Goal: Task Accomplishment & Management: Use online tool/utility

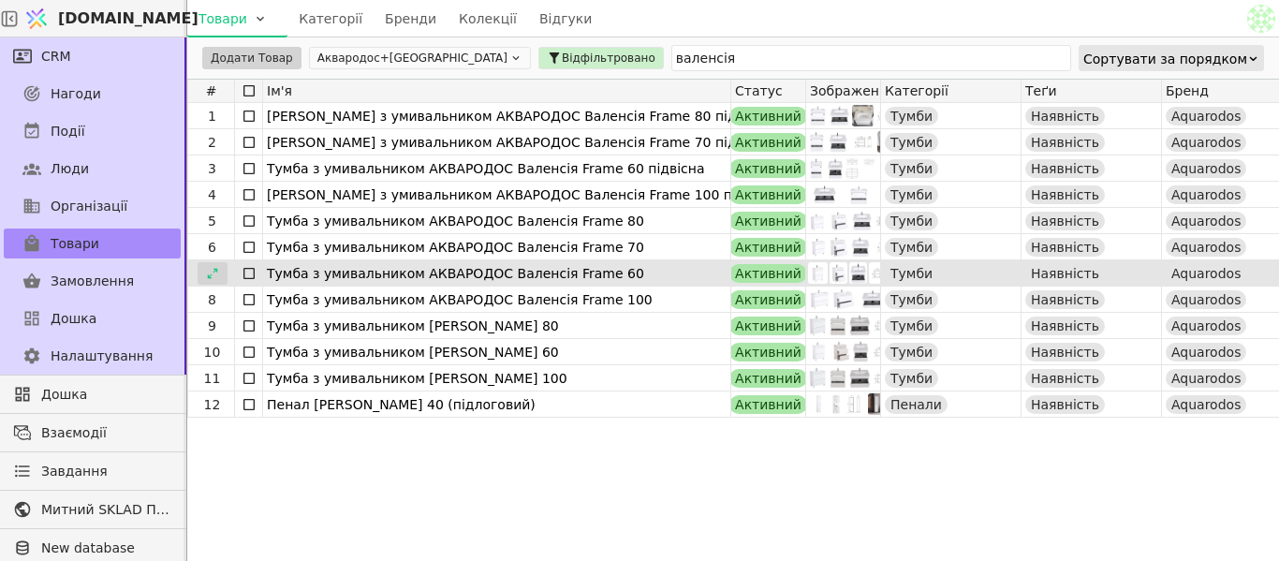
click at [210, 273] on icon at bounding box center [212, 273] width 13 height 13
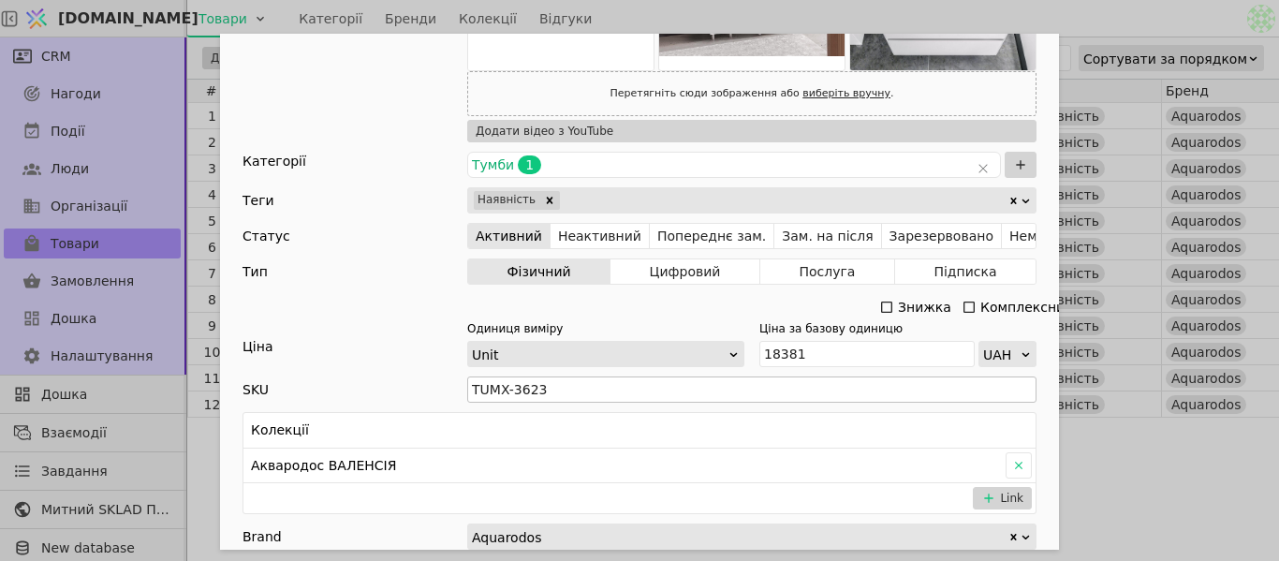
scroll to position [562, 0]
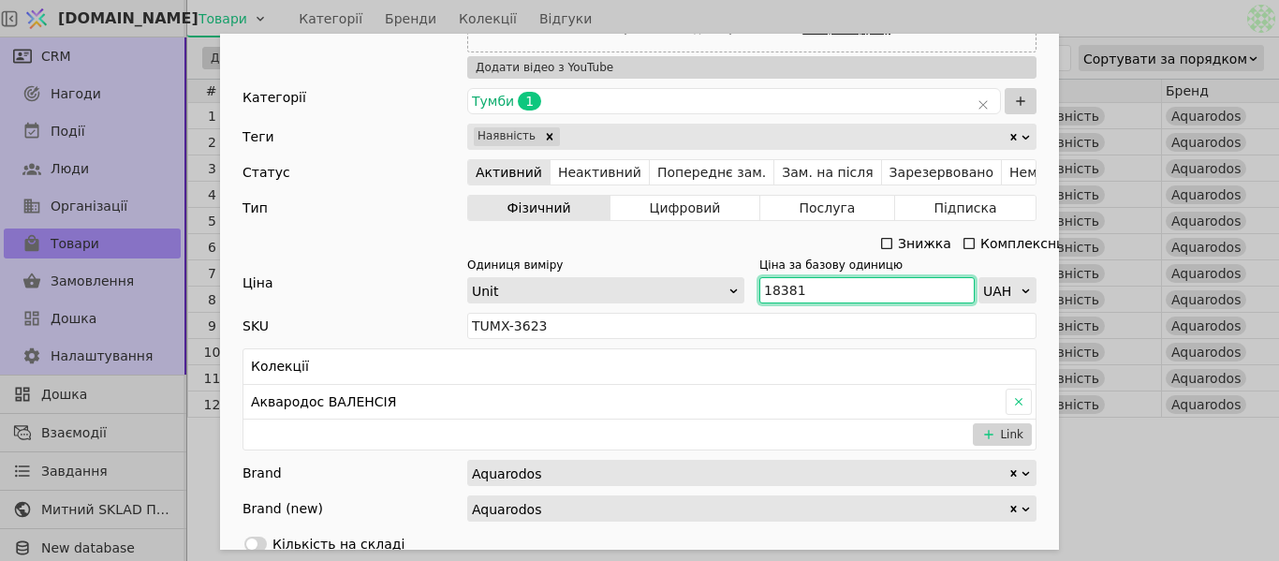
drag, startPoint x: 809, startPoint y: 291, endPoint x: 753, endPoint y: 287, distance: 56.4
click at [759, 287] on input "18381" at bounding box center [866, 290] width 215 height 26
paste input "20 219"
click at [774, 289] on input "20 219" at bounding box center [866, 290] width 215 height 26
type input "20219"
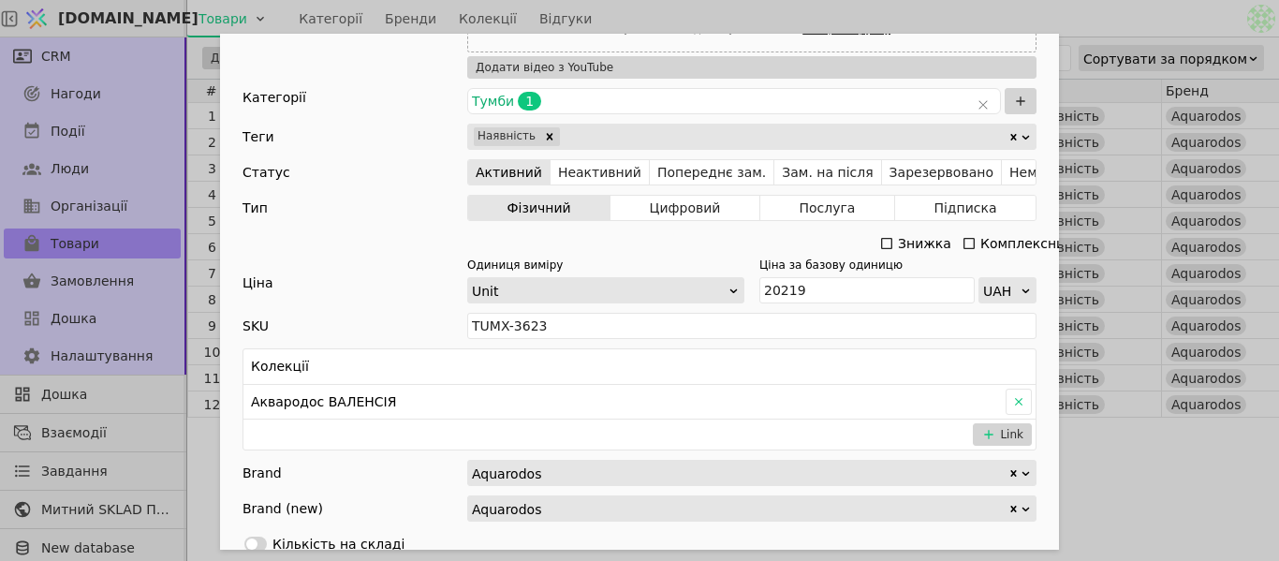
click at [1062, 15] on div "Ім'я [PERSON_NAME] з умивальником АКВАРОДОС Валенсія Frame 60 Посилання tumba-z…" at bounding box center [639, 280] width 1279 height 561
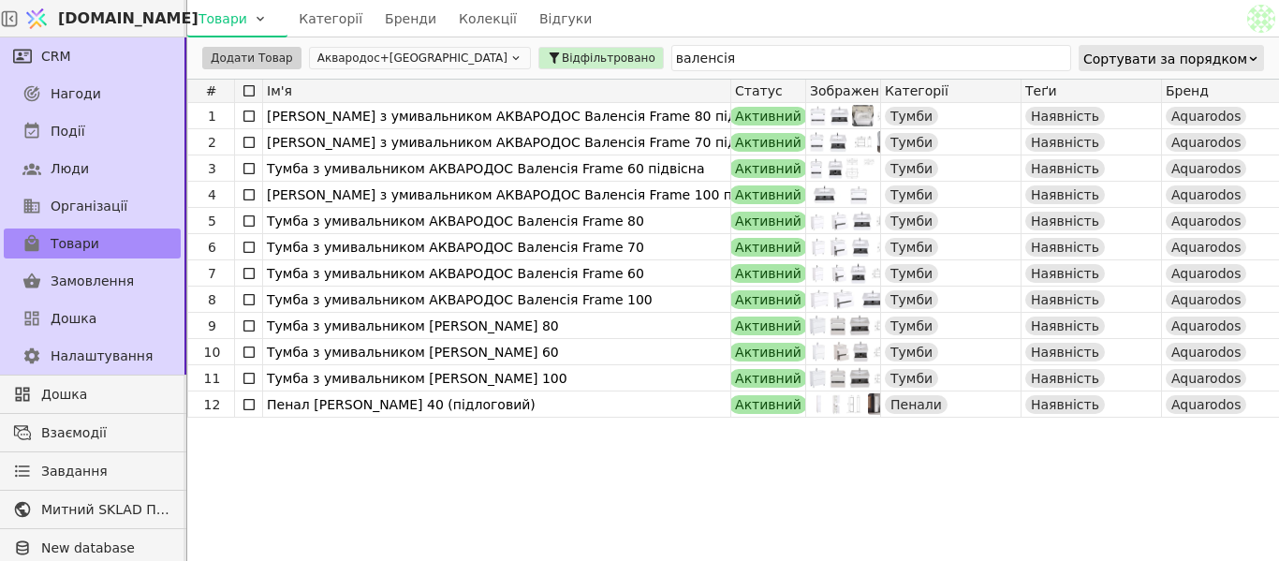
click at [1062, 15] on div "Товари Категорії Бренди Колекції Відгуки" at bounding box center [715, 18] width 1056 height 37
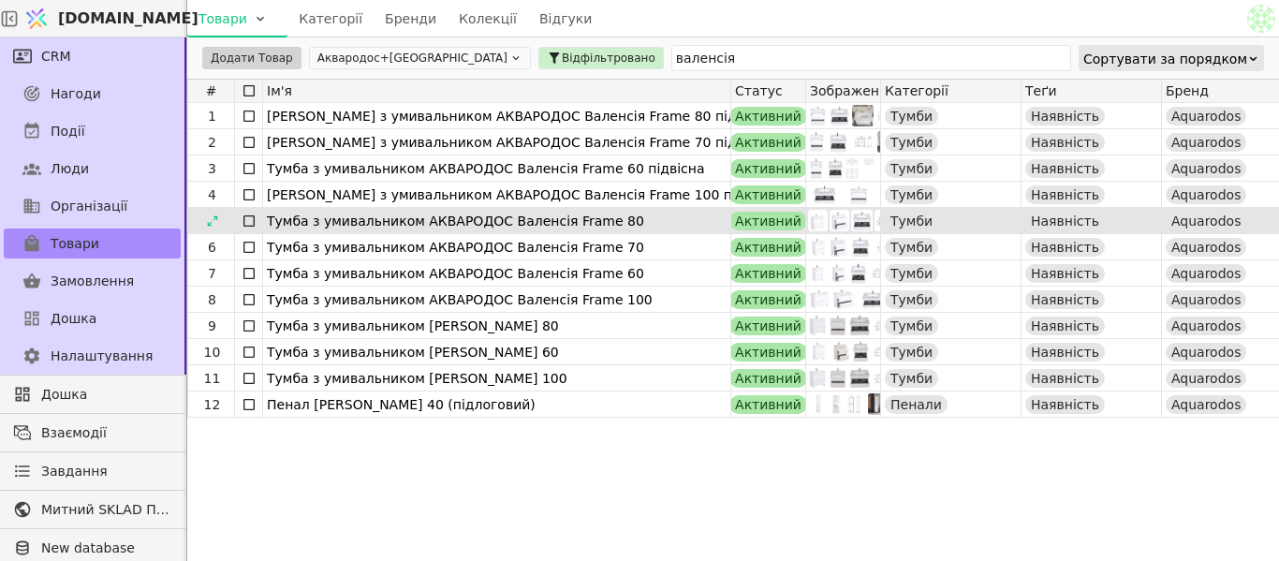
click at [0, 0] on icon at bounding box center [0, 0] width 0 height 0
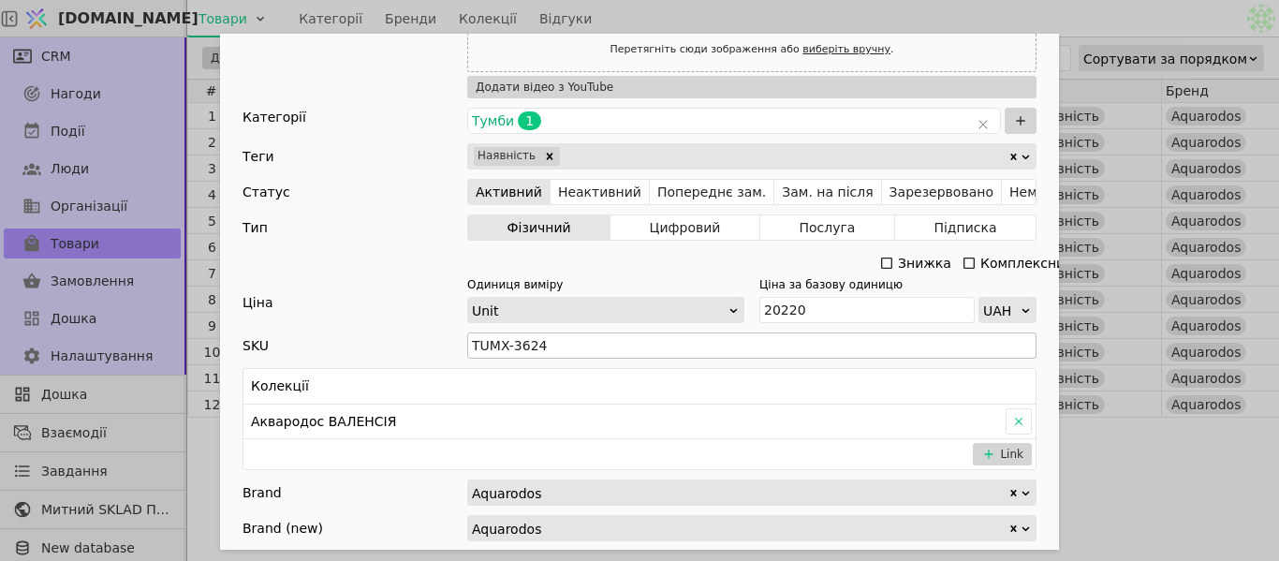
scroll to position [562, 0]
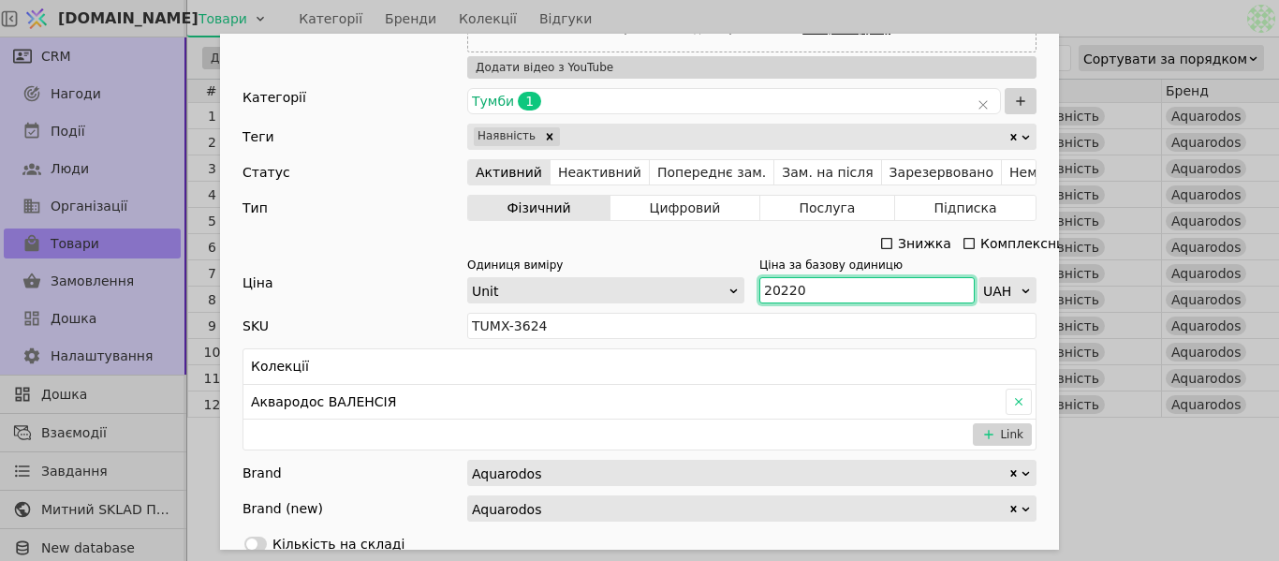
drag, startPoint x: 801, startPoint y: 291, endPoint x: 757, endPoint y: 290, distance: 43.1
click at [759, 288] on input "20220" at bounding box center [866, 290] width 215 height 26
paste input "2 241"
click at [774, 296] on input "22 241" at bounding box center [866, 290] width 215 height 26
type input "22241"
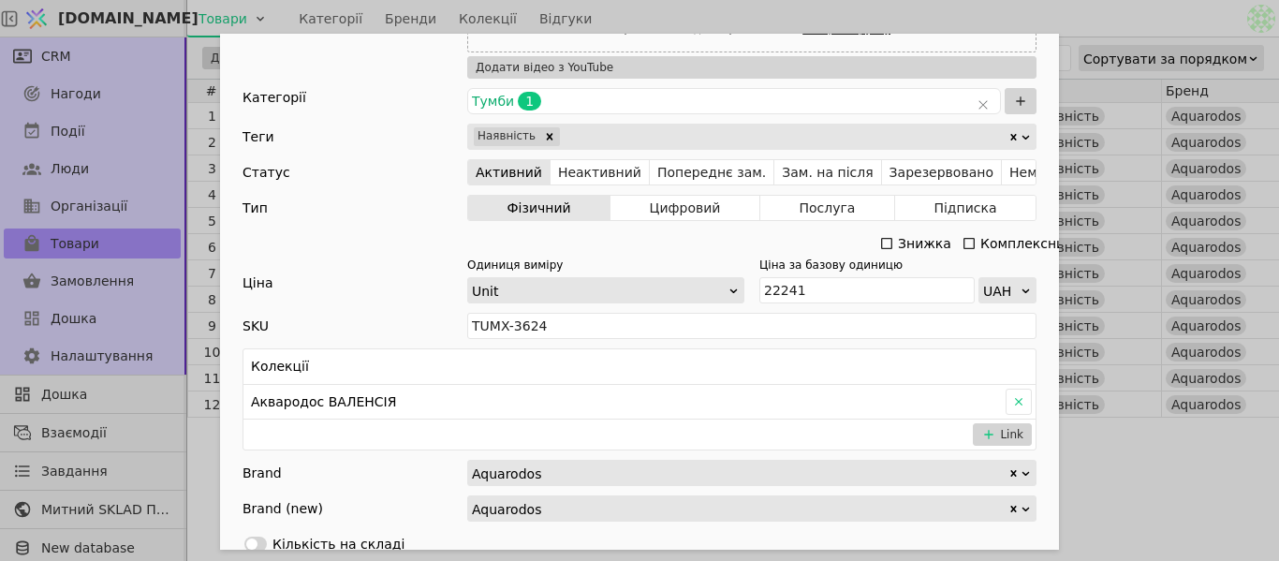
click at [957, 10] on div "Ім'я [PERSON_NAME] з умивальником АКВАРОДОС Валенсія Frame 70 Посилання tumba-z…" at bounding box center [639, 280] width 1279 height 561
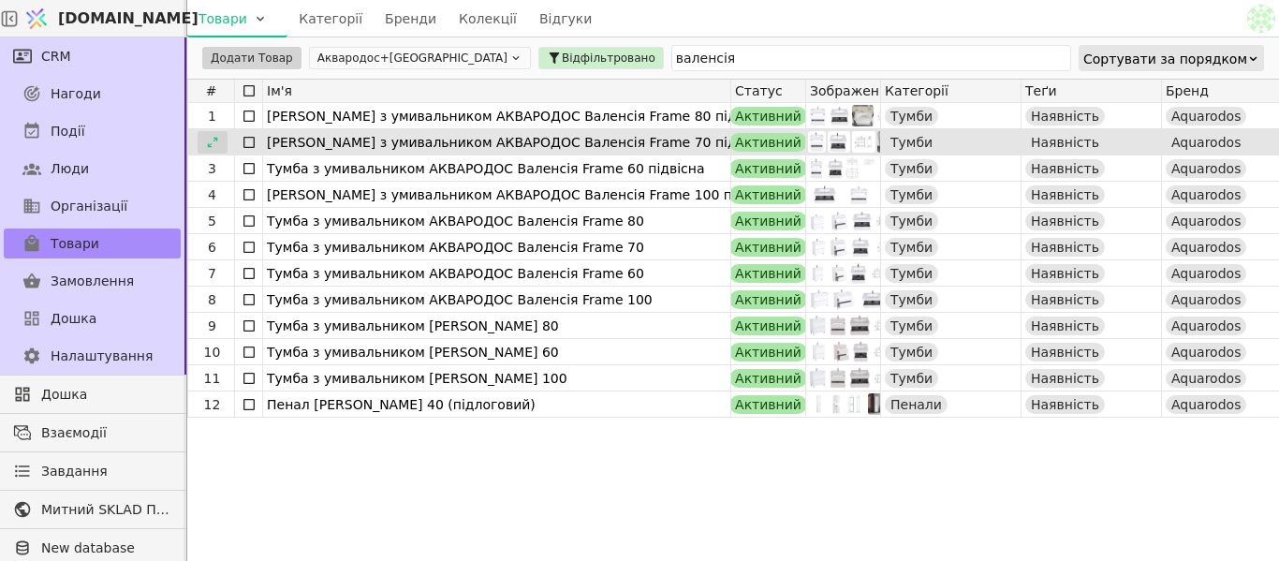
click at [217, 140] on icon at bounding box center [212, 142] width 13 height 13
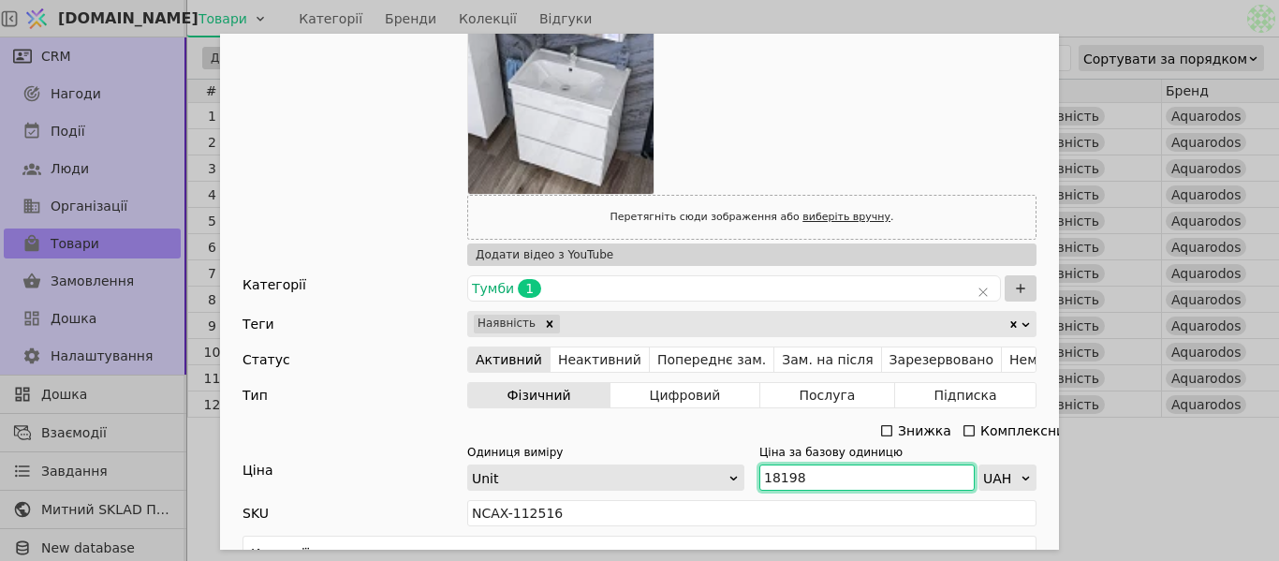
scroll to position [468, 0]
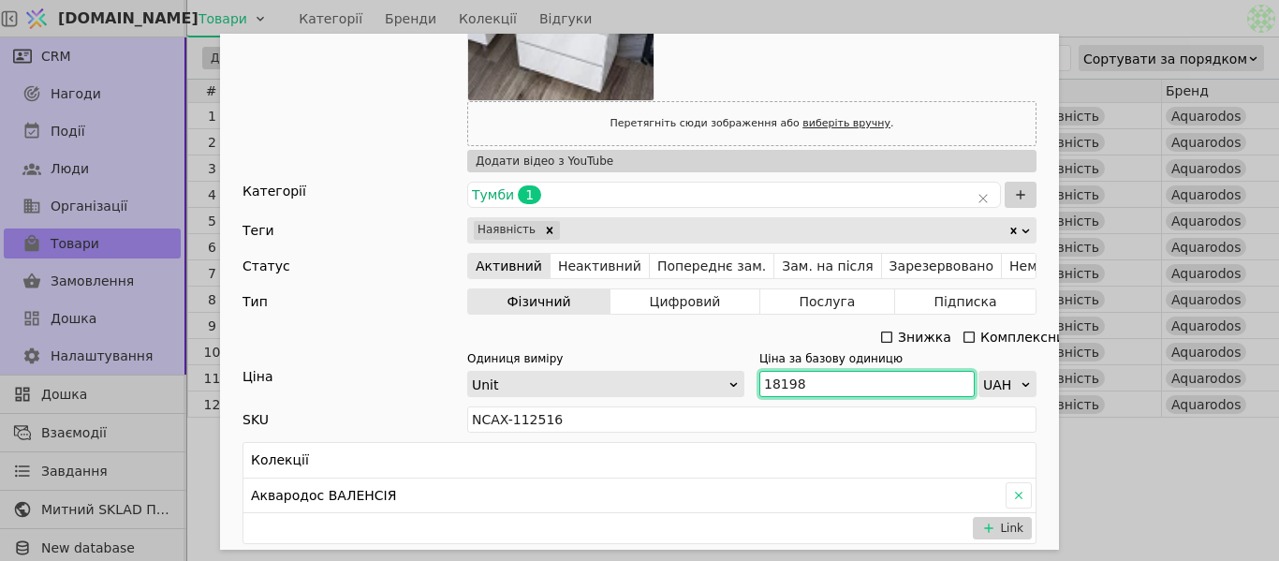
drag, startPoint x: 781, startPoint y: 385, endPoint x: 755, endPoint y: 382, distance: 26.4
click at [759, 382] on input "18198" at bounding box center [866, 384] width 215 height 26
paste input "20 01"
click at [773, 377] on input "20 018" at bounding box center [866, 384] width 215 height 26
type input "20018"
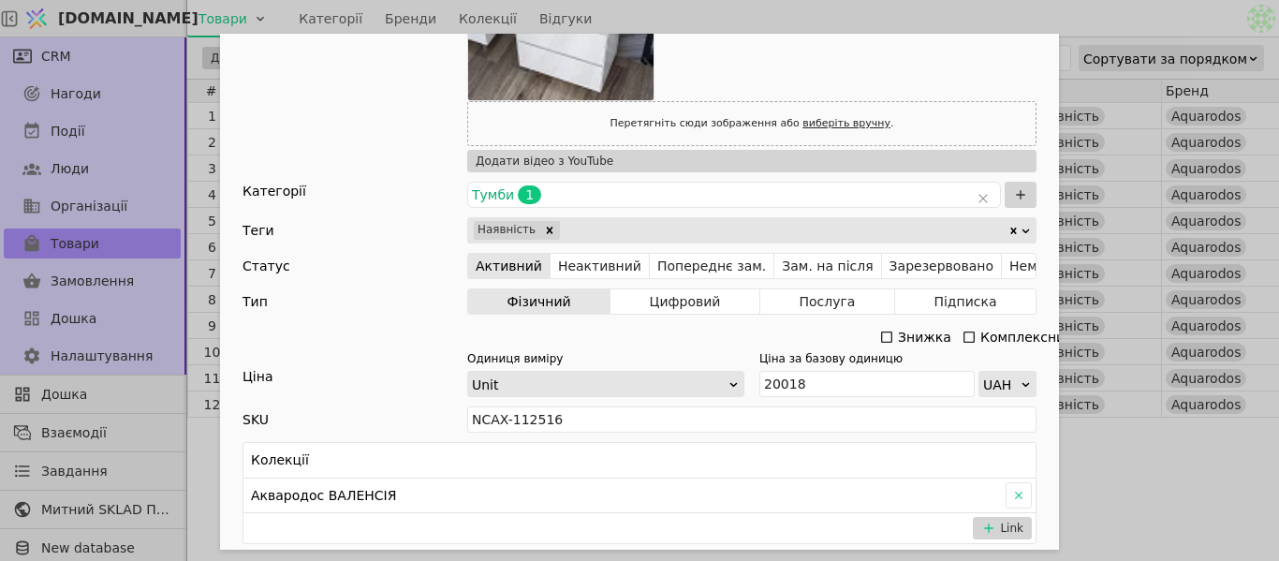
click at [1080, 24] on div "Ім'я [PERSON_NAME] з умивальником АКВАРОДОС Валенсія Frame 70 підвісна Посиланн…" at bounding box center [639, 280] width 1279 height 561
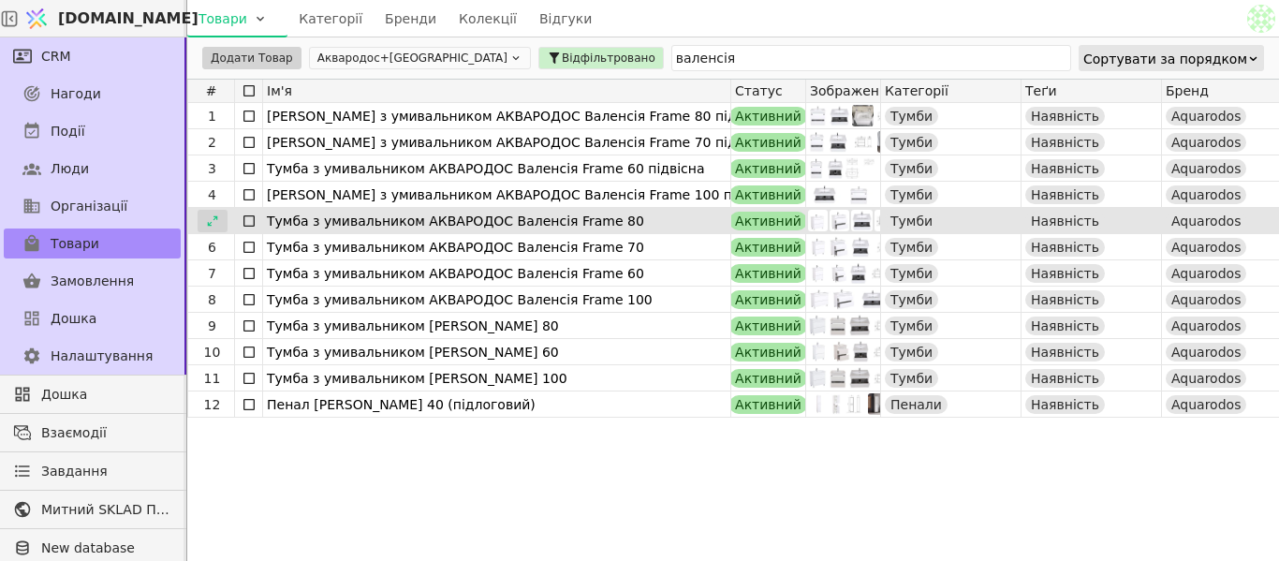
click at [214, 223] on icon at bounding box center [212, 220] width 13 height 13
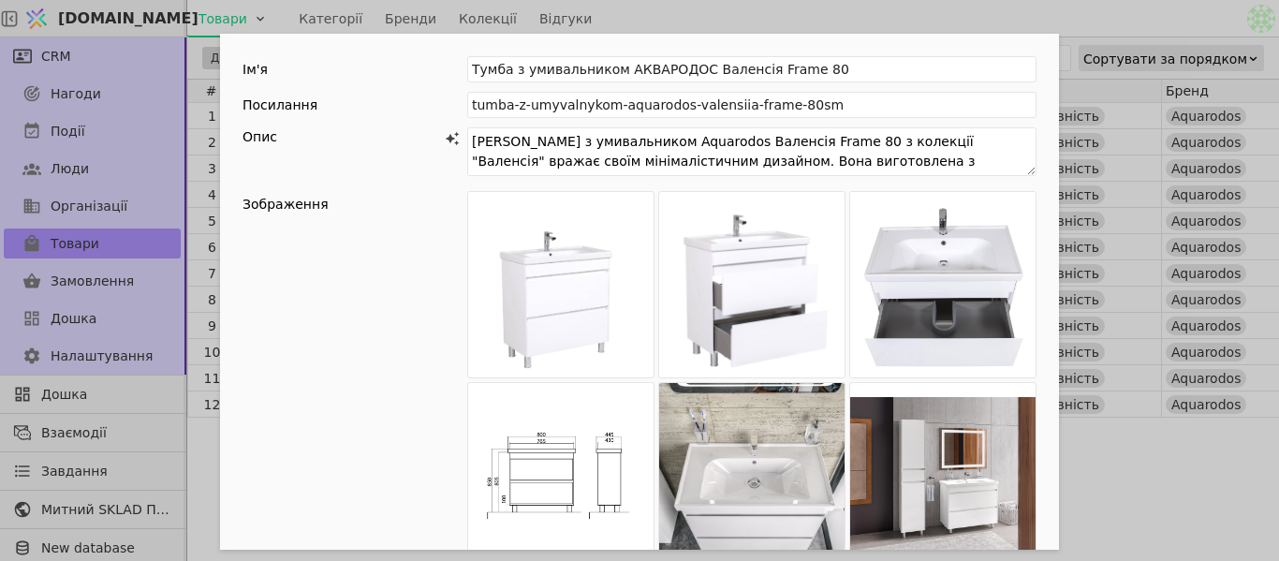
scroll to position [468, 0]
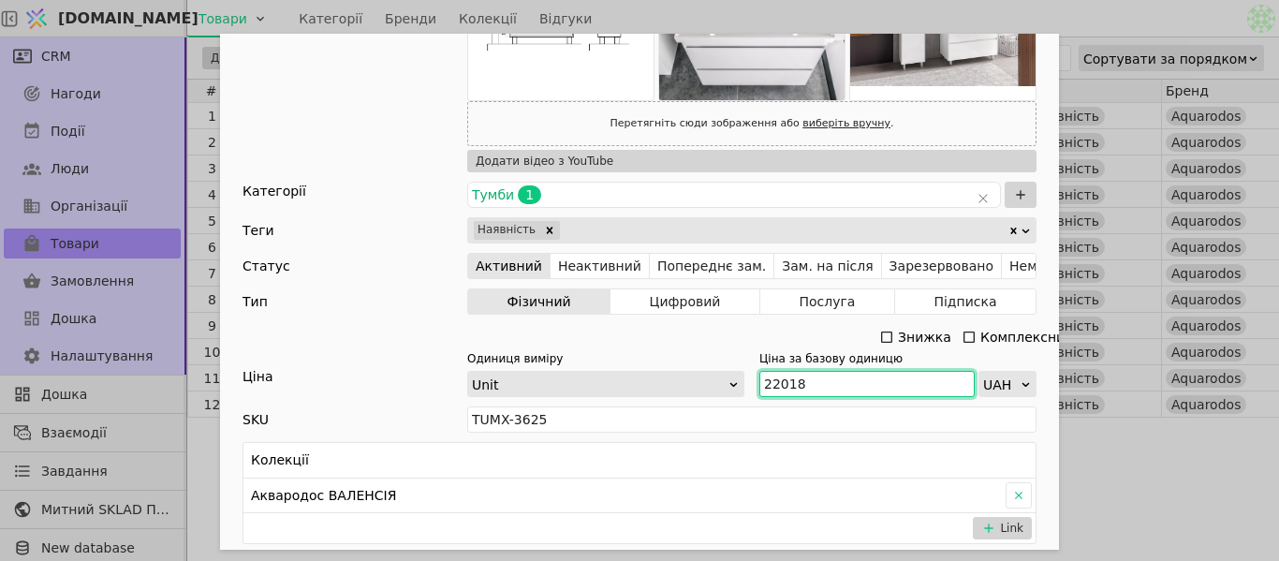
drag, startPoint x: 841, startPoint y: 387, endPoint x: 755, endPoint y: 387, distance: 86.1
click at [759, 387] on input "22018" at bounding box center [866, 384] width 215 height 26
paste input "4 220"
click at [771, 385] on input "24 220" at bounding box center [866, 384] width 215 height 26
click at [775, 381] on input "24 220" at bounding box center [866, 384] width 215 height 26
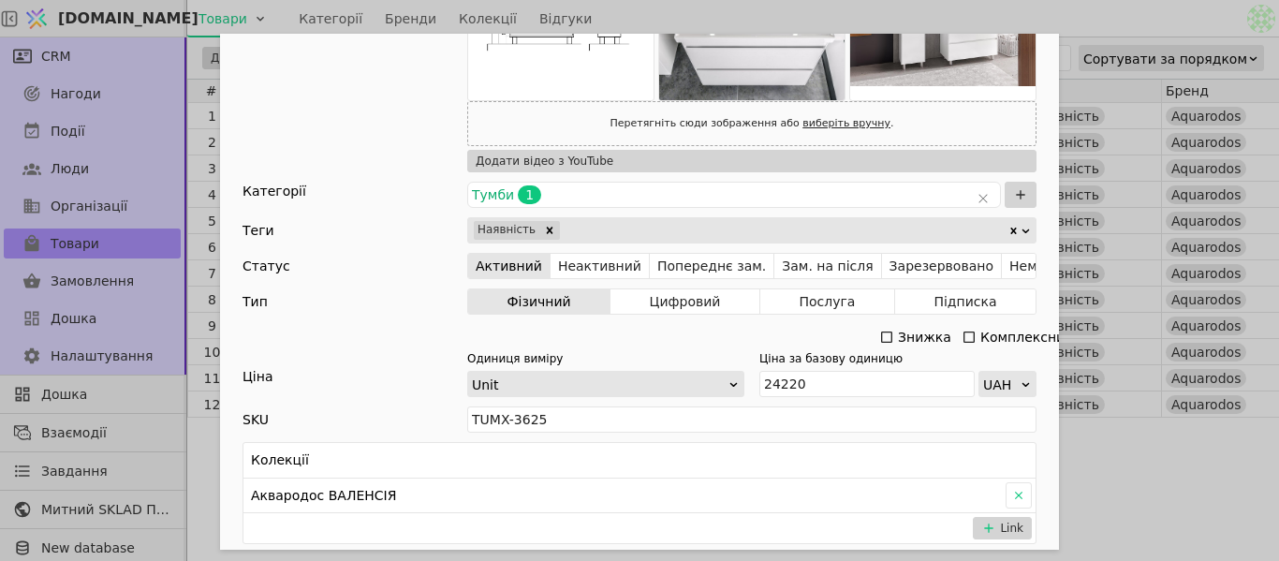
click at [1056, 2] on div "Ім'я [PERSON_NAME] з умивальником АКВАРОДОС Валенсія Frame 80 Посилання tumba-z…" at bounding box center [639, 280] width 1279 height 561
type input "24220"
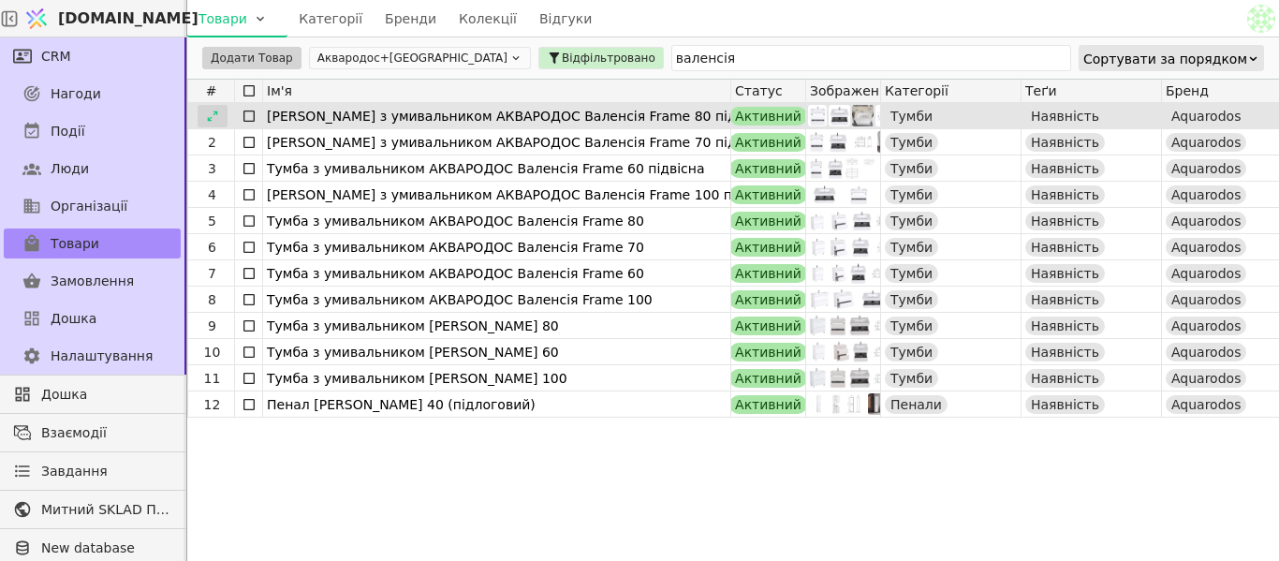
click at [213, 120] on icon at bounding box center [212, 116] width 13 height 13
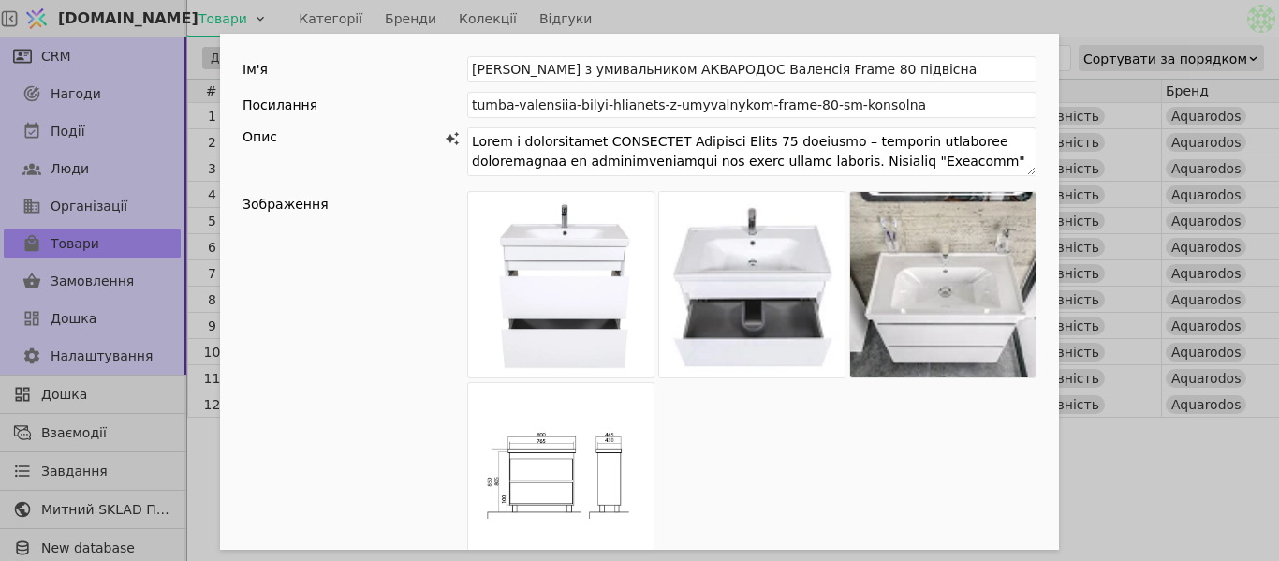
scroll to position [562, 0]
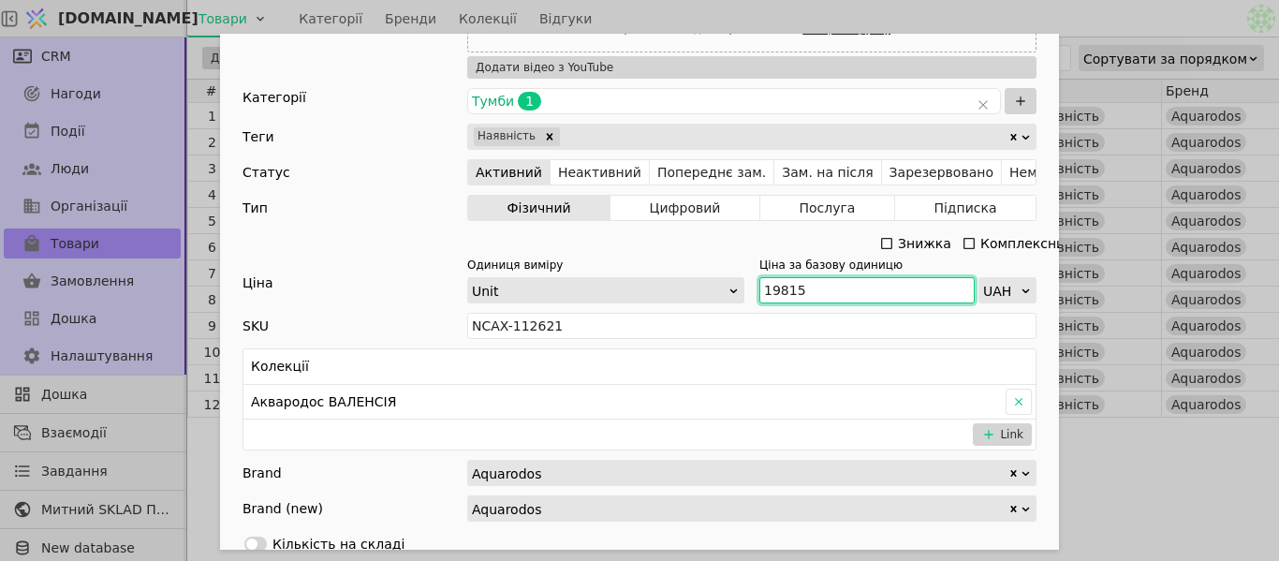
click at [816, 279] on input "19815" at bounding box center [866, 290] width 215 height 26
drag, startPoint x: 810, startPoint y: 290, endPoint x: 743, endPoint y: 287, distance: 66.6
click at [743, 287] on div "Одиниця виміру Unit Ціна за базову одиницю 19815 UAH" at bounding box center [751, 280] width 569 height 47
paste input "21 797"
click at [771, 289] on input "21 797" at bounding box center [866, 290] width 215 height 26
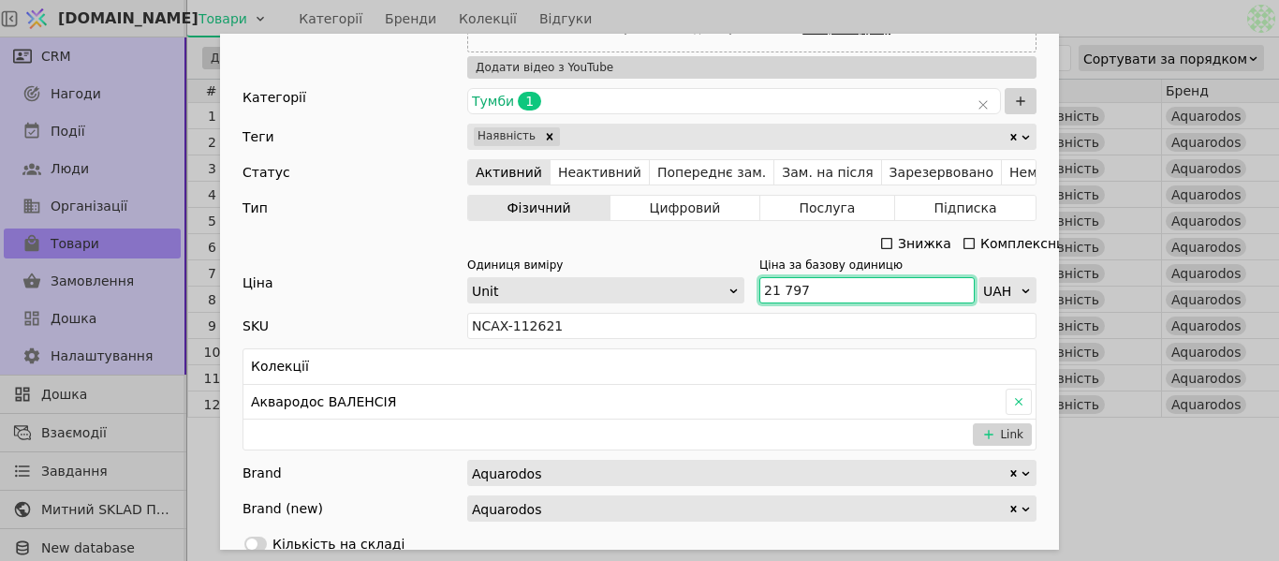
click at [778, 291] on input "21 797" at bounding box center [866, 290] width 215 height 26
type input "21797"
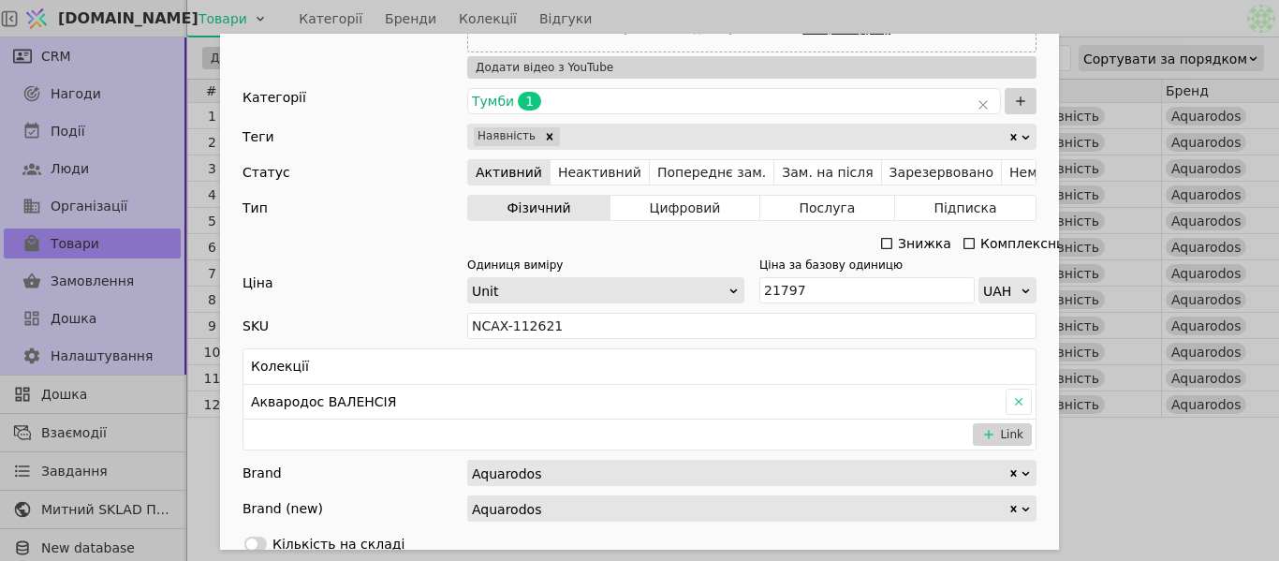
click at [1035, 10] on div "Ім'я [PERSON_NAME] з умивальником АКВАРОДОС Валенсія Frame 80 підвісна Посиланн…" at bounding box center [639, 280] width 1279 height 561
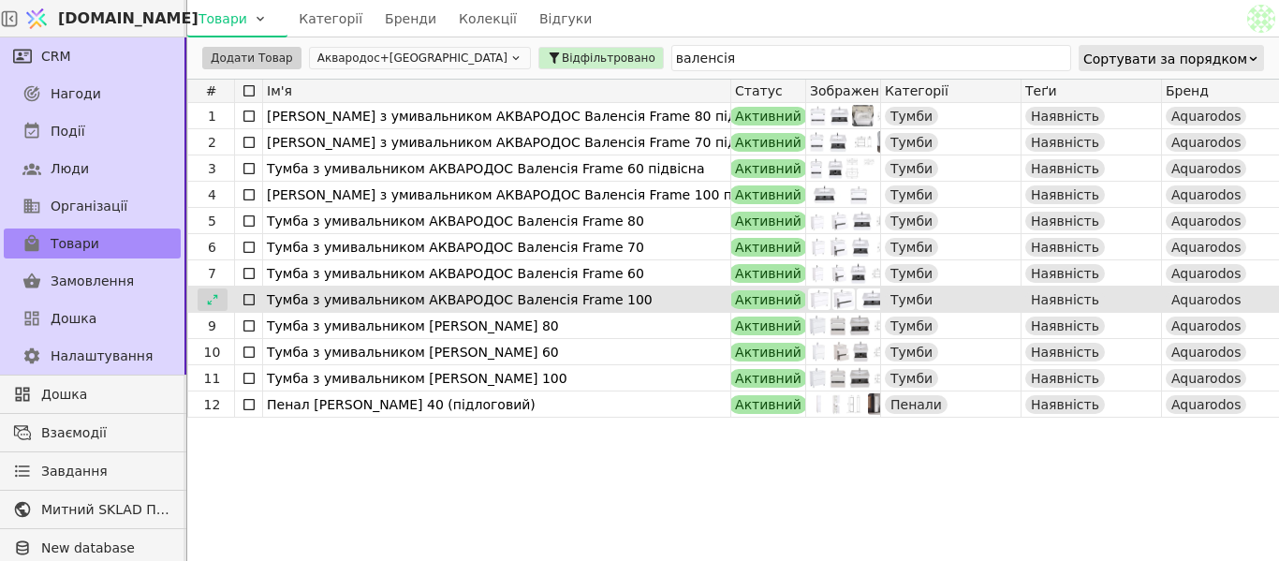
click at [209, 301] on icon at bounding box center [212, 299] width 13 height 13
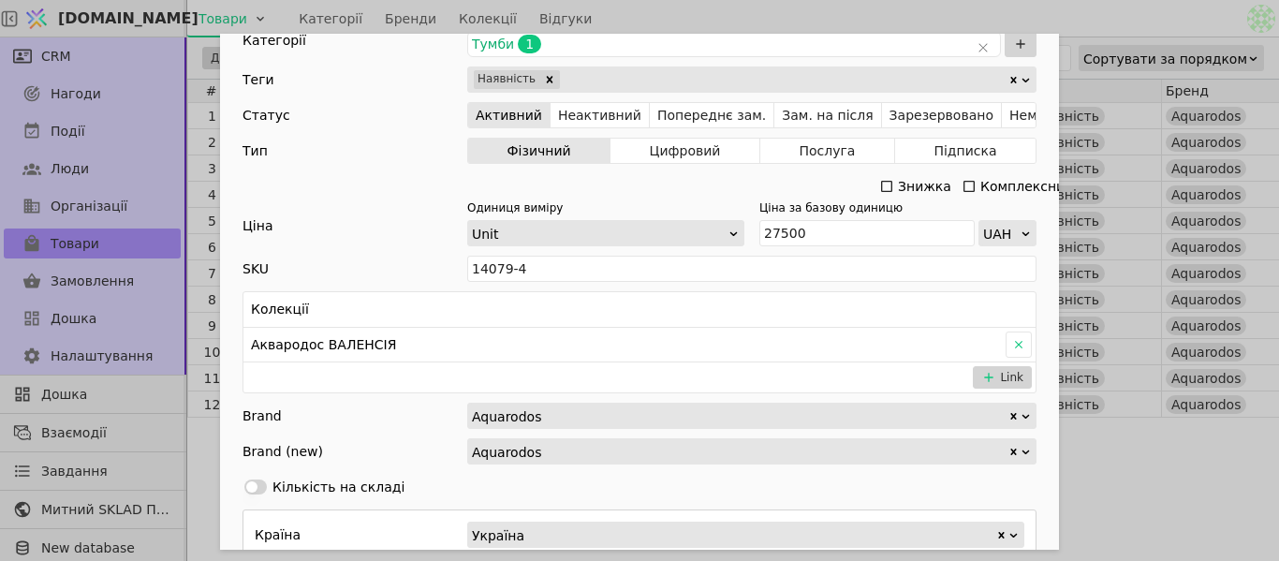
scroll to position [749, 0]
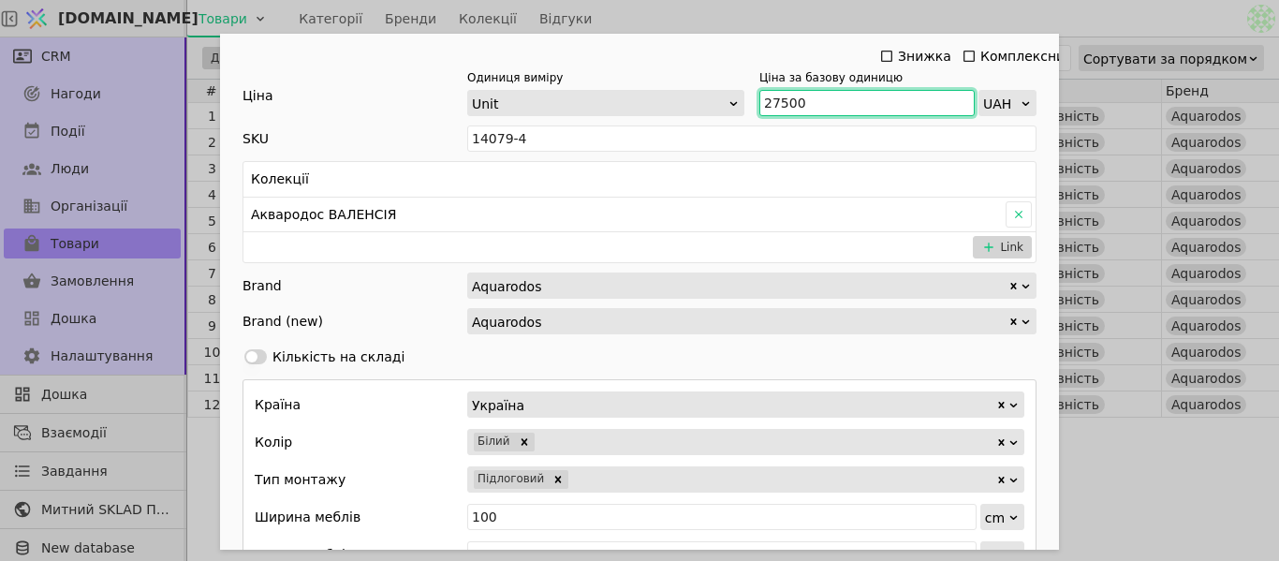
drag, startPoint x: 797, startPoint y: 98, endPoint x: 751, endPoint y: 105, distance: 46.3
click at [751, 105] on div "Одиниця виміру Unit Ціна за базову одиницю 27500 UAH" at bounding box center [751, 92] width 569 height 47
paste input "30 25"
click at [775, 104] on input "30 250" at bounding box center [866, 103] width 215 height 26
type input "30250"
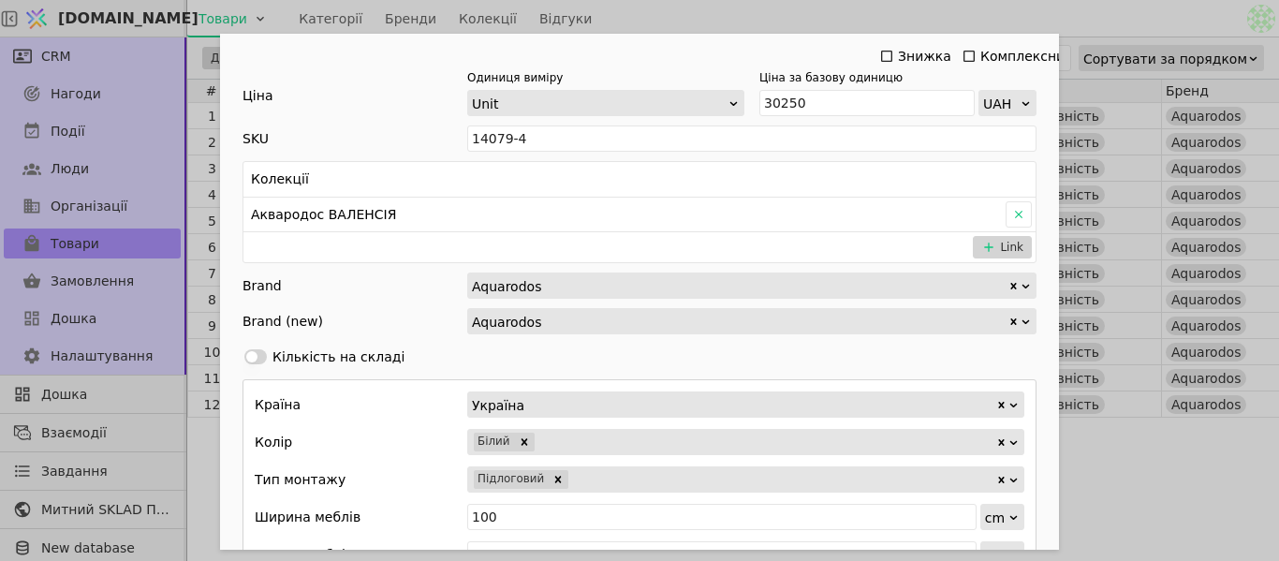
click at [1029, 12] on div "Ім'я [PERSON_NAME] з умивальником АКВАРОДОС Валенсія Frame 100 Посилання tumba-…" at bounding box center [639, 280] width 1279 height 561
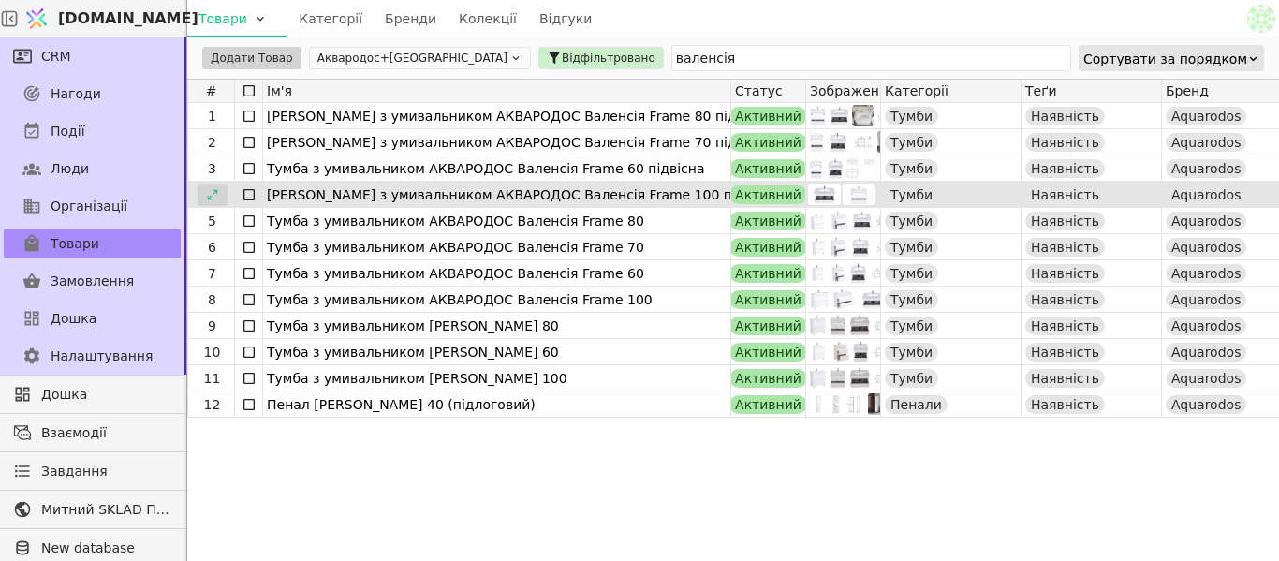
click at [205, 193] on div at bounding box center [213, 195] width 30 height 22
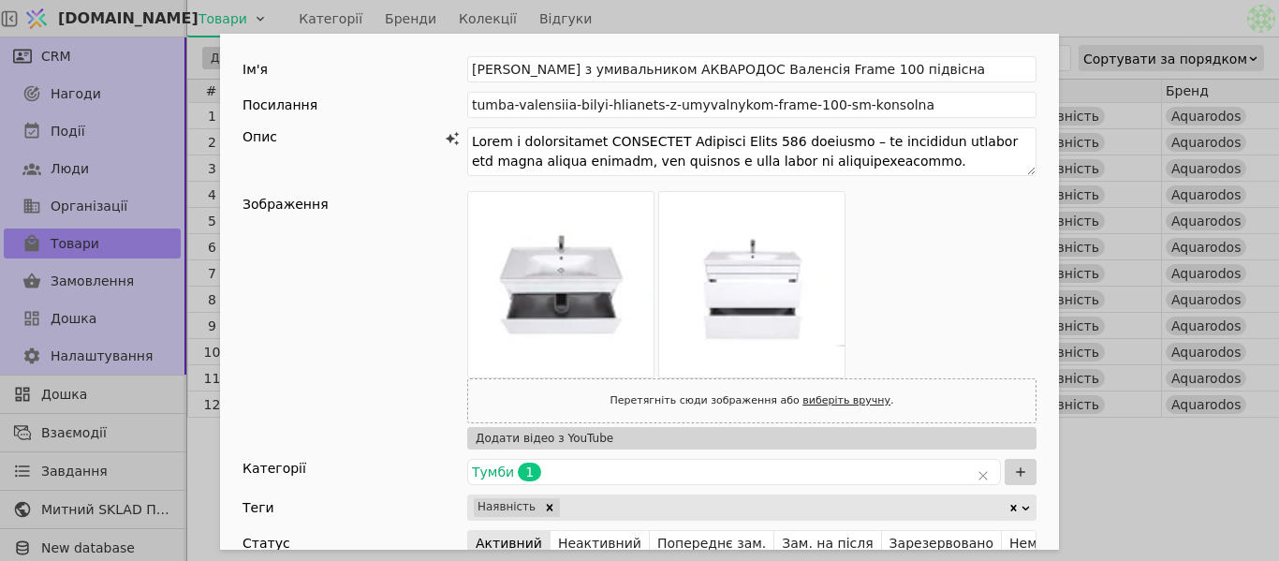
scroll to position [468, 0]
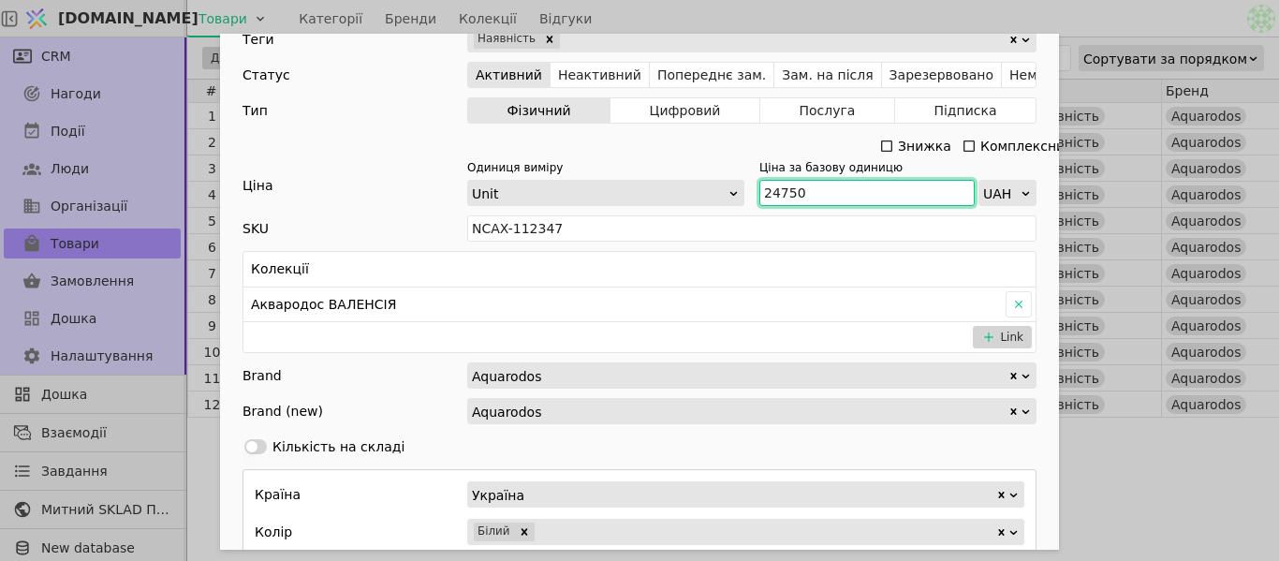
drag, startPoint x: 810, startPoint y: 191, endPoint x: 752, endPoint y: 190, distance: 58.1
click at [751, 189] on div "Одиниця виміру Unit Ціна за базову одиницю 24750 UAH" at bounding box center [751, 182] width 569 height 47
paste input "7 225"
click at [778, 187] on input "27 225" at bounding box center [866, 193] width 215 height 26
click at [1046, 14] on div "Ім'я [PERSON_NAME] з умивальником АКВАРОДОС Валенсія Frame 100 підвісна Посилан…" at bounding box center [639, 280] width 1279 height 561
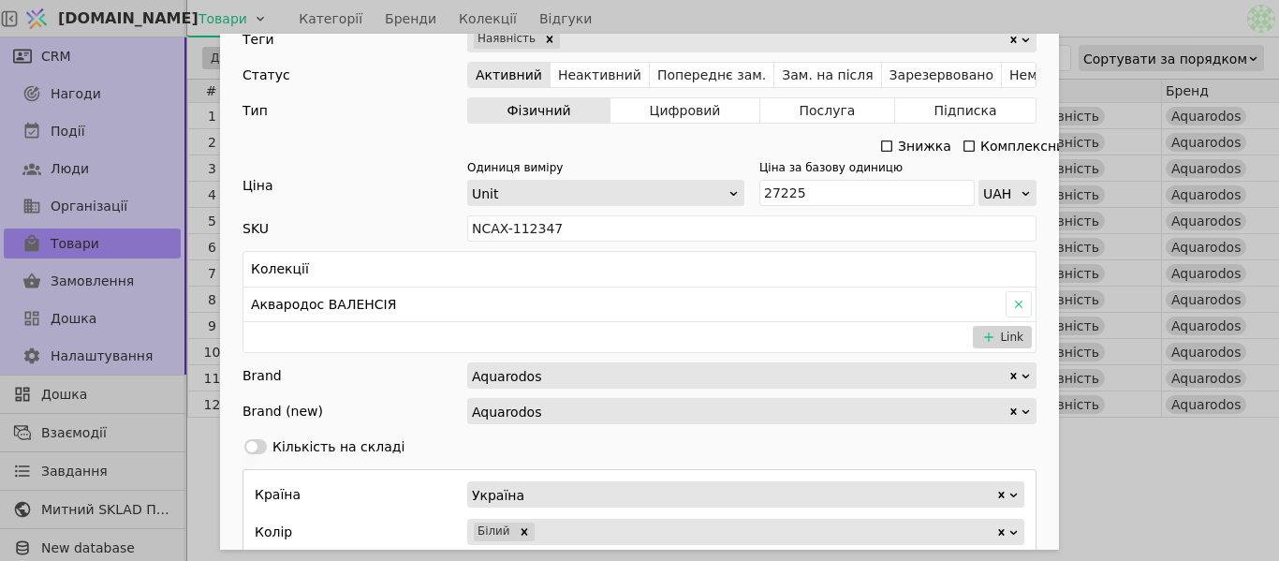
type input "27225"
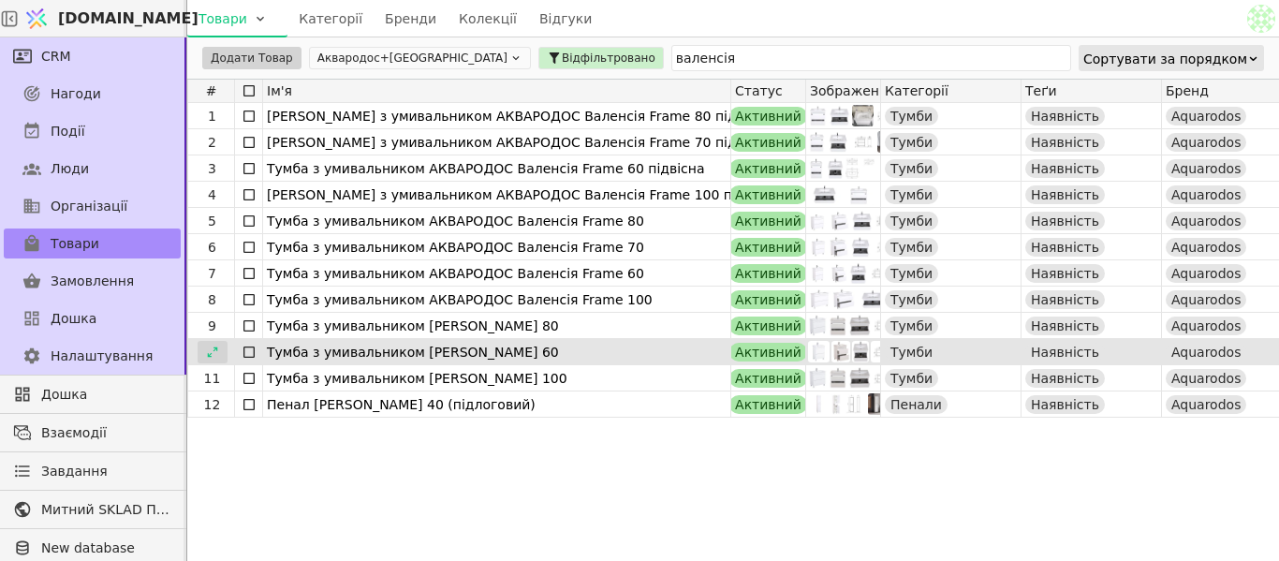
click at [213, 356] on icon at bounding box center [212, 351] width 13 height 13
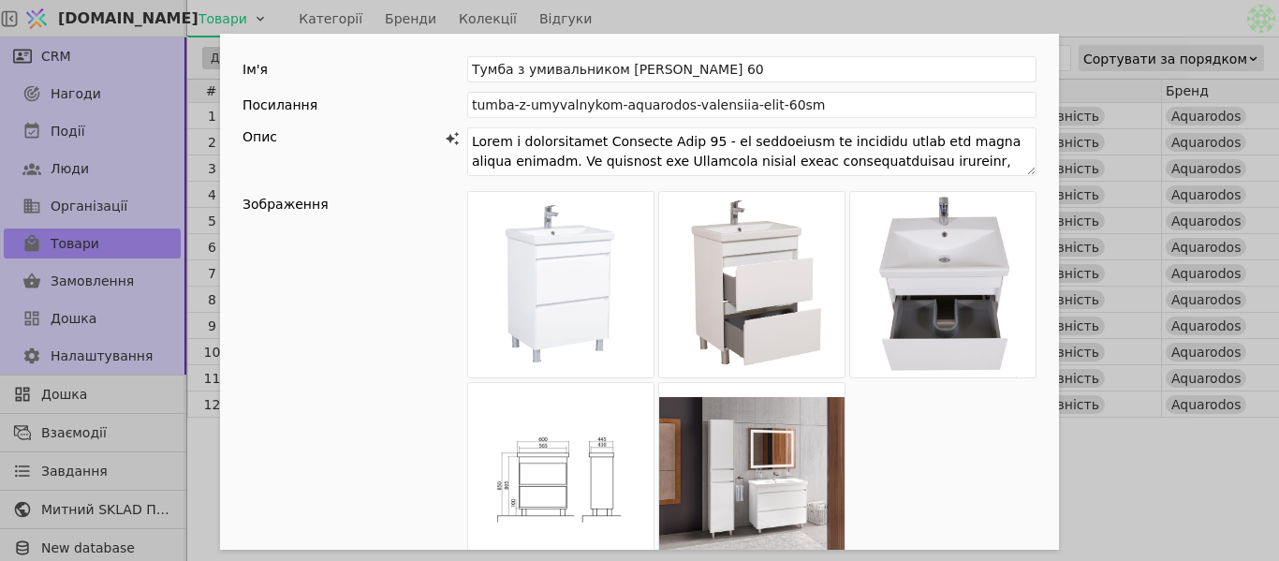
scroll to position [468, 0]
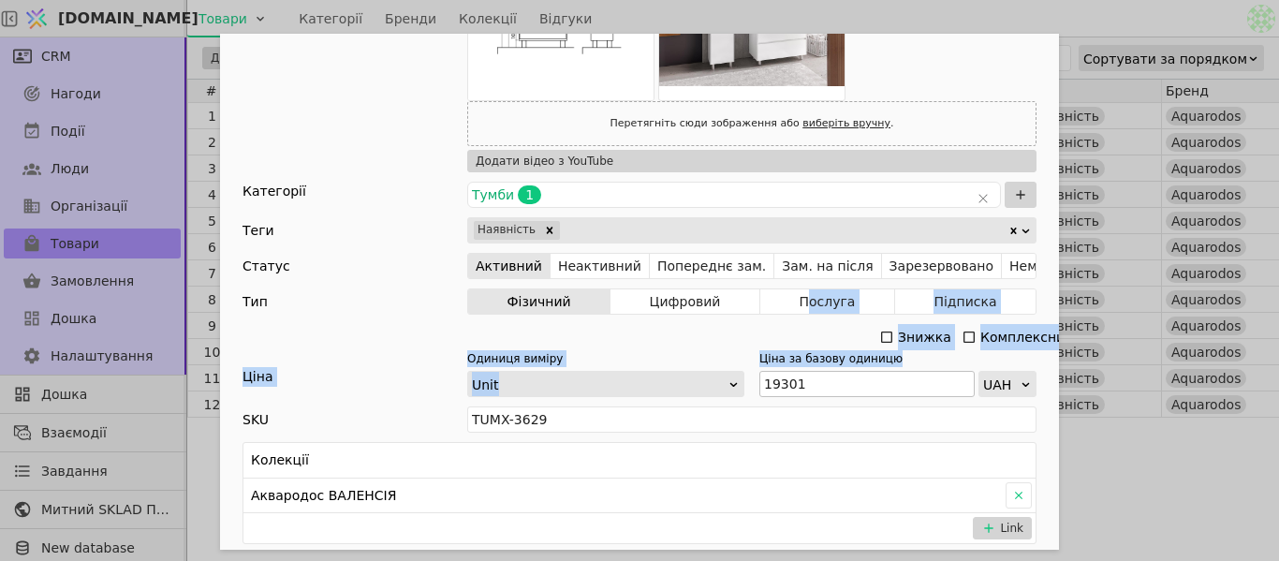
drag, startPoint x: 793, startPoint y: 379, endPoint x: 754, endPoint y: 386, distance: 39.9
click at [754, 386] on div "Ім'я [PERSON_NAME] з умивальником [PERSON_NAME] 60 Посилання tumba-z-umyvalnyko…" at bounding box center [639, 378] width 839 height 1624
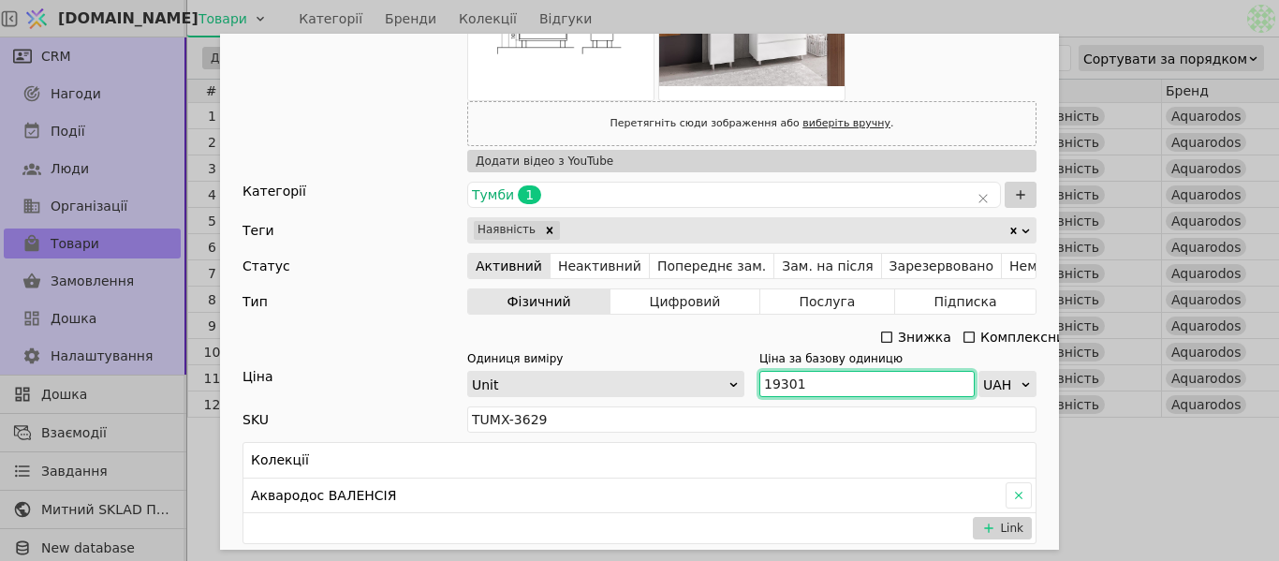
click at [795, 376] on input "19301" at bounding box center [866, 384] width 215 height 26
drag, startPoint x: 795, startPoint y: 387, endPoint x: 755, endPoint y: 383, distance: 40.4
click at [759, 383] on input "19301" at bounding box center [866, 384] width 215 height 26
drag, startPoint x: 812, startPoint y: 369, endPoint x: 801, endPoint y: 379, distance: 15.2
click at [801, 379] on input "19301" at bounding box center [866, 384] width 215 height 26
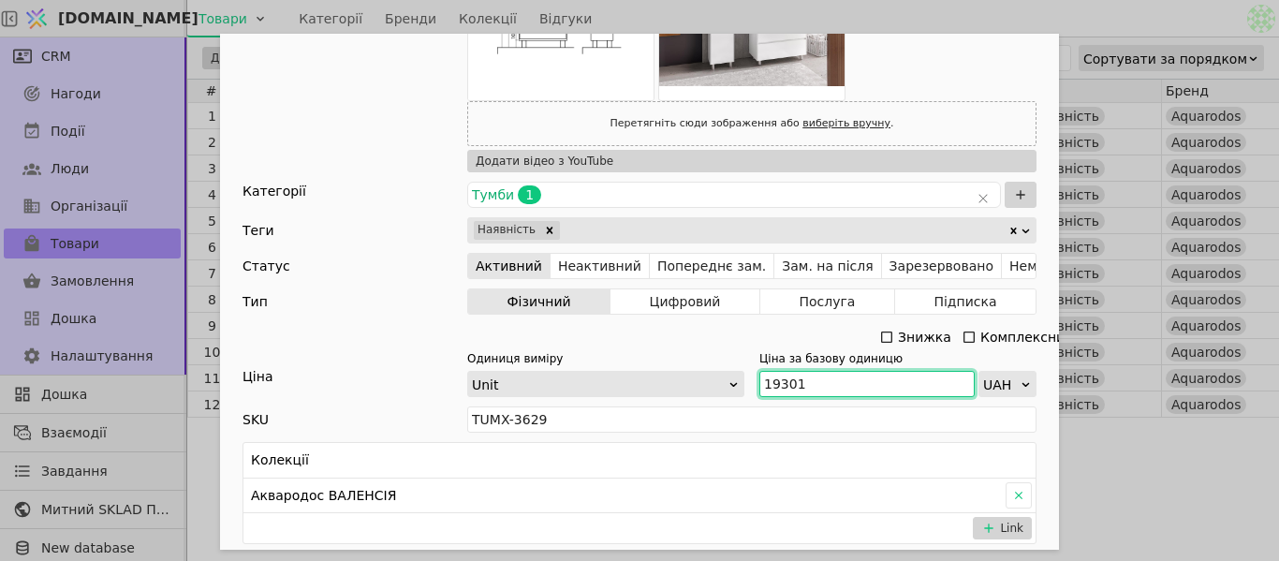
drag, startPoint x: 796, startPoint y: 381, endPoint x: 762, endPoint y: 379, distance: 33.8
click at [762, 379] on input "19301" at bounding box center [866, 384] width 215 height 26
paste input "21 23"
click at [777, 387] on input "21 231" at bounding box center [866, 384] width 215 height 26
type input "21231"
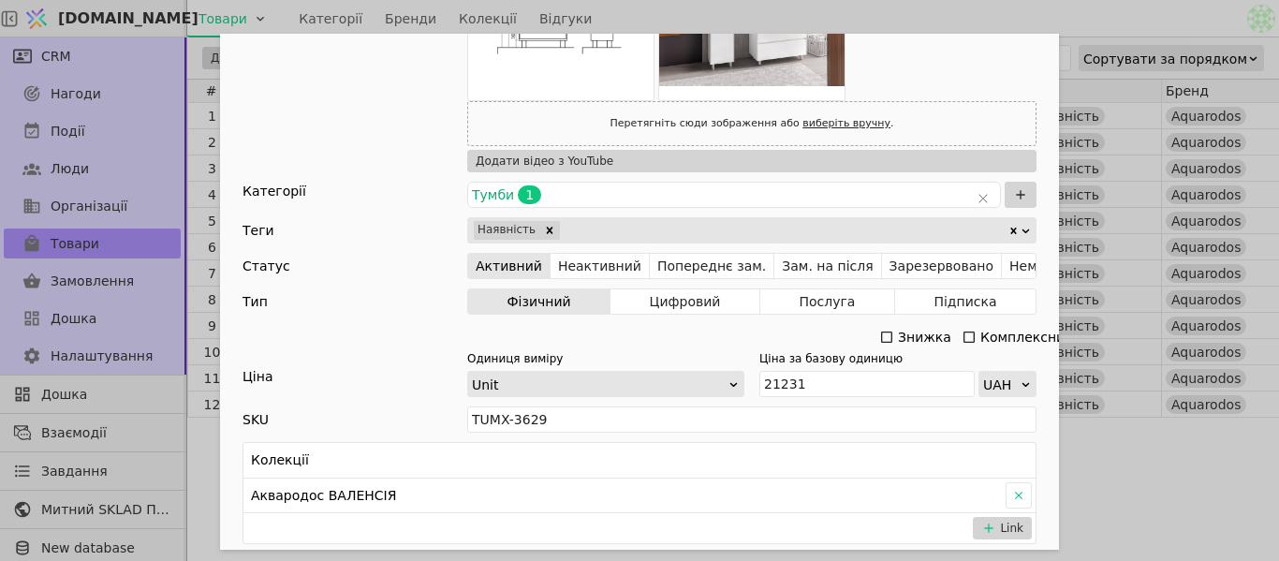
click at [1093, 22] on div "Ім'я [PERSON_NAME] з умивальником [PERSON_NAME] 60 Посилання tumba-z-umyvalnyko…" at bounding box center [639, 280] width 1279 height 561
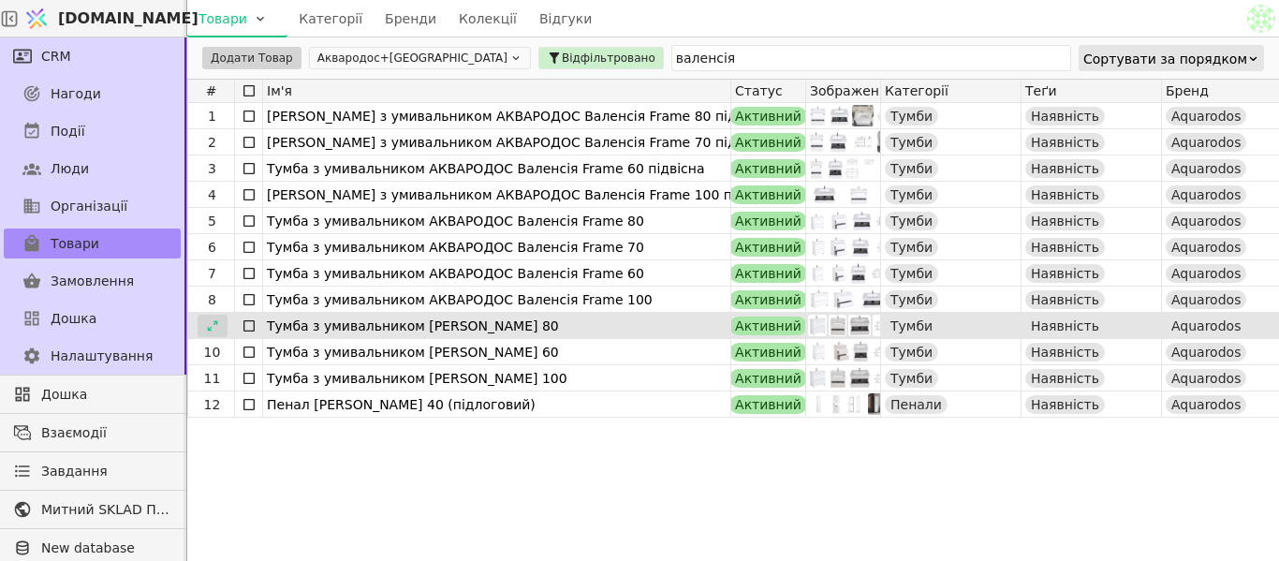
click at [206, 330] on icon at bounding box center [212, 325] width 13 height 13
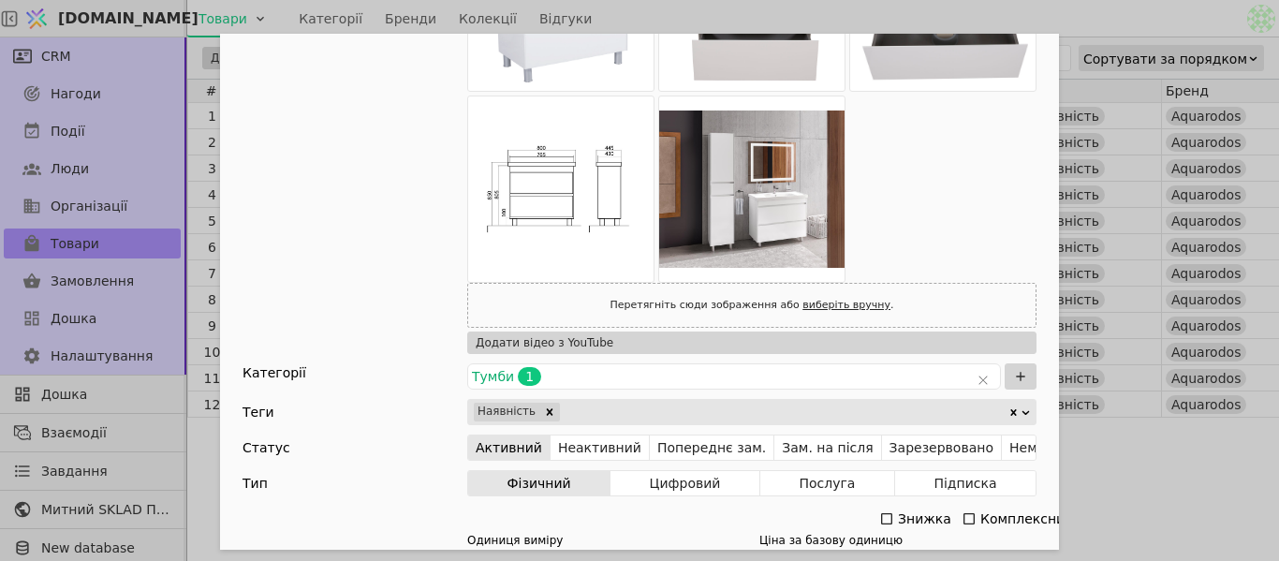
scroll to position [375, 0]
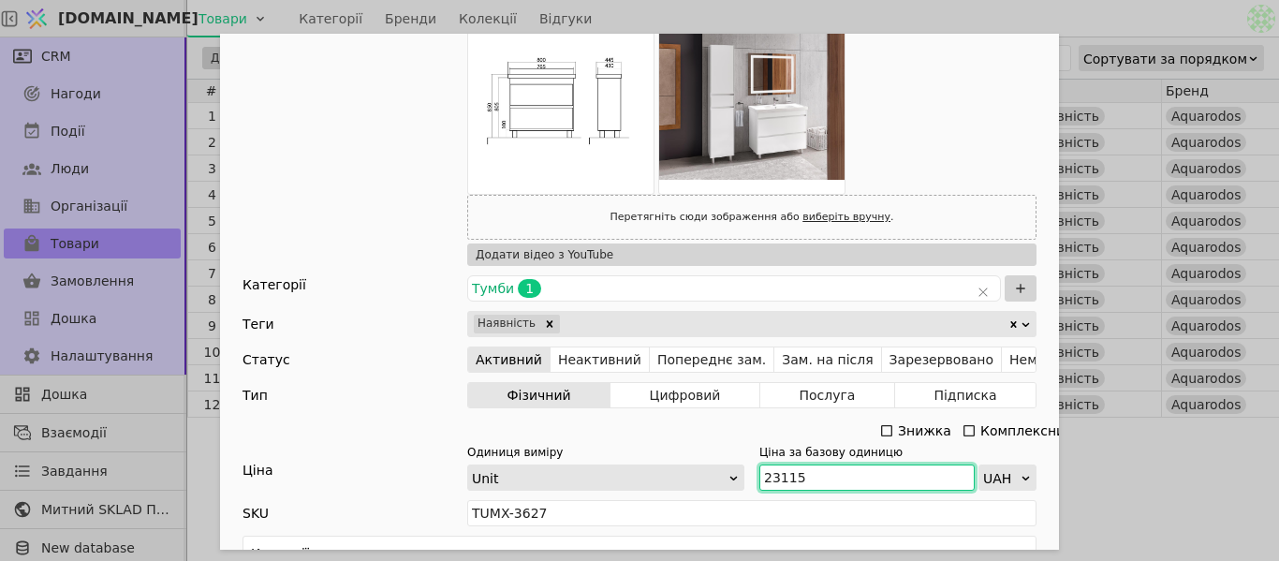
drag, startPoint x: 796, startPoint y: 481, endPoint x: 750, endPoint y: 481, distance: 45.9
click at [749, 481] on div "Одиниця виміру Unit Ціна за базову одиницю 23115 UAH" at bounding box center [751, 467] width 569 height 47
paste input "5 427"
click at [777, 476] on input "25 427" at bounding box center [866, 477] width 215 height 26
click at [1096, 468] on div "Ім'я [PERSON_NAME] з умивальником [PERSON_NAME] 80 Посилання tumba-z-umyvalnyko…" at bounding box center [639, 280] width 1279 height 561
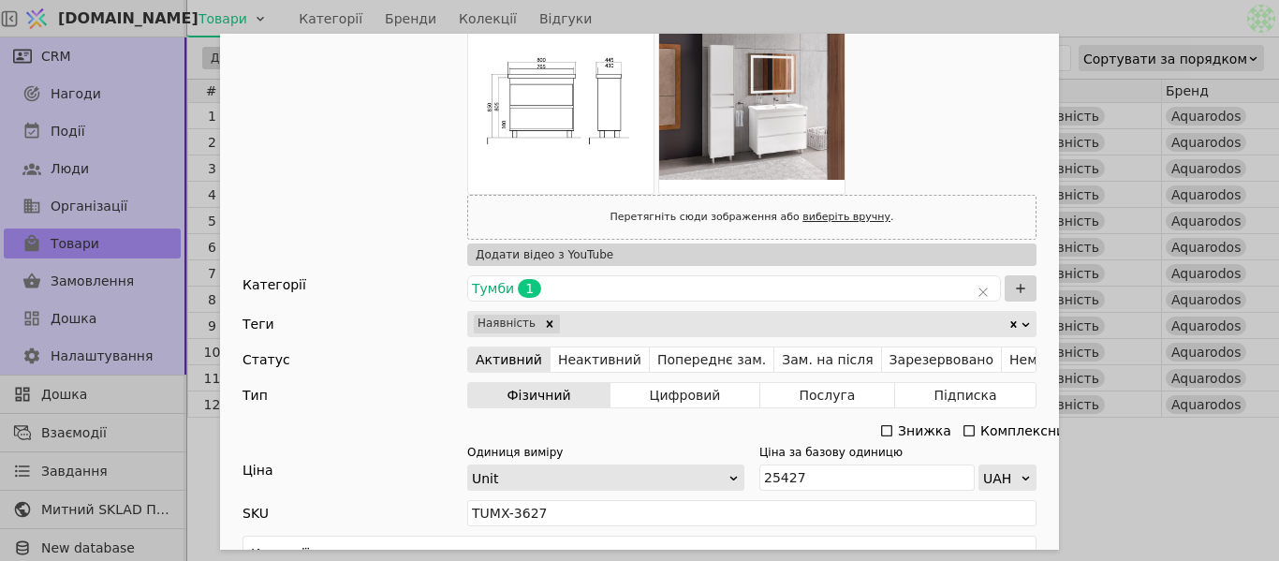
type input "25427"
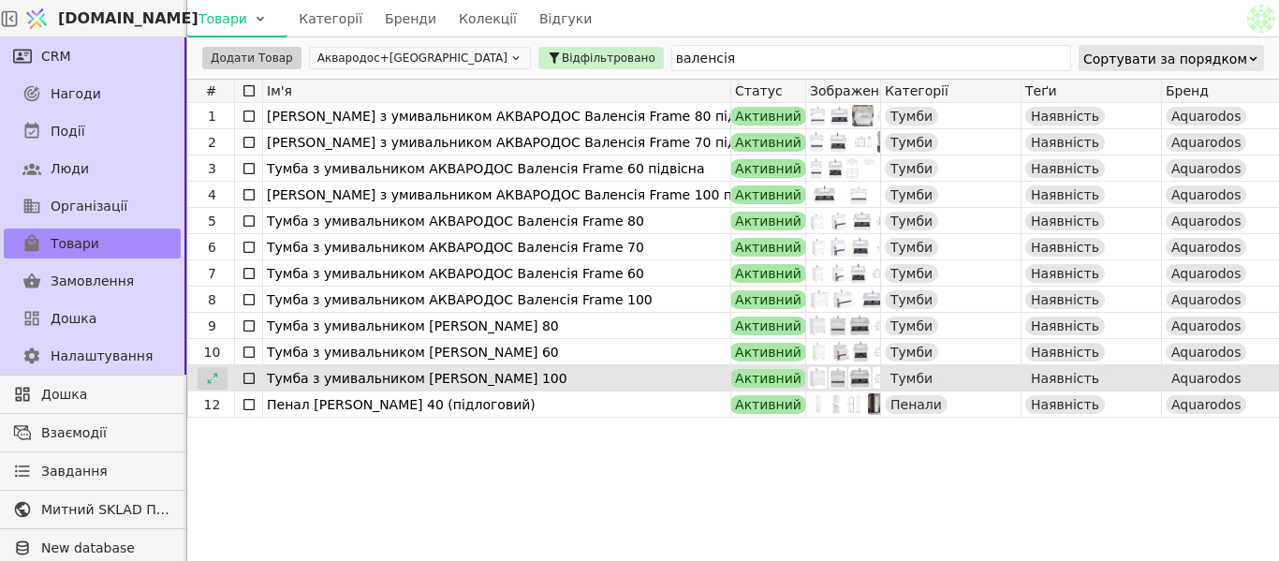
click at [210, 375] on icon at bounding box center [212, 378] width 13 height 13
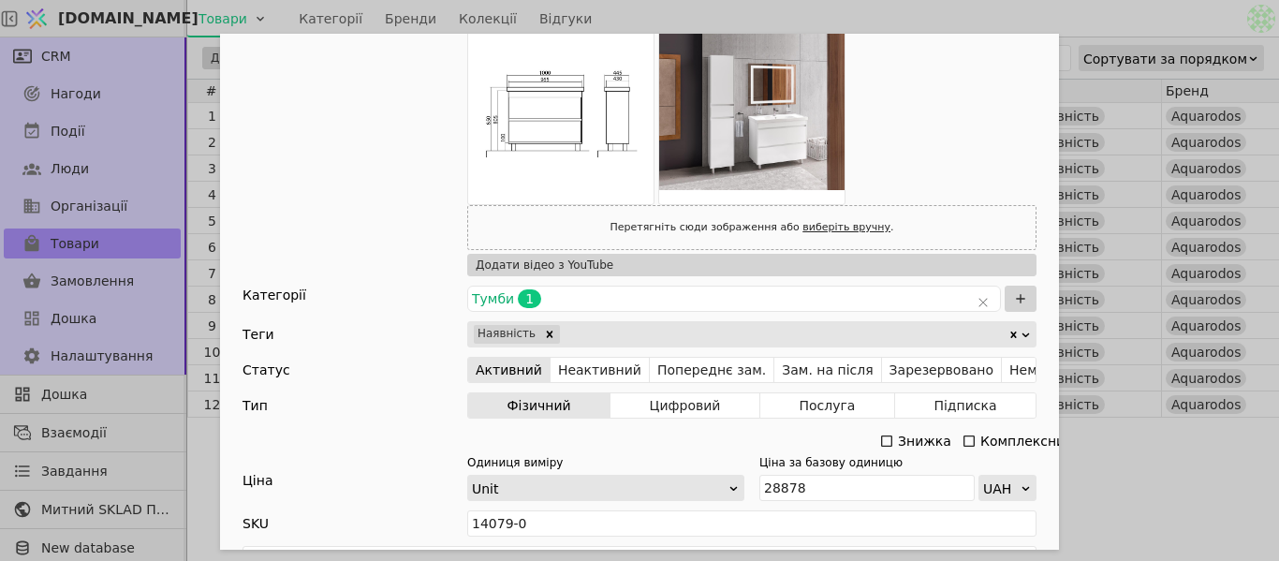
scroll to position [375, 0]
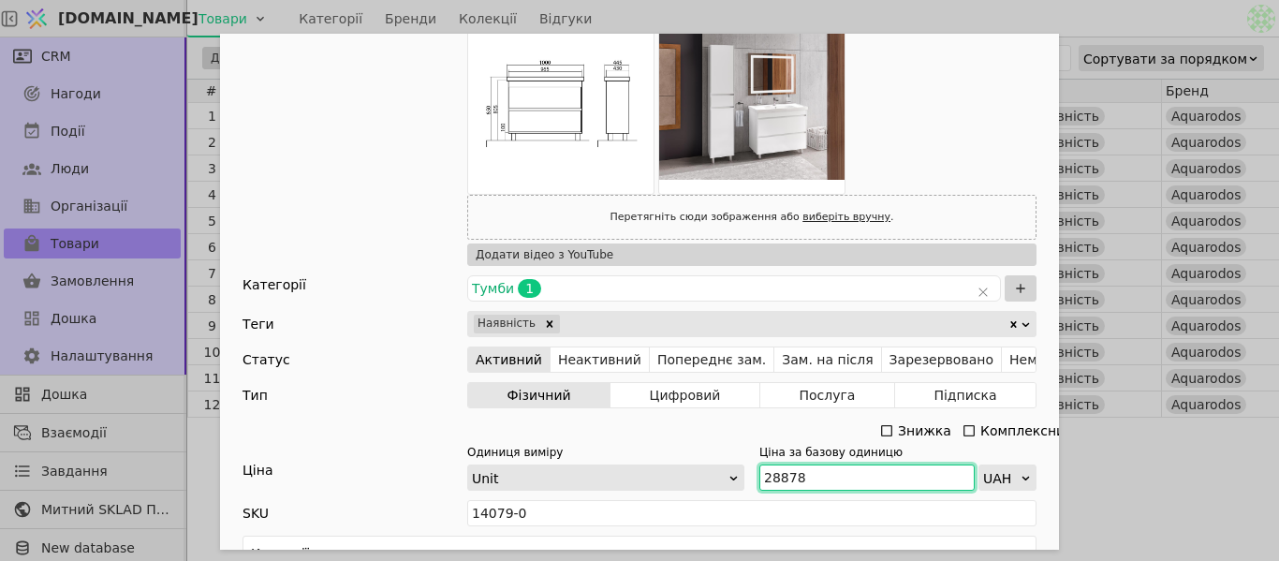
drag, startPoint x: 800, startPoint y: 477, endPoint x: 748, endPoint y: 469, distance: 52.0
click at [748, 469] on div "Одиниця виміру Unit Ціна за базову одиницю 28878 UAH" at bounding box center [751, 467] width 569 height 47
paste input "31 766"
click at [778, 473] on input "31 766" at bounding box center [866, 477] width 215 height 26
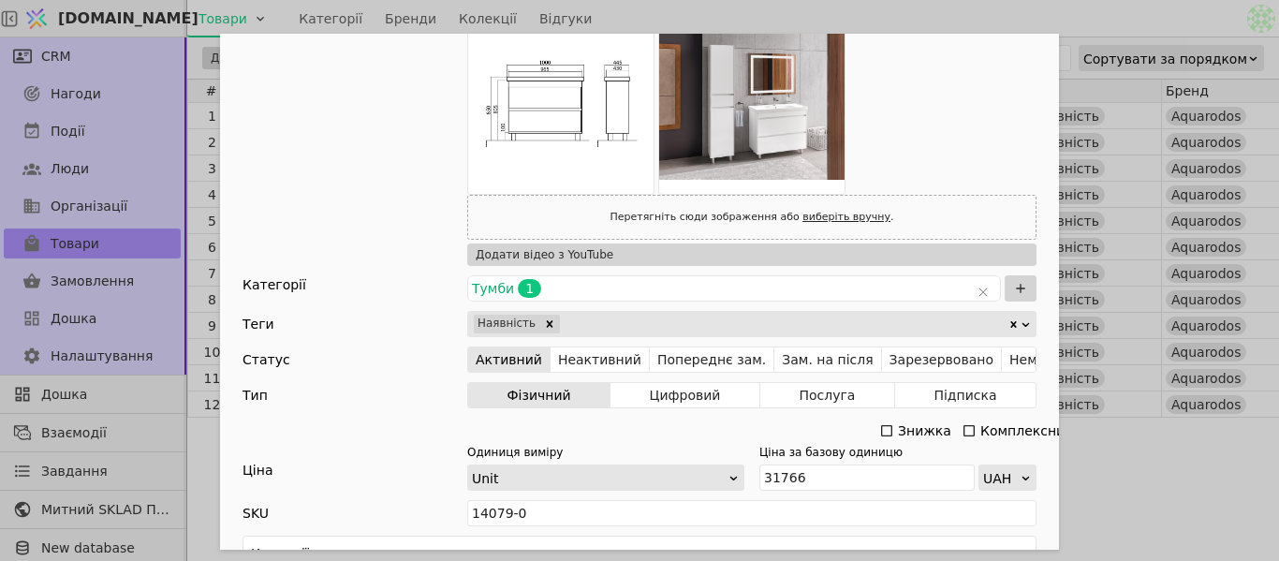
click at [1180, 433] on div "Ім'я [PERSON_NAME] з умивальником АКВАРОДОС [PERSON_NAME] 100 Посилання tumba-z…" at bounding box center [639, 280] width 1279 height 561
type input "31766"
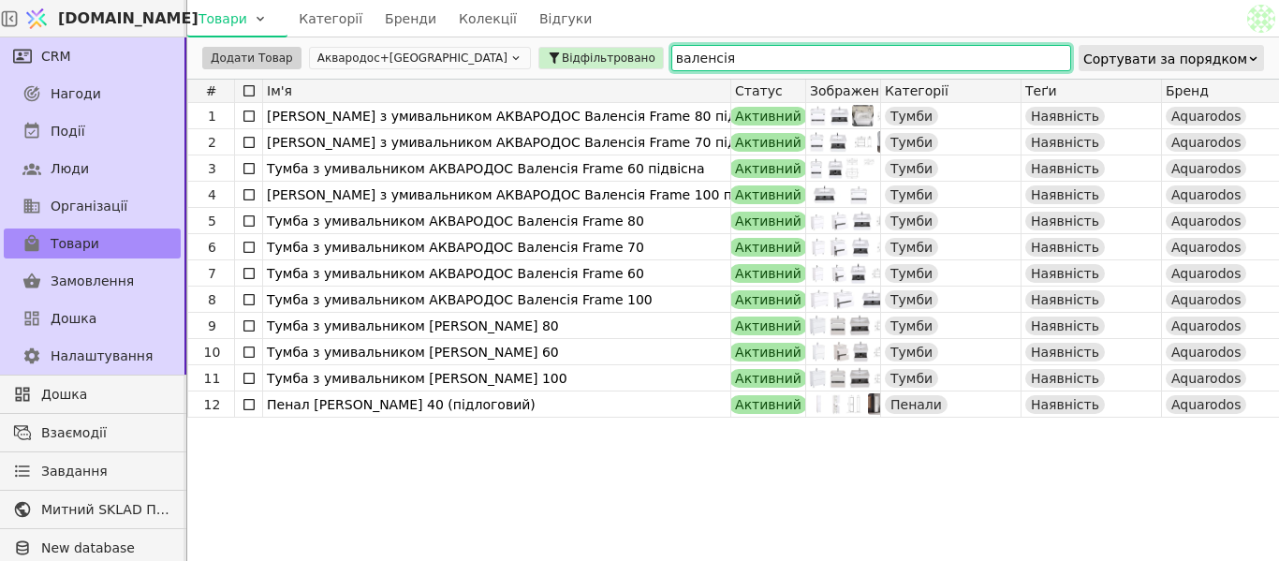
click at [671, 58] on input "валенсія" at bounding box center [871, 58] width 400 height 26
click at [422, 66] on div "Додати Товар Аквародос+[GEOGRAPHIC_DATA] Відфільтровано [PERSON_NAME] за порядк…" at bounding box center [733, 57] width 1092 height 41
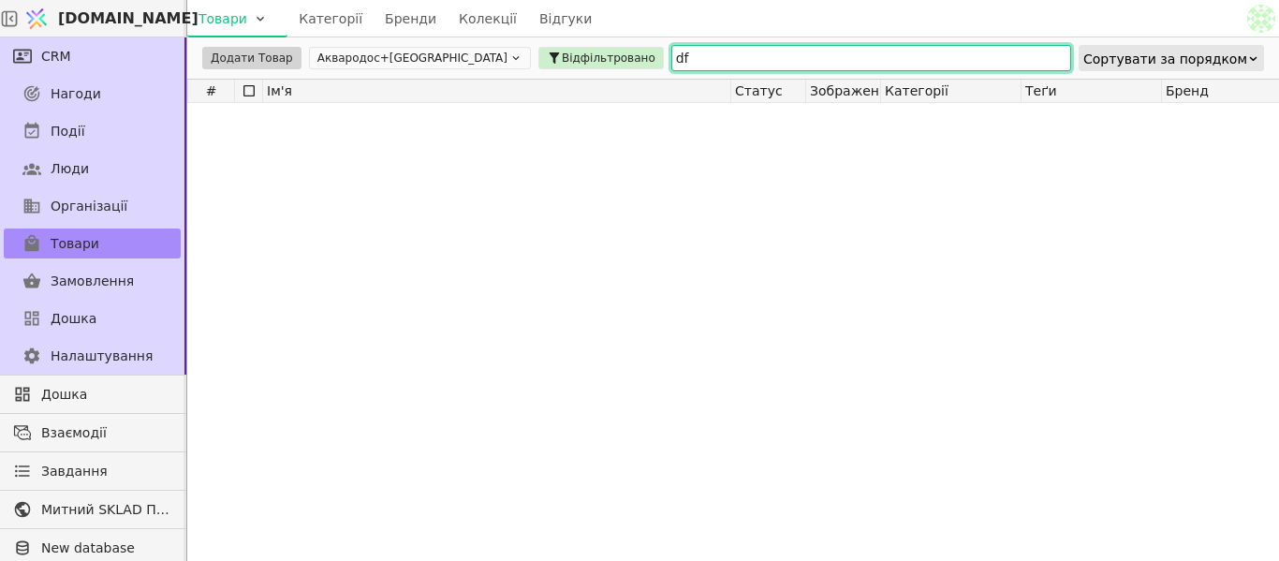
type input "d"
type input "в"
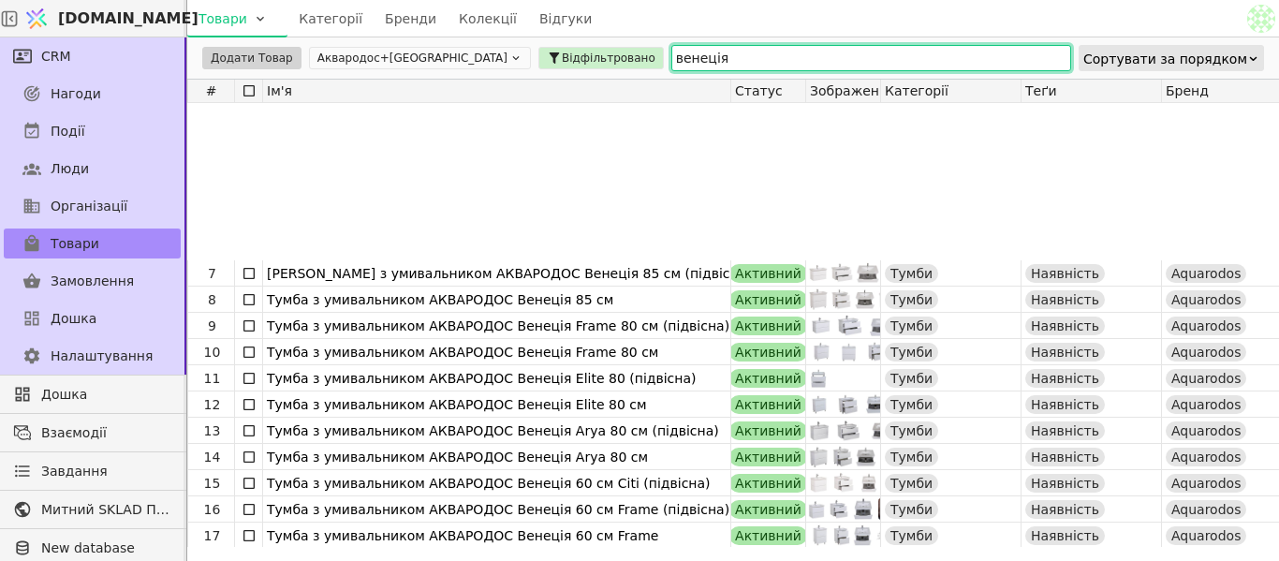
scroll to position [212, 0]
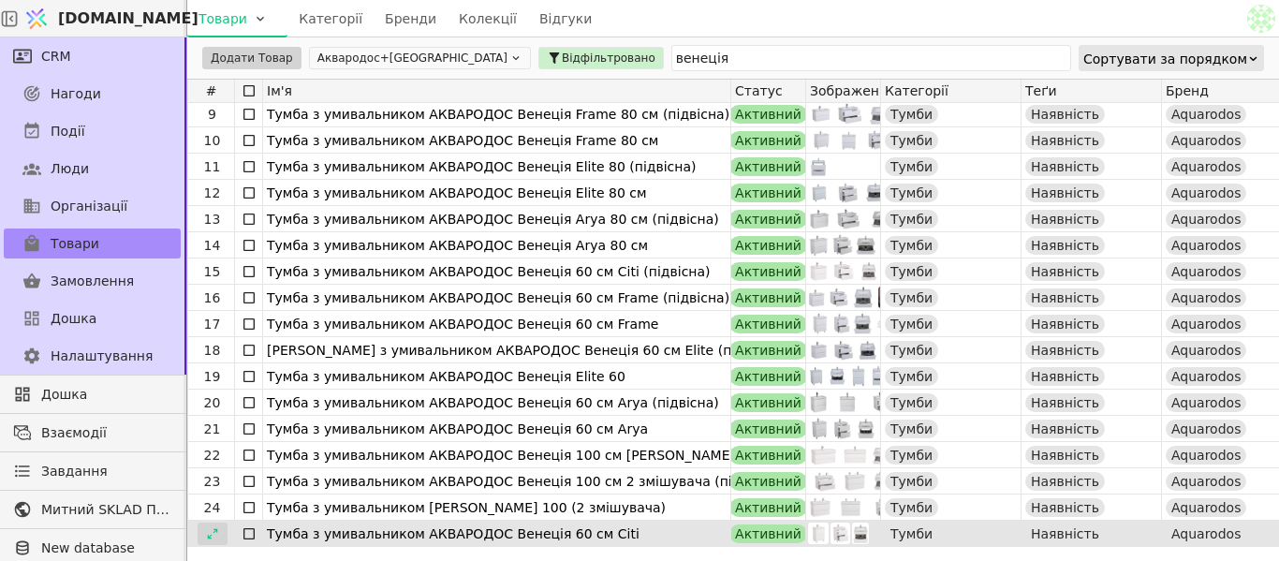
click at [206, 531] on icon at bounding box center [212, 533] width 13 height 13
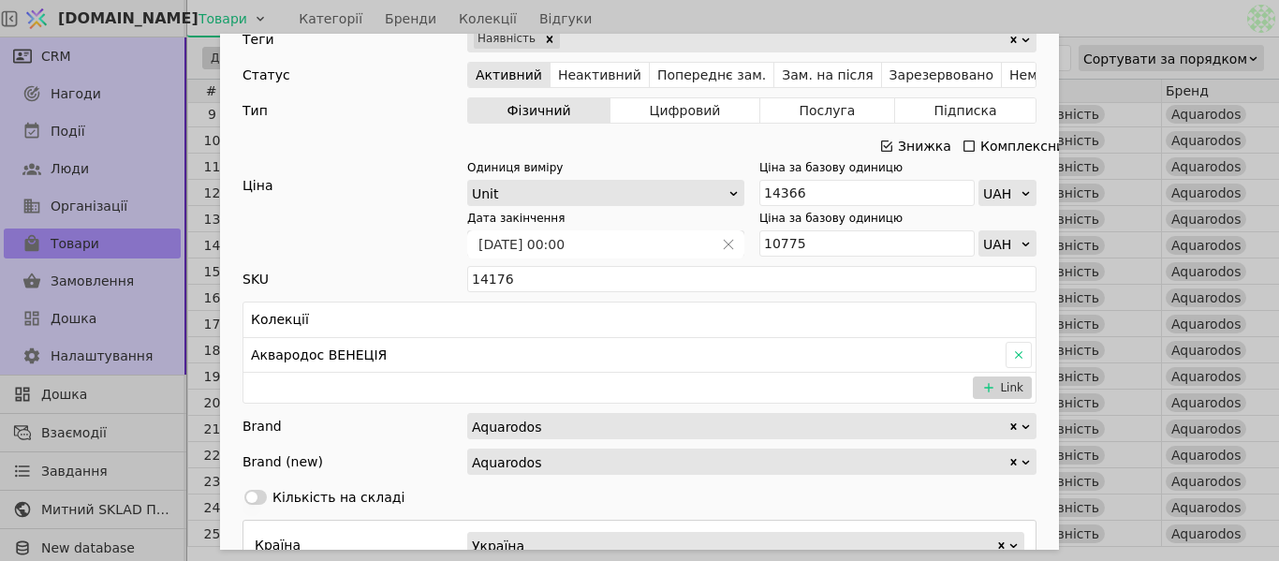
scroll to position [1219, 0]
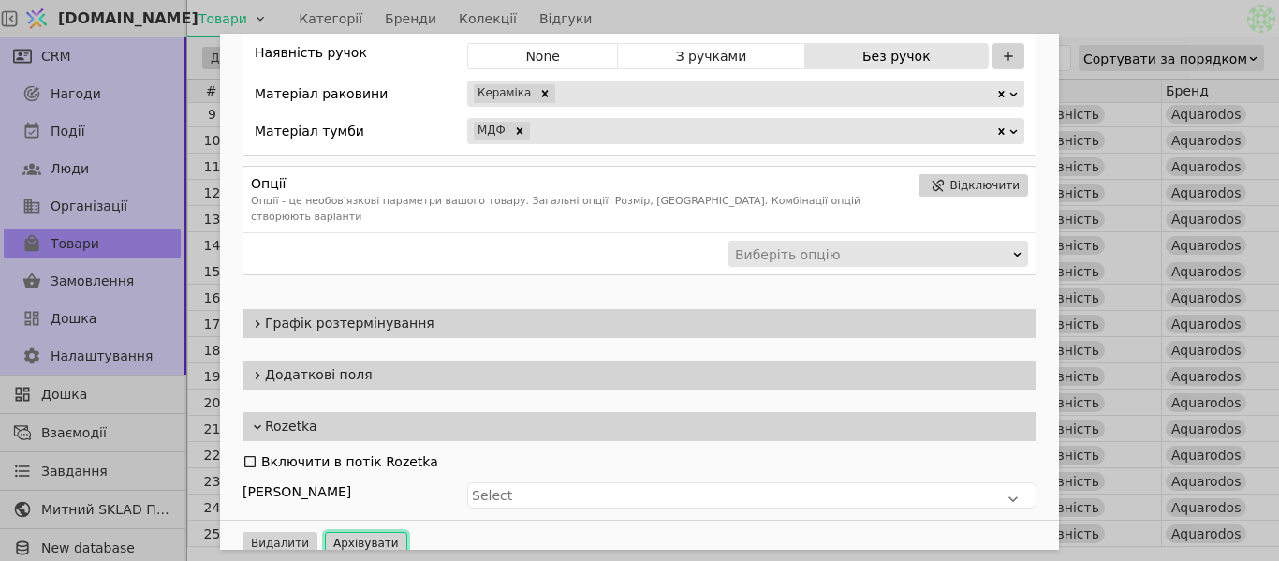
click at [325, 532] on button "Архівувати" at bounding box center [366, 543] width 82 height 22
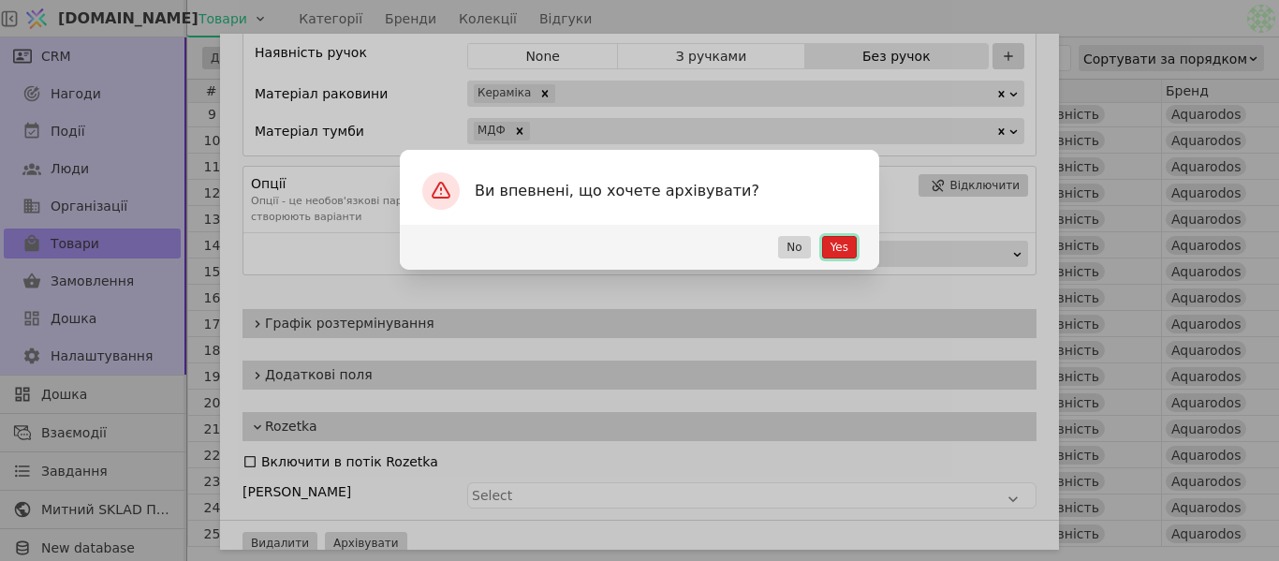
click at [847, 250] on button "Yes" at bounding box center [839, 247] width 35 height 22
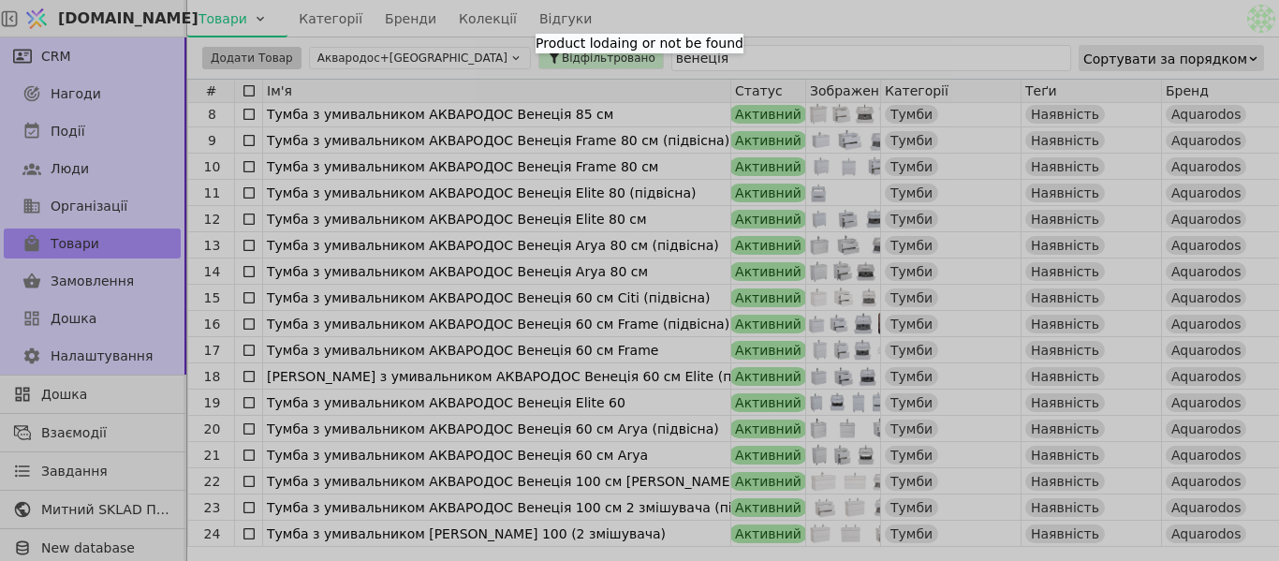
scroll to position [0, 0]
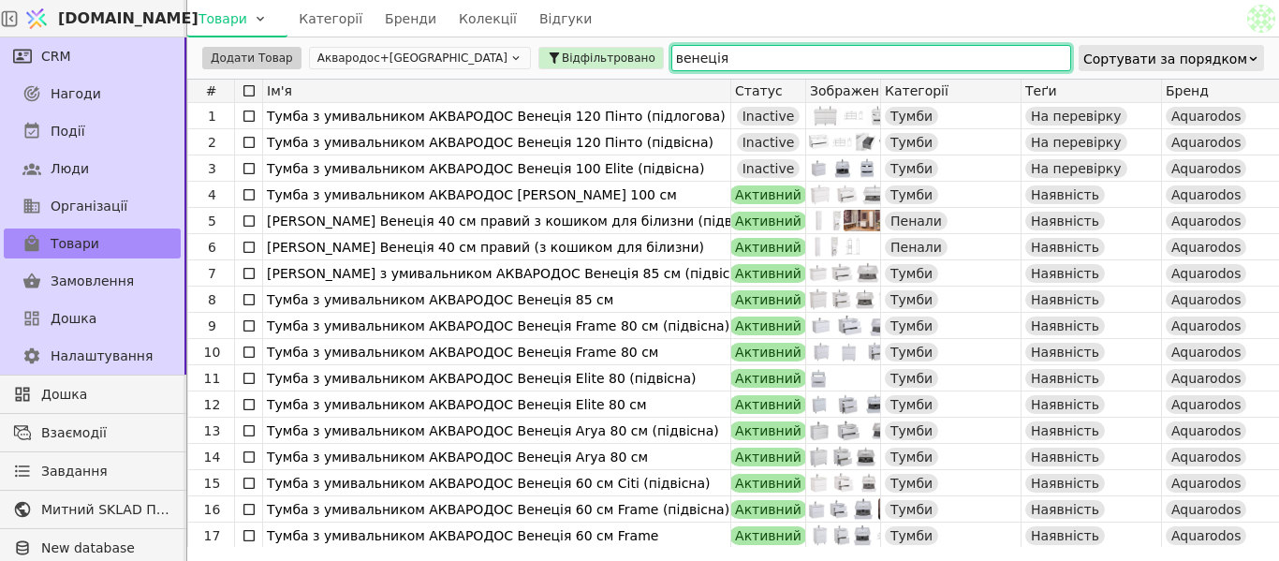
click at [726, 65] on input "венеція" at bounding box center [871, 58] width 400 height 26
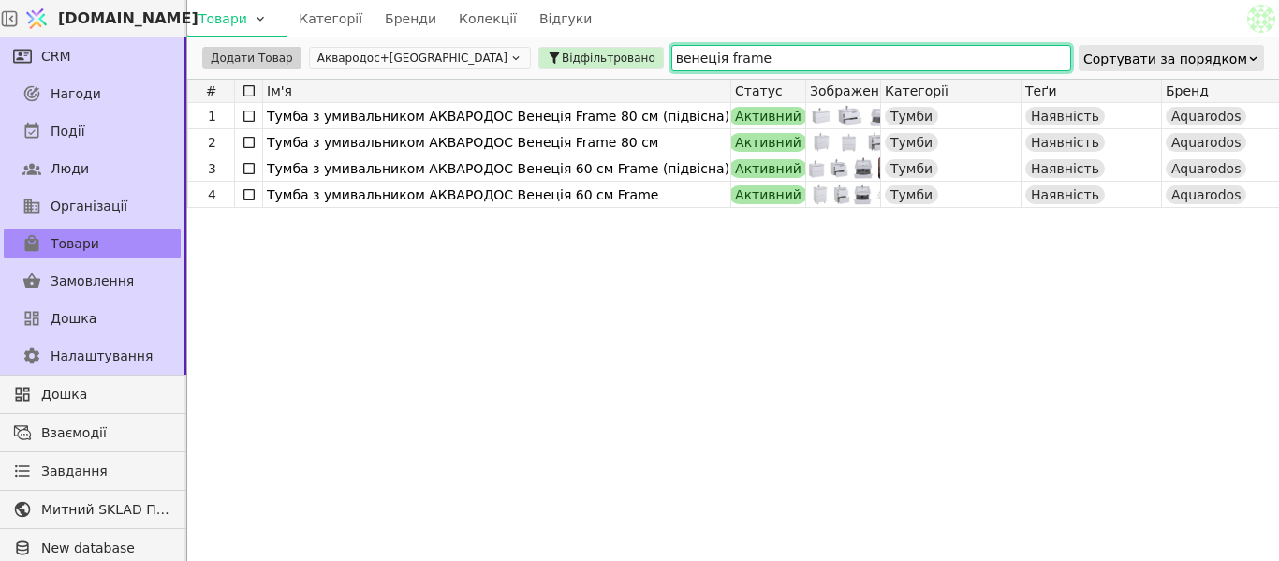
type input "венеція frame"
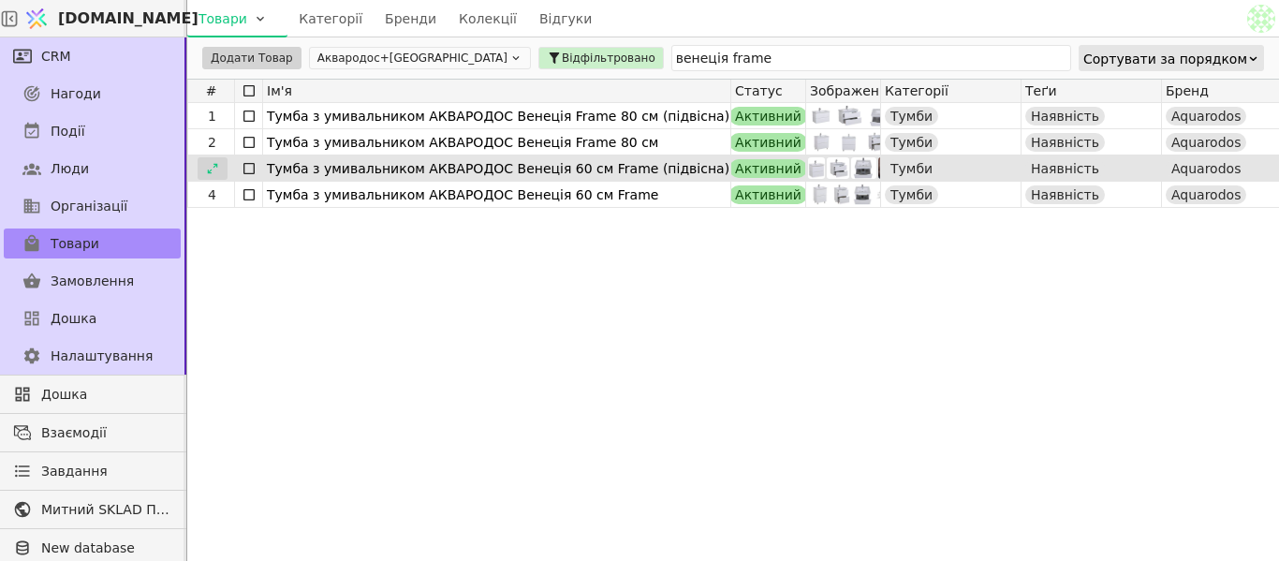
click at [216, 172] on icon at bounding box center [212, 168] width 13 height 13
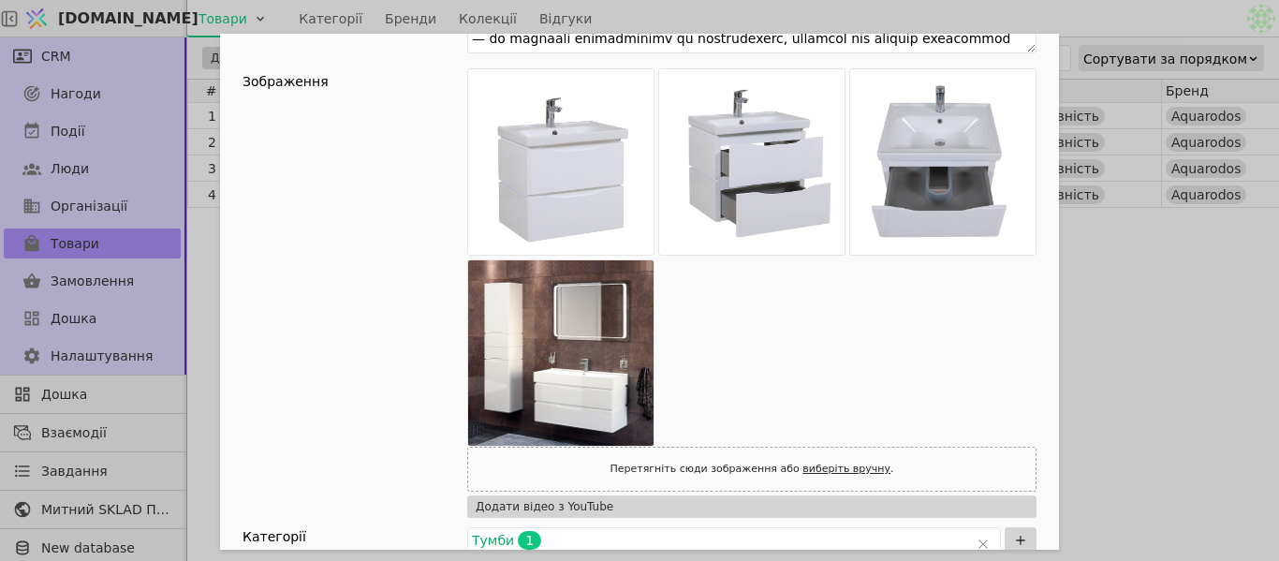
scroll to position [468, 0]
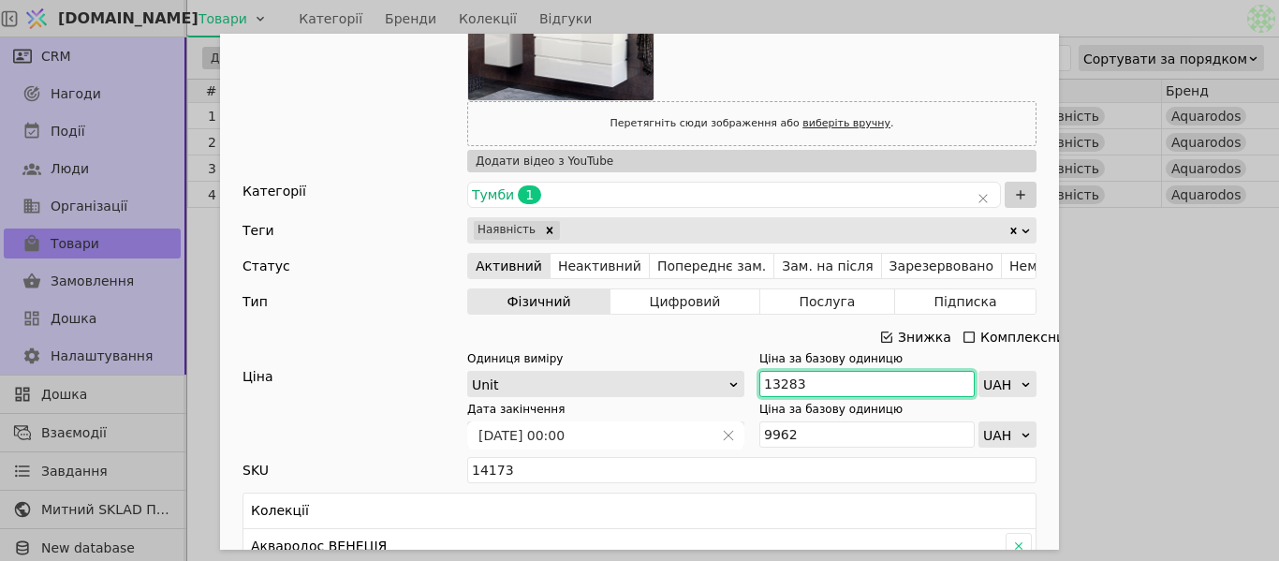
drag, startPoint x: 787, startPoint y: 383, endPoint x: 767, endPoint y: 381, distance: 20.7
click at [767, 381] on input "13283" at bounding box center [866, 384] width 215 height 26
click at [898, 341] on div "Знижка" at bounding box center [924, 337] width 53 height 26
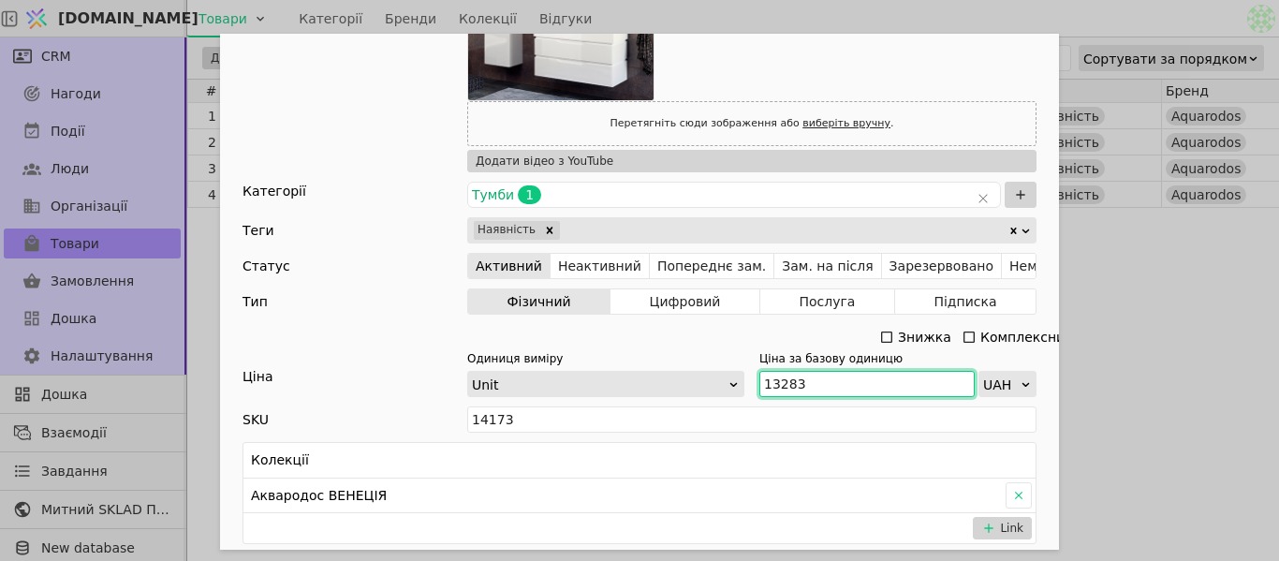
drag, startPoint x: 786, startPoint y: 383, endPoint x: 752, endPoint y: 385, distance: 33.8
click at [759, 385] on input "13283" at bounding box center [866, 384] width 215 height 26
paste input "4 611"
click at [775, 382] on input "14 611" at bounding box center [866, 384] width 215 height 26
type input "14611"
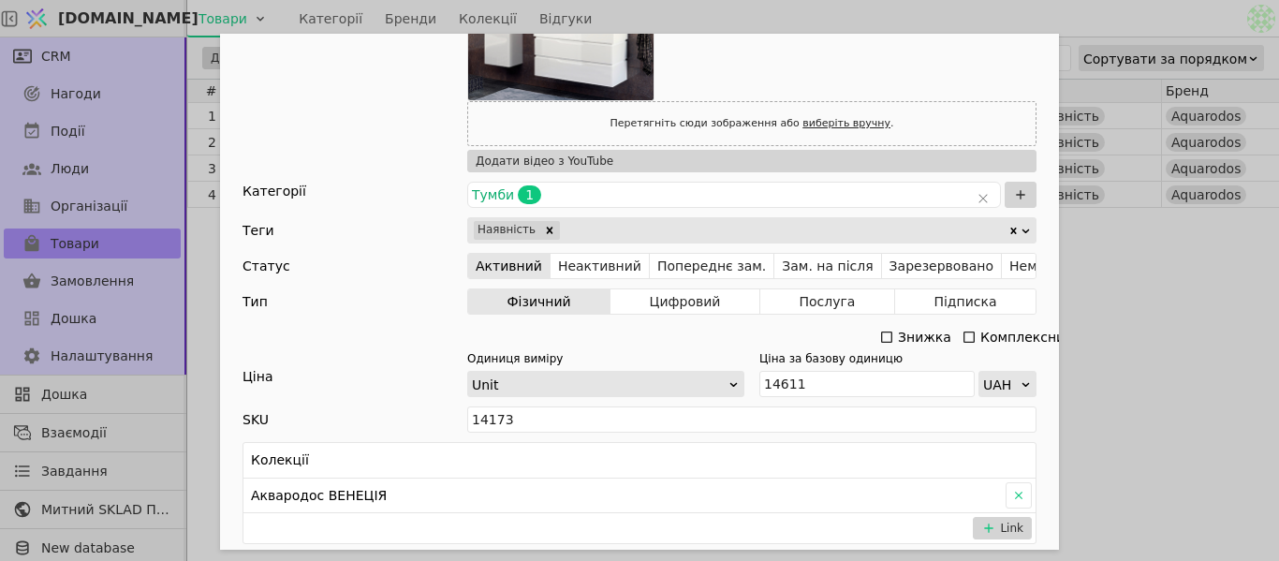
click at [1211, 279] on div "Ім'я [PERSON_NAME] з умивальником АКВАРОДОС Венеція 60 см Frame (підвісна) Поси…" at bounding box center [639, 280] width 1279 height 561
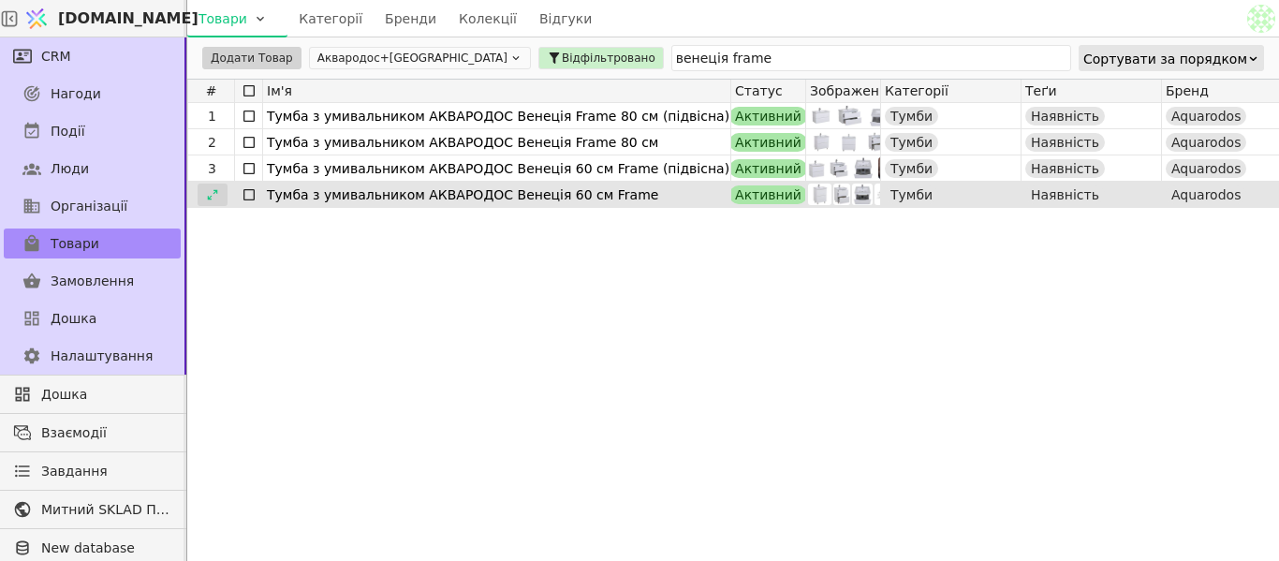
click at [216, 193] on icon at bounding box center [212, 194] width 10 height 10
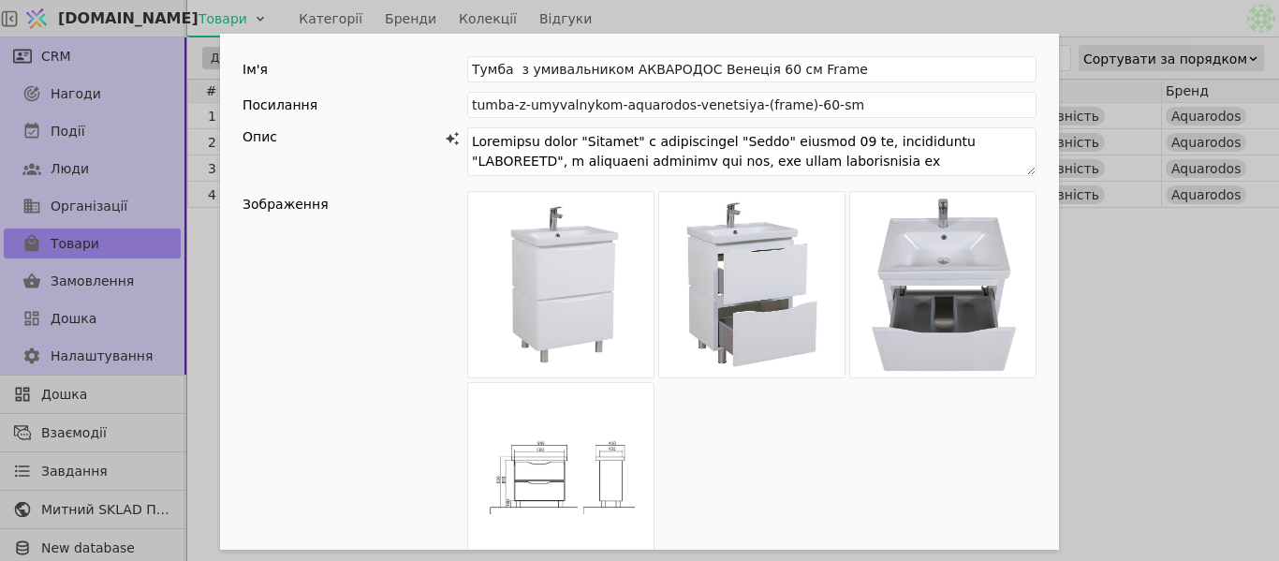
scroll to position [468, 0]
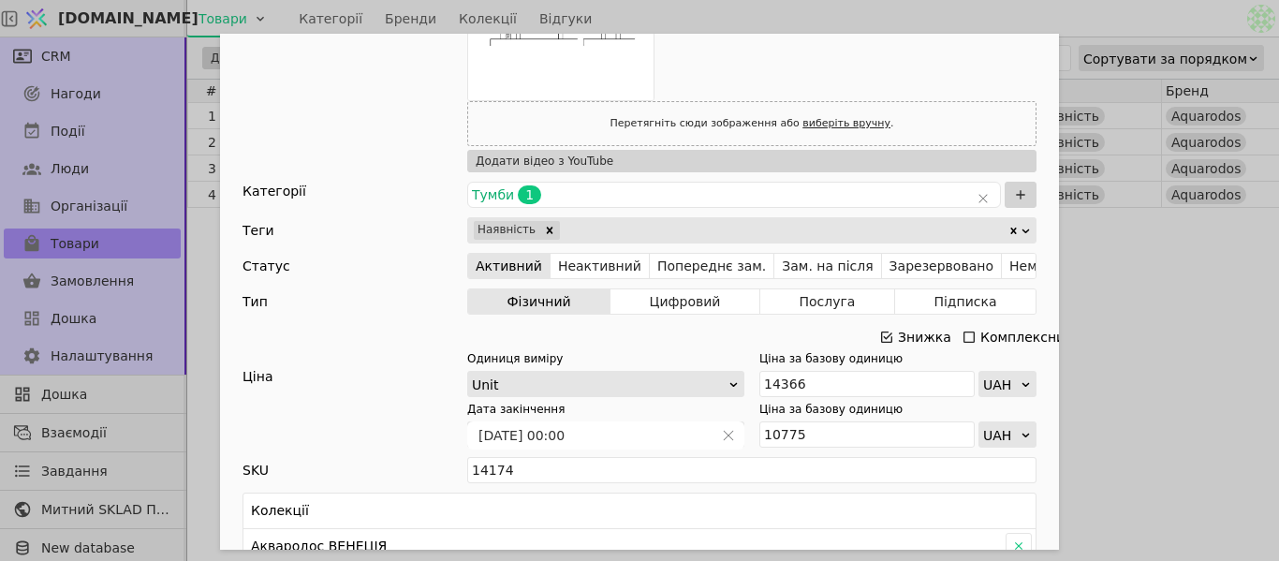
click at [883, 337] on icon "Add Opportunity" at bounding box center [886, 337] width 15 height 15
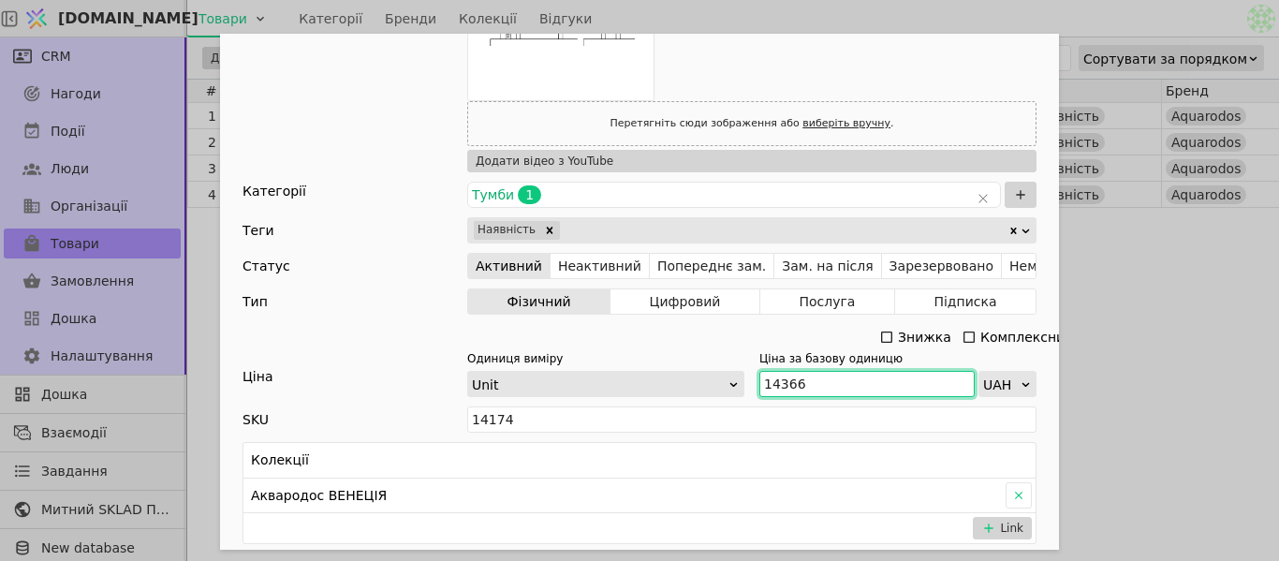
drag, startPoint x: 810, startPoint y: 380, endPoint x: 746, endPoint y: 385, distance: 63.8
click at [746, 385] on div "Одиниця виміру Unit Ціна за базову одиницю 14366 UAH" at bounding box center [751, 373] width 569 height 47
paste input "5 803"
click at [777, 382] on input "15 803" at bounding box center [866, 384] width 215 height 26
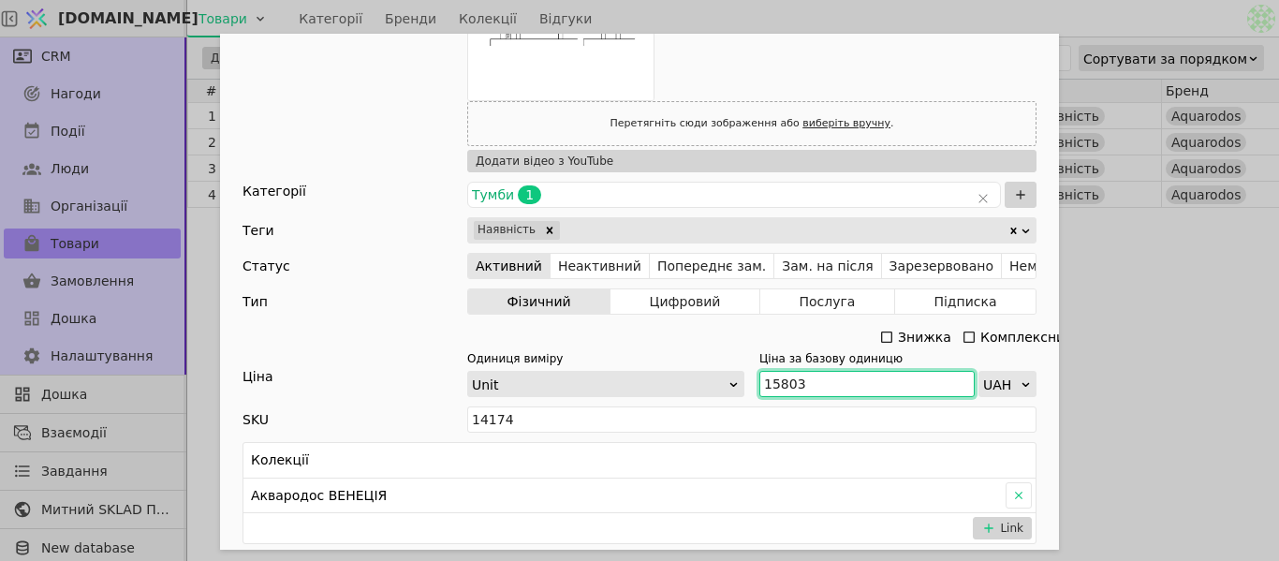
type input "15803"
click at [1153, 309] on div "Ім'я [PERSON_NAME] з умивальником АКВАРОДОС Венеція 60 см Framе Посилання tumba…" at bounding box center [639, 280] width 1279 height 561
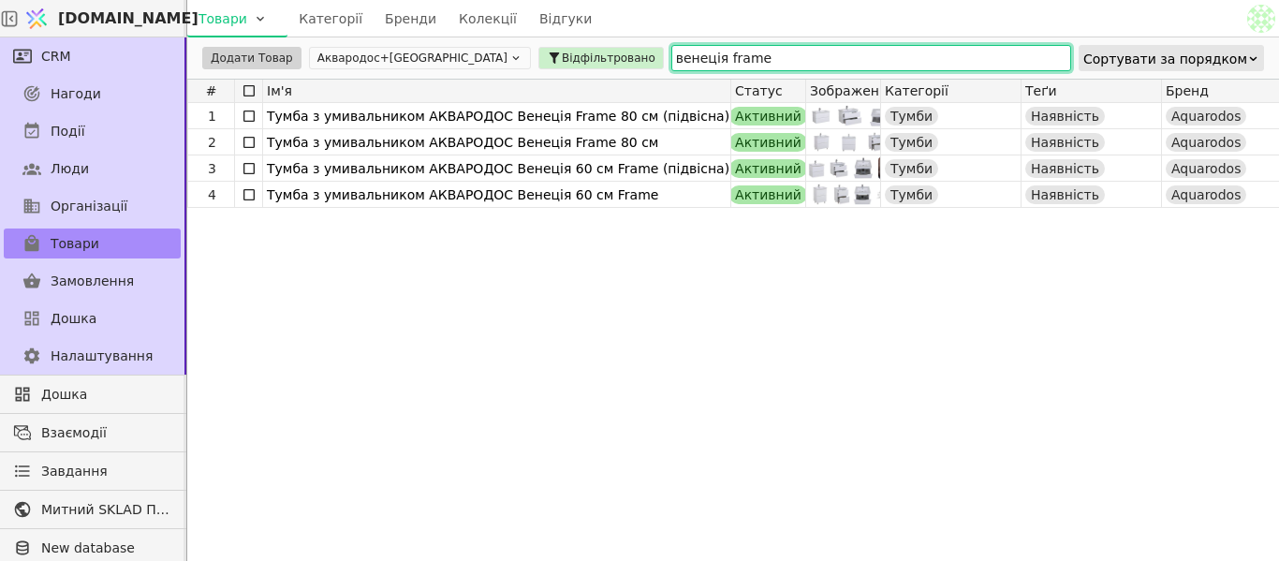
click at [680, 59] on input "венеція frame" at bounding box center [871, 58] width 400 height 26
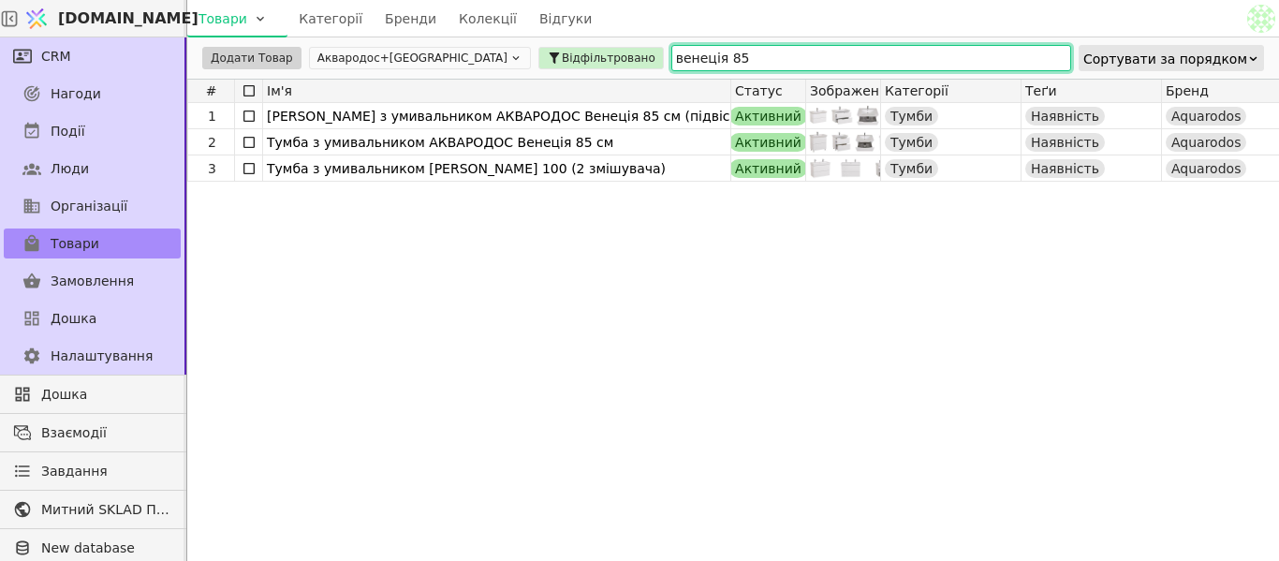
type input "венеція 85"
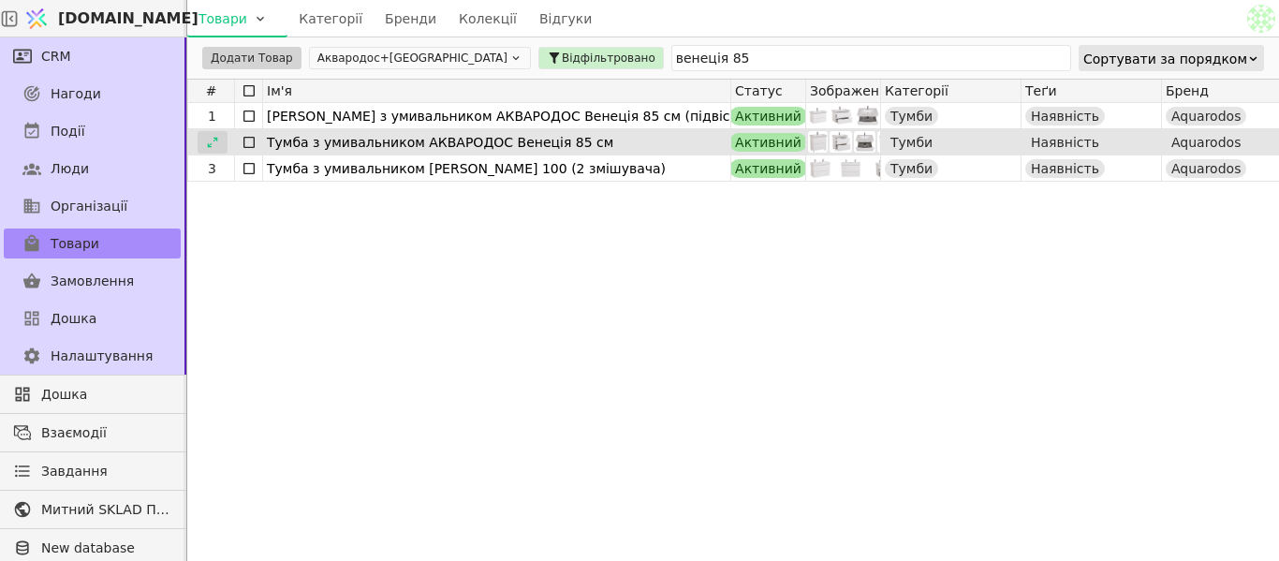
click at [210, 139] on icon at bounding box center [212, 142] width 13 height 13
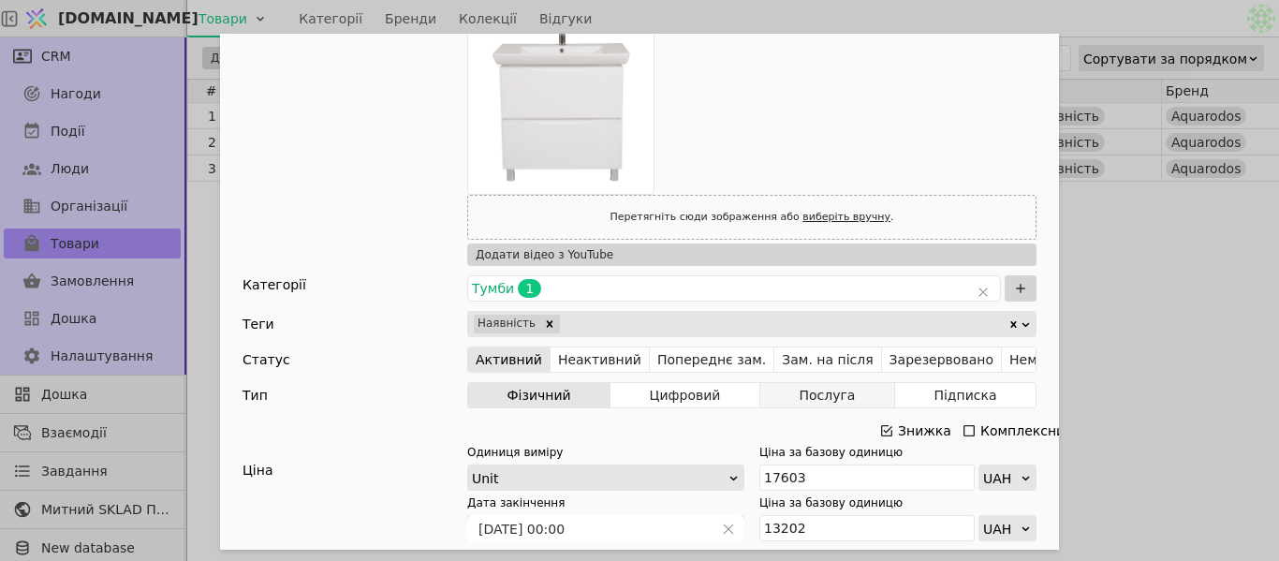
scroll to position [424, 0]
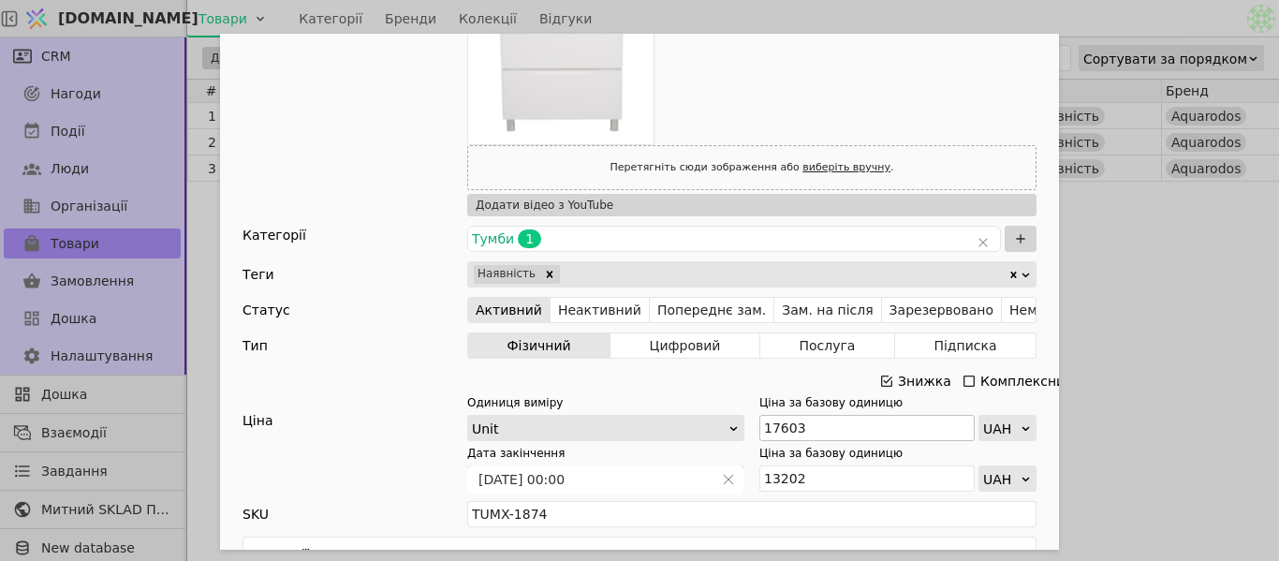
click at [881, 375] on icon "Add Opportunity" at bounding box center [886, 380] width 11 height 11
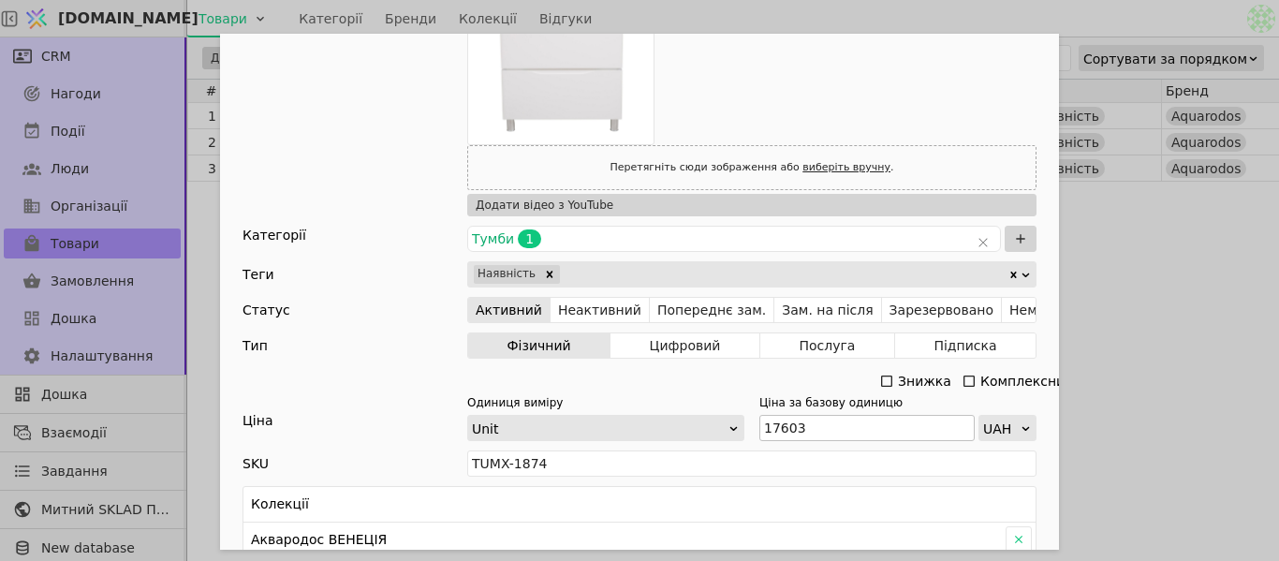
scroll to position [468, 0]
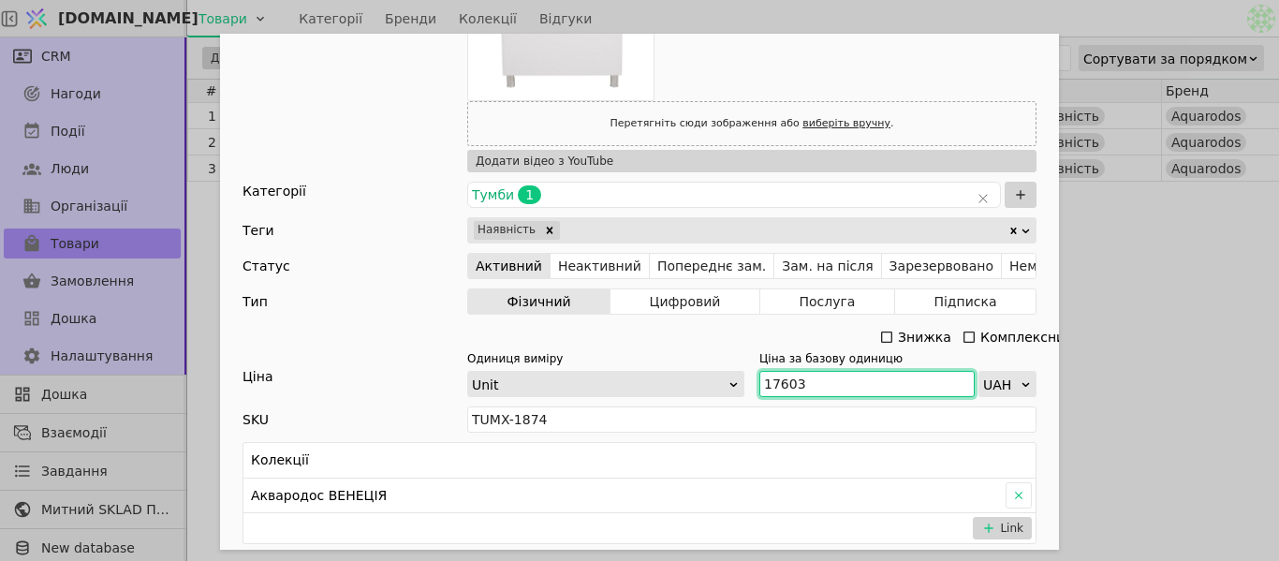
drag, startPoint x: 800, startPoint y: 381, endPoint x: 759, endPoint y: 381, distance: 40.3
click at [759, 381] on input "17603" at bounding box center [866, 384] width 215 height 26
paste input "636"
click at [775, 379] on input "17 636" at bounding box center [866, 384] width 215 height 26
type input "17636"
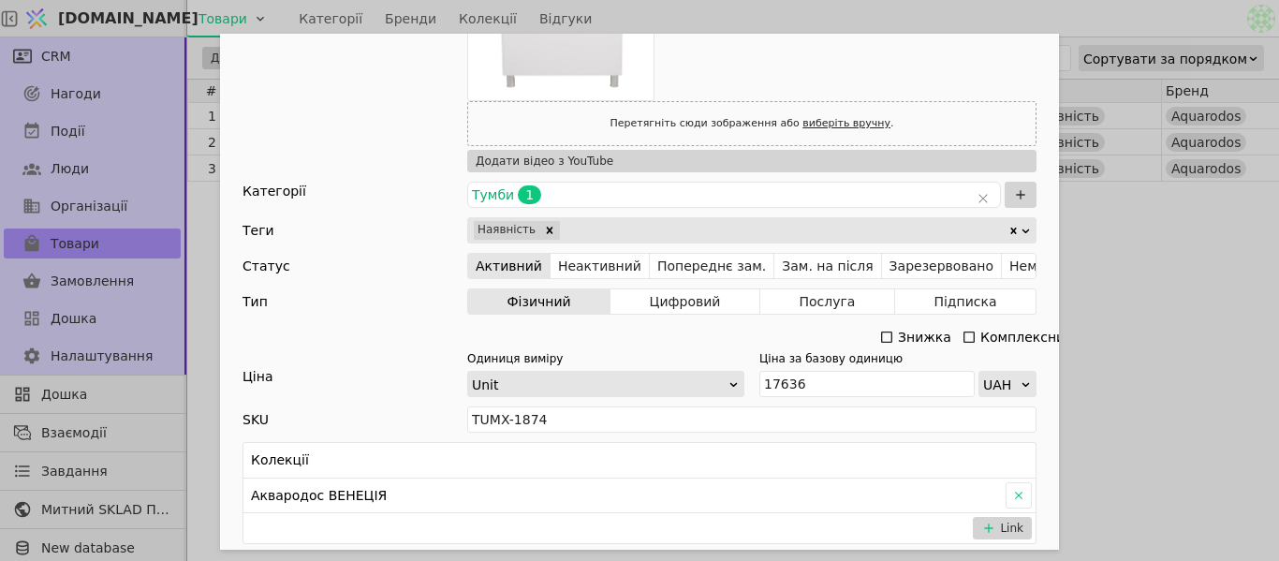
click at [1156, 301] on div "Ім'я [PERSON_NAME] з умивальником АКВАРОДОС Венеція 85 см Посилання tumba-z-umy…" at bounding box center [639, 280] width 1279 height 561
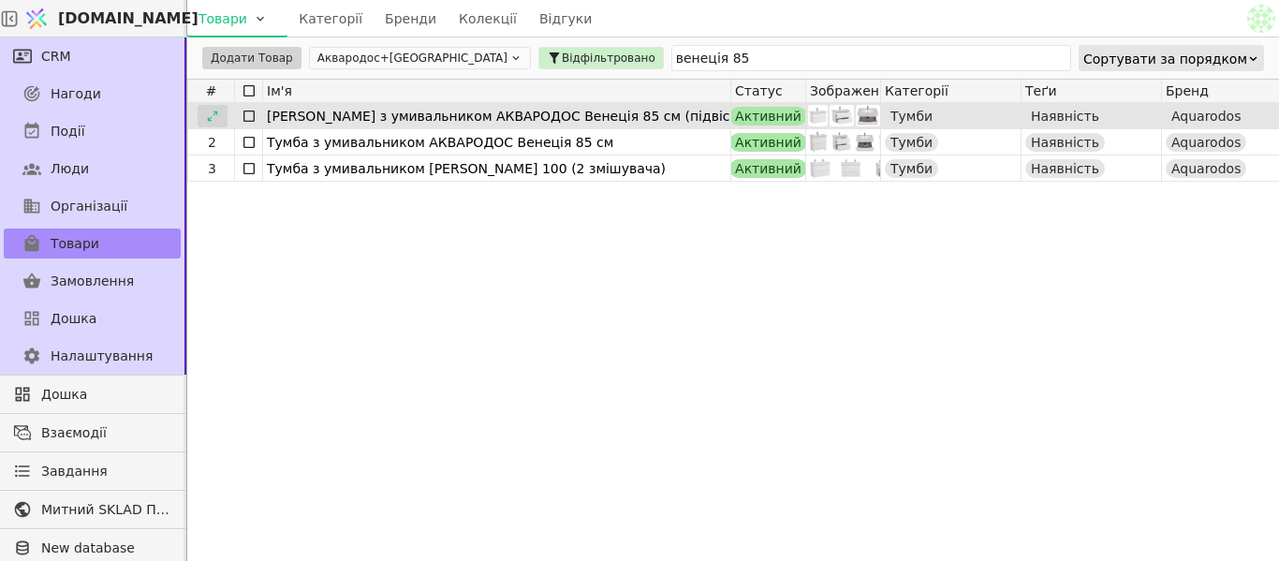
click at [215, 116] on icon at bounding box center [212, 116] width 13 height 13
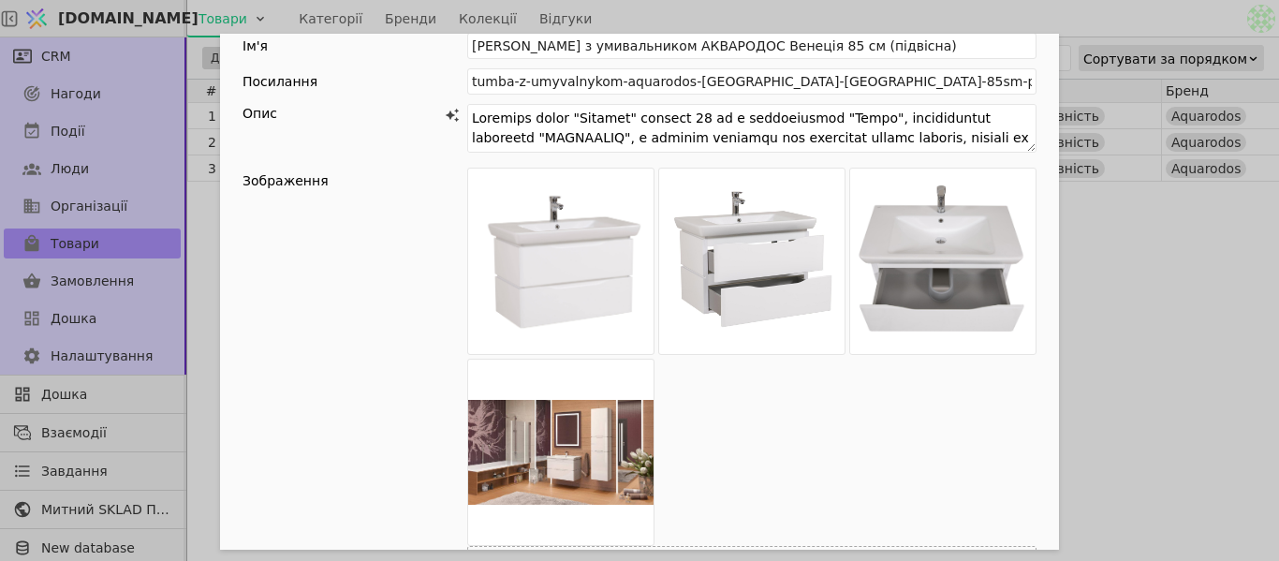
scroll to position [468, 0]
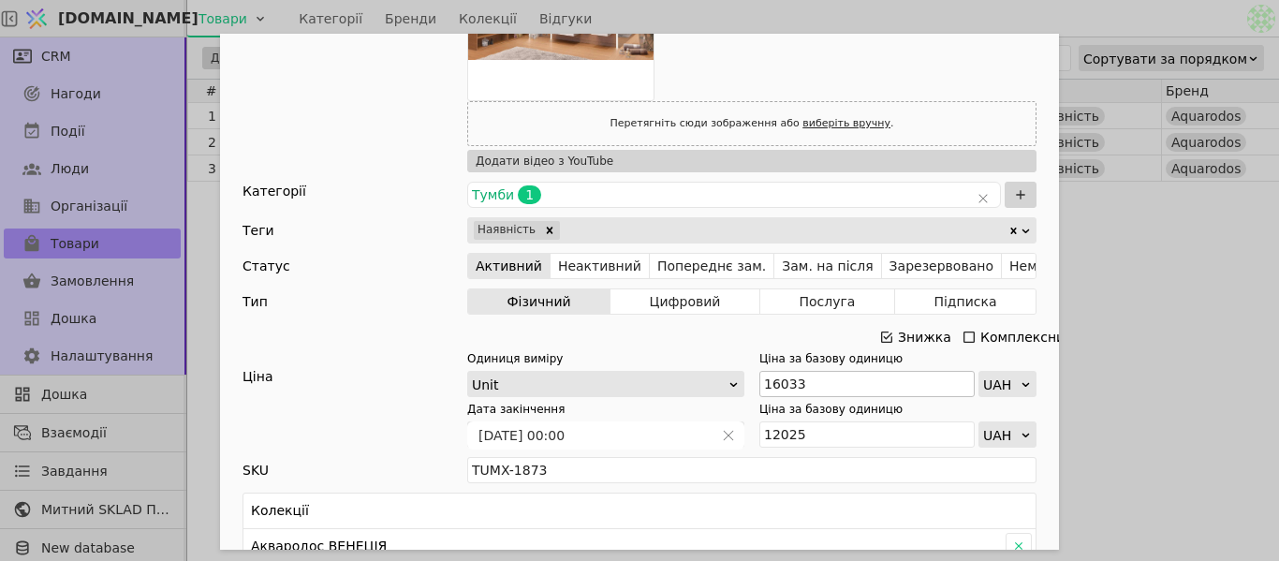
click at [882, 333] on icon "Add Opportunity" at bounding box center [886, 337] width 15 height 15
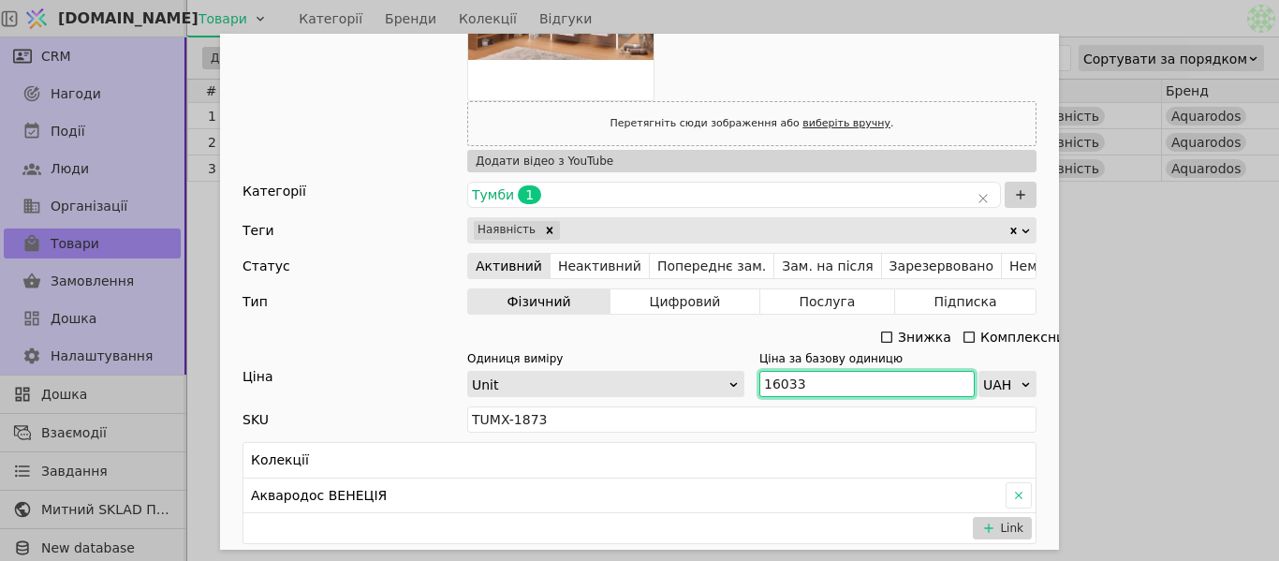
drag, startPoint x: 792, startPoint y: 380, endPoint x: 781, endPoint y: 381, distance: 11.3
click at [759, 377] on input "16033" at bounding box center [866, 384] width 215 height 26
paste input "7 636"
click at [775, 382] on input "17 636" at bounding box center [866, 384] width 215 height 26
type input "17636"
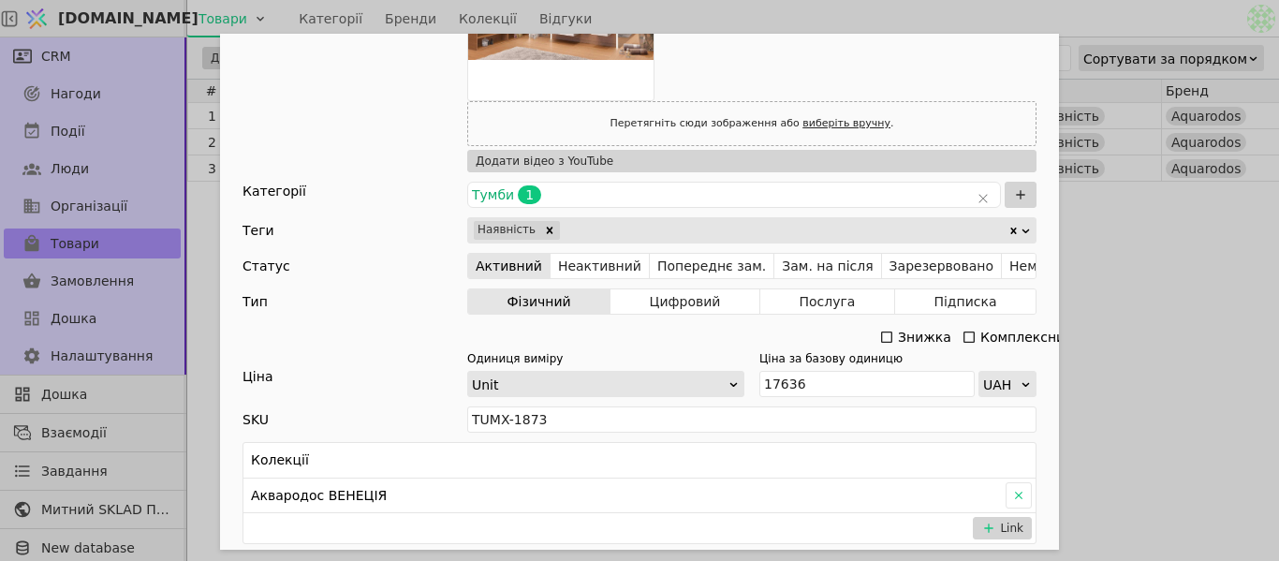
click at [1235, 271] on div "Ім'я [PERSON_NAME] з умивальником АКВАРОДОС Венеція 85 см (підвісна) Посилання …" at bounding box center [639, 280] width 1279 height 561
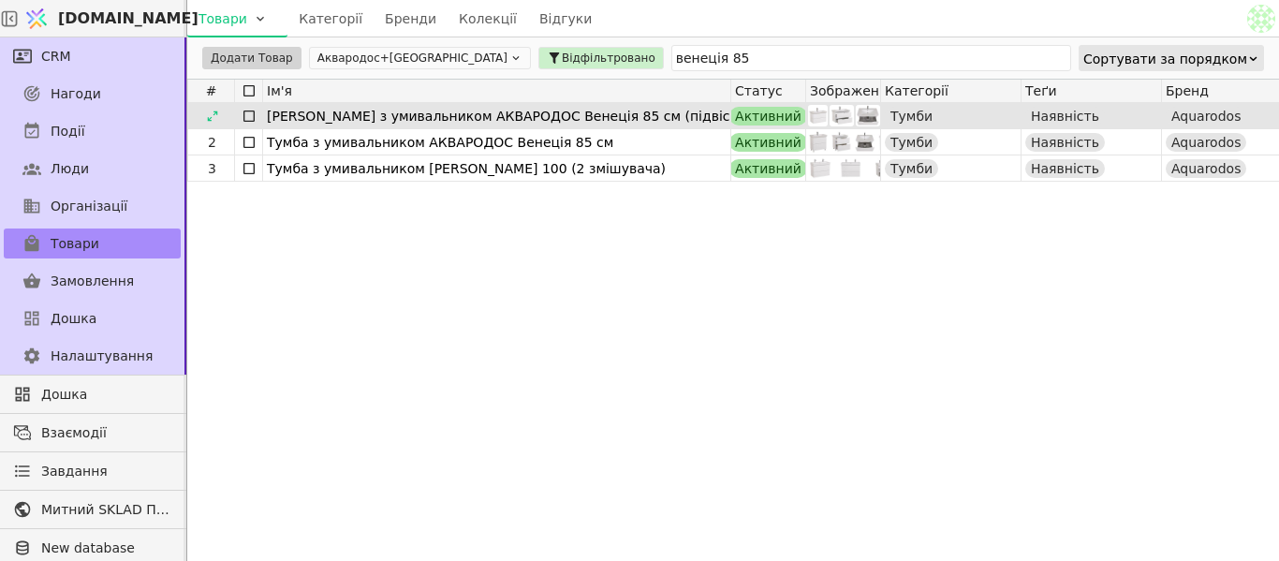
click at [210, 120] on icon at bounding box center [212, 115] width 10 height 10
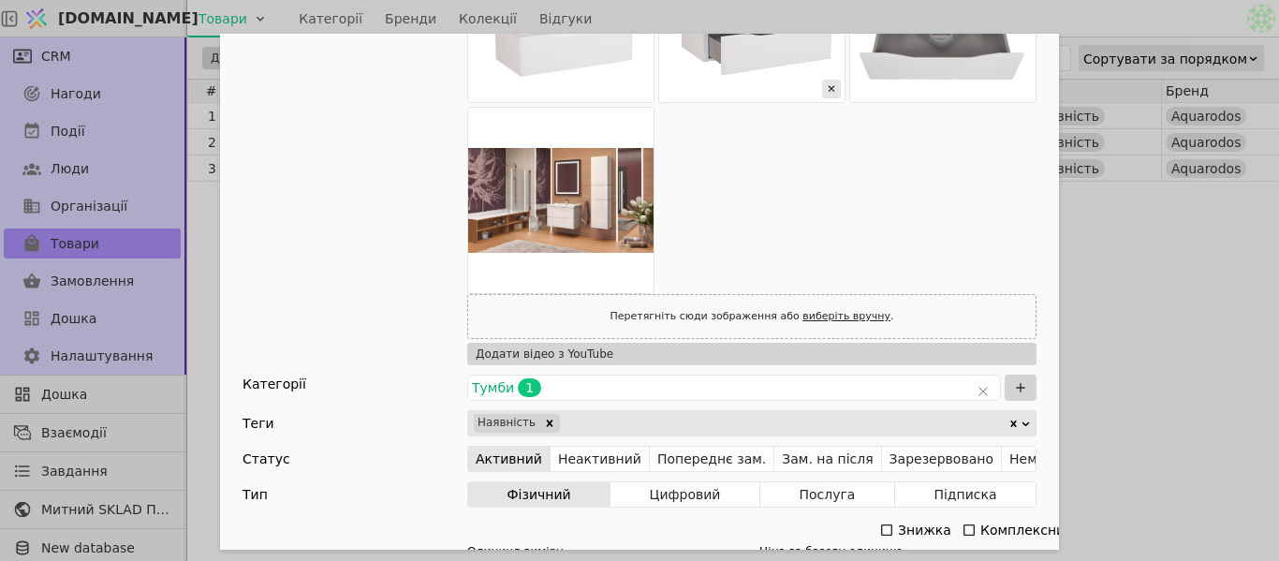
scroll to position [468, 0]
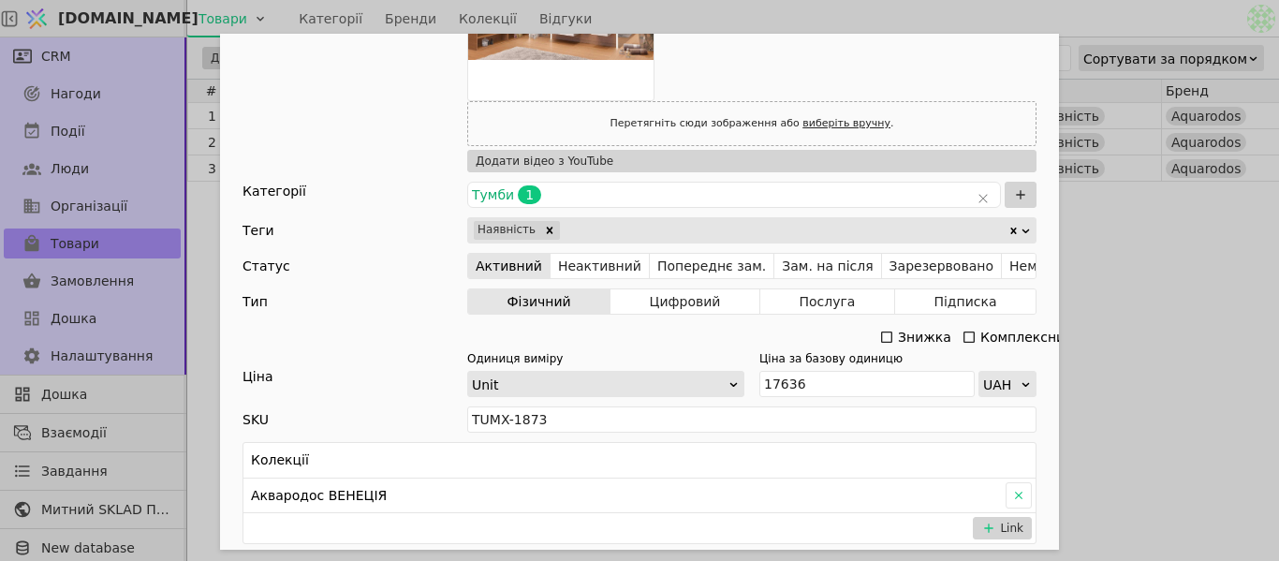
click at [1154, 264] on div "Ім'я [PERSON_NAME] з умивальником АКВАРОДОС Венеція 85 см (підвісна) Посилання …" at bounding box center [639, 280] width 1279 height 561
click at [1137, 230] on div "Ім'я [PERSON_NAME] з умивальником АКВАРОДОС Венеція 85 см (підвісна) Посилання …" at bounding box center [639, 280] width 1279 height 561
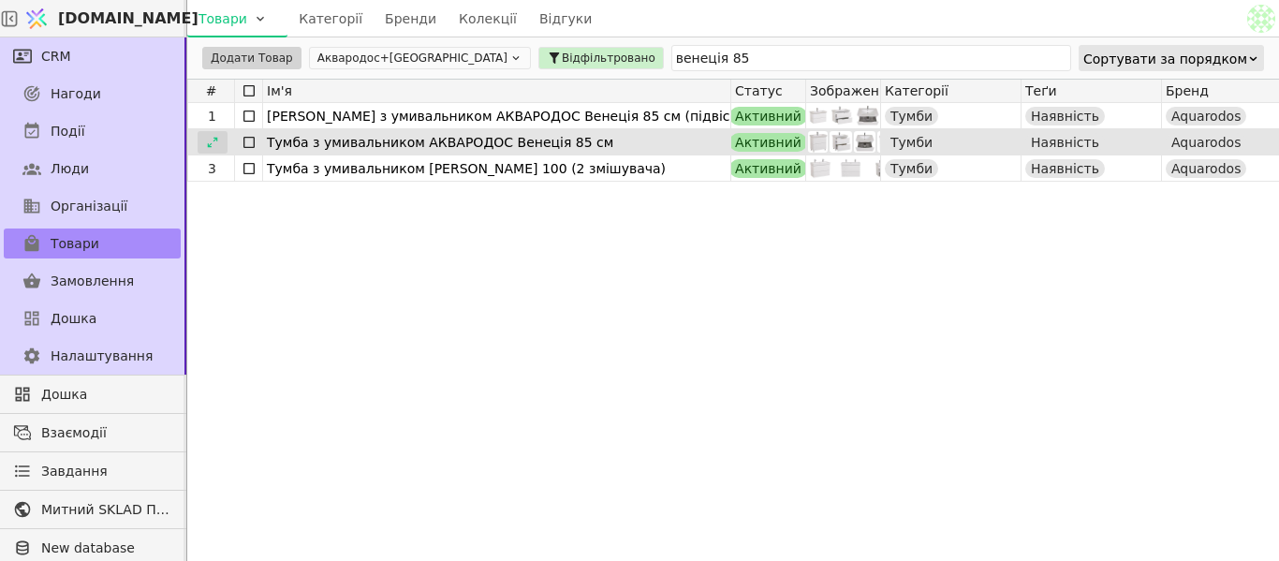
click at [214, 138] on icon at bounding box center [212, 142] width 10 height 10
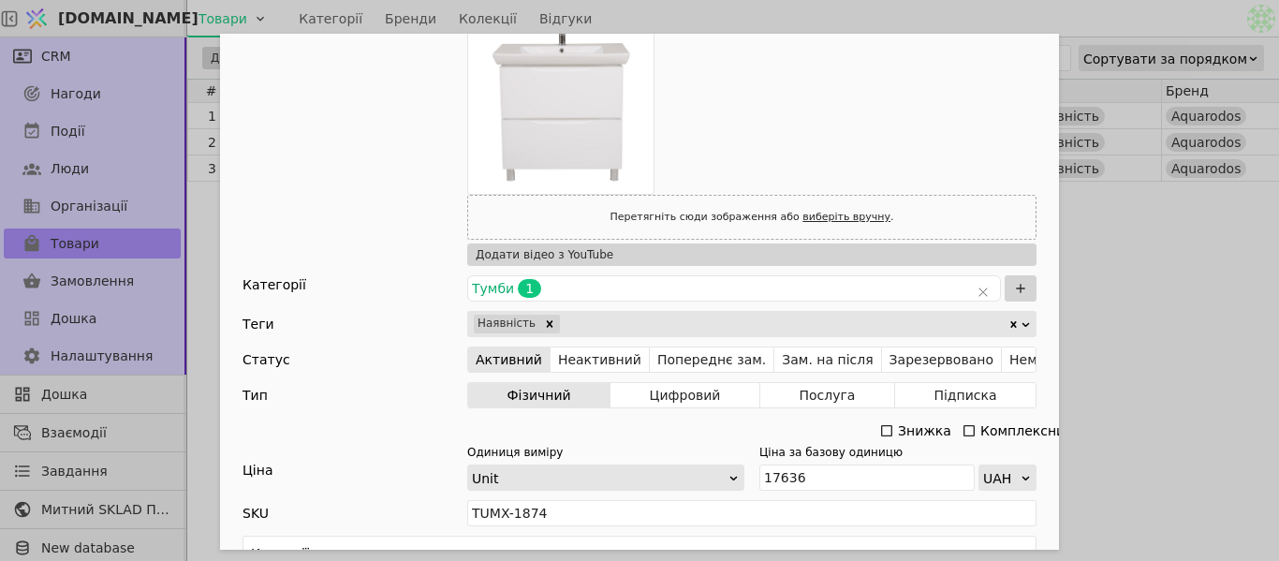
scroll to position [749, 0]
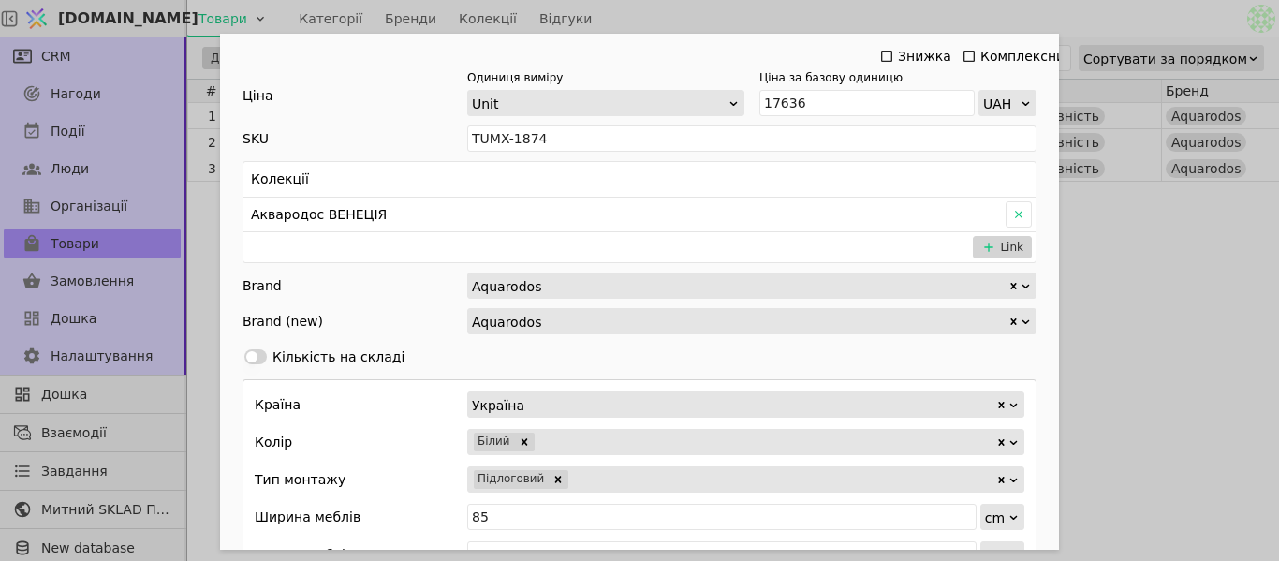
click at [1137, 240] on div "Ім'я [PERSON_NAME] з умивальником АКВАРОДОС Венеція 85 см Посилання tumba-z-umy…" at bounding box center [639, 280] width 1279 height 561
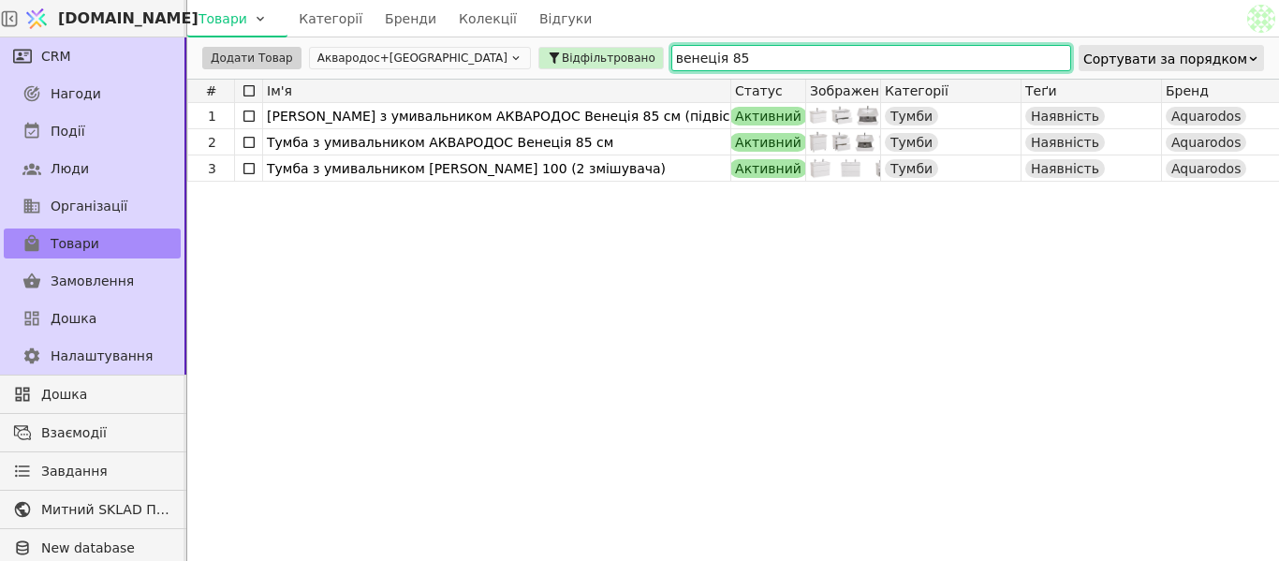
click at [686, 61] on input "венеція 85" at bounding box center [871, 58] width 400 height 26
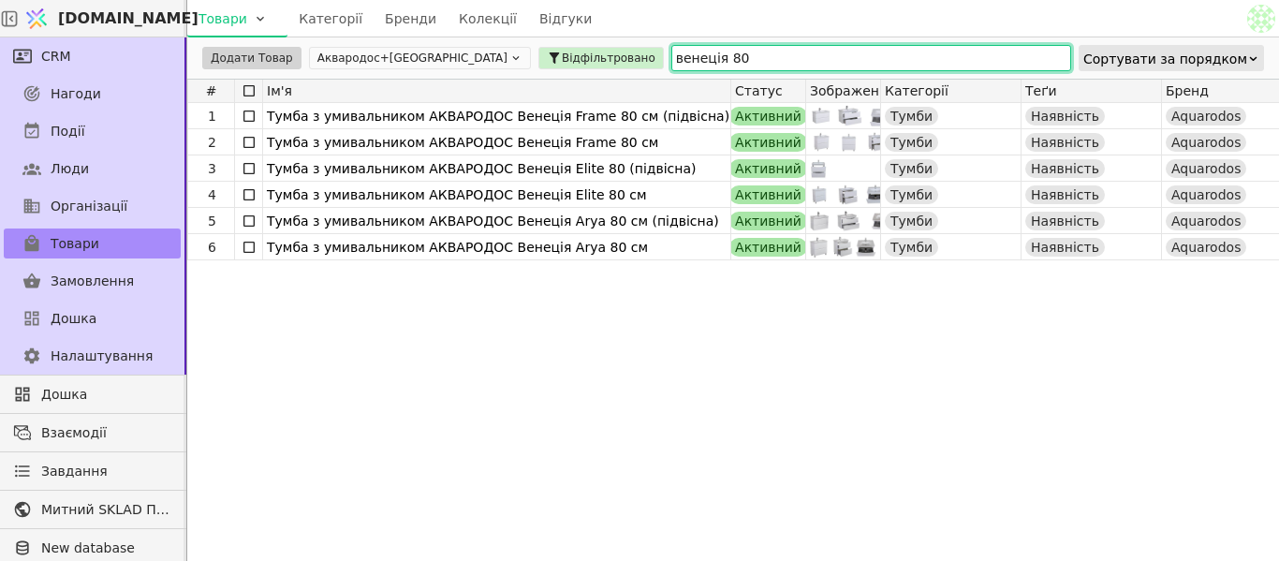
type input "венеція 80"
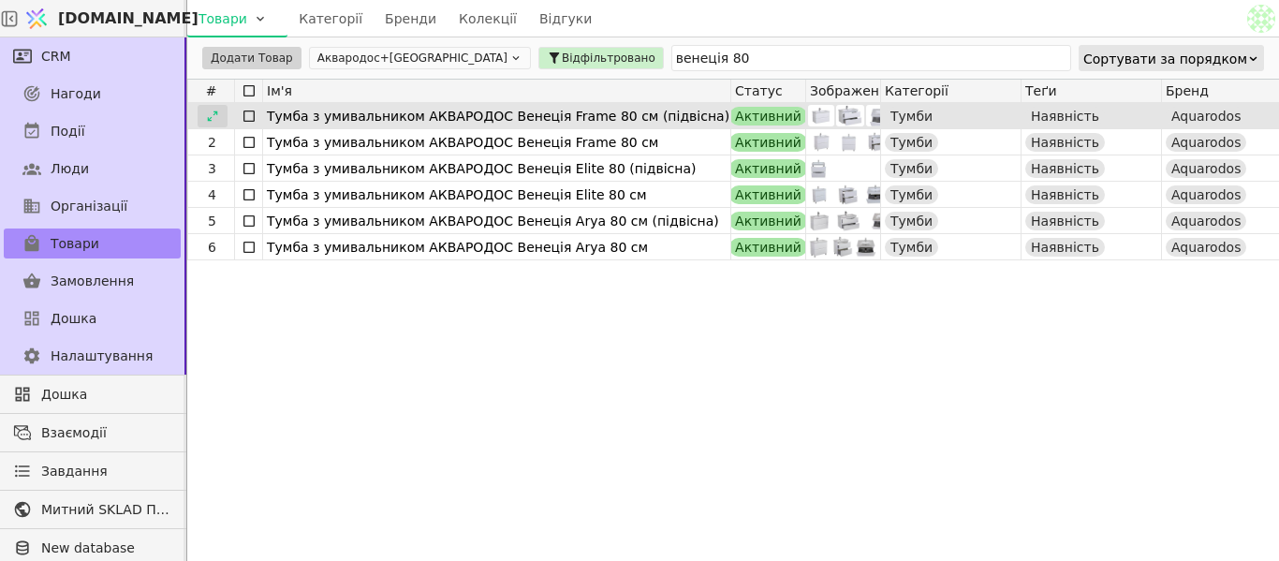
click at [216, 115] on icon at bounding box center [212, 116] width 13 height 13
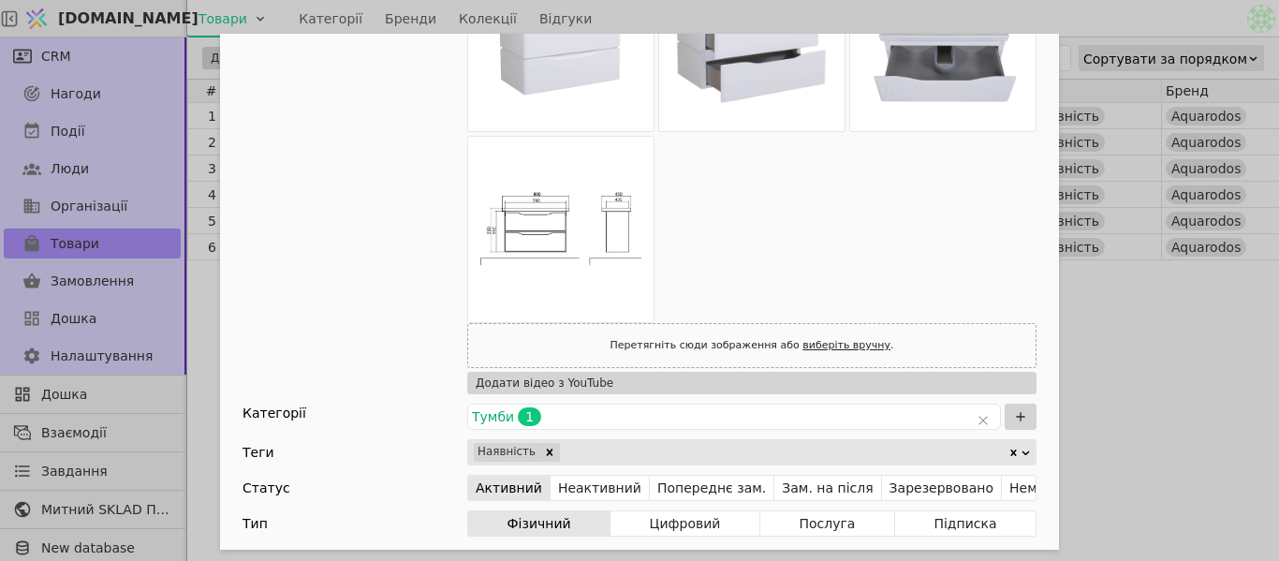
scroll to position [468, 0]
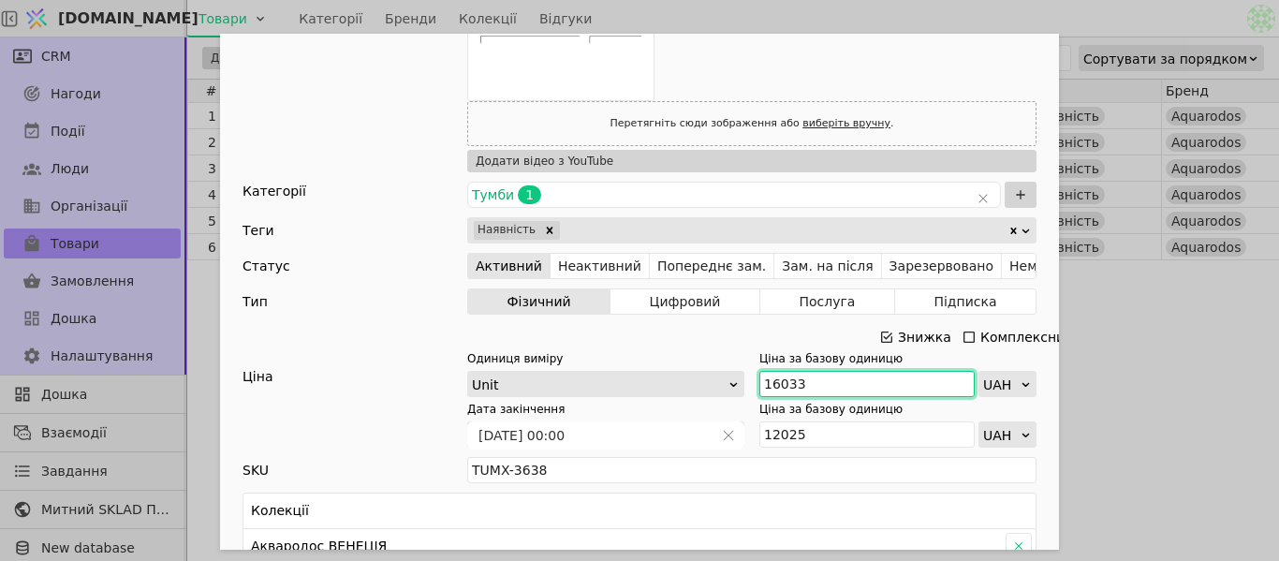
click at [825, 385] on input "16033" at bounding box center [866, 384] width 215 height 26
click at [881, 342] on icon "Add Opportunity" at bounding box center [886, 336] width 11 height 11
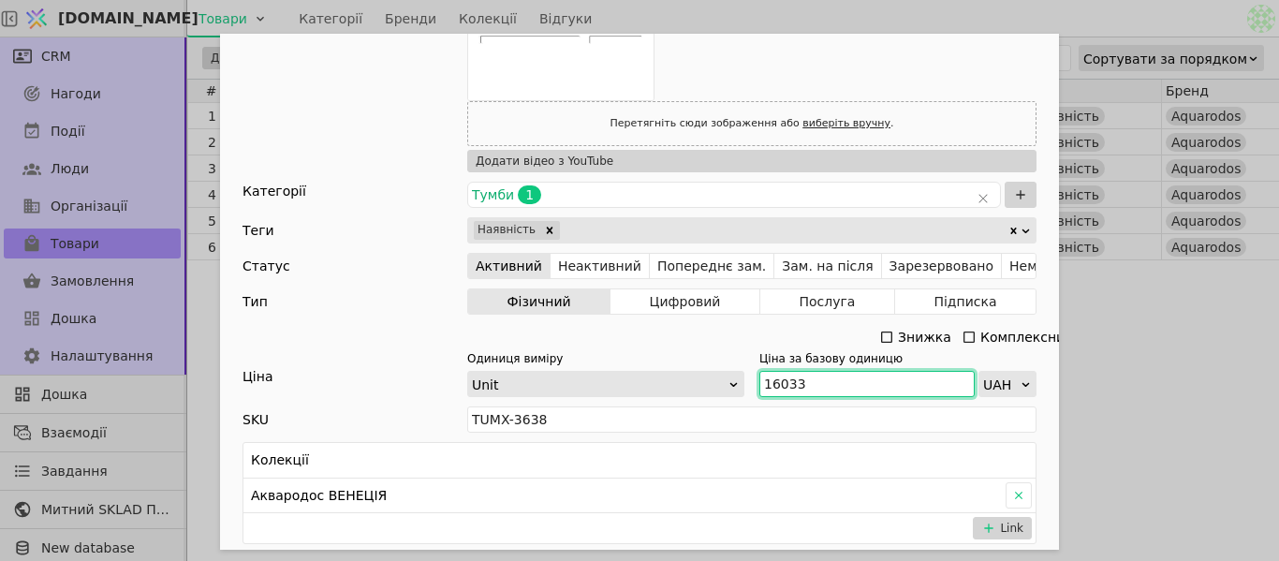
drag, startPoint x: 830, startPoint y: 388, endPoint x: 788, endPoint y: 379, distance: 42.0
click at [740, 387] on div "Одиниця виміру Unit Ціна за базову одиницю 16033 UAH" at bounding box center [751, 373] width 569 height 47
paste input "7 636"
click at [777, 389] on input "17 636" at bounding box center [866, 384] width 215 height 26
type input "17636"
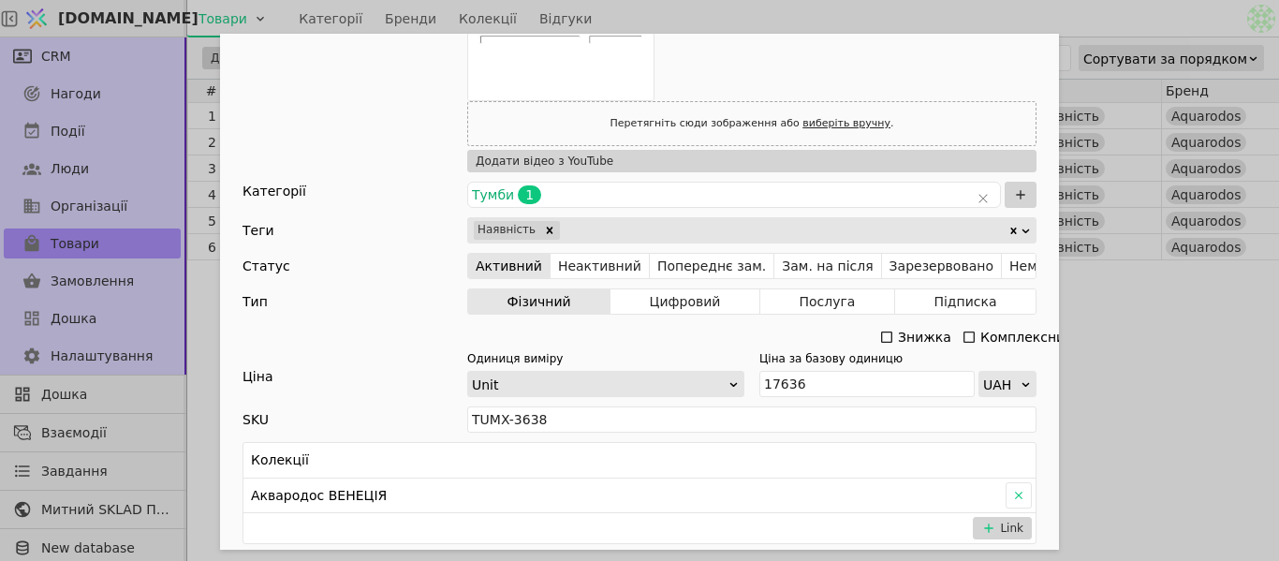
click at [1134, 328] on div "Ім'я [PERSON_NAME] з умивальником АКВАРОДОС Венеція Frame 80 см (підвісна) Поси…" at bounding box center [639, 280] width 1279 height 561
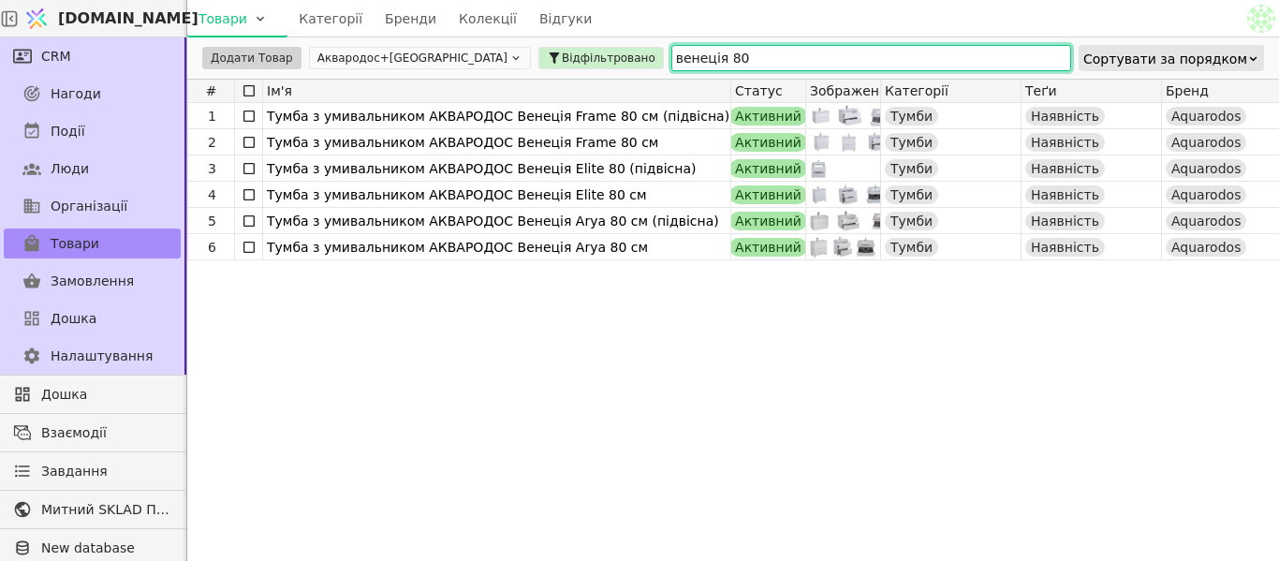
click at [671, 59] on input "венеція 80" at bounding box center [871, 58] width 400 height 26
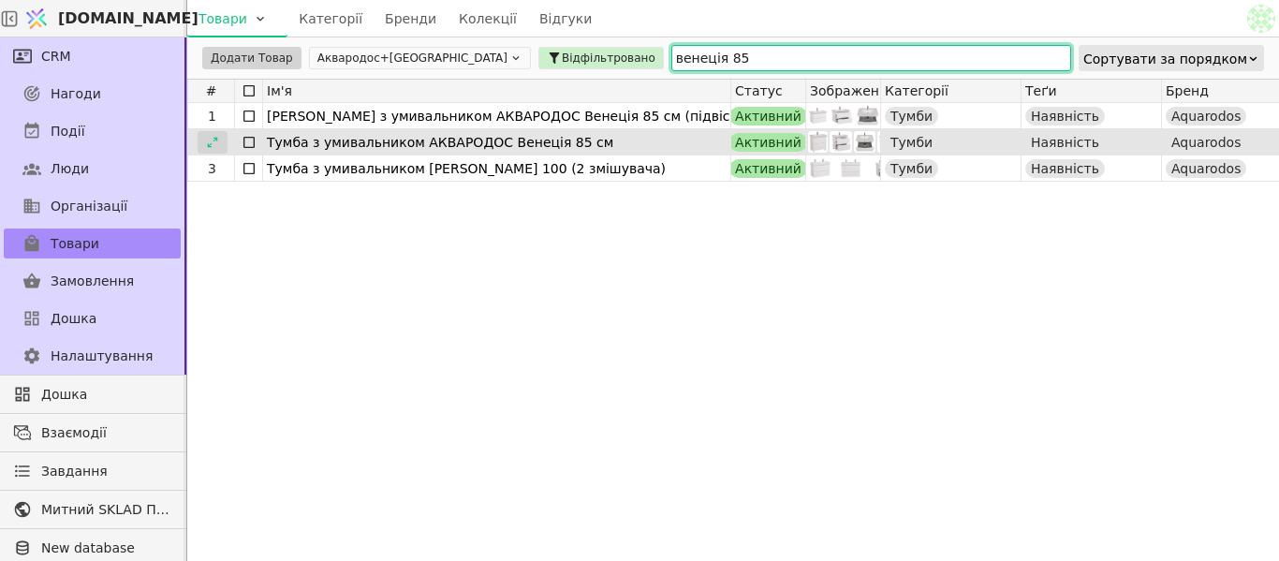
type input "венеція 85"
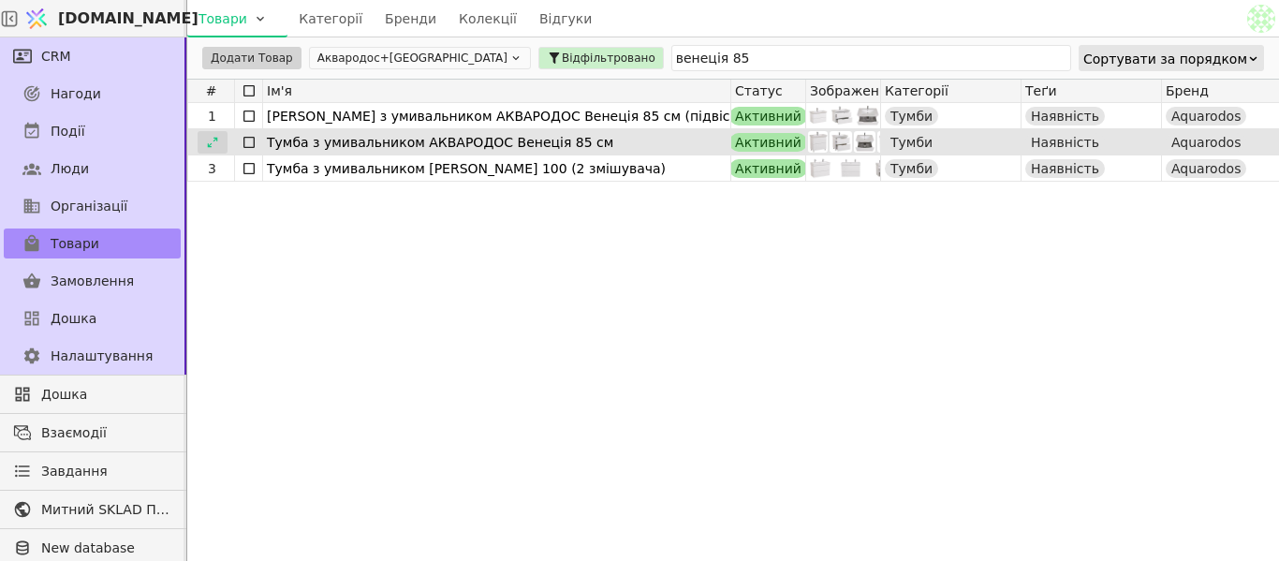
click at [217, 144] on icon at bounding box center [212, 142] width 13 height 13
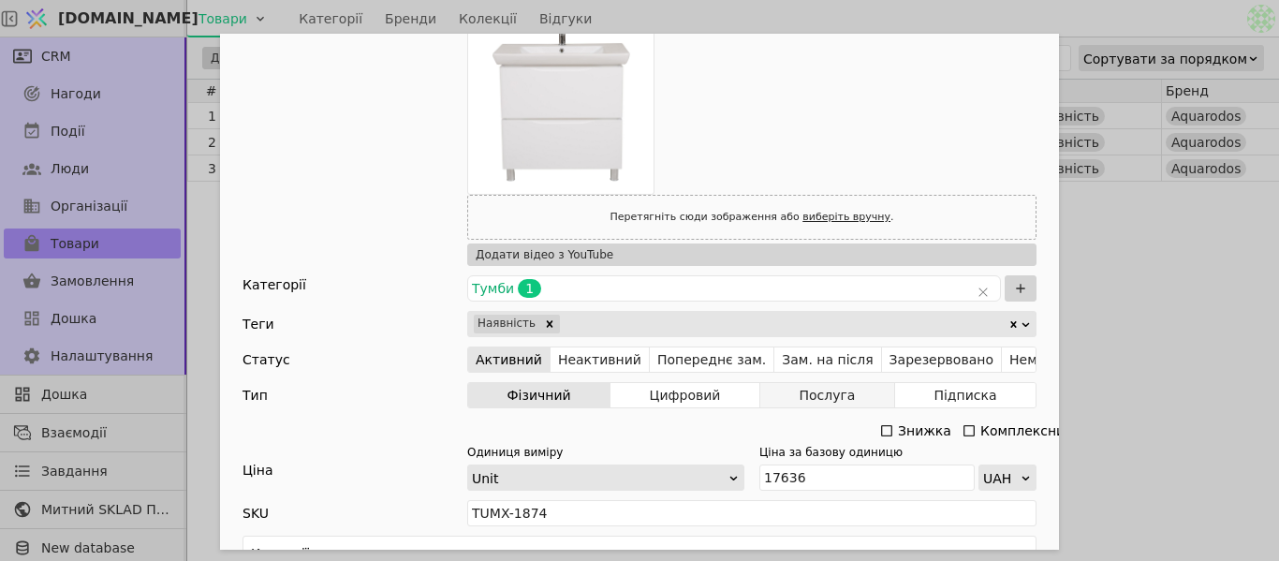
scroll to position [562, 0]
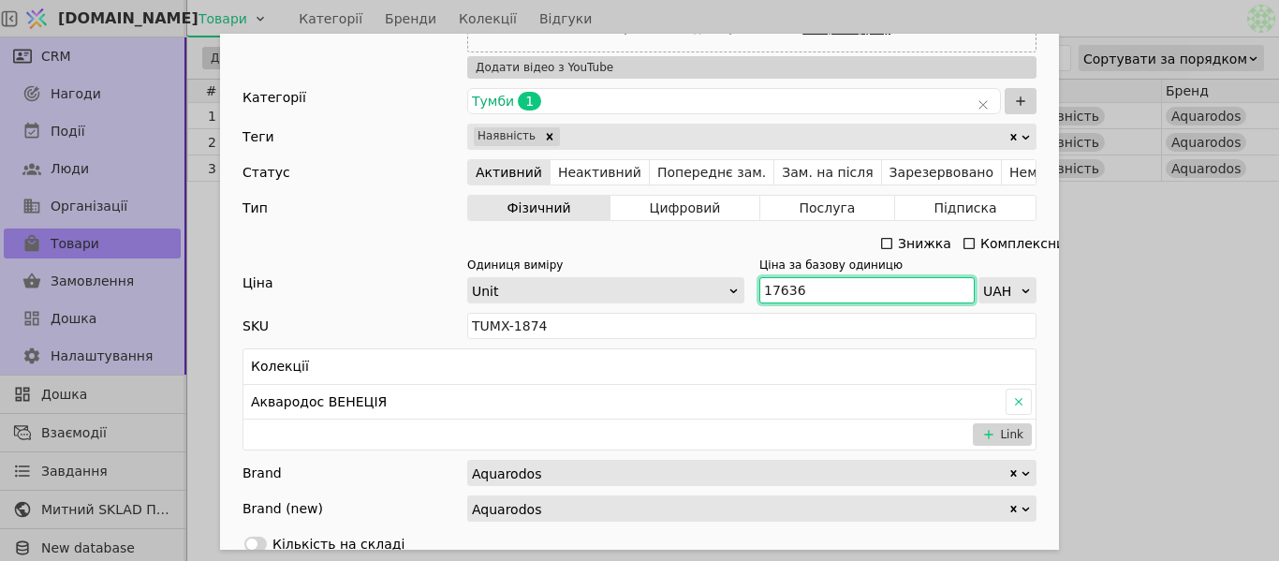
drag, startPoint x: 799, startPoint y: 296, endPoint x: 747, endPoint y: 286, distance: 52.5
click at [747, 286] on div "Одиниця виміру Unit Ціна за базову одиницю 17636 UAH" at bounding box center [751, 280] width 569 height 47
paste input "9 363"
click at [778, 287] on input "19 363" at bounding box center [866, 290] width 215 height 26
type input "19363"
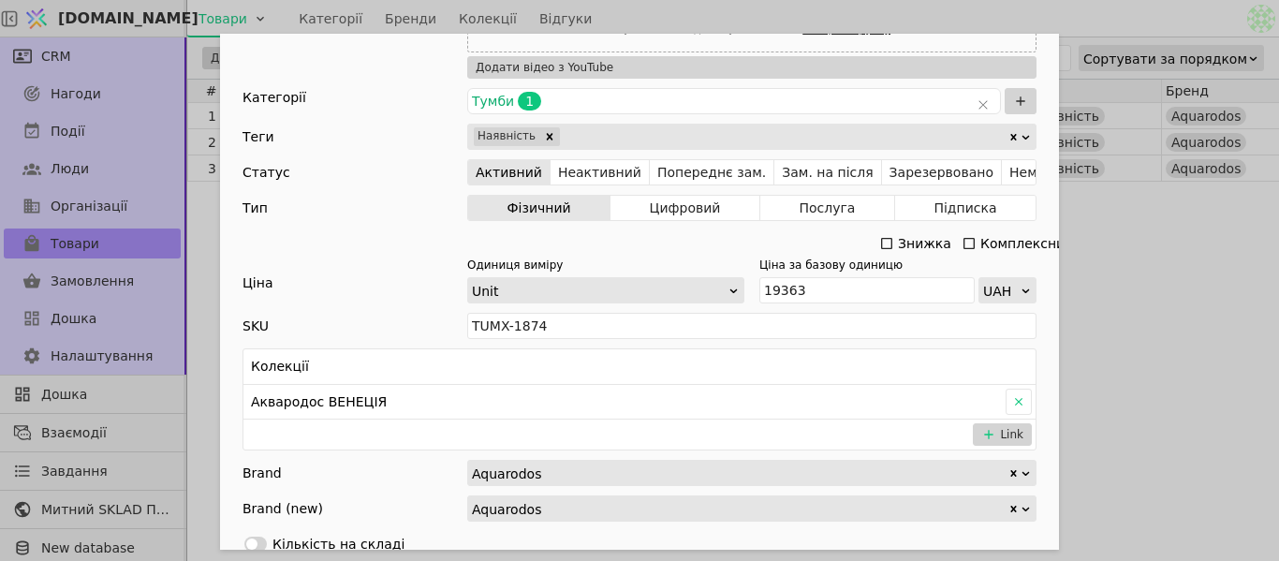
click at [1090, 297] on div "Ім'я [PERSON_NAME] з умивальником АКВАРОДОС Венеція 85 см Посилання tumba-z-umy…" at bounding box center [639, 280] width 1279 height 561
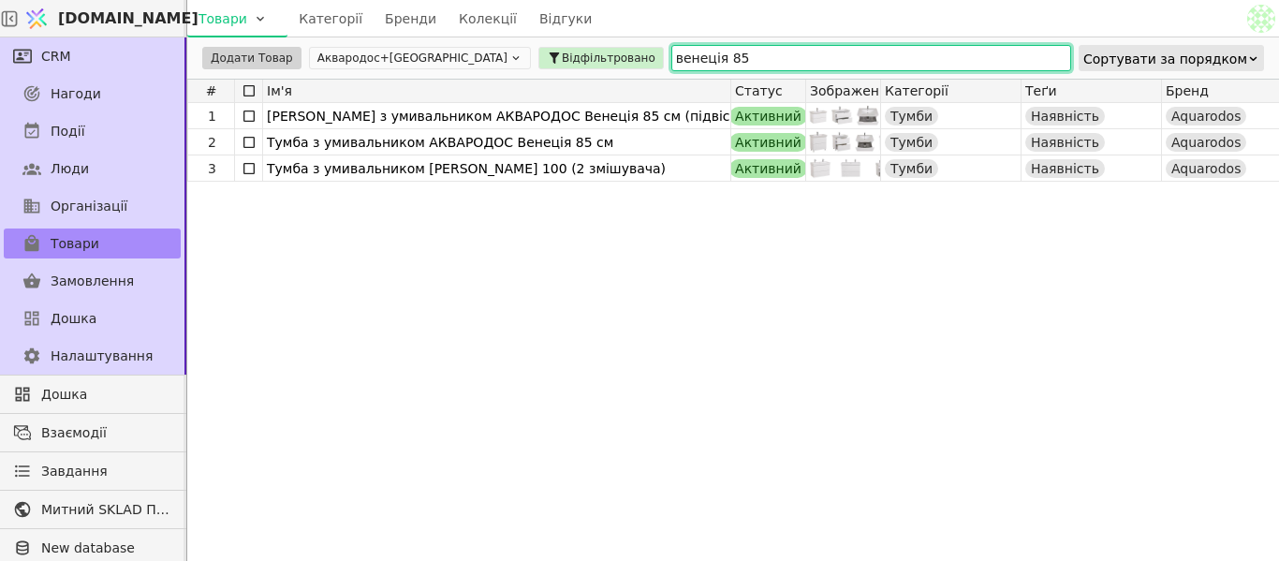
click at [671, 49] on input "венеція 85" at bounding box center [871, 58] width 400 height 26
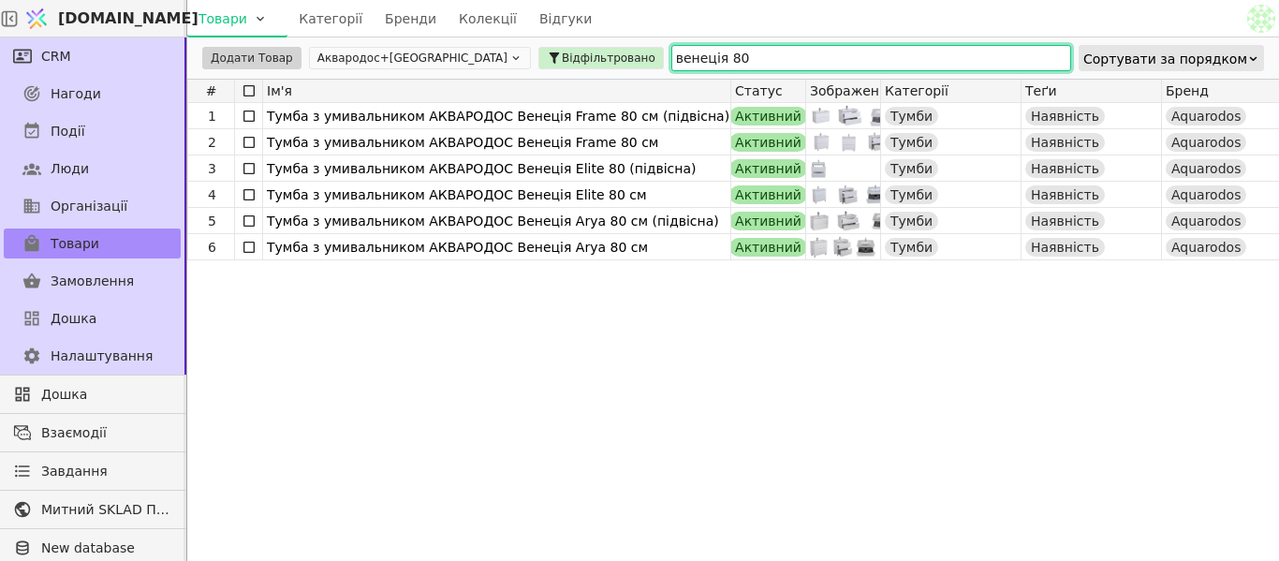
type input "венеція 80"
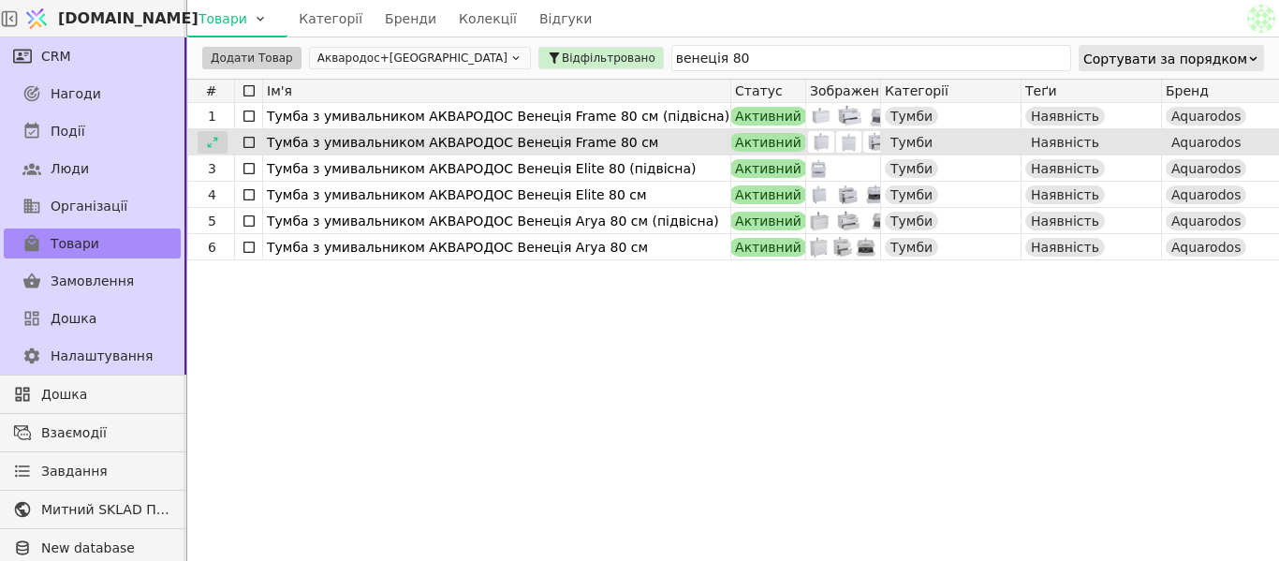
click at [214, 140] on icon at bounding box center [212, 142] width 10 height 10
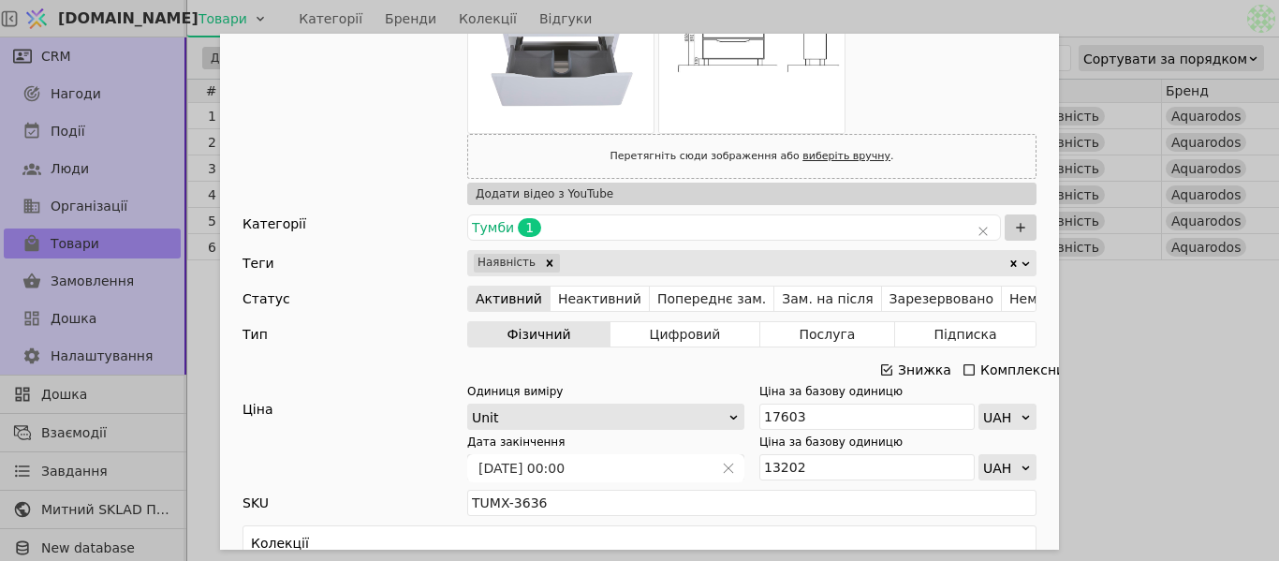
scroll to position [468, 0]
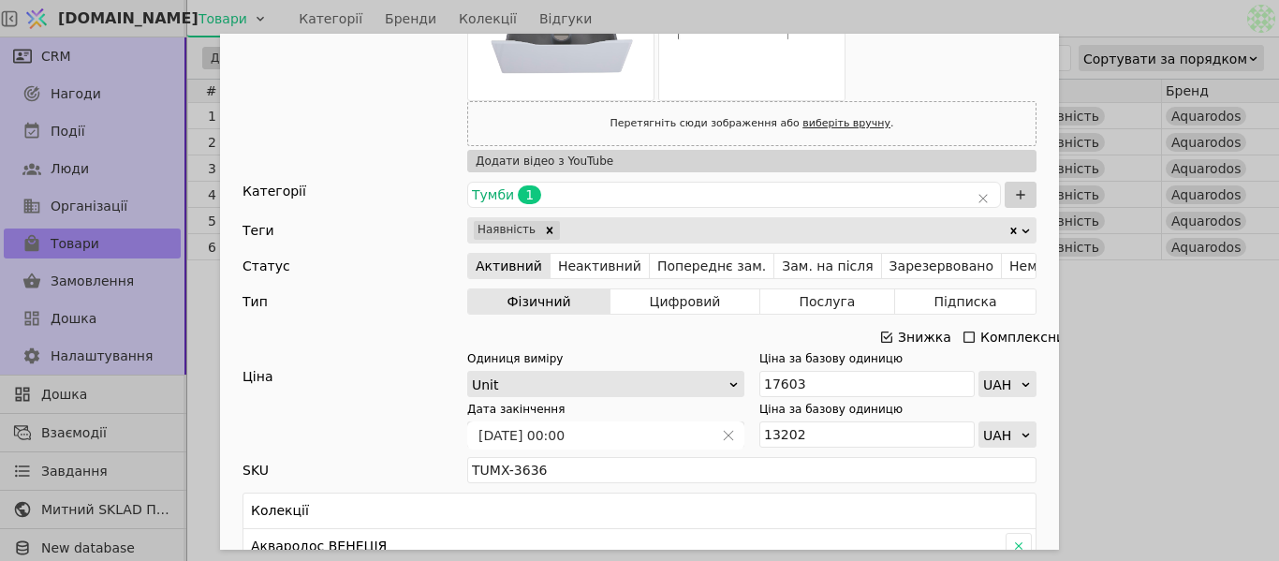
click at [884, 336] on icon "Add Opportunity" at bounding box center [886, 337] width 15 height 15
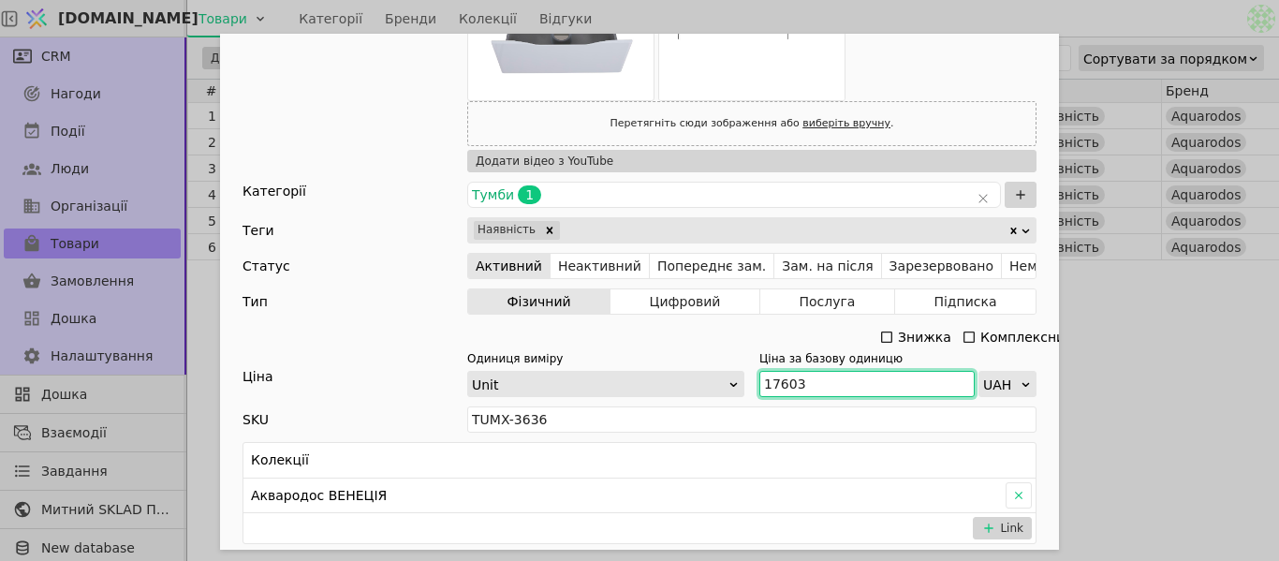
drag, startPoint x: 801, startPoint y: 384, endPoint x: 757, endPoint y: 385, distance: 44.0
click at [759, 385] on input "17603" at bounding box center [866, 384] width 215 height 26
paste input "9 36"
click at [778, 385] on input "19 363" at bounding box center [866, 384] width 215 height 26
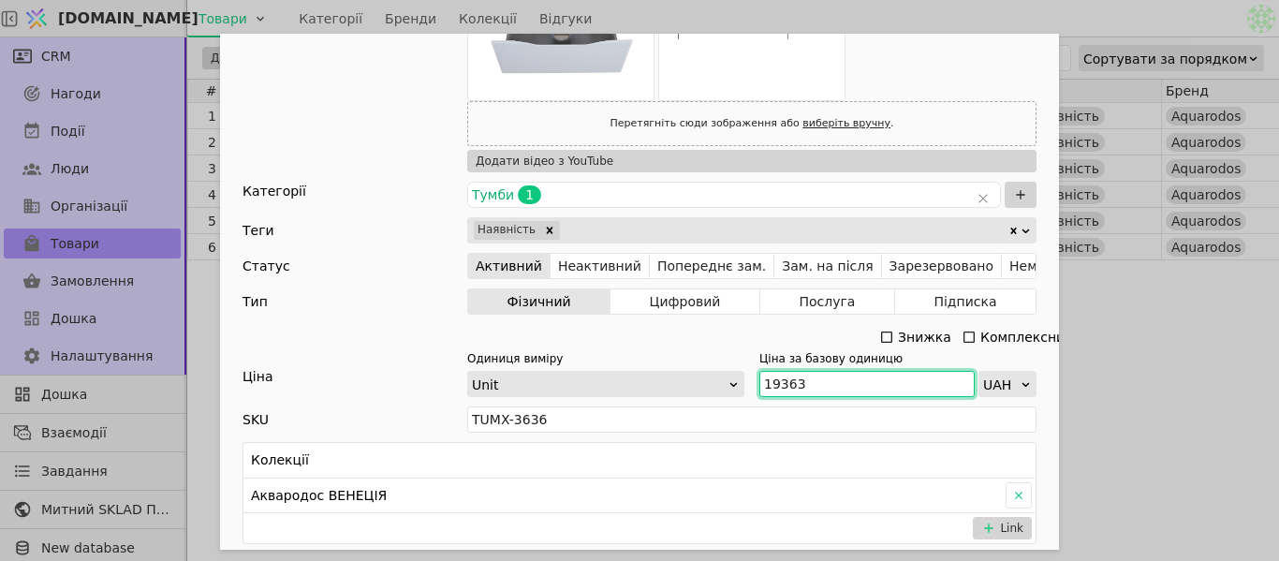
type input "19363"
click at [1214, 316] on div "Ім'я [PERSON_NAME] з умивальником АКВАРОДОС Венеція Frame 80 см Посилання tumba…" at bounding box center [639, 280] width 1279 height 561
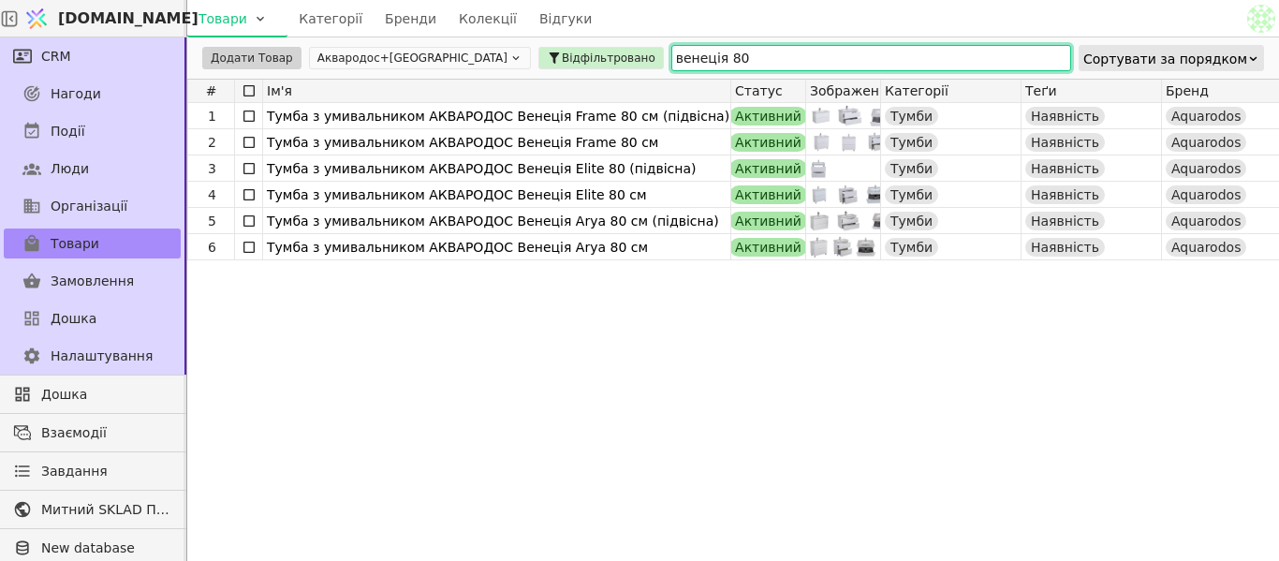
click at [671, 52] on input "венеція 80" at bounding box center [871, 58] width 400 height 26
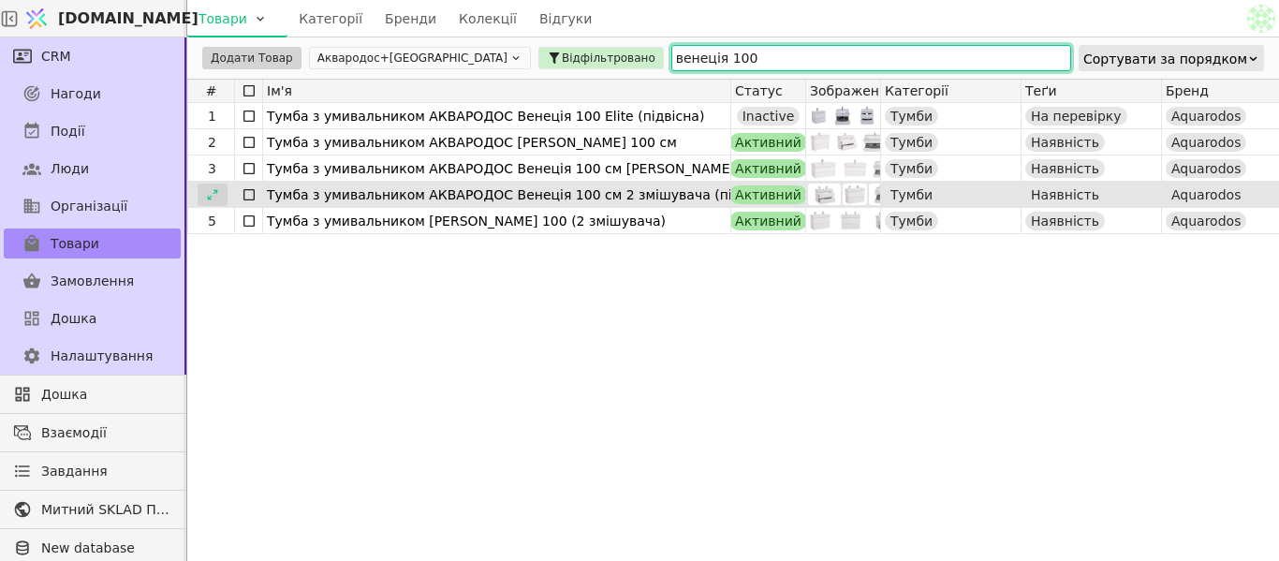
type input "венеція 100"
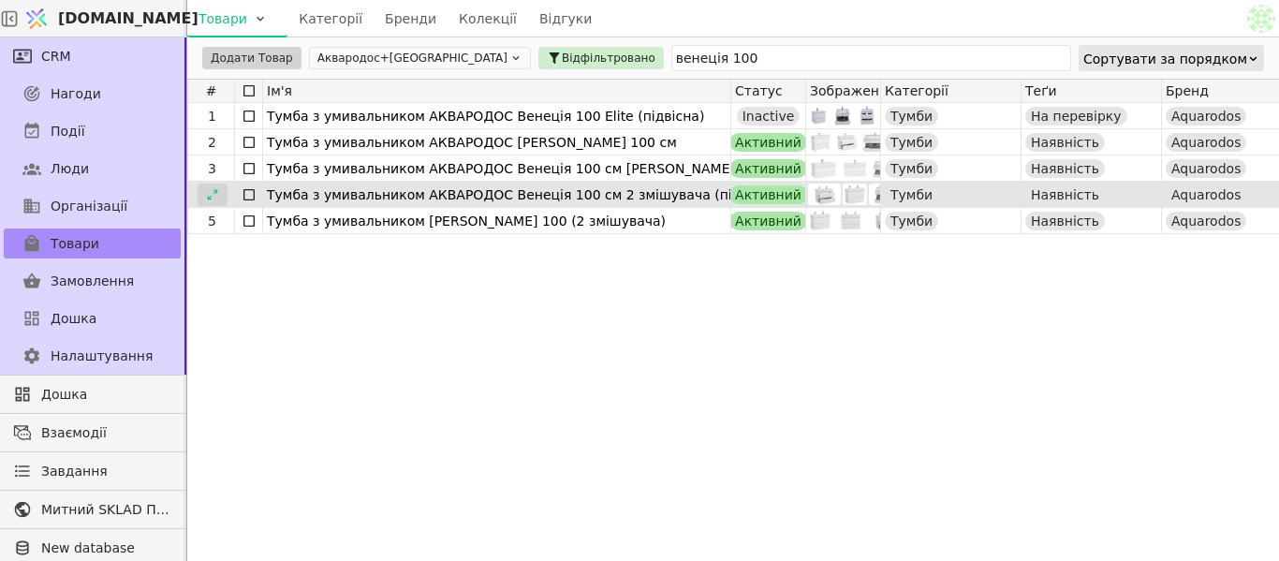
click at [221, 192] on div at bounding box center [213, 195] width 30 height 22
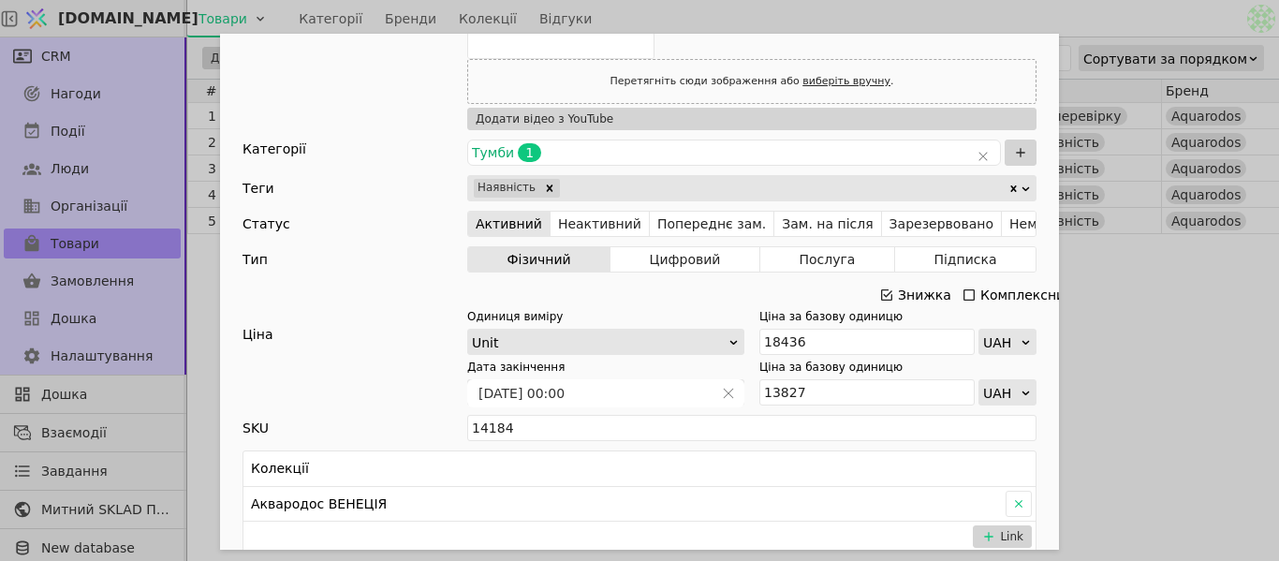
scroll to position [655, 0]
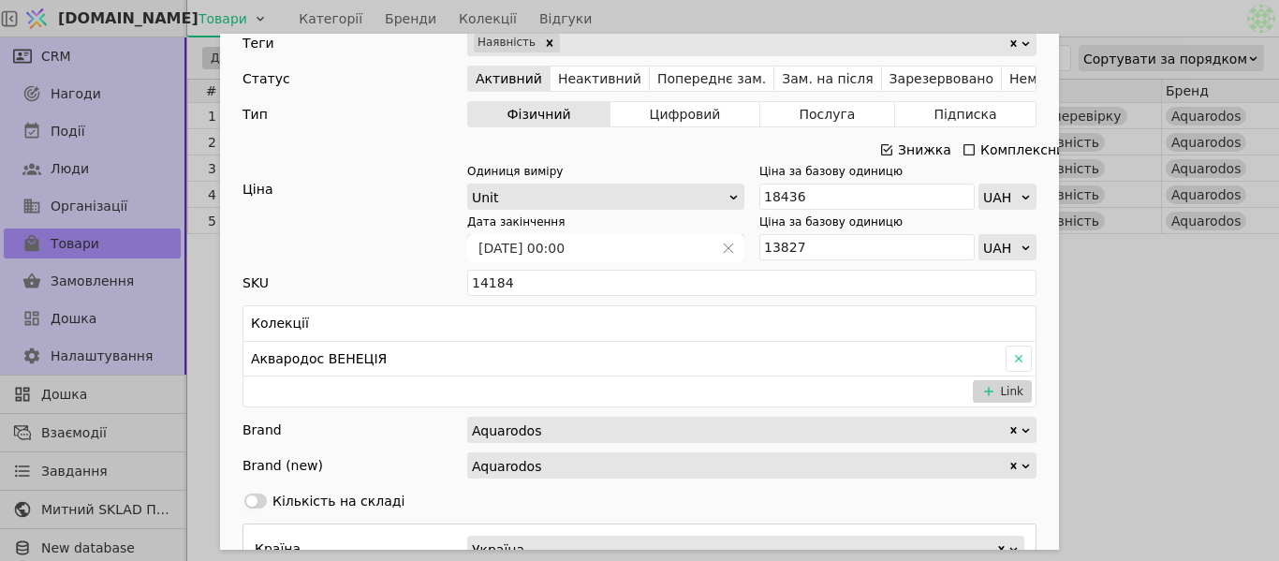
click at [886, 147] on icon "Add Opportunity" at bounding box center [886, 149] width 15 height 15
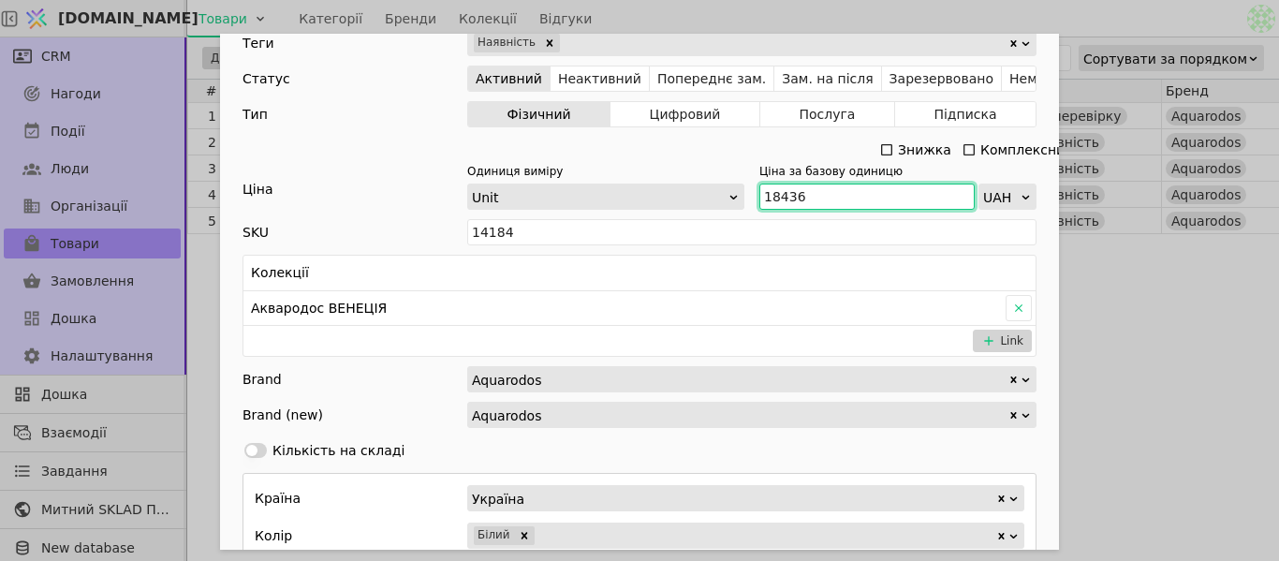
drag, startPoint x: 799, startPoint y: 195, endPoint x: 760, endPoint y: 193, distance: 38.4
click at [760, 193] on input "18436" at bounding box center [866, 197] width 215 height 26
paste input "20 280"
click at [777, 192] on input "20 280" at bounding box center [866, 197] width 215 height 26
type input "20280"
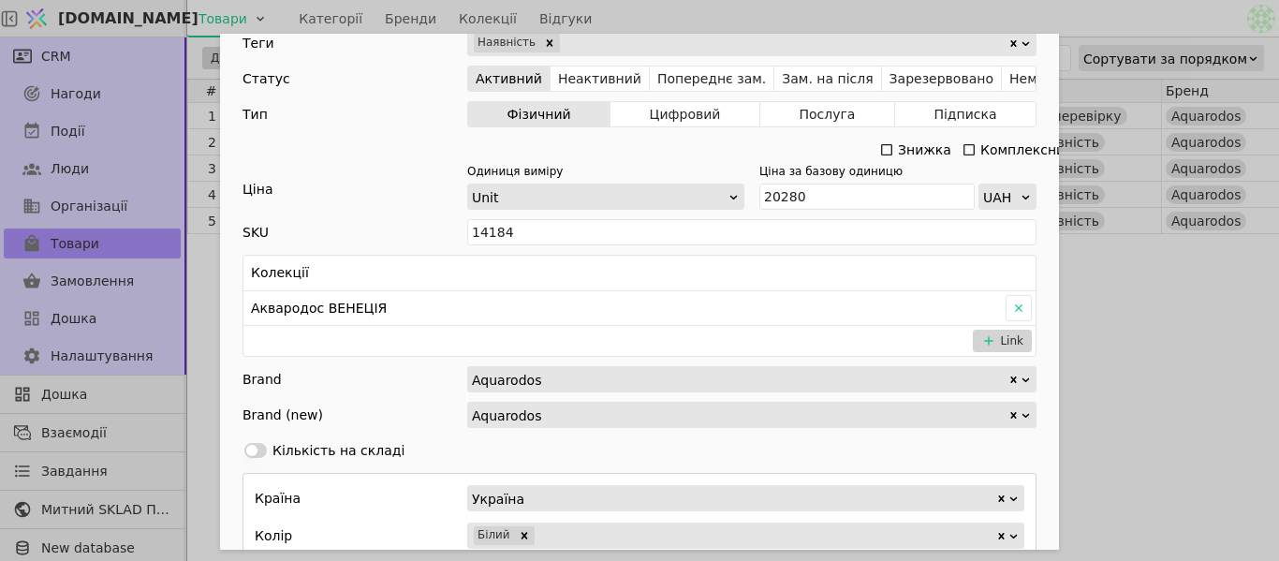
click at [1125, 319] on div "Ім'я [PERSON_NAME] з умивальником АКВАРОДОС Венеція 100 см 2 змішувача (підвісн…" at bounding box center [639, 280] width 1279 height 561
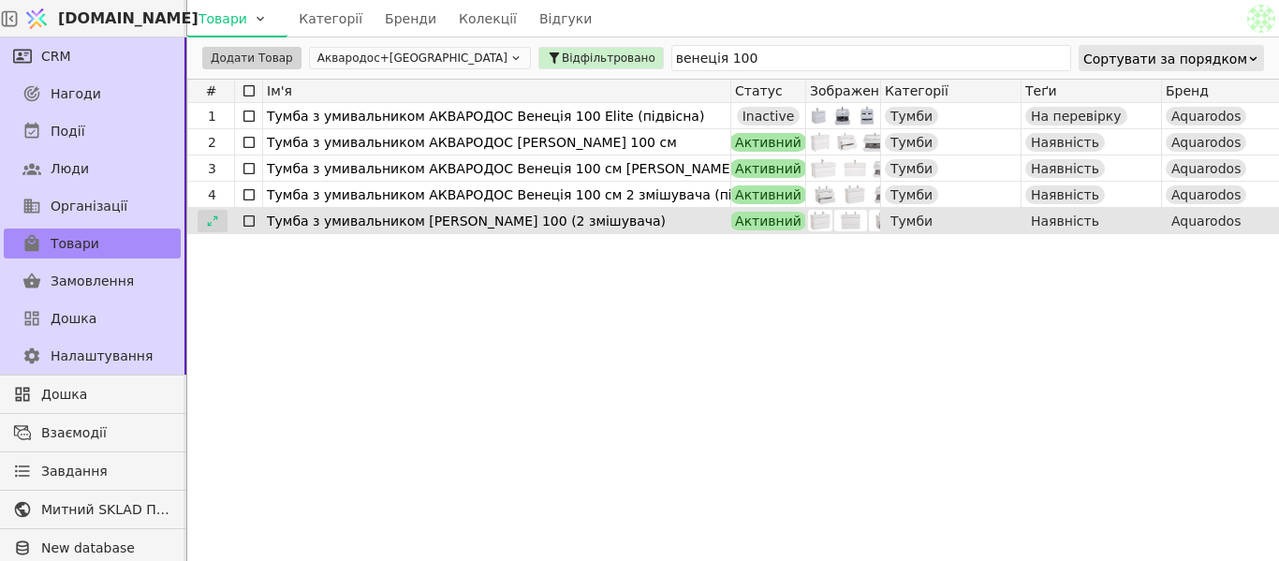
click at [213, 214] on icon at bounding box center [212, 220] width 13 height 13
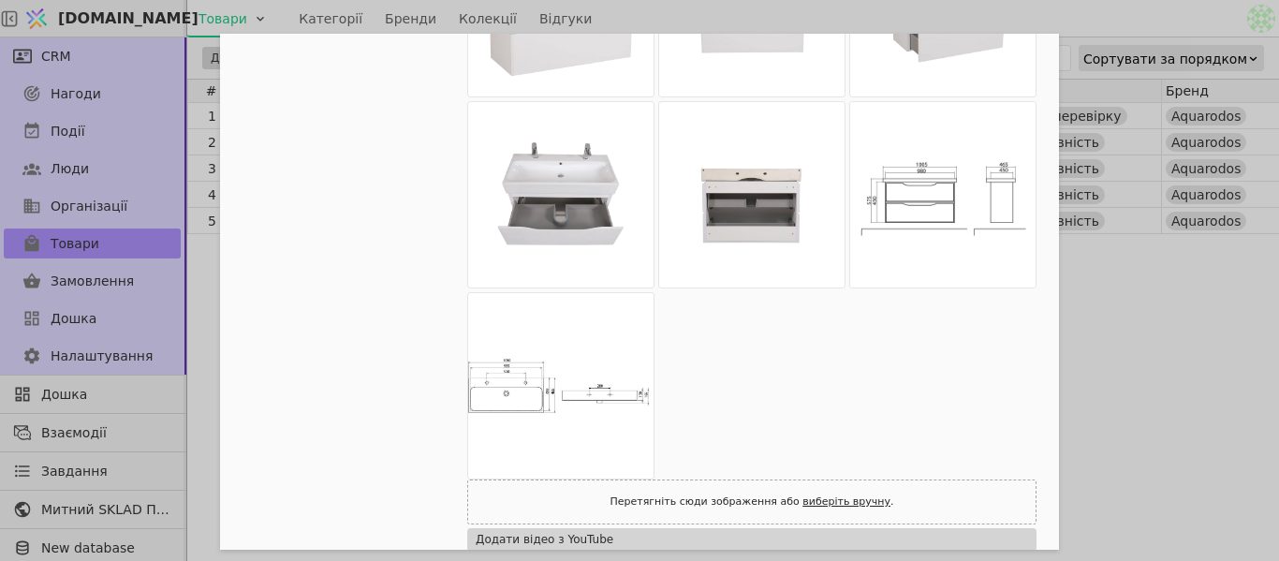
scroll to position [562, 0]
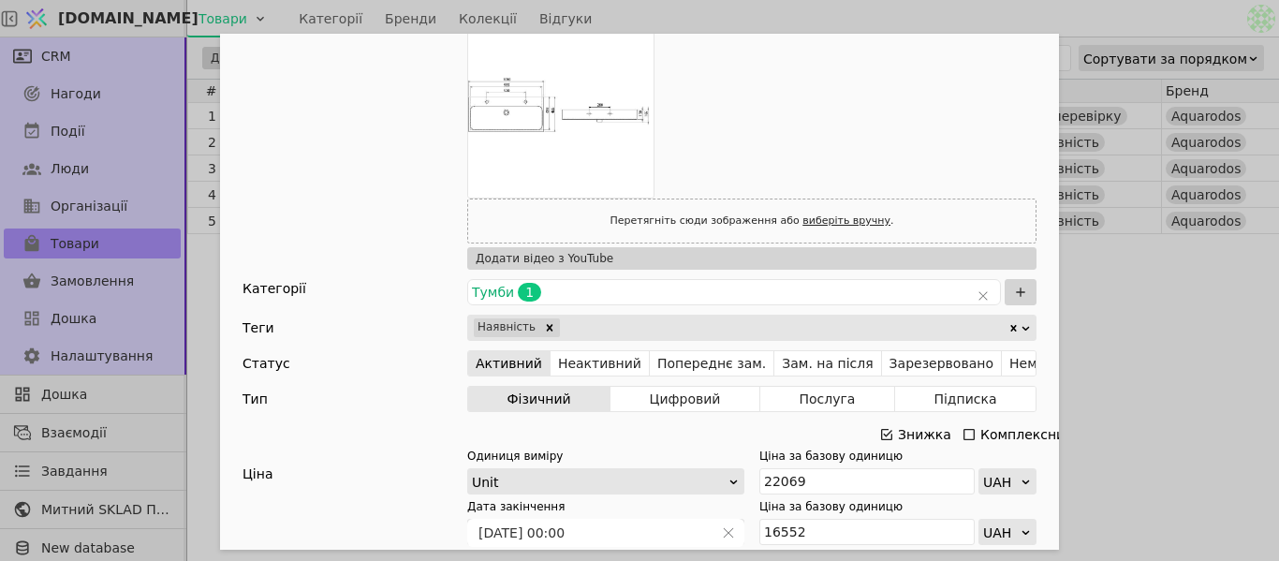
click at [886, 436] on icon "Add Opportunity" at bounding box center [886, 434] width 15 height 15
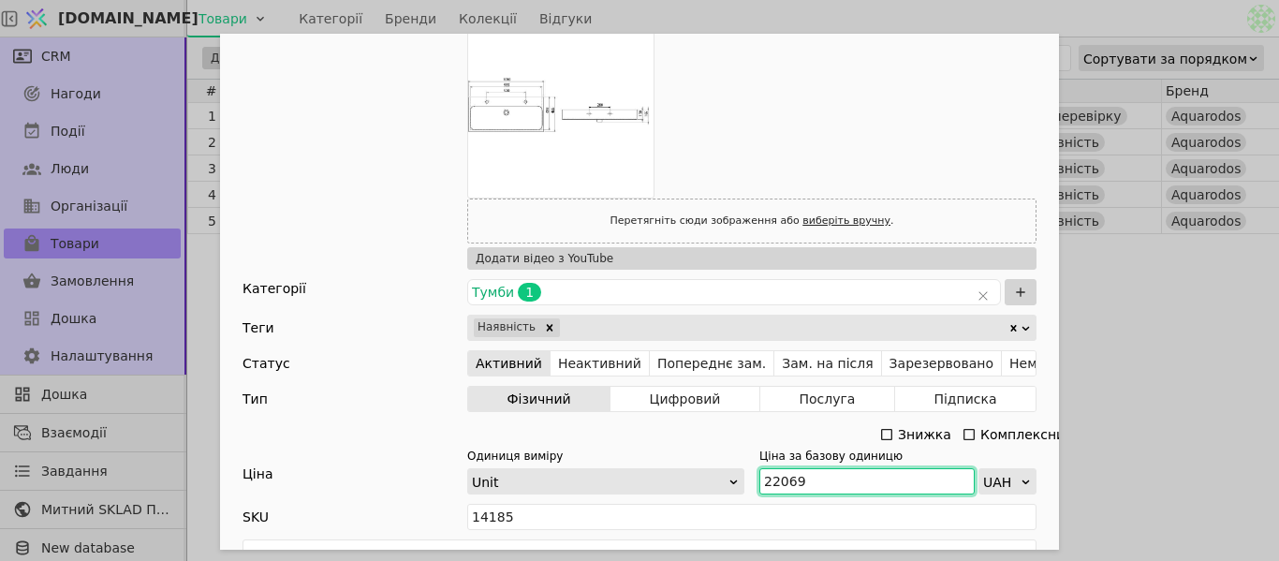
drag, startPoint x: 802, startPoint y: 476, endPoint x: 746, endPoint y: 480, distance: 56.4
click at [746, 480] on div "Одиниця виміру Unit Ціна за базову одиницю 22069 UAH" at bounding box center [751, 471] width 569 height 47
paste input "0 280"
click at [772, 482] on input "20 280" at bounding box center [866, 481] width 215 height 26
click at [775, 482] on input "20 280" at bounding box center [866, 481] width 215 height 26
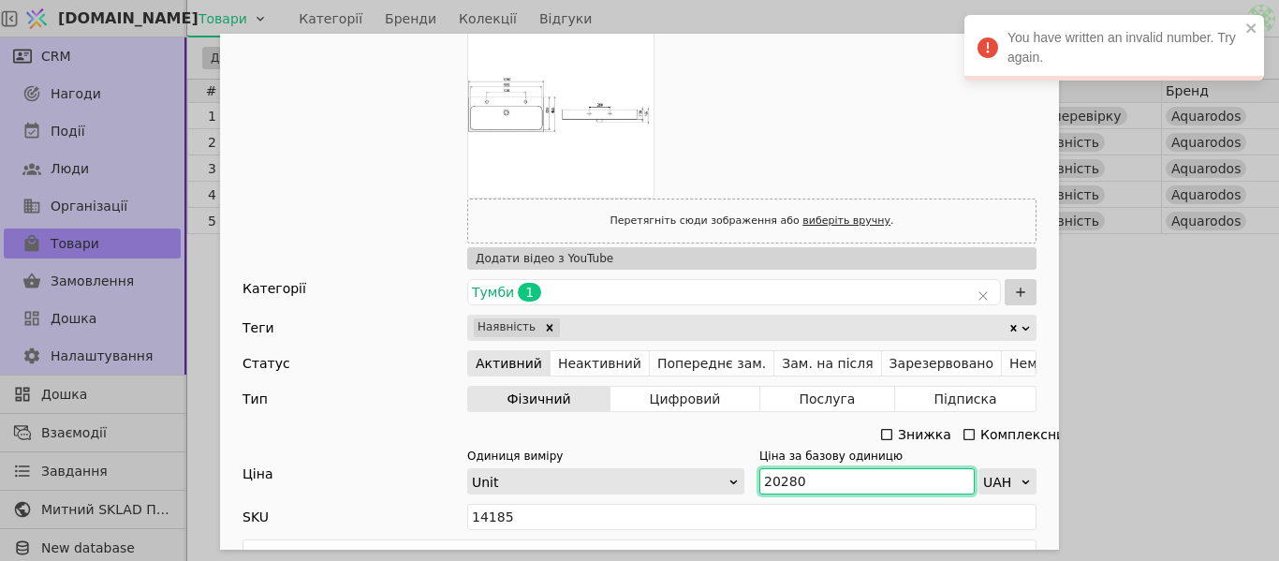
type input "20280"
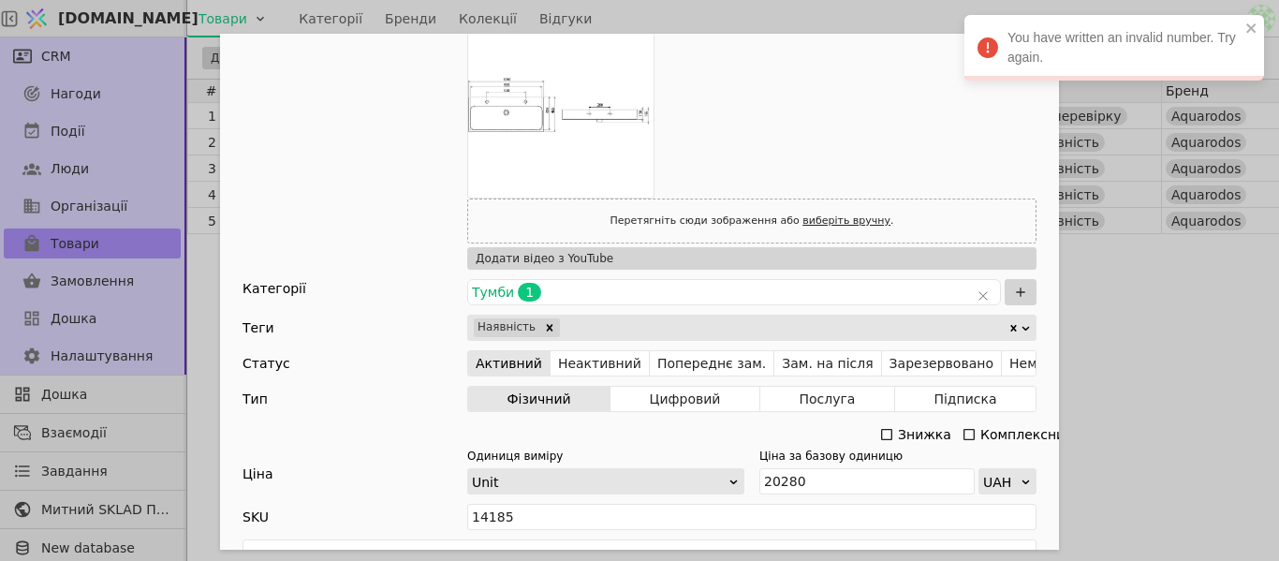
click at [1203, 359] on div "Ім'я [PERSON_NAME] з умивальником [PERSON_NAME] 100 (2 змішувача) Посилання tum…" at bounding box center [639, 280] width 1279 height 561
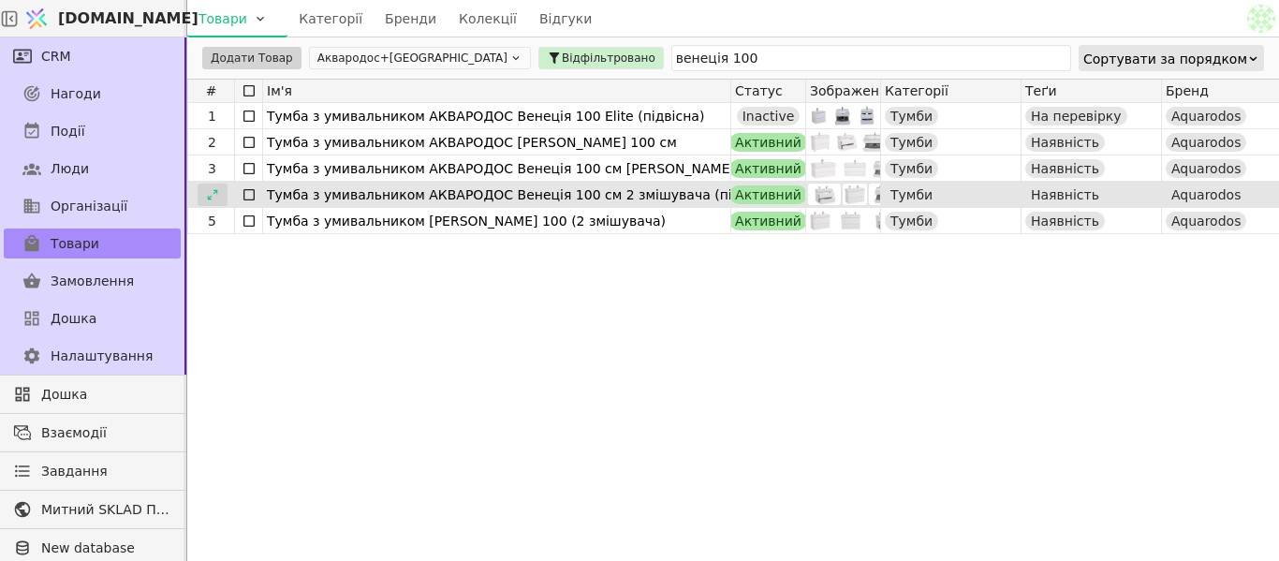
click at [209, 188] on icon at bounding box center [212, 194] width 13 height 13
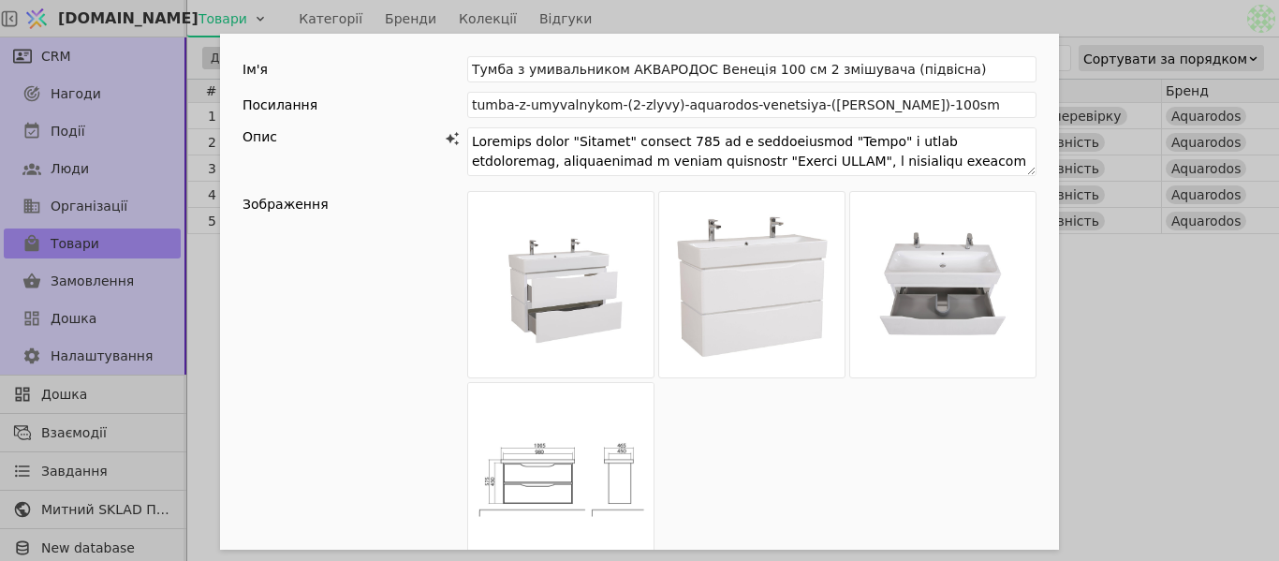
click at [1124, 292] on div "Ім'я [PERSON_NAME] з умивальником АКВАРОДОС Венеція 100 см 2 змішувача (підвісн…" at bounding box center [639, 280] width 1279 height 561
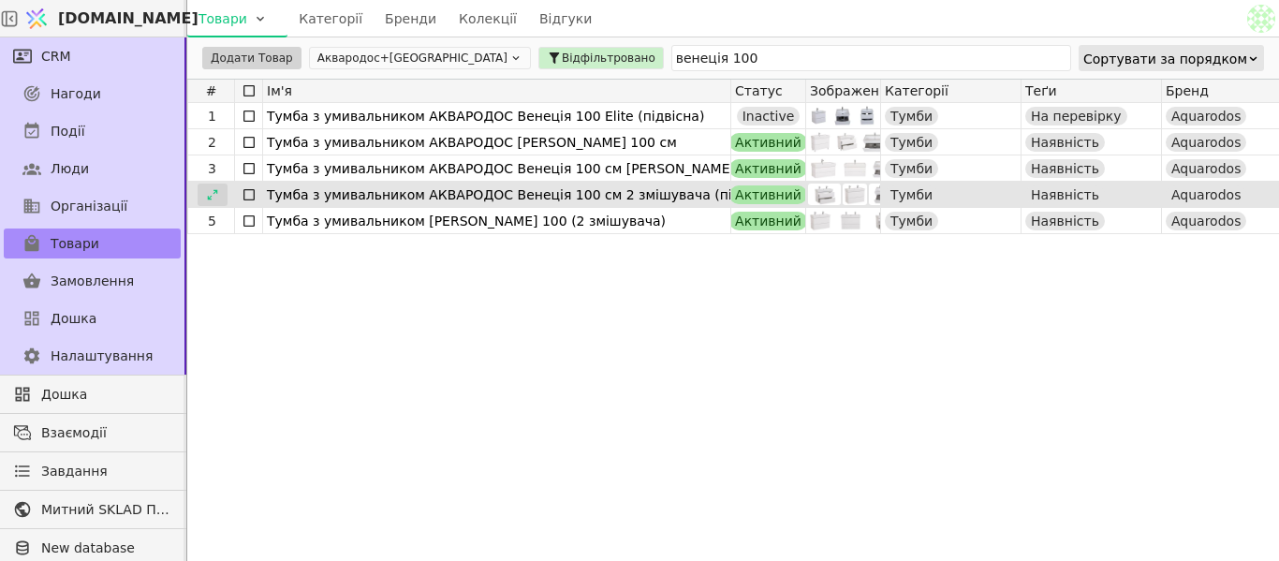
click at [214, 191] on icon at bounding box center [212, 194] width 13 height 13
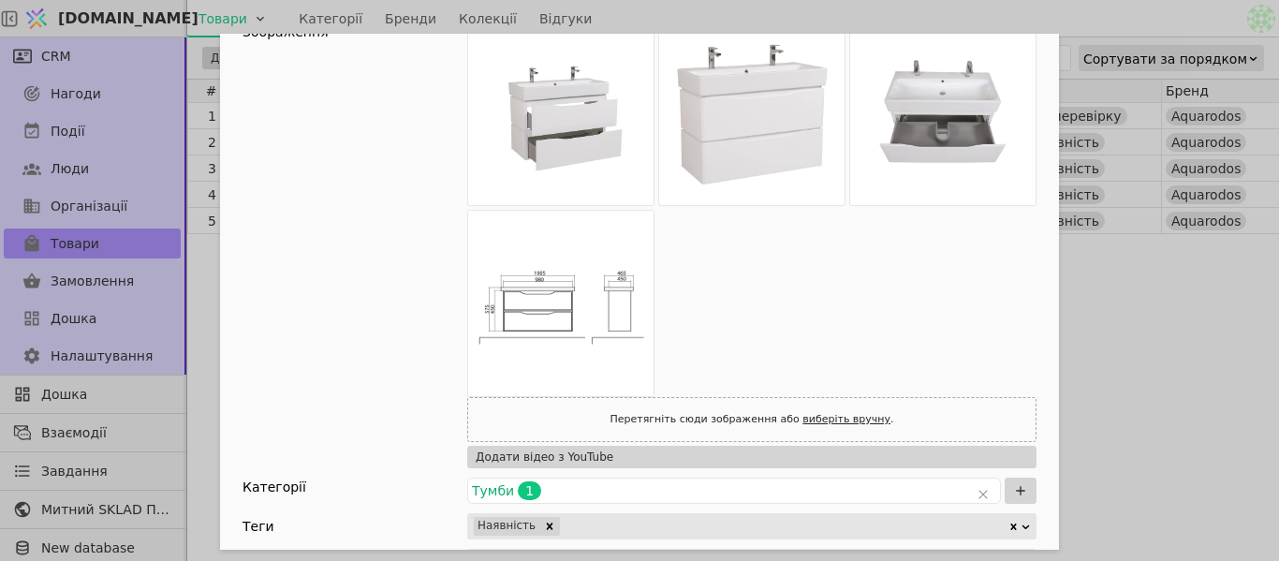
scroll to position [375, 0]
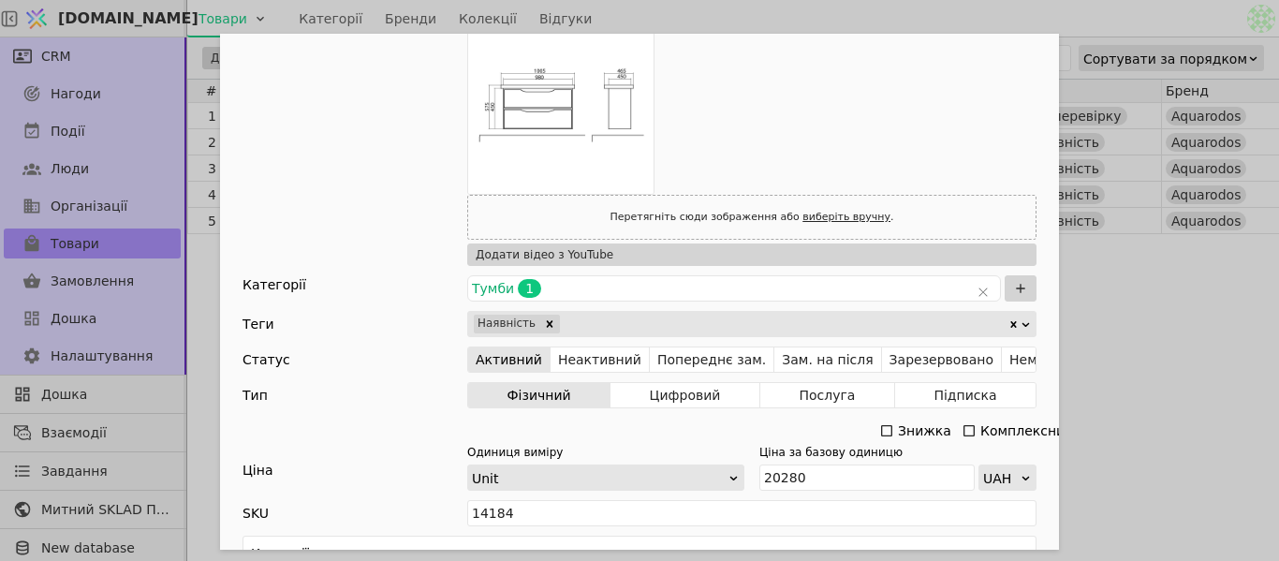
click at [1093, 332] on div "Ім'я [PERSON_NAME] з умивальником АКВАРОДОС Венеція 100 см 2 змішувача (підвісн…" at bounding box center [639, 280] width 1279 height 561
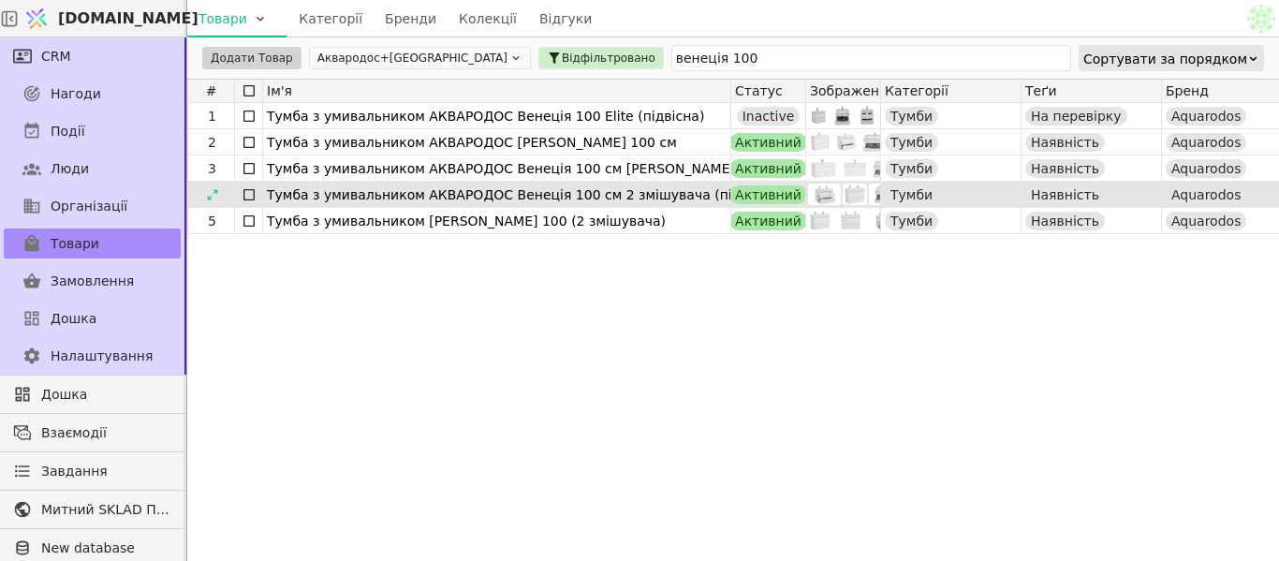
click at [0, 0] on icon at bounding box center [0, 0] width 0 height 0
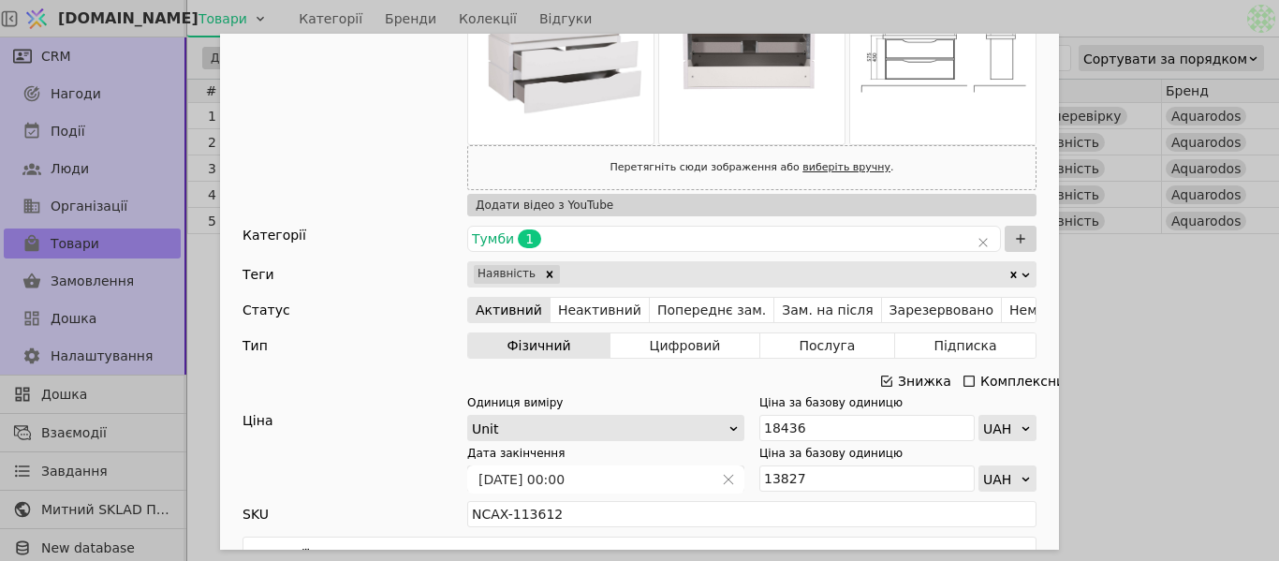
scroll to position [468, 0]
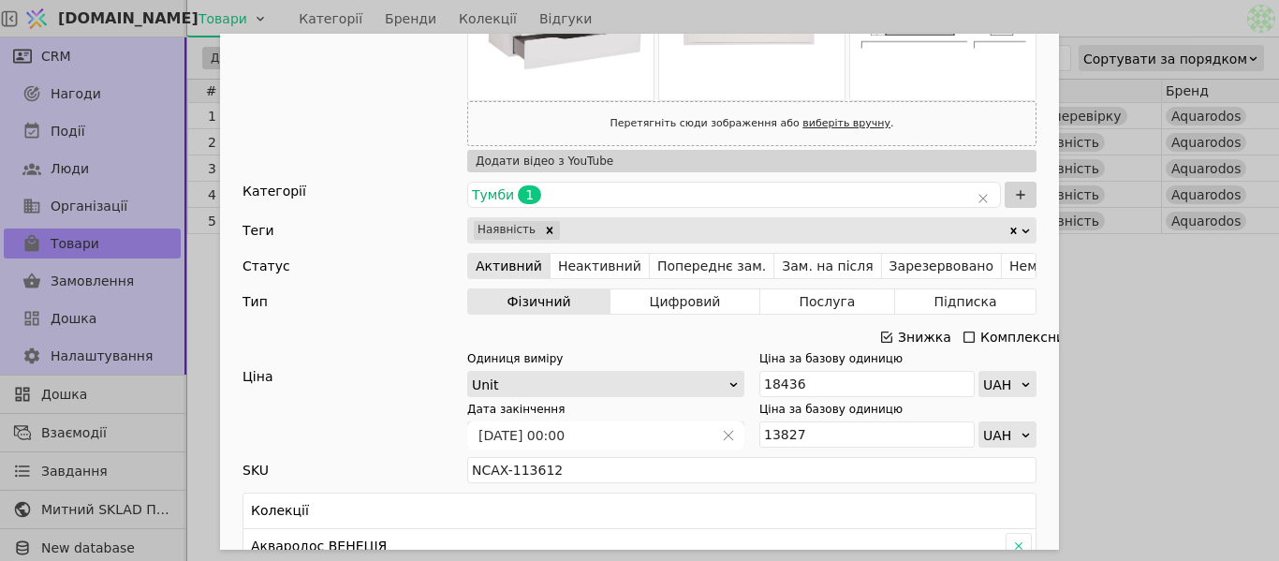
click at [879, 348] on div "Add Opportunity" at bounding box center [886, 337] width 15 height 26
click at [879, 340] on icon "Add Opportunity" at bounding box center [886, 337] width 15 height 15
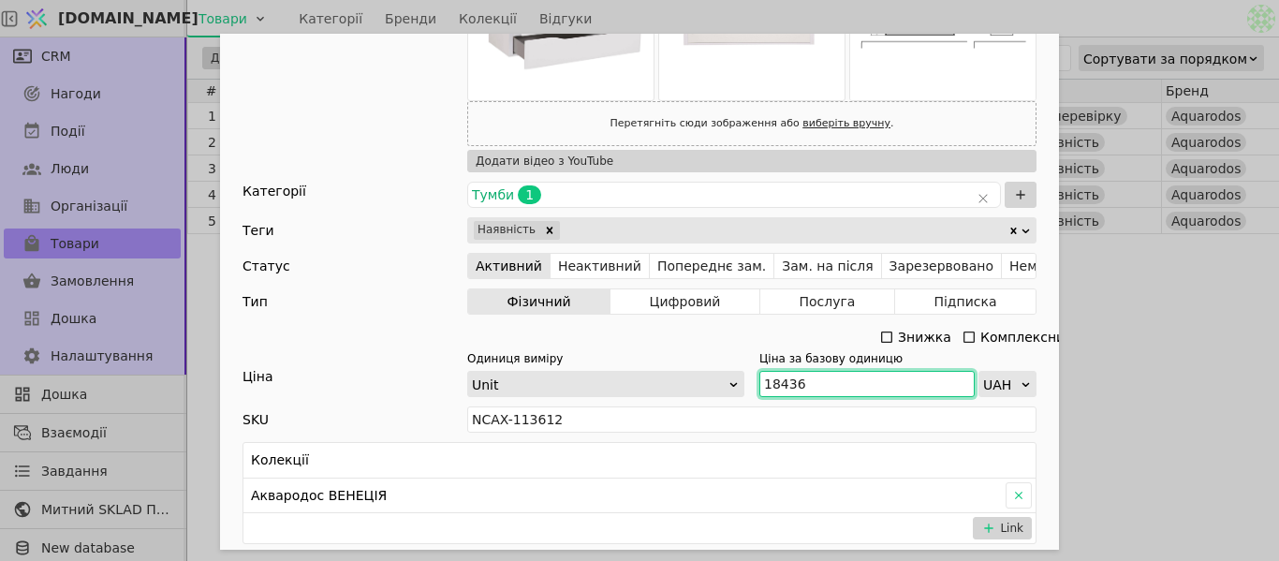
drag, startPoint x: 813, startPoint y: 384, endPoint x: 757, endPoint y: 389, distance: 56.5
click at [759, 389] on input "18436" at bounding box center [866, 384] width 215 height 26
paste input "24 27"
click at [774, 376] on input "24 276" at bounding box center [866, 384] width 215 height 26
type input "24276"
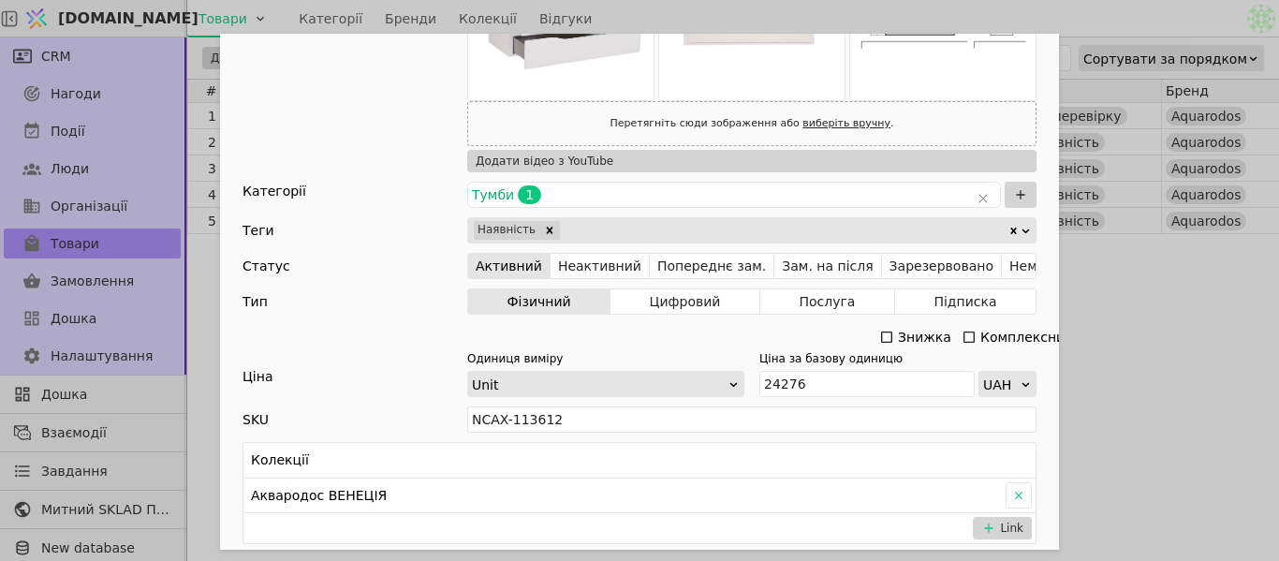
click at [1278, 420] on div "Ім'я [PERSON_NAME] з умивальником АКВАРОДОС Венеція 100 см [PERSON_NAME] (підві…" at bounding box center [639, 280] width 1279 height 561
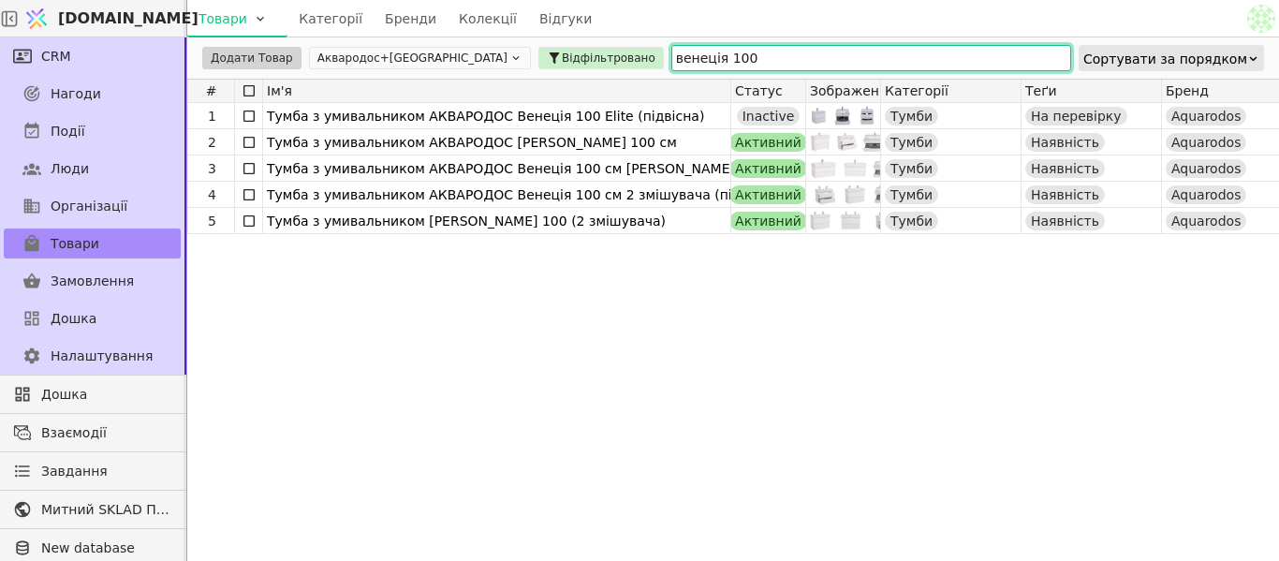
click at [671, 55] on input "венеція 100" at bounding box center [871, 58] width 400 height 26
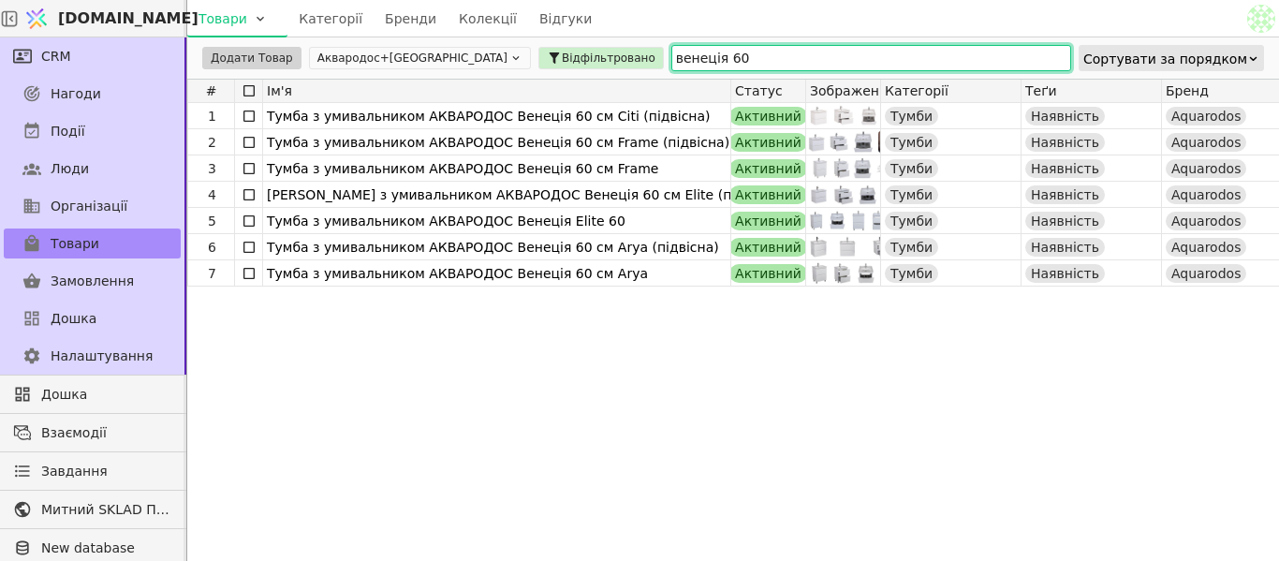
type input "венеція 60"
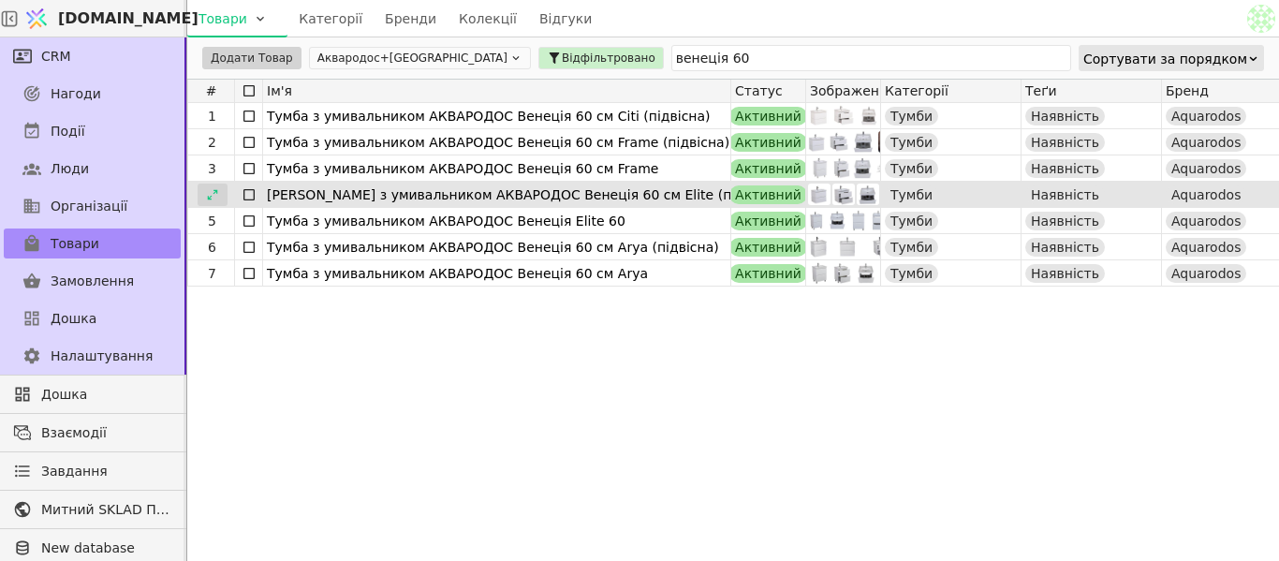
click at [211, 195] on icon at bounding box center [212, 194] width 13 height 13
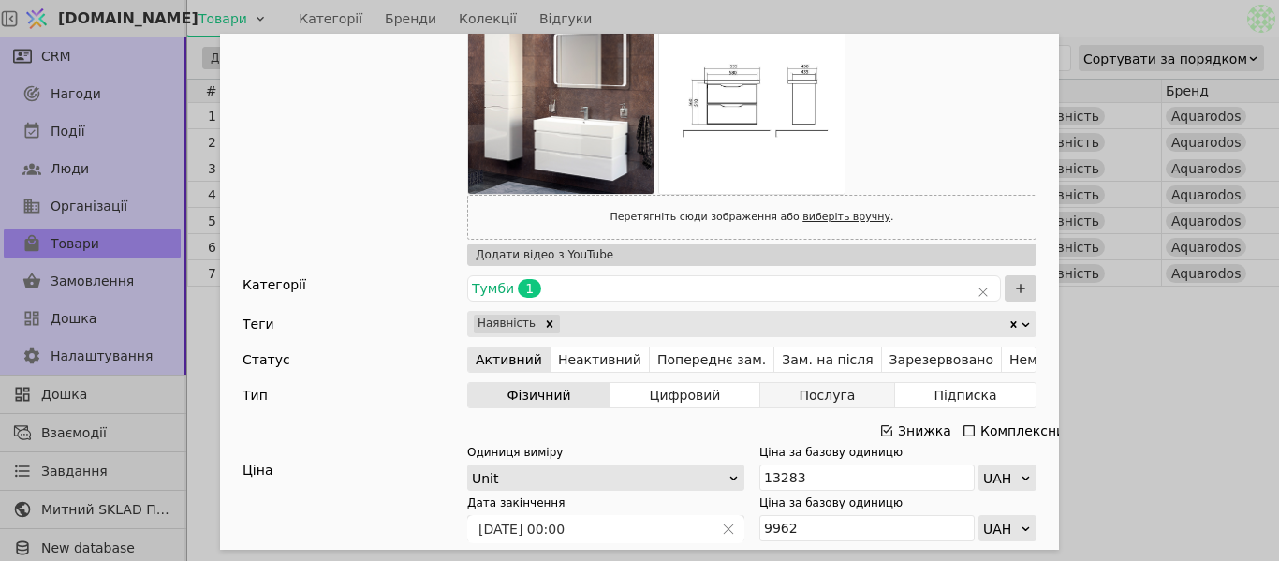
scroll to position [562, 0]
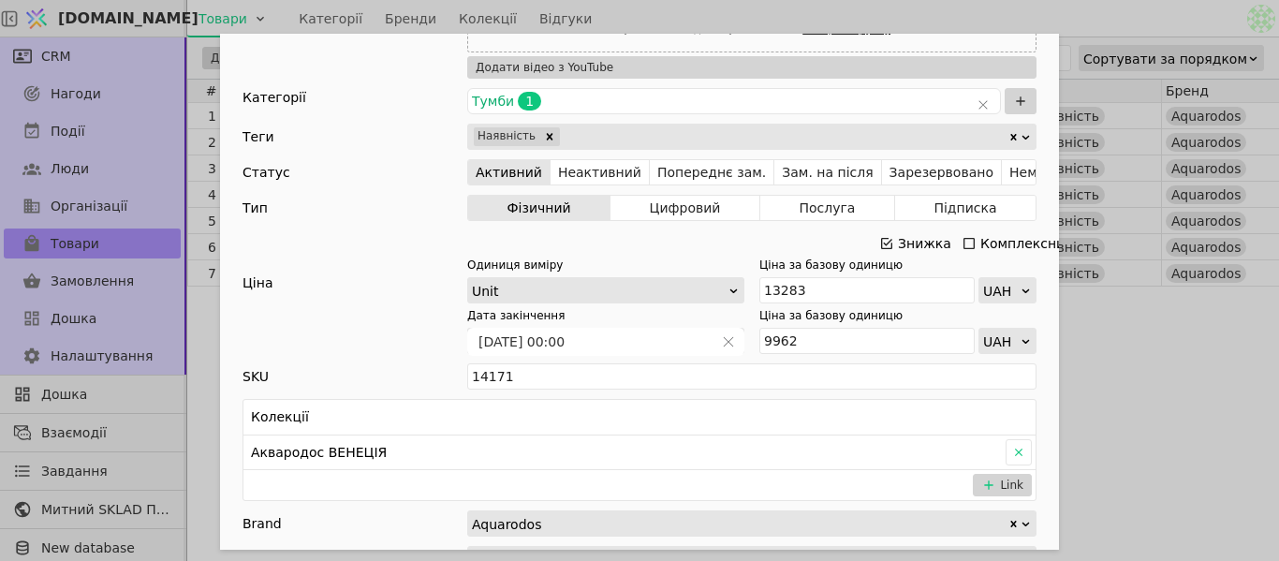
click at [883, 240] on icon "Add Opportunity" at bounding box center [886, 243] width 11 height 11
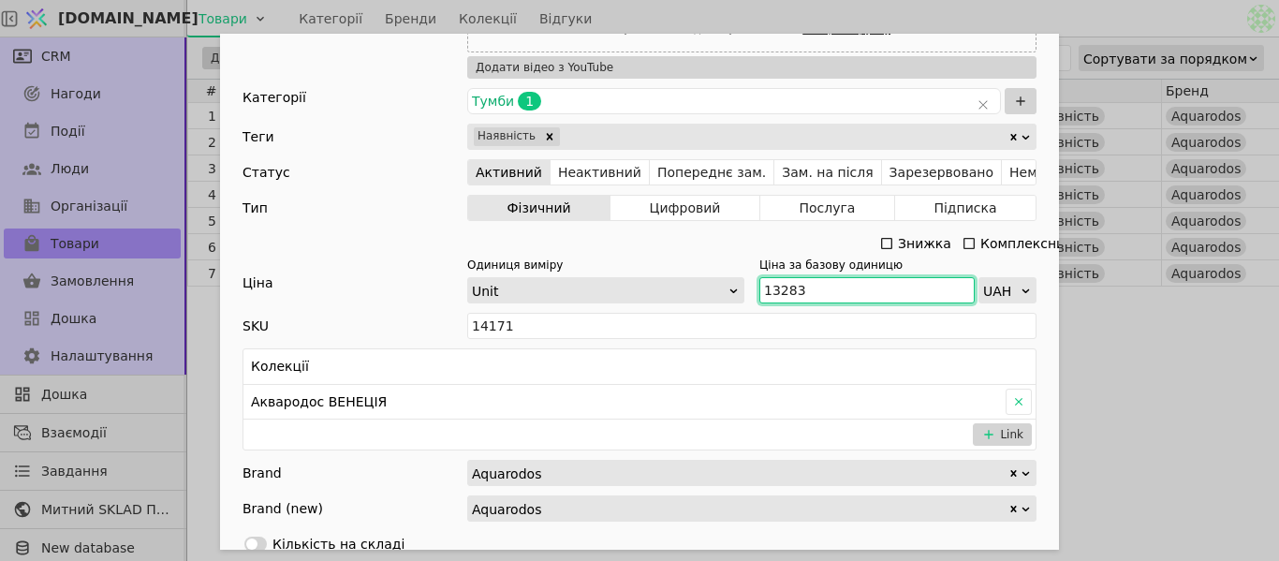
drag, startPoint x: 797, startPoint y: 288, endPoint x: 747, endPoint y: 295, distance: 50.1
click at [747, 295] on div "Одиниця виміру Unit Ціна за базову одиницю 13283 UAH" at bounding box center [751, 280] width 569 height 47
paste input "4 611"
click at [772, 291] on input "14 611" at bounding box center [866, 290] width 215 height 26
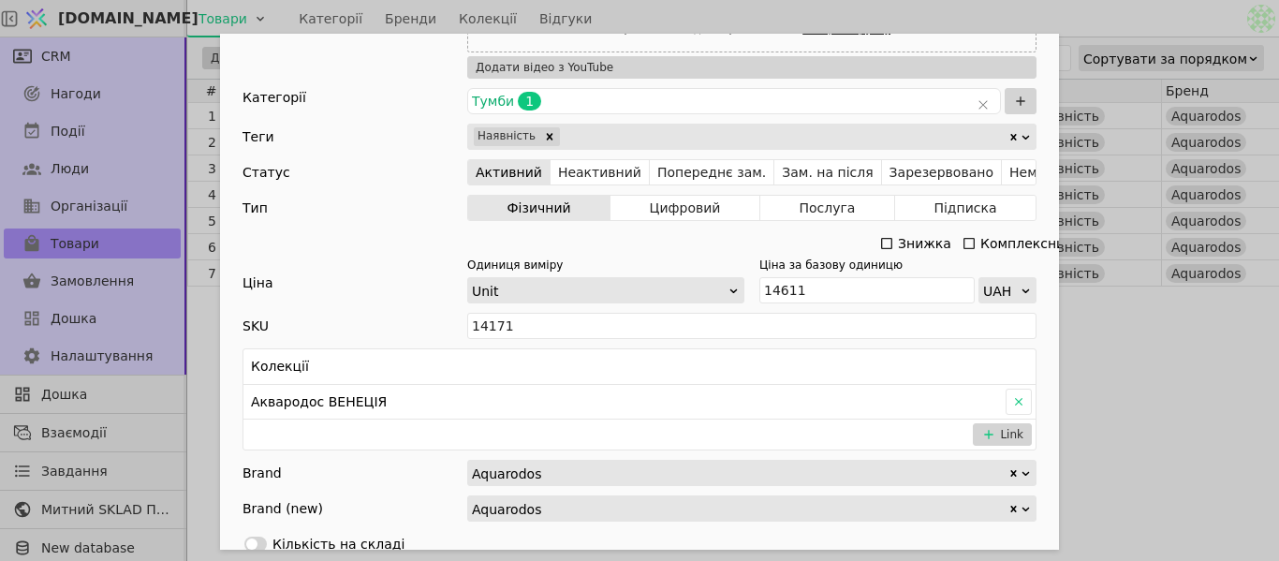
click at [1176, 357] on div "Ім'я [PERSON_NAME] з умивальником АКВАРОДОС Венеція 60 см Elite (підвісна) Поси…" at bounding box center [639, 280] width 1279 height 561
type input "14611"
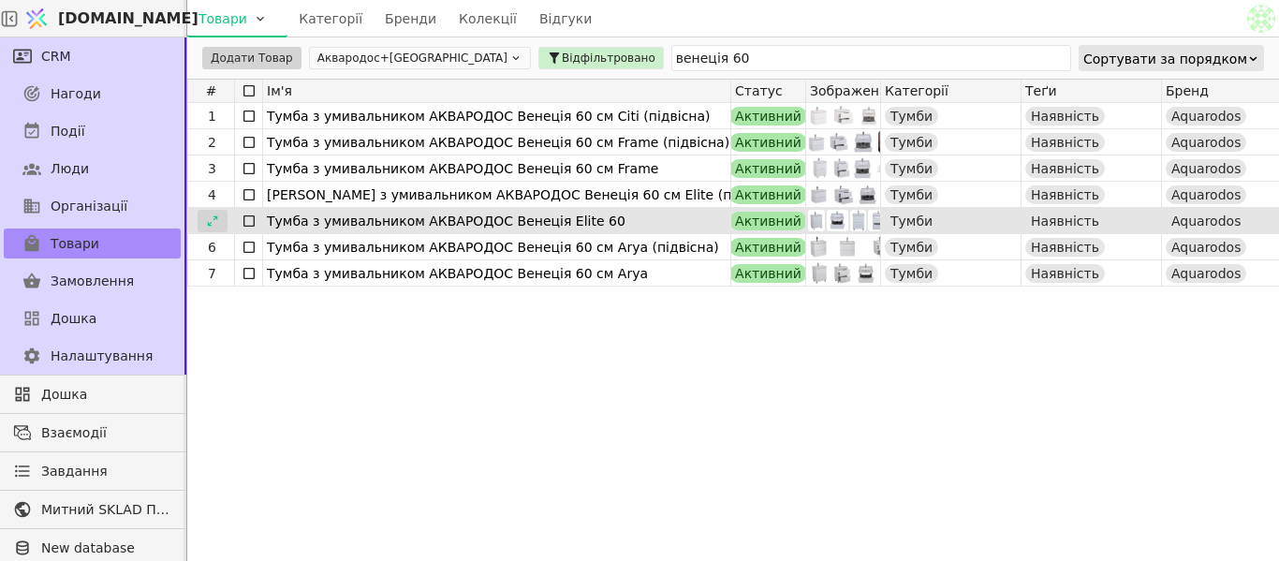
click at [206, 222] on icon at bounding box center [212, 220] width 13 height 13
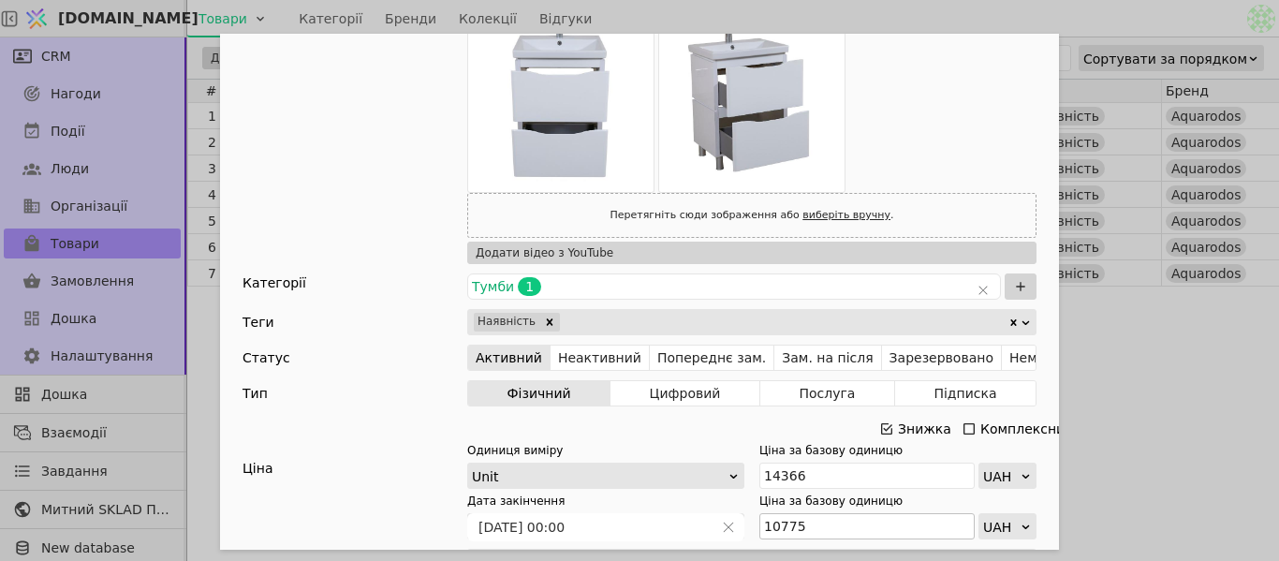
scroll to position [468, 0]
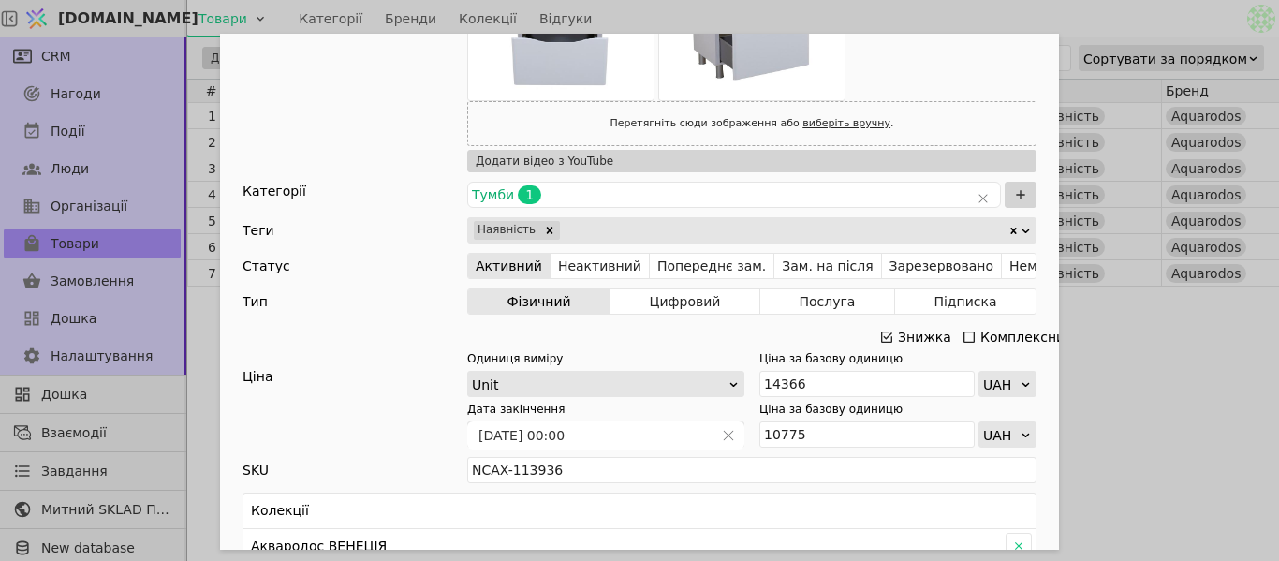
click at [898, 329] on div "Знижка" at bounding box center [924, 337] width 53 height 26
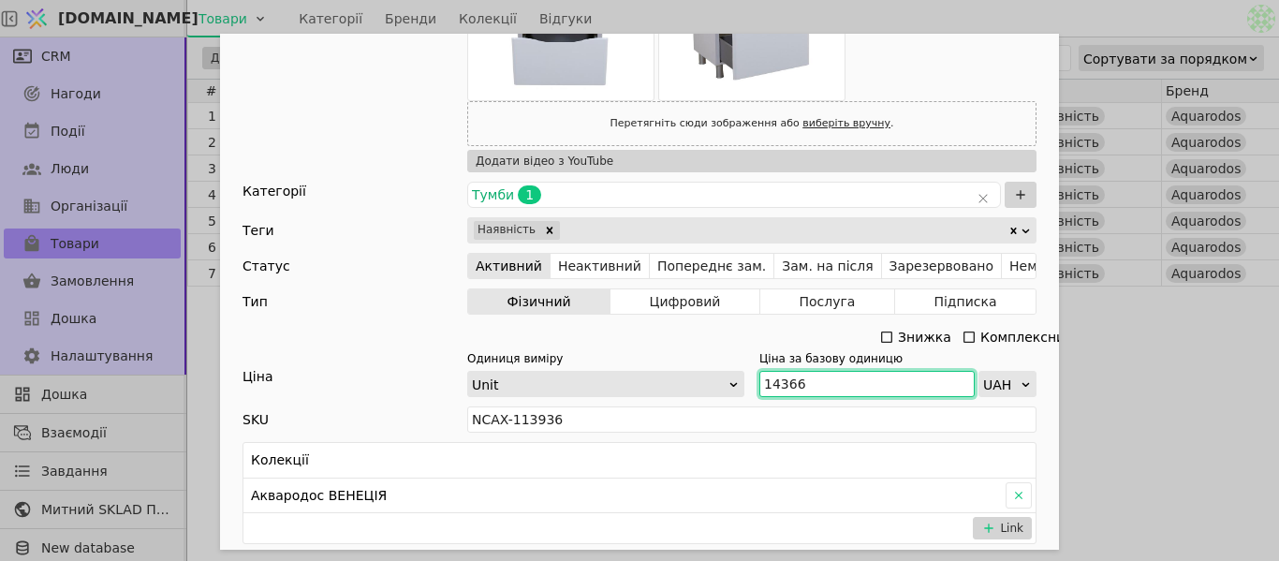
drag, startPoint x: 814, startPoint y: 384, endPoint x: 757, endPoint y: 377, distance: 56.6
click at [759, 375] on input "14366" at bounding box center [866, 384] width 215 height 26
paste input "5 803"
click at [776, 381] on input "15 803" at bounding box center [866, 384] width 215 height 26
type input "15803"
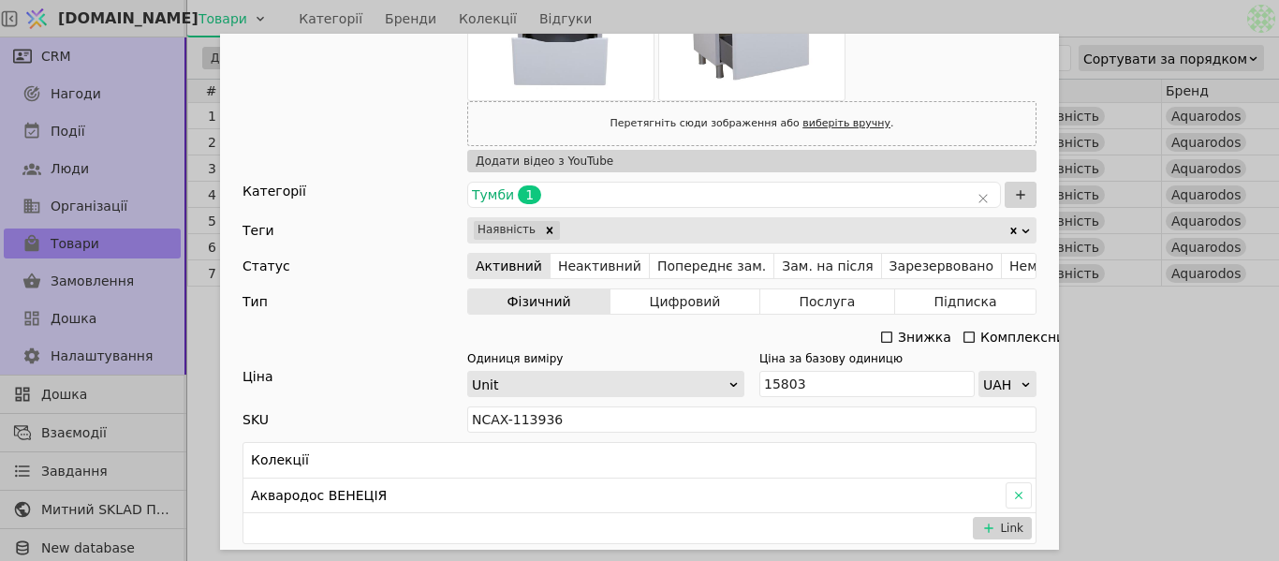
click at [1091, 376] on div "Ім'я [PERSON_NAME] з умивальником АКВАРОДОС Венеція Elite 60 Посилання mebli-ve…" at bounding box center [639, 280] width 1279 height 561
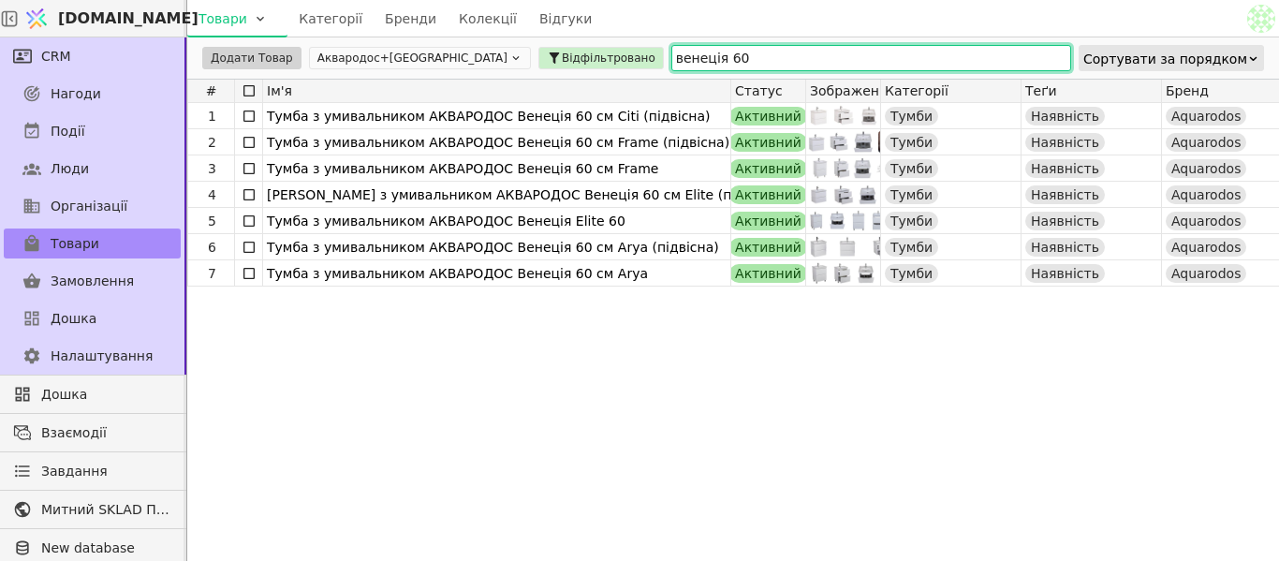
click at [671, 49] on input "венеція 60" at bounding box center [871, 58] width 400 height 26
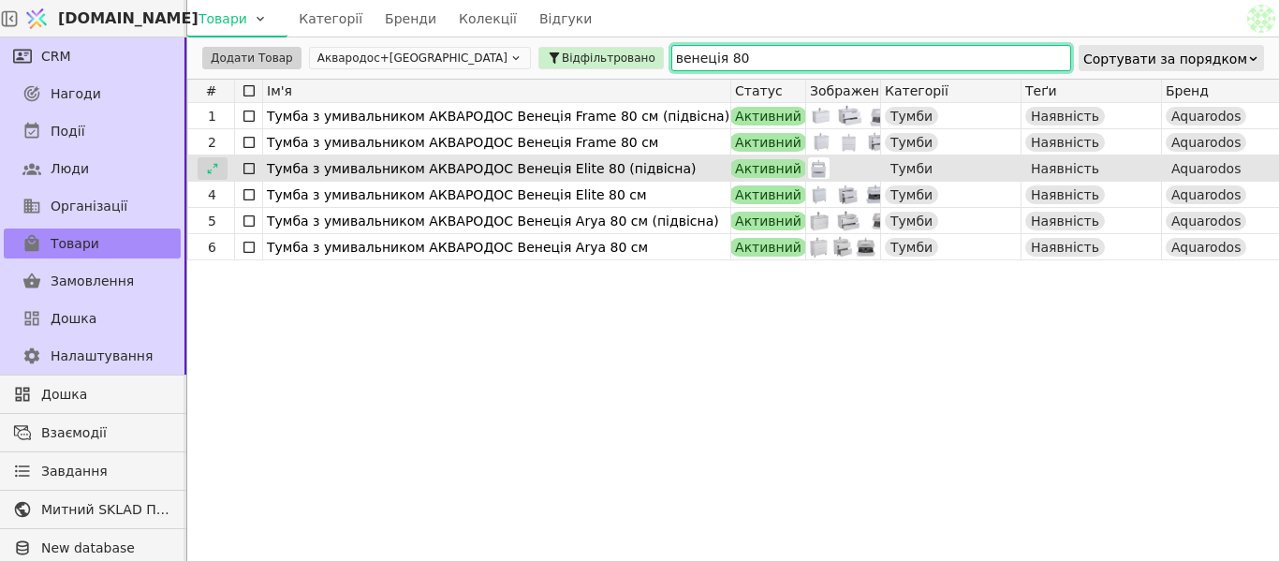
type input "венеція 80"
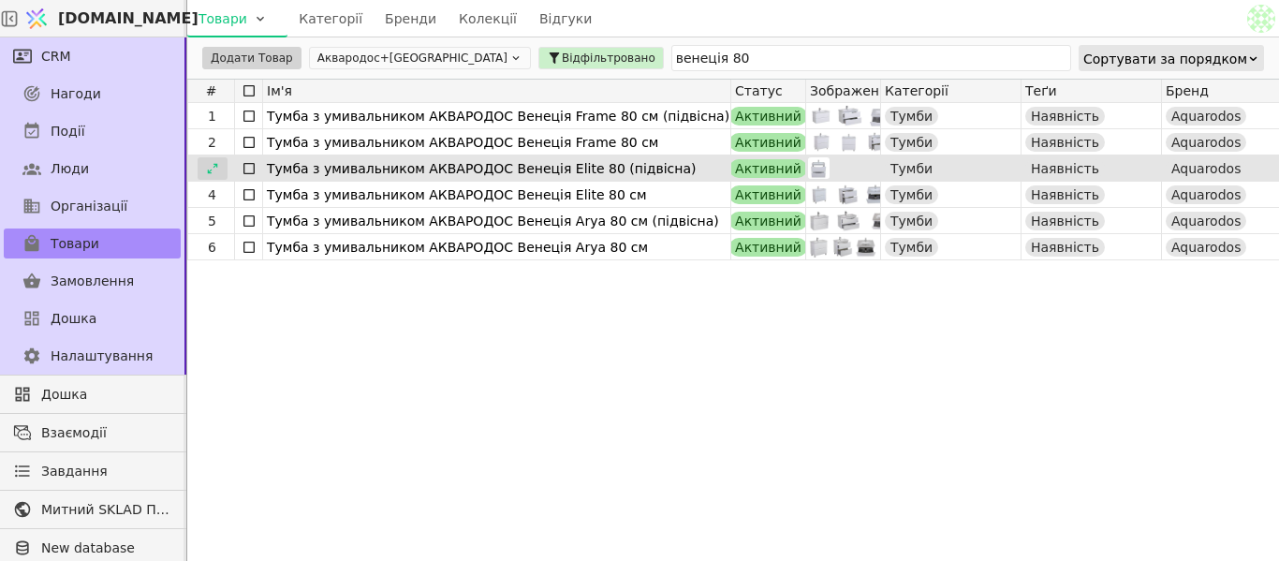
click at [213, 170] on icon at bounding box center [212, 168] width 13 height 13
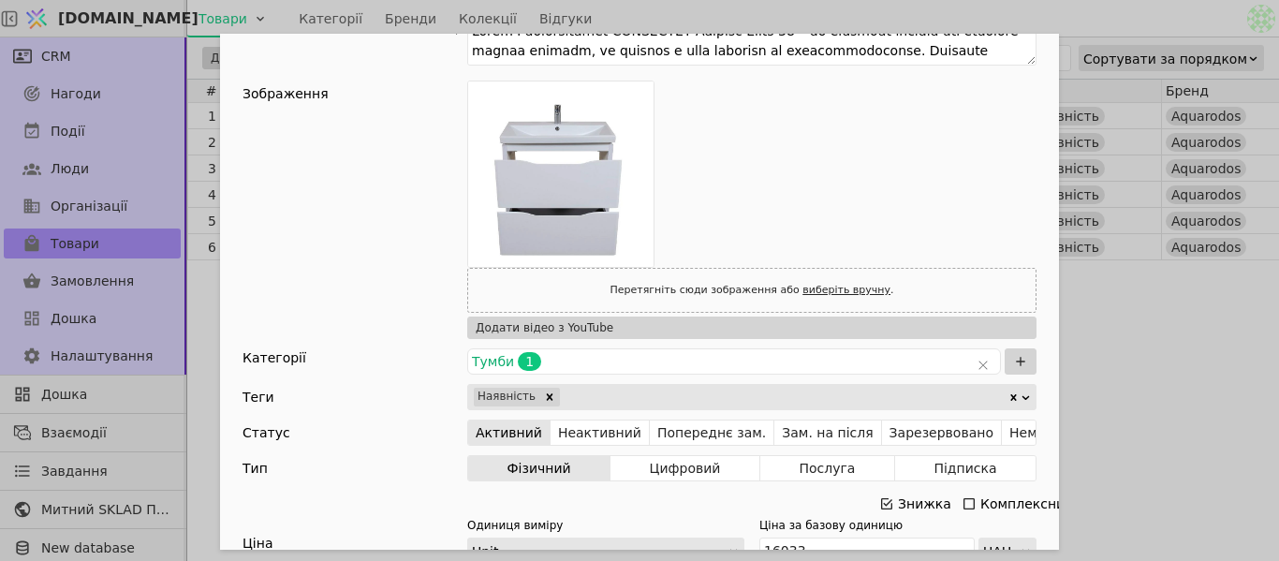
scroll to position [281, 0]
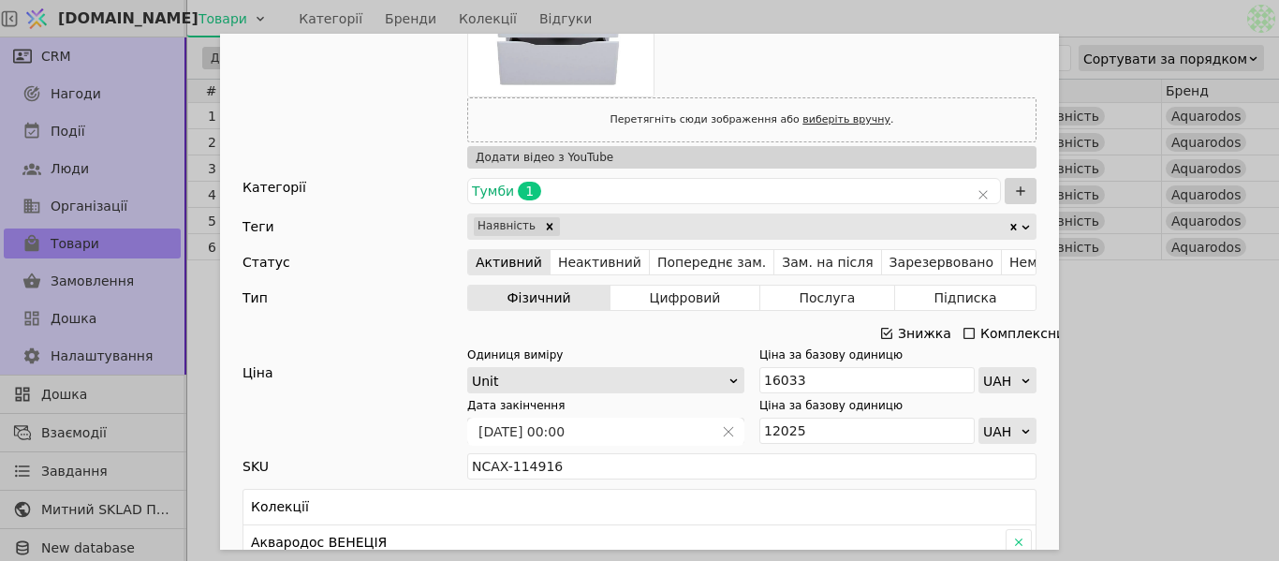
click at [881, 331] on icon "Add Opportunity" at bounding box center [886, 333] width 15 height 15
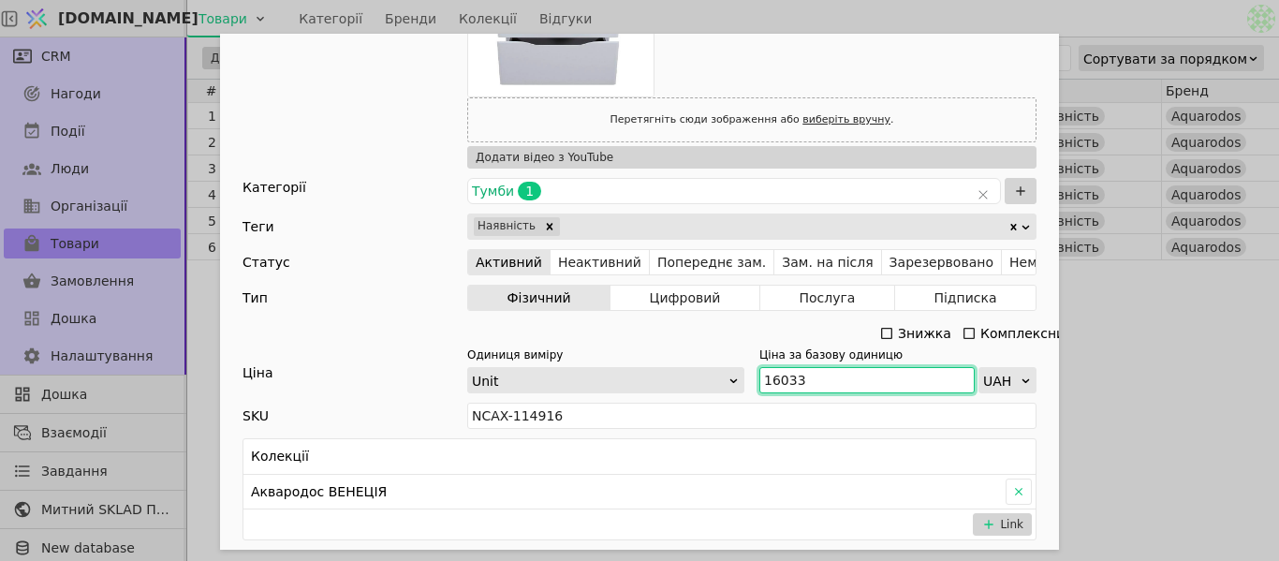
drag, startPoint x: 789, startPoint y: 380, endPoint x: 755, endPoint y: 370, distance: 36.1
click at [759, 370] on input "16033" at bounding box center [866, 380] width 215 height 26
paste input "9 363"
click at [777, 373] on input "19 363" at bounding box center [866, 380] width 215 height 26
click at [1227, 337] on div "Ім'я [PERSON_NAME] з умивальником АКВАРОДОС Венеція Elite 80 (підвісна) Посилан…" at bounding box center [639, 280] width 1279 height 561
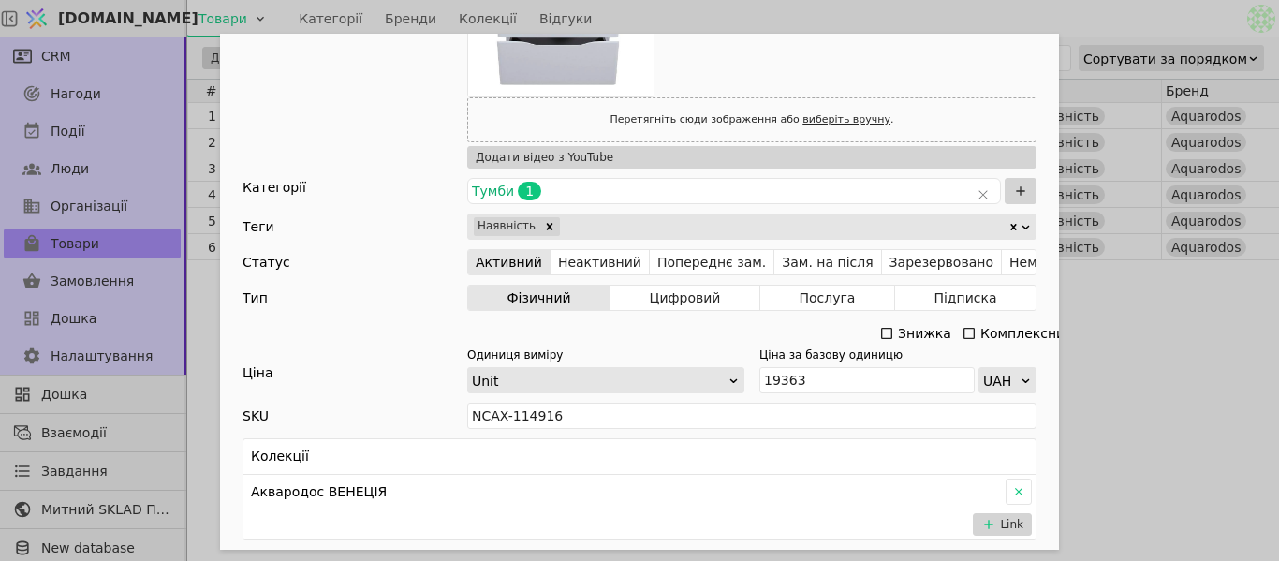
type input "19363"
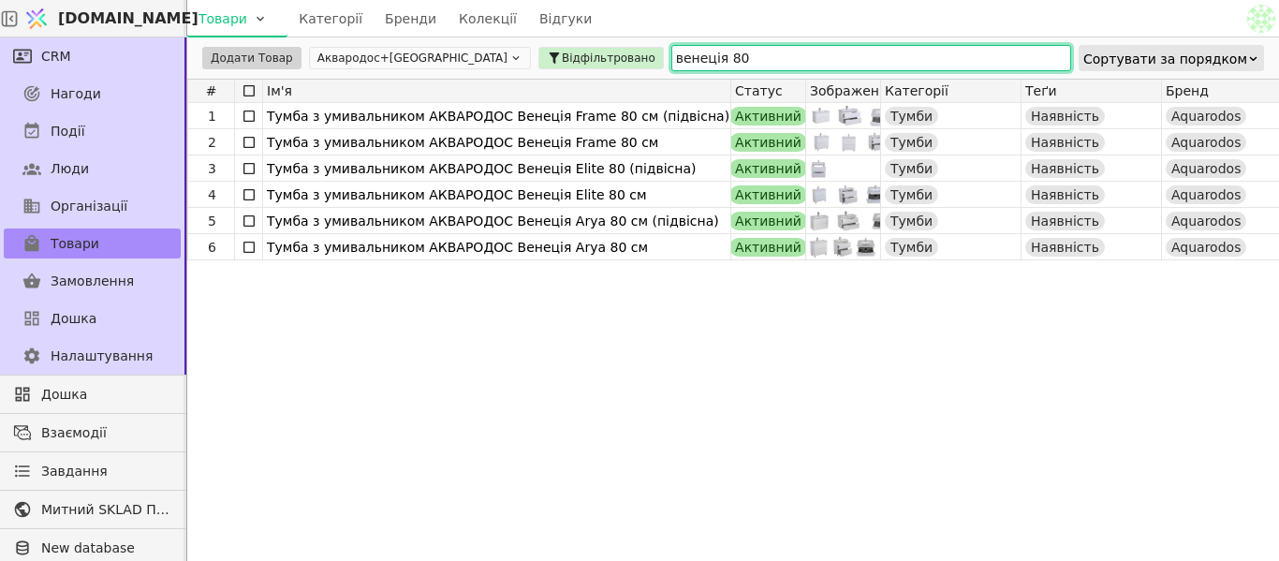
click at [671, 55] on input "венеція 80" at bounding box center [871, 58] width 400 height 26
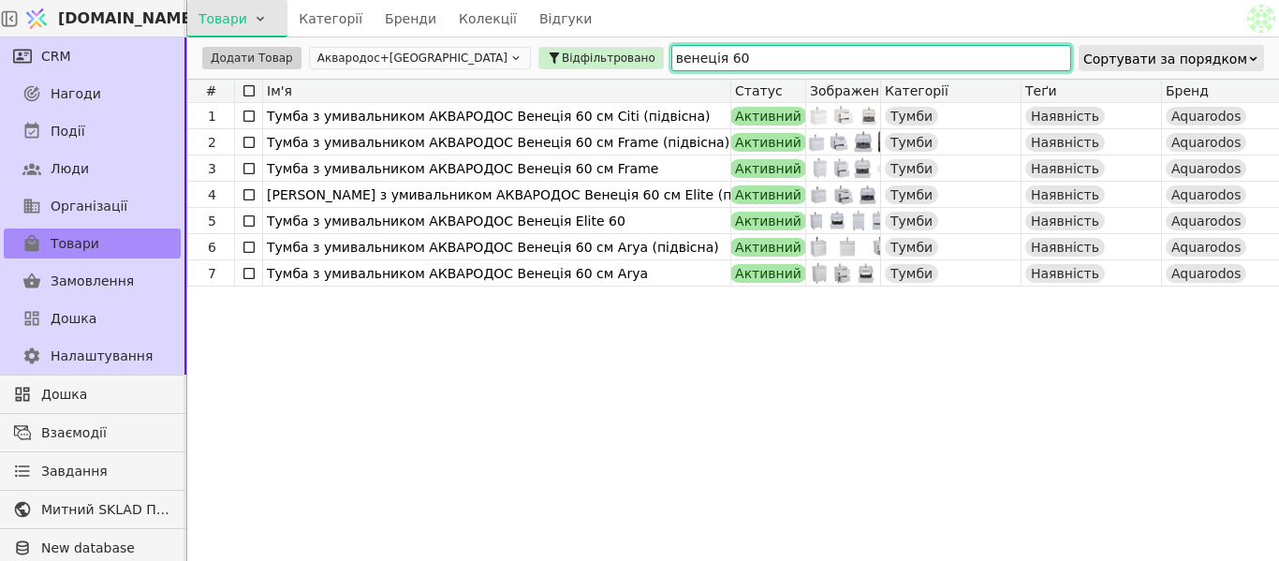
type input "венеція 60"
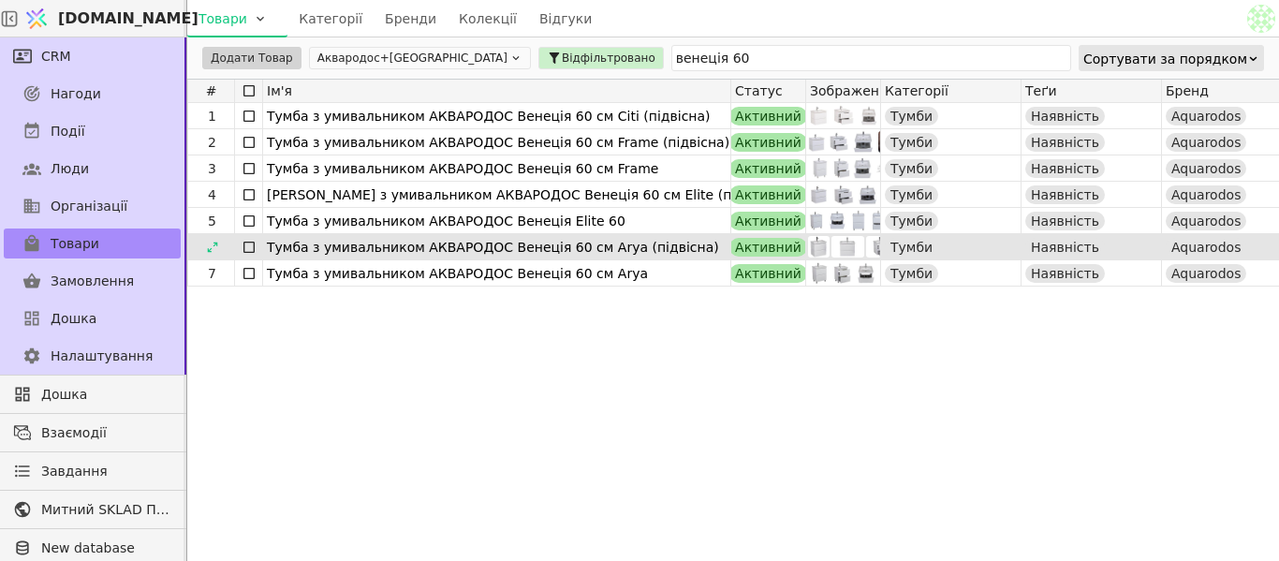
click at [214, 245] on icon at bounding box center [212, 247] width 13 height 13
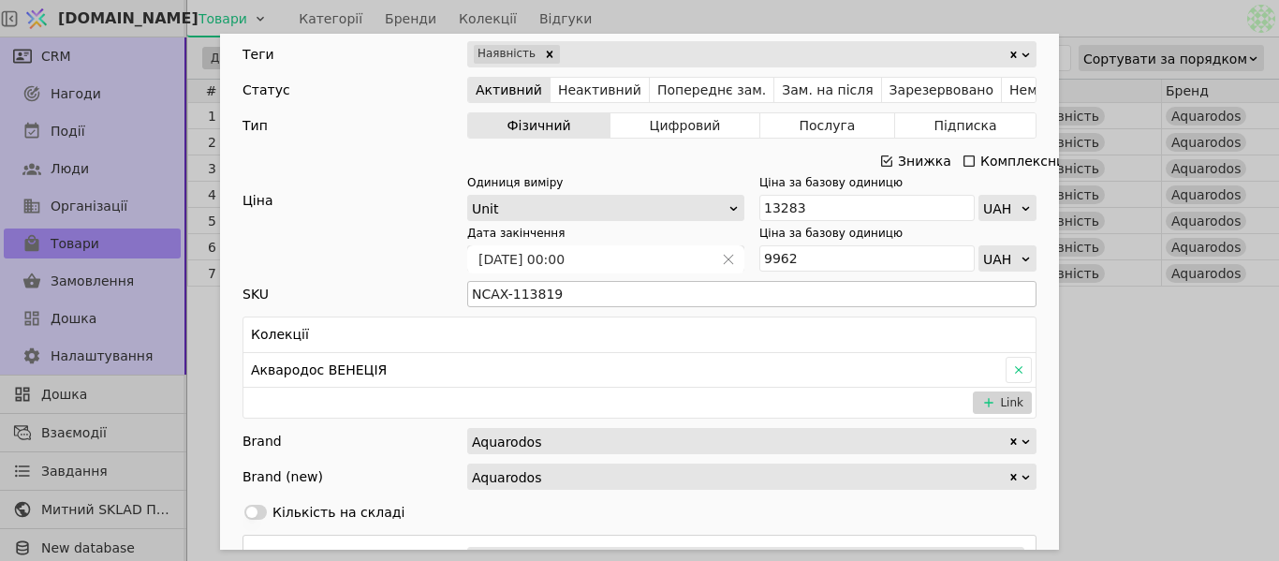
scroll to position [843, 0]
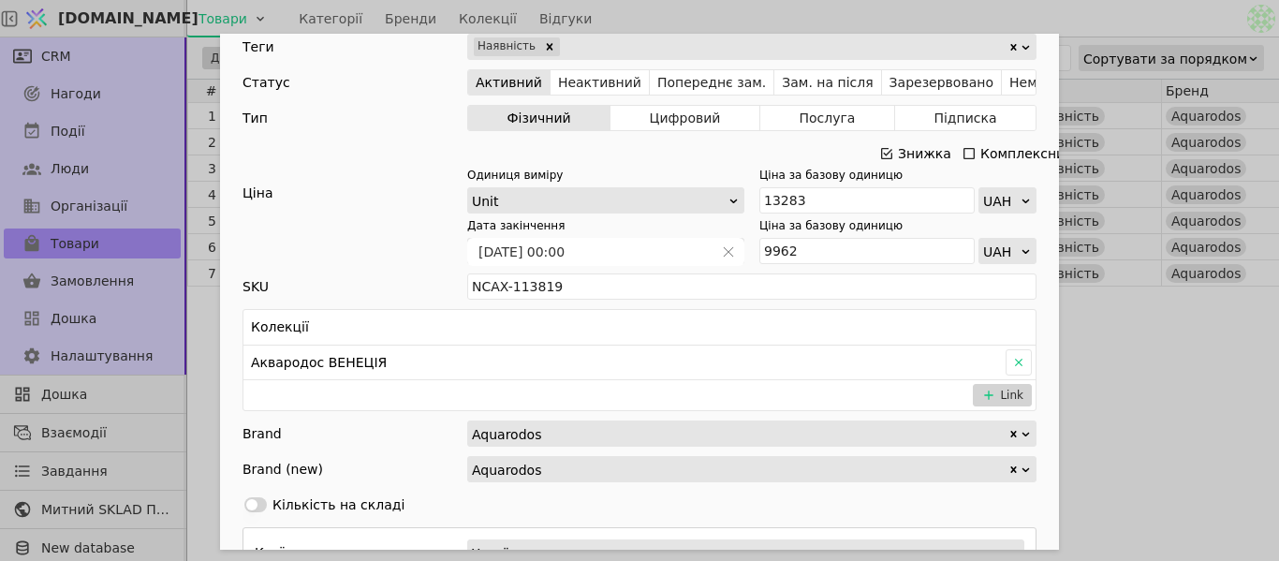
click at [883, 154] on icon "Add Opportunity" at bounding box center [886, 153] width 15 height 15
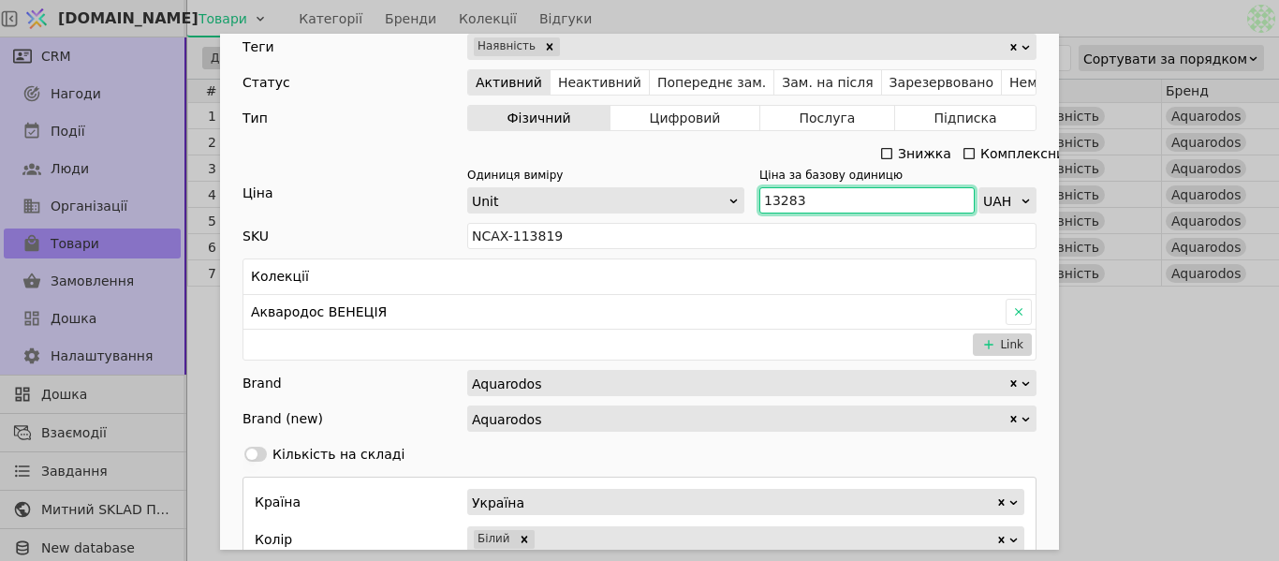
drag, startPoint x: 804, startPoint y: 198, endPoint x: 754, endPoint y: 199, distance: 50.6
click at [759, 199] on input "13283" at bounding box center [866, 200] width 215 height 26
paste input "4 611"
click at [774, 193] on input "14 611" at bounding box center [866, 200] width 215 height 26
type input "14611"
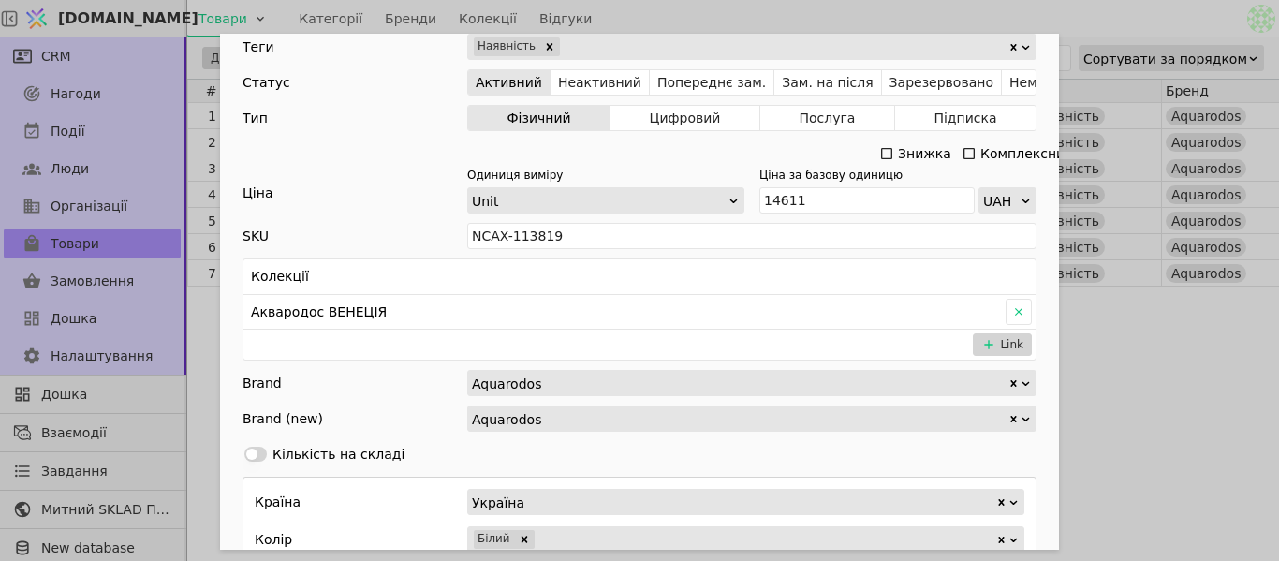
click at [1171, 331] on div "Ім'я [PERSON_NAME] з умивальником АКВАРОДОС Венеція 60 см Arya (підвісна) Посил…" at bounding box center [639, 280] width 1279 height 561
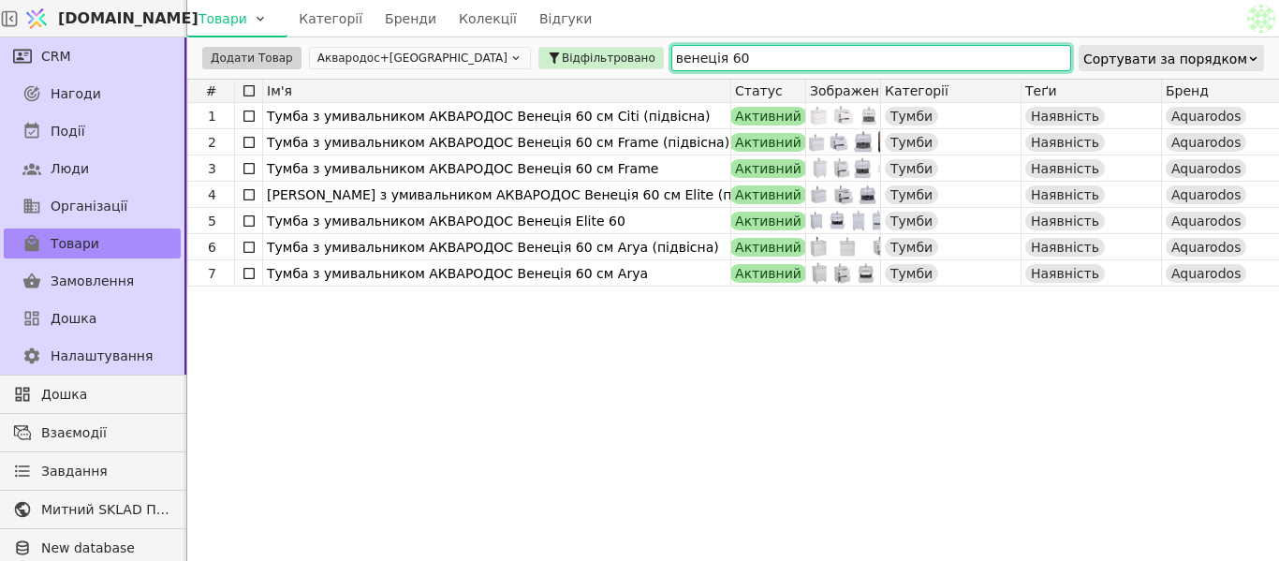
click at [671, 57] on input "венеція 60" at bounding box center [871, 58] width 400 height 26
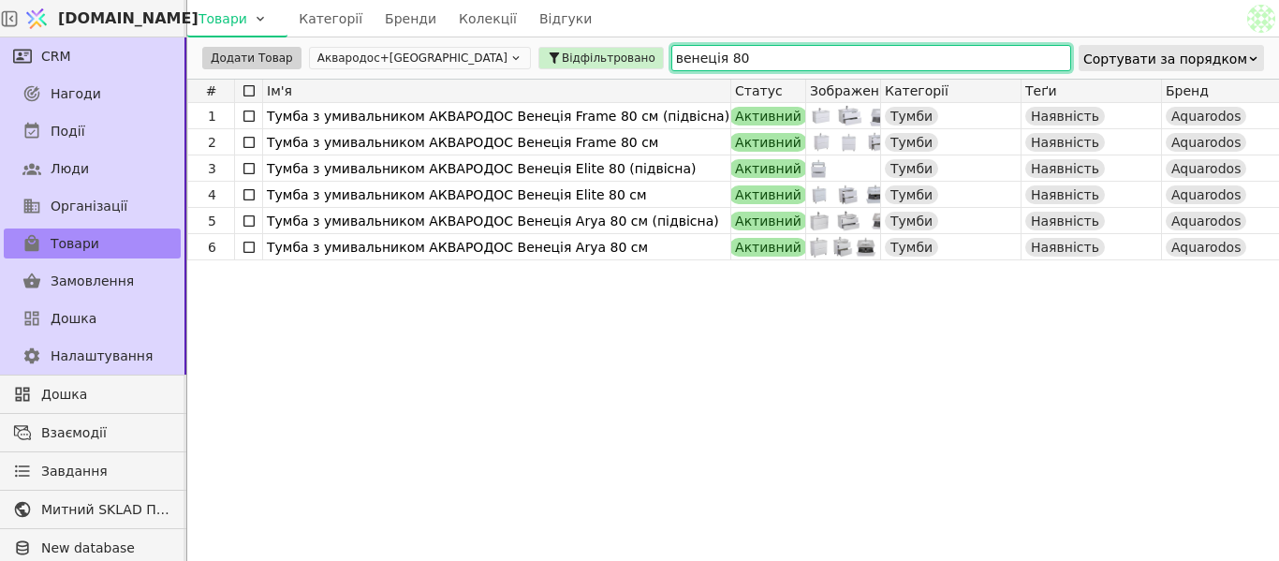
type input "венеція 80"
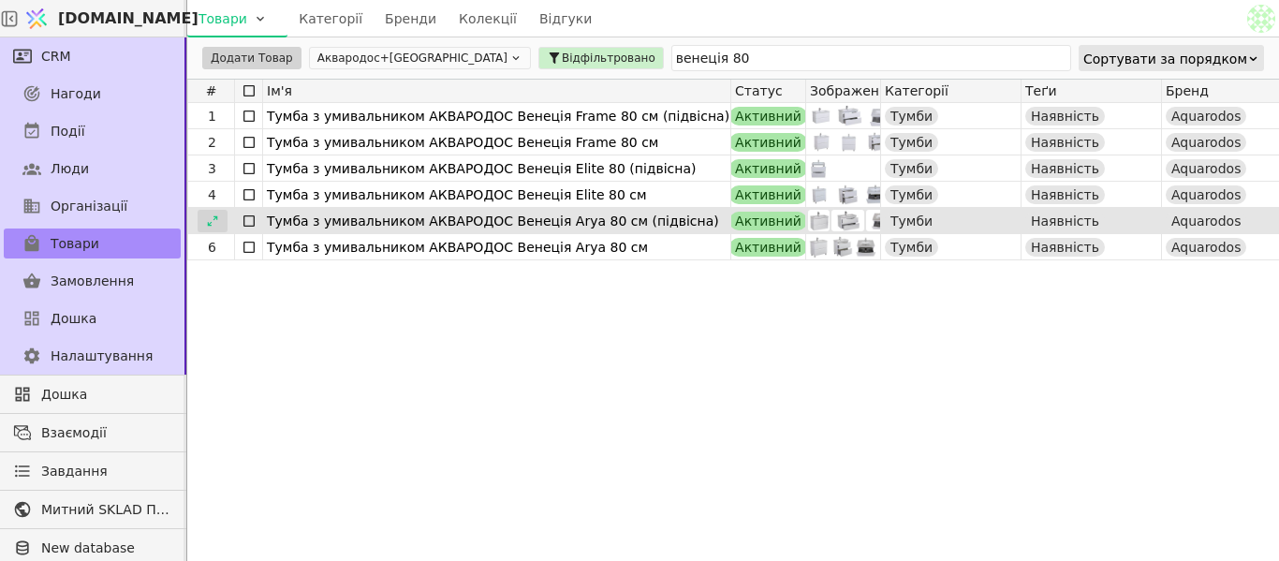
click at [213, 217] on icon at bounding box center [212, 220] width 13 height 13
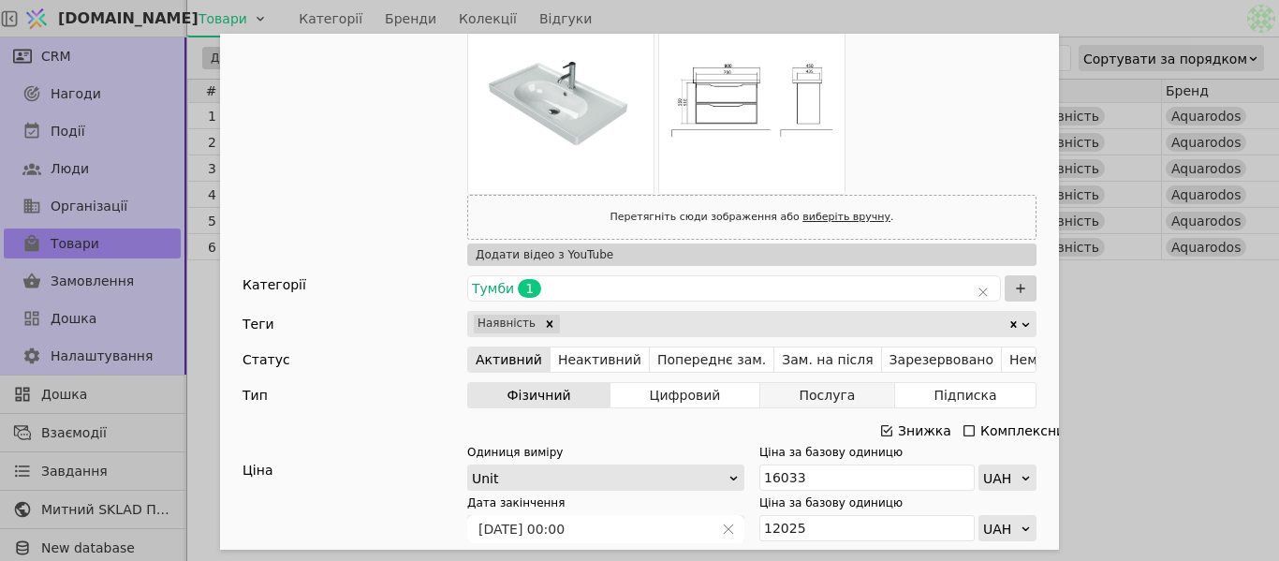
scroll to position [468, 0]
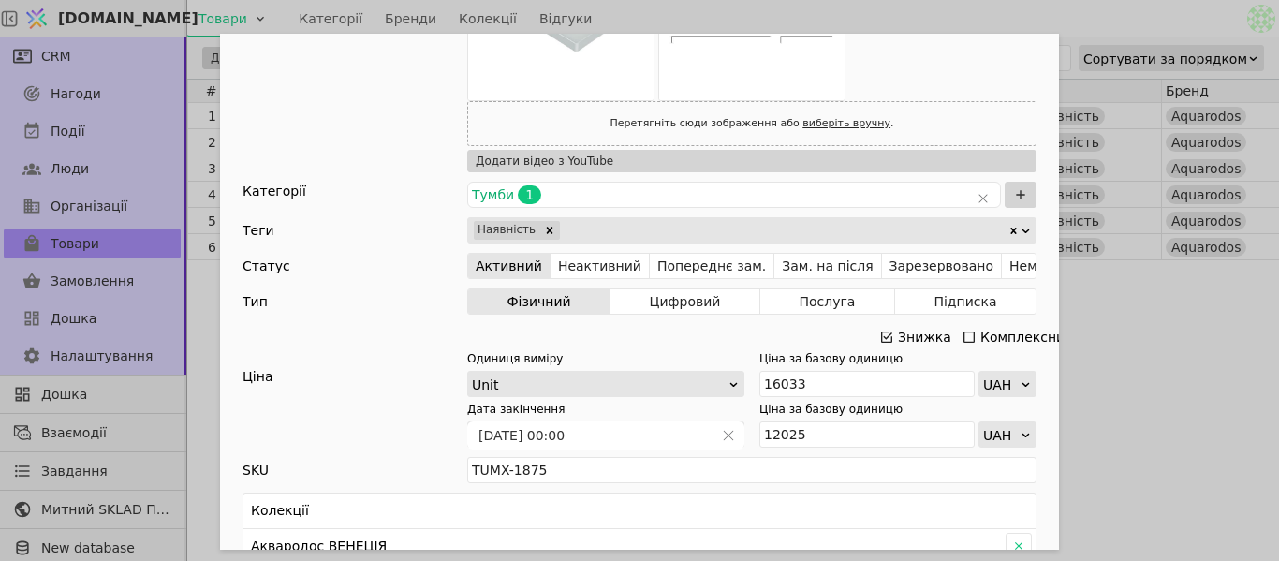
click at [881, 337] on icon "Add Opportunity" at bounding box center [886, 336] width 11 height 11
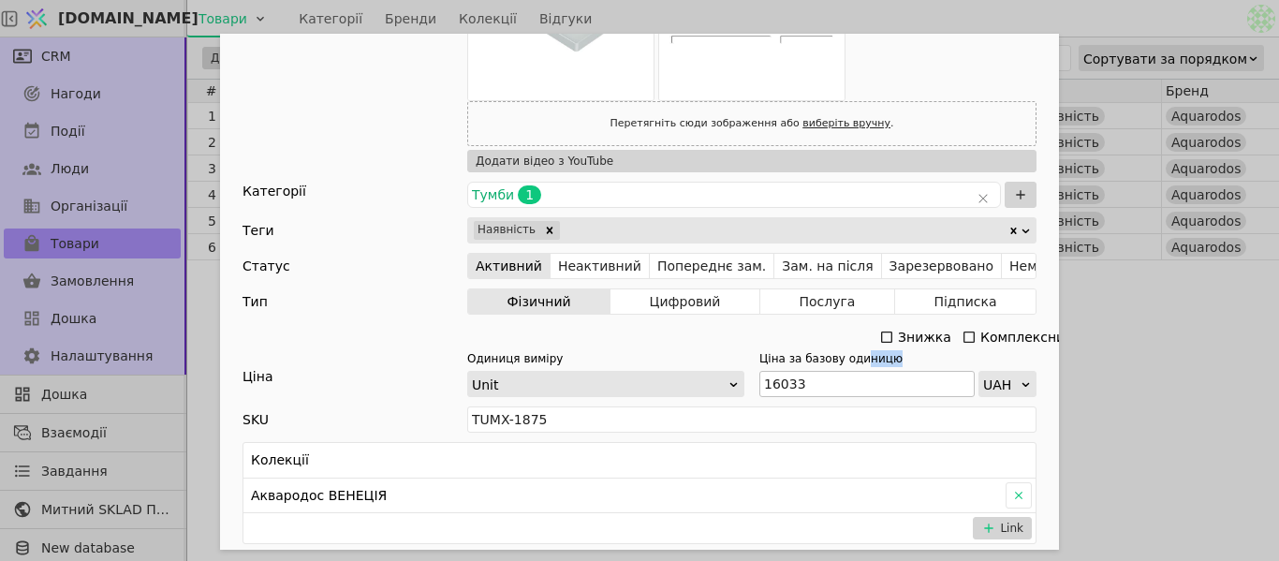
click at [845, 370] on div "Ціна за базову одиницю 16033 UAH" at bounding box center [897, 373] width 277 height 47
click at [840, 379] on input "16033" at bounding box center [866, 384] width 215 height 26
type input "1"
paste input "17 636"
click at [775, 389] on input "17 636" at bounding box center [866, 384] width 215 height 26
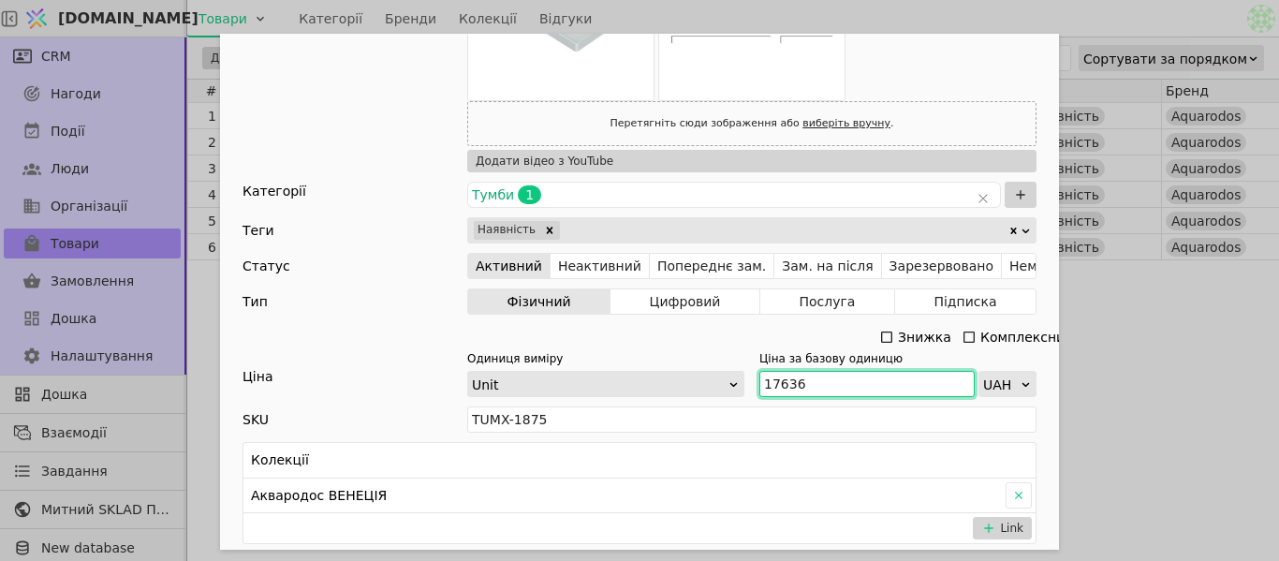
type input "17636"
click at [1154, 411] on div "Ім'я [PERSON_NAME] з умивальником АКВАРОДОС Венеція Arya 80 см (підвісна) Посил…" at bounding box center [639, 280] width 1279 height 561
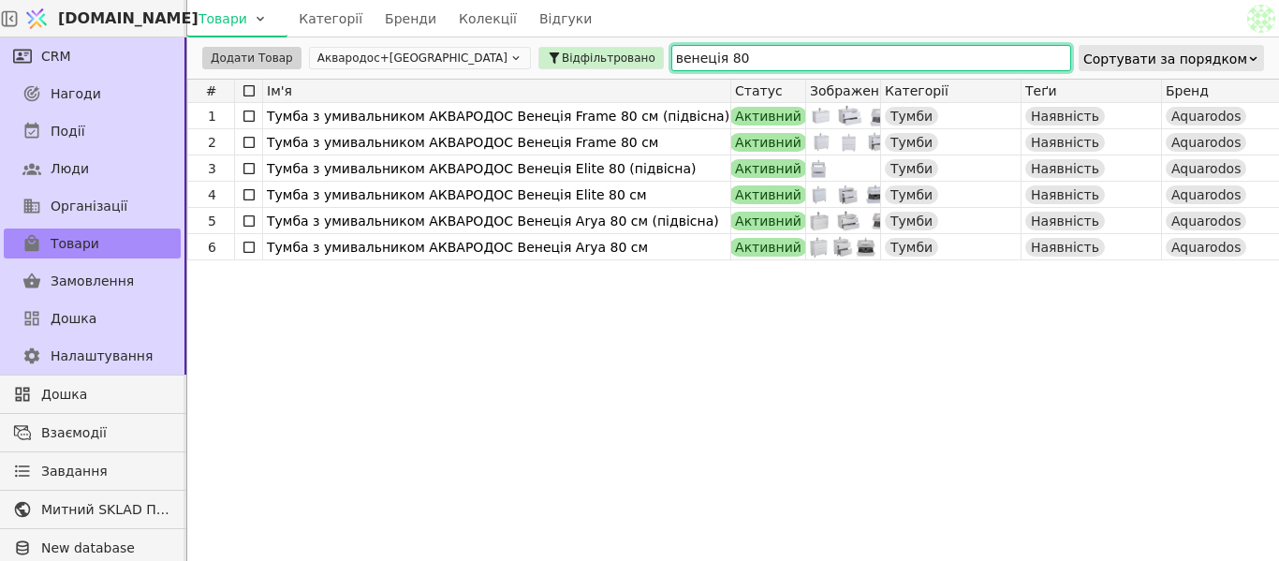
click at [671, 53] on input "венеція 80" at bounding box center [871, 58] width 400 height 26
click at [671, 55] on input "венеція 80" at bounding box center [871, 58] width 400 height 26
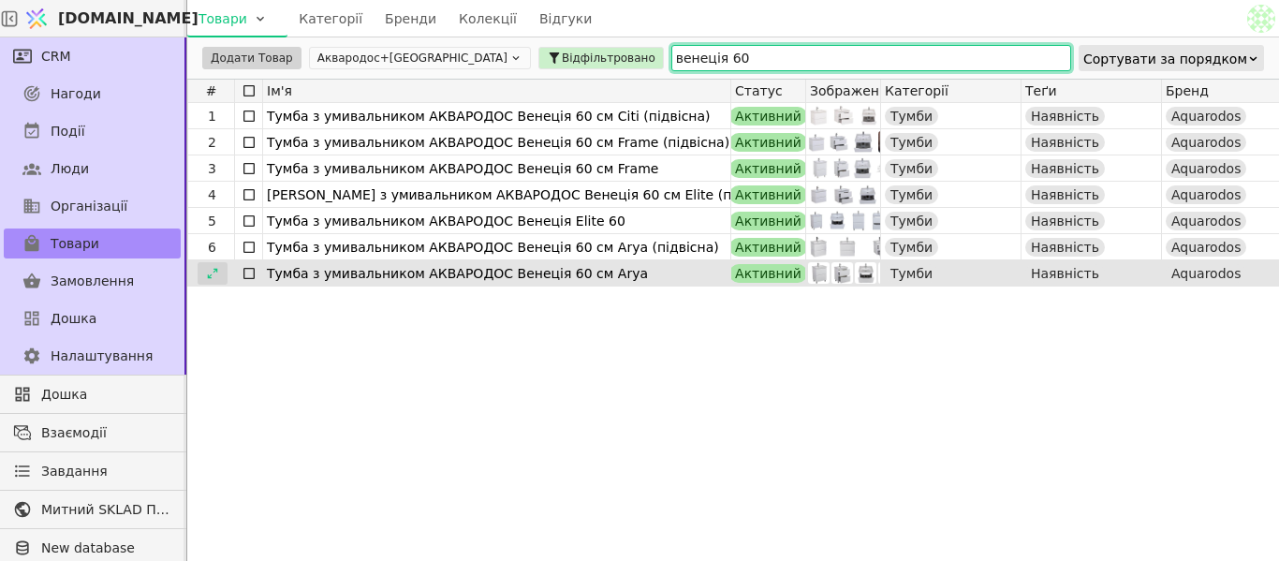
type input "венеція 60"
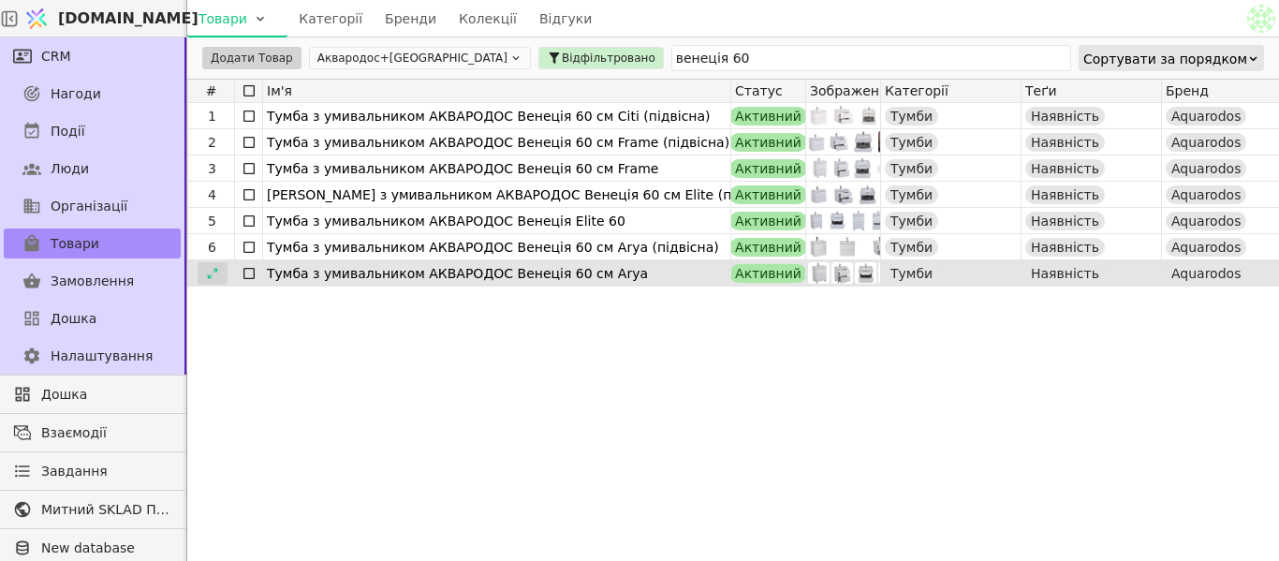
click at [217, 270] on icon at bounding box center [212, 273] width 13 height 13
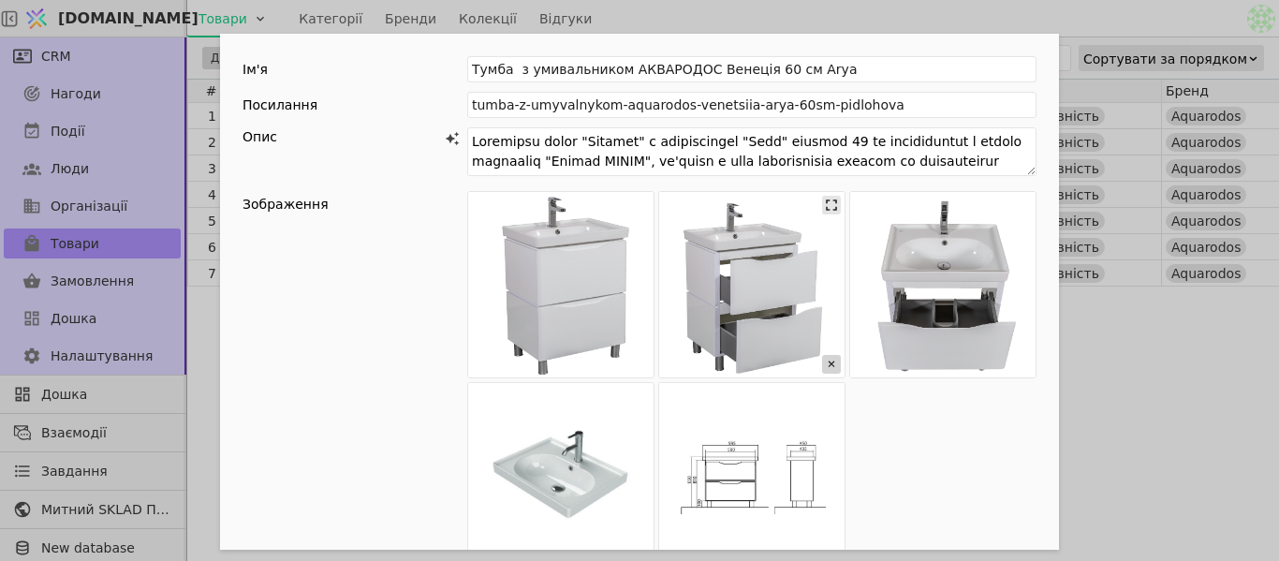
scroll to position [562, 0]
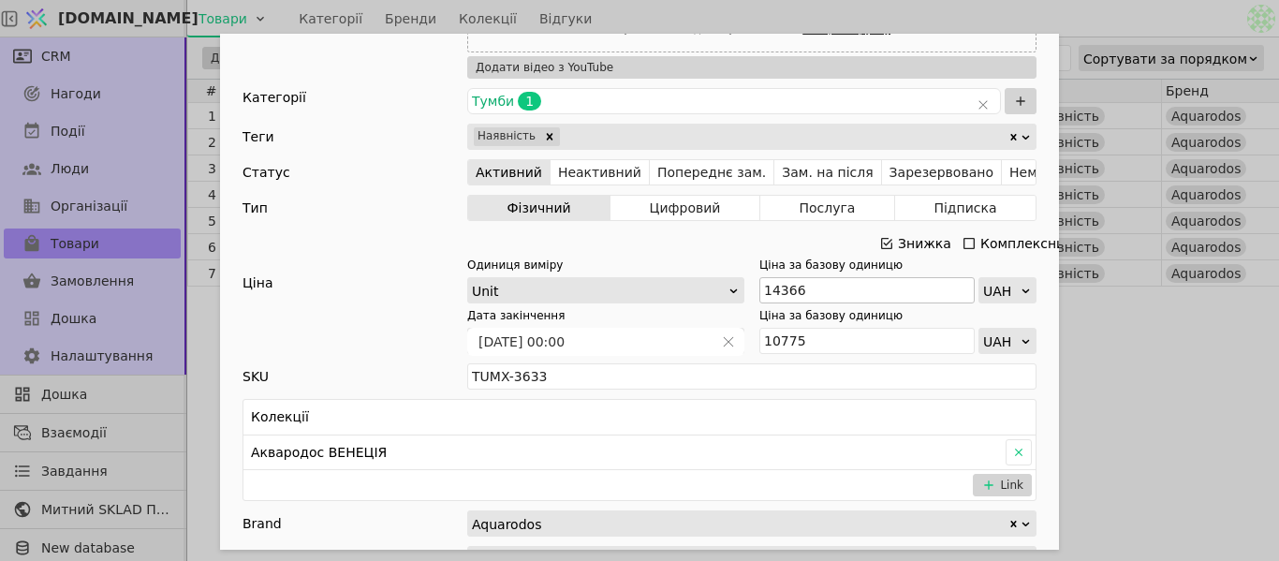
drag, startPoint x: 884, startPoint y: 244, endPoint x: 826, endPoint y: 279, distance: 67.6
click at [885, 244] on icon "Add Opportunity" at bounding box center [886, 243] width 15 height 15
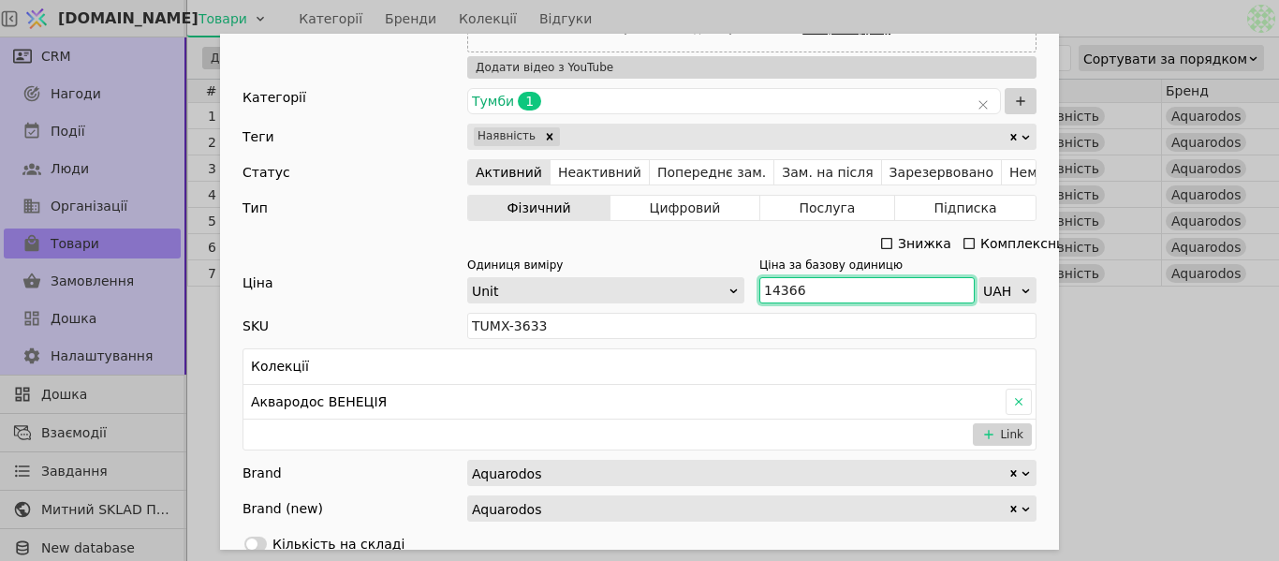
drag, startPoint x: 794, startPoint y: 289, endPoint x: 739, endPoint y: 290, distance: 55.2
click at [739, 290] on div "Одиниця виміру Unit Ціна за базову одиницю 14366 UAH" at bounding box center [751, 280] width 569 height 47
paste input "5 803"
click at [771, 289] on input "15 803" at bounding box center [866, 290] width 215 height 26
click at [773, 298] on input "15 803" at bounding box center [866, 290] width 215 height 26
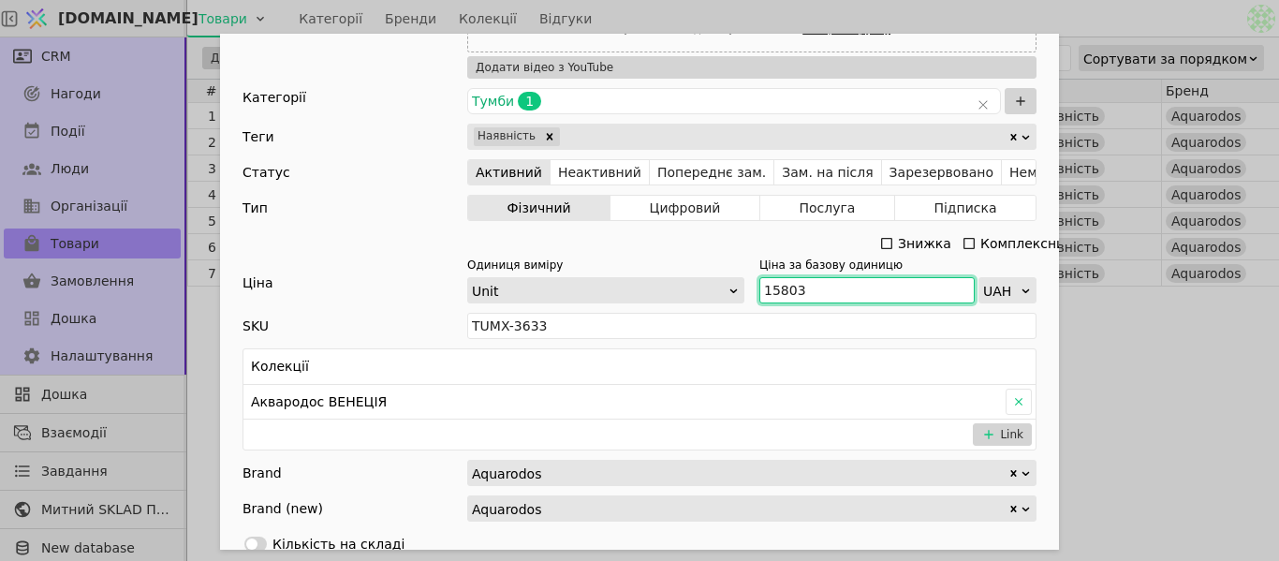
type input "15803"
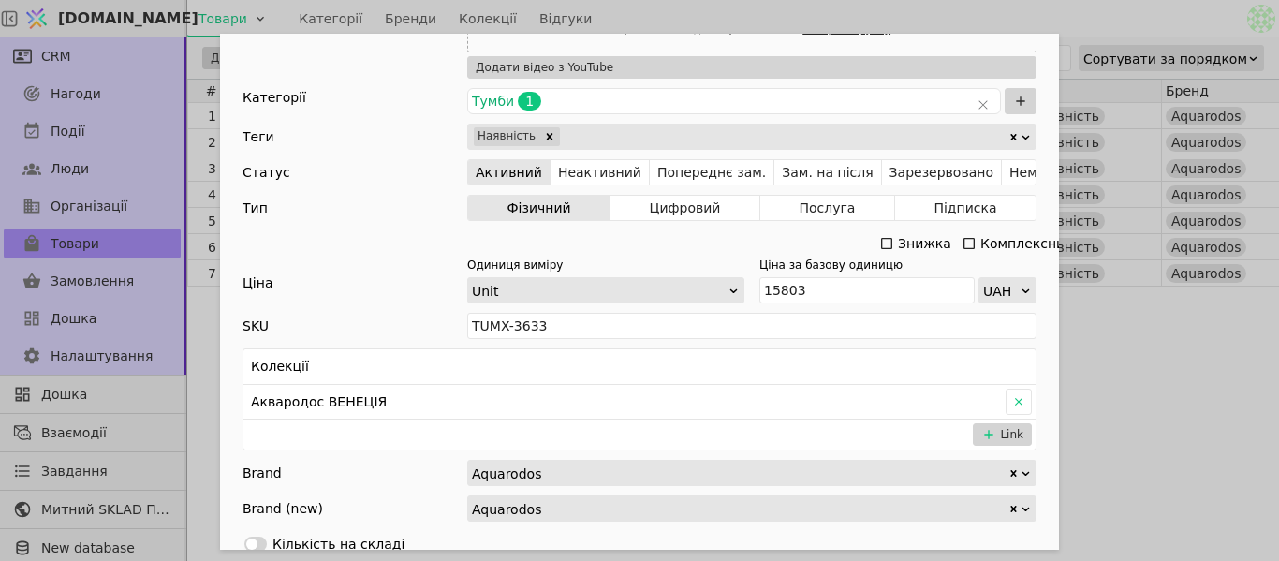
click at [1112, 316] on div "Ім'я [PERSON_NAME] з умивальником АКВАРОДОС Венеція 60 см Arya Посилання tumba-…" at bounding box center [639, 280] width 1279 height 561
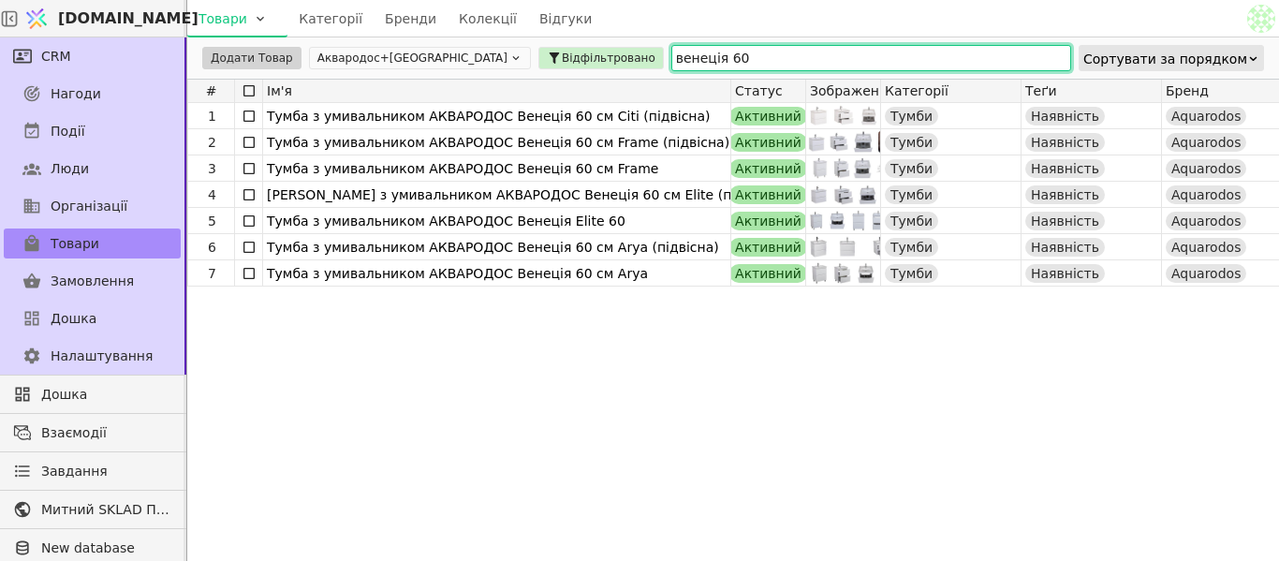
click at [671, 51] on input "венеція 60" at bounding box center [871, 58] width 400 height 26
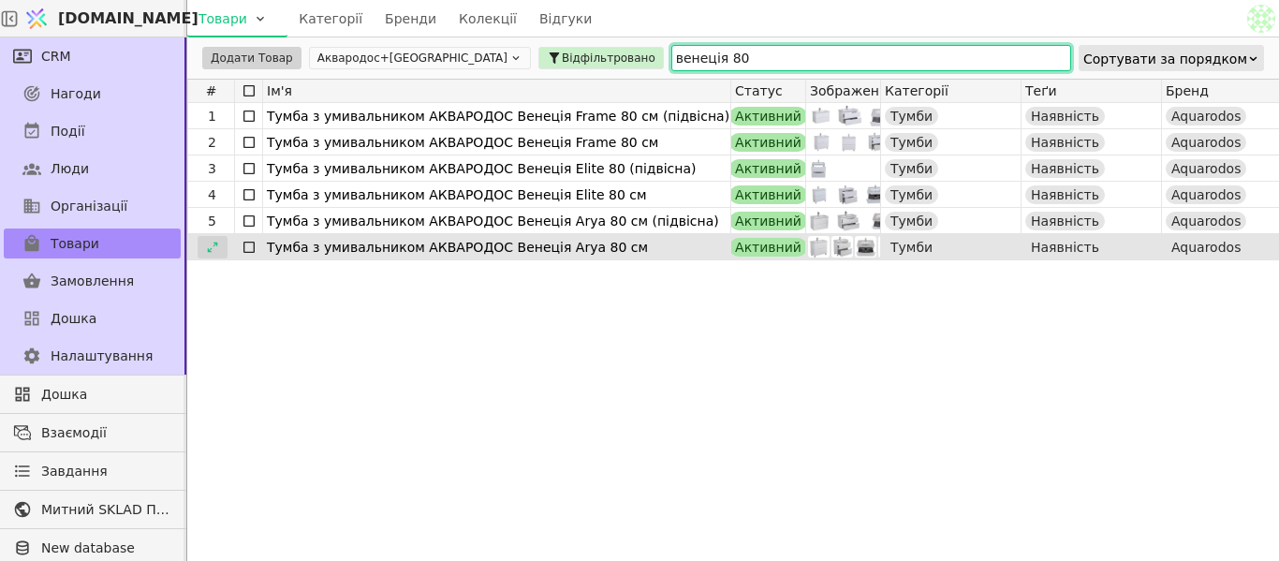
type input "венеція 80"
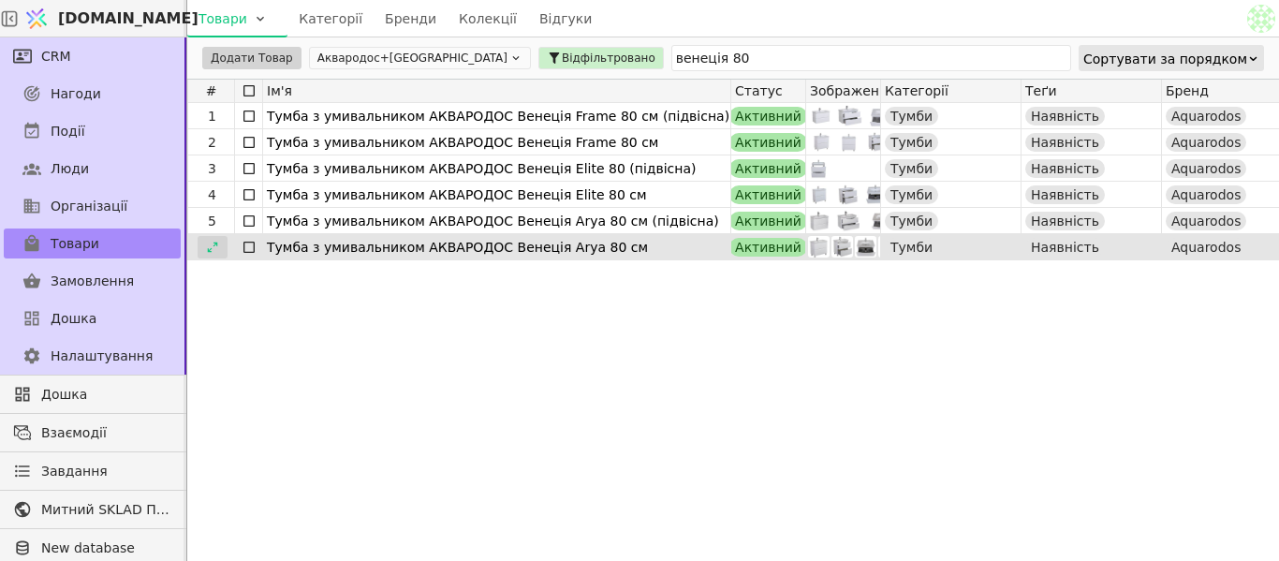
click at [210, 244] on icon at bounding box center [212, 247] width 13 height 13
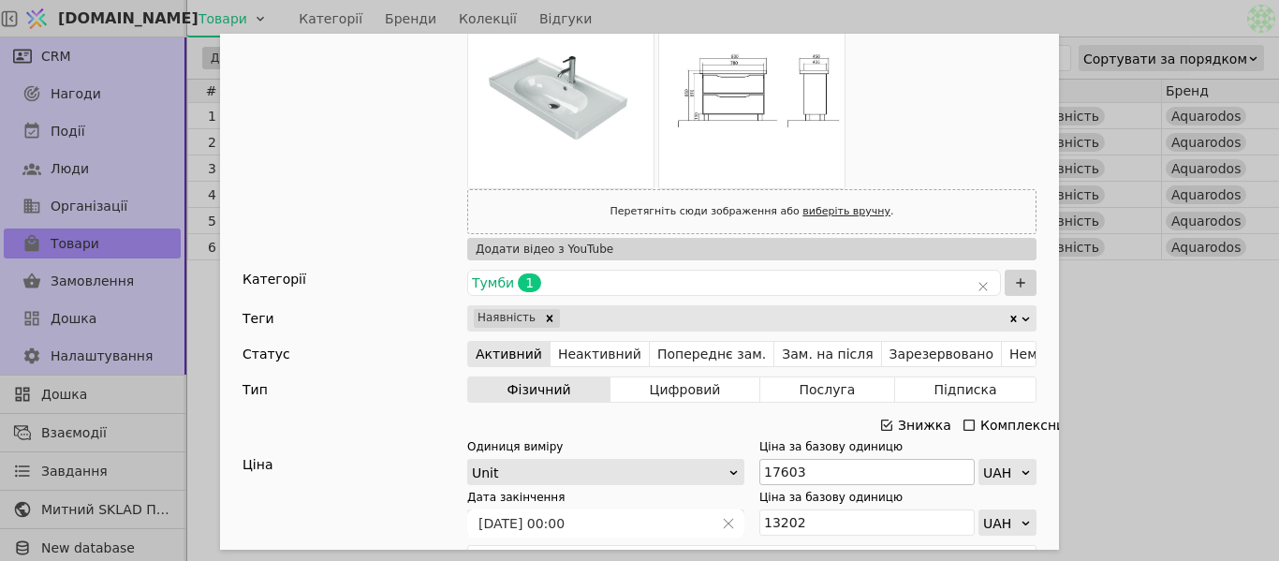
scroll to position [562, 0]
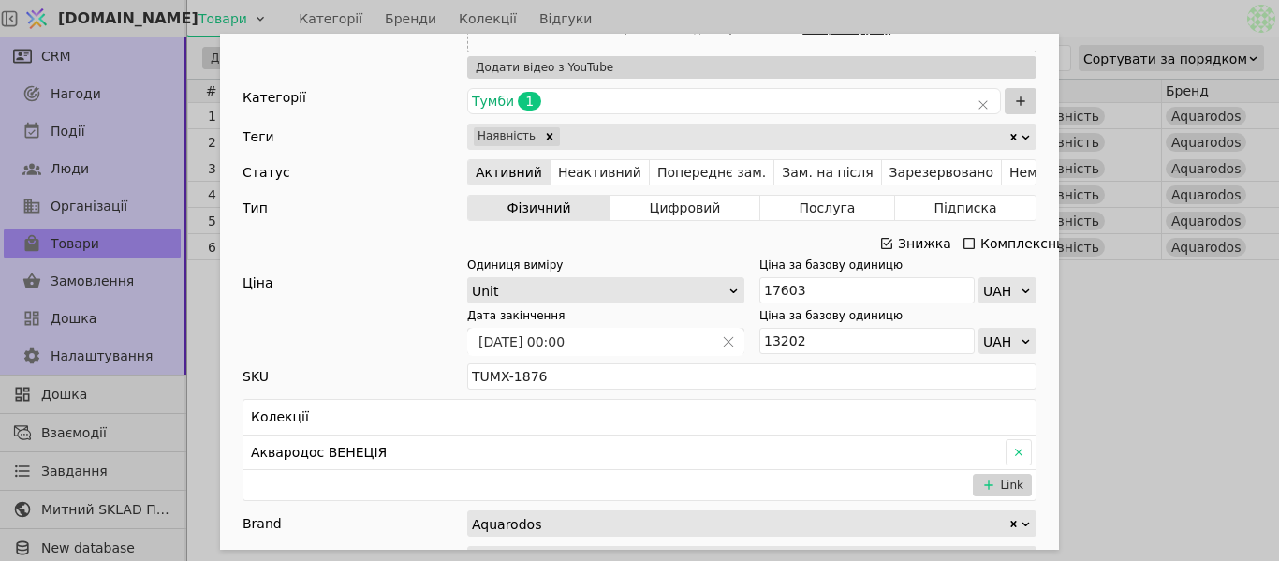
click at [881, 245] on icon "Add Opportunity" at bounding box center [886, 243] width 15 height 15
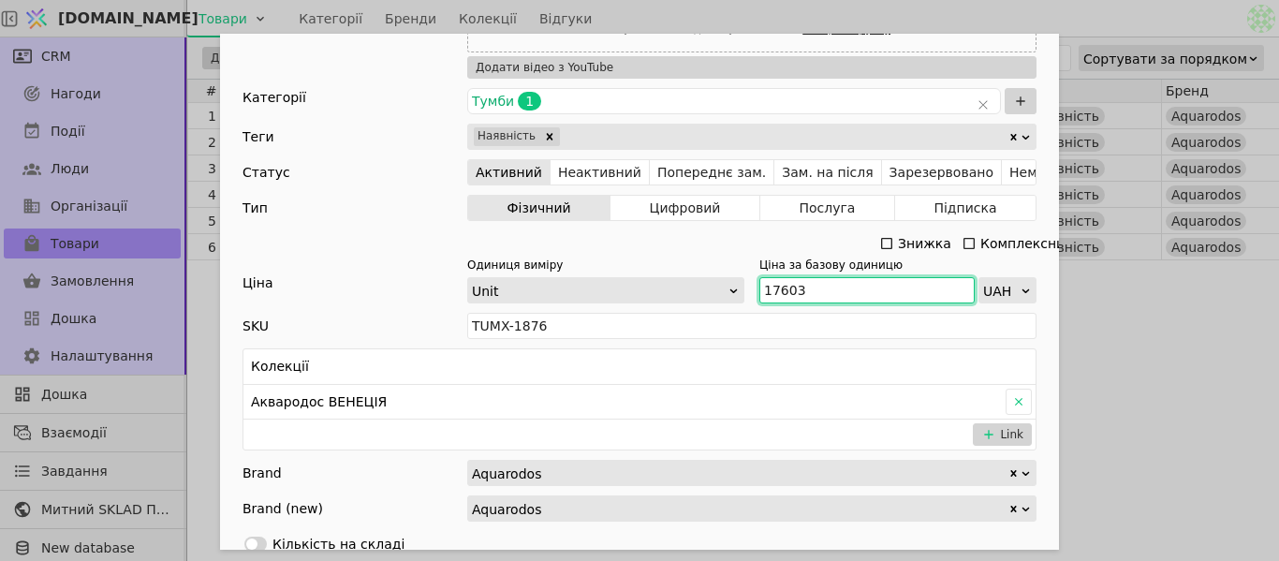
drag, startPoint x: 807, startPoint y: 291, endPoint x: 677, endPoint y: 294, distance: 130.2
click at [677, 294] on div "Одиниця виміру Unit Ціна за базову одиницю 17603 UAH" at bounding box center [751, 280] width 569 height 47
paste input "9 36"
click at [776, 301] on input "19 363" at bounding box center [866, 290] width 215 height 26
type input "19363"
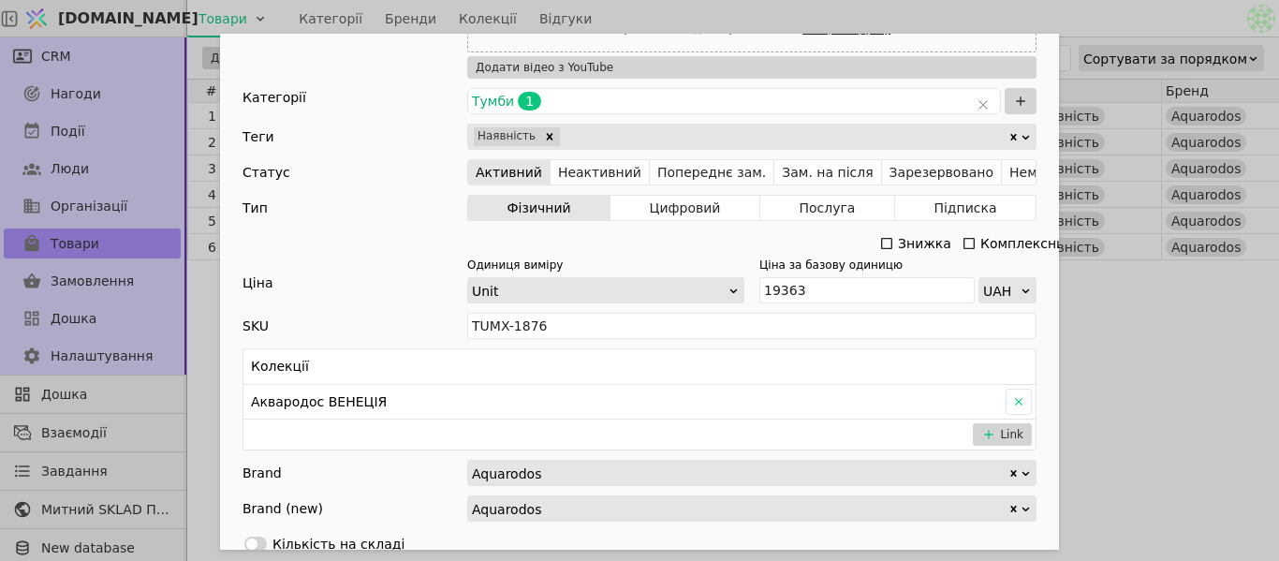
click at [1168, 336] on div "Ім'я [PERSON_NAME] з умивальником АКВАРОДОС Венеція Arya 80 см Посилання tumba-…" at bounding box center [639, 280] width 1279 height 561
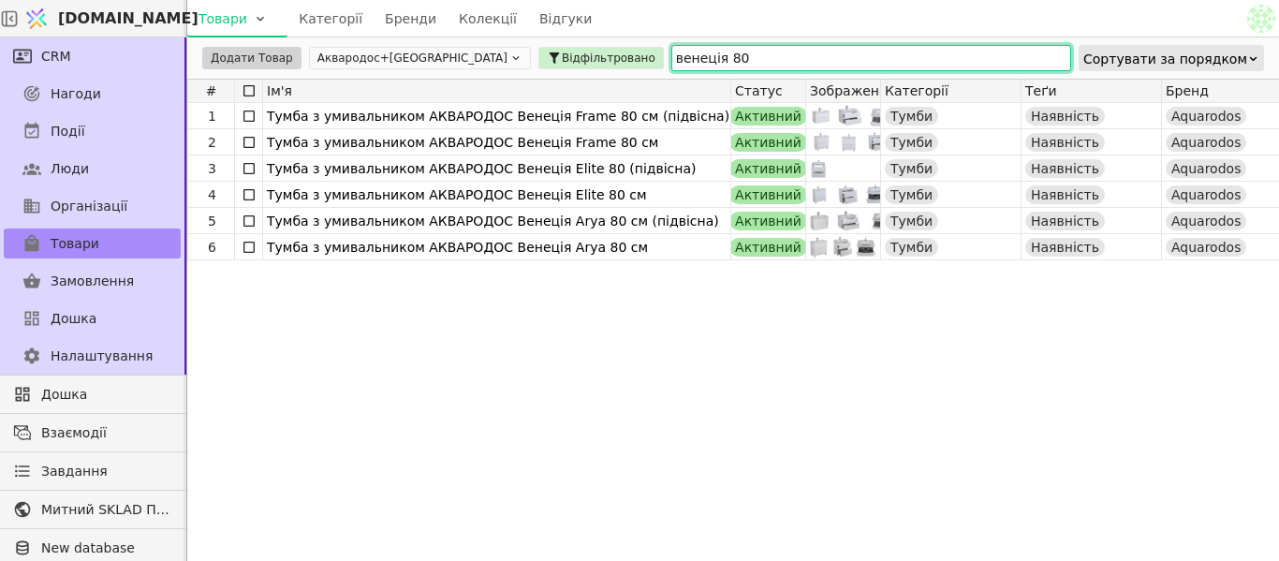
click at [671, 55] on input "венеція 80" at bounding box center [871, 58] width 400 height 26
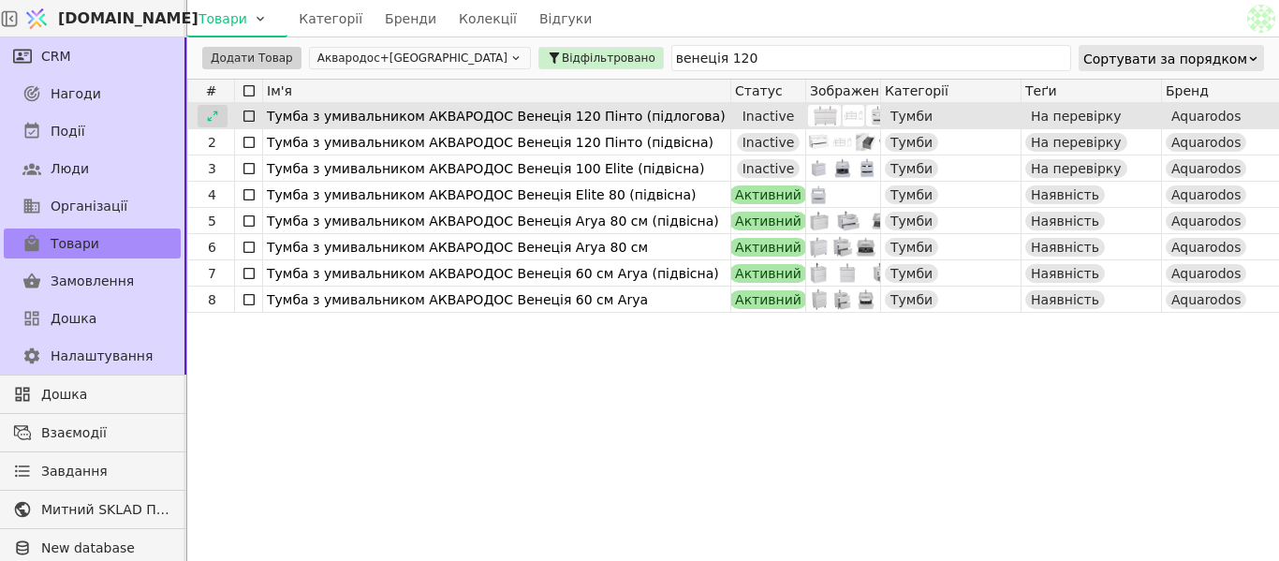
click at [208, 121] on icon at bounding box center [212, 116] width 13 height 13
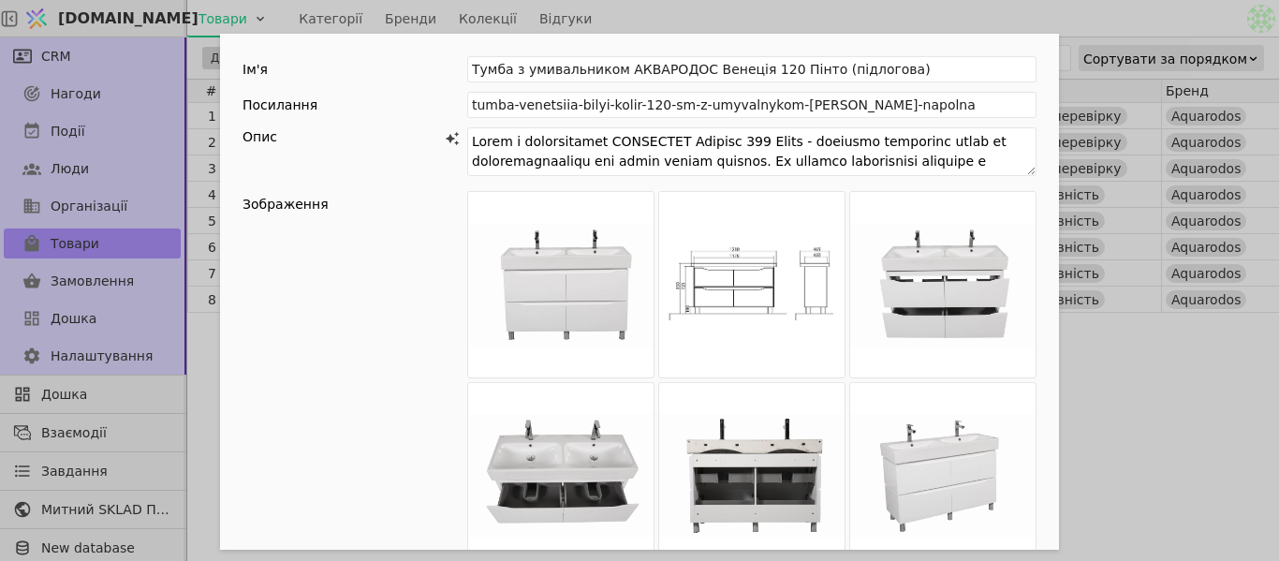
click at [1154, 373] on div "Ім'я [PERSON_NAME] з умивальником АКВАРОДОС Венеція 120 Пінто (підлогова) Посил…" at bounding box center [639, 280] width 1279 height 561
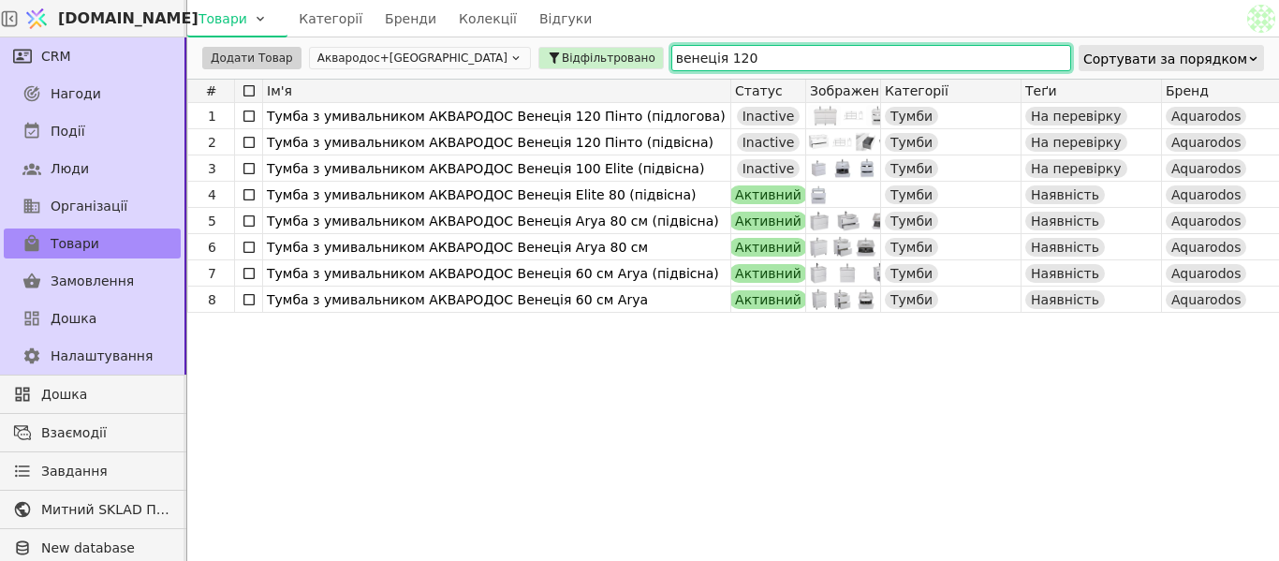
click at [671, 53] on input "венеція 120" at bounding box center [871, 58] width 400 height 26
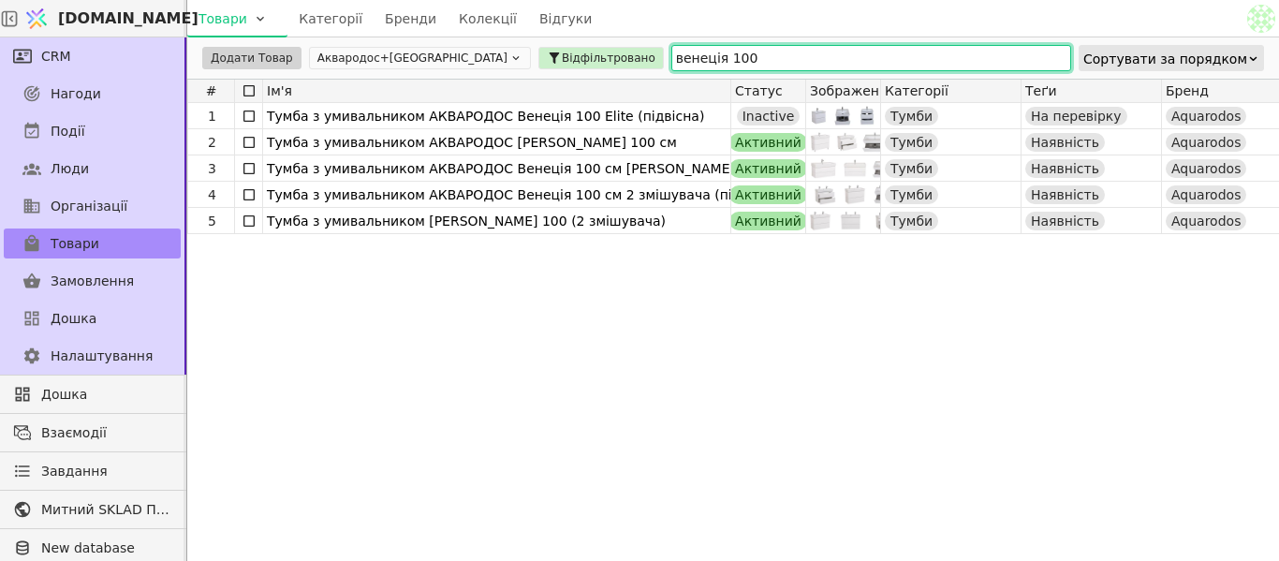
type input "венеція 100"
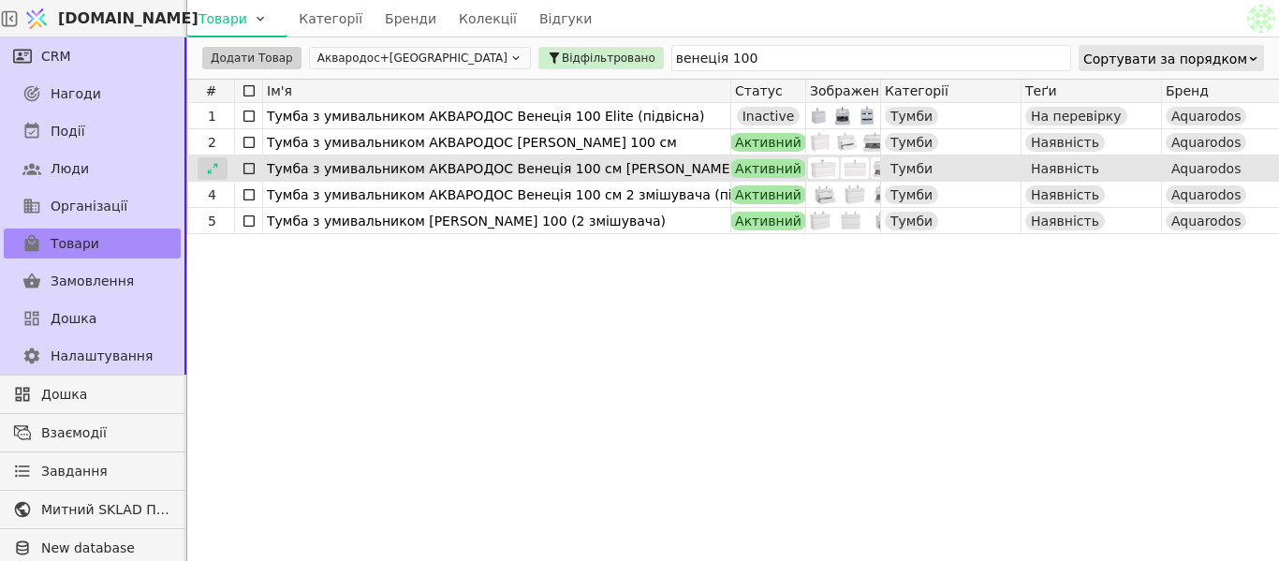
click at [206, 175] on div at bounding box center [213, 168] width 30 height 22
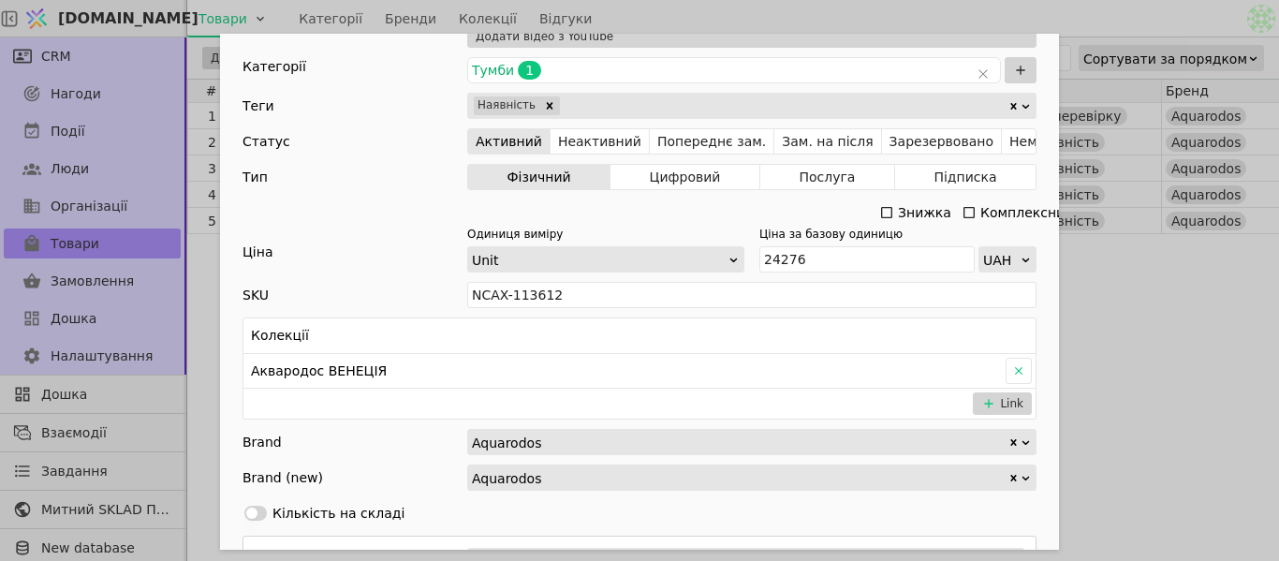
scroll to position [749, 0]
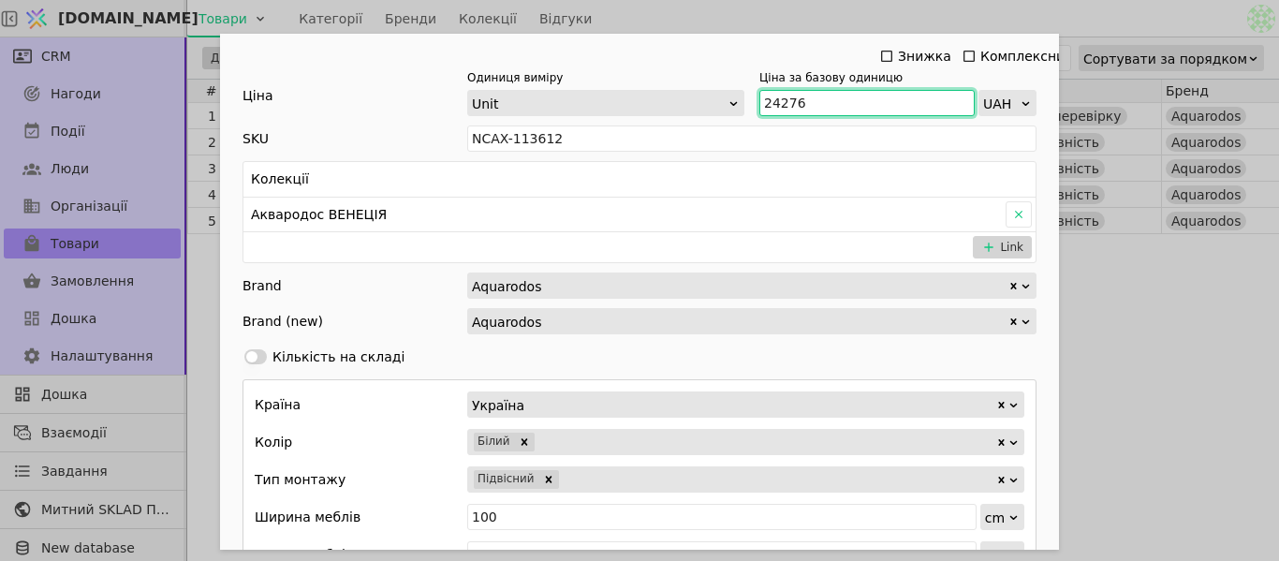
drag, startPoint x: 805, startPoint y: 106, endPoint x: 755, endPoint y: 107, distance: 50.6
click at [759, 107] on input "24276" at bounding box center [866, 103] width 215 height 26
paste input "0 280"
click at [775, 99] on input "20 280" at bounding box center [866, 103] width 215 height 26
type input "20280"
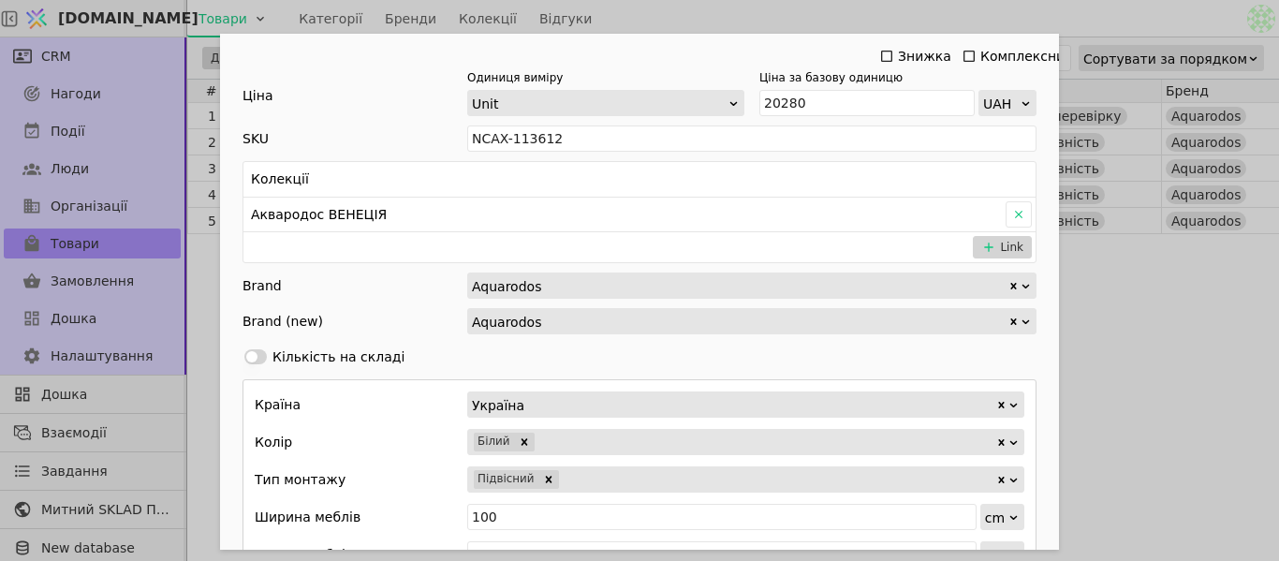
click at [1100, 280] on div "Ім'я [PERSON_NAME] з умивальником АКВАРОДОС Венеція 100 см [PERSON_NAME] (підві…" at bounding box center [639, 280] width 1279 height 561
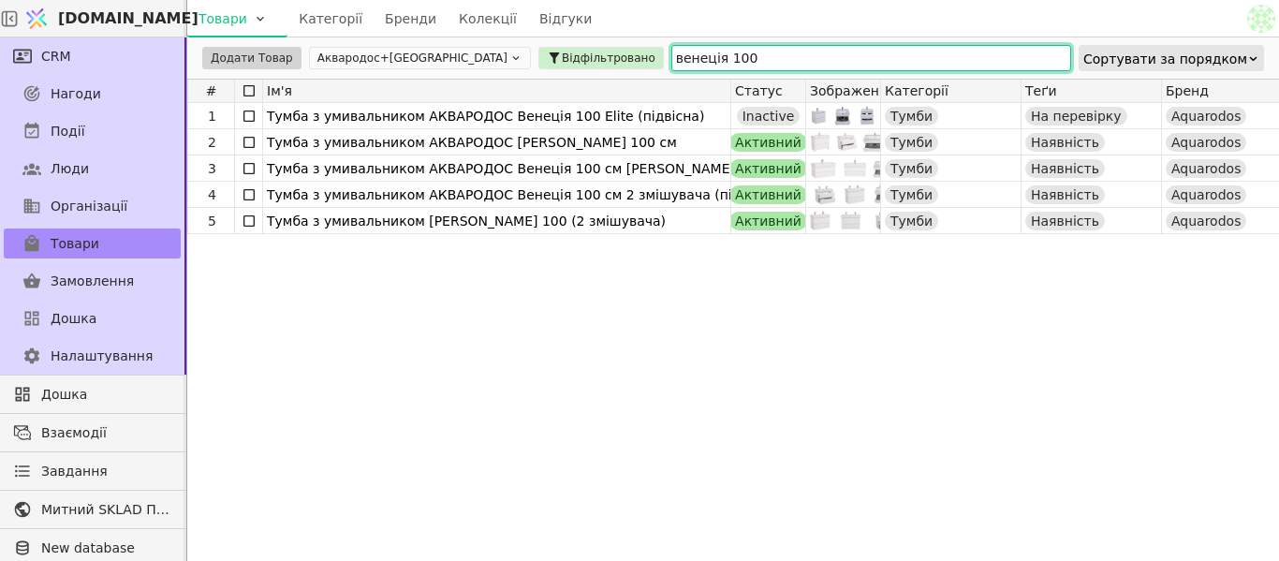
click at [683, 63] on input "венеція 100" at bounding box center [871, 58] width 400 height 26
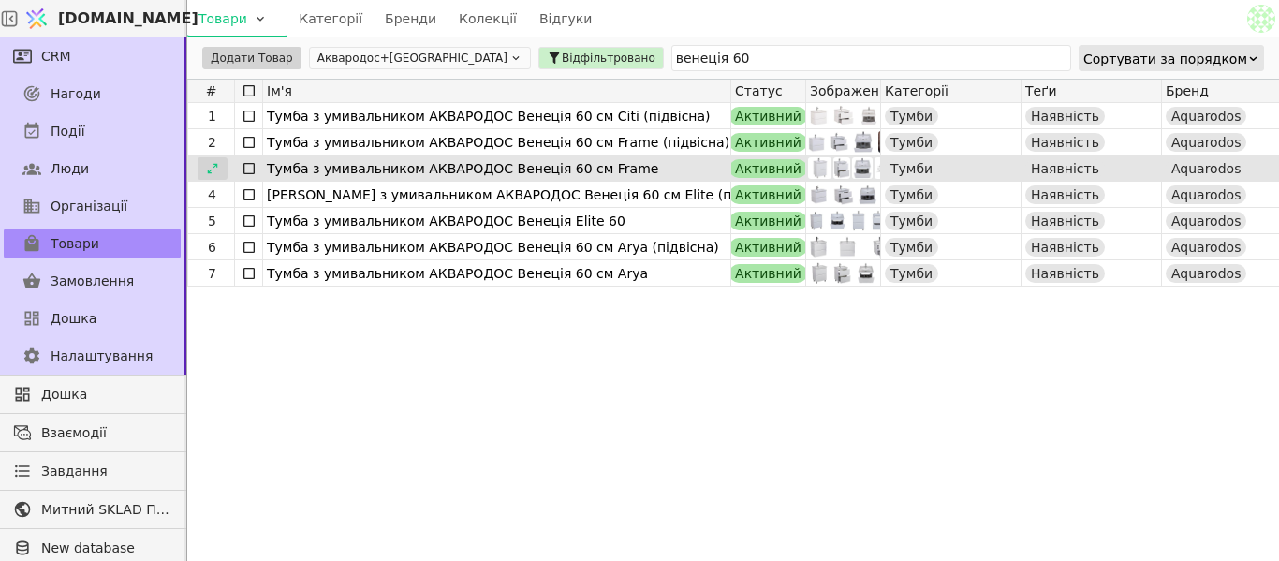
click at [211, 166] on icon at bounding box center [212, 168] width 13 height 13
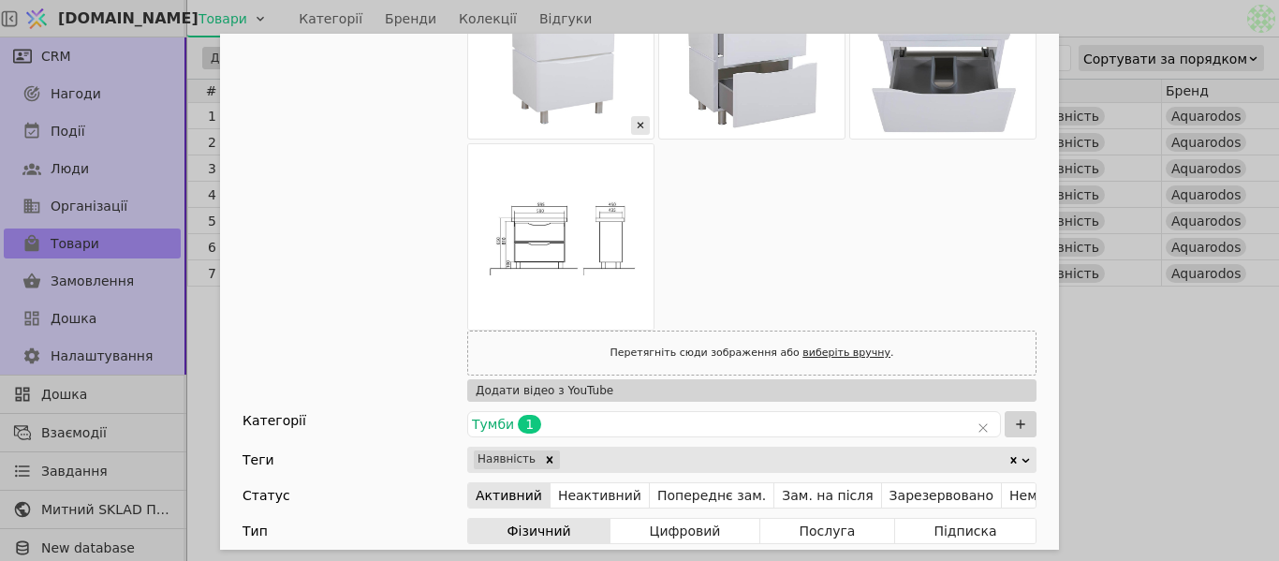
scroll to position [281, 0]
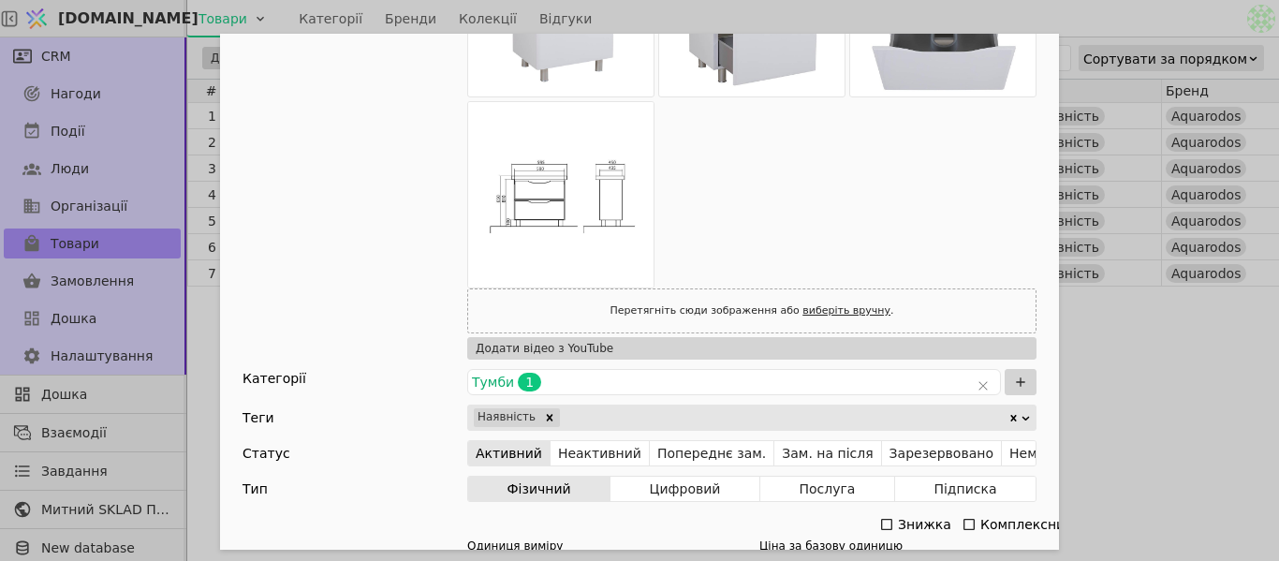
click at [1117, 408] on div "Ім'я [PERSON_NAME] з умивальником АКВАРОДОС Венеція 60 см Framе Посилання tumba…" at bounding box center [639, 280] width 1279 height 561
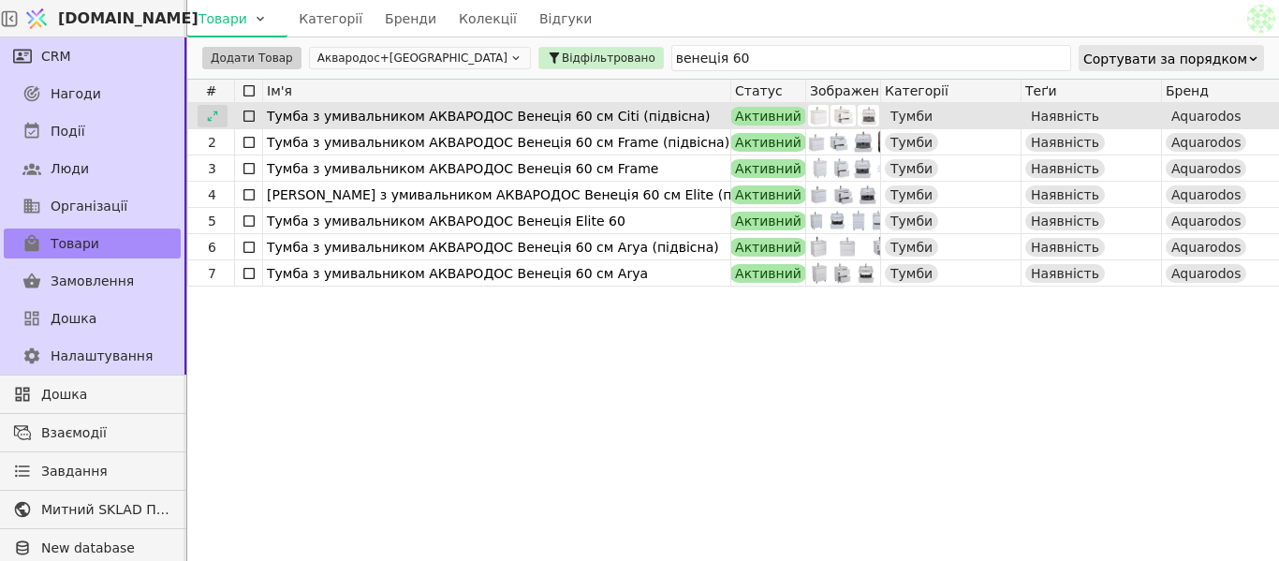
click at [212, 117] on icon at bounding box center [212, 116] width 13 height 13
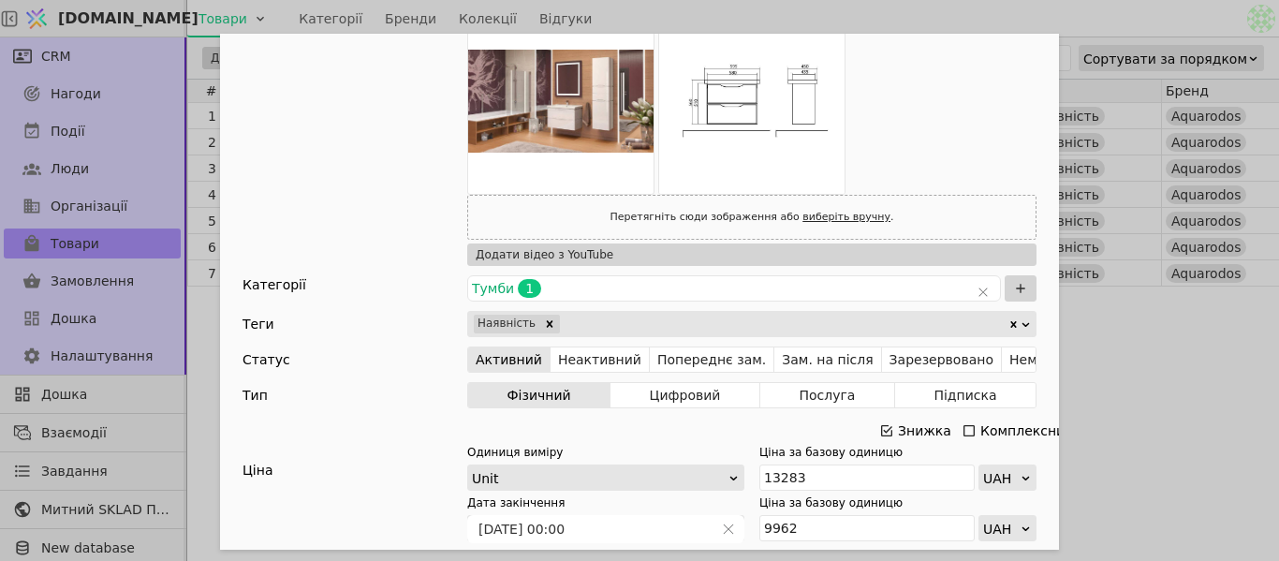
scroll to position [1410, 0]
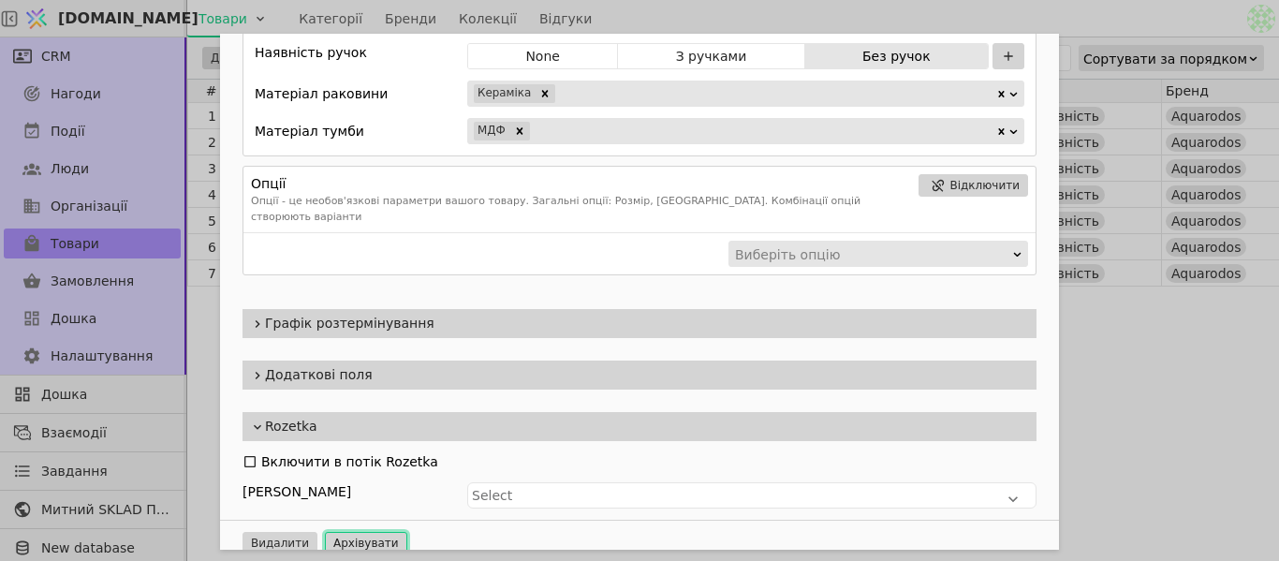
click at [367, 532] on button "Архівувати" at bounding box center [366, 543] width 82 height 22
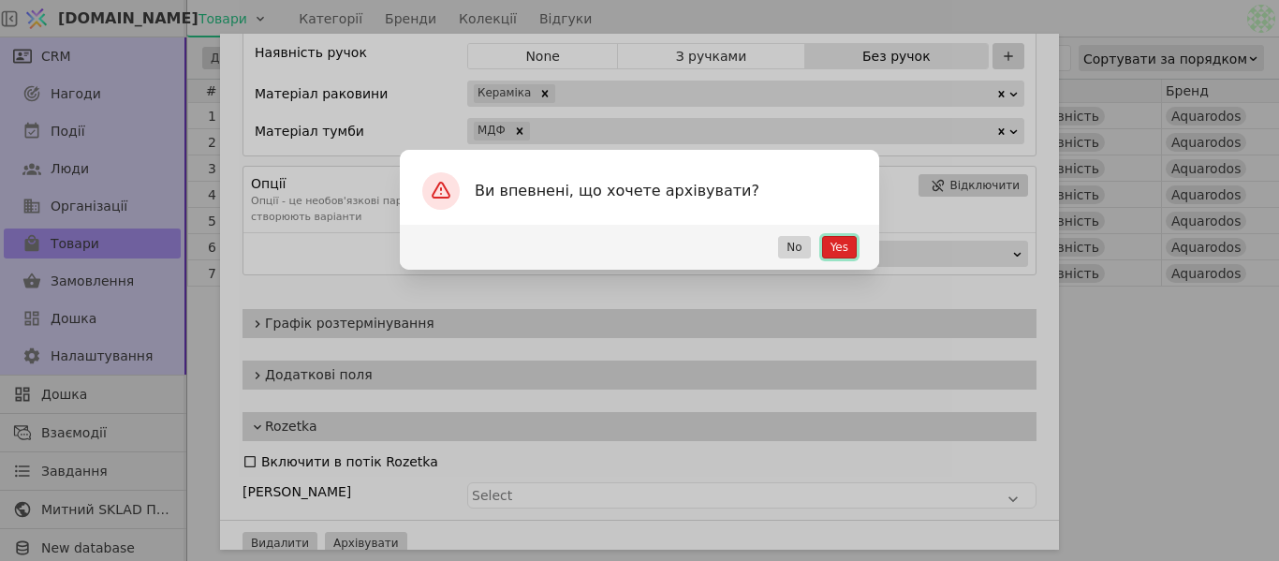
click at [829, 247] on button "Yes" at bounding box center [839, 247] width 35 height 22
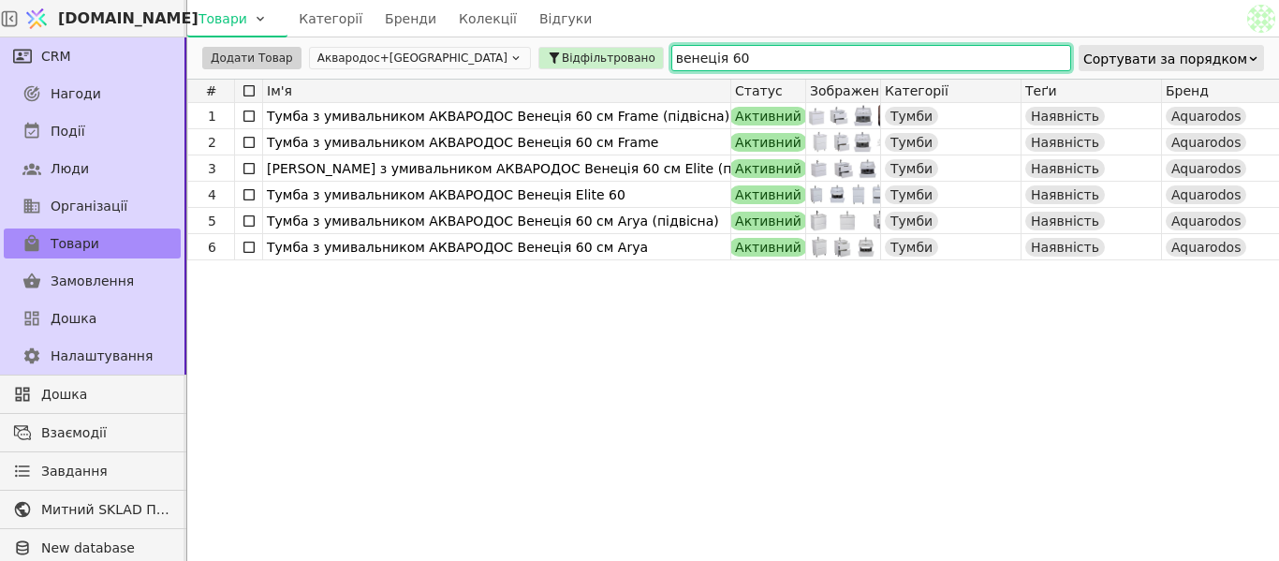
click at [705, 67] on input "венеція 60" at bounding box center [871, 58] width 400 height 26
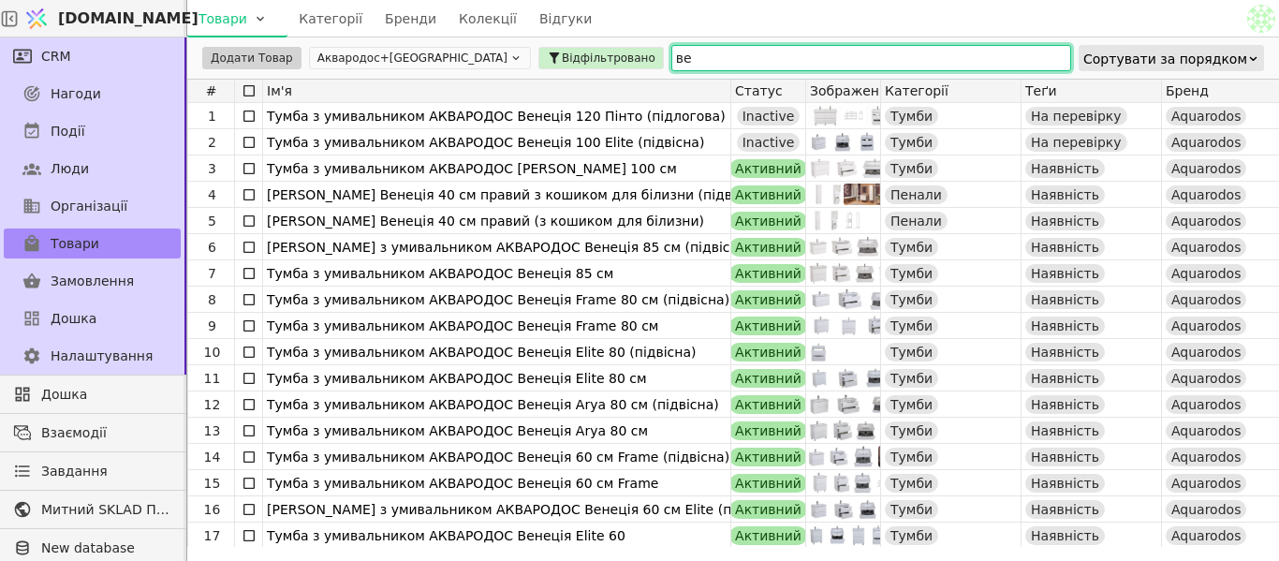
type input "в"
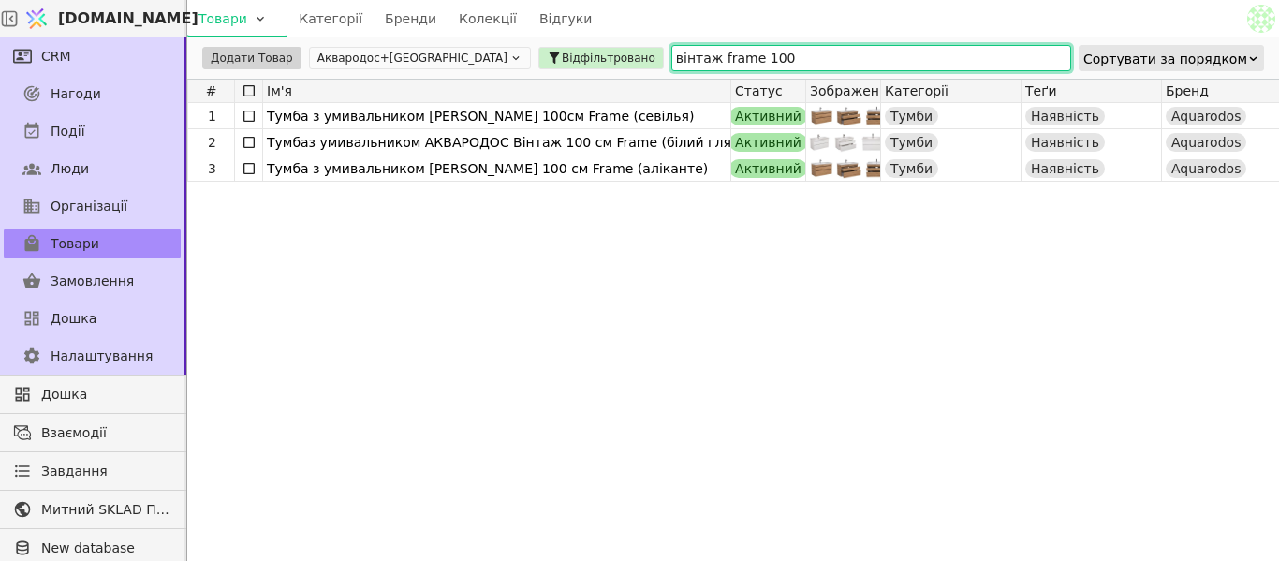
type input "вінтаж frame 100"
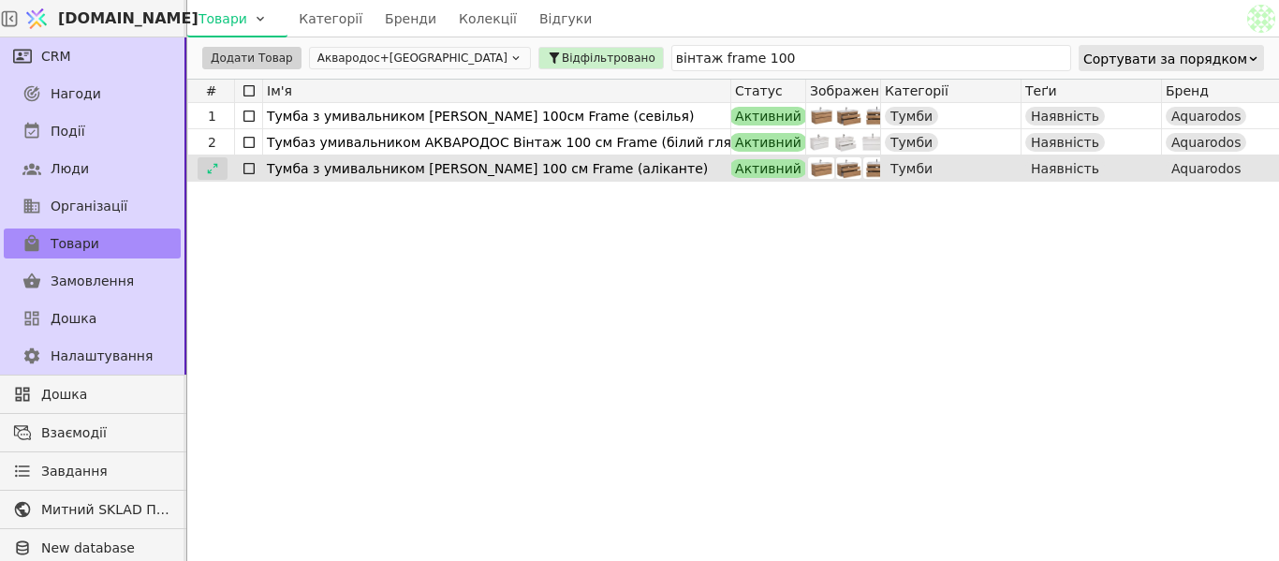
click at [216, 166] on icon at bounding box center [212, 168] width 10 height 10
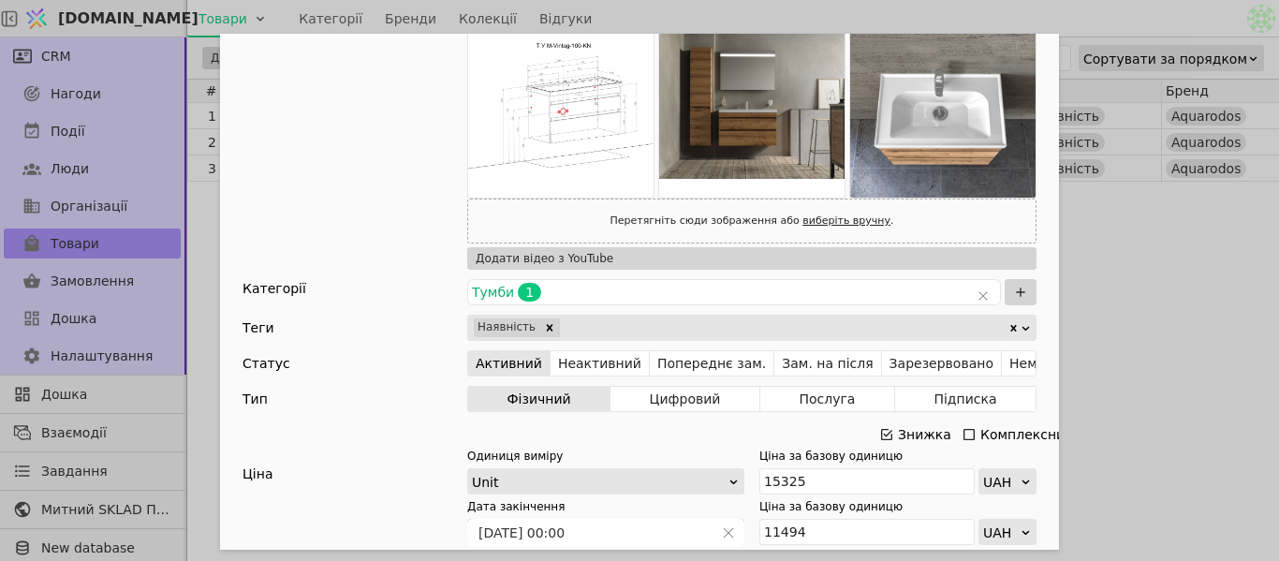
scroll to position [843, 0]
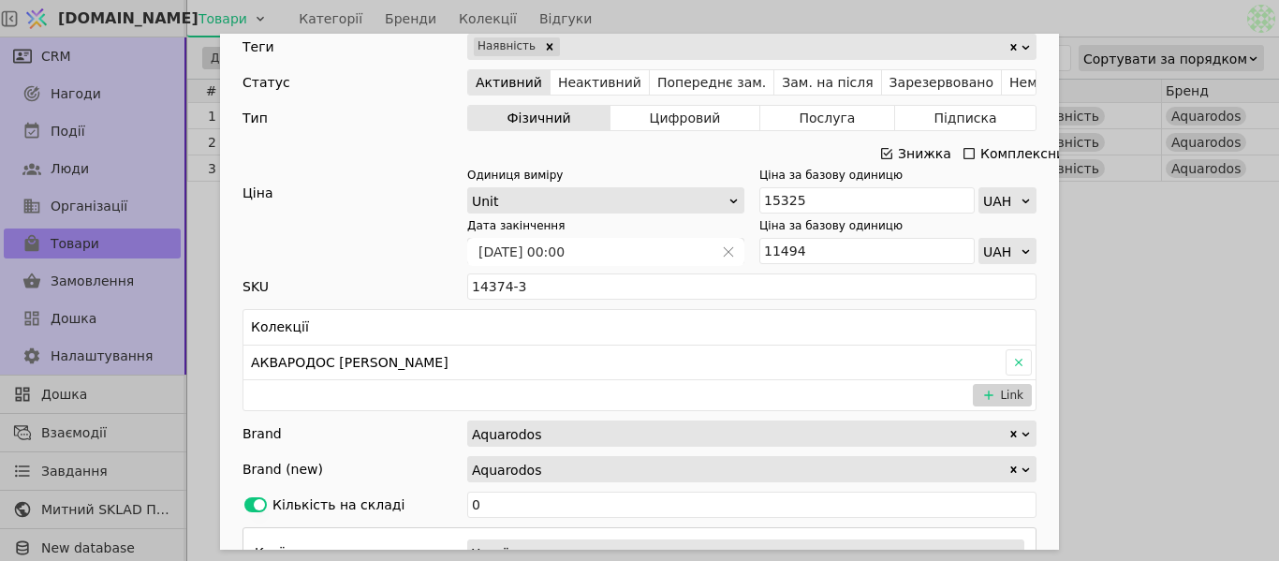
click at [880, 149] on icon "Add Opportunity" at bounding box center [886, 153] width 15 height 15
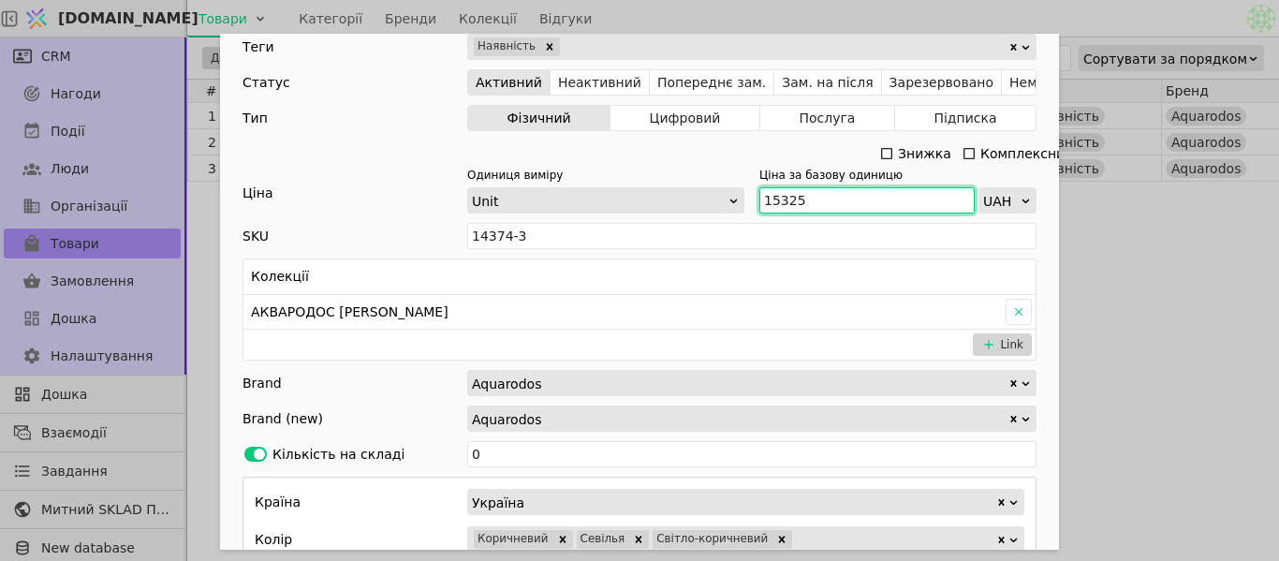
drag, startPoint x: 803, startPoint y: 201, endPoint x: 753, endPoint y: 203, distance: 50.6
click at [759, 203] on input "15325" at bounding box center [866, 200] width 215 height 26
paste input "6 859"
click at [774, 197] on input "16 859" at bounding box center [866, 200] width 215 height 26
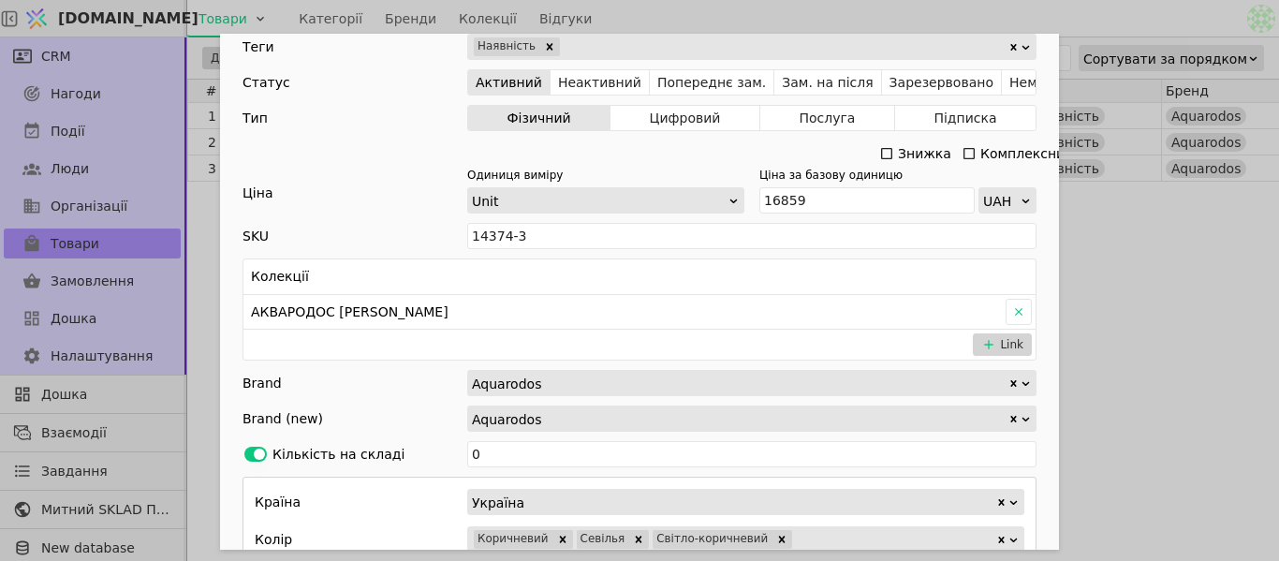
click at [1222, 238] on div "Ім'я [PERSON_NAME] з умивальником [PERSON_NAME] 100 cм Frame (аліканте) Посилан…" at bounding box center [639, 280] width 1279 height 561
type input "16859"
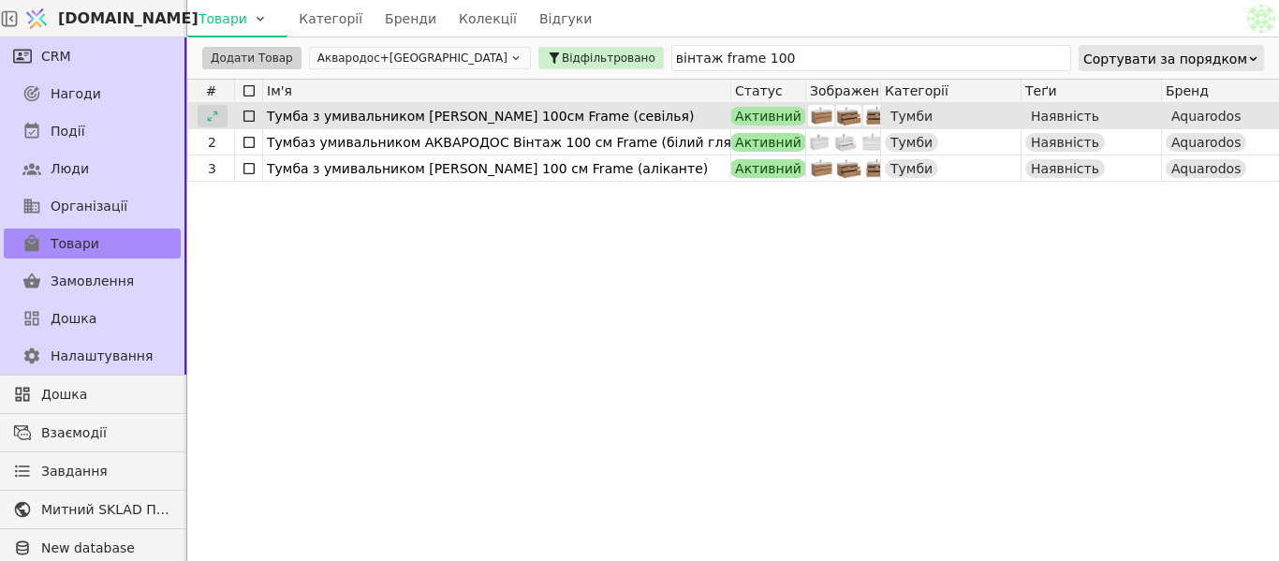
click at [206, 113] on icon at bounding box center [212, 116] width 13 height 13
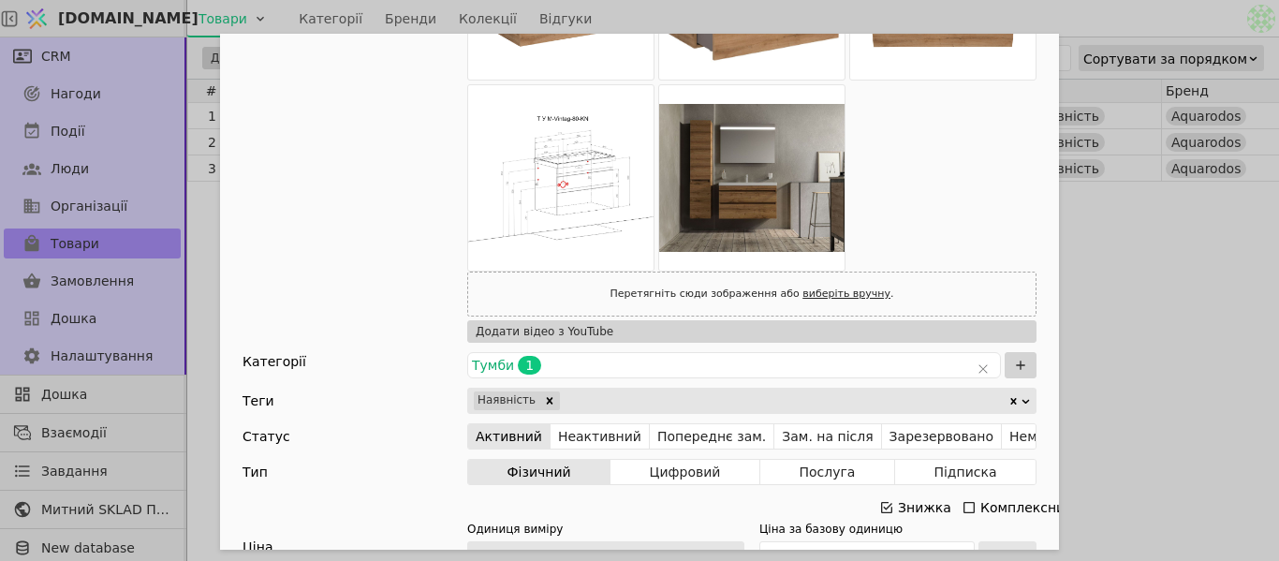
scroll to position [468, 0]
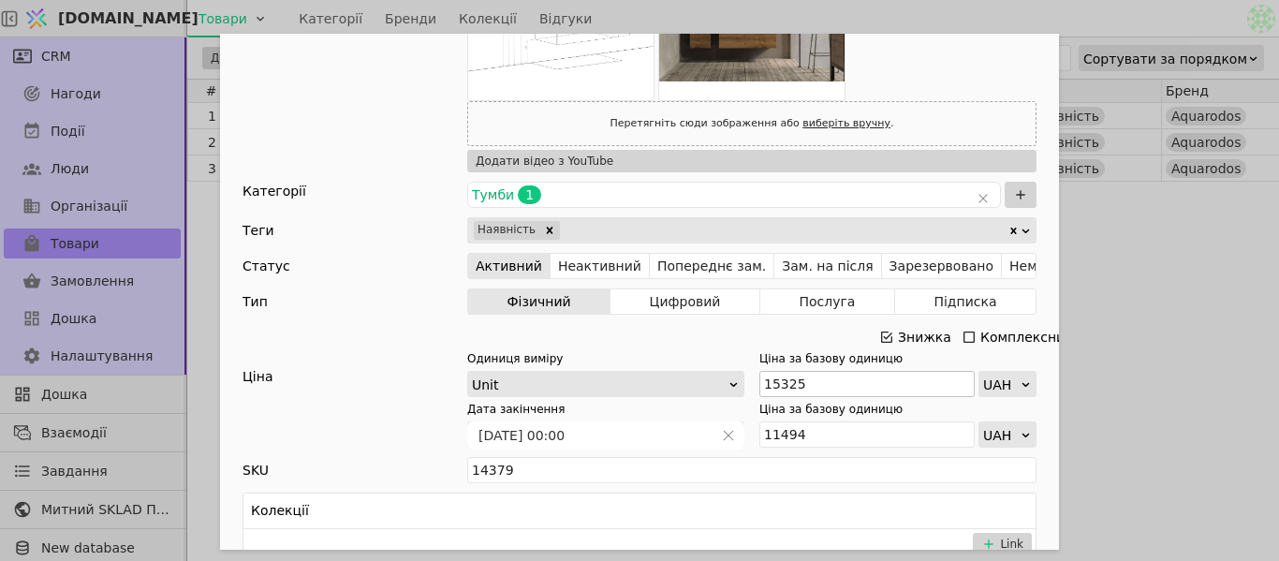
click at [879, 338] on icon "Add Opportunity" at bounding box center [886, 337] width 15 height 15
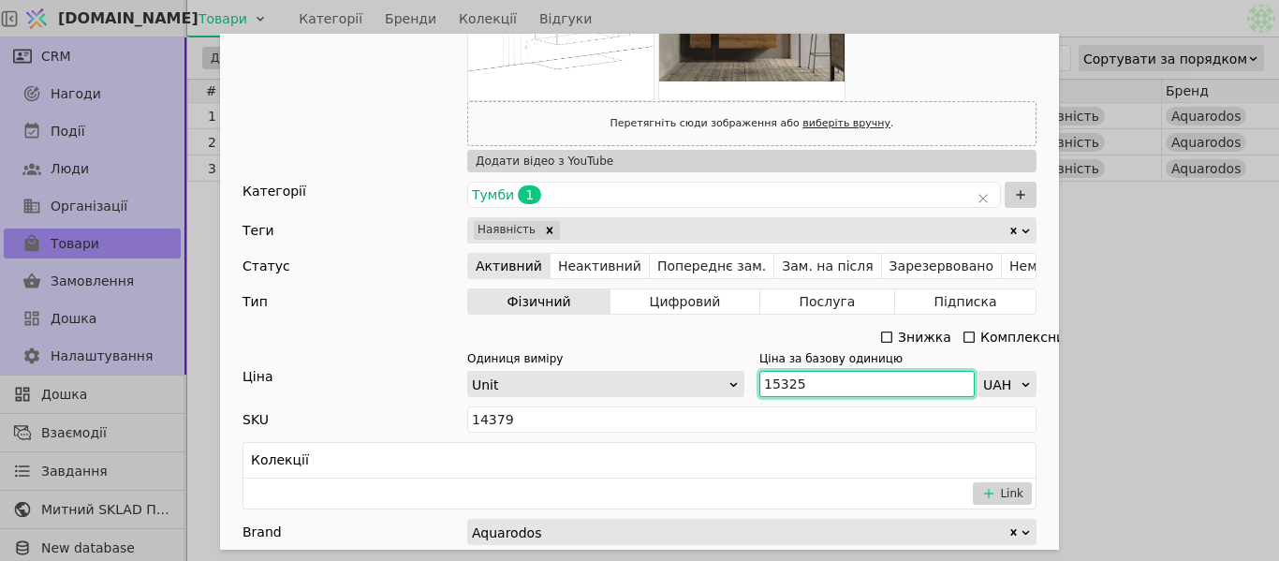
drag, startPoint x: 798, startPoint y: 383, endPoint x: 758, endPoint y: 378, distance: 39.6
click at [759, 378] on input "15325" at bounding box center [866, 384] width 215 height 26
paste input "6 859"
click at [777, 371] on input "16 859" at bounding box center [866, 384] width 215 height 26
type input "16859"
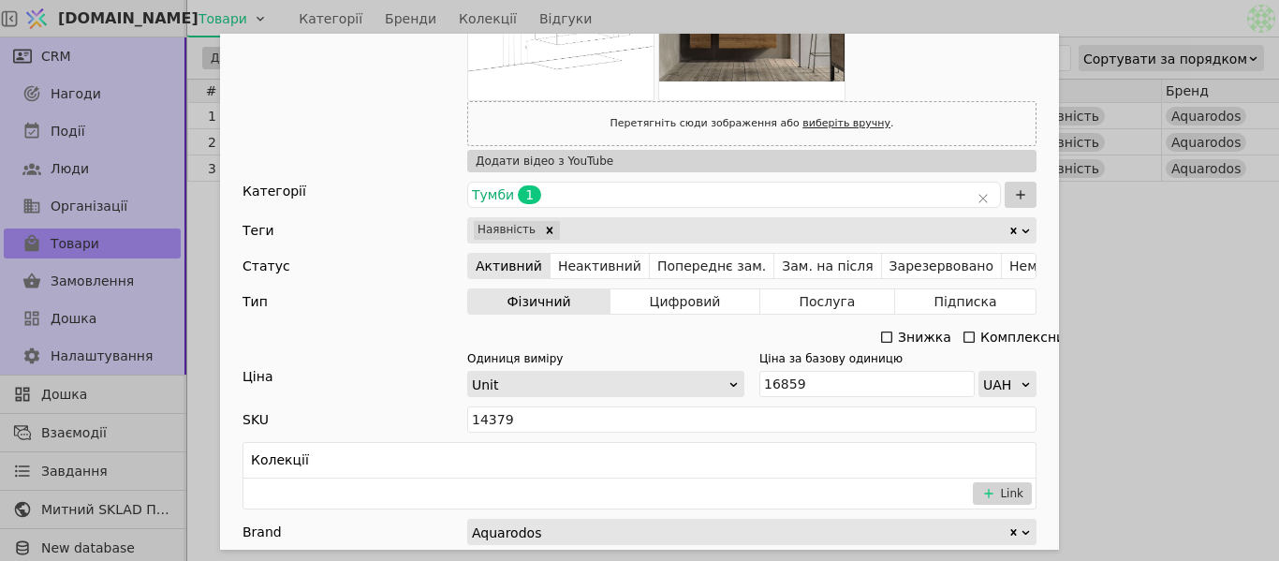
click at [1259, 325] on div "Ім'я [PERSON_NAME] з умивальником [PERSON_NAME] 100см Frame (севілья) Посилання…" at bounding box center [639, 280] width 1279 height 561
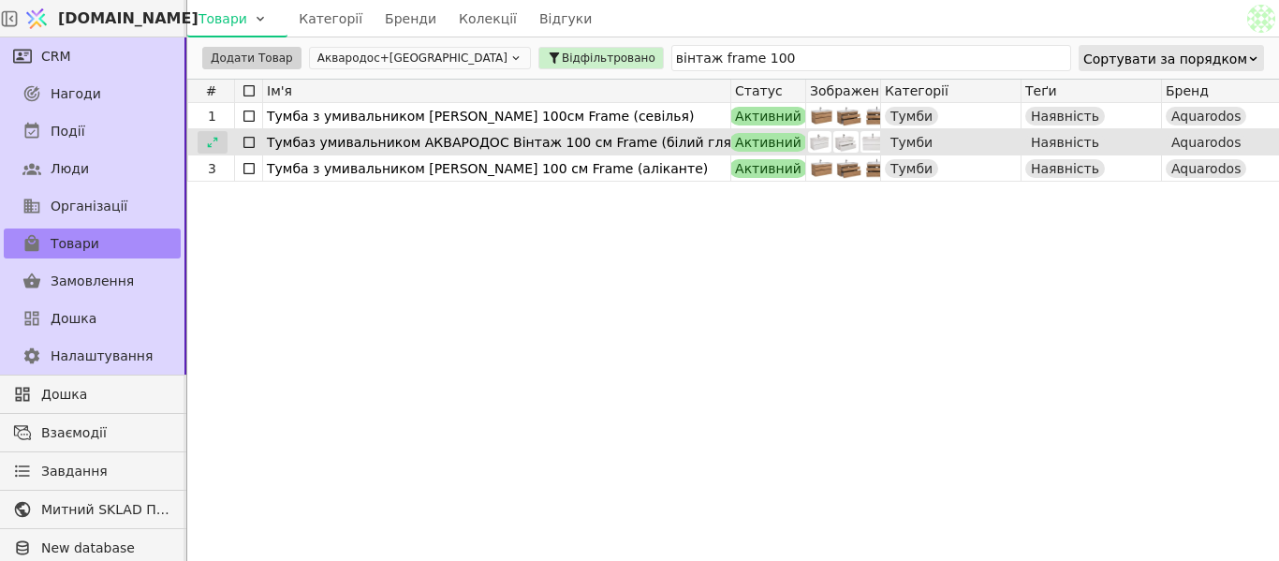
click at [208, 141] on icon at bounding box center [212, 142] width 13 height 13
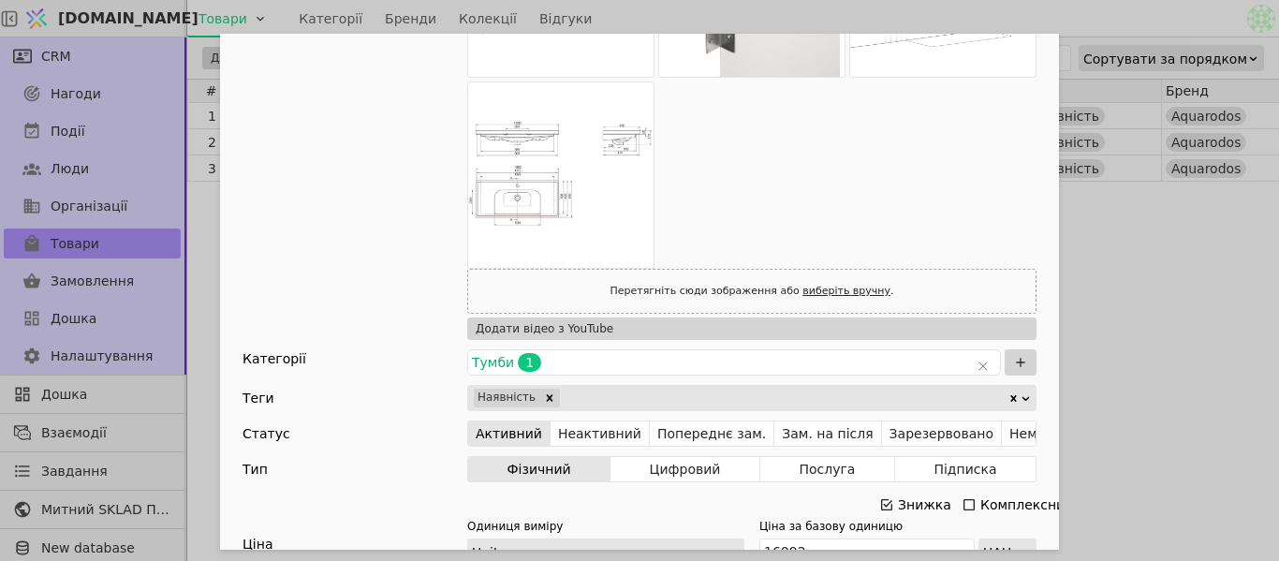
scroll to position [936, 0]
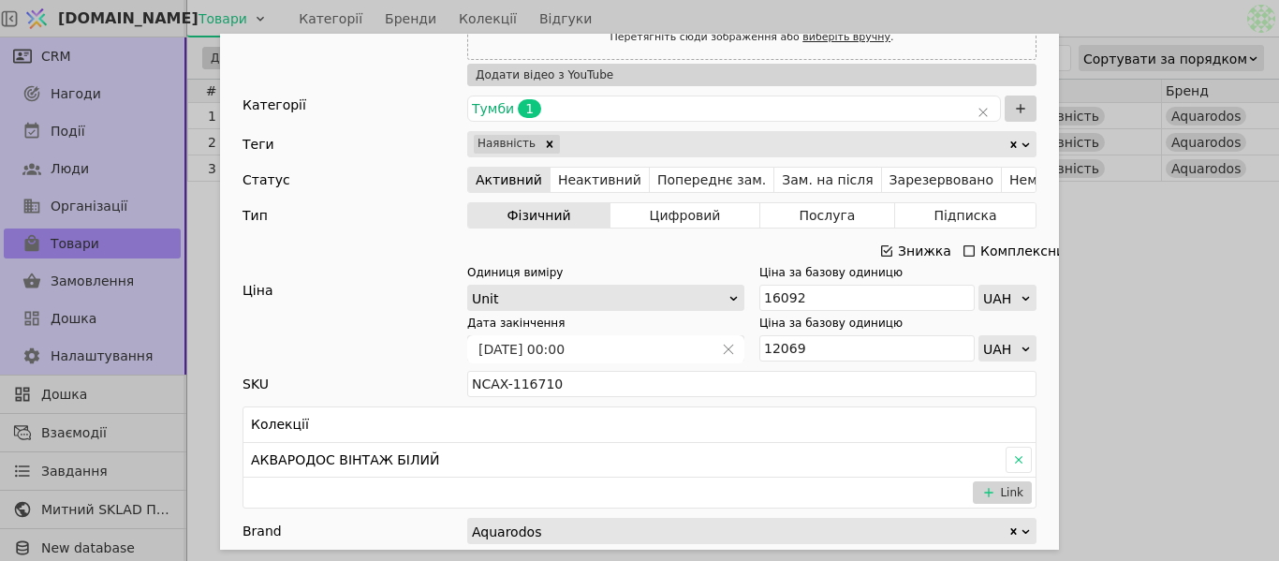
click at [880, 248] on icon "Add Opportunity" at bounding box center [886, 250] width 15 height 15
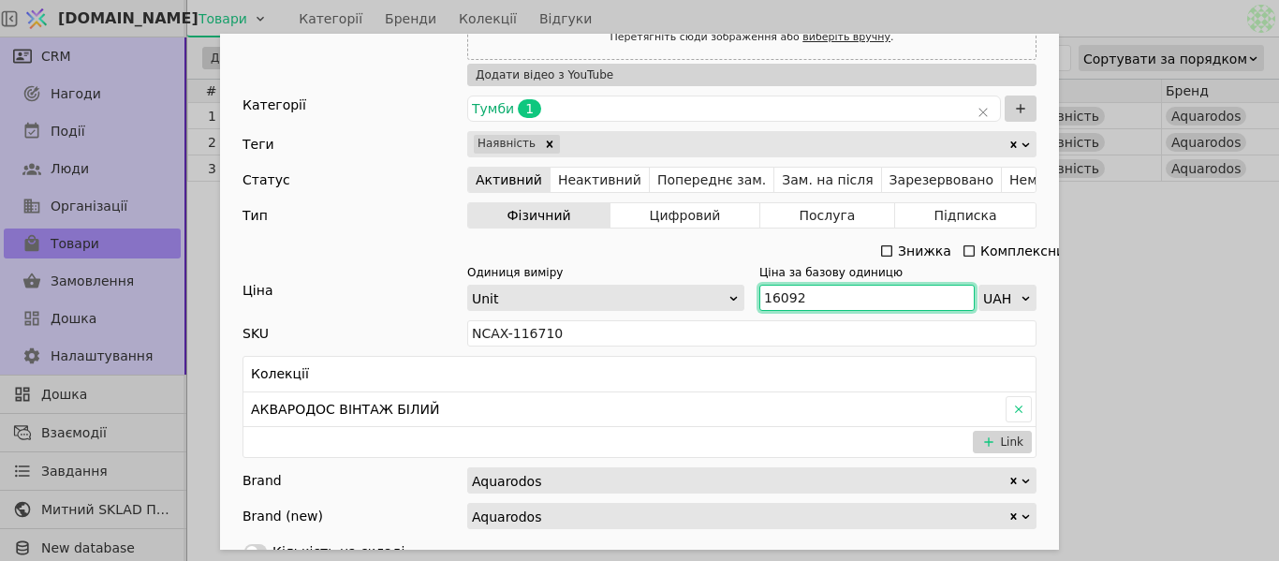
drag, startPoint x: 796, startPoint y: 298, endPoint x: 749, endPoint y: 300, distance: 46.9
click at [749, 300] on div "Одиниця виміру Unit Ціна за базову одиницю 16092 UAH" at bounding box center [751, 287] width 569 height 47
paste input "7 701"
click at [776, 289] on input "17 701" at bounding box center [866, 298] width 215 height 26
type input "17701"
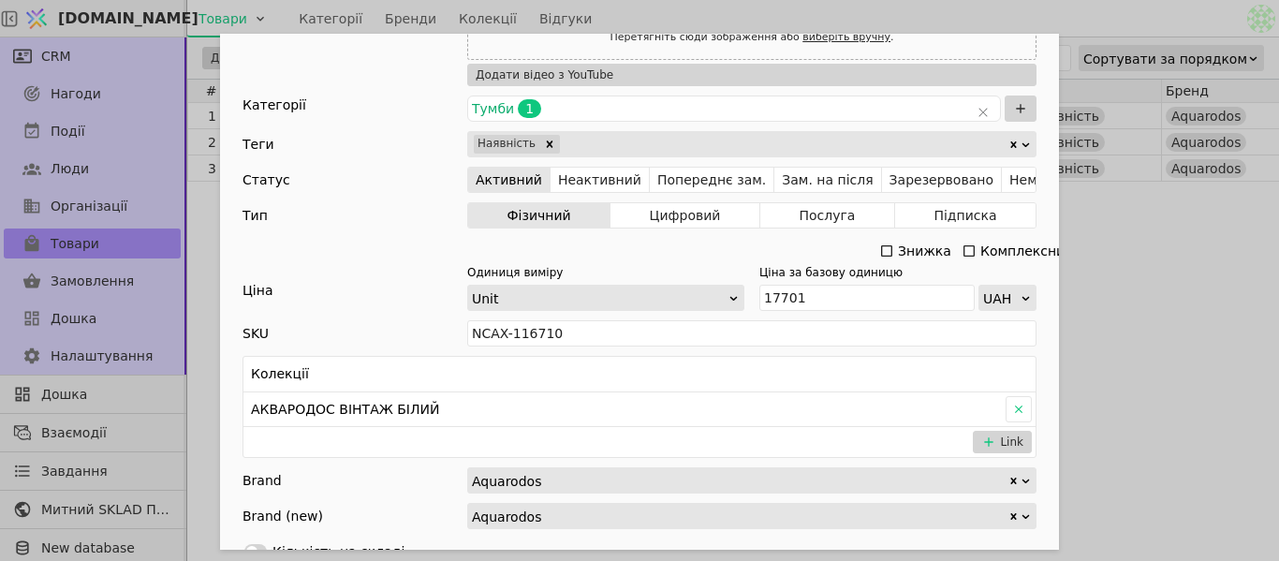
click at [1213, 311] on div "Ім'я [PERSON_NAME] умивальником АКВАРОДОС Вінтаж 100 см Frame (білий глянець) П…" at bounding box center [639, 280] width 1279 height 561
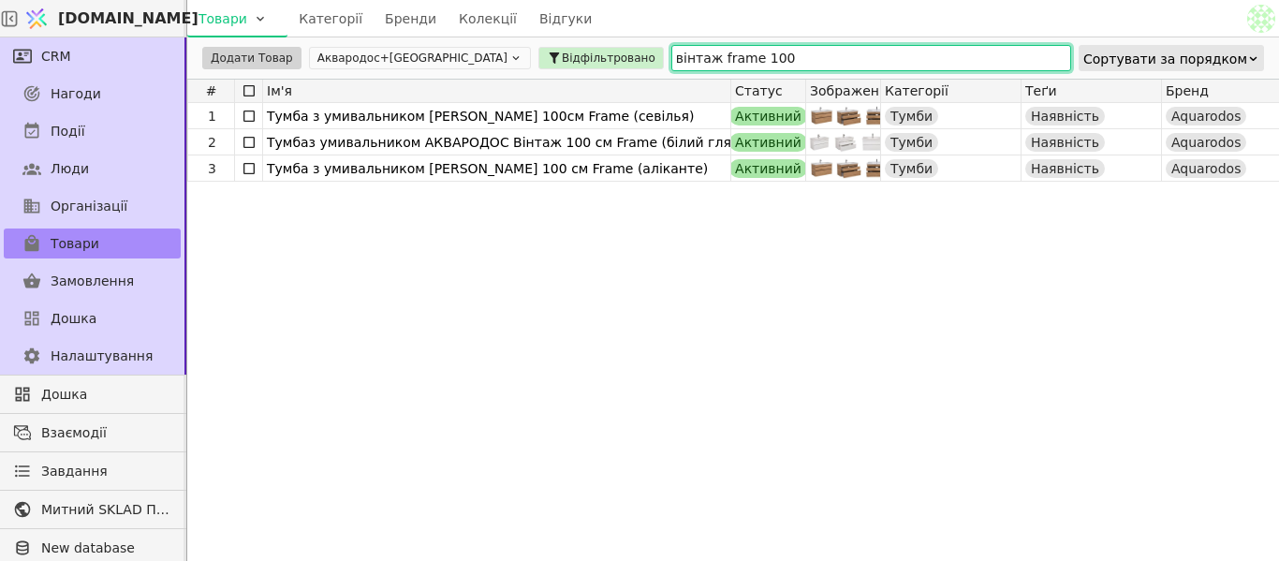
click at [691, 57] on input "вінтаж frame 100" at bounding box center [871, 58] width 400 height 26
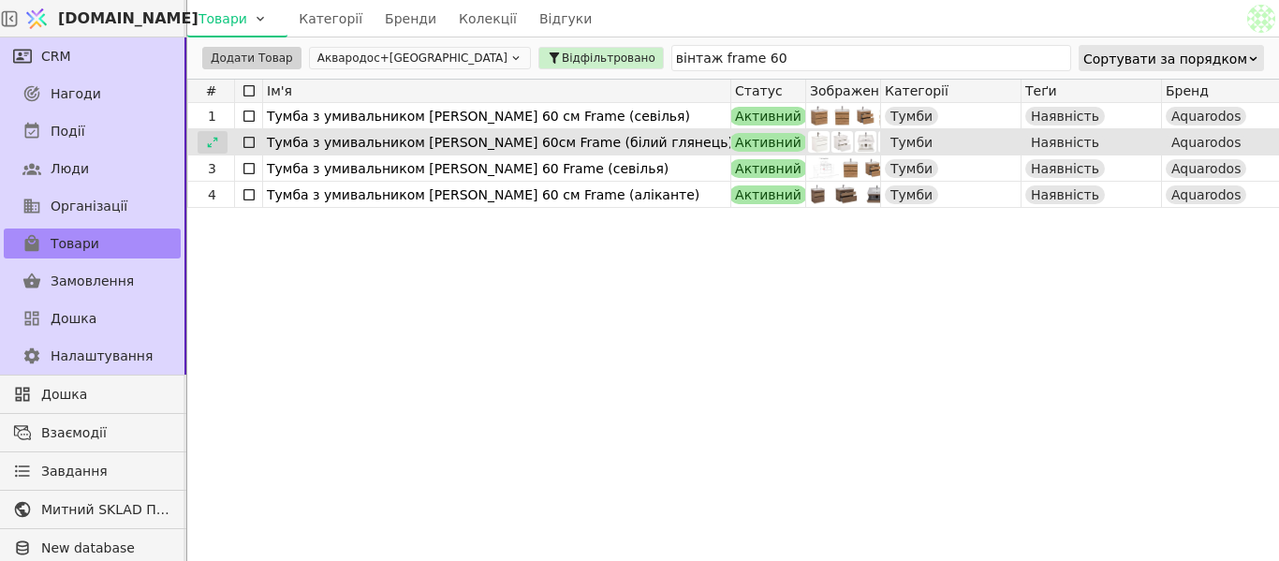
click at [211, 137] on icon at bounding box center [212, 142] width 13 height 13
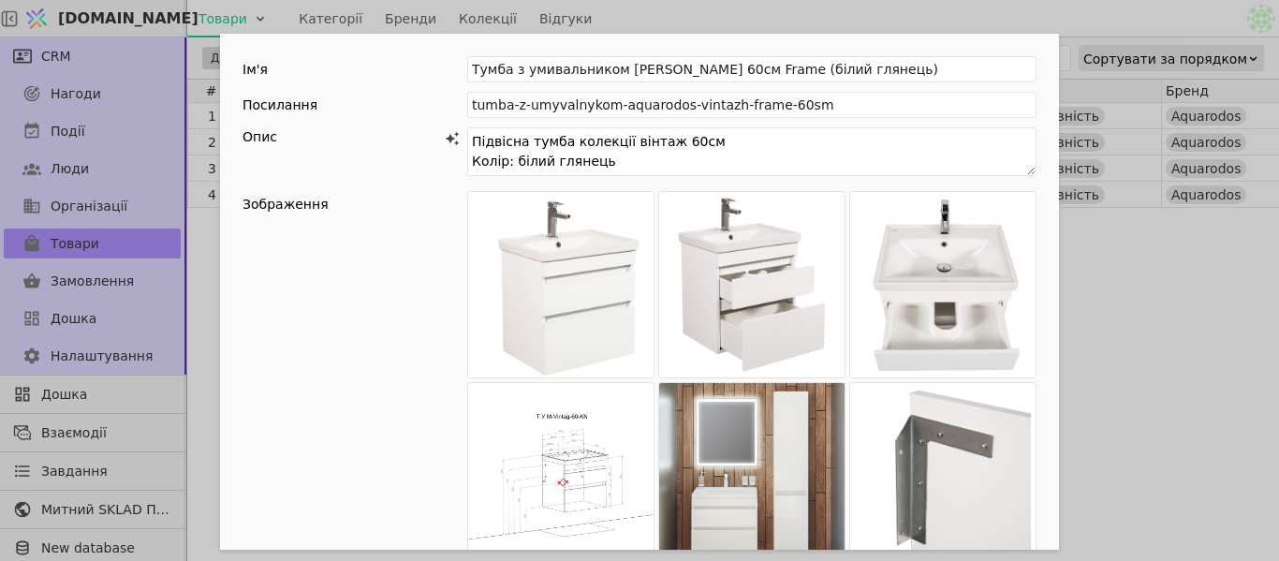
click at [1132, 324] on div "Ім'я [PERSON_NAME] з умивальником АКВАРОДОС Вінтаж 60см Frame (білий глянець) П…" at bounding box center [639, 280] width 1279 height 561
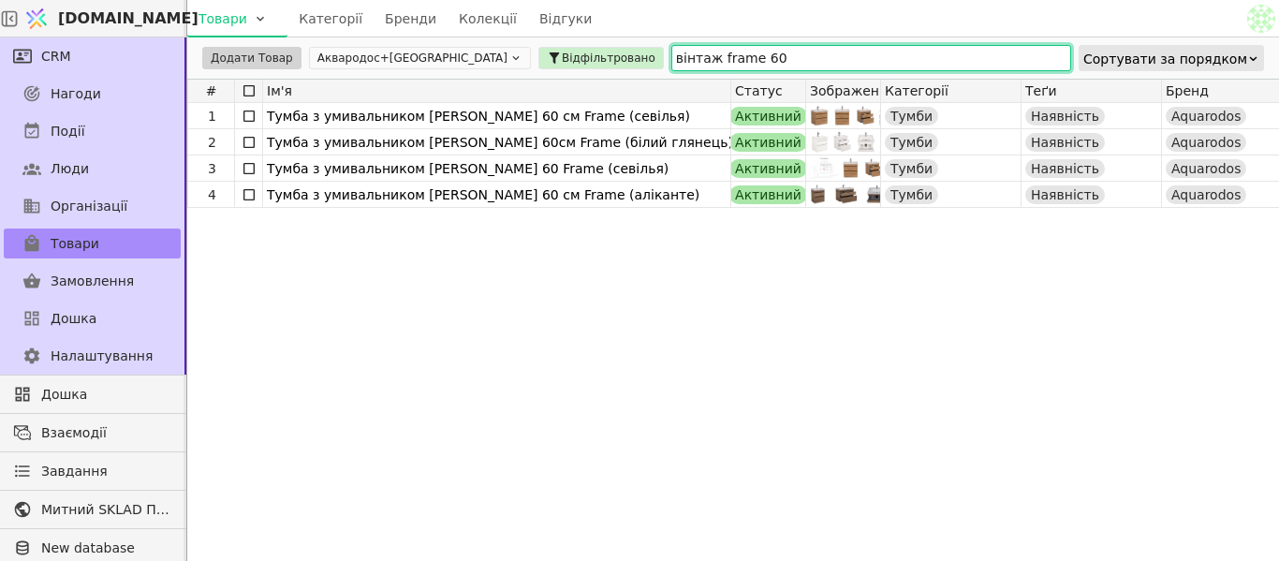
click at [727, 65] on input "вінтаж frame 60" at bounding box center [871, 58] width 400 height 26
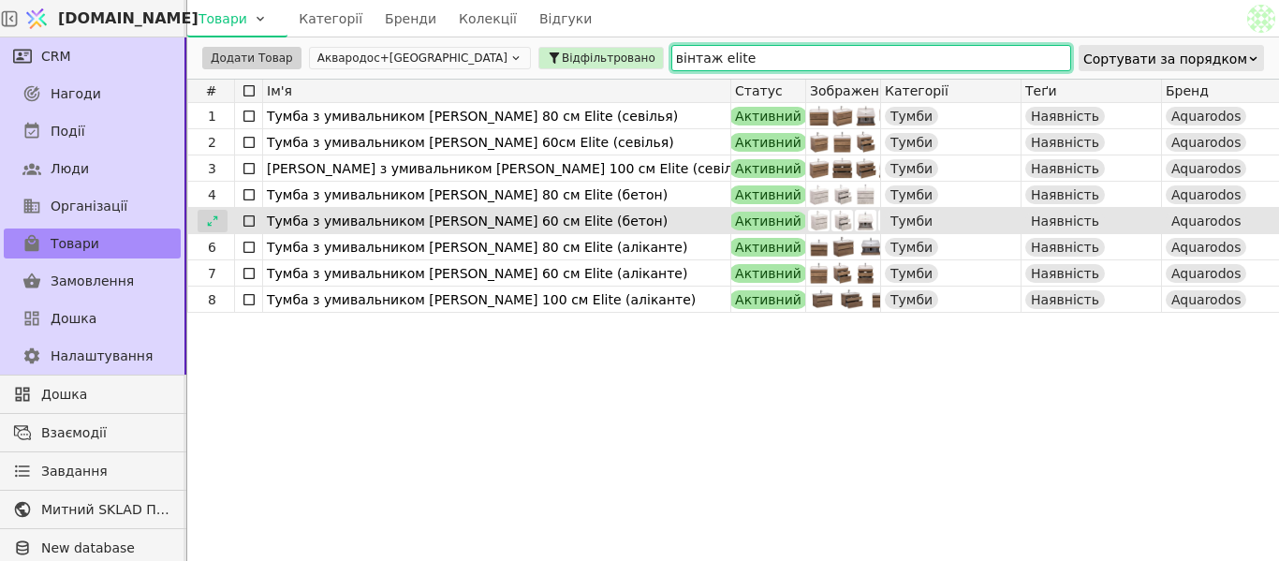
type input "вінтаж elite"
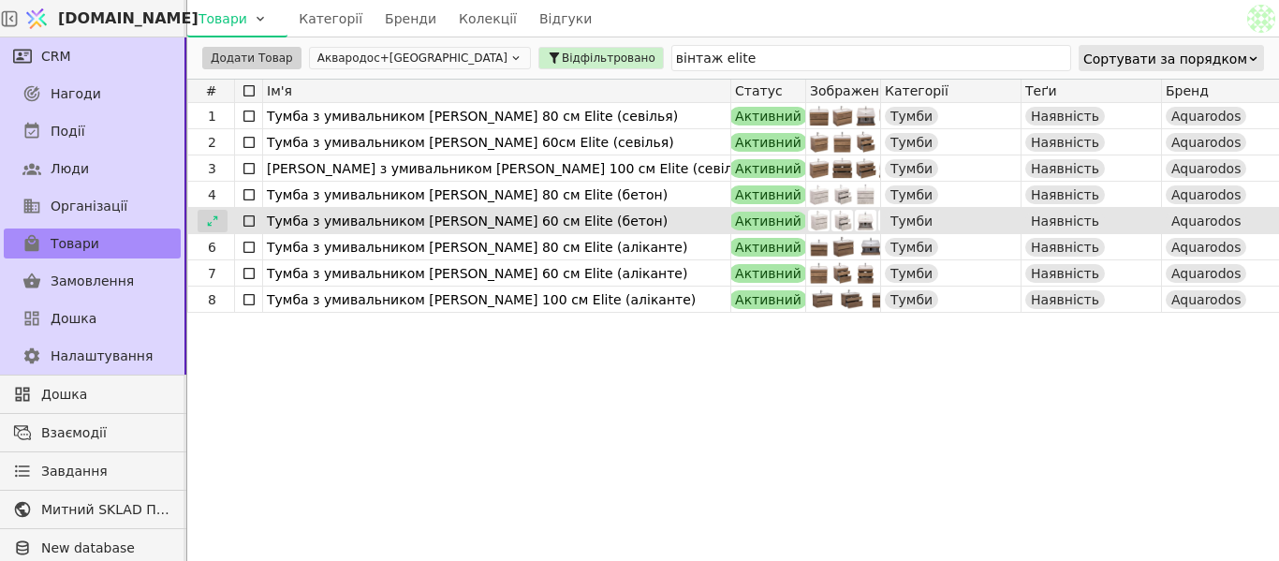
click at [216, 219] on icon at bounding box center [212, 220] width 10 height 10
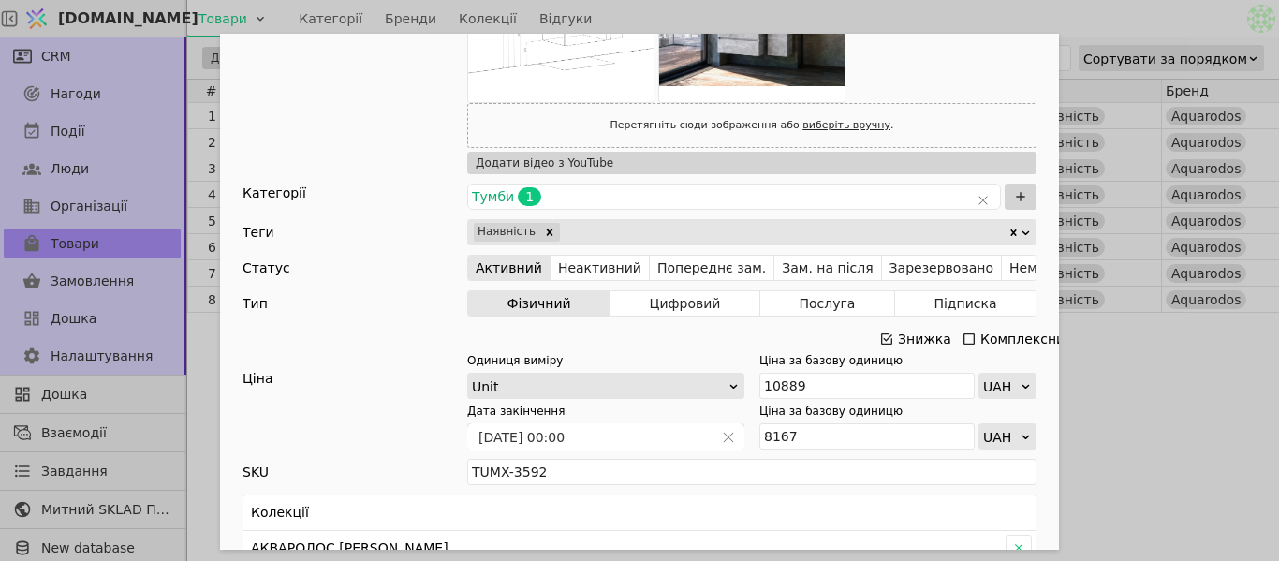
scroll to position [468, 0]
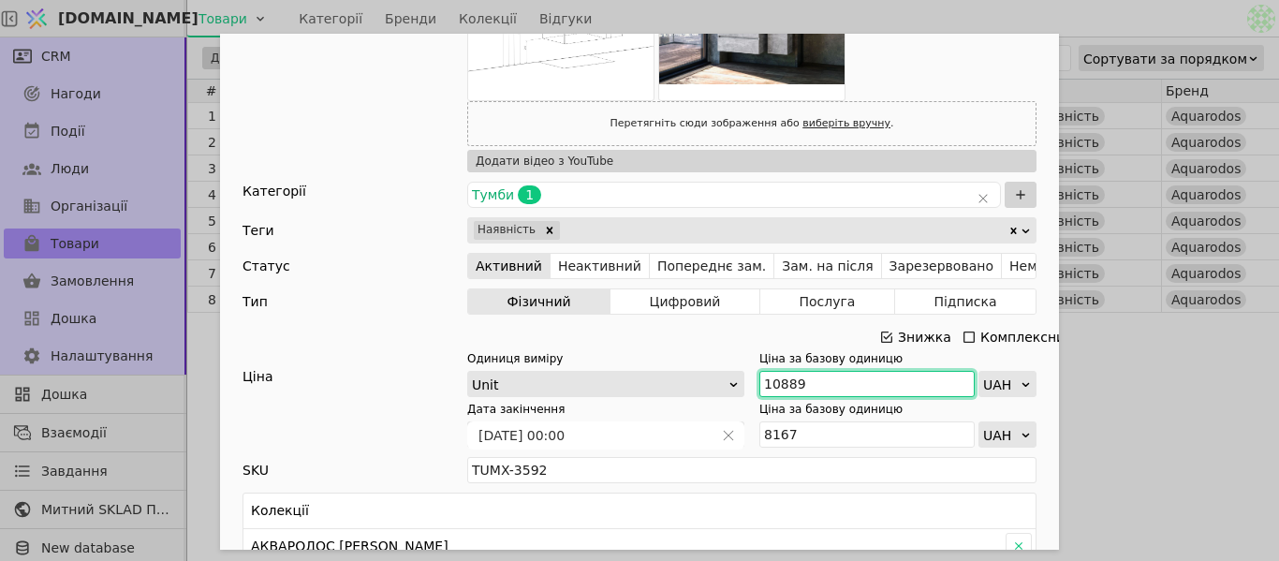
drag, startPoint x: 801, startPoint y: 378, endPoint x: 755, endPoint y: 376, distance: 46.9
click at [759, 376] on input "10889" at bounding box center [866, 384] width 215 height 26
paste input "1 97"
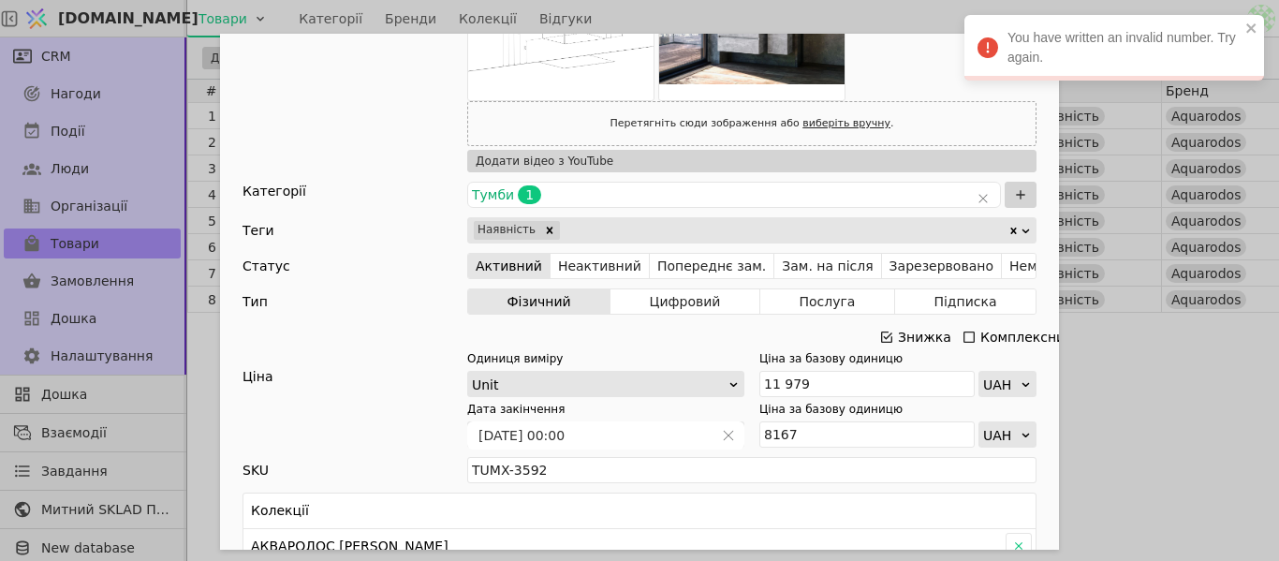
click at [882, 334] on icon "Add Opportunity" at bounding box center [886, 336] width 11 height 11
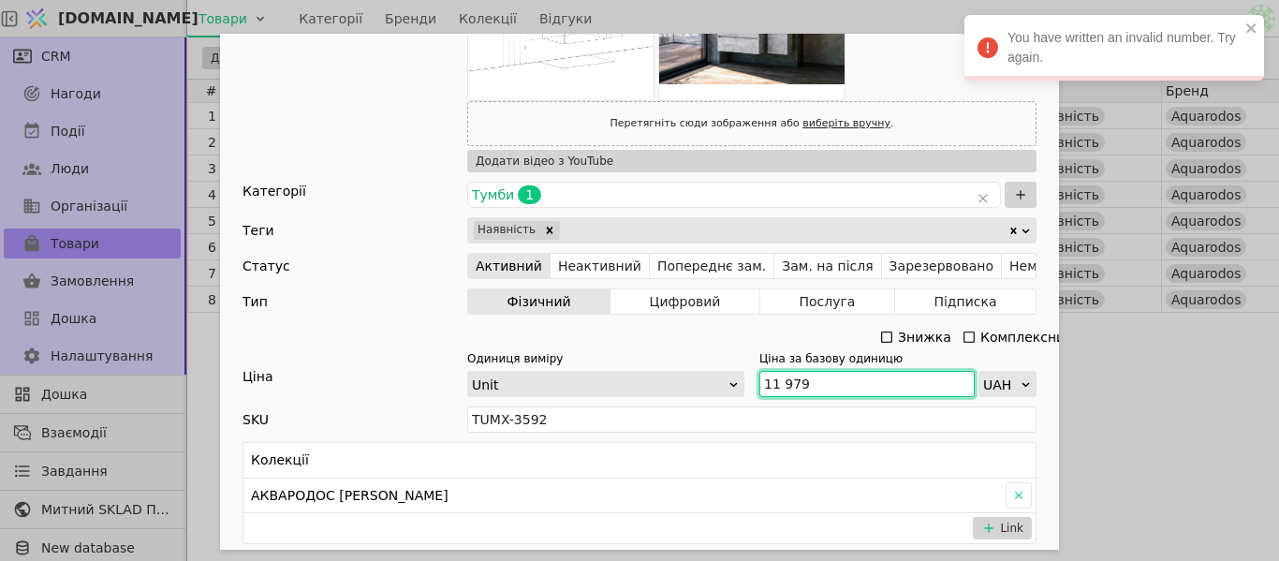
click at [771, 385] on input "11 979" at bounding box center [866, 384] width 215 height 26
click at [777, 386] on input "11 979" at bounding box center [866, 384] width 215 height 26
type input "11979"
click at [1214, 406] on div "Ім'я [PERSON_NAME] з умивальником [PERSON_NAME] 60 см Elite (бетон) Посилання t…" at bounding box center [639, 280] width 1279 height 561
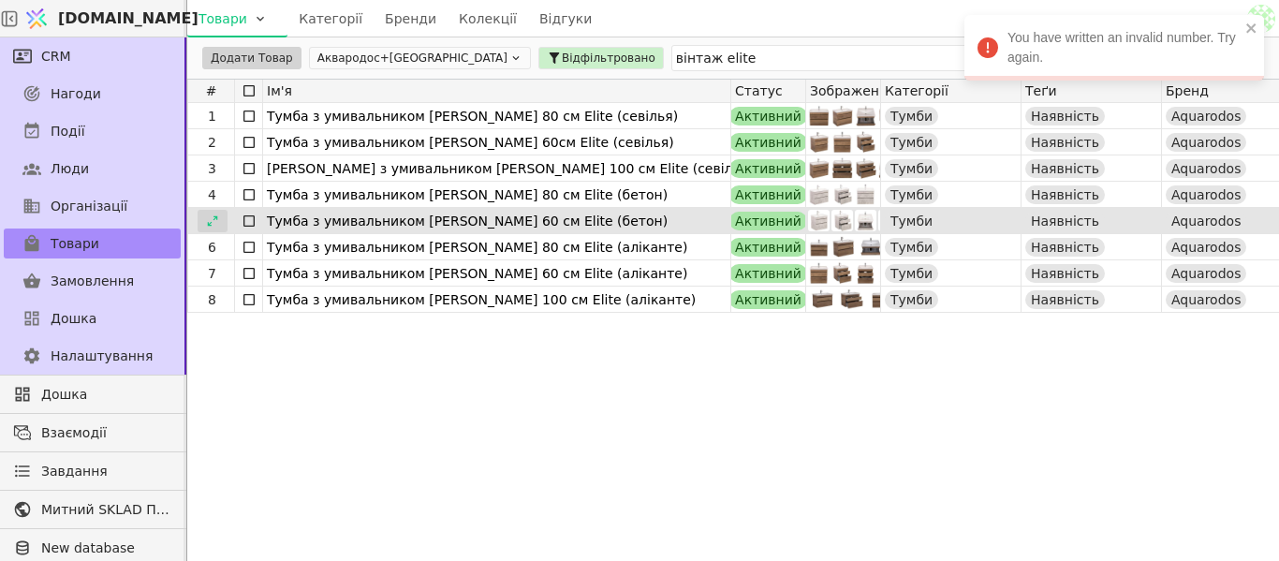
click at [218, 216] on icon at bounding box center [212, 220] width 13 height 13
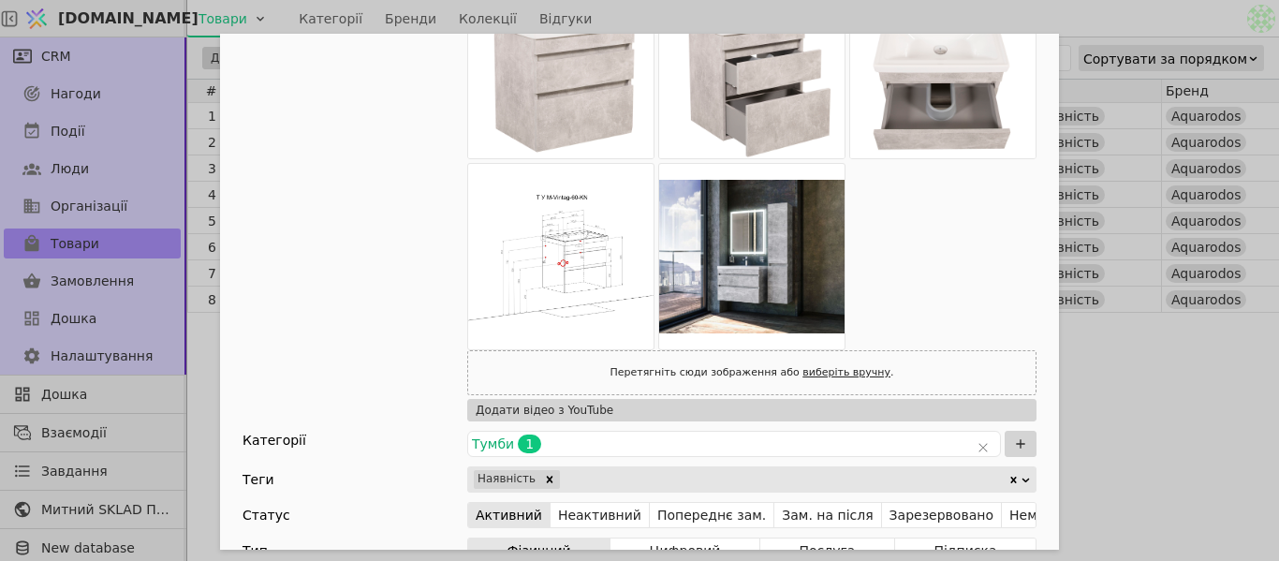
scroll to position [375, 0]
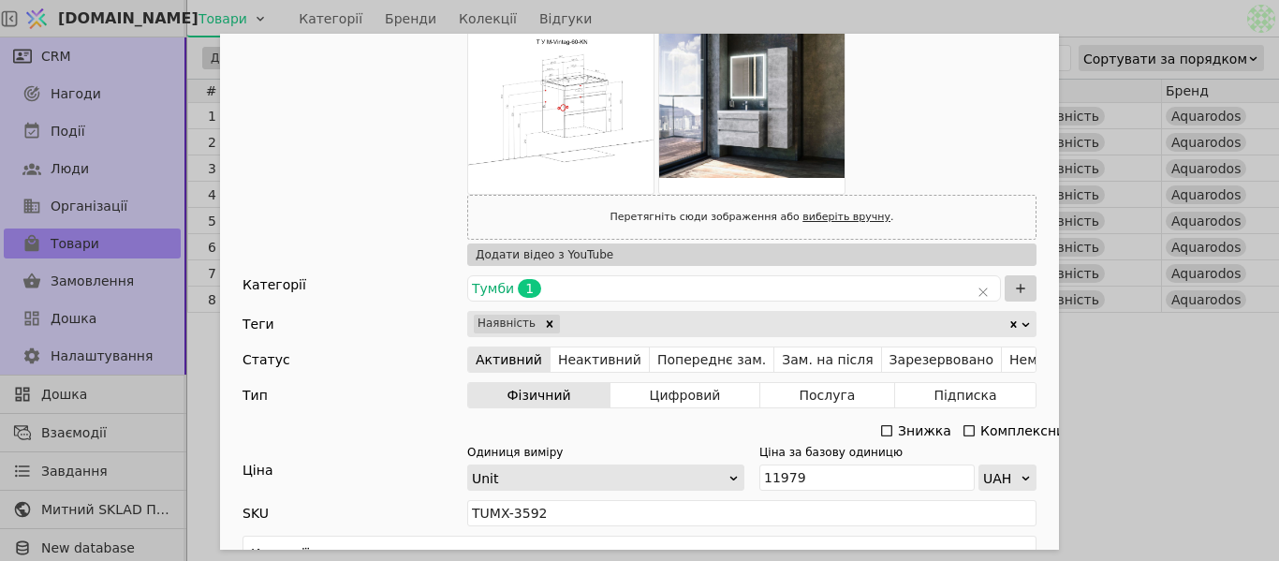
click at [1113, 389] on div "Ім'я [PERSON_NAME] з умивальником [PERSON_NAME] 60 см Elite (бетон) Посилання t…" at bounding box center [639, 280] width 1279 height 561
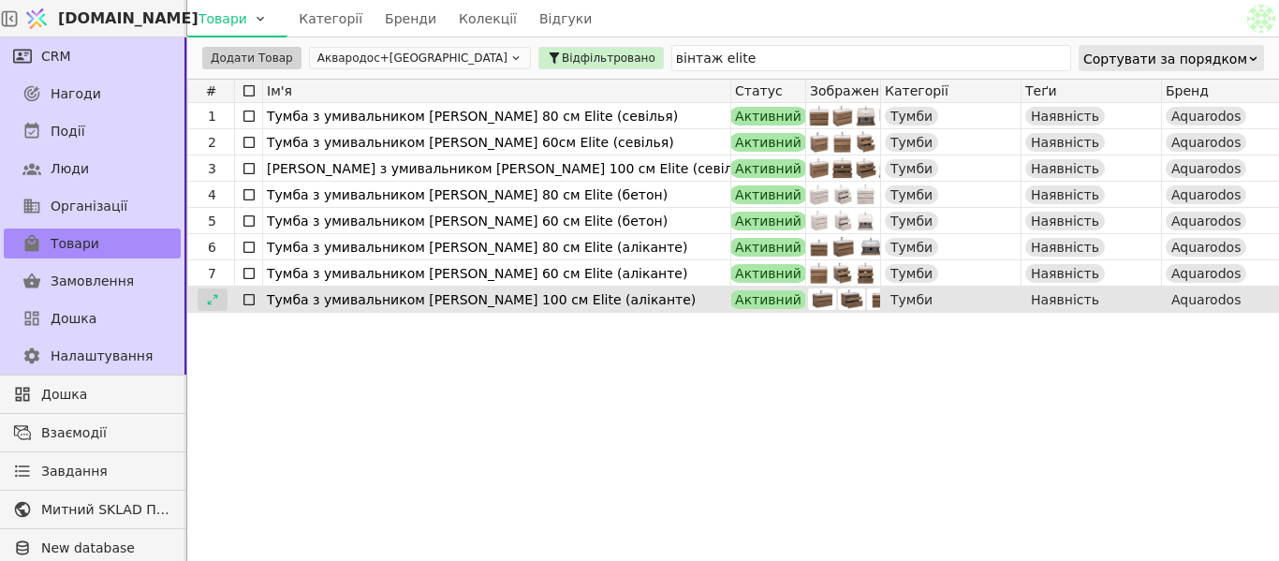
click at [211, 298] on icon at bounding box center [212, 299] width 13 height 13
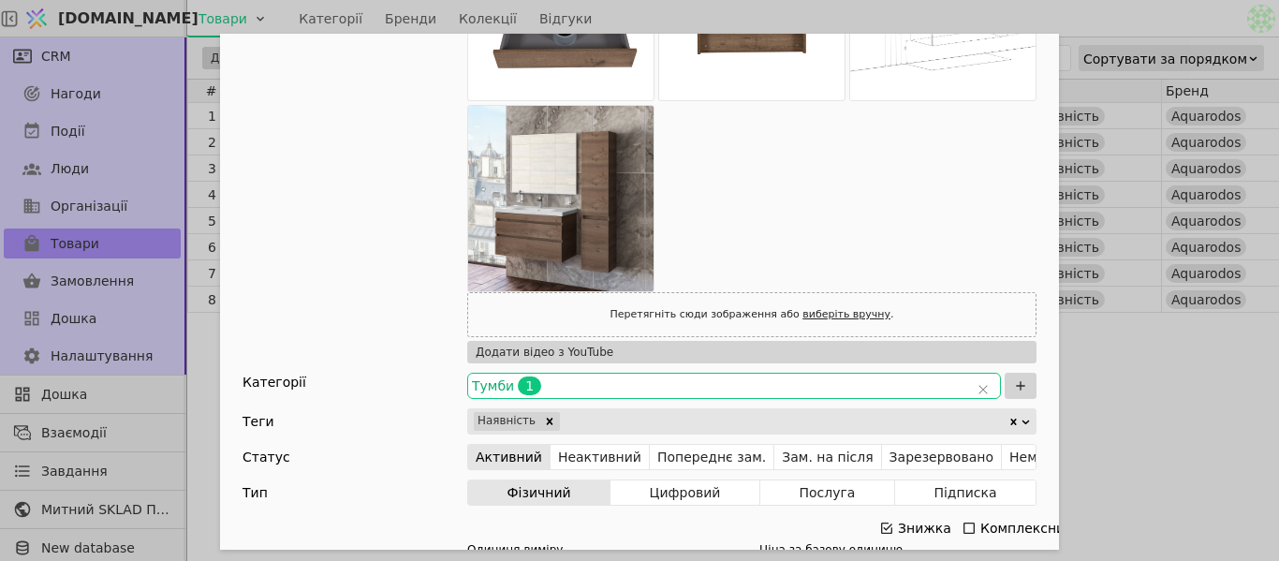
scroll to position [655, 0]
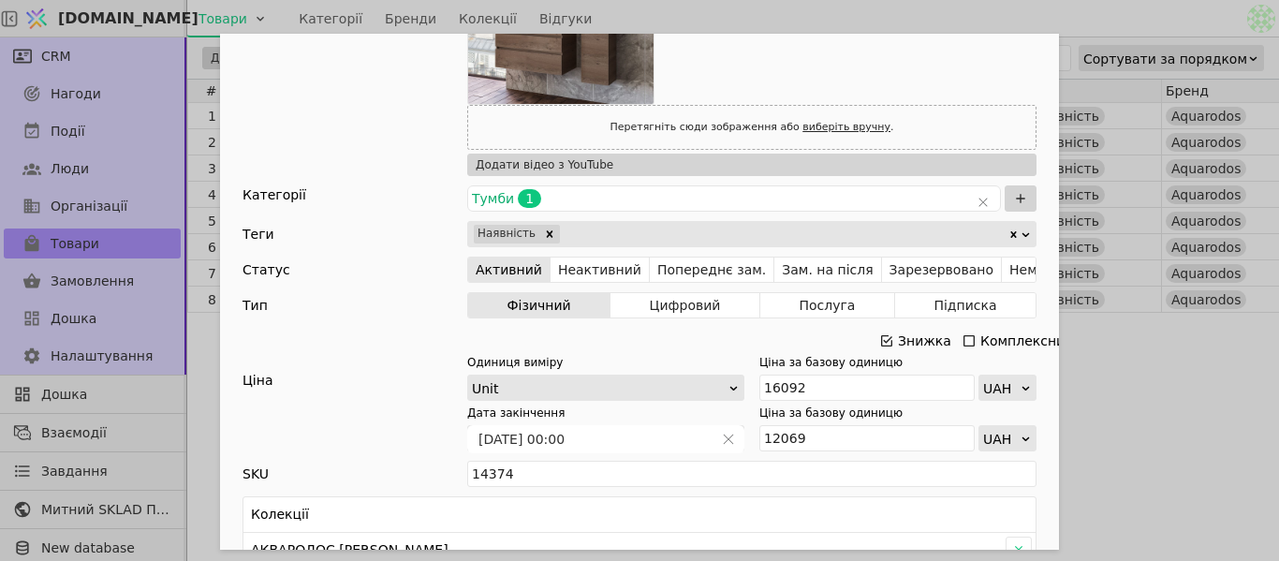
click at [886, 338] on icon "Add Opportunity" at bounding box center [886, 340] width 15 height 15
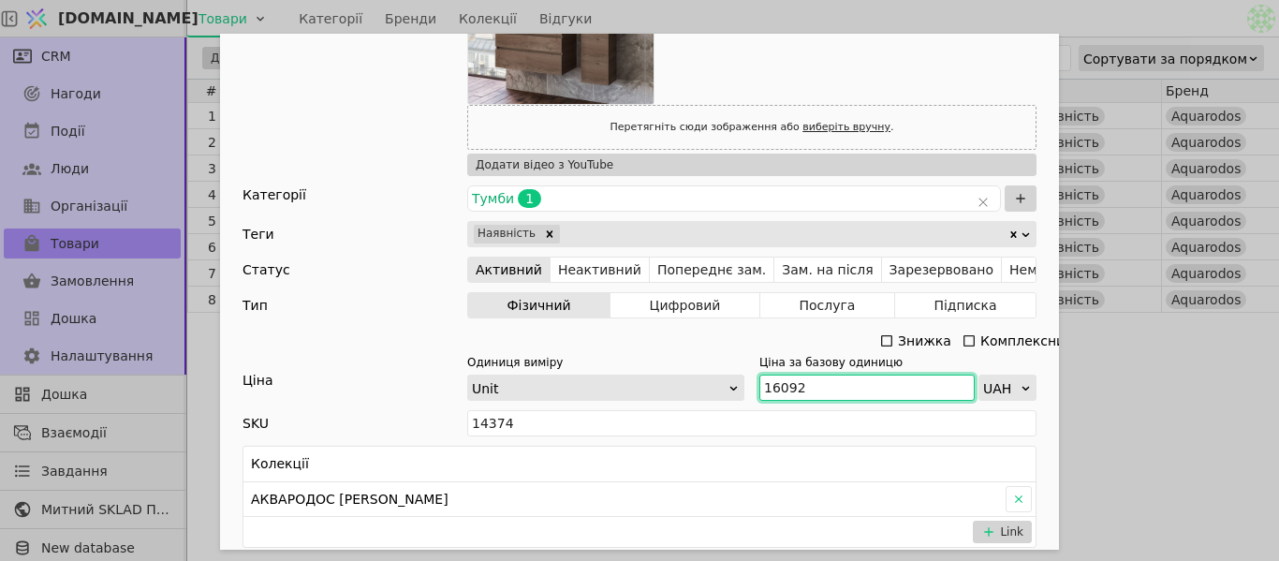
drag, startPoint x: 778, startPoint y: 381, endPoint x: 755, endPoint y: 383, distance: 23.5
click at [759, 383] on input "16092" at bounding box center [866, 388] width 215 height 26
paste input "7 701"
click at [774, 382] on input "17 701" at bounding box center [866, 388] width 215 height 26
type input "17701"
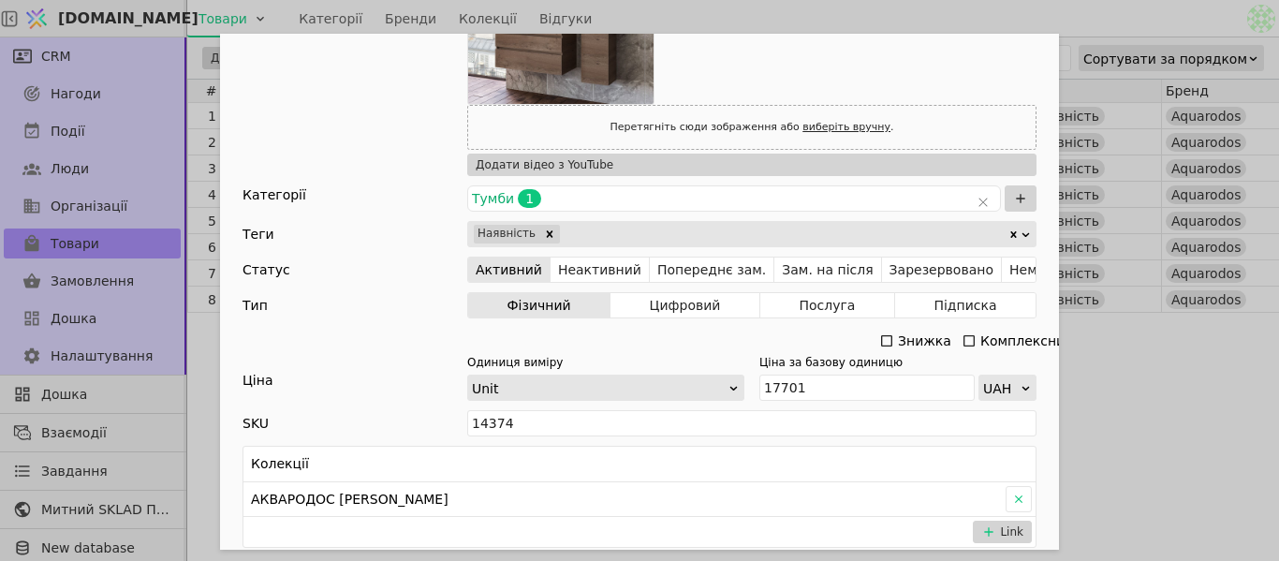
click at [1146, 386] on div "Ім'я Тумба з умивальником [PERSON_NAME] 100 см Elite (аліканте) Посилання tumba…" at bounding box center [639, 280] width 1279 height 561
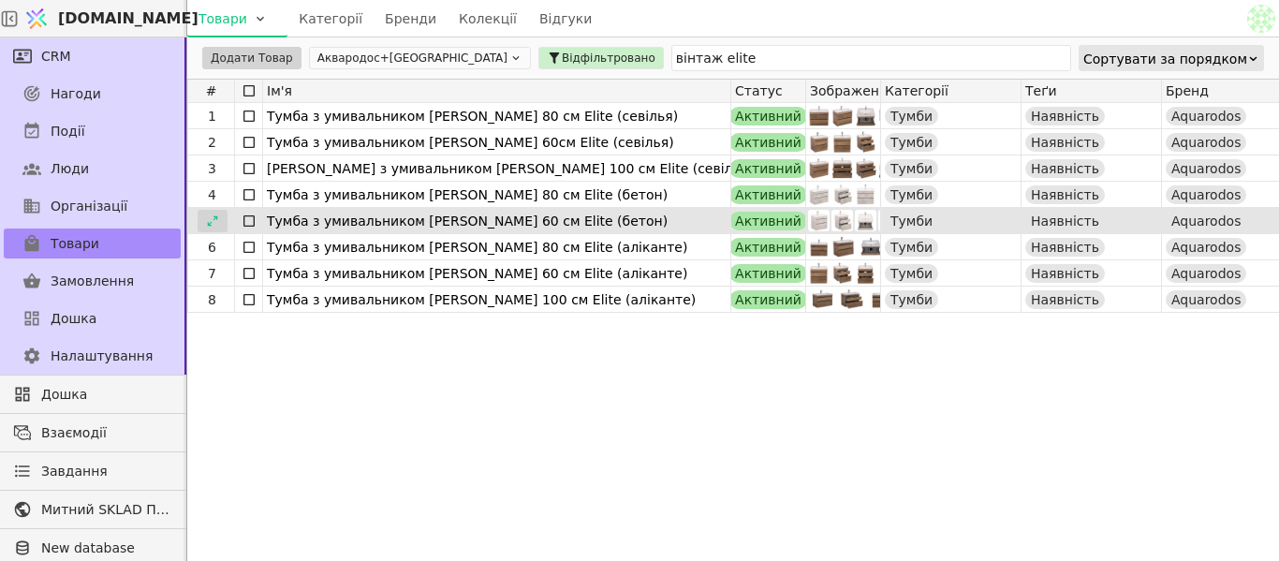
click at [211, 221] on icon at bounding box center [212, 220] width 13 height 13
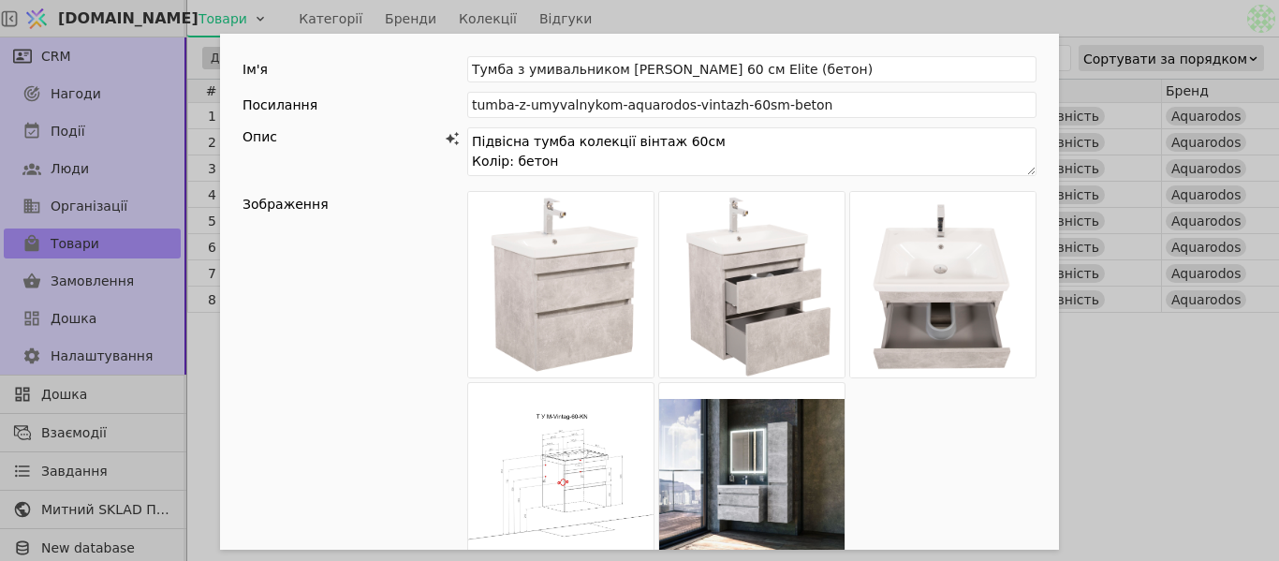
scroll to position [468, 0]
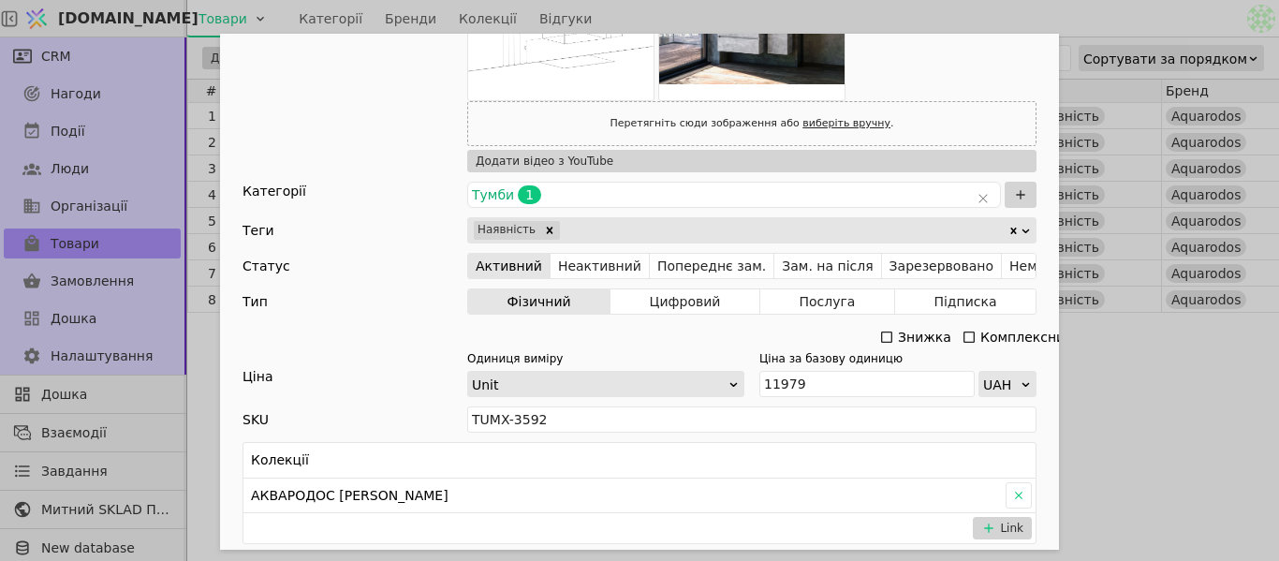
click at [1132, 395] on div "Ім'я [PERSON_NAME] з умивальником [PERSON_NAME] 60 см Elite (бетон) Посилання t…" at bounding box center [639, 280] width 1279 height 561
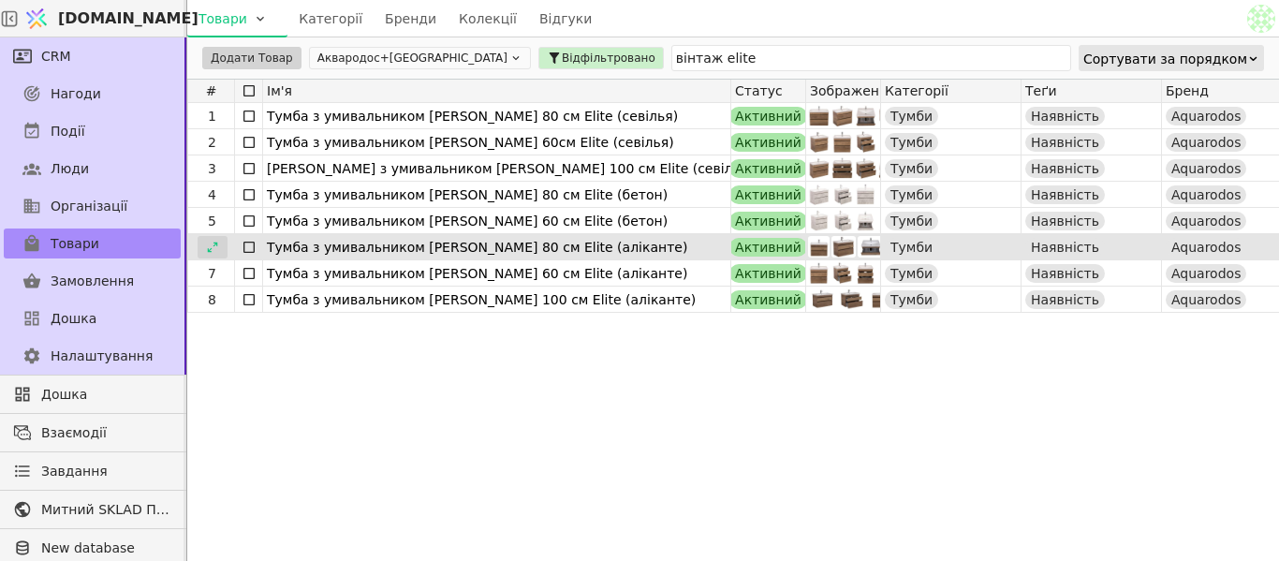
click at [214, 247] on icon at bounding box center [212, 247] width 13 height 13
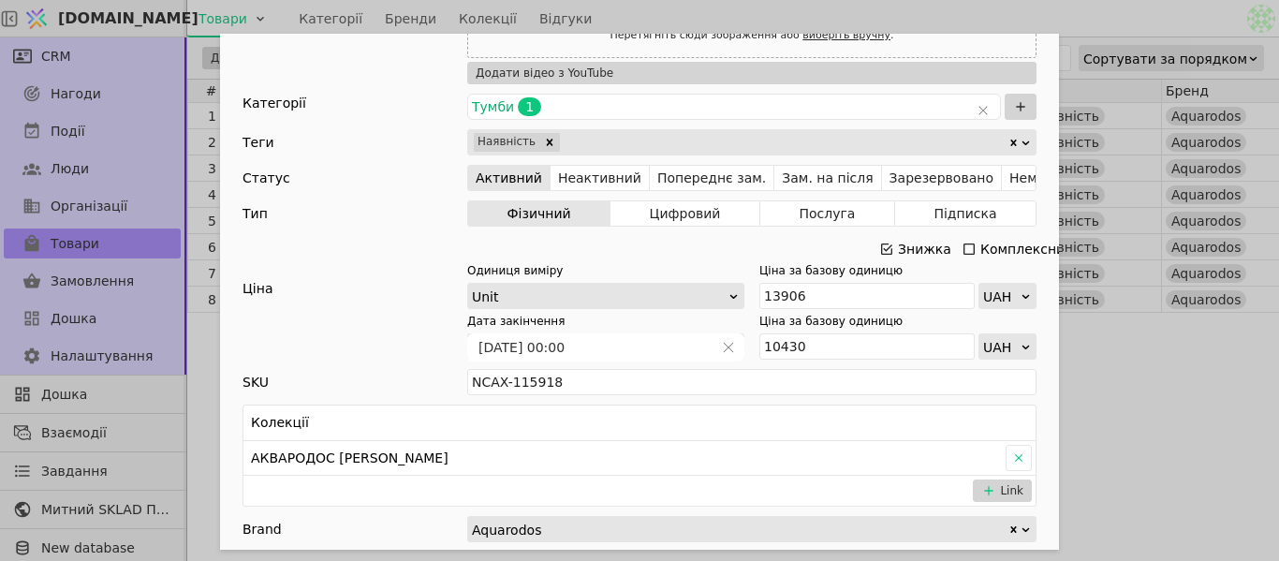
scroll to position [749, 0]
click at [880, 248] on icon "Add Opportunity" at bounding box center [886, 247] width 15 height 15
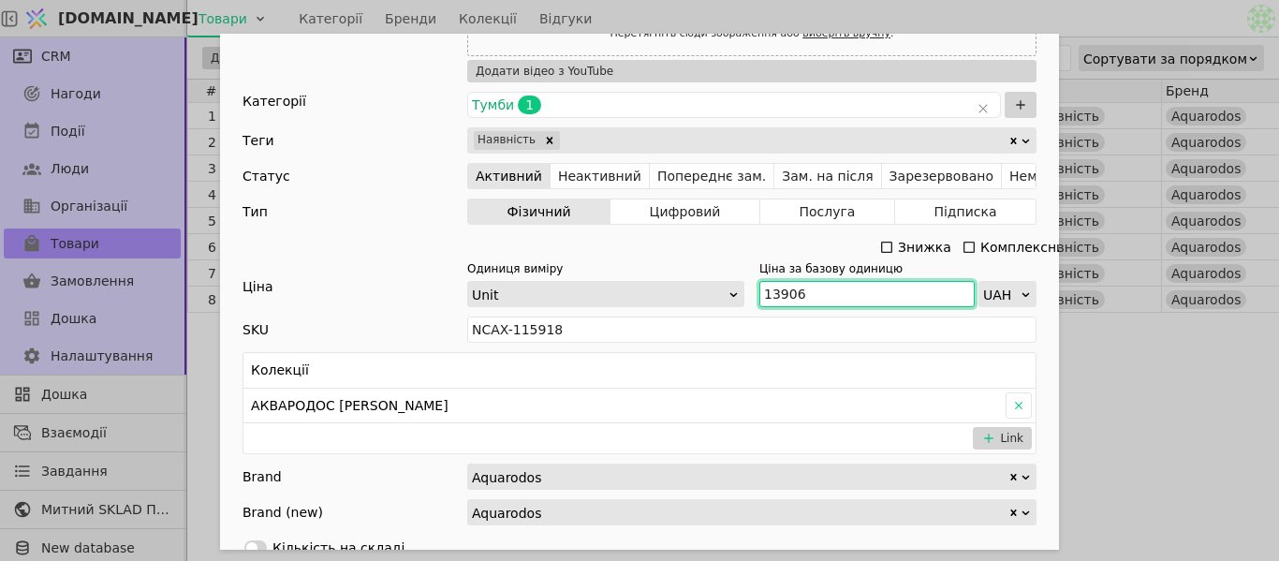
drag, startPoint x: 778, startPoint y: 291, endPoint x: 749, endPoint y: 290, distance: 29.0
click at [749, 290] on div "Одиниця виміру Unit Ціна за базову одиницю 13906 UAH" at bounding box center [751, 283] width 569 height 47
paste input "5 297"
click at [776, 292] on input "15 297" at bounding box center [866, 294] width 215 height 26
type input "15297"
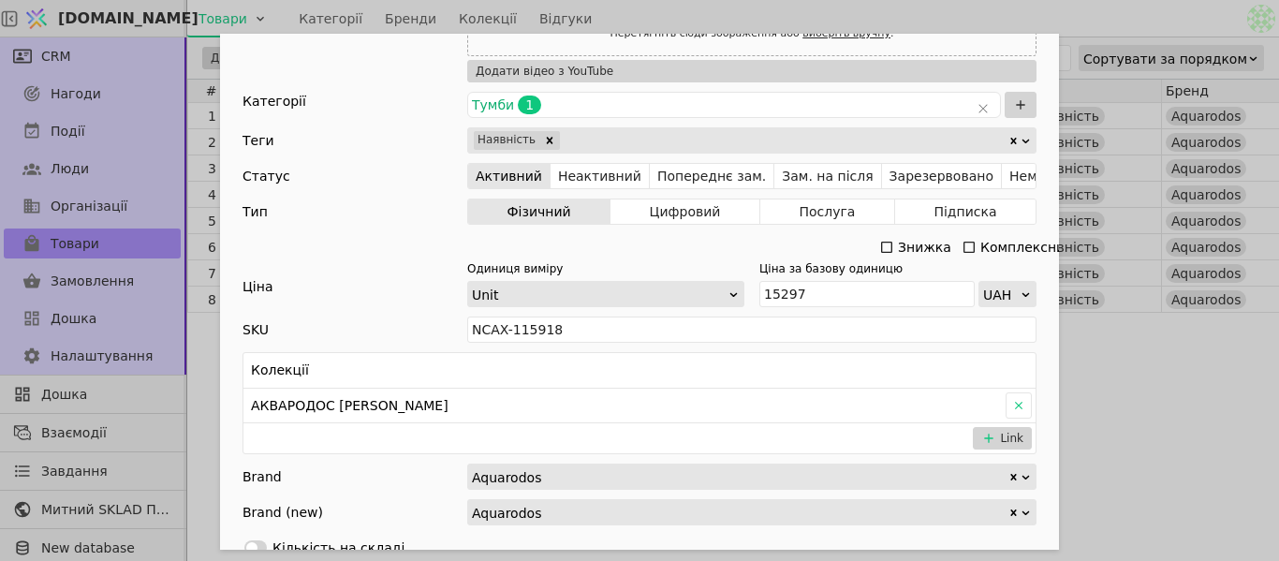
click at [1073, 313] on div "Ім'я [PERSON_NAME] з умивальником [PERSON_NAME] 80 см Elite (аліканте) Посиланн…" at bounding box center [639, 280] width 1279 height 561
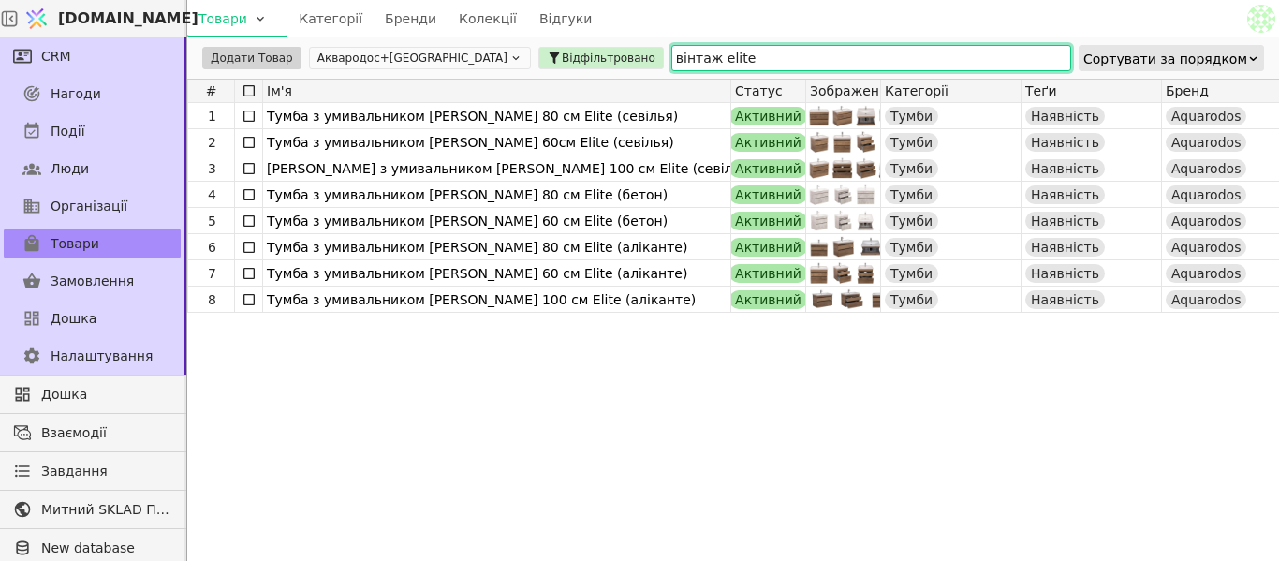
click at [671, 52] on input "вінтаж elite" at bounding box center [871, 58] width 400 height 26
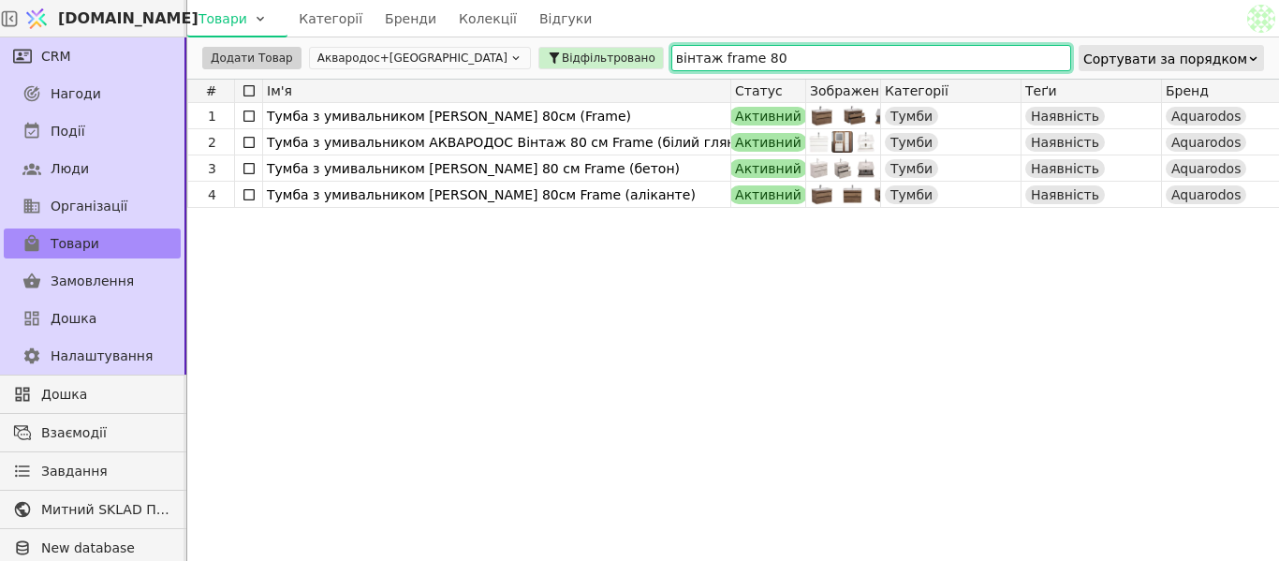
type input "вінтаж frame 80"
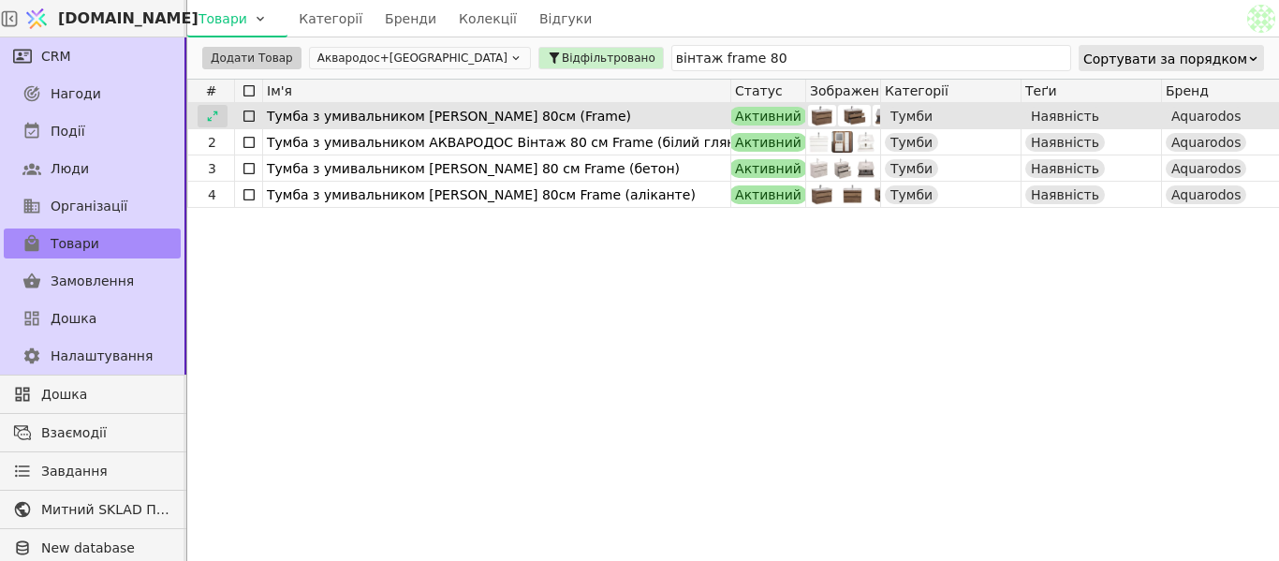
click at [214, 117] on icon at bounding box center [212, 116] width 13 height 13
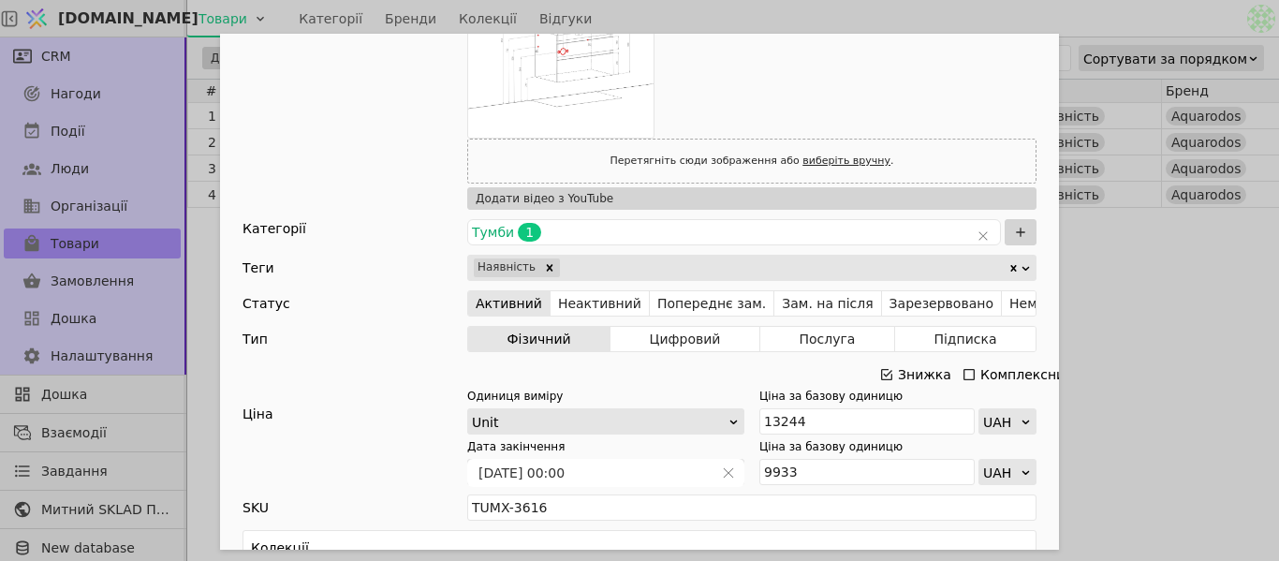
scroll to position [843, 0]
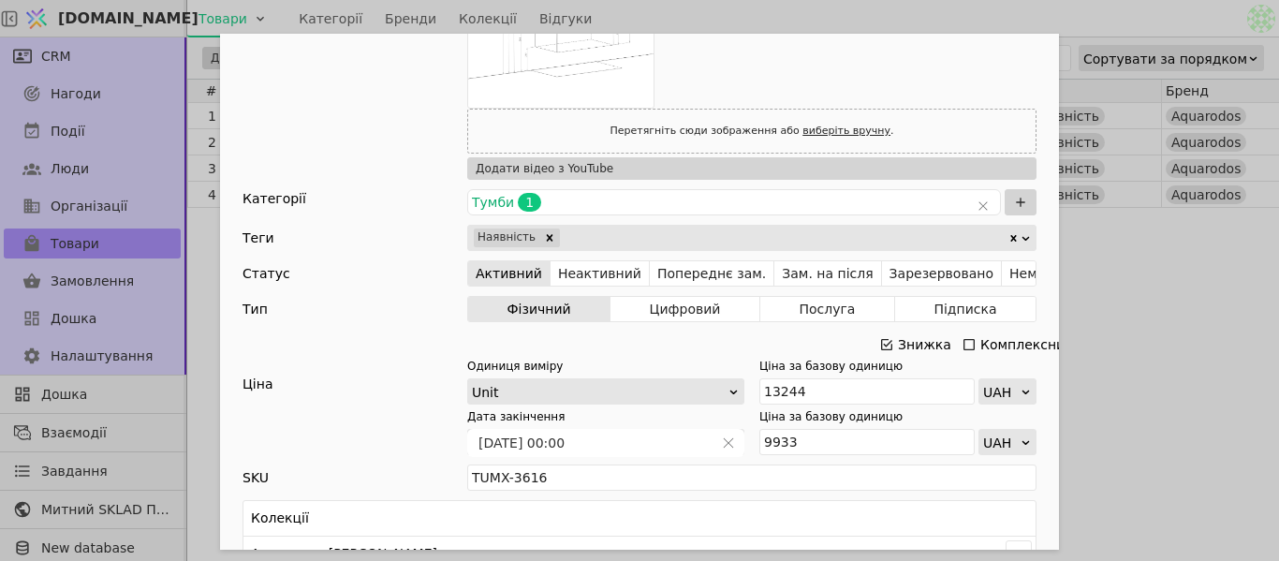
click at [880, 342] on icon "Add Opportunity" at bounding box center [886, 344] width 15 height 15
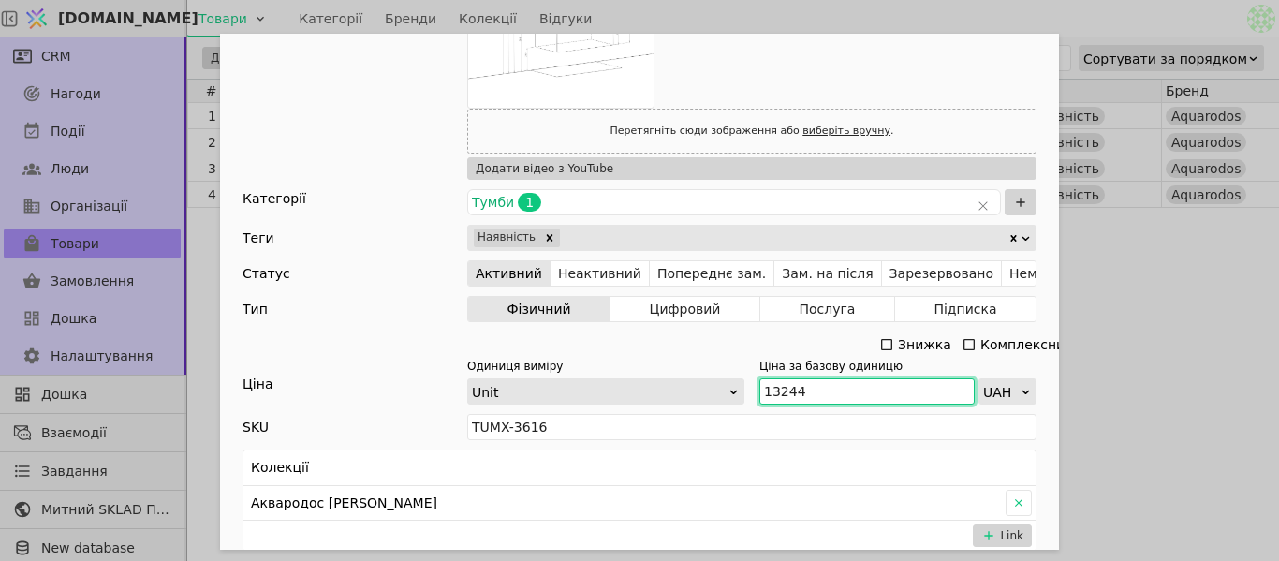
drag, startPoint x: 802, startPoint y: 395, endPoint x: 751, endPoint y: 391, distance: 51.6
click at [751, 391] on div "Одиниця виміру Unit Ціна за базову одиницю 13244 UAH" at bounding box center [751, 381] width 569 height 47
paste input "4 568"
click at [773, 386] on input "14 568" at bounding box center [866, 391] width 215 height 26
type input "14568"
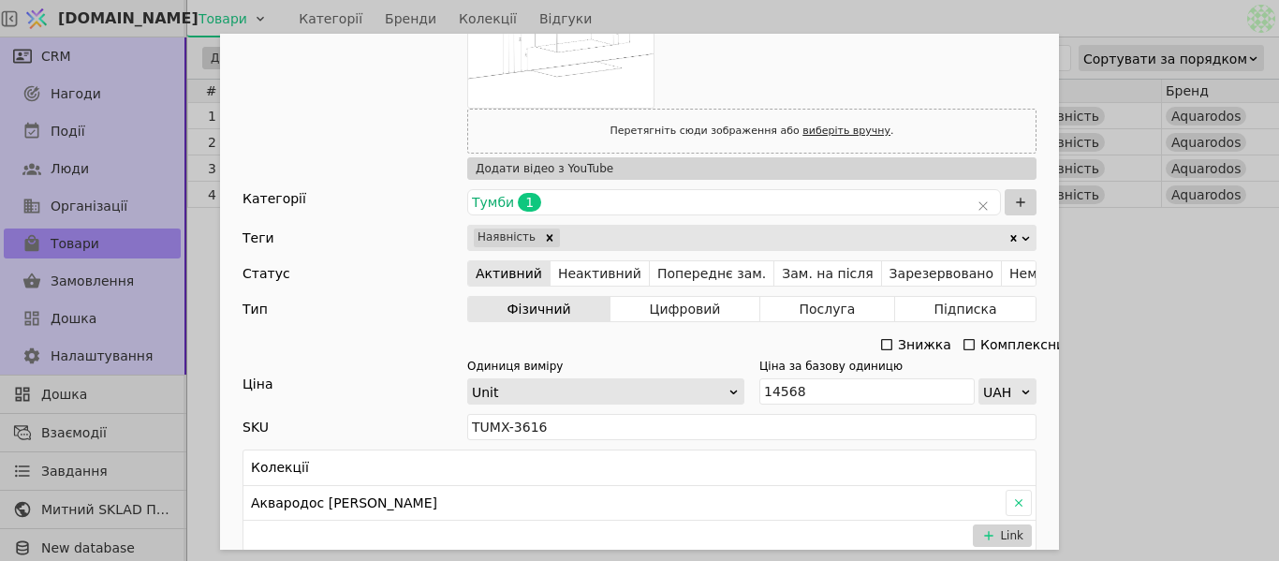
click at [1205, 290] on div "Ім'я Тумба з умивальником [PERSON_NAME] 80см (Frame) Посилання tumba-z-umyvalny…" at bounding box center [639, 280] width 1279 height 561
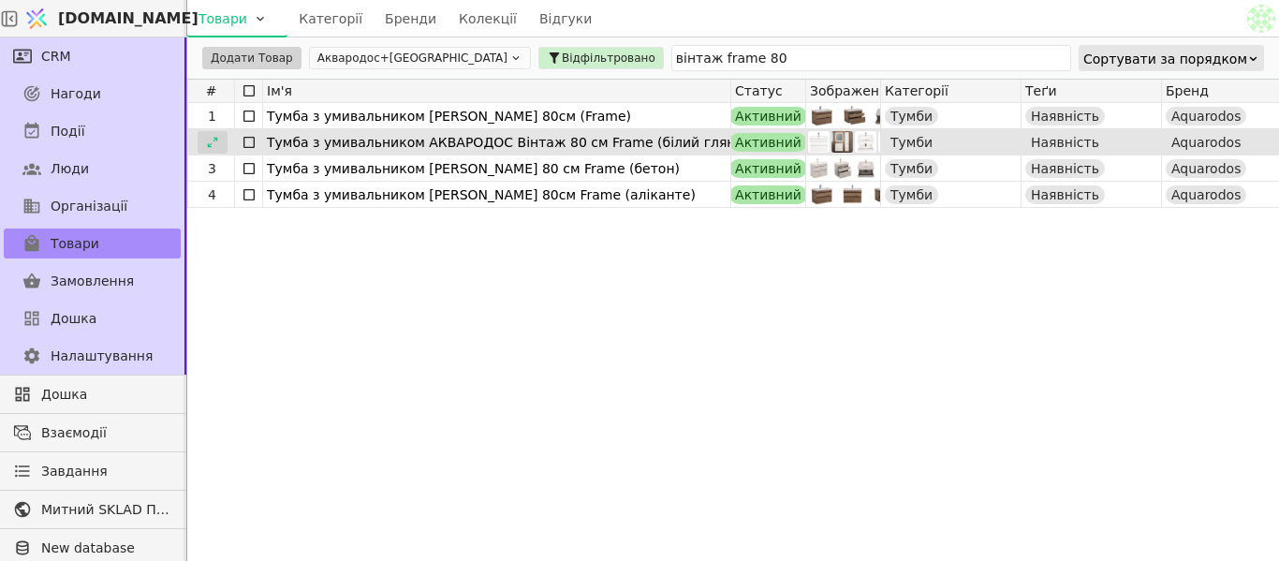
click at [213, 141] on icon at bounding box center [212, 142] width 13 height 13
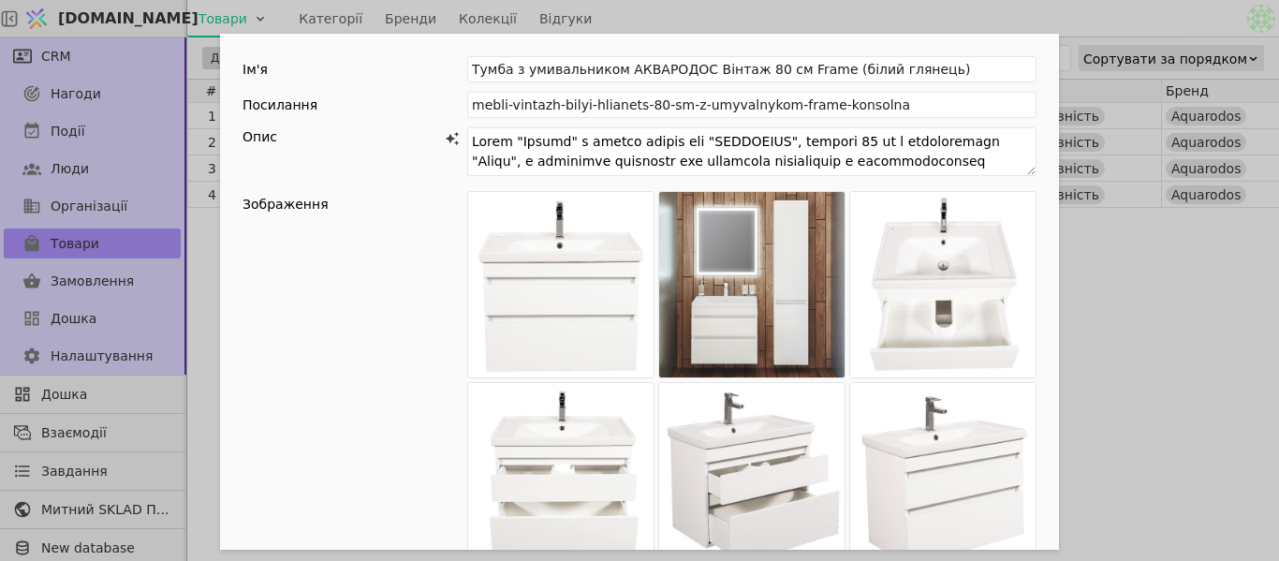
scroll to position [389, 0]
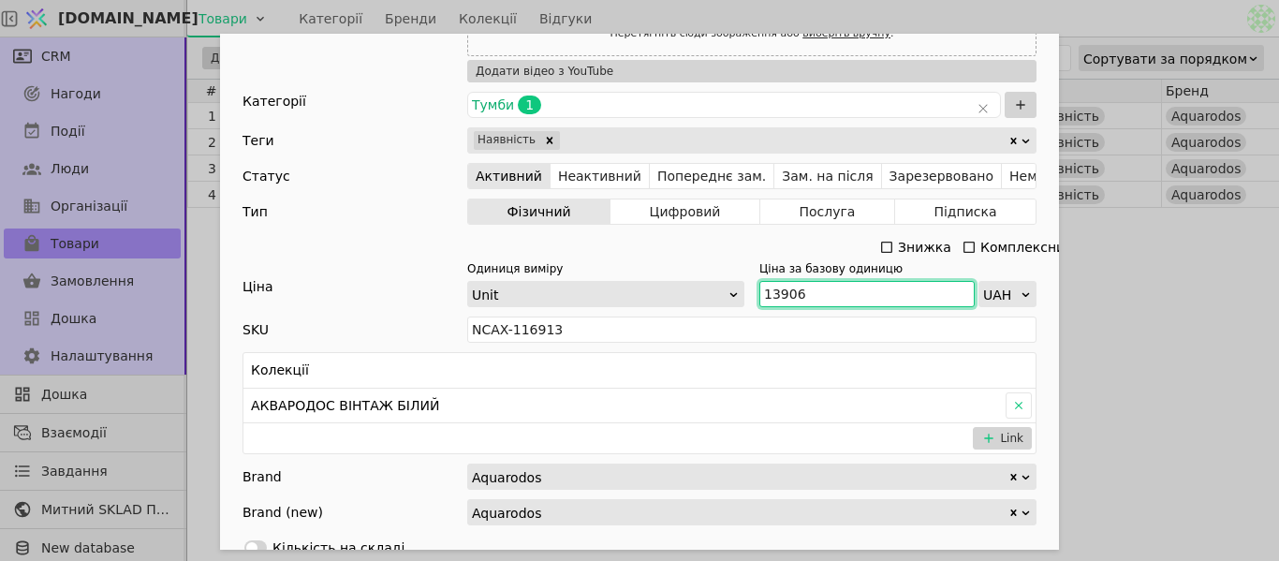
drag, startPoint x: 801, startPoint y: 291, endPoint x: 760, endPoint y: 297, distance: 41.6
click at [760, 297] on input "13906" at bounding box center [866, 294] width 215 height 26
paste input "5 297"
click at [778, 292] on input "15 297" at bounding box center [866, 294] width 215 height 26
type input "15297"
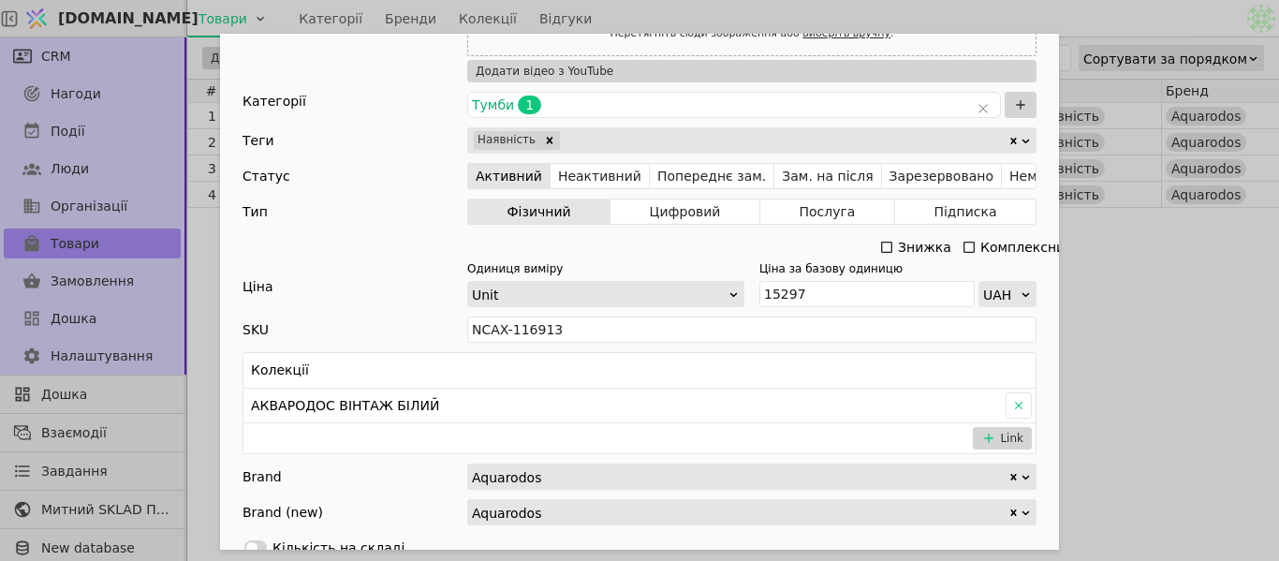
click at [1214, 341] on div "Ім'я [PERSON_NAME] з умивальником АКВАРОДОС Вінтаж 80 см Frame (білий глянець) …" at bounding box center [639, 280] width 1279 height 561
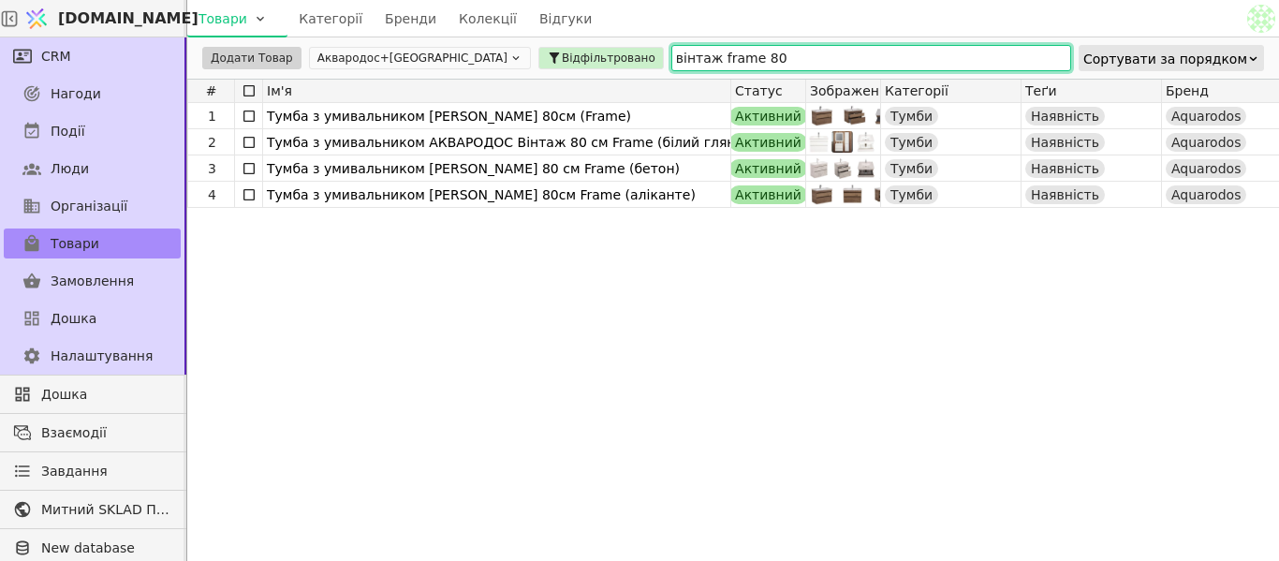
click at [675, 51] on input "вінтаж frame 80" at bounding box center [871, 58] width 400 height 26
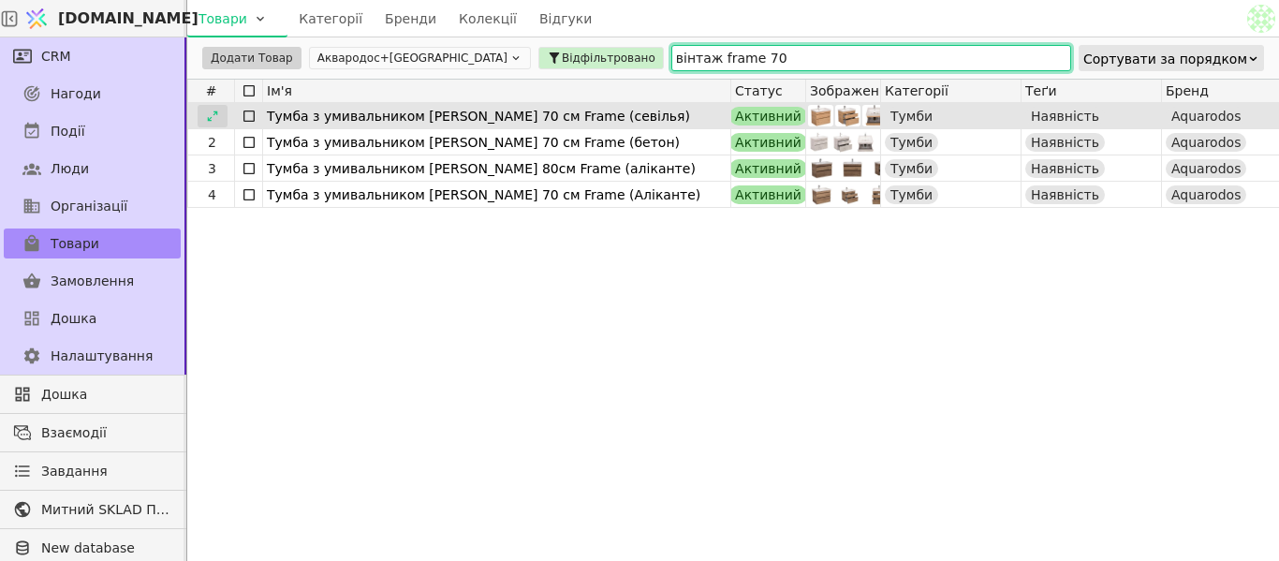
type input "вінтаж frame 70"
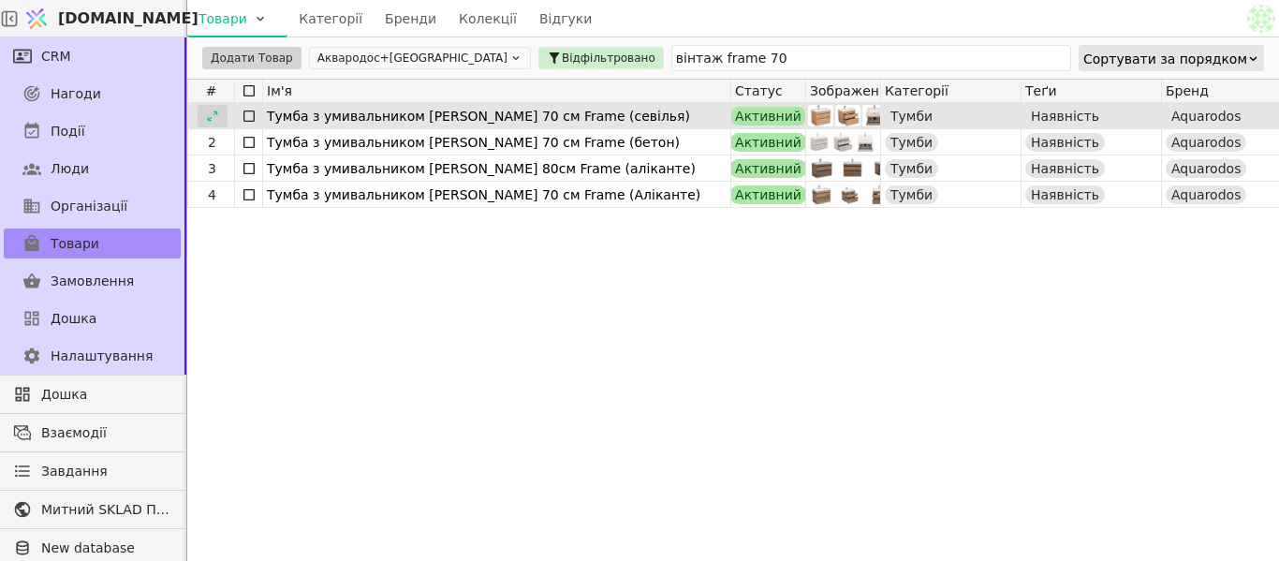
click at [225, 121] on div at bounding box center [213, 116] width 30 height 22
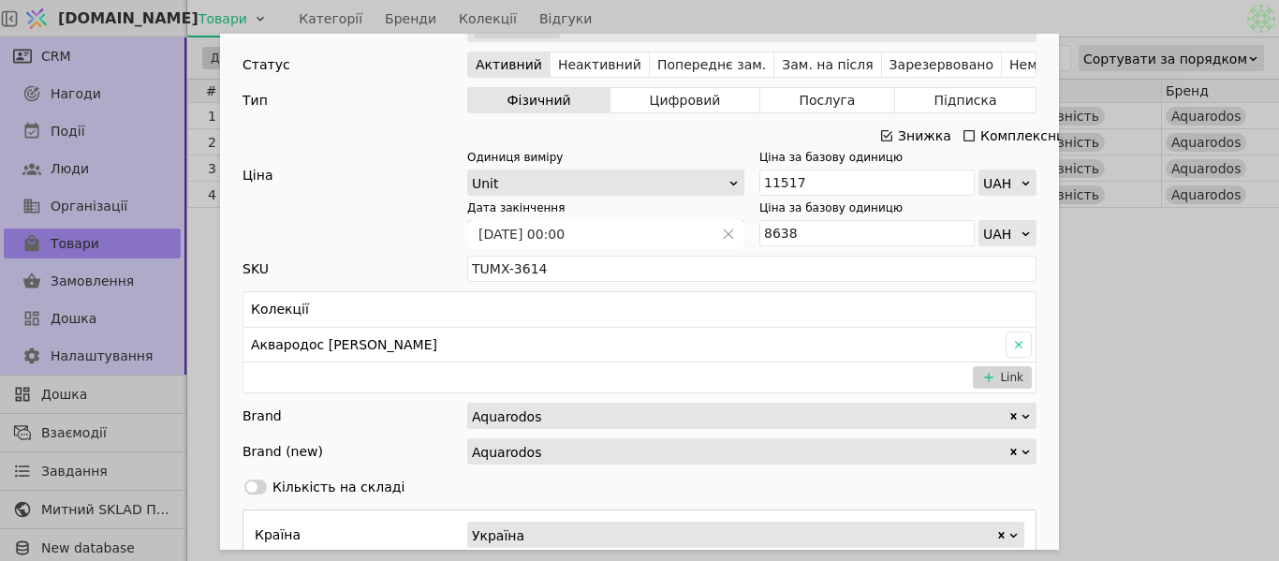
scroll to position [749, 0]
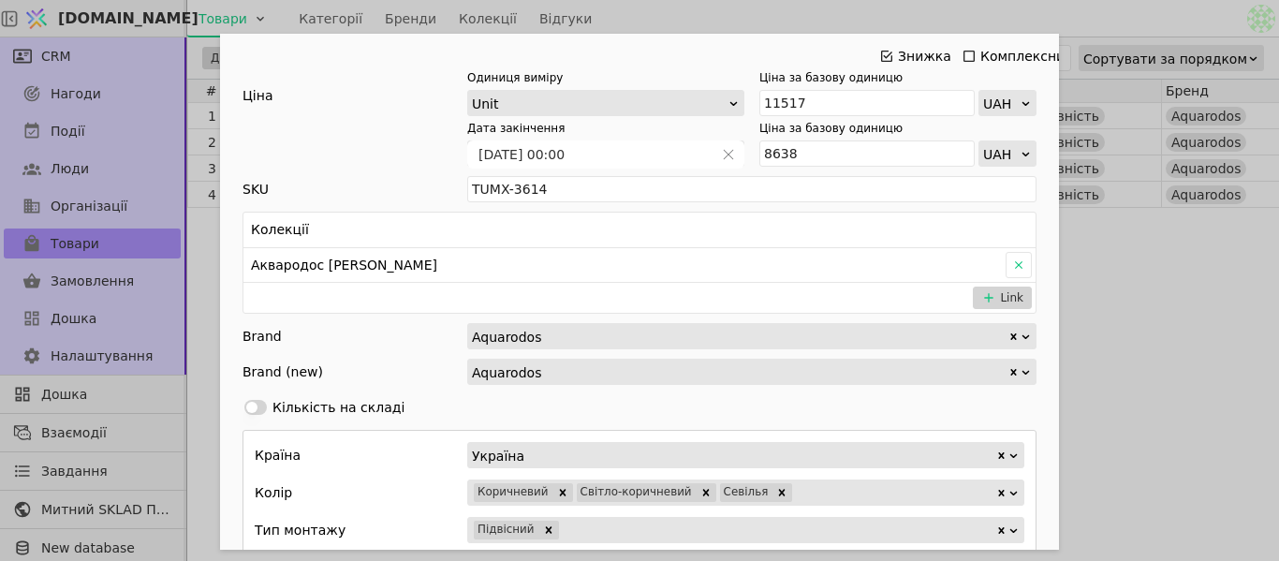
click at [879, 58] on icon "Add Opportunity" at bounding box center [886, 56] width 15 height 15
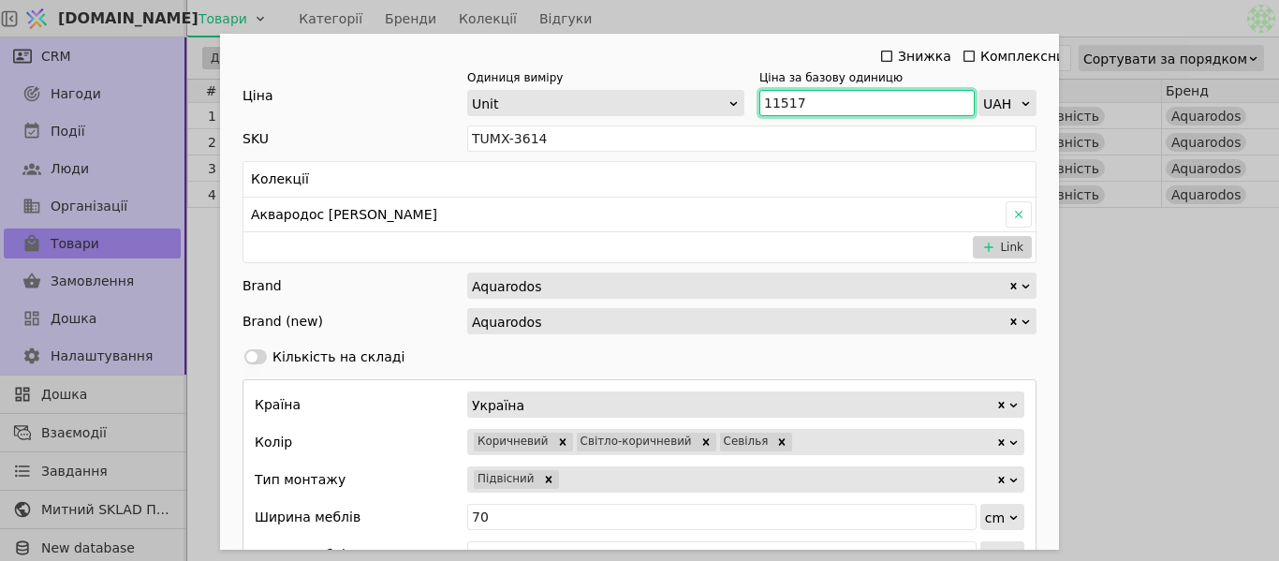
drag, startPoint x: 794, startPoint y: 101, endPoint x: 812, endPoint y: 96, distance: 18.4
click at [759, 99] on input "11517" at bounding box center [866, 103] width 215 height 26
paste input "2 669"
click at [777, 97] on input "12 669" at bounding box center [866, 103] width 215 height 26
type input "12669"
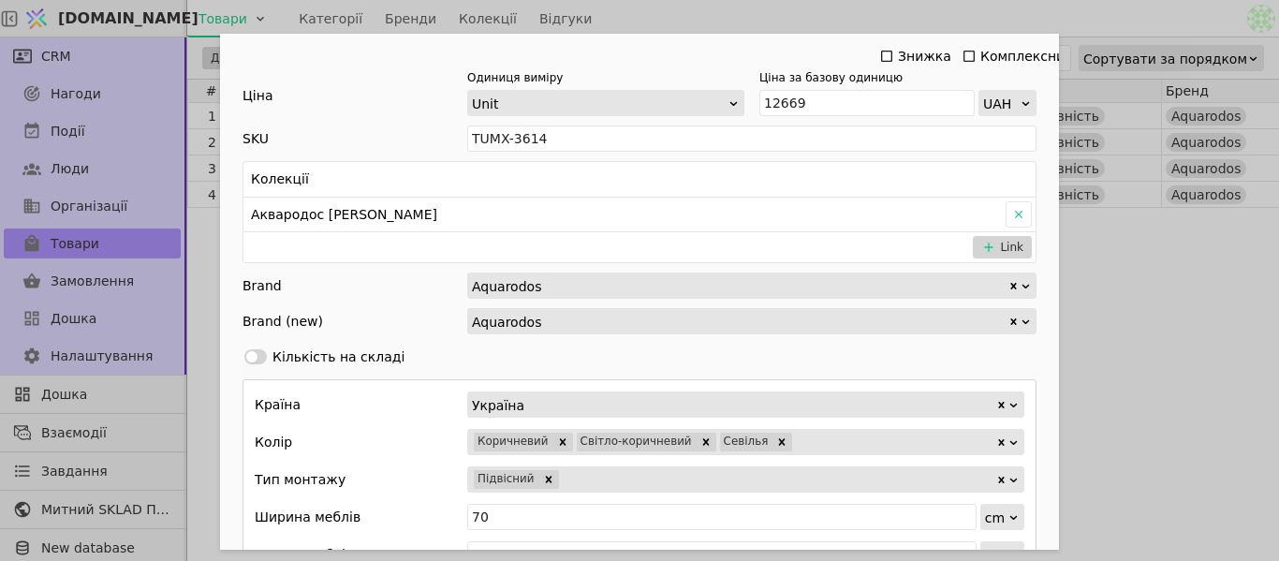
click at [1120, 293] on div "Ім'я [PERSON_NAME] з умивальником [PERSON_NAME] 70 см Frame (севілья) Посилання…" at bounding box center [639, 280] width 1279 height 561
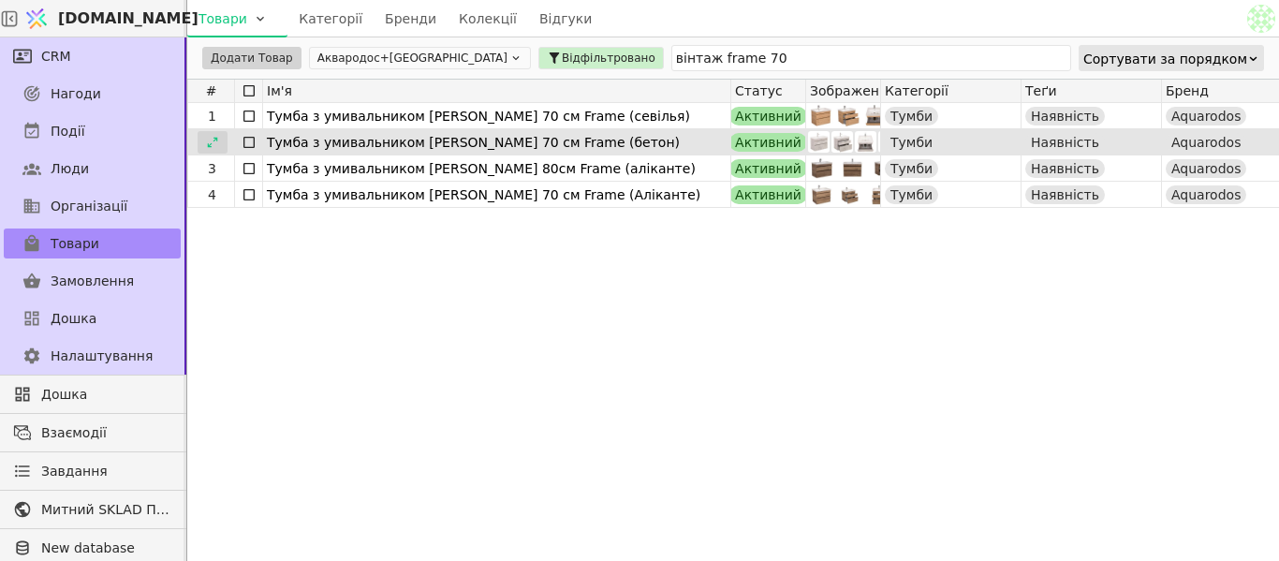
click at [219, 136] on div at bounding box center [213, 142] width 30 height 22
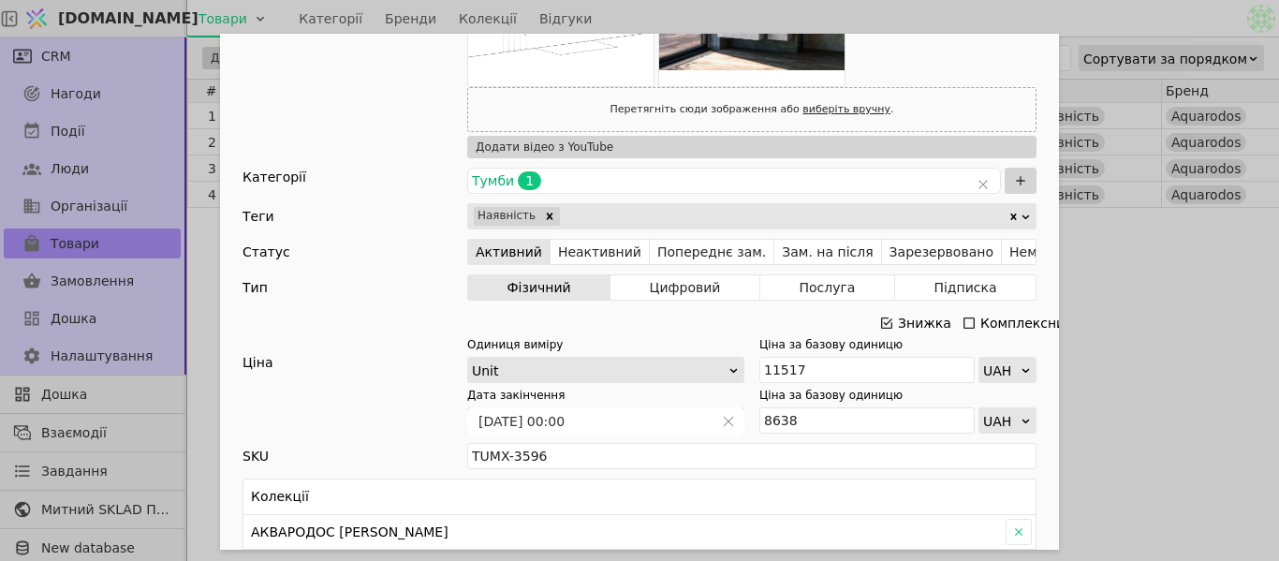
scroll to position [562, 0]
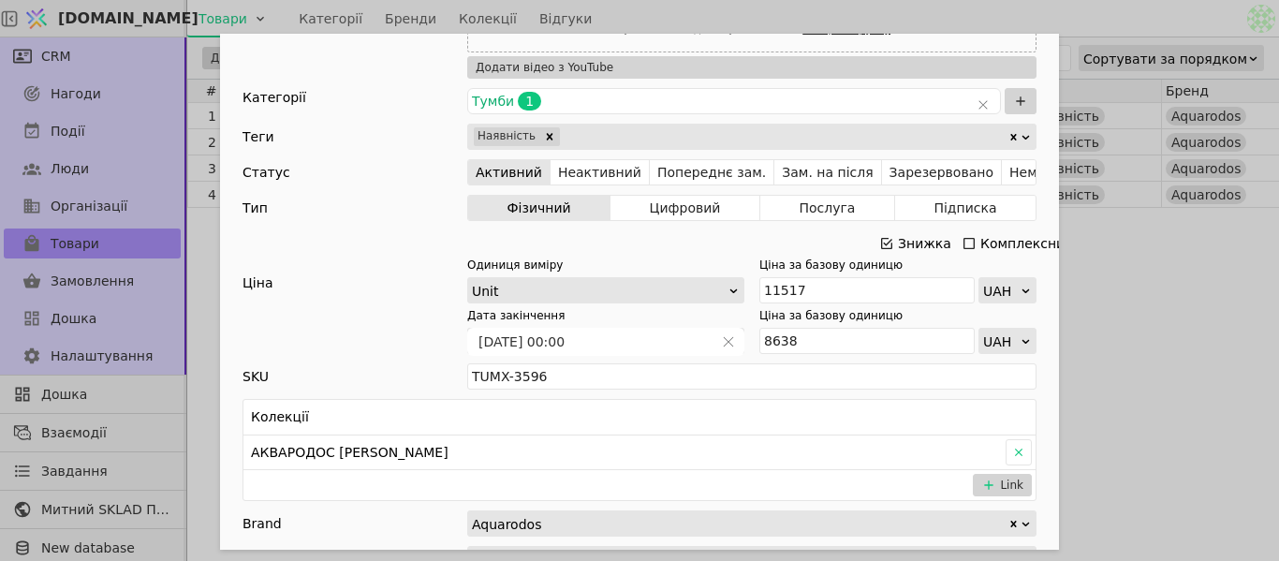
click at [881, 238] on icon "Add Opportunity" at bounding box center [886, 243] width 11 height 11
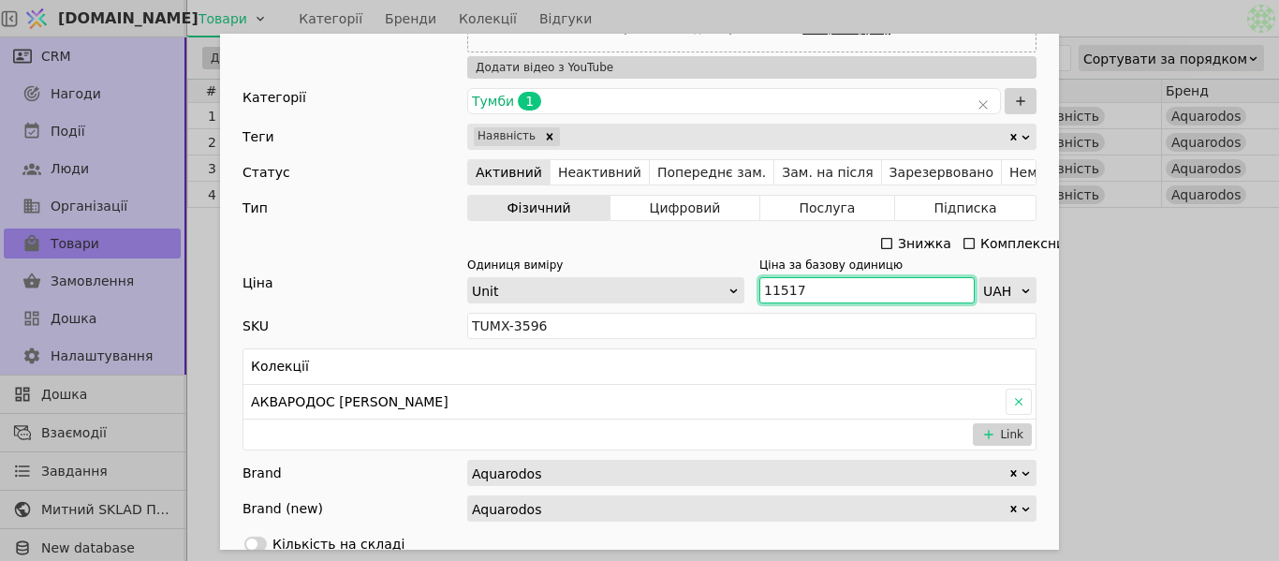
drag, startPoint x: 810, startPoint y: 293, endPoint x: 756, endPoint y: 285, distance: 55.0
click at [745, 284] on div "Одиниця виміру Unit Ціна за базову одиницю 11517 UAH" at bounding box center [751, 280] width 569 height 47
paste input "2 669"
click at [777, 288] on input "12 669" at bounding box center [866, 290] width 215 height 26
type input "12669"
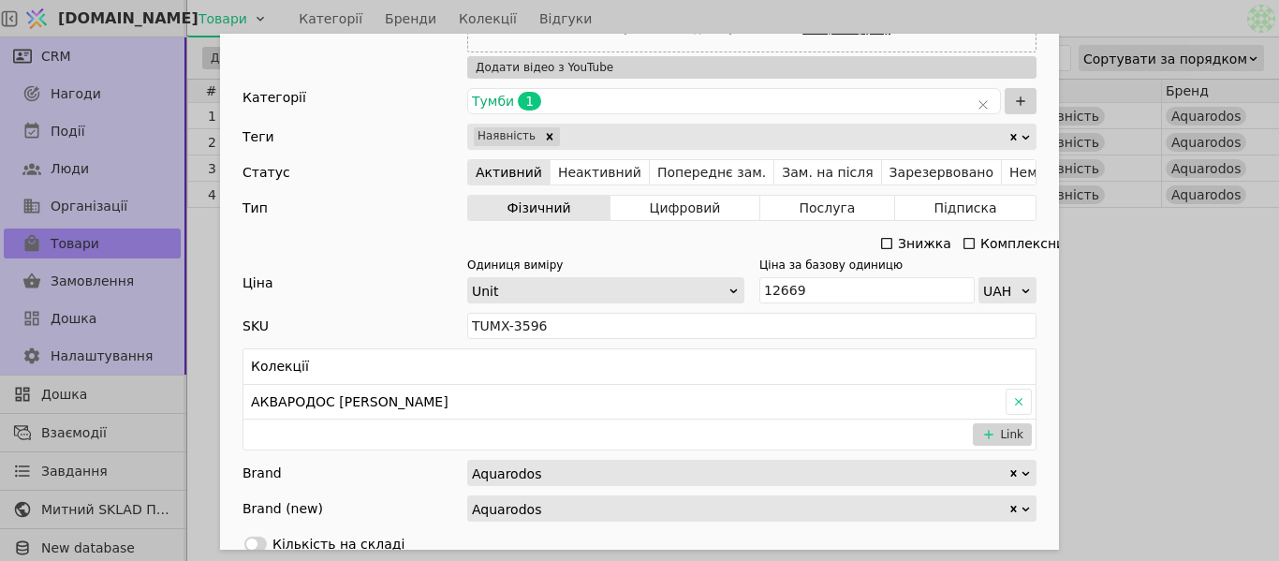
click at [1218, 274] on div "Ім'я [PERSON_NAME] з умивальником [PERSON_NAME] 70 см Frame (бетон) Посилання t…" at bounding box center [639, 280] width 1279 height 561
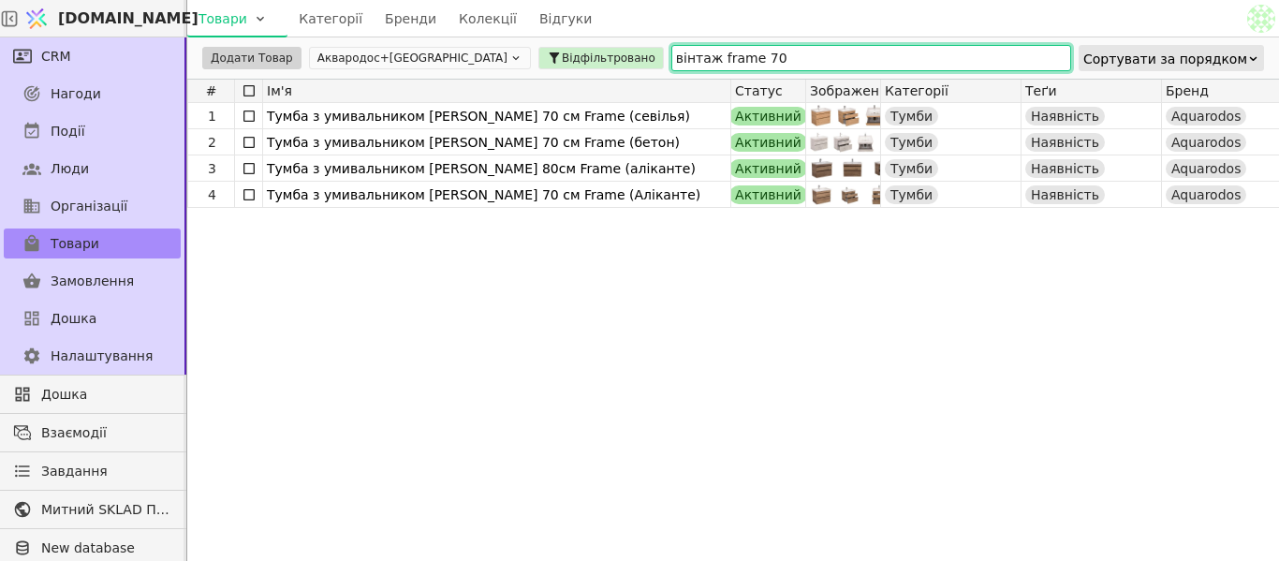
click at [673, 59] on input "вінтаж frame 70" at bounding box center [871, 58] width 400 height 26
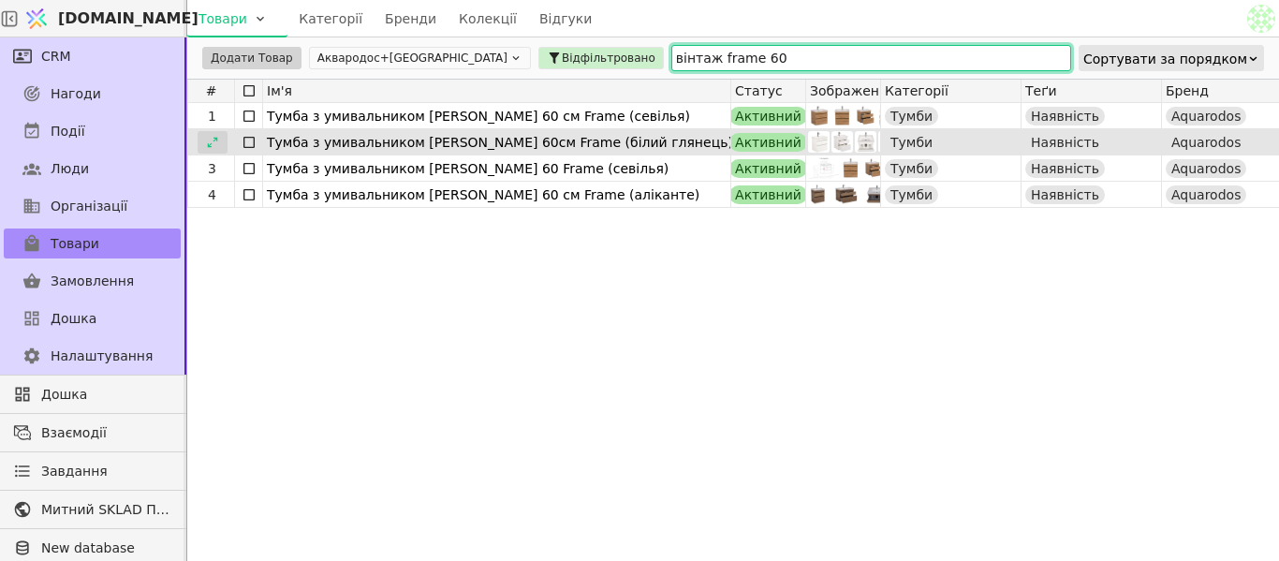
type input "вінтаж frame 60"
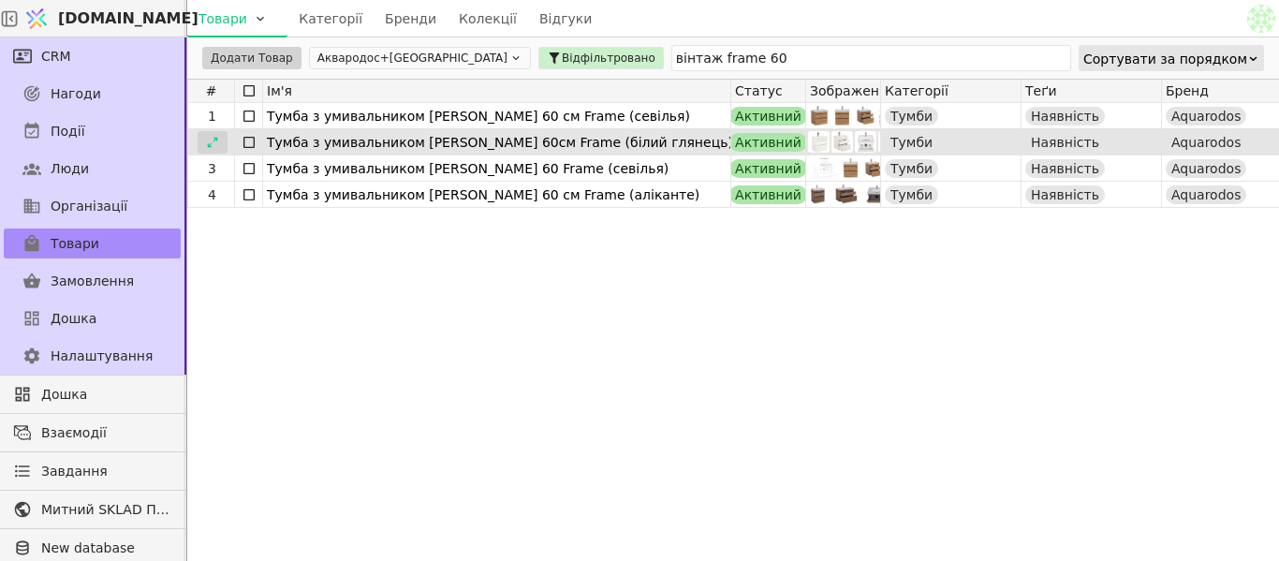
click at [218, 140] on icon at bounding box center [212, 142] width 13 height 13
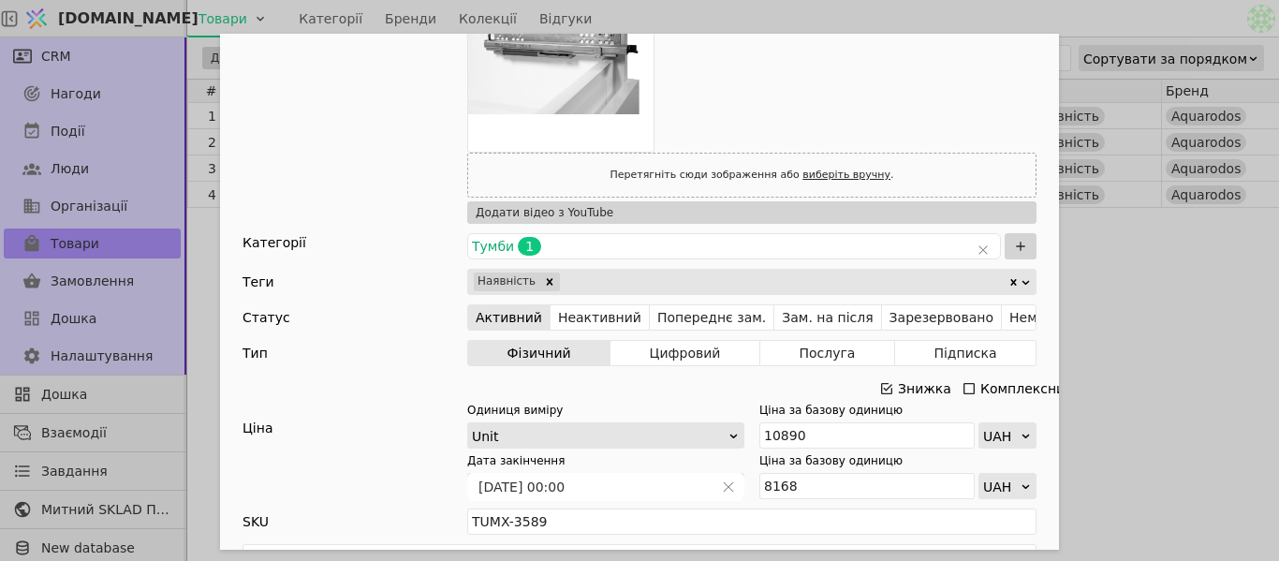
scroll to position [749, 0]
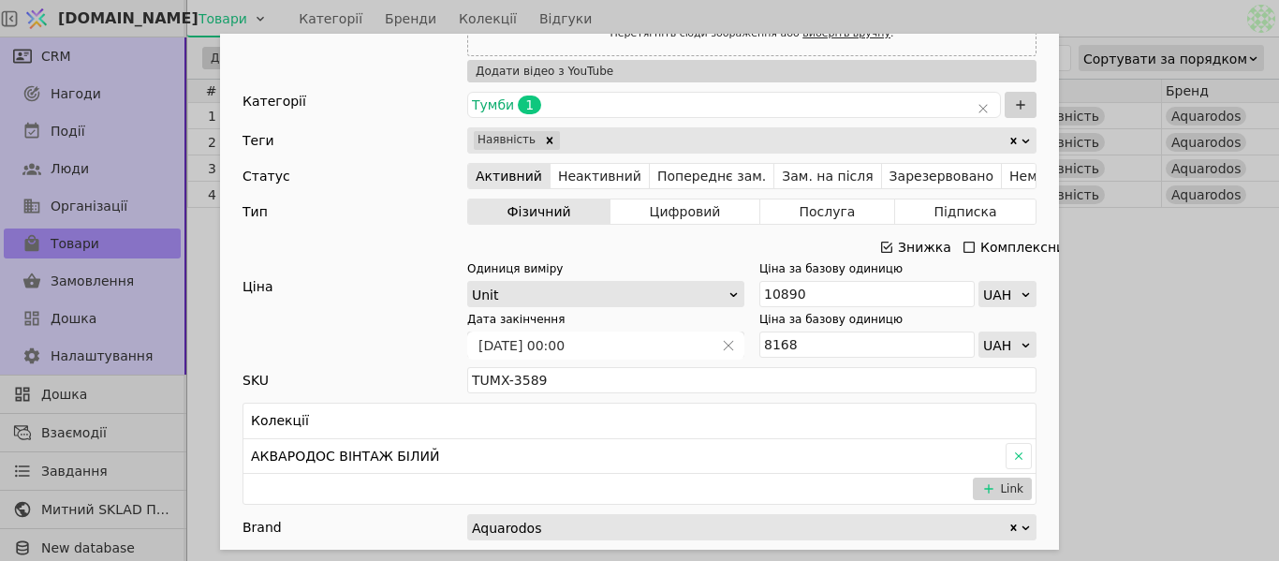
click at [885, 238] on div "Add Opportunity" at bounding box center [886, 247] width 15 height 26
click at [881, 248] on icon "Add Opportunity" at bounding box center [886, 247] width 11 height 11
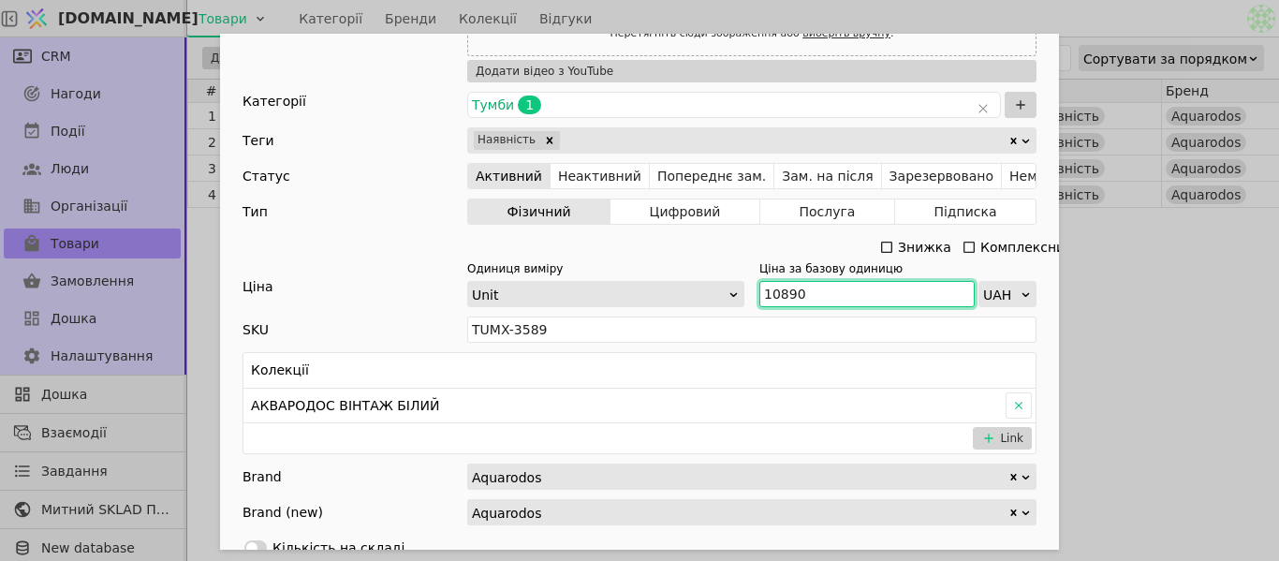
drag, startPoint x: 815, startPoint y: 294, endPoint x: 751, endPoint y: 283, distance: 64.7
click at [749, 283] on div "Одиниця виміру Unit Ціна за базову одиницю 10890 UAH" at bounding box center [751, 283] width 569 height 47
paste input "1 979"
click at [777, 288] on input "11 979" at bounding box center [866, 294] width 215 height 26
type input "11979"
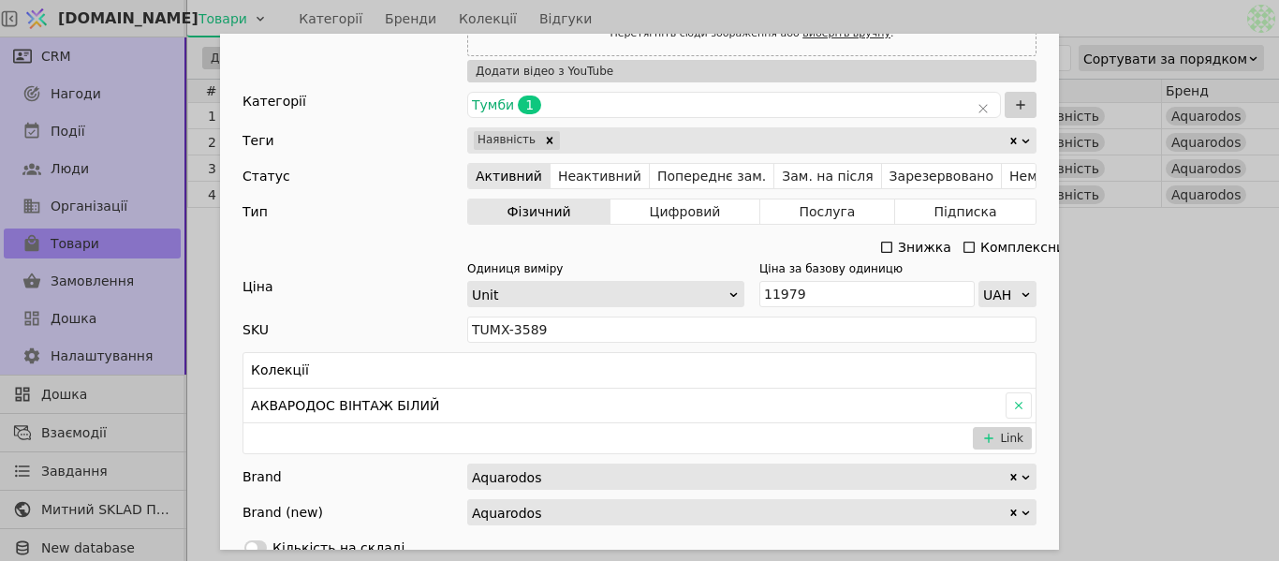
click at [1183, 281] on div "Ім'я [PERSON_NAME] з умивальником АКВАРОДОС Вінтаж 60см Frame (білий глянець) П…" at bounding box center [639, 280] width 1279 height 561
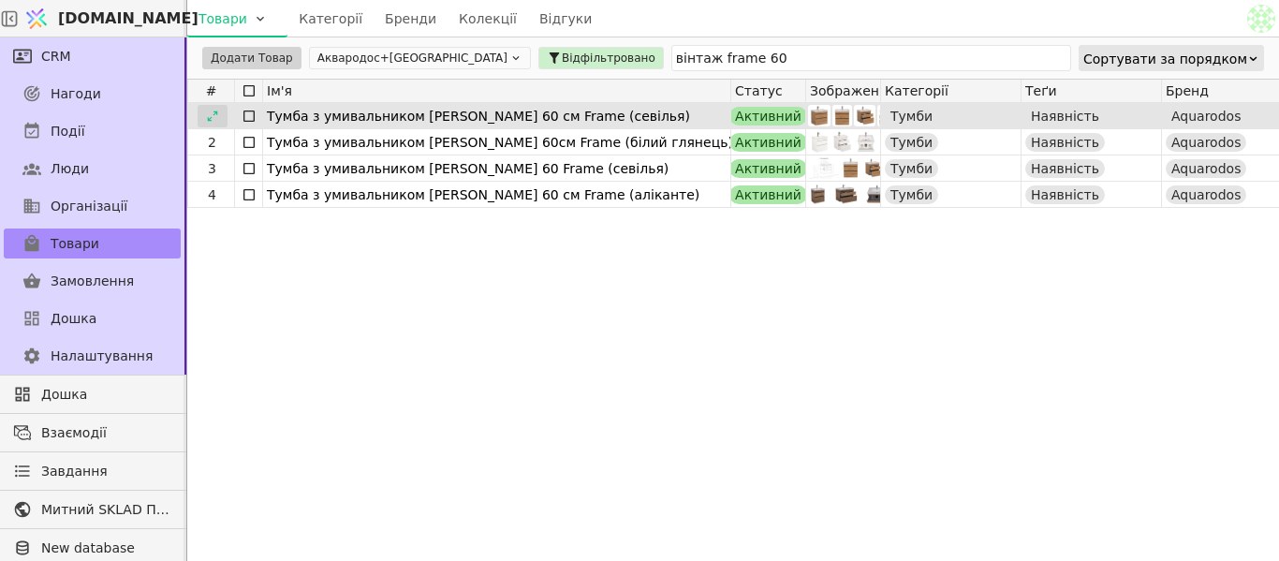
click at [210, 118] on icon at bounding box center [212, 115] width 10 height 10
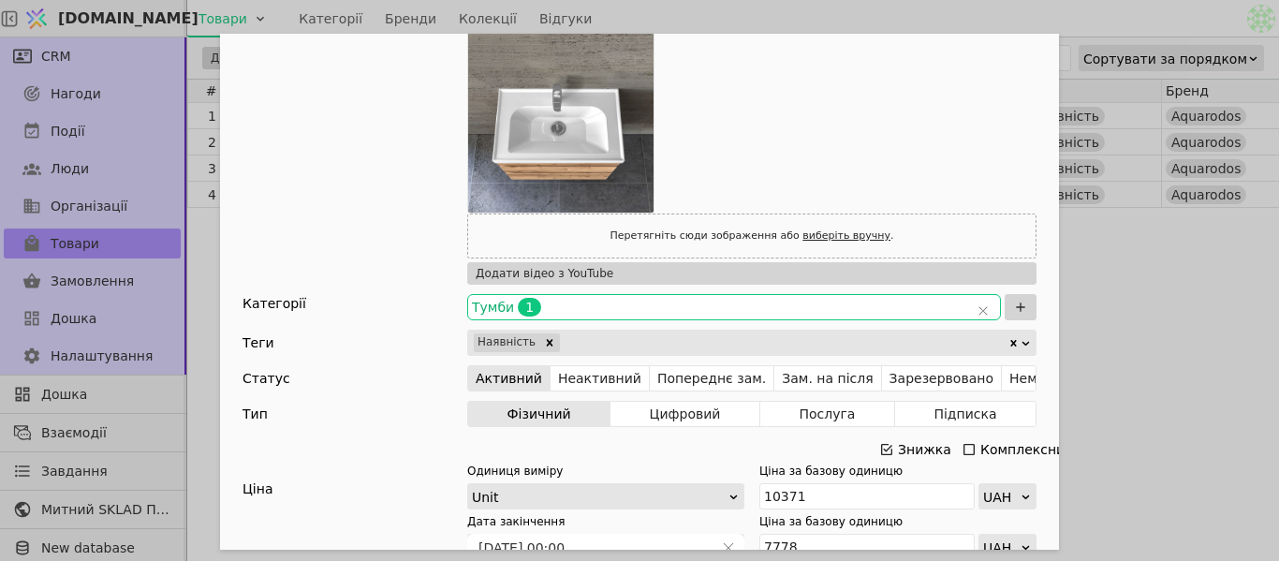
scroll to position [843, 0]
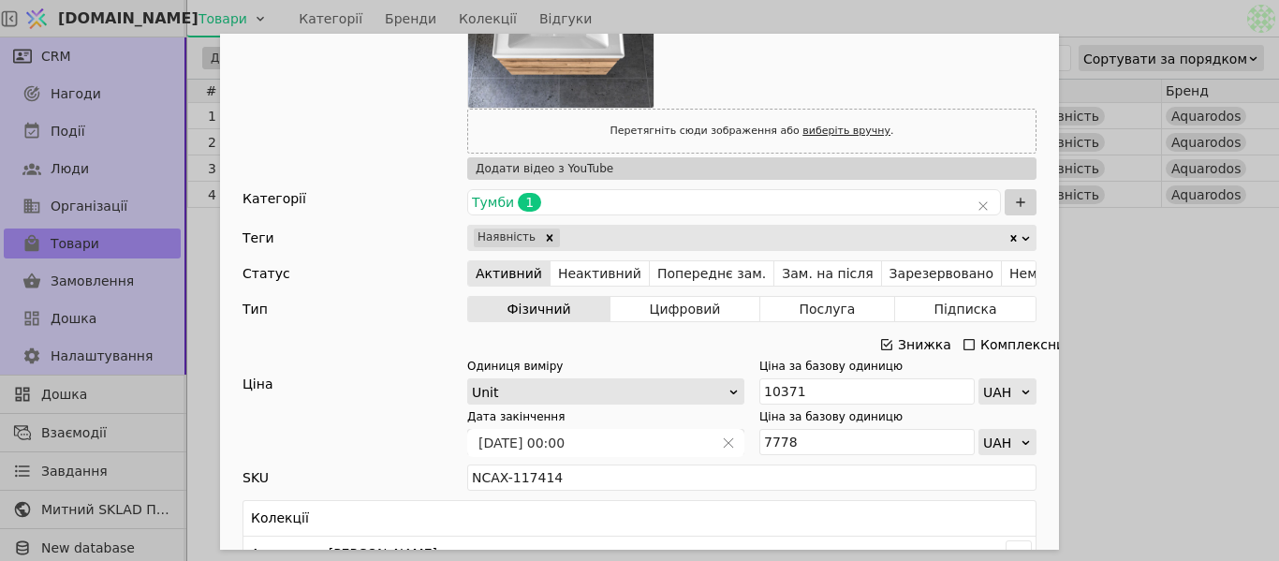
click at [884, 343] on icon "Add Opportunity" at bounding box center [886, 344] width 15 height 15
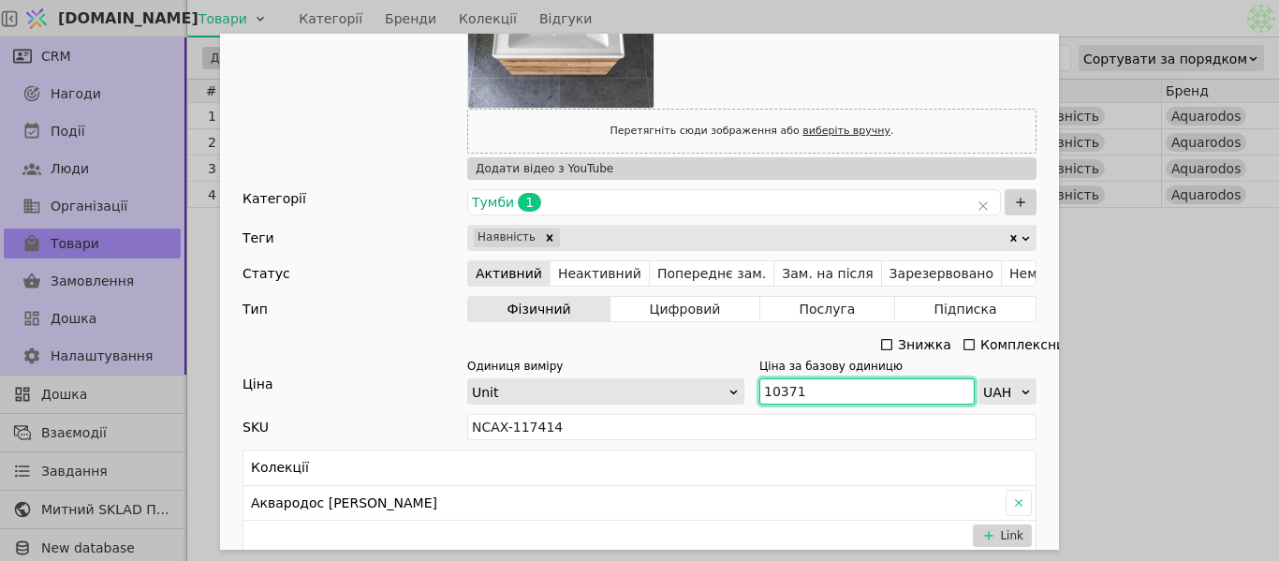
drag, startPoint x: 743, startPoint y: 379, endPoint x: 796, endPoint y: 389, distance: 53.3
click at [733, 380] on div "Одиниця виміру Unit [PERSON_NAME] за базову одиницю 10371 UAH" at bounding box center [751, 381] width 569 height 47
paste input "1 408"
click at [776, 395] on input "11 408" at bounding box center [866, 391] width 215 height 26
click at [777, 396] on input "11 408" at bounding box center [866, 391] width 215 height 26
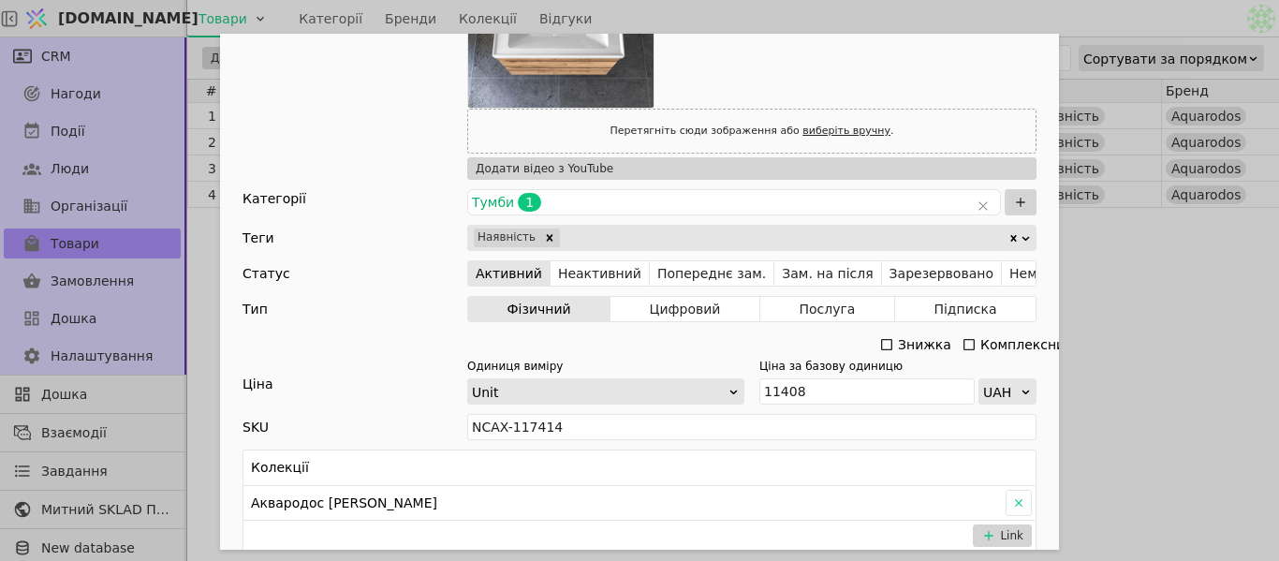
click at [1265, 280] on div "Ім'я [PERSON_NAME] з умивальником [PERSON_NAME] 60 см Frame (севілья) Посилання…" at bounding box center [639, 280] width 1279 height 561
type input "11408"
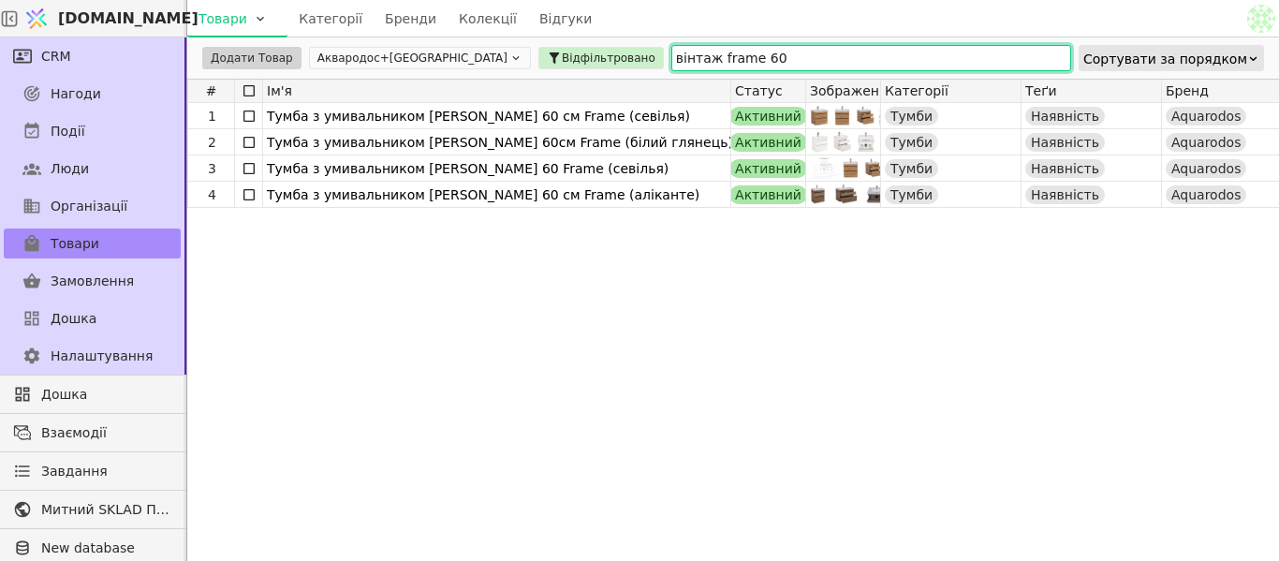
click at [674, 59] on input "вінтаж frame 60" at bounding box center [871, 58] width 400 height 26
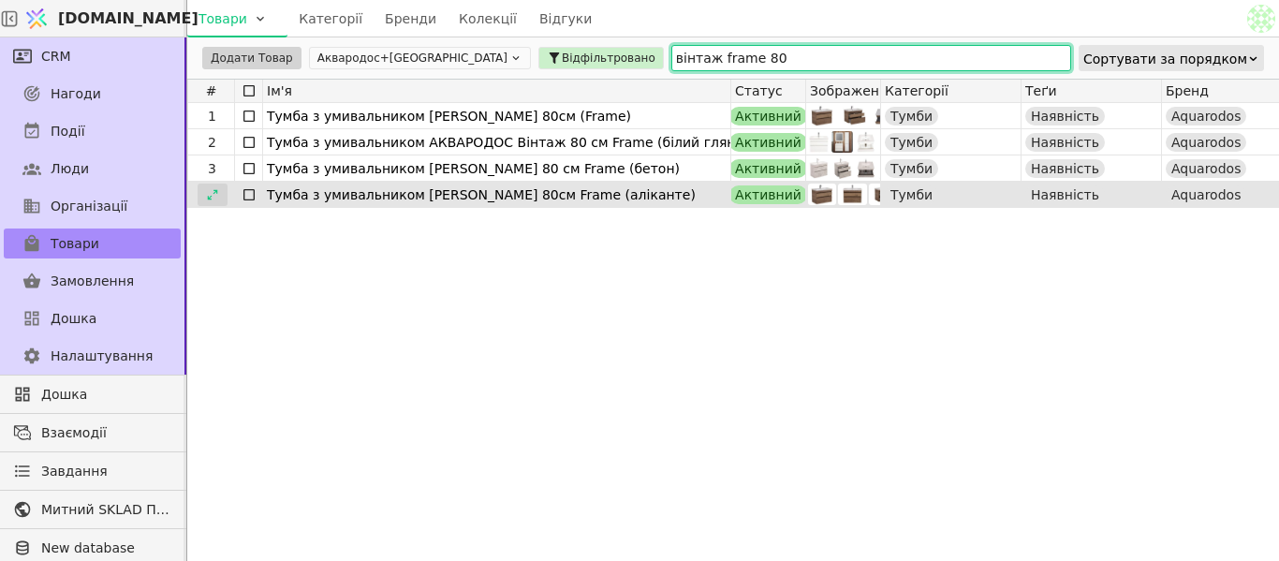
type input "вінтаж frame 80"
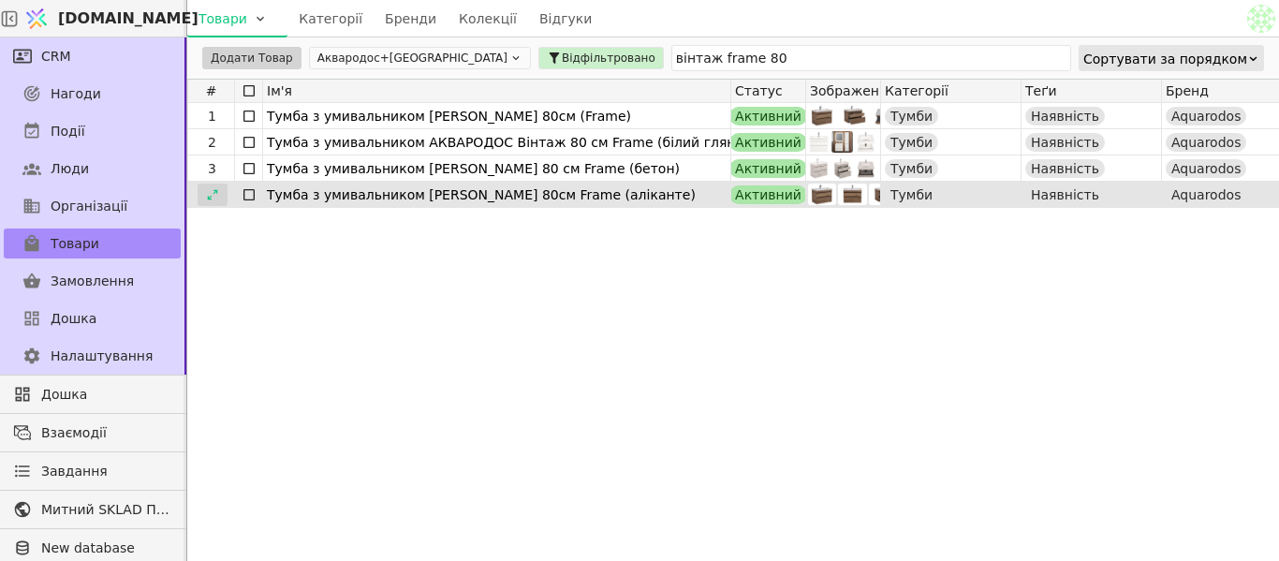
click at [214, 189] on icon at bounding box center [212, 194] width 13 height 13
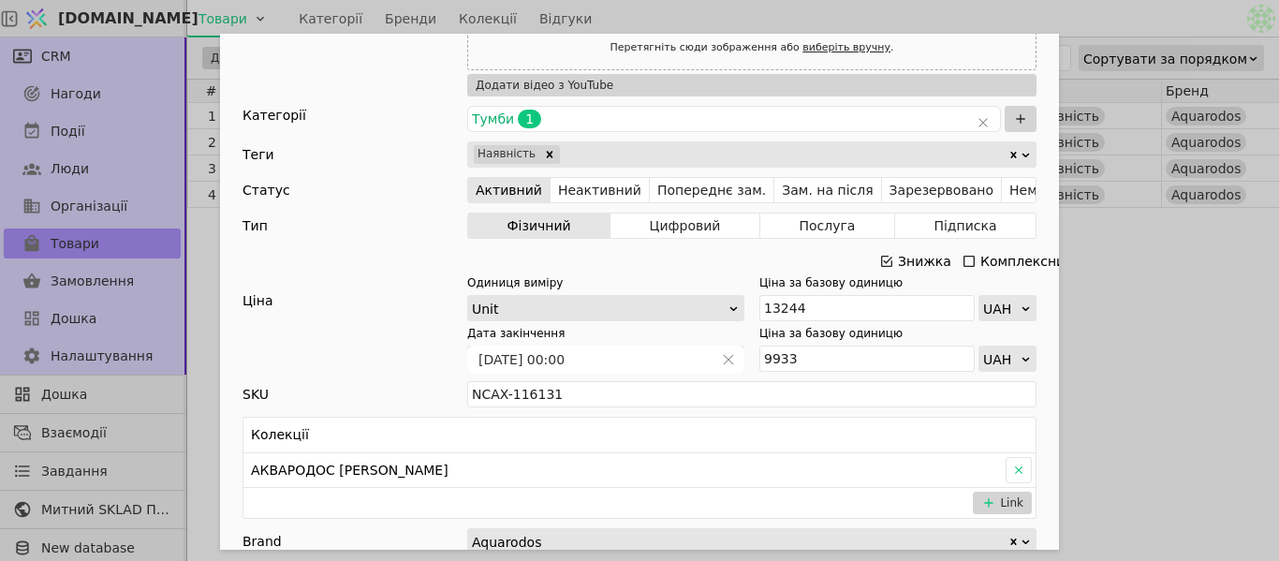
scroll to position [749, 0]
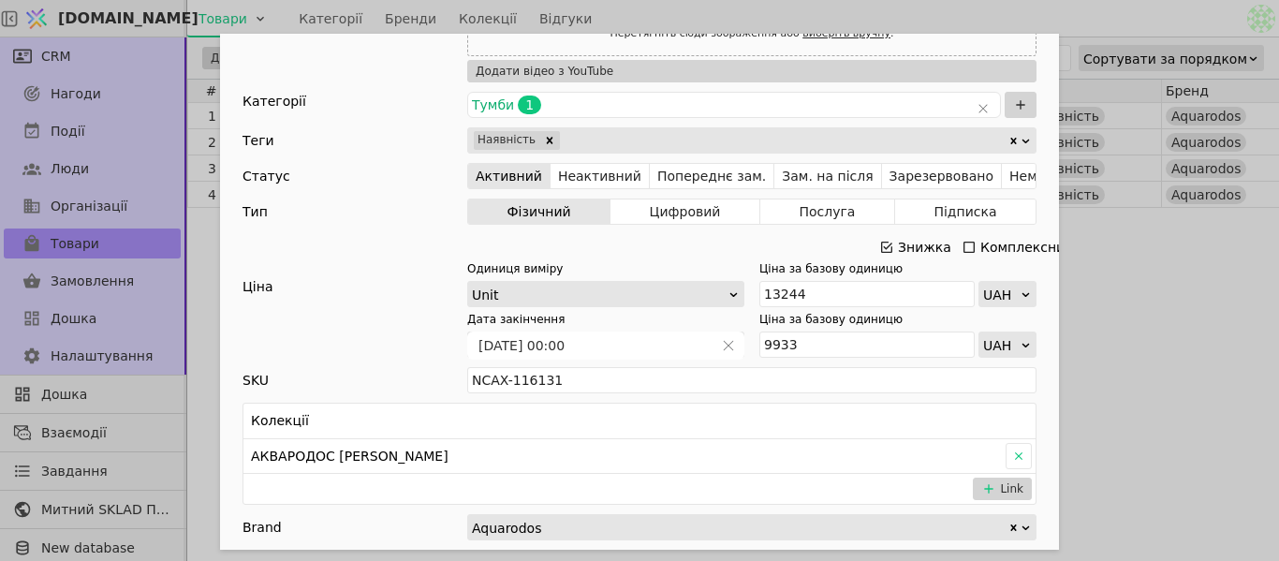
click at [880, 254] on div "Add Opportunity" at bounding box center [886, 247] width 15 height 26
click at [881, 248] on icon "Add Opportunity" at bounding box center [886, 247] width 15 height 15
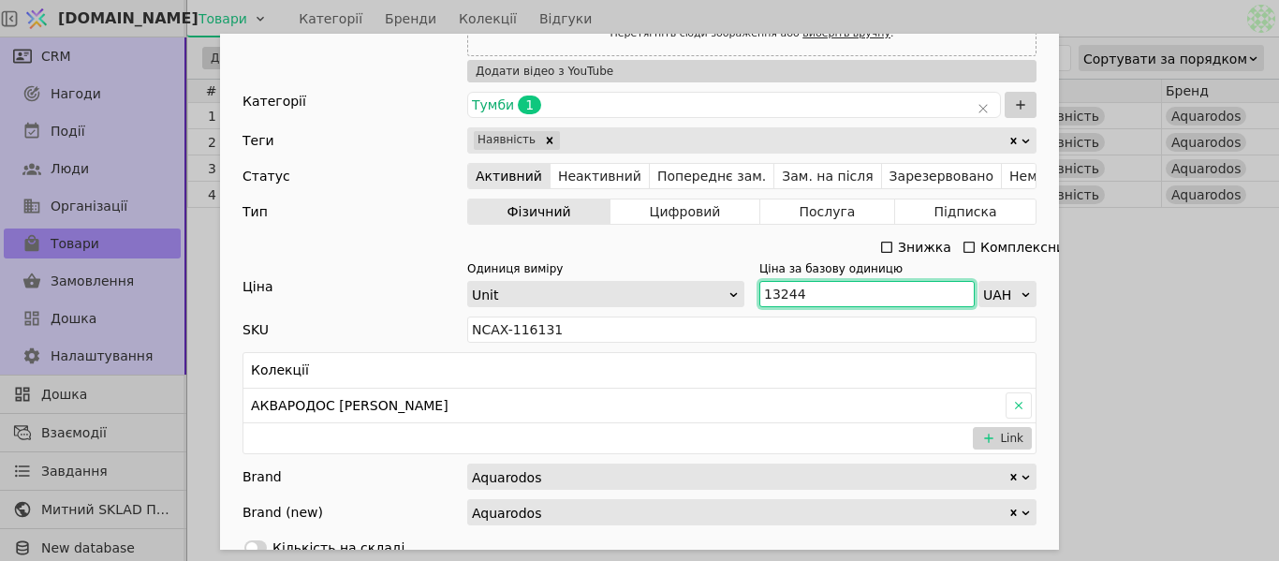
drag, startPoint x: 791, startPoint y: 292, endPoint x: 759, endPoint y: 298, distance: 32.3
click at [759, 298] on input "13244" at bounding box center [866, 294] width 215 height 26
paste input "4 568"
click at [775, 290] on input "14 568" at bounding box center [866, 294] width 215 height 26
type input "14568"
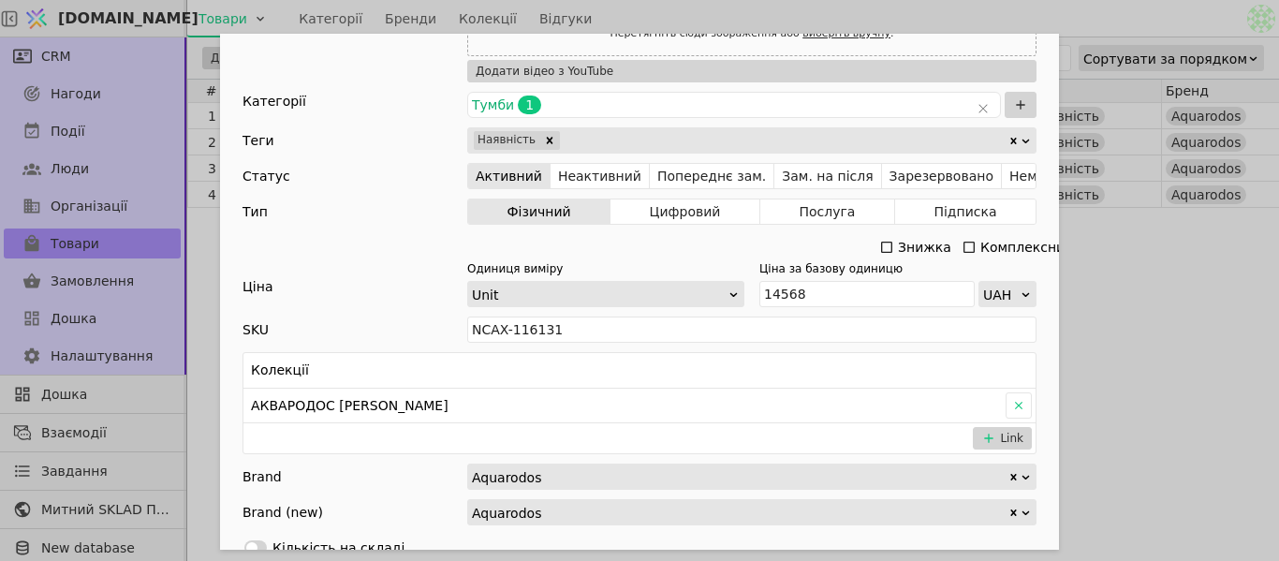
click at [1095, 275] on div "Ім'я [PERSON_NAME] з умивальником [PERSON_NAME] 80см Frame (аліканте) Посилання…" at bounding box center [639, 280] width 1279 height 561
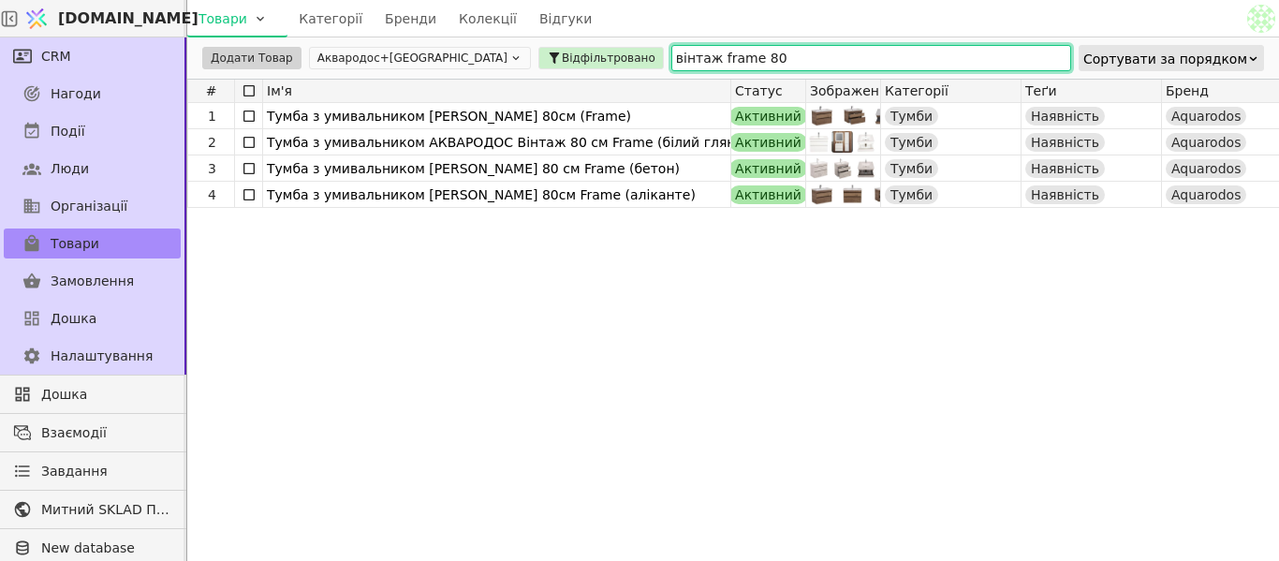
click at [671, 51] on input "вінтаж frame 80" at bounding box center [871, 58] width 400 height 26
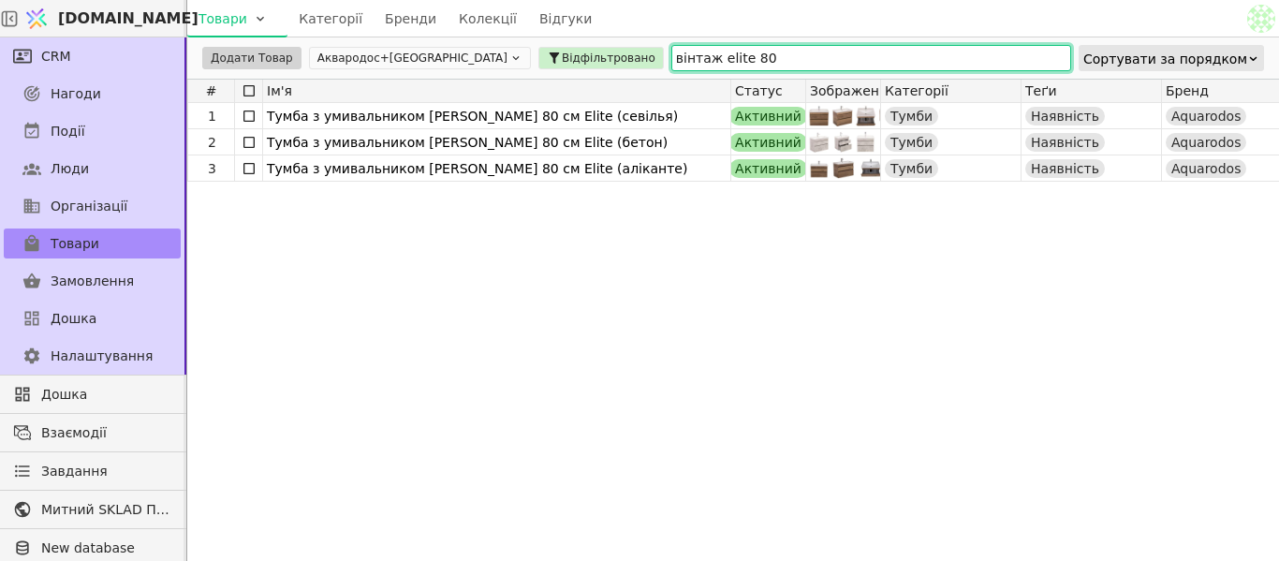
type input "вінтаж elite 80"
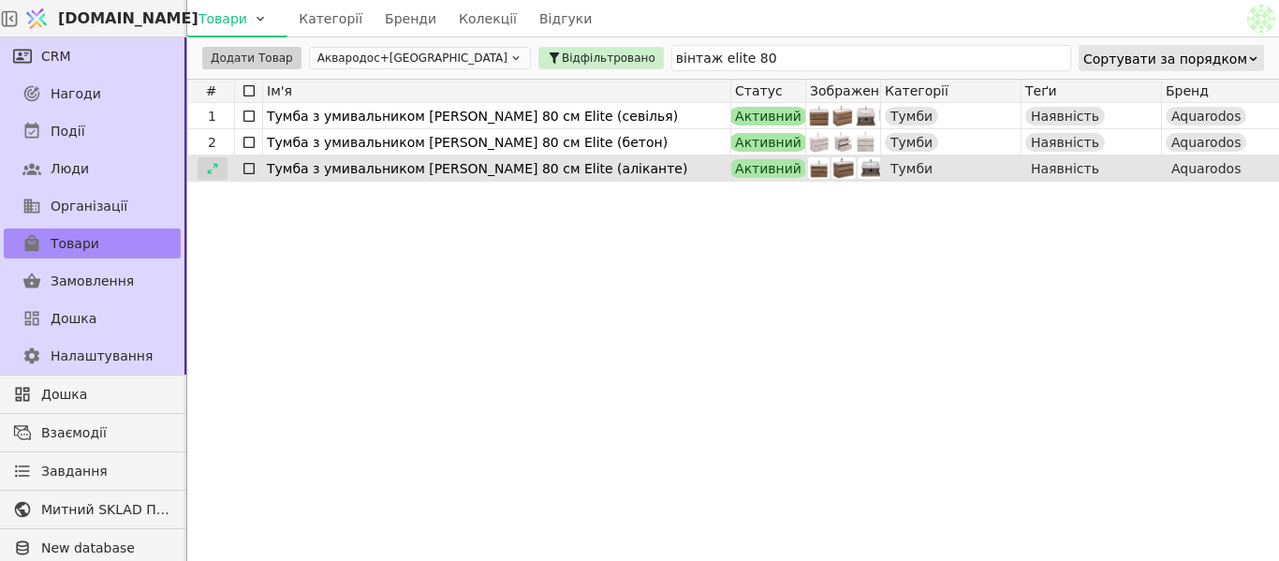
click at [213, 168] on icon at bounding box center [212, 168] width 13 height 13
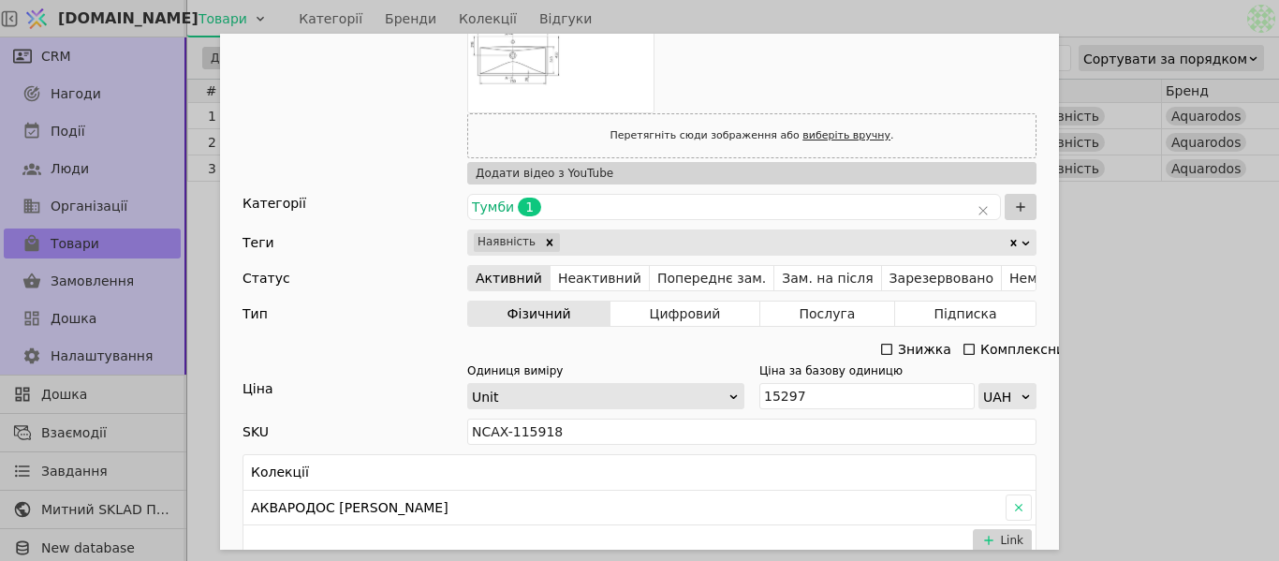
scroll to position [749, 0]
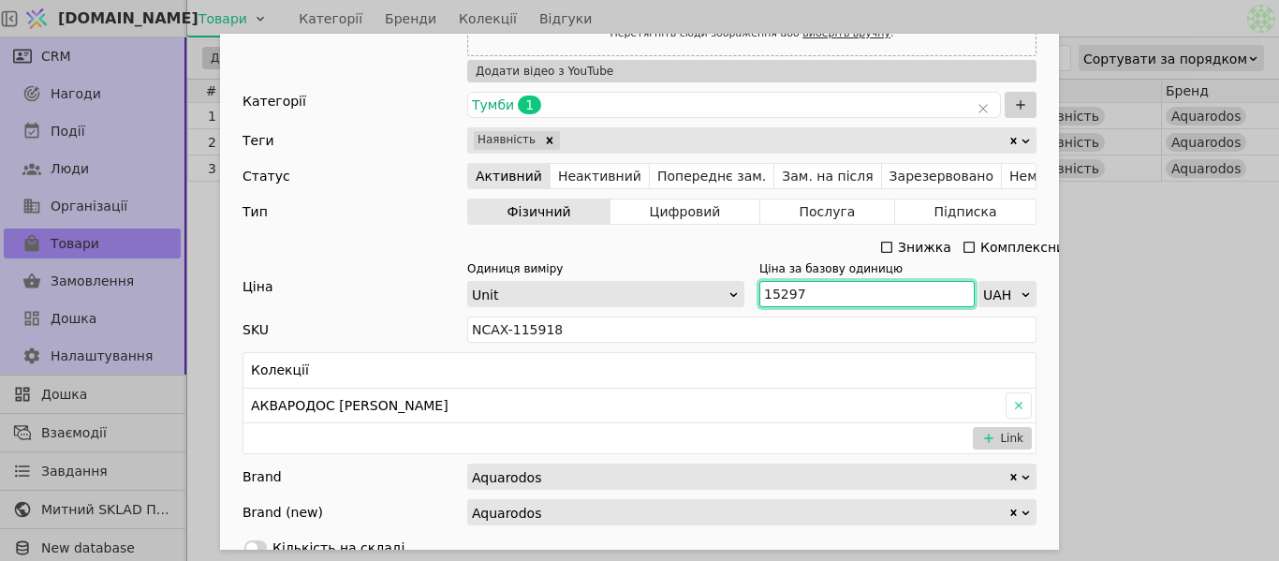
drag, startPoint x: 802, startPoint y: 297, endPoint x: 715, endPoint y: 292, distance: 87.2
click at [715, 292] on div "Одиниця виміру Unit Ціна за базову одиницю 15297 UAH" at bounding box center [751, 283] width 569 height 47
paste input "Add Opportunity"
click at [772, 291] on input "15 297" at bounding box center [866, 294] width 215 height 26
type input "15297"
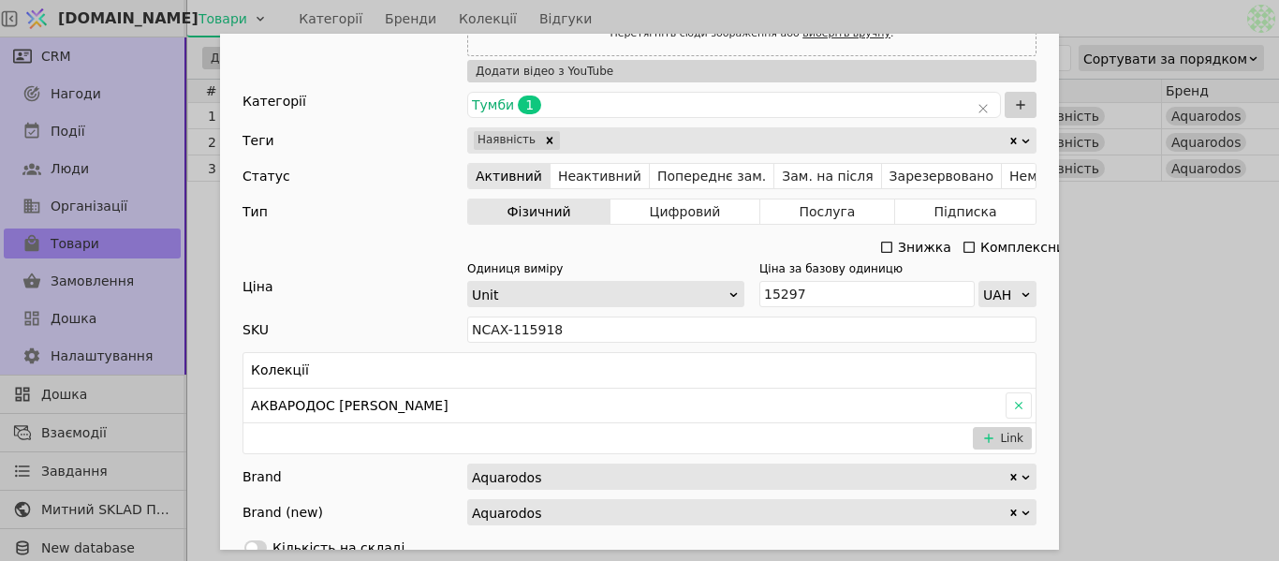
click at [1172, 293] on div "Ім'я [PERSON_NAME] з умивальником [PERSON_NAME] 80 см Elite (аліканте) Посиланн…" at bounding box center [639, 280] width 1279 height 561
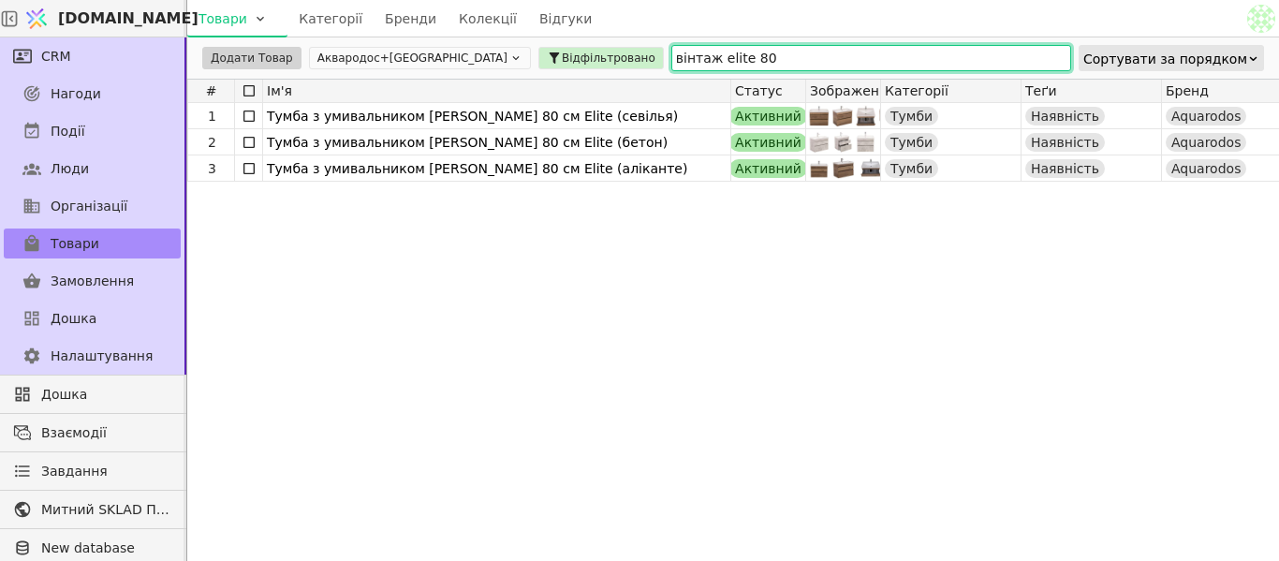
click at [671, 52] on input "вінтаж elite 80" at bounding box center [871, 58] width 400 height 26
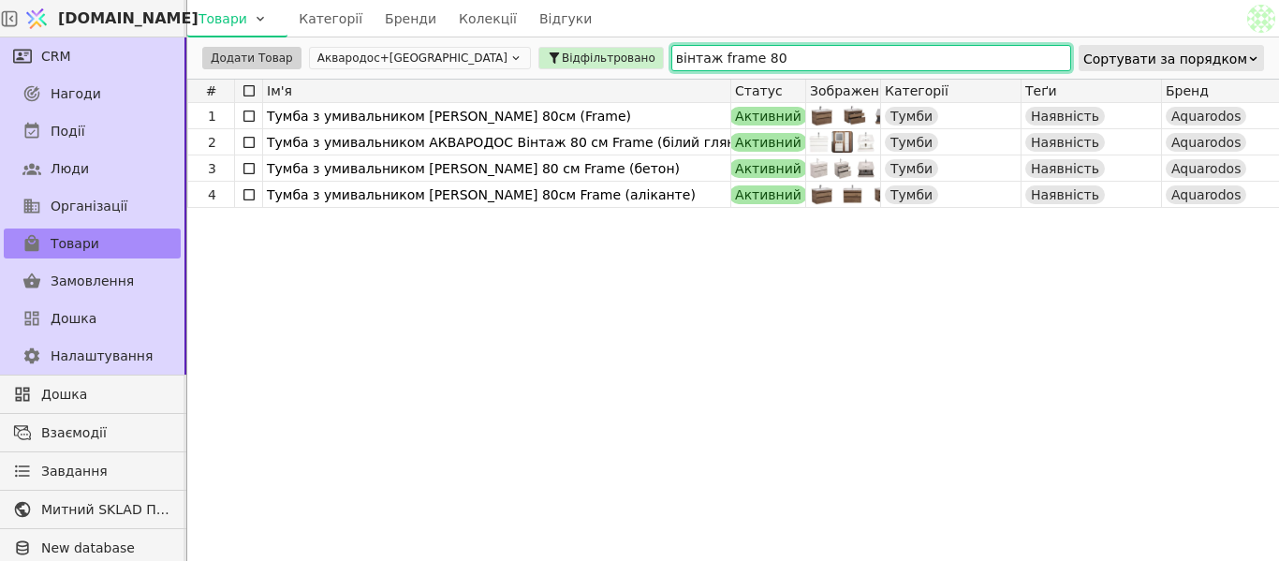
type input "вінтаж frame 80"
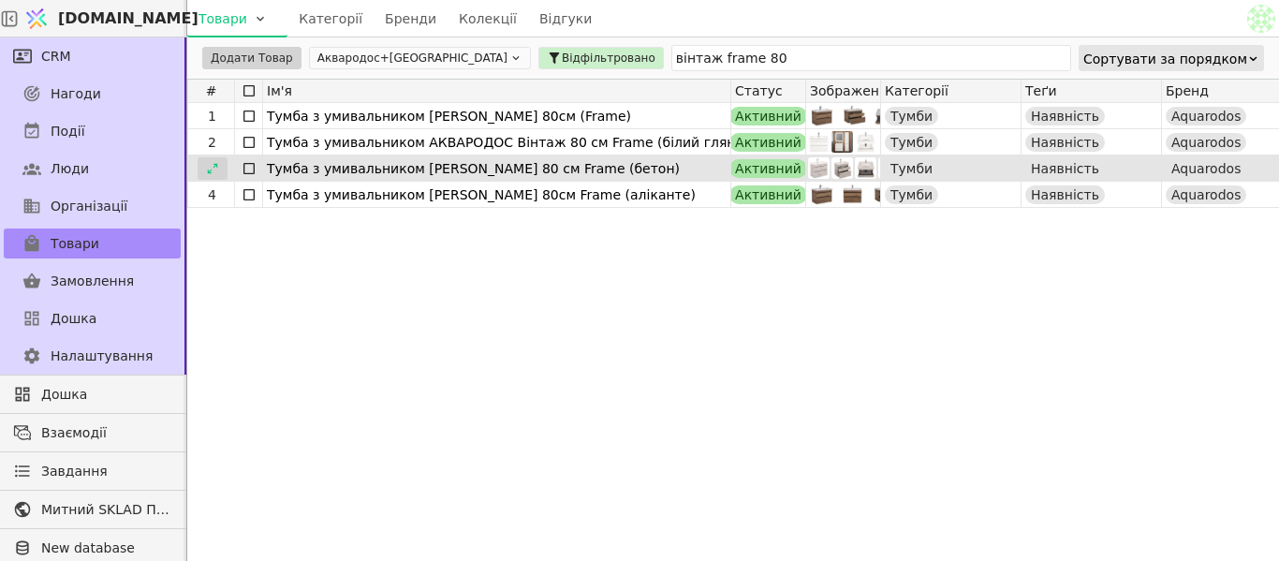
click at [210, 167] on icon at bounding box center [212, 168] width 13 height 13
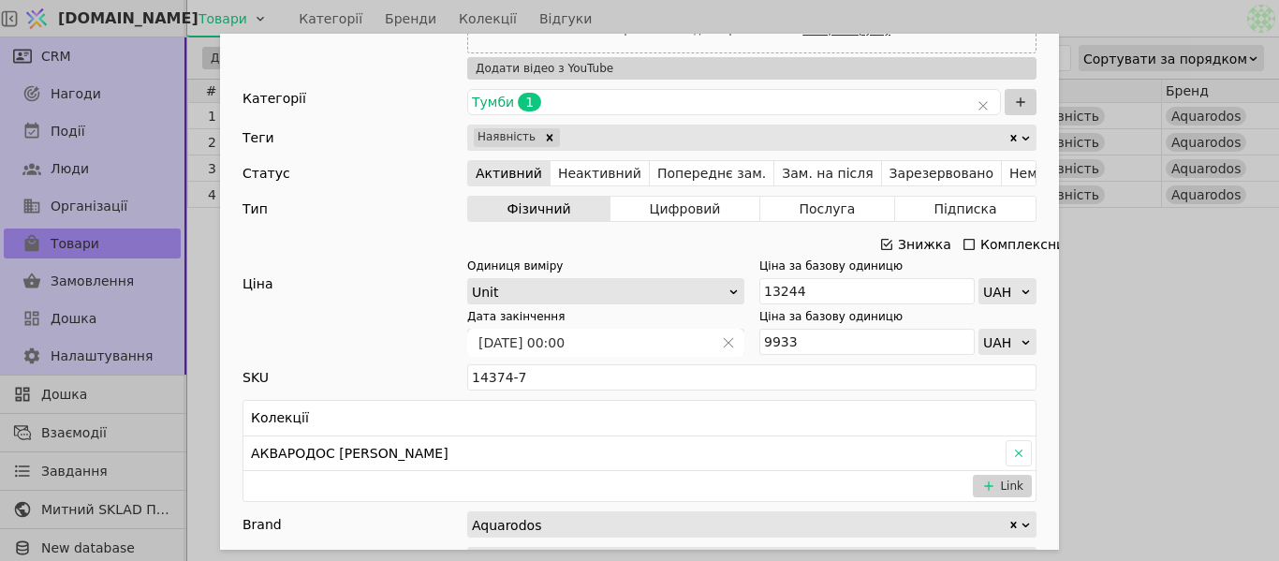
scroll to position [562, 0]
click at [879, 244] on icon "Add Opportunity" at bounding box center [886, 243] width 15 height 15
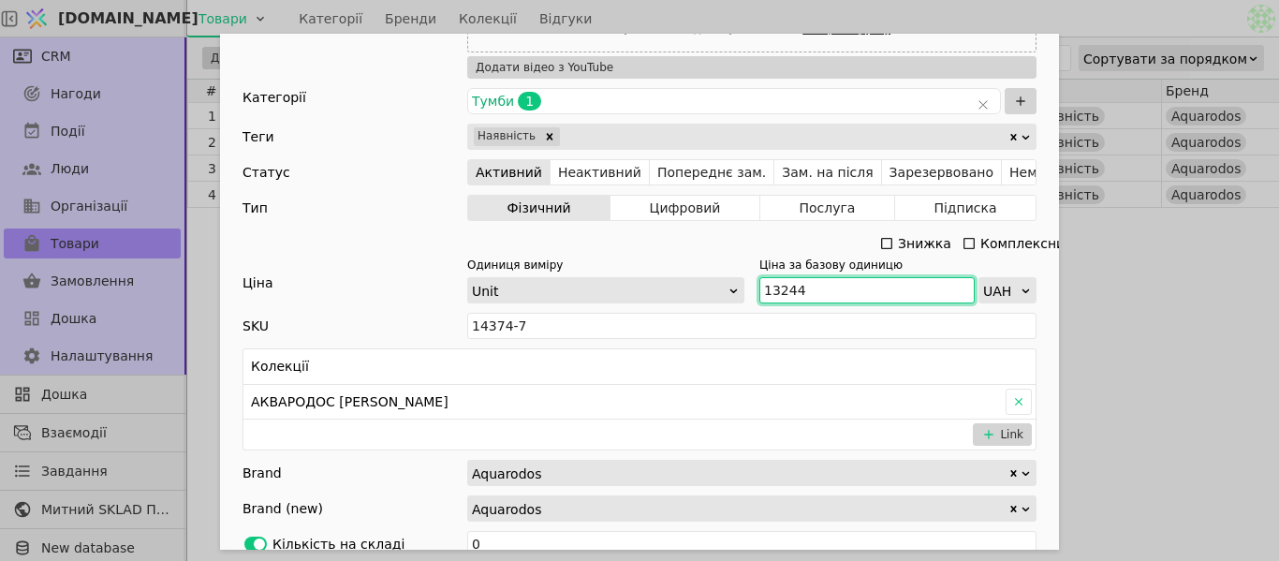
drag, startPoint x: 801, startPoint y: 288, endPoint x: 753, endPoint y: 279, distance: 48.7
click at [759, 279] on input "13244" at bounding box center [866, 290] width 215 height 26
paste input "4 568"
click at [781, 284] on input "14 568" at bounding box center [866, 290] width 215 height 26
click at [779, 283] on input "14 568" at bounding box center [866, 290] width 215 height 26
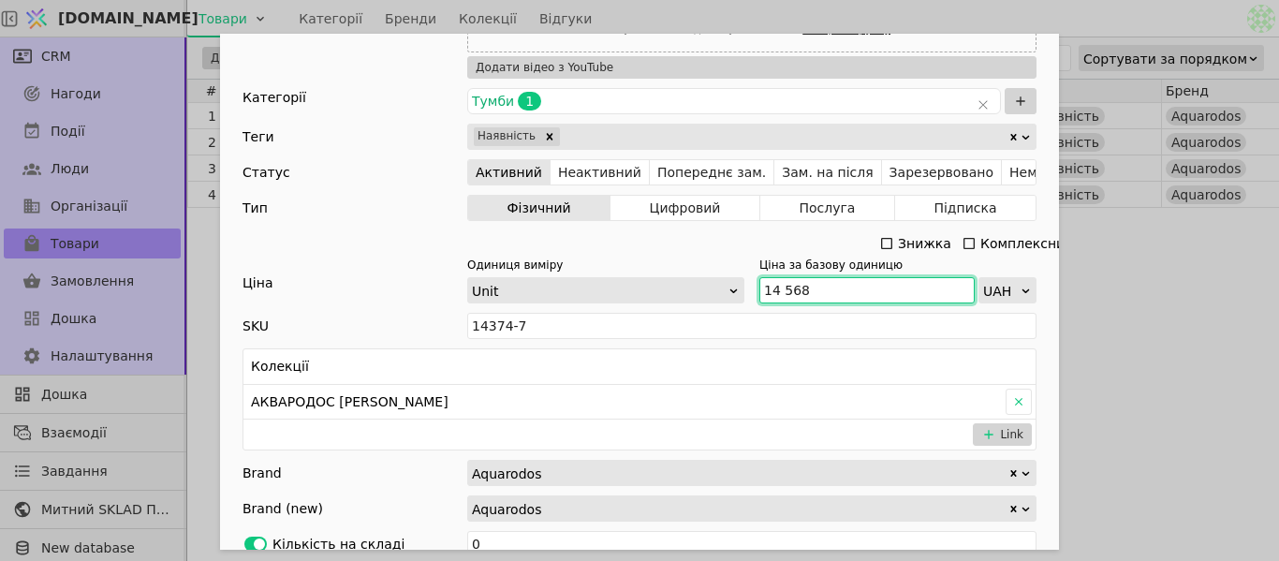
click at [776, 283] on input "14 568" at bounding box center [866, 290] width 215 height 26
type input "14568"
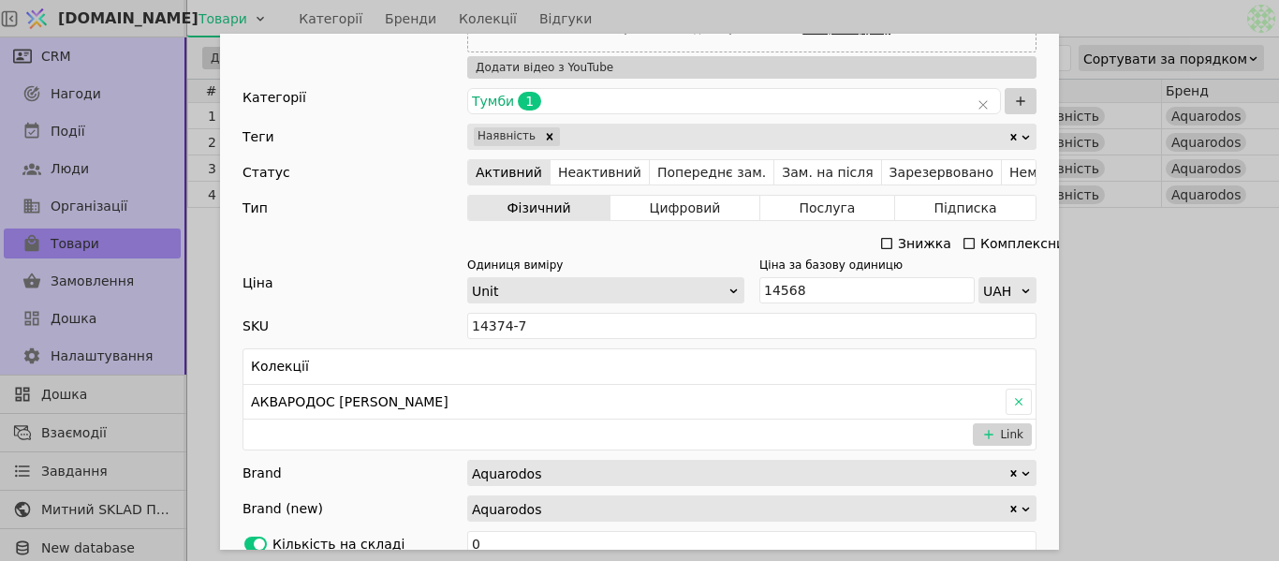
click at [1236, 297] on div "Ім'я [PERSON_NAME] з умивальником [PERSON_NAME] 80 см Frame (бетон) Посилання t…" at bounding box center [639, 280] width 1279 height 561
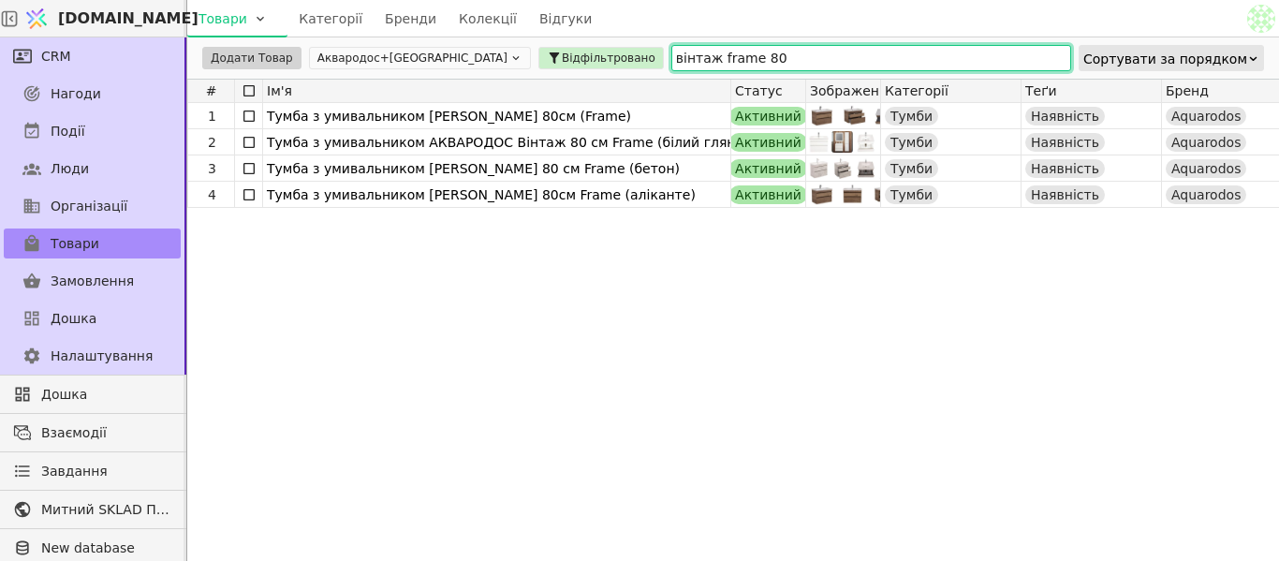
click at [671, 54] on input "вінтаж frame 80" at bounding box center [871, 58] width 400 height 26
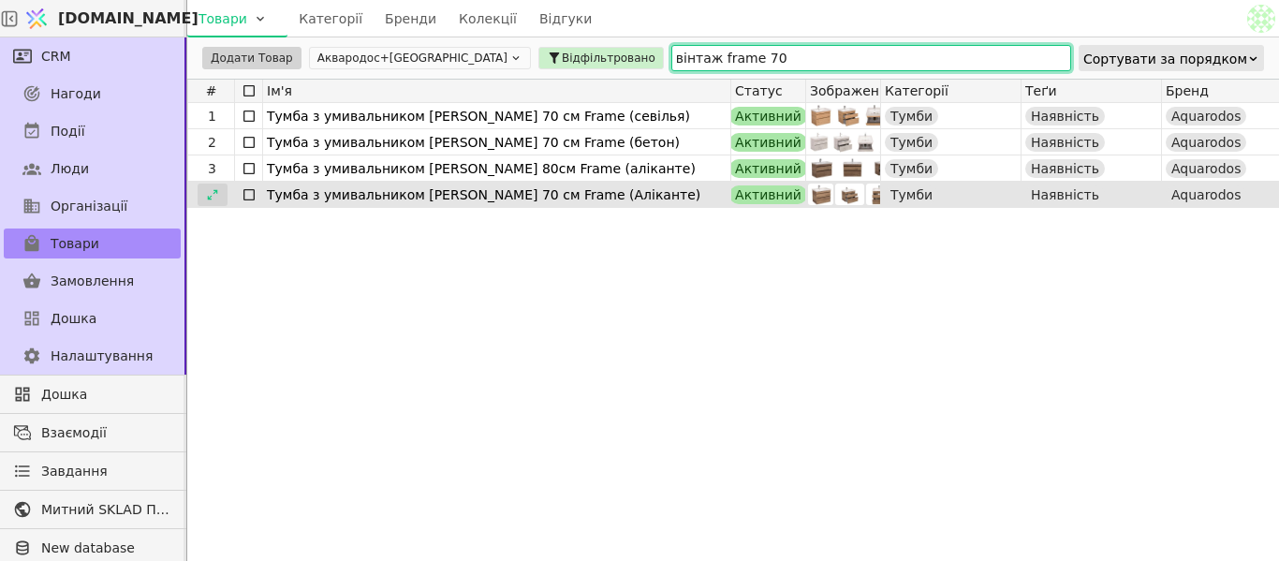
type input "вінтаж frame 70"
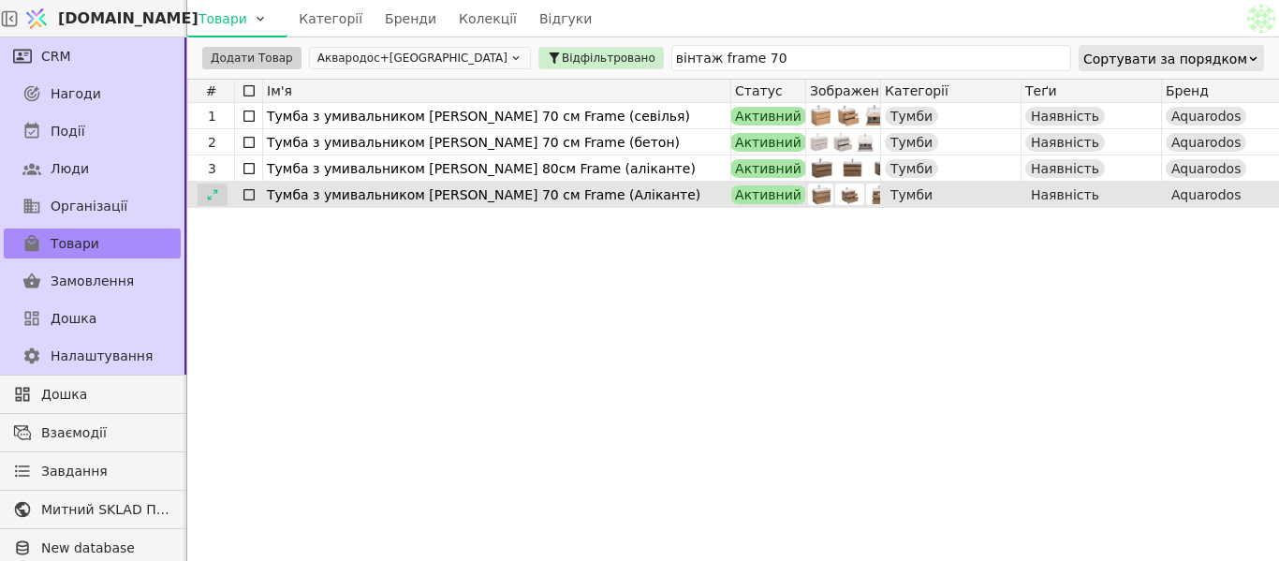
click at [216, 192] on icon at bounding box center [212, 194] width 10 height 10
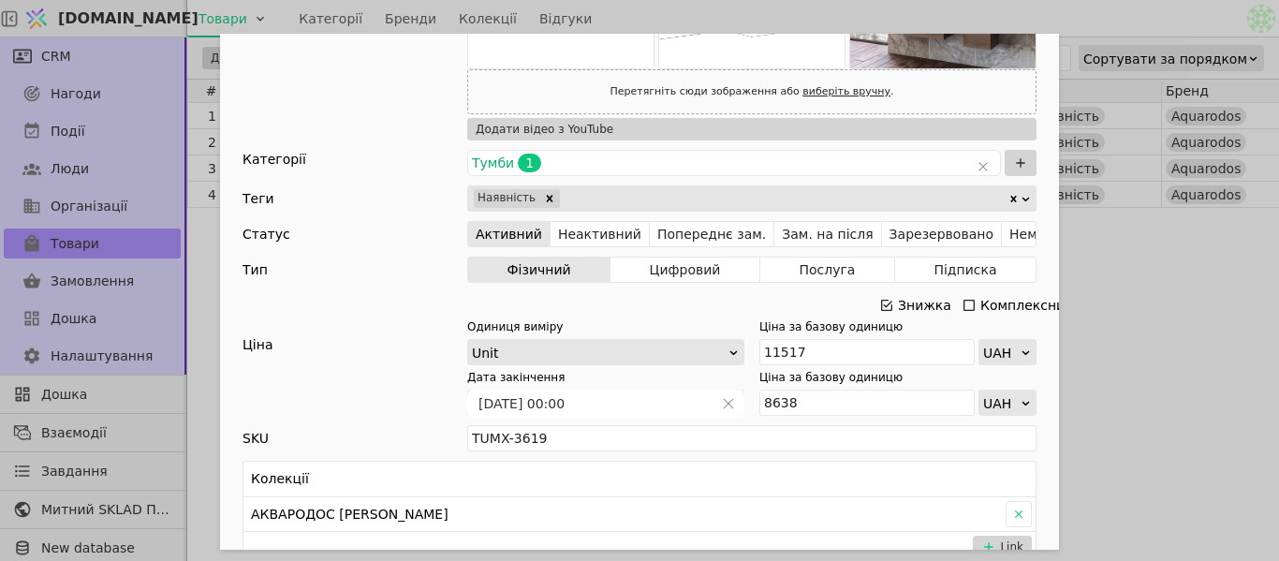
scroll to position [655, 0]
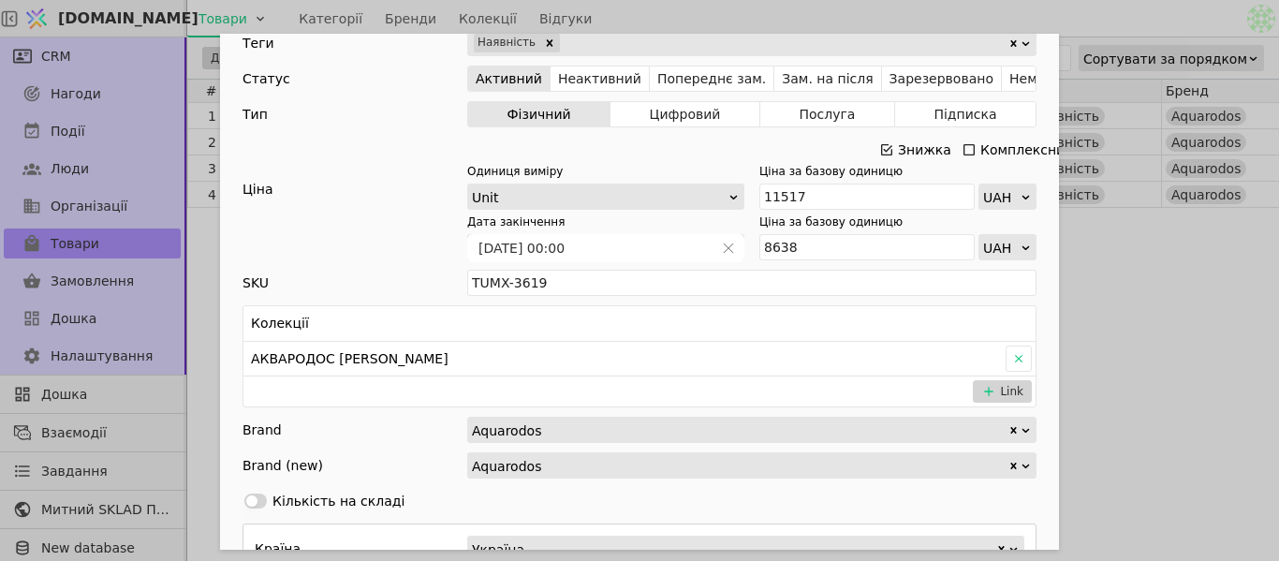
click at [879, 150] on icon "Add Opportunity" at bounding box center [886, 149] width 15 height 15
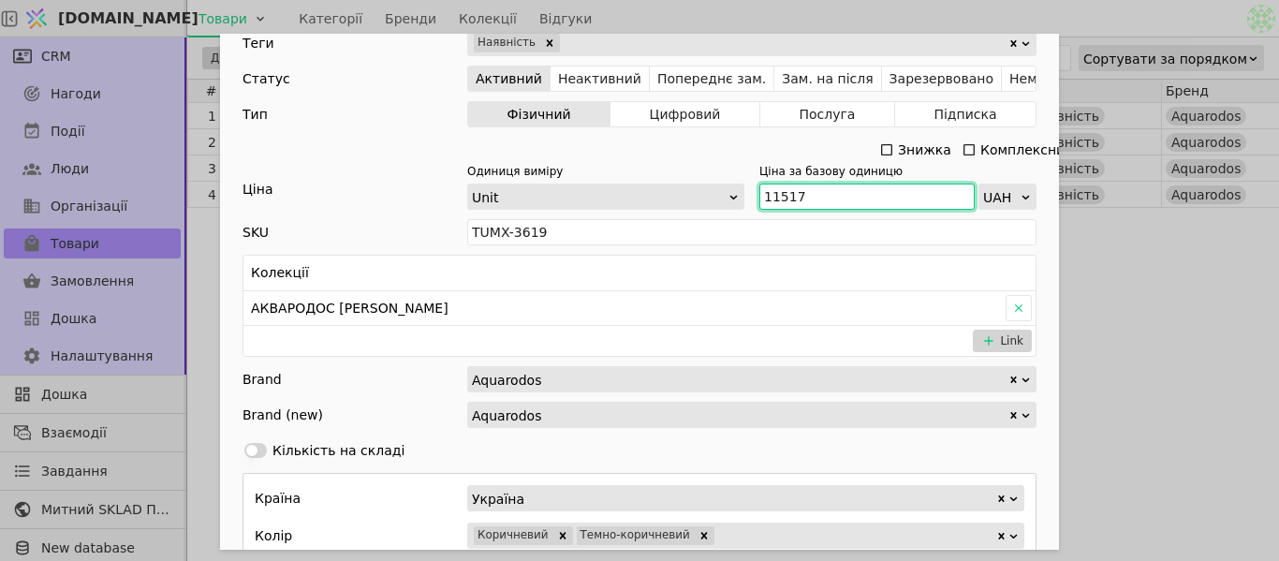
drag, startPoint x: 786, startPoint y: 197, endPoint x: 757, endPoint y: 192, distance: 29.4
click at [759, 192] on input "11517" at bounding box center [866, 197] width 215 height 26
paste input "2 669"
click at [774, 200] on input "12 669" at bounding box center [866, 197] width 215 height 26
type input "12669"
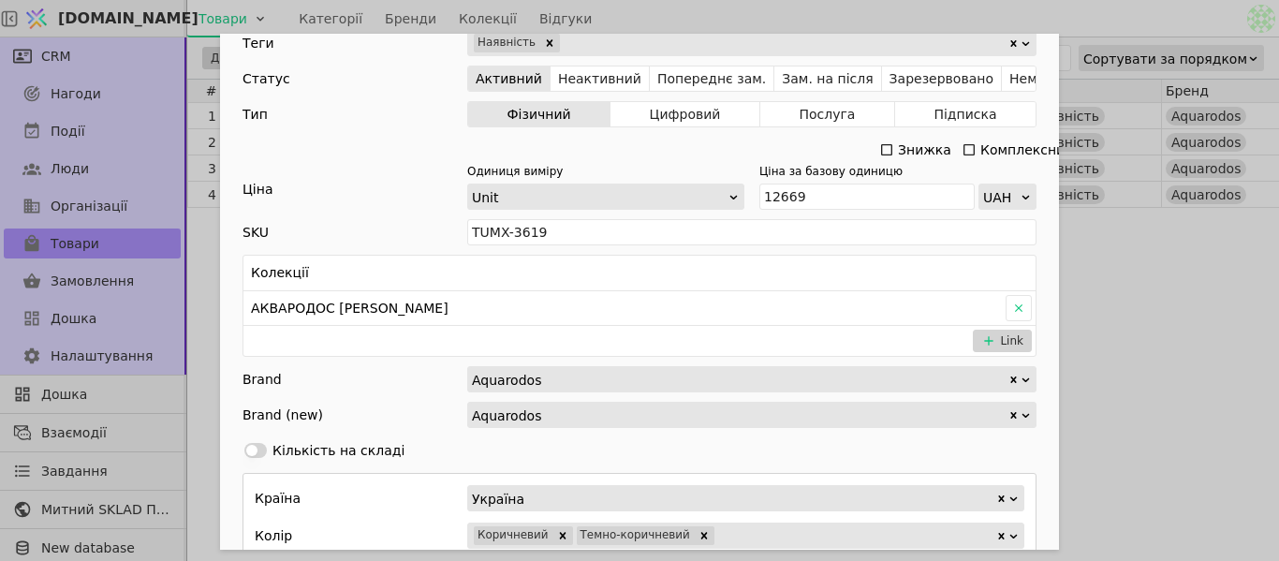
click at [1101, 288] on div "Ім'я Тумба з умивальником [PERSON_NAME] 70 см Frame (Аліканте) Посилання tumba-…" at bounding box center [639, 280] width 1279 height 561
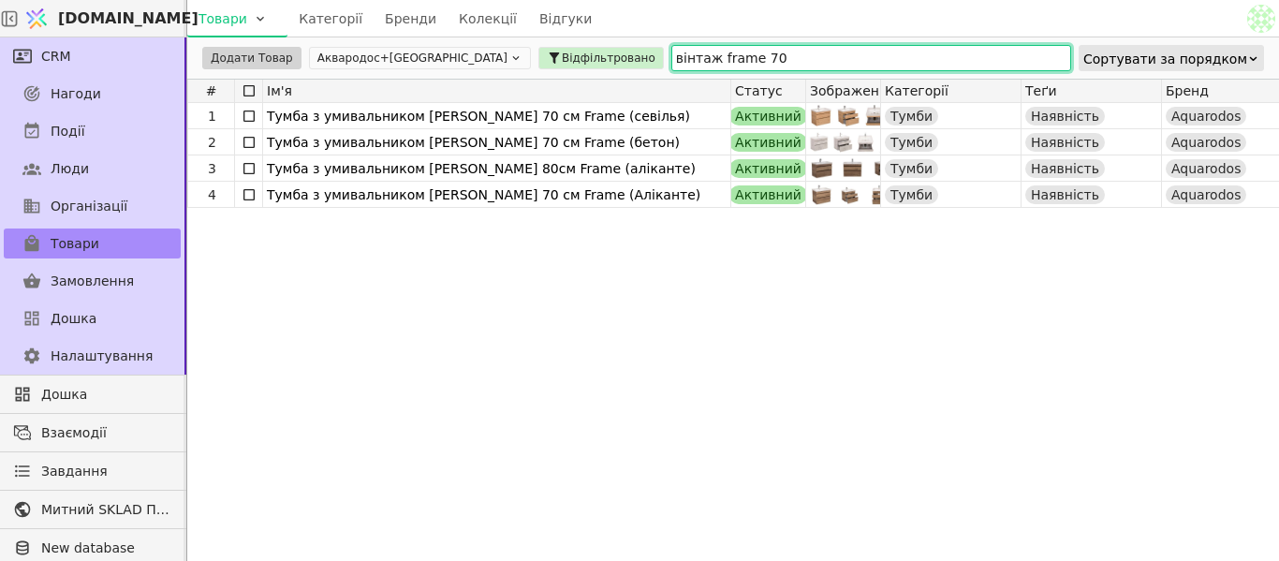
click at [683, 54] on input "вінтаж frame 70" at bounding box center [871, 58] width 400 height 26
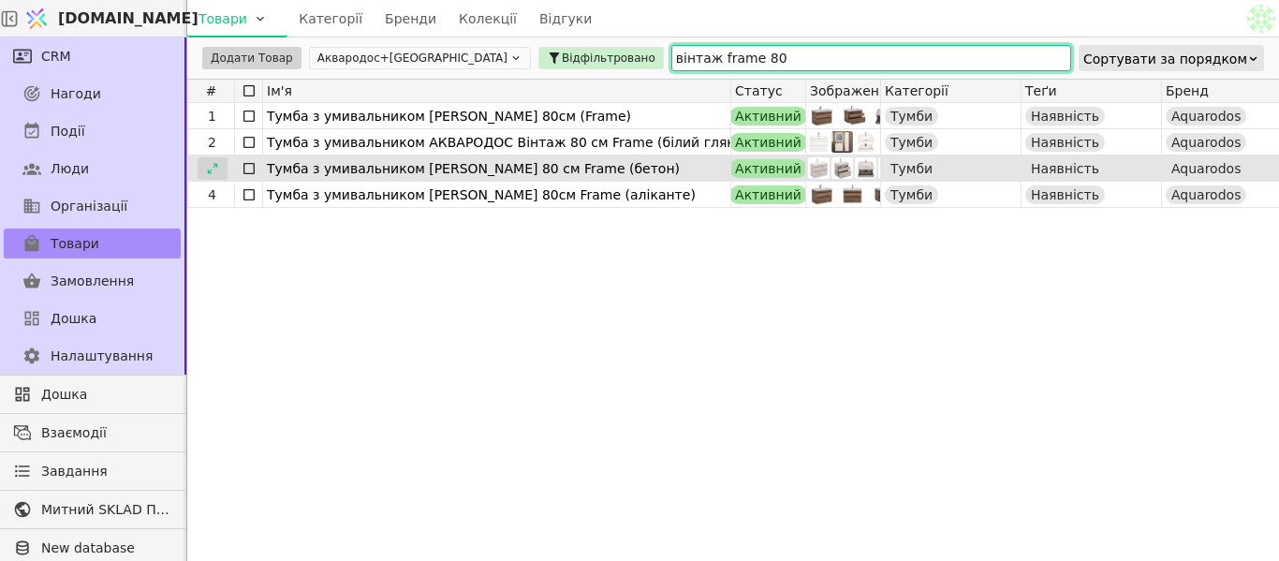
type input "вінтаж frame 80"
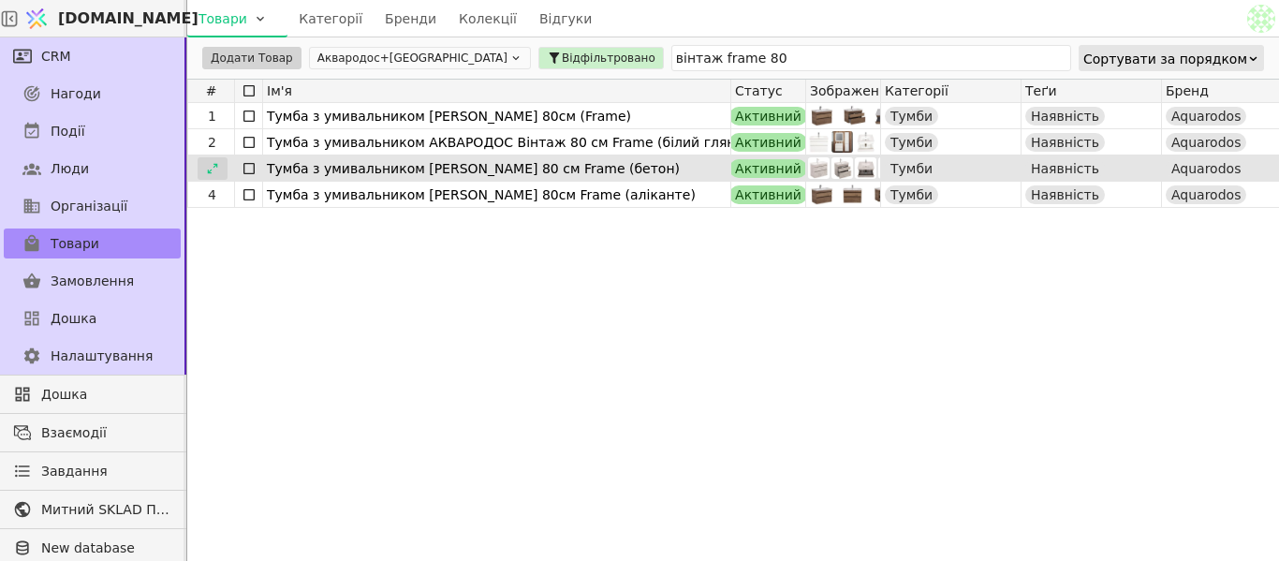
click at [205, 176] on div at bounding box center [213, 168] width 30 height 22
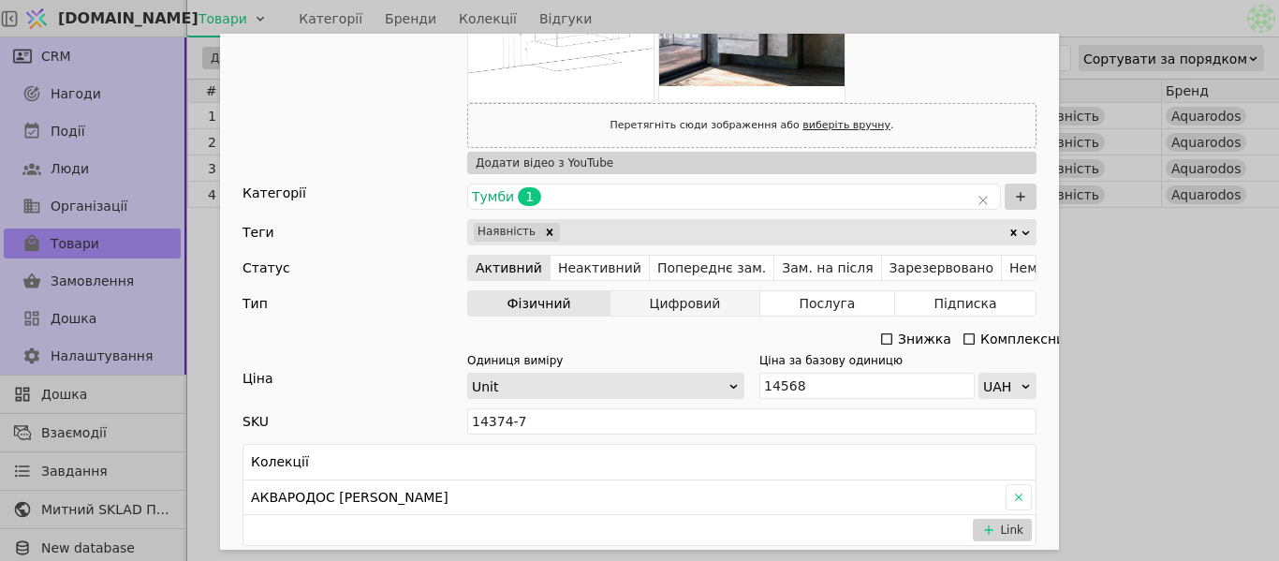
scroll to position [468, 0]
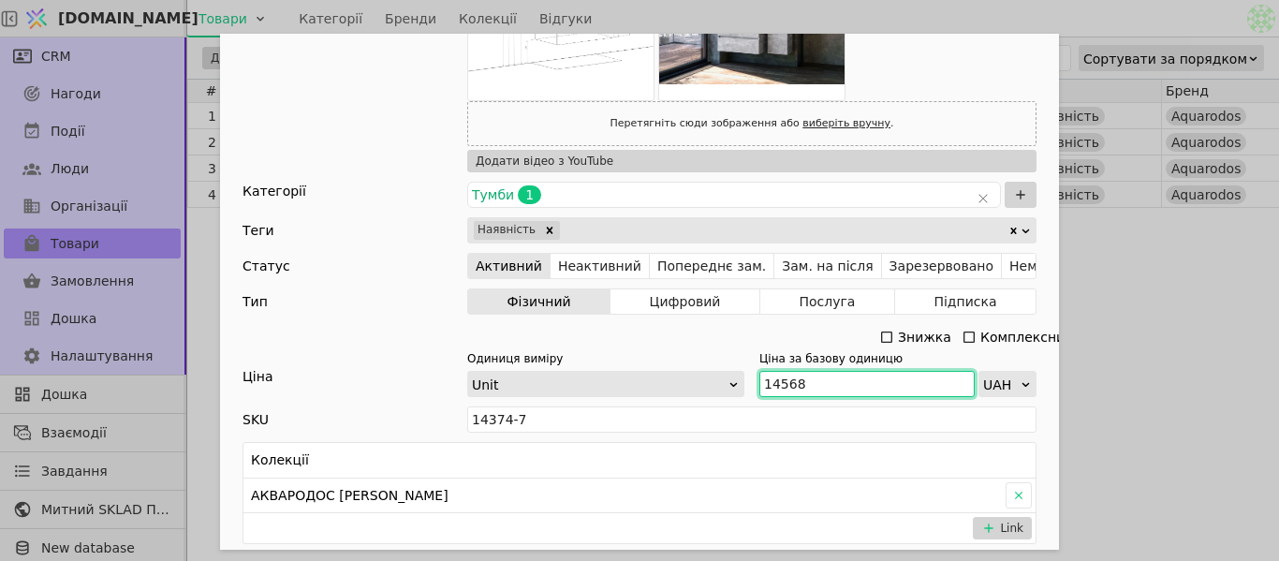
drag, startPoint x: 772, startPoint y: 383, endPoint x: 742, endPoint y: 377, distance: 31.4
click at [742, 377] on div "Одиниця виміру Unit Ціна за базову одиницю 14568 UAH" at bounding box center [751, 373] width 569 height 47
paste input "5 297"
click at [776, 382] on input "14568" at bounding box center [866, 384] width 215 height 26
click at [776, 382] on input "15 297" at bounding box center [866, 384] width 215 height 26
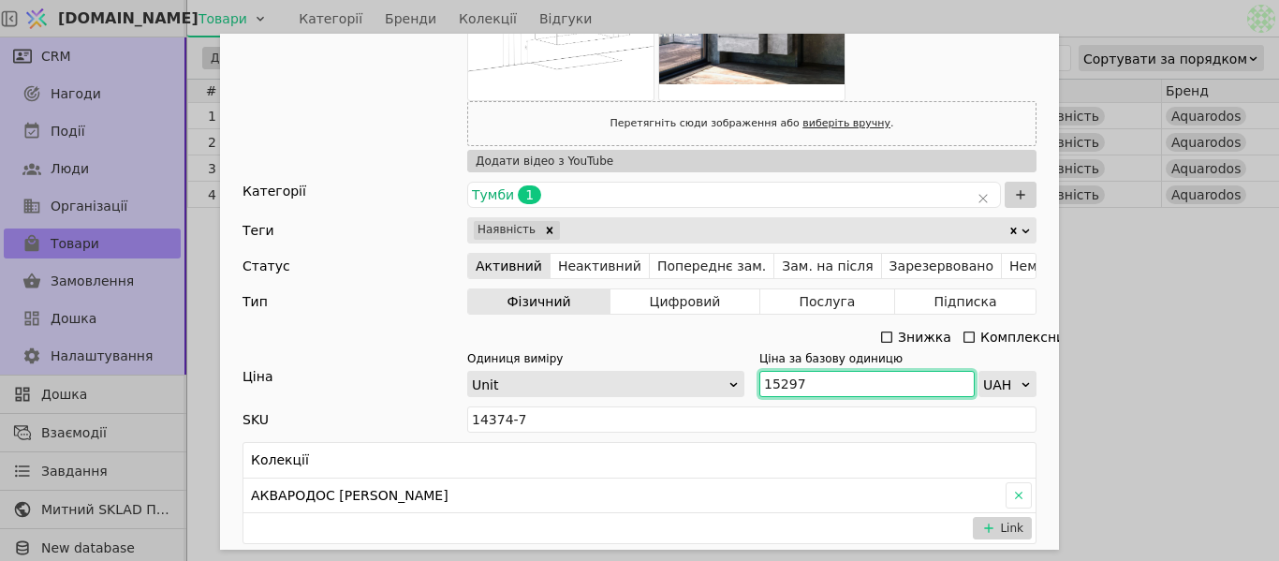
type input "15297"
click at [1250, 313] on div "Ім'я [PERSON_NAME] з умивальником [PERSON_NAME] 80 см Frame (бетон) Посилання t…" at bounding box center [639, 280] width 1279 height 561
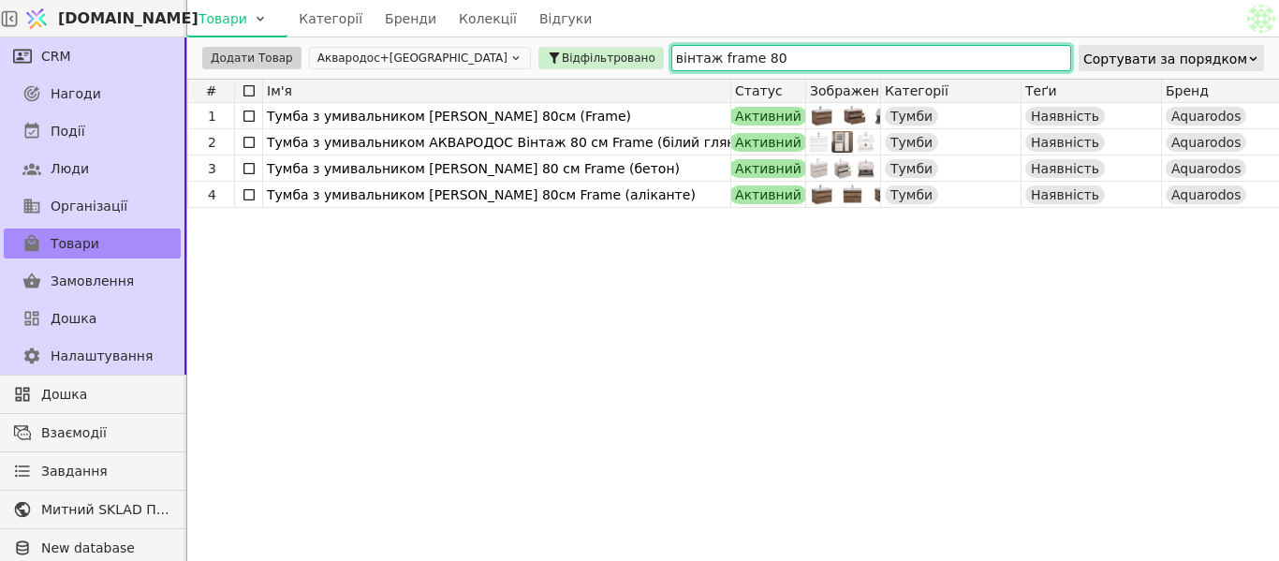
click at [671, 51] on input "вінтаж frame 80" at bounding box center [871, 58] width 400 height 26
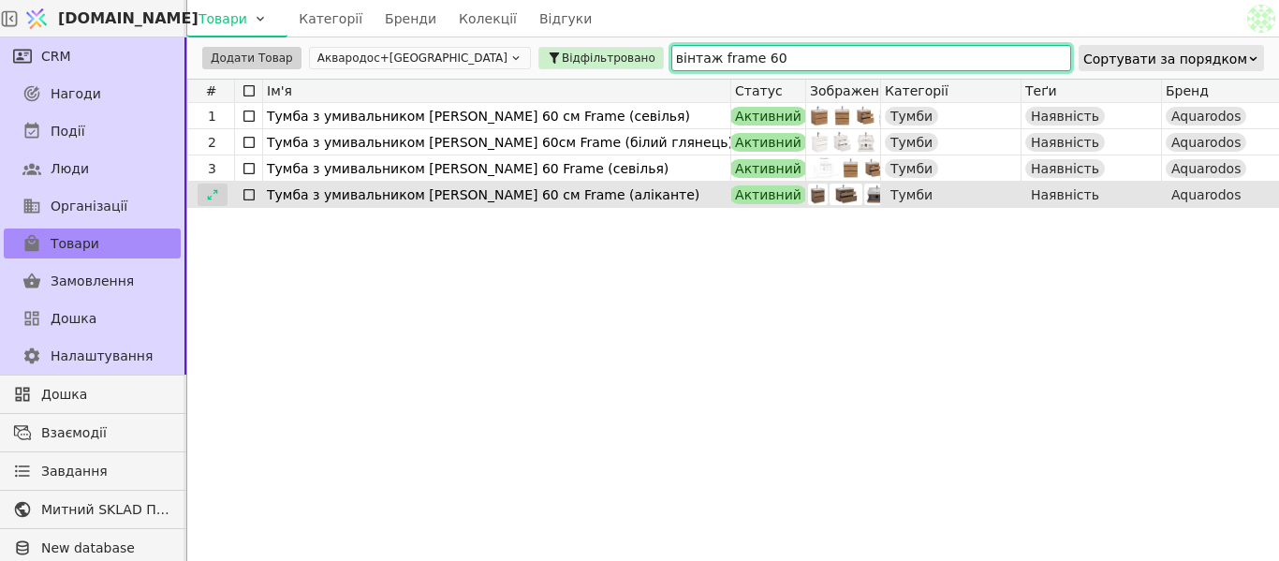
type input "вінтаж frame 60"
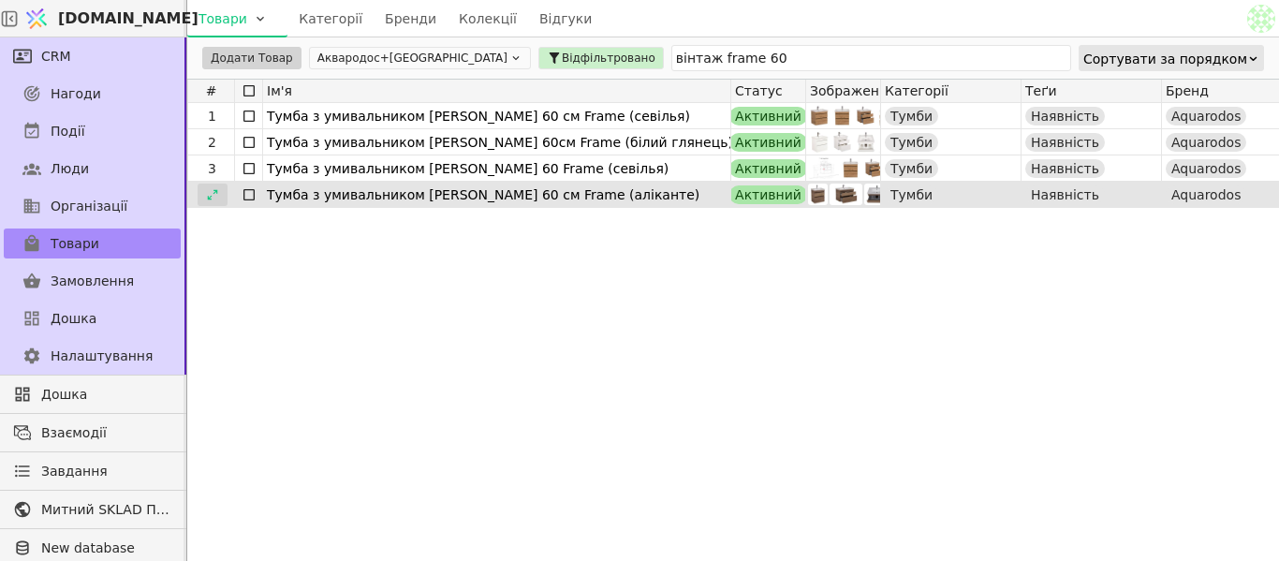
click at [220, 193] on div at bounding box center [213, 195] width 30 height 22
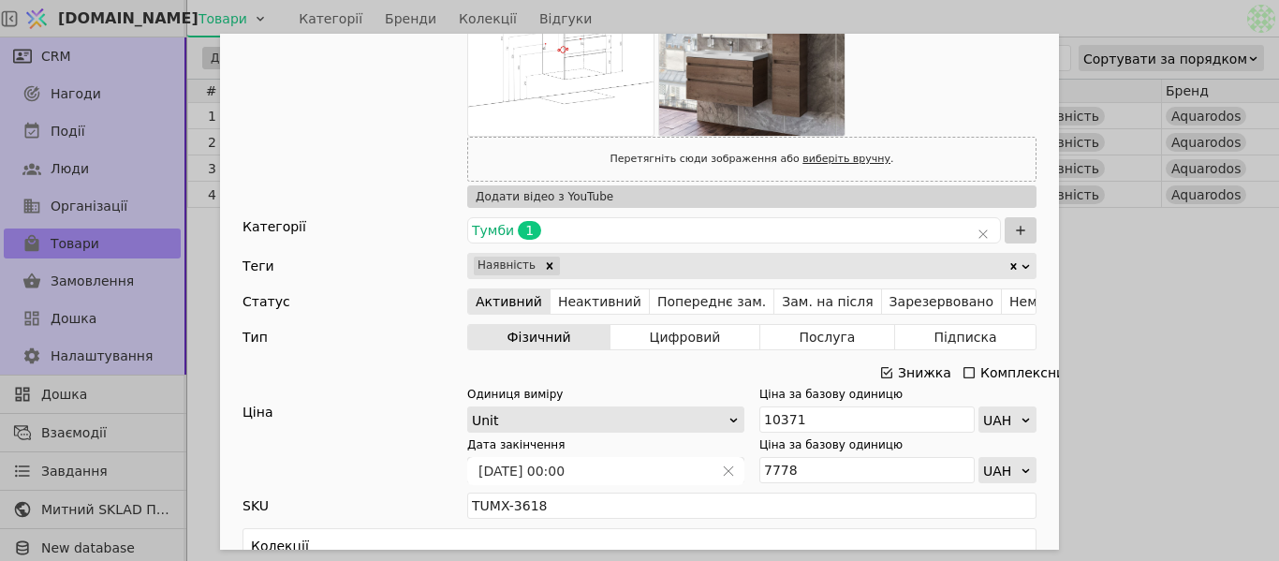
scroll to position [562, 0]
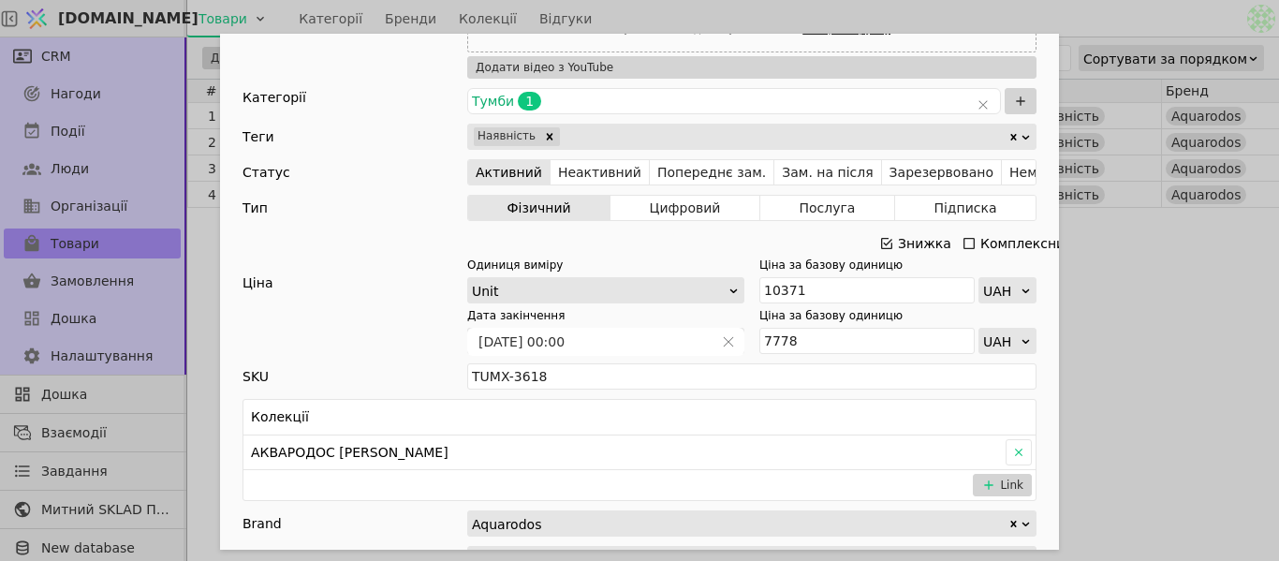
click at [881, 238] on icon "Add Opportunity" at bounding box center [886, 243] width 11 height 11
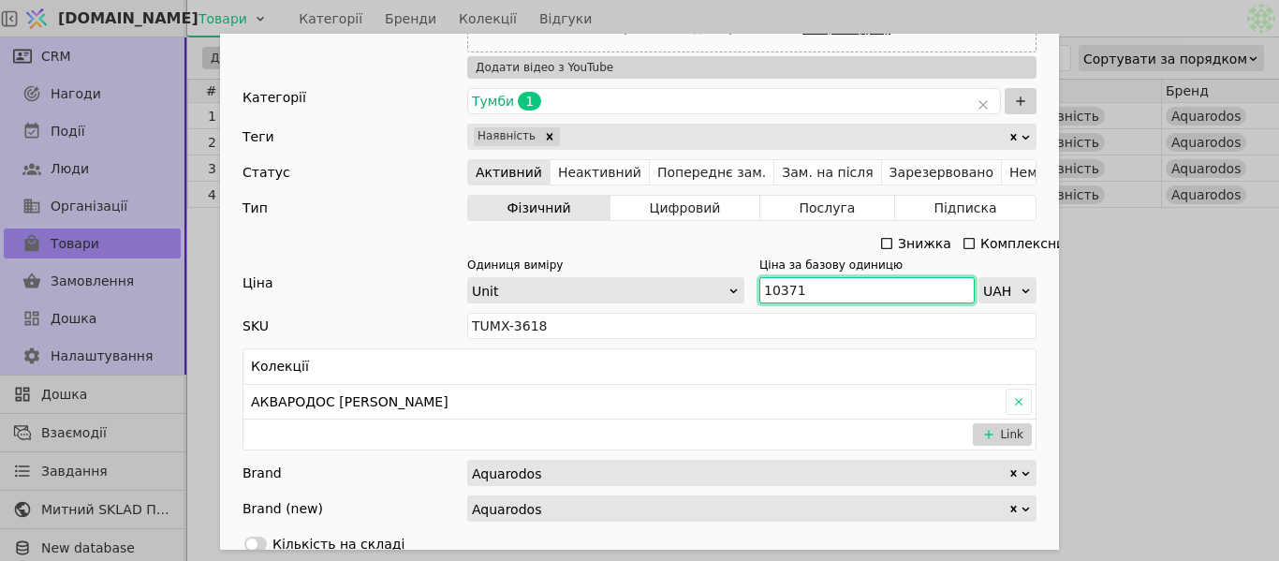
drag, startPoint x: 796, startPoint y: 287, endPoint x: 771, endPoint y: 295, distance: 26.6
click at [759, 277] on input "10371" at bounding box center [866, 290] width 215 height 26
paste input "1 408"
click at [776, 283] on input "11 408" at bounding box center [866, 290] width 215 height 26
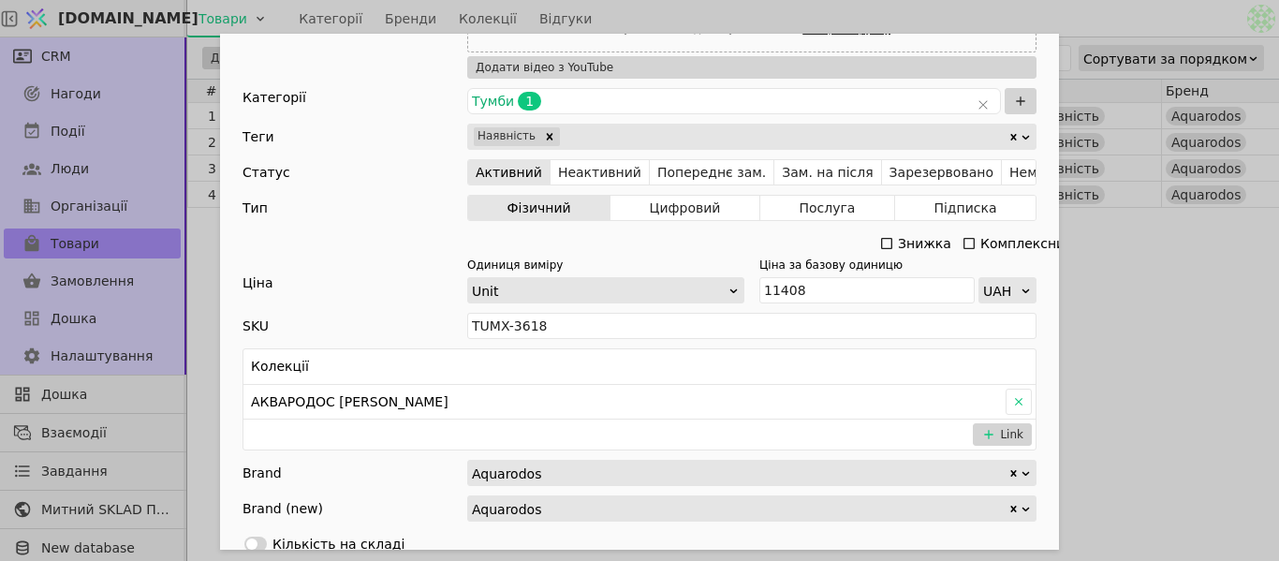
click at [1125, 318] on div "Ім'я Тумба з умивальником [PERSON_NAME] 60 см Frame (аліканте) Посилання tumba-…" at bounding box center [639, 280] width 1279 height 561
type input "11408"
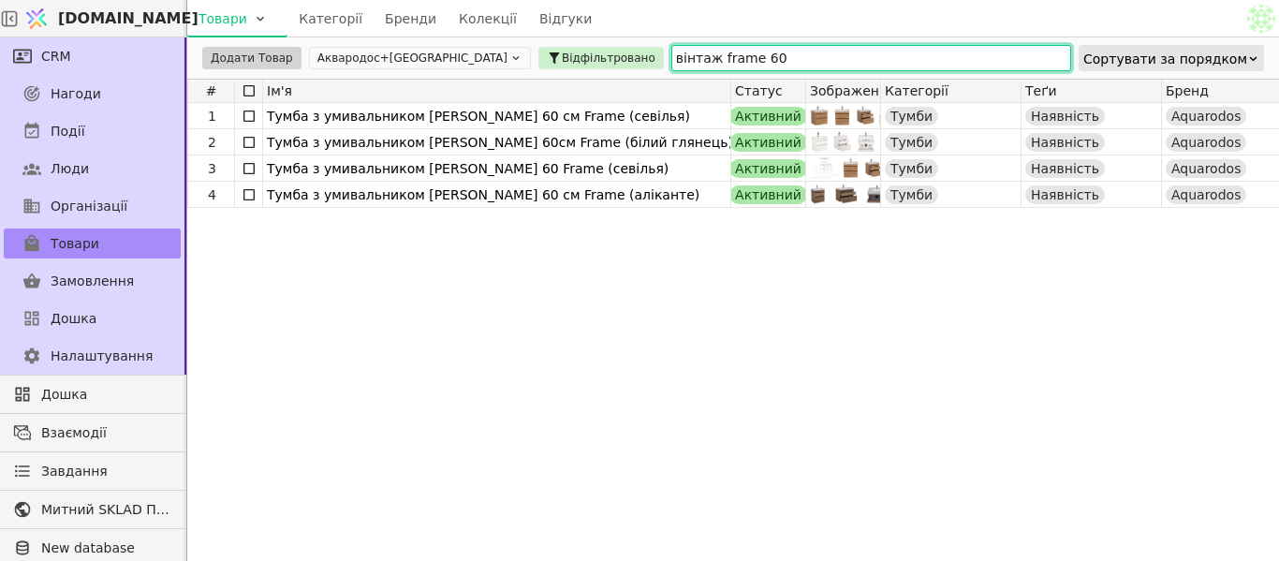
click at [671, 53] on input "вінтаж frame 60" at bounding box center [871, 58] width 400 height 26
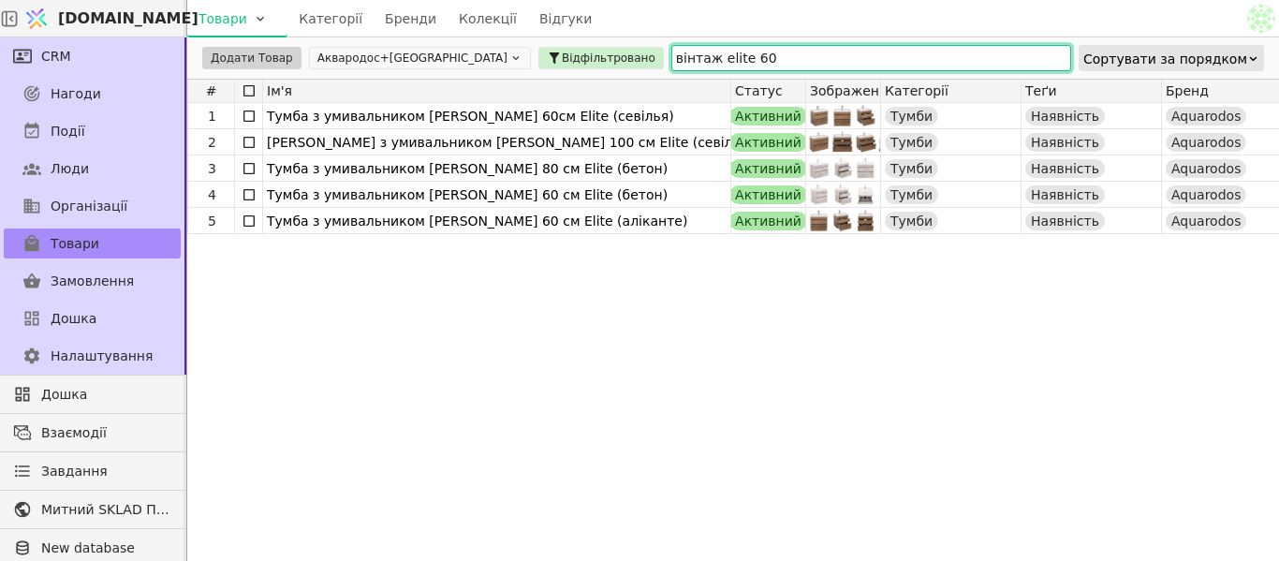
click at [671, 56] on input "вінтаж elite 60" at bounding box center [871, 58] width 400 height 26
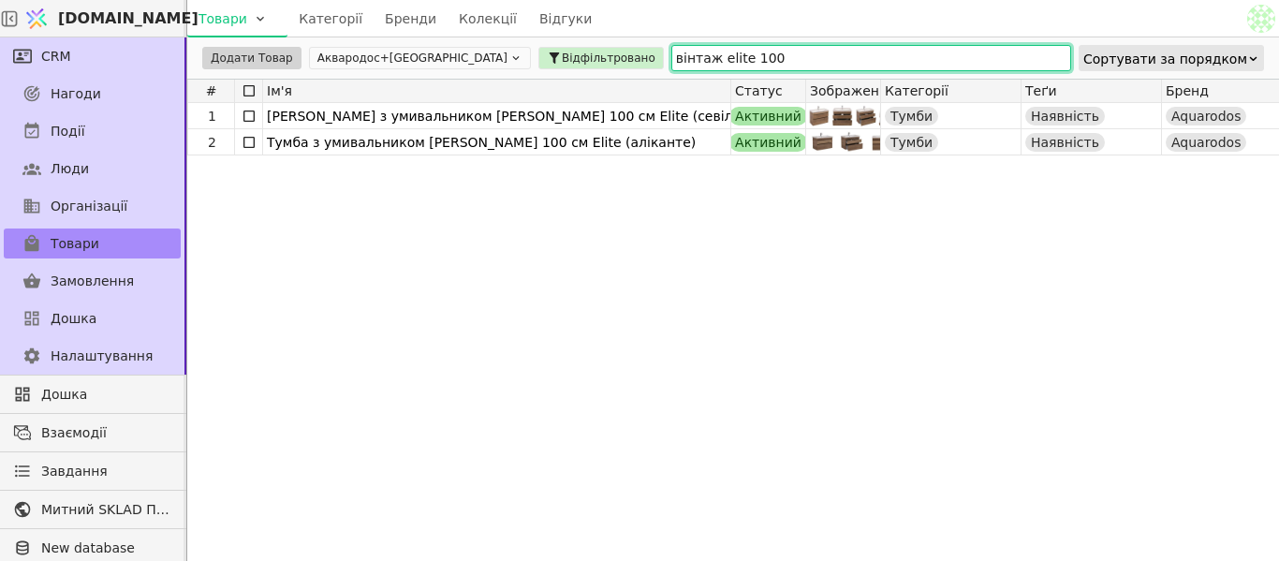
type input "вінтаж elite 100"
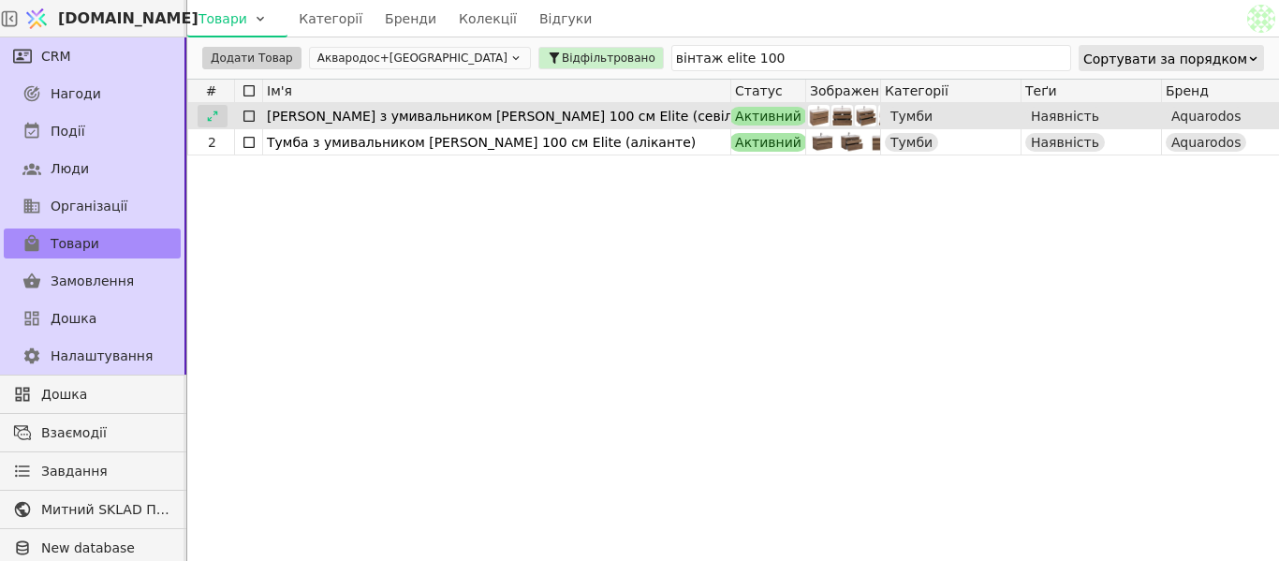
click at [217, 114] on icon at bounding box center [212, 116] width 13 height 13
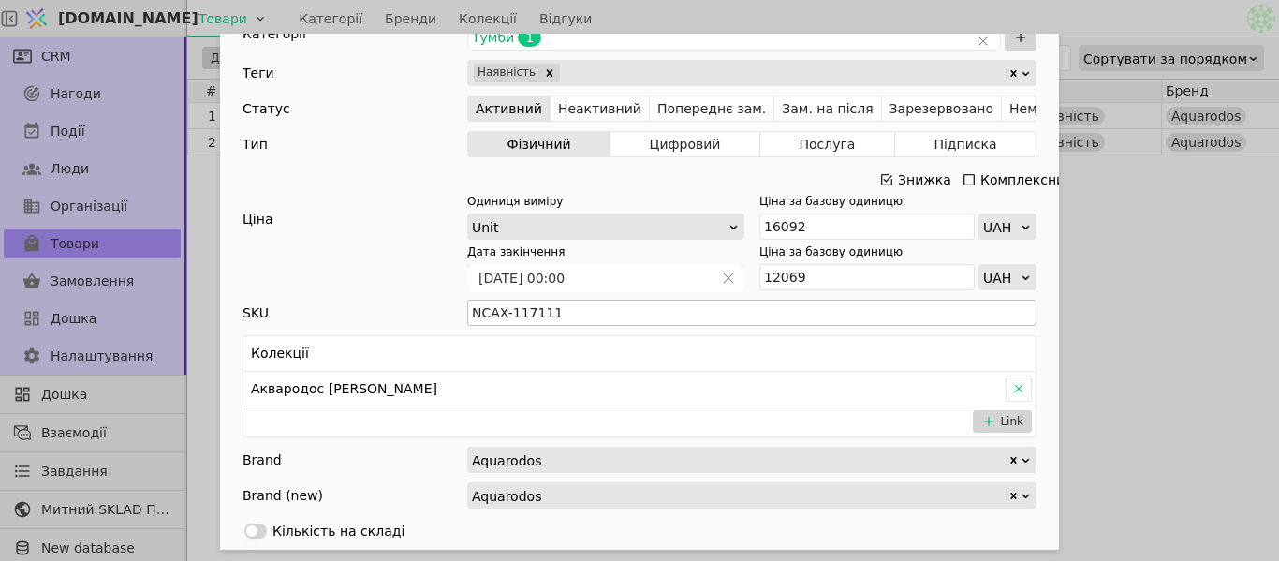
scroll to position [655, 0]
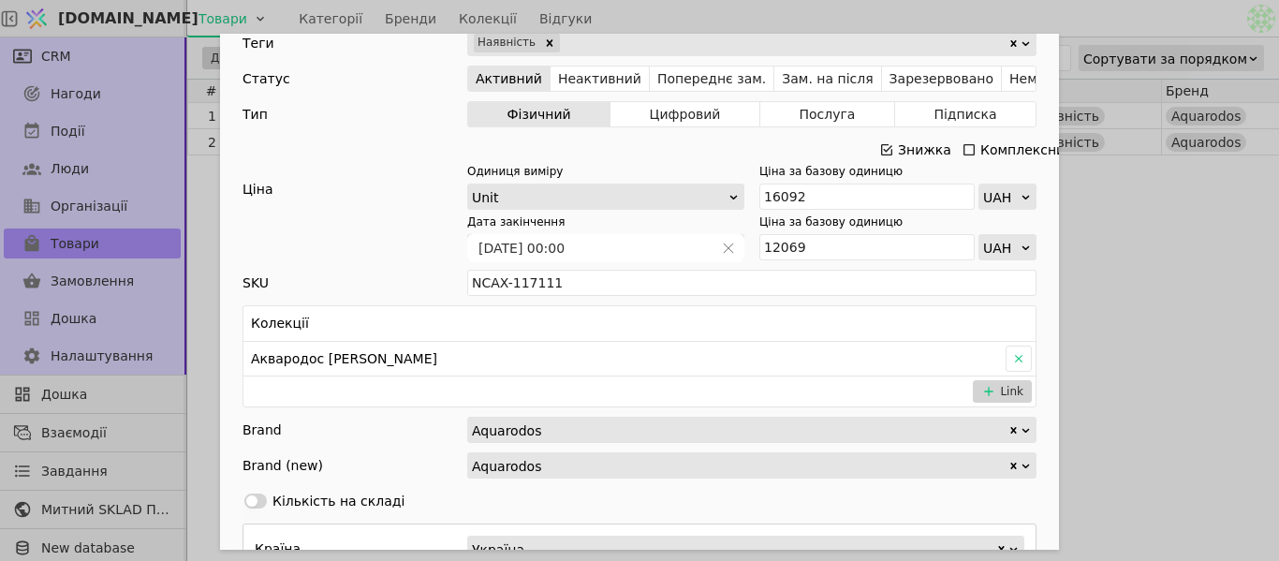
click at [879, 153] on icon "Add Opportunity" at bounding box center [886, 149] width 15 height 15
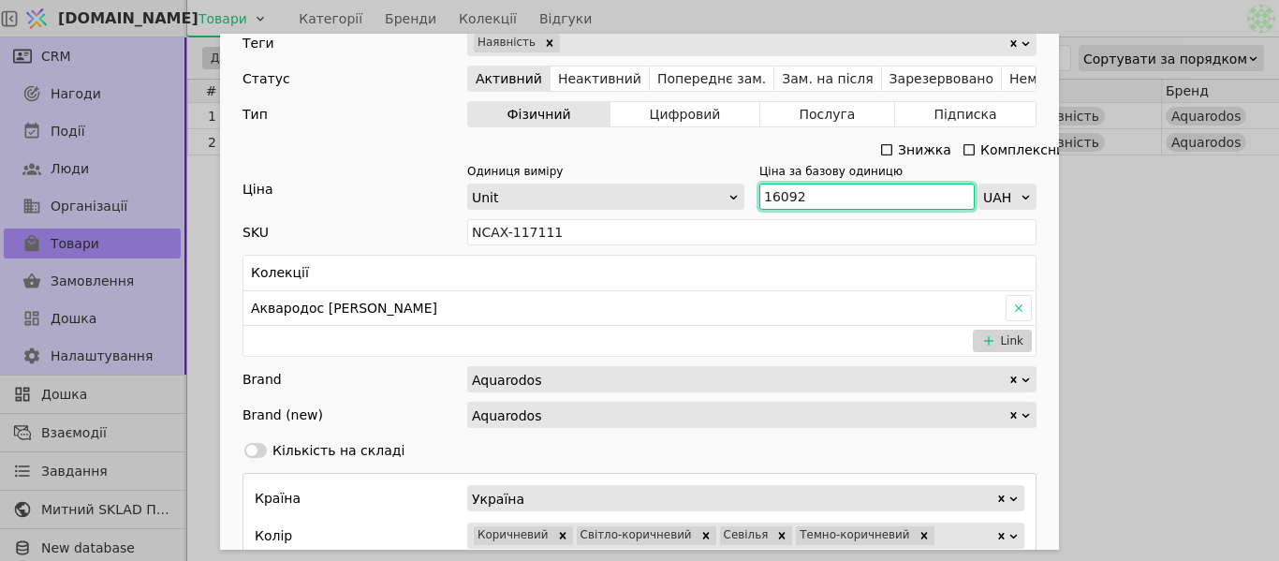
drag, startPoint x: 797, startPoint y: 193, endPoint x: 759, endPoint y: 193, distance: 37.5
click at [759, 193] on input "16092" at bounding box center [866, 197] width 215 height 26
paste input "3 276"
click at [776, 189] on input "13 276" at bounding box center [866, 197] width 215 height 26
type input "13276"
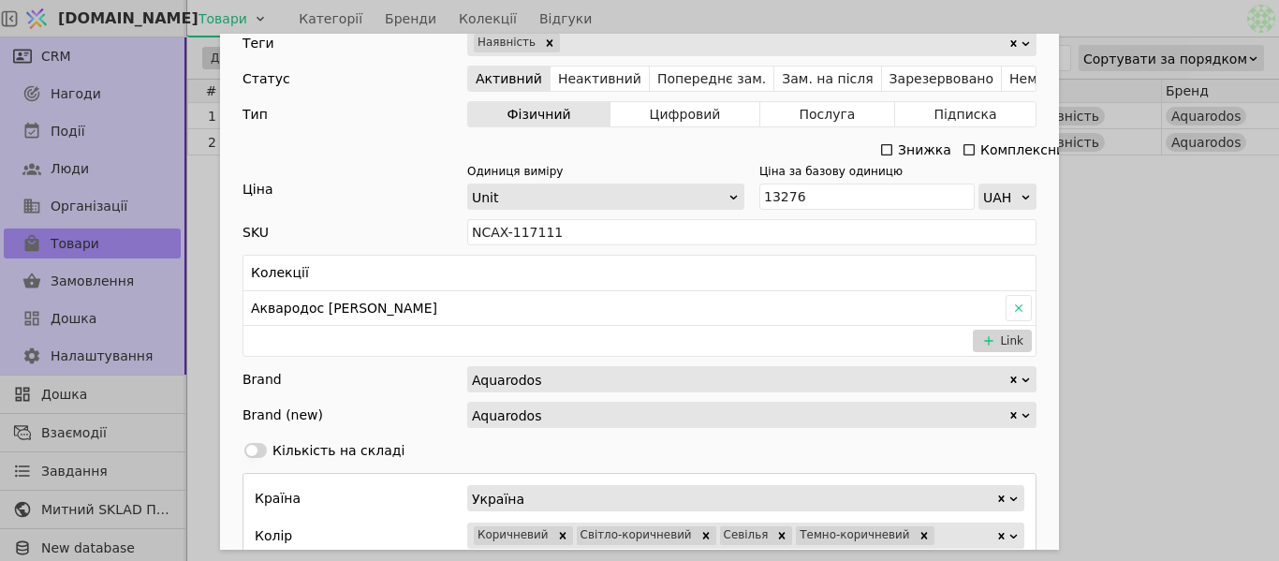
click at [1271, 215] on div "Ім'я [PERSON_NAME] з умивальником [PERSON_NAME] 100 см Elite (севілья) Посиланн…" at bounding box center [639, 280] width 1279 height 561
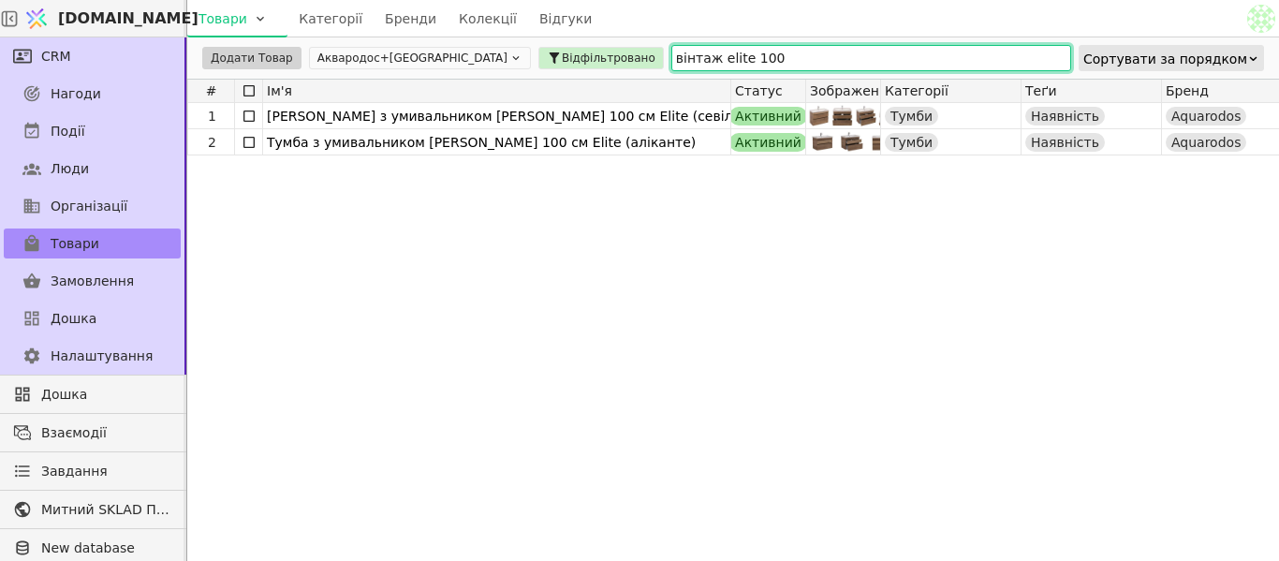
drag, startPoint x: 655, startPoint y: 61, endPoint x: 700, endPoint y: 60, distance: 45.0
click at [671, 61] on input "вінтаж elite 100" at bounding box center [871, 58] width 400 height 26
click at [699, 60] on input "вінтаж elite 100" at bounding box center [871, 58] width 400 height 26
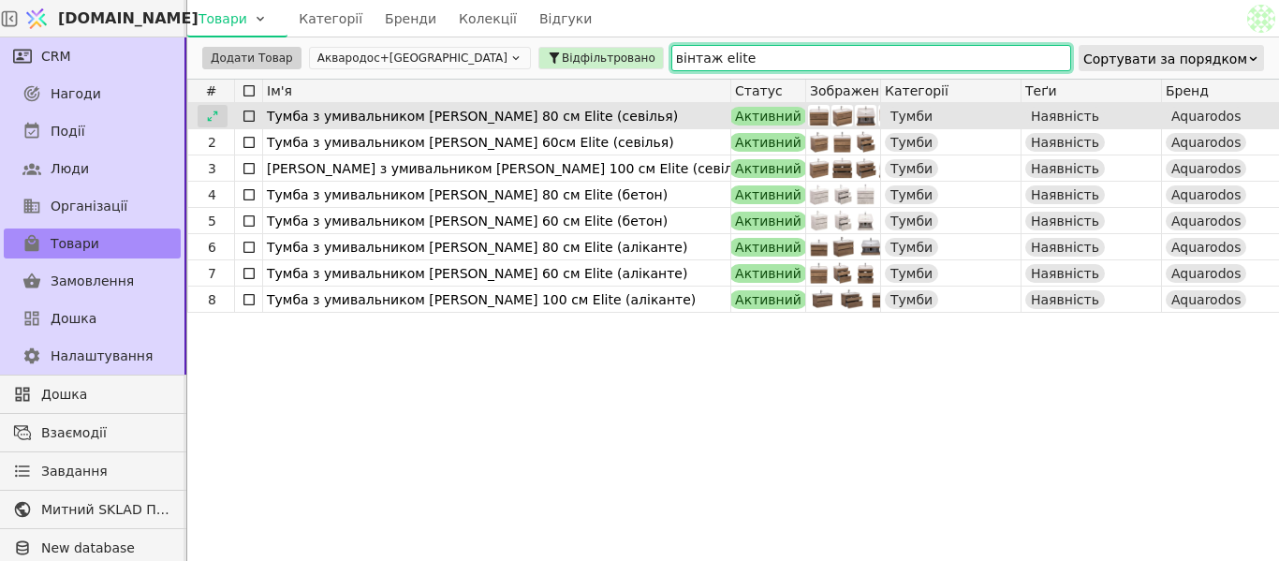
type input "вінтаж elite"
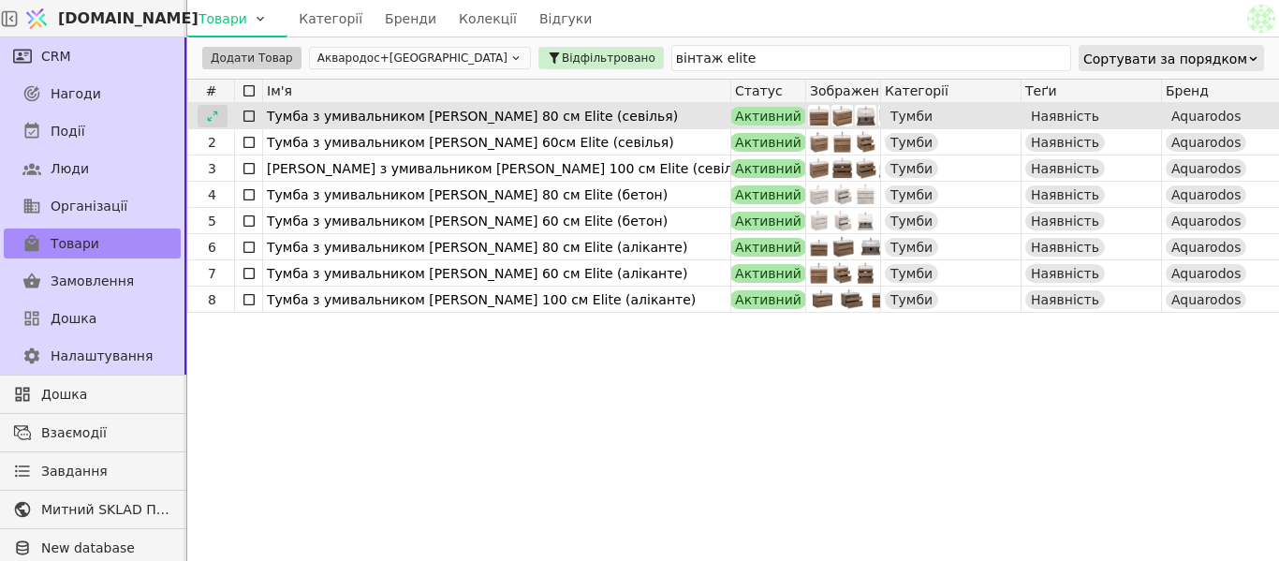
click at [211, 111] on icon at bounding box center [212, 116] width 13 height 13
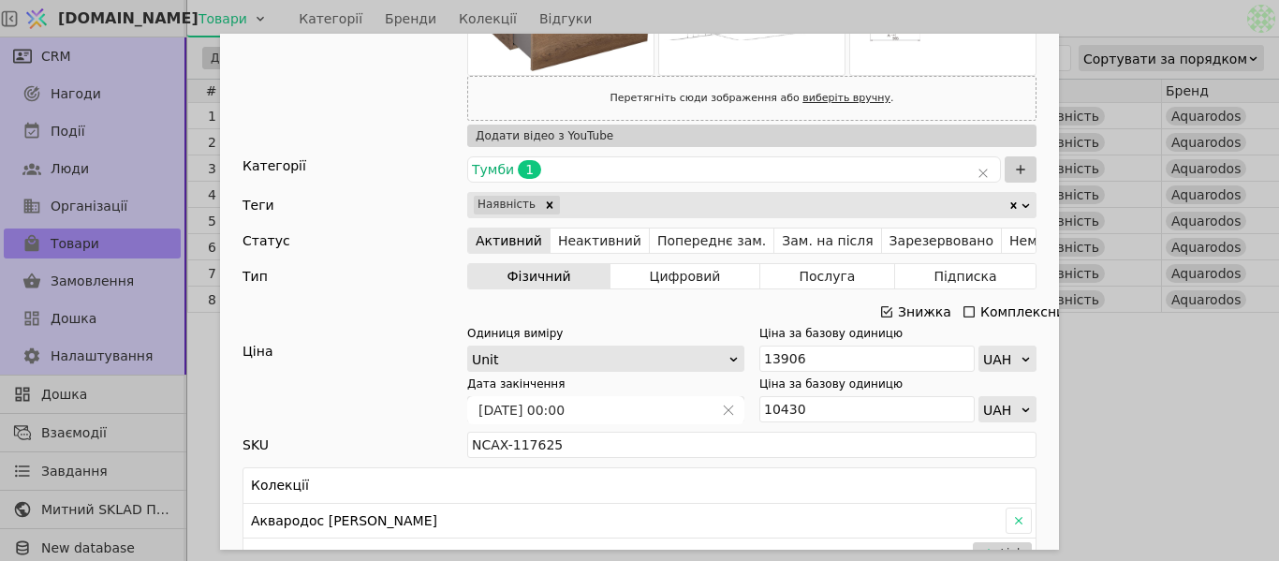
scroll to position [562, 0]
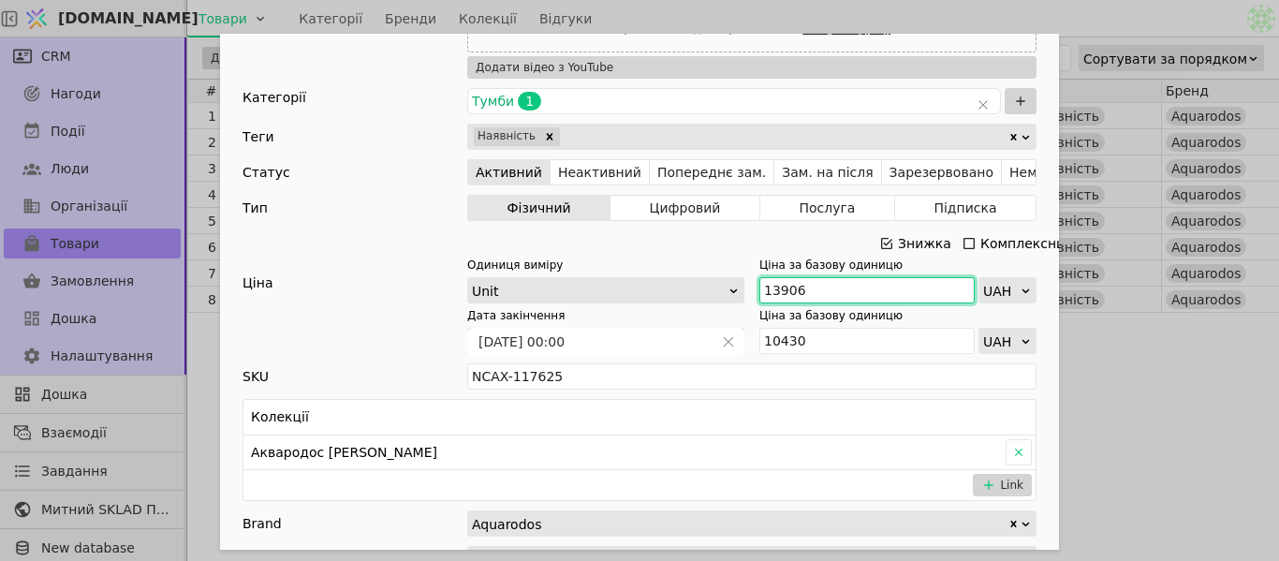
drag, startPoint x: 799, startPoint y: 292, endPoint x: 669, endPoint y: 285, distance: 129.4
click at [669, 285] on div "Одиниця виміру Unit Ціна за базову одиницю 13906 UAH" at bounding box center [751, 280] width 569 height 47
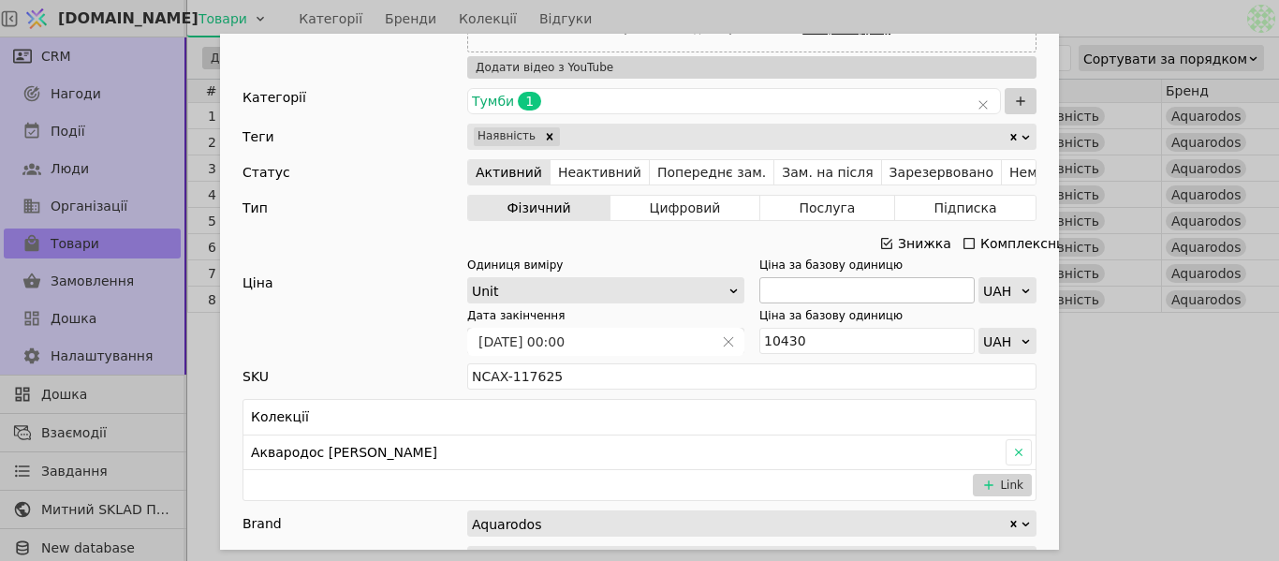
click at [879, 236] on icon "Add Opportunity" at bounding box center [886, 243] width 15 height 15
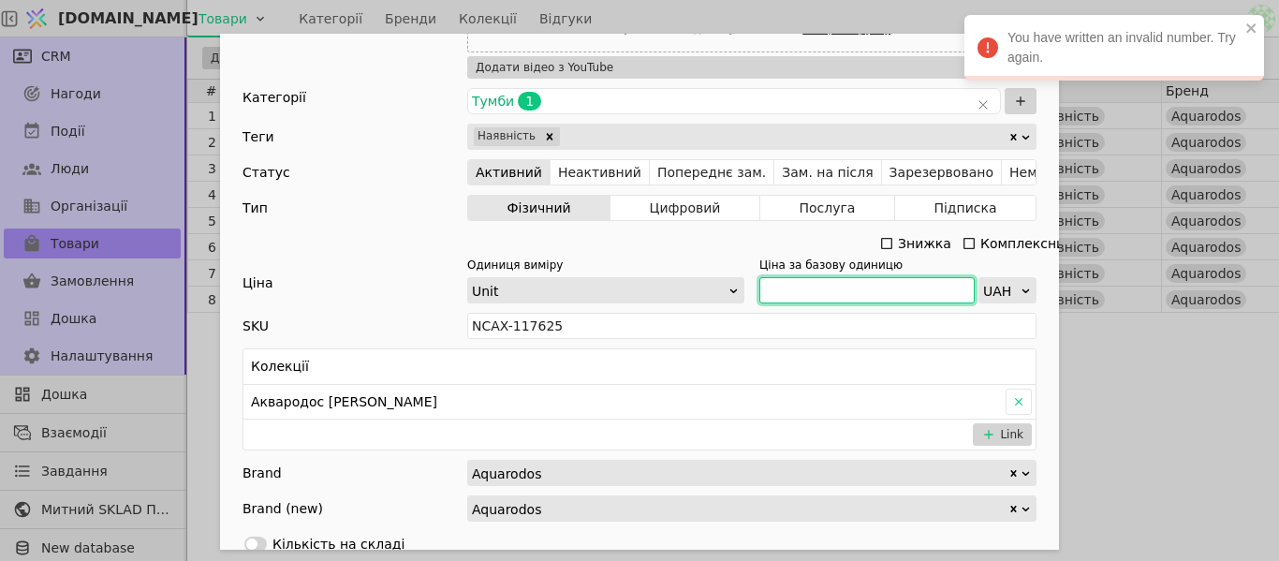
click at [786, 285] on input "Add Opportunity" at bounding box center [866, 290] width 215 height 26
paste input "15 297"
click at [777, 286] on input "15 297" at bounding box center [866, 290] width 215 height 26
type input "15297"
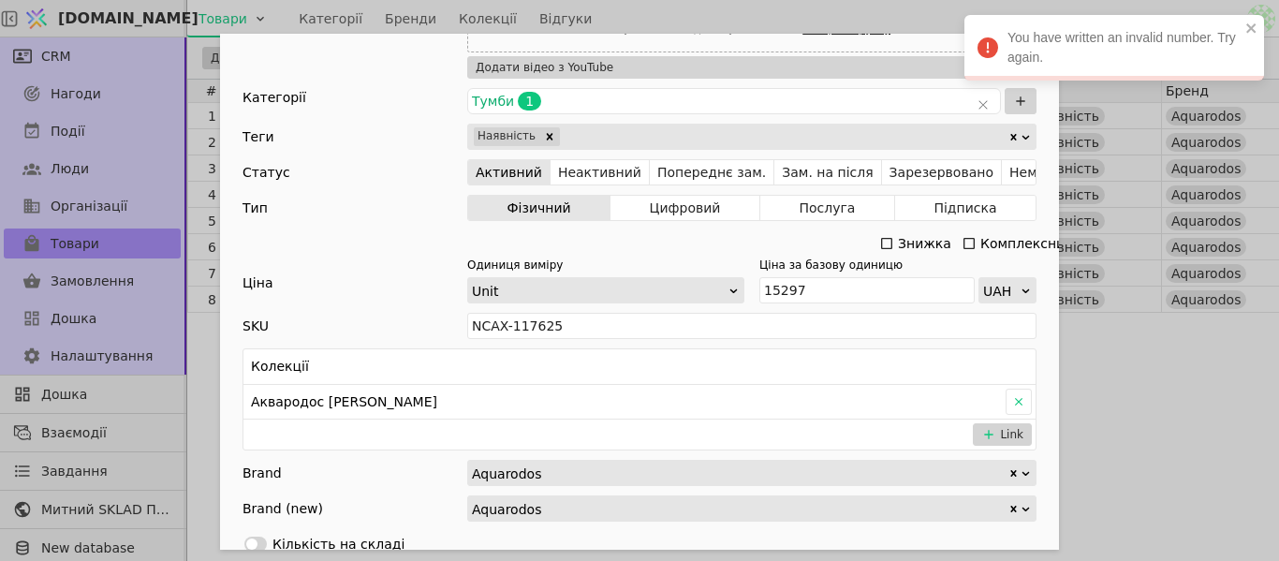
click at [1146, 354] on div "Ім'я [PERSON_NAME] з умивальником [PERSON_NAME] 80 см Elite (севілья) Посилання…" at bounding box center [639, 280] width 1279 height 561
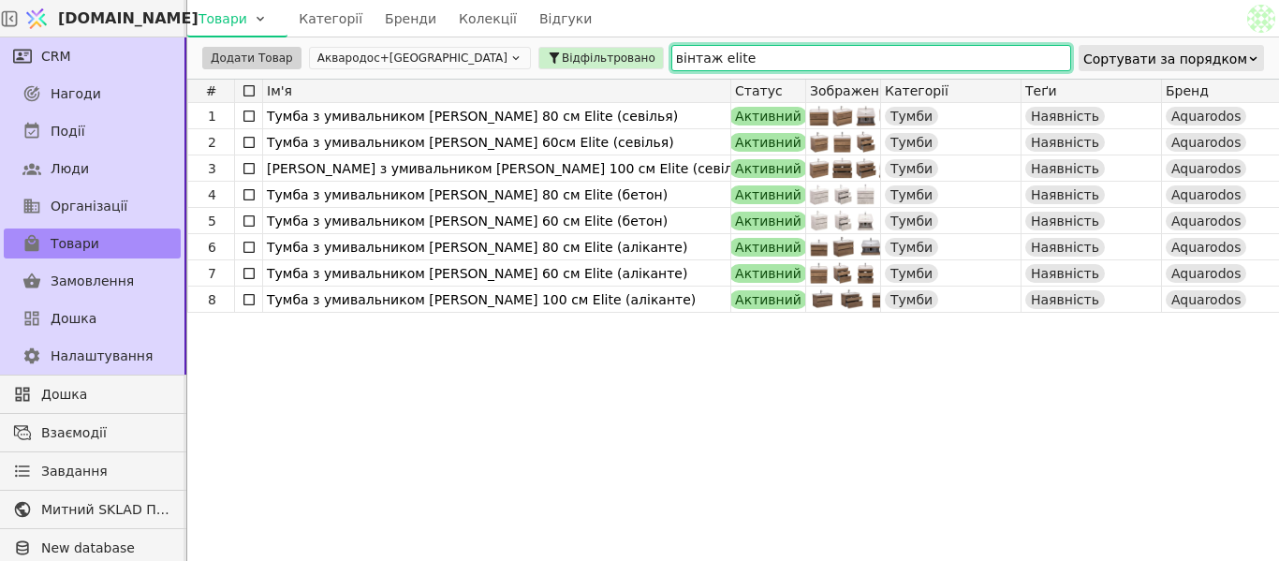
click at [671, 55] on input "вінтаж elite" at bounding box center [871, 58] width 400 height 26
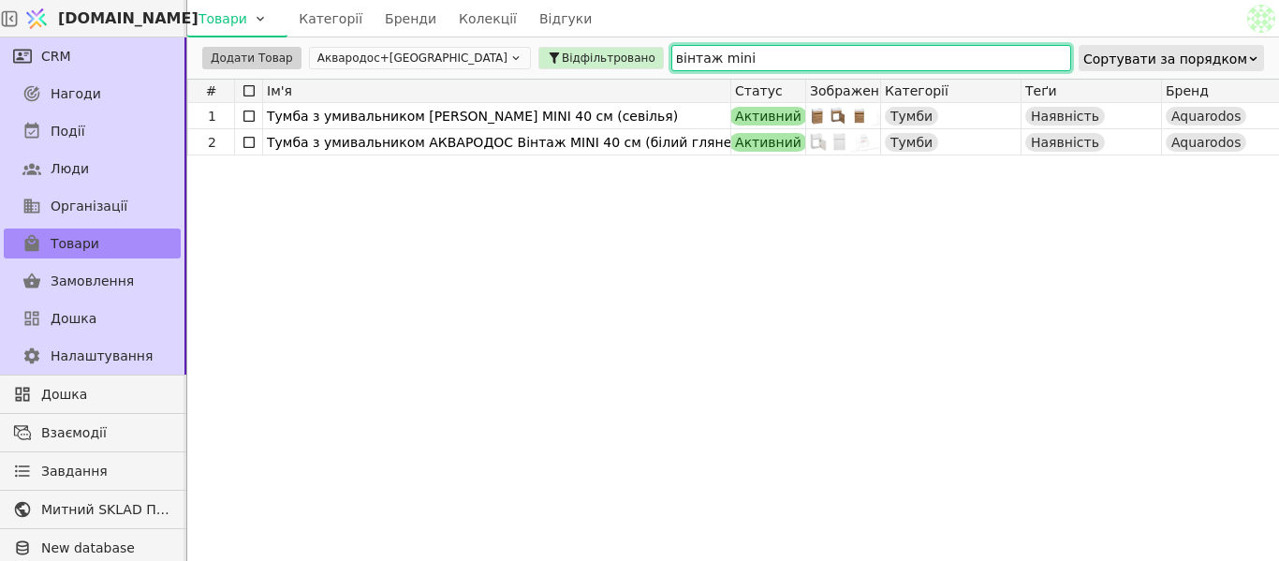
type input "вінтаж mini"
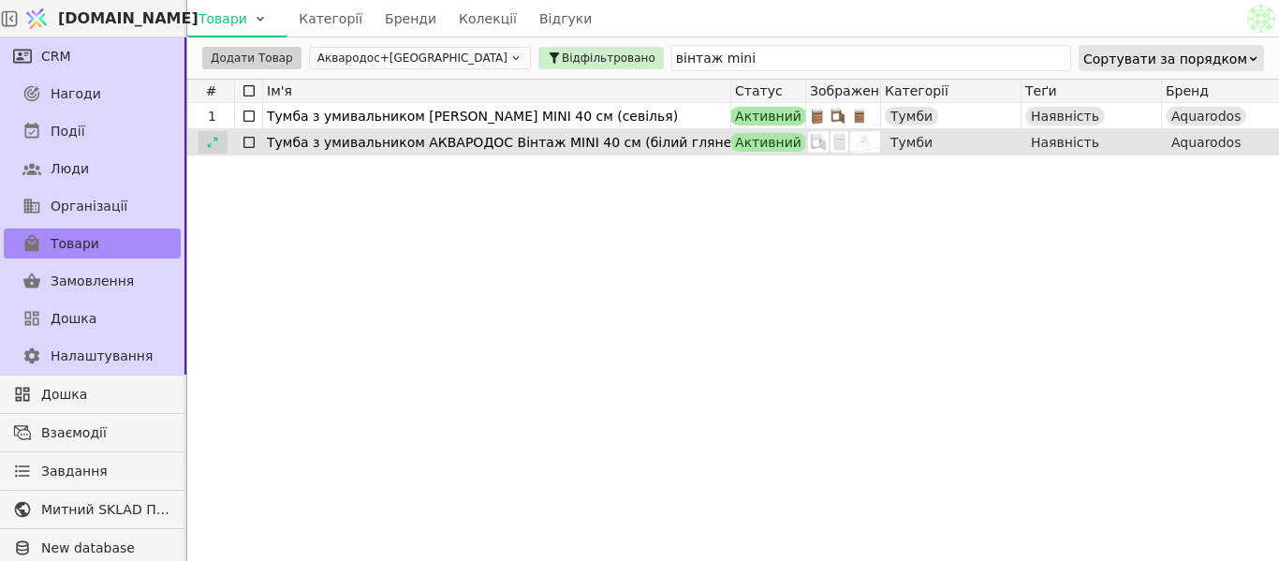
click at [213, 140] on icon at bounding box center [212, 142] width 13 height 13
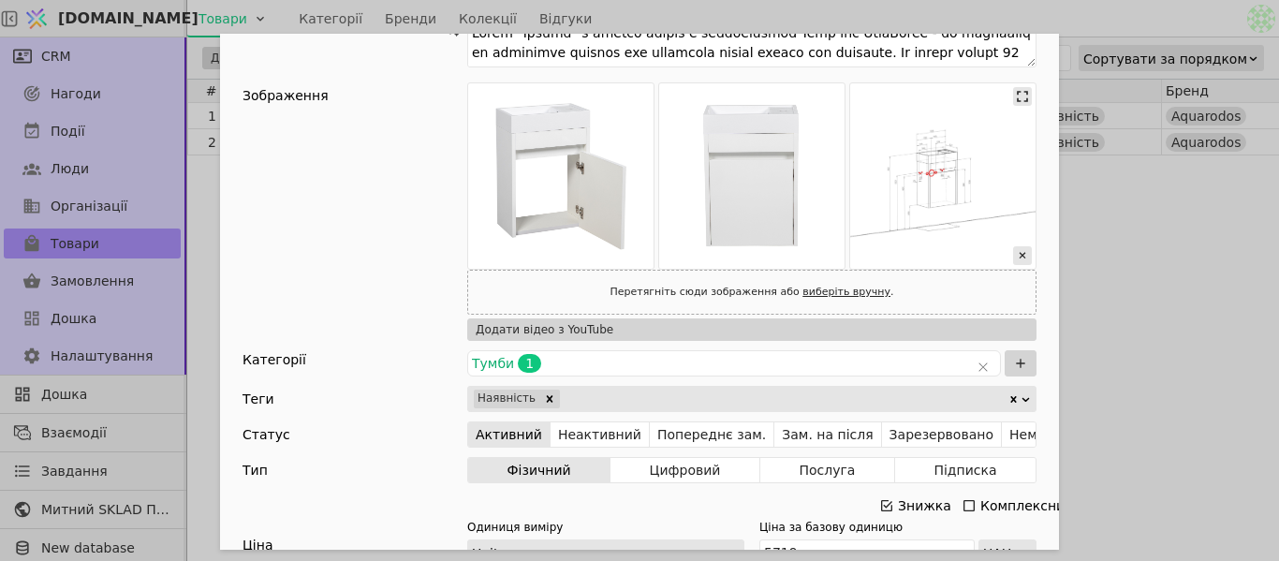
scroll to position [375, 0]
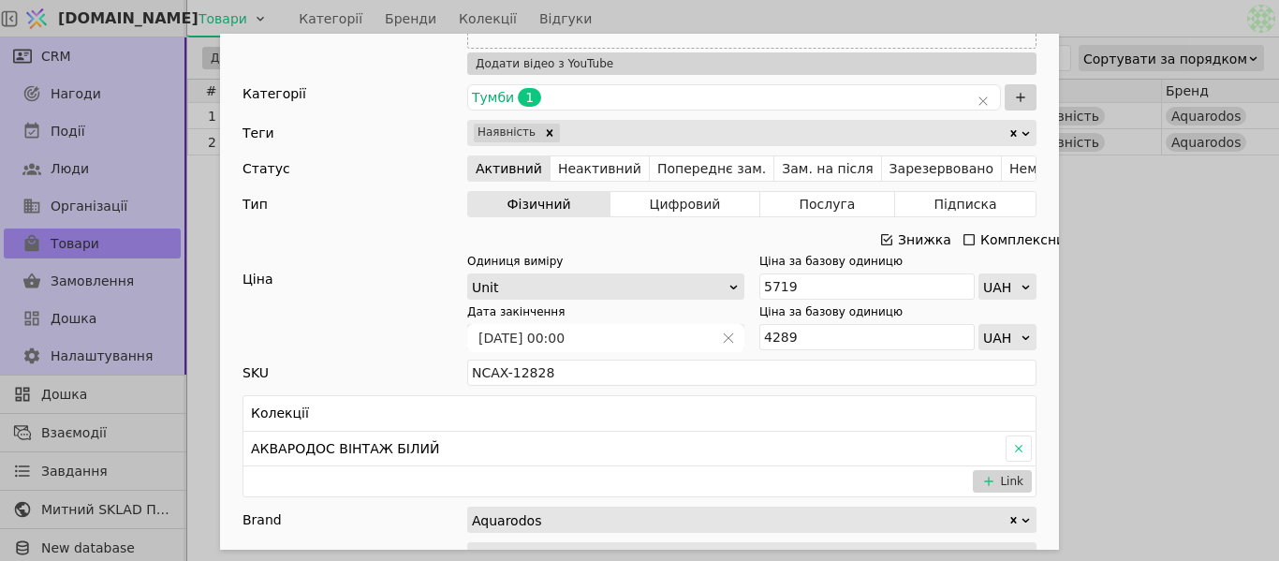
click at [879, 241] on icon "Add Opportunity" at bounding box center [886, 239] width 15 height 15
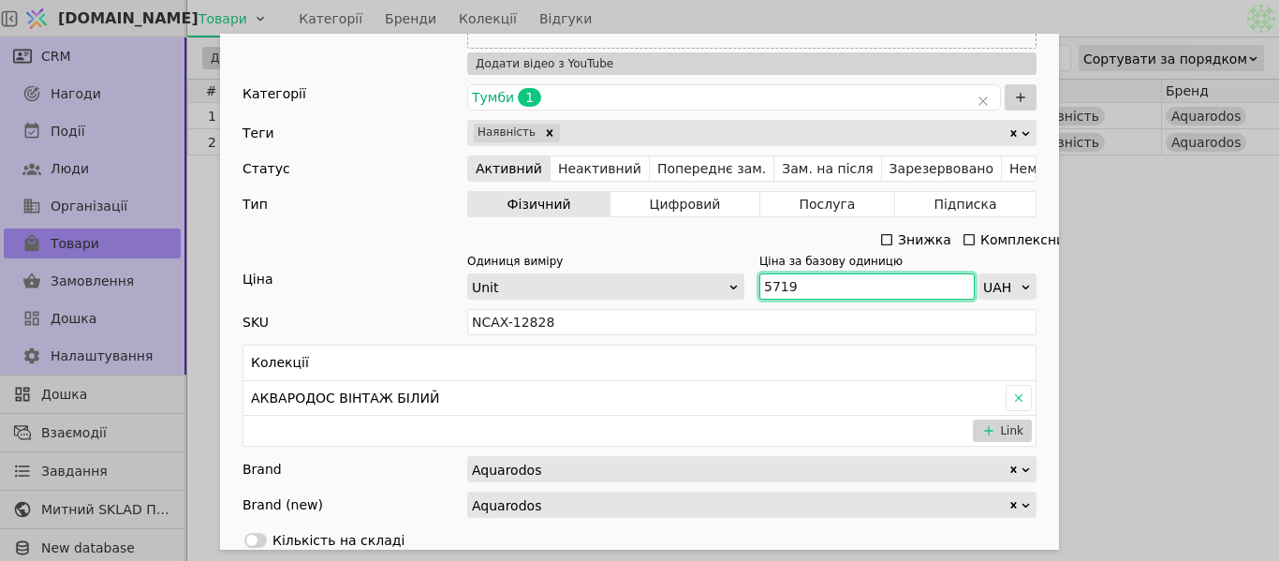
drag, startPoint x: 790, startPoint y: 286, endPoint x: 749, endPoint y: 287, distance: 41.2
click at [749, 287] on div "Одиниця виміру Unit Ціна за базову одиницю 5719 UAH" at bounding box center [751, 276] width 569 height 47
paste input "6 291"
click at [765, 284] on input "6 291" at bounding box center [866, 286] width 215 height 26
click at [771, 285] on input "6 291" at bounding box center [866, 286] width 215 height 26
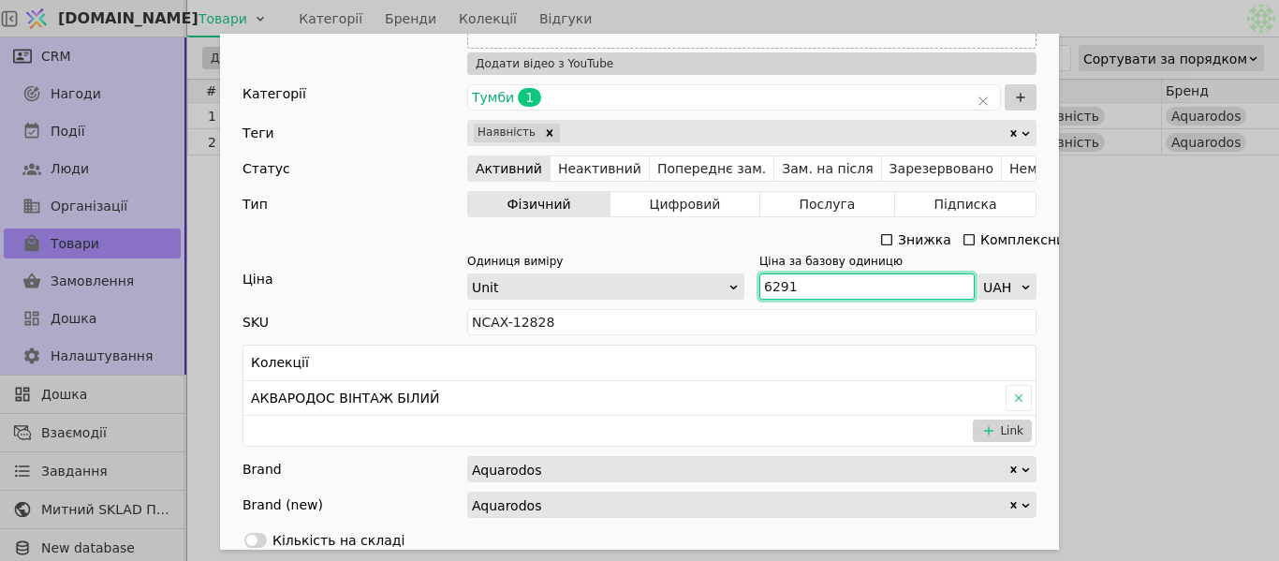
type input "6291"
click at [1119, 300] on div "Ім'я [PERSON_NAME] з умивальником [PERSON_NAME] MINI 40 см (білий глянець) Поси…" at bounding box center [639, 280] width 1279 height 561
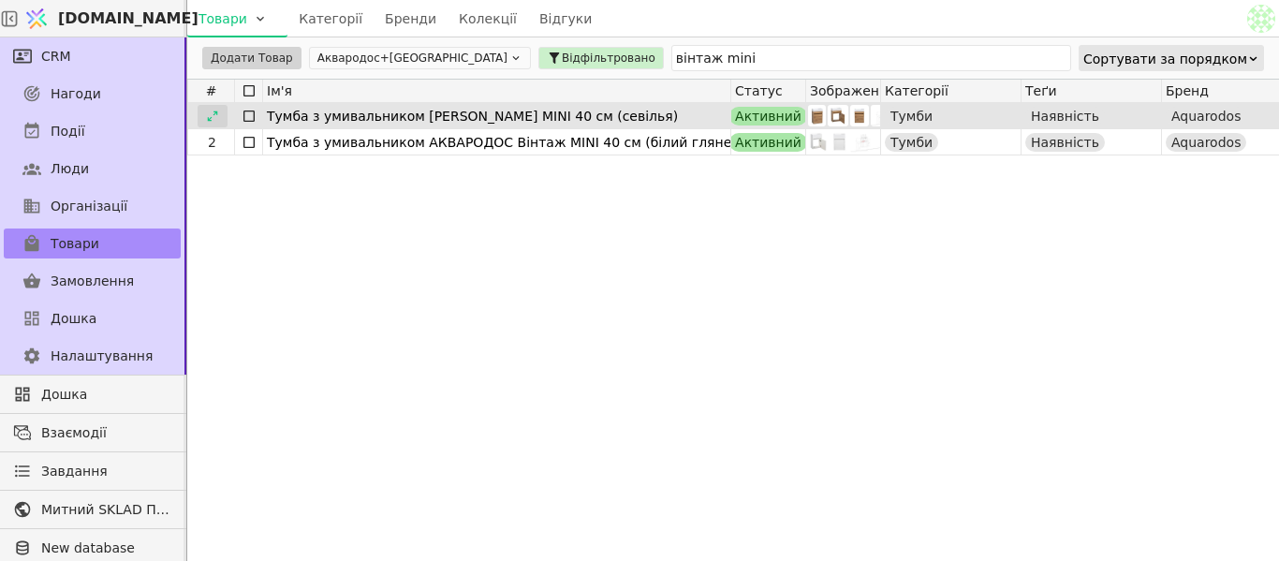
click at [214, 107] on div at bounding box center [213, 116] width 30 height 22
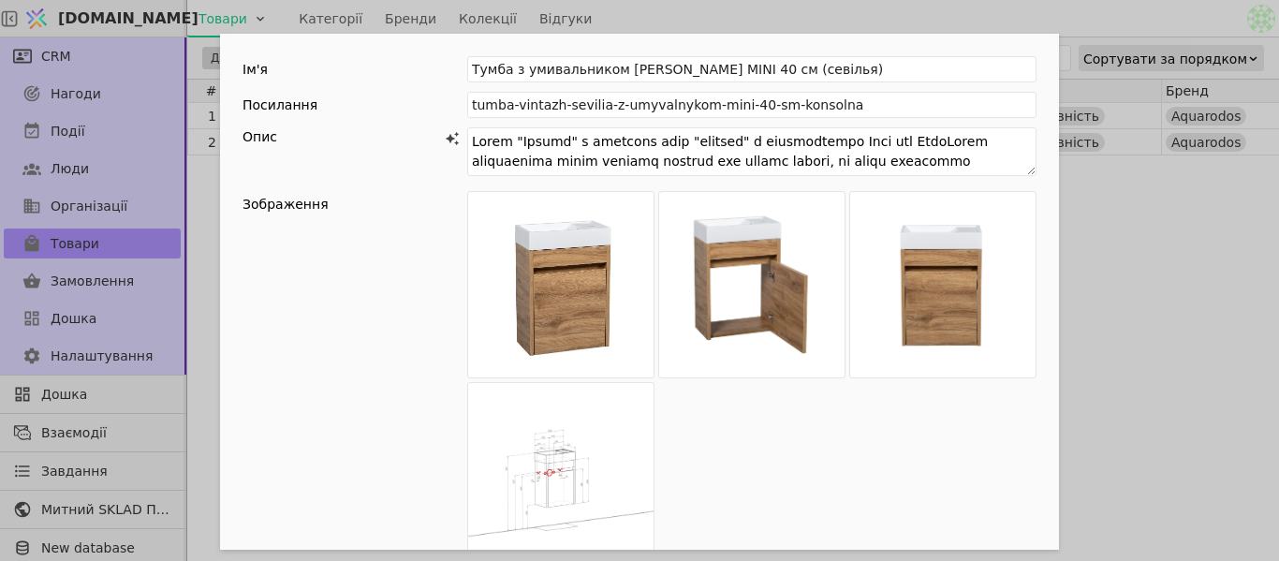
scroll to position [562, 0]
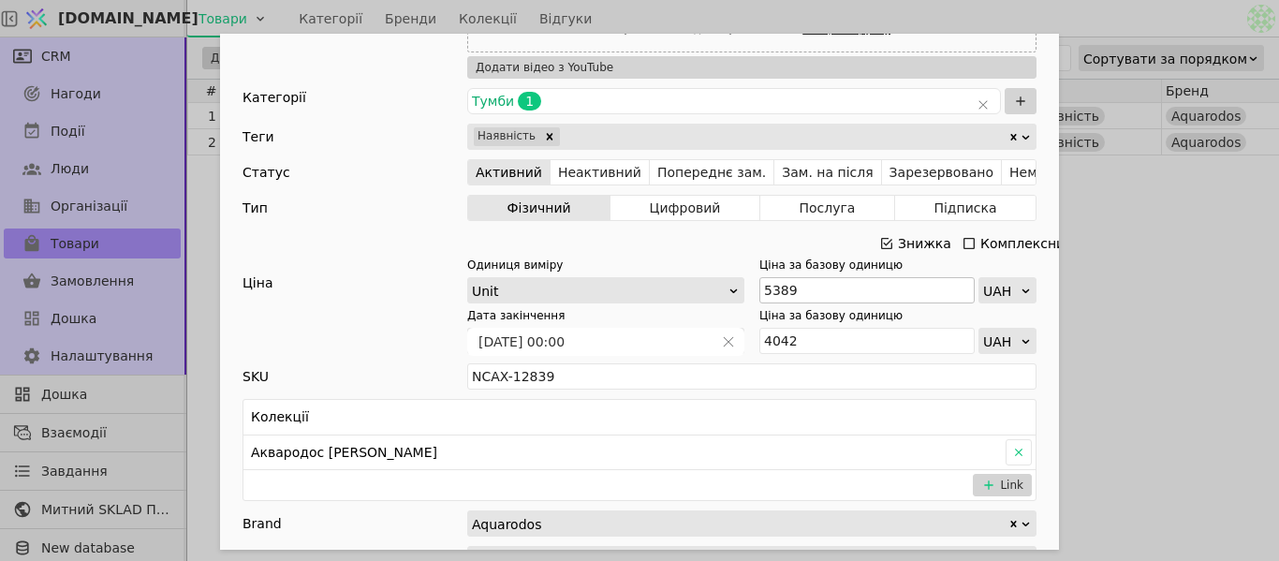
drag, startPoint x: 892, startPoint y: 240, endPoint x: 812, endPoint y: 289, distance: 94.6
click at [898, 241] on div "Знижка" at bounding box center [924, 243] width 53 height 26
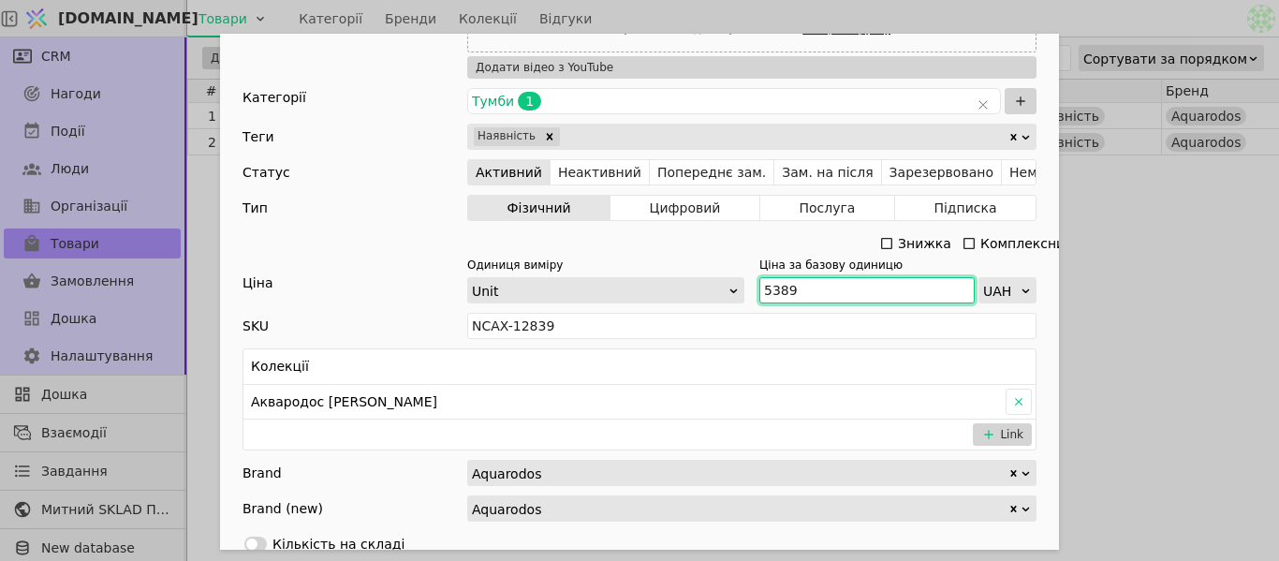
drag, startPoint x: 812, startPoint y: 287, endPoint x: 742, endPoint y: 290, distance: 70.3
click at [742, 290] on div "Одиниця виміру Unit Ціна за базову одиницю 5389 UAH" at bounding box center [751, 280] width 569 height 47
paste input "928"
click at [768, 290] on input "5 928" at bounding box center [866, 290] width 215 height 26
type input "5928"
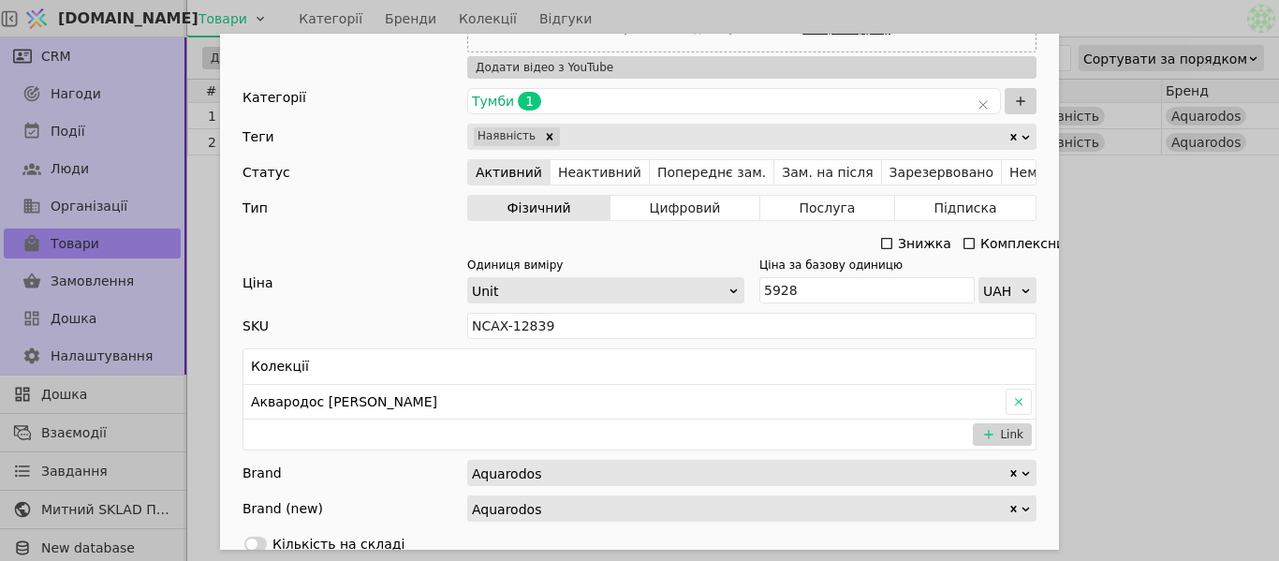
click at [1144, 275] on div "Ім'я [PERSON_NAME] з умивальником [PERSON_NAME] MINI 40 см (севілья) Посилання …" at bounding box center [639, 280] width 1279 height 561
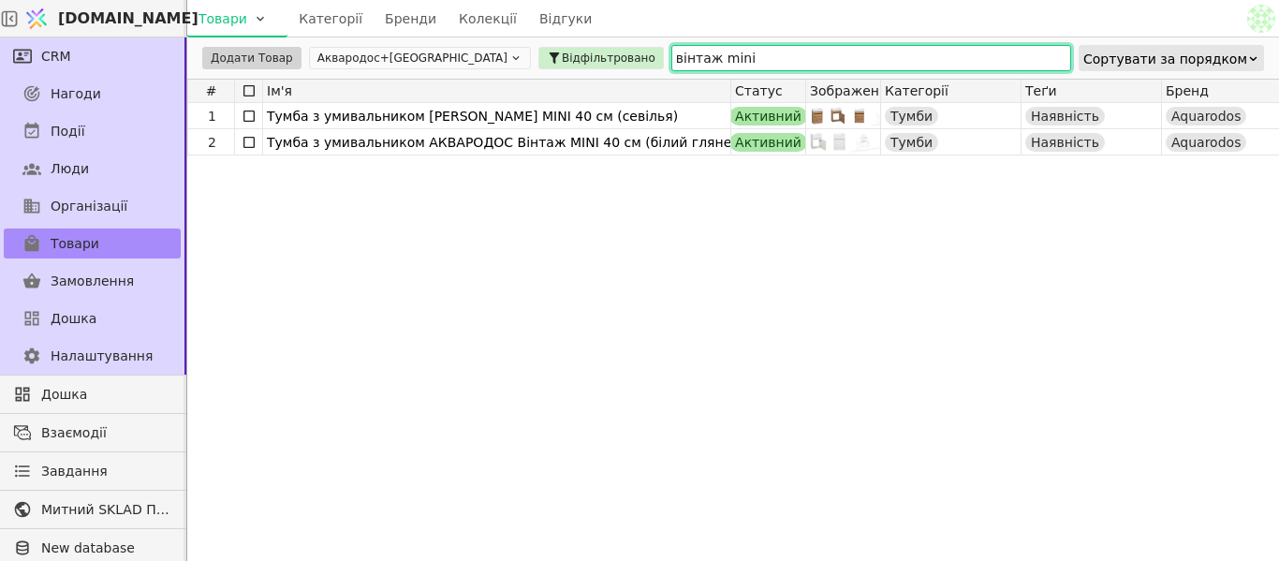
click at [671, 47] on input "вінтаж mini" at bounding box center [871, 58] width 400 height 26
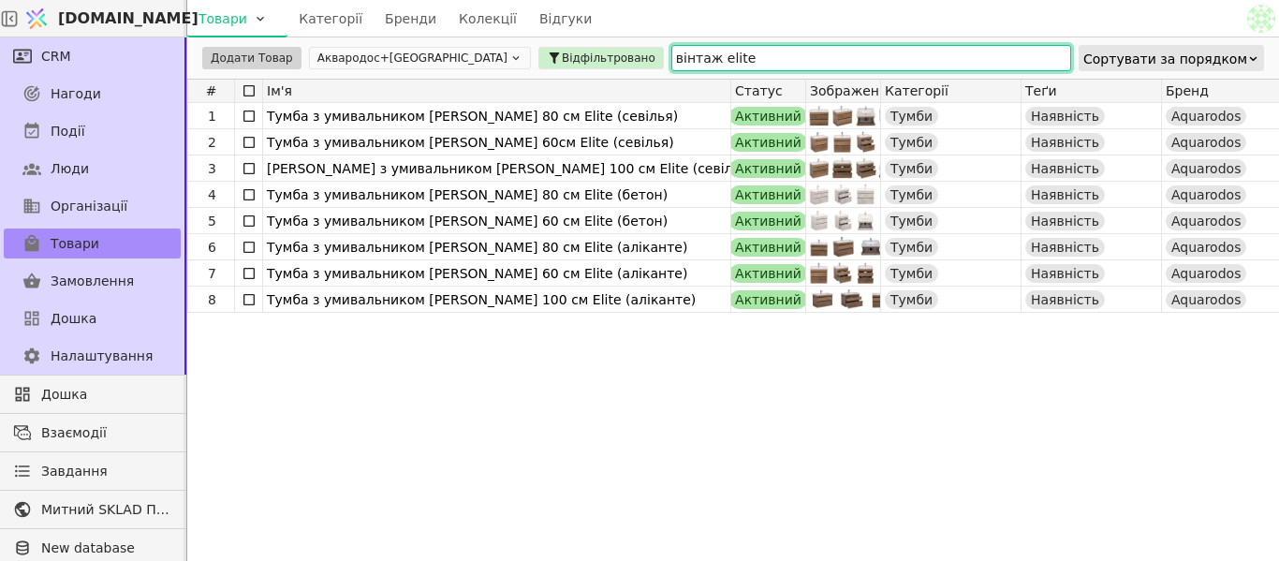
type input "вінтаж elite"
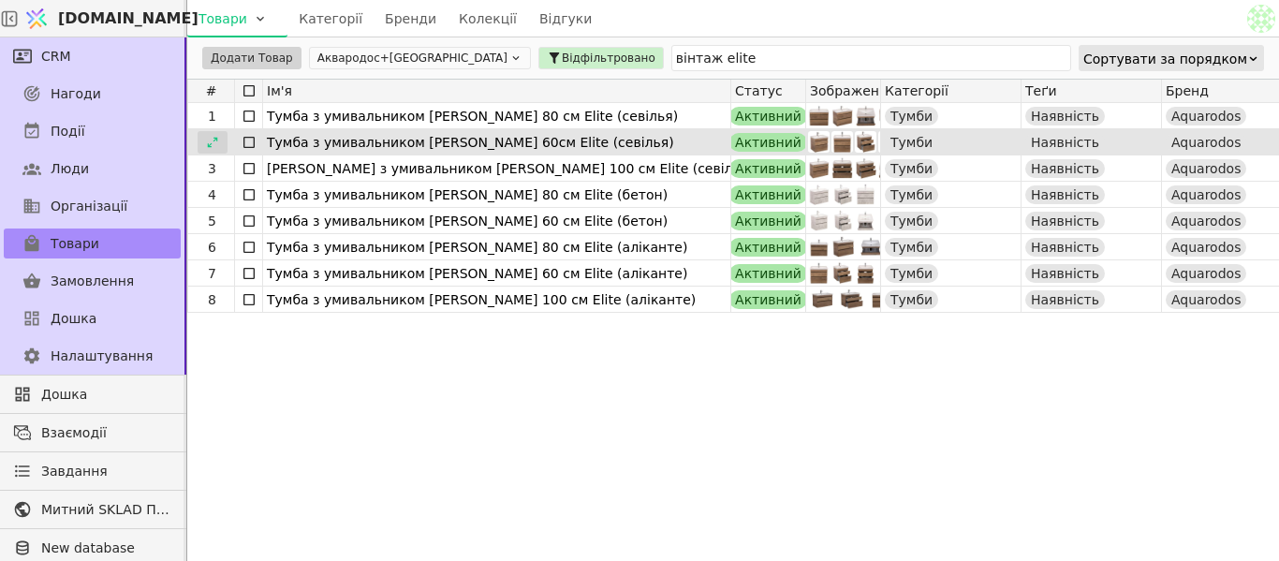
click at [210, 141] on icon at bounding box center [212, 142] width 13 height 13
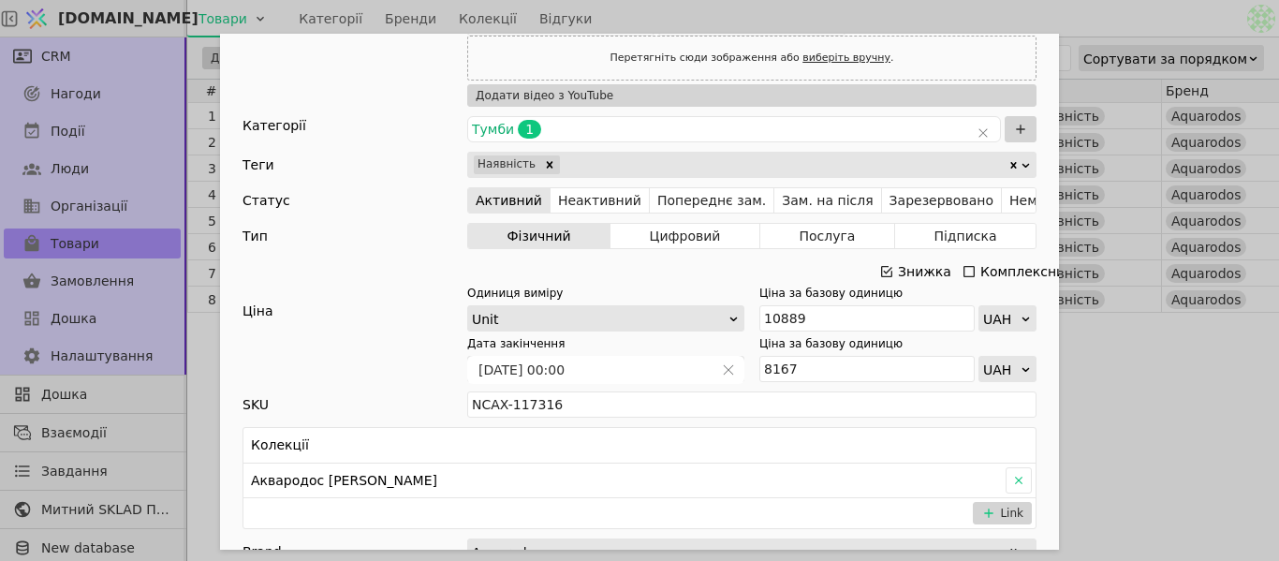
scroll to position [749, 0]
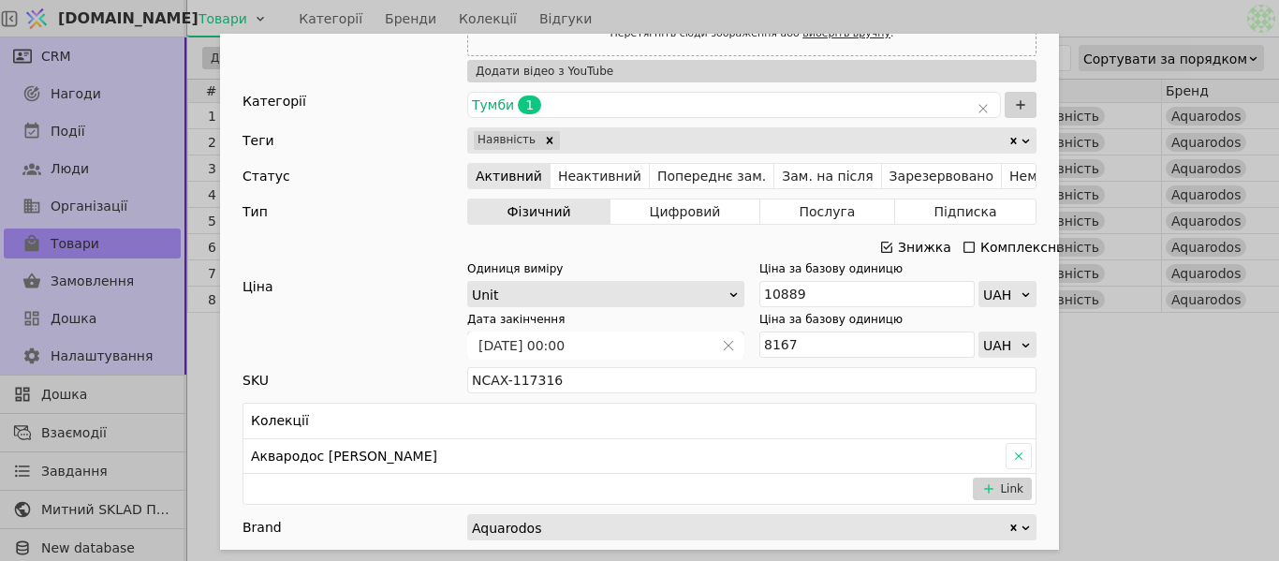
click at [881, 245] on icon "Add Opportunity" at bounding box center [886, 247] width 11 height 11
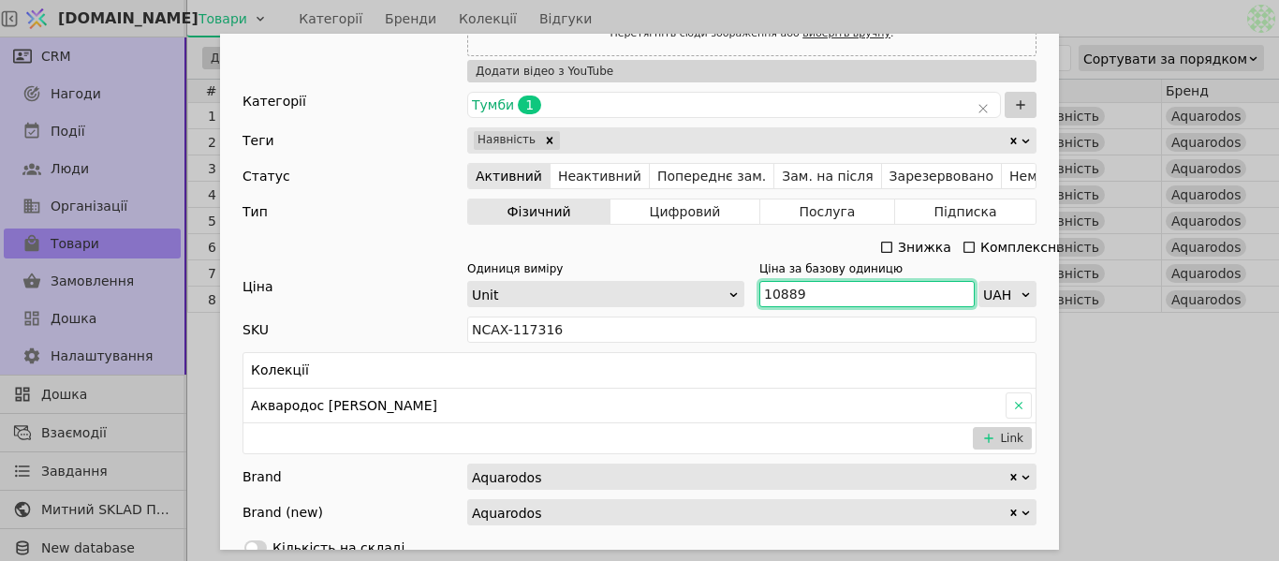
drag, startPoint x: 801, startPoint y: 294, endPoint x: 753, endPoint y: 287, distance: 48.3
click at [759, 287] on input "10889" at bounding box center [866, 294] width 215 height 26
paste input "1 97"
click at [777, 292] on input "11 979" at bounding box center [866, 294] width 215 height 26
type input "11979"
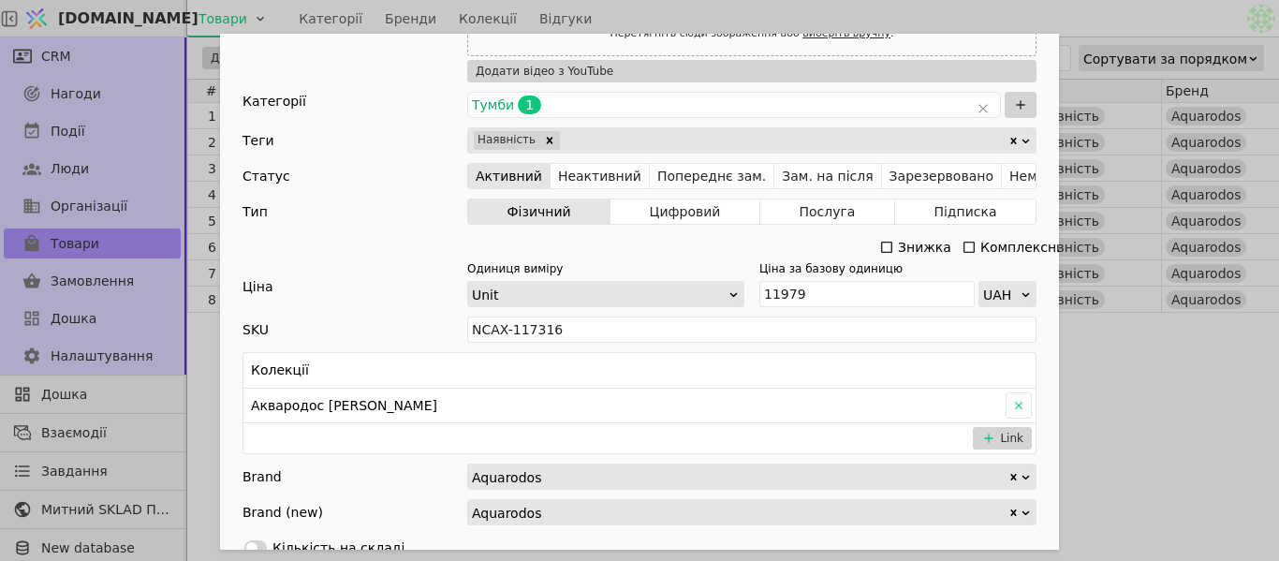
click at [1140, 376] on div "Ім'я [PERSON_NAME] з умивальником [PERSON_NAME] 60см Elite (севілья) Посилання …" at bounding box center [639, 280] width 1279 height 561
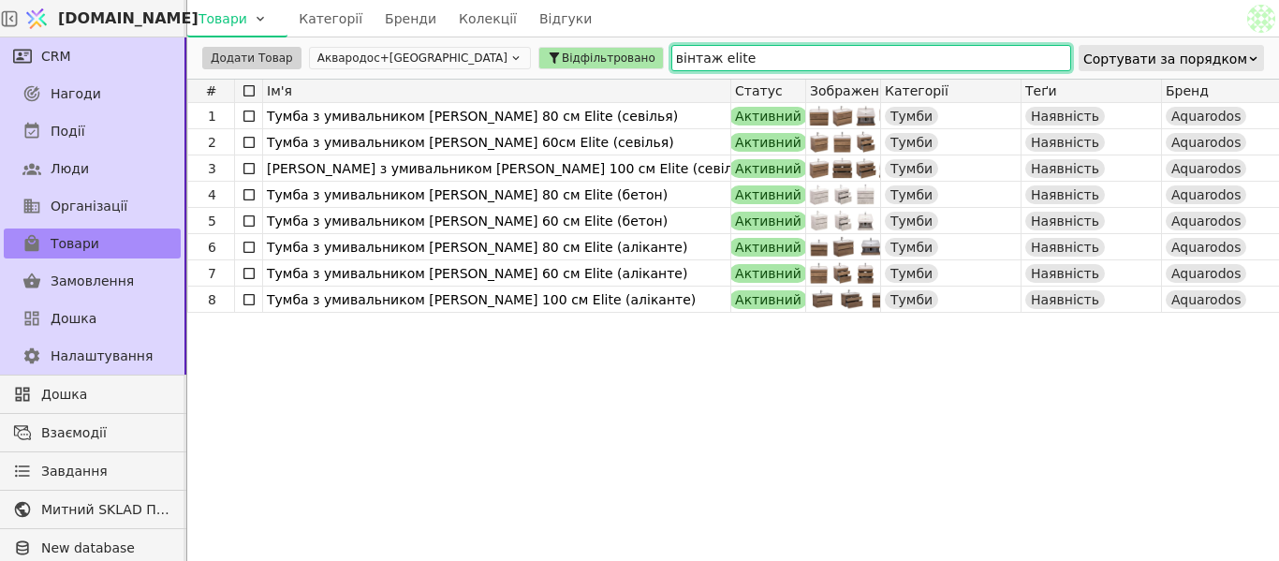
drag, startPoint x: 651, startPoint y: 56, endPoint x: 510, endPoint y: 60, distance: 140.5
click at [510, 60] on div "Додати Товар Аквародос+[GEOGRAPHIC_DATA] Відфільтровано вінтаж elite [GEOGRAPHI…" at bounding box center [733, 57] width 1092 height 41
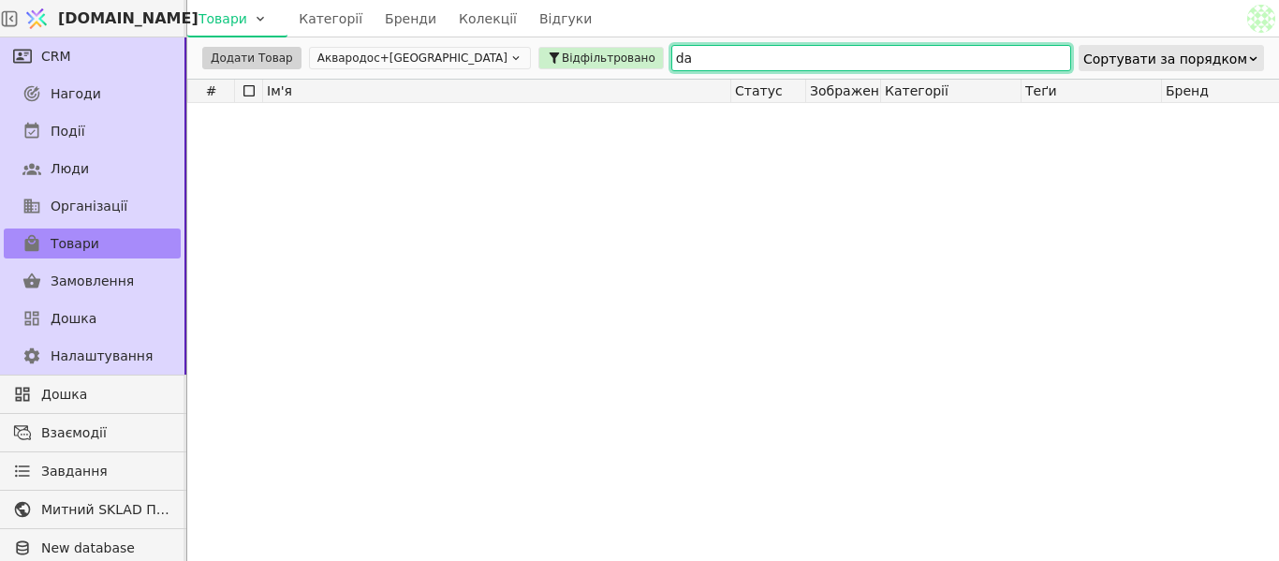
type input "d"
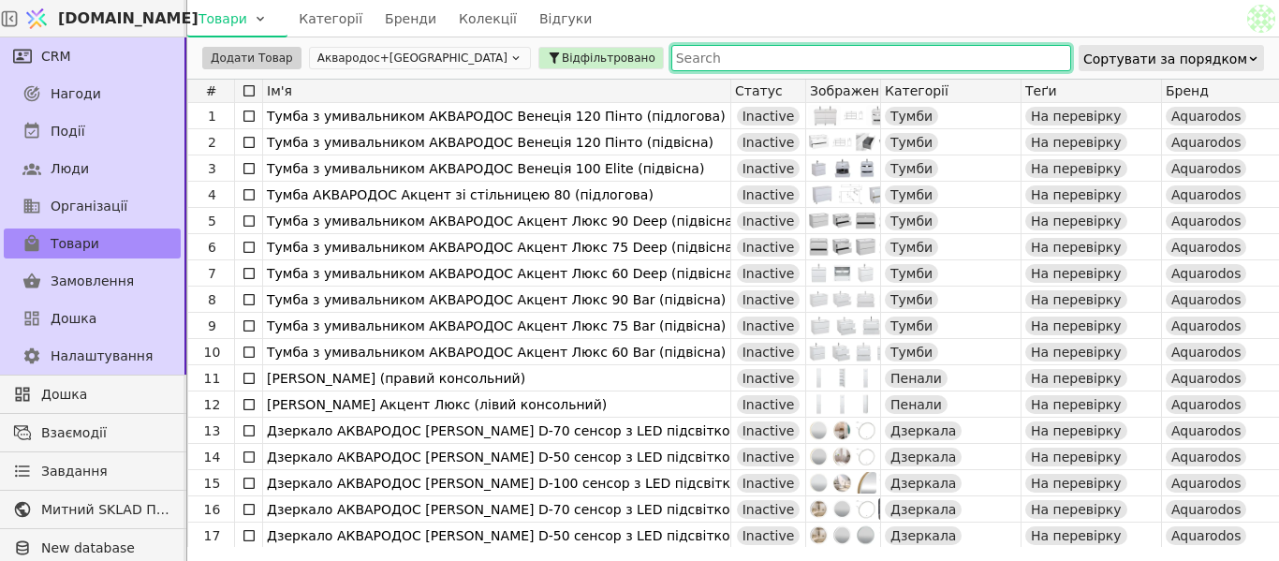
type input "[PERSON_NAME]"
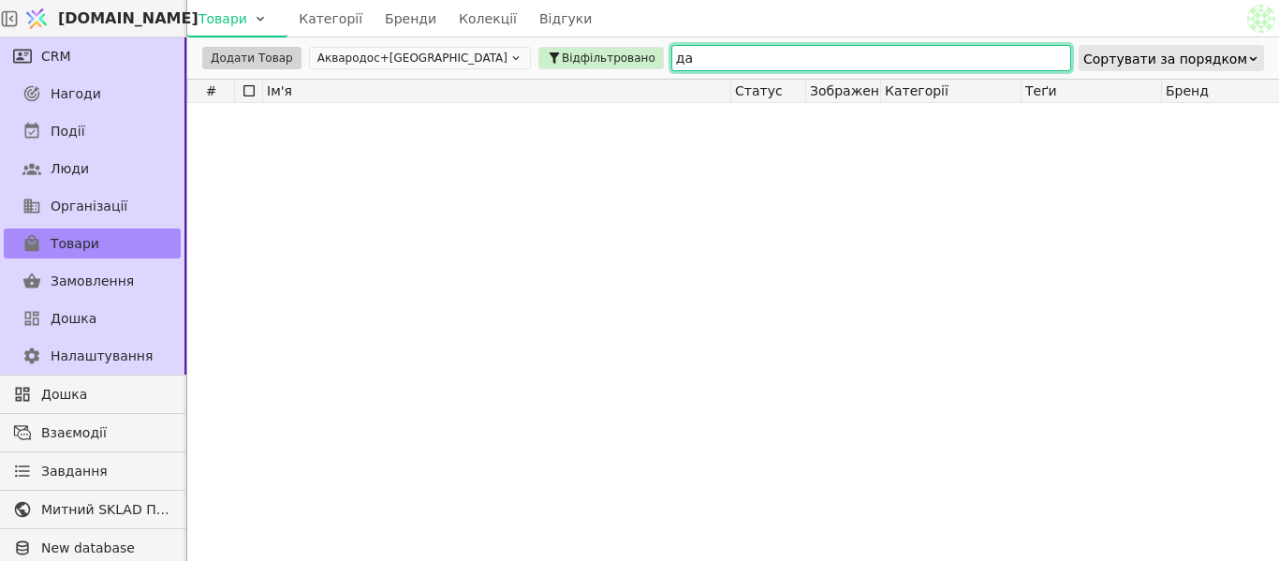
type input "д"
type input "у"
type input "е"
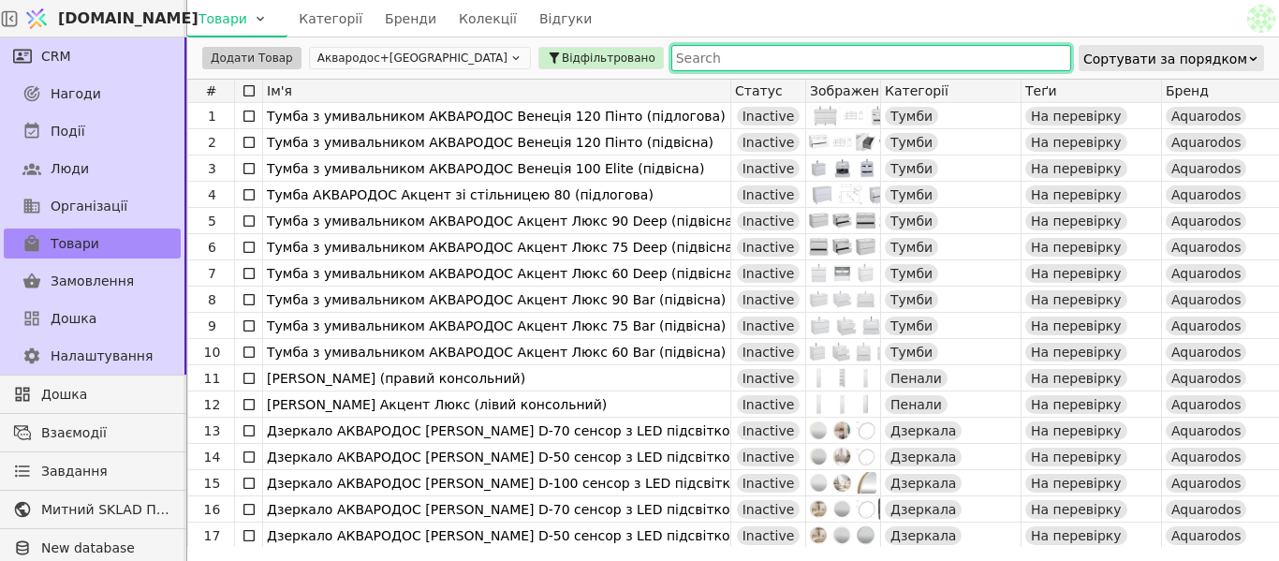
type input "у"
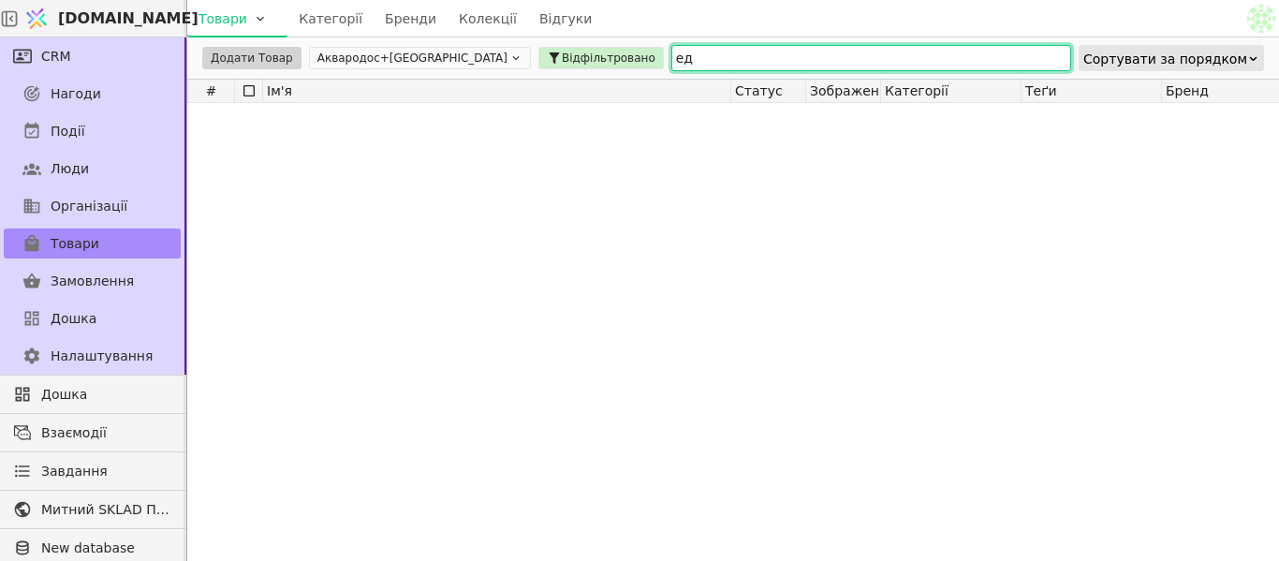
type input "е"
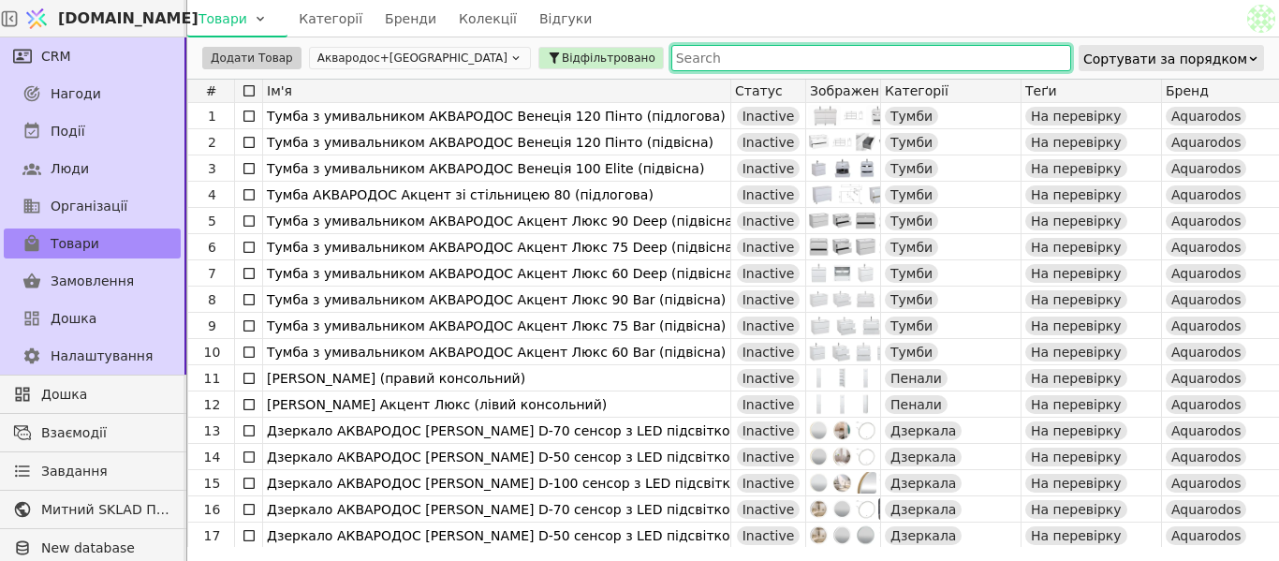
type input "к"
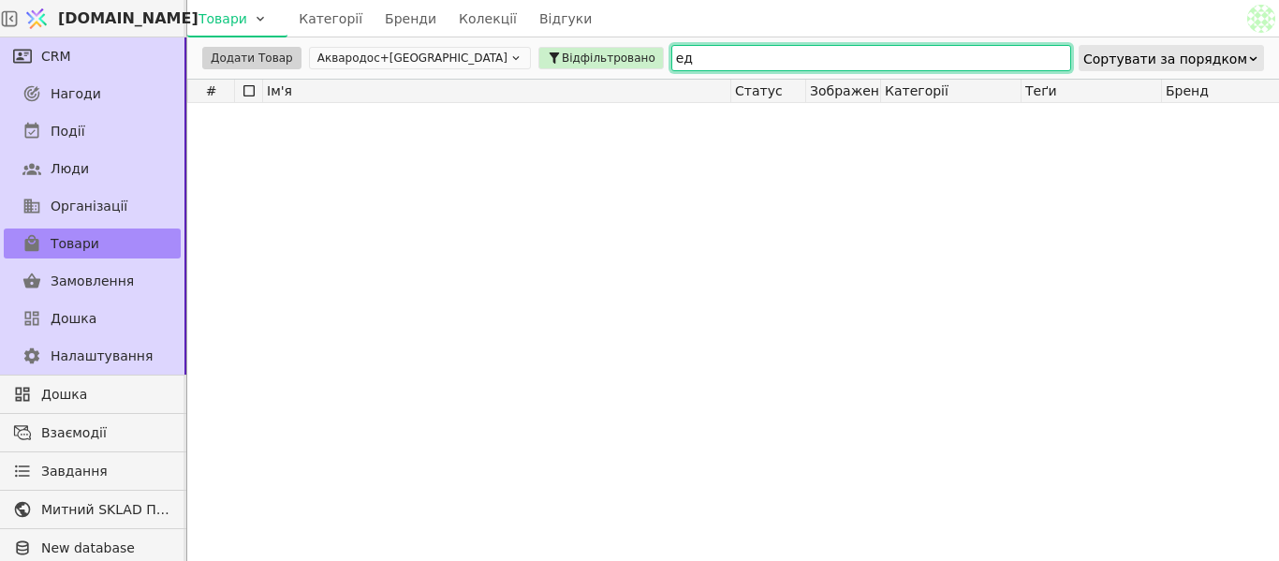
type input "е"
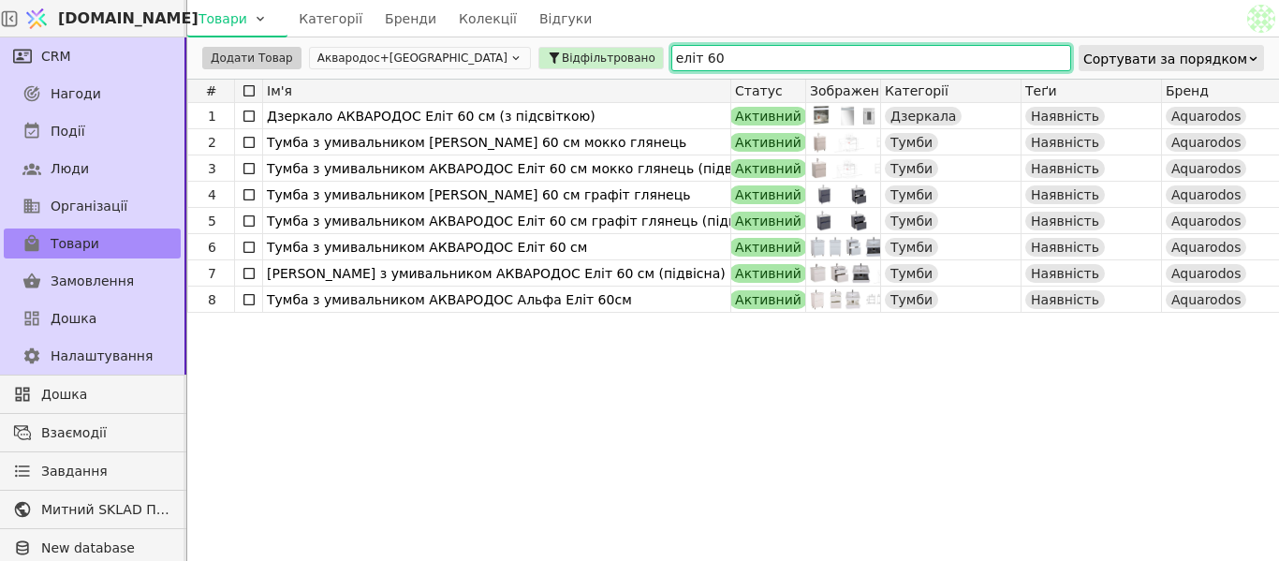
type input "еліт 60"
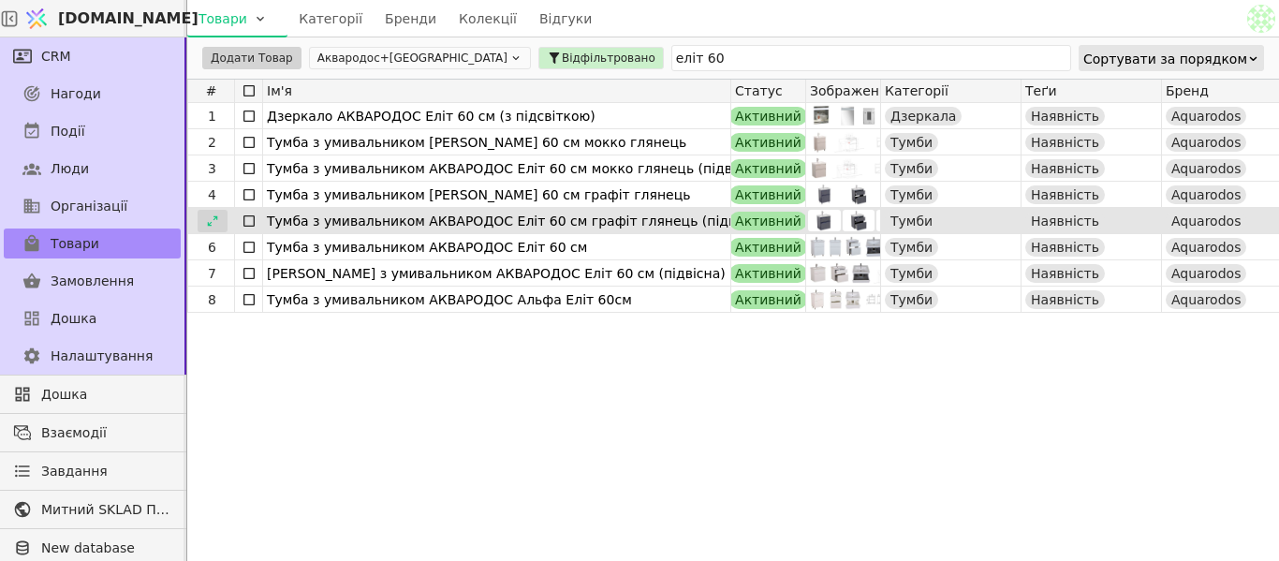
click at [217, 217] on icon at bounding box center [212, 220] width 13 height 13
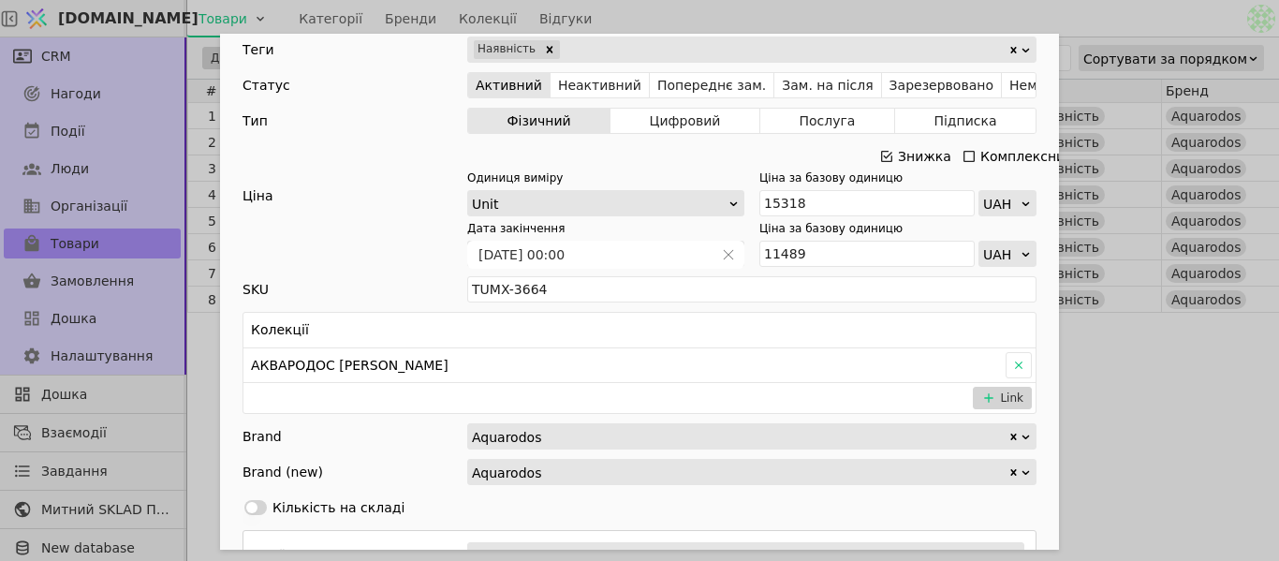
scroll to position [655, 0]
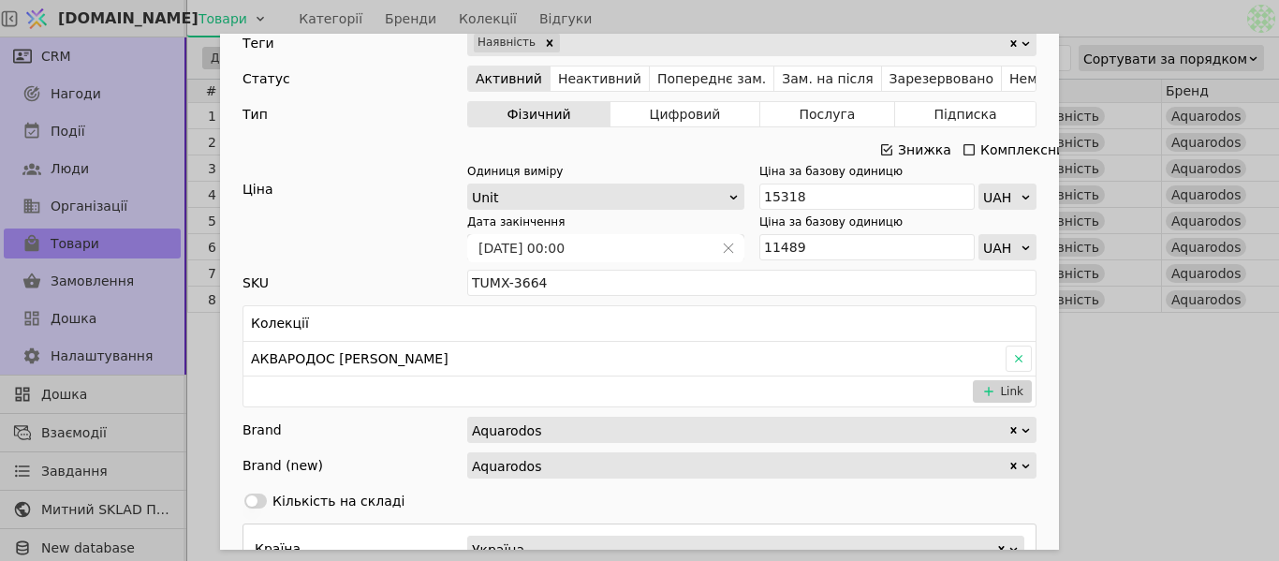
click at [883, 149] on icon "Add Opportunity" at bounding box center [886, 149] width 15 height 15
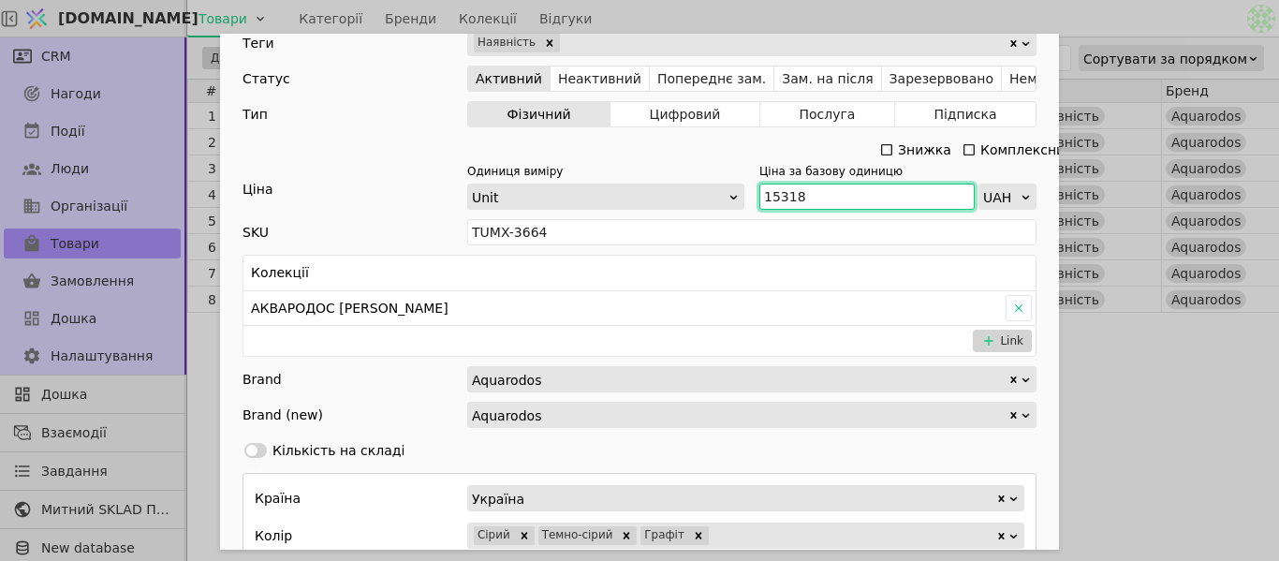
drag, startPoint x: 804, startPoint y: 194, endPoint x: 761, endPoint y: 189, distance: 43.3
click at [761, 189] on input "15318" at bounding box center [866, 197] width 215 height 26
click at [788, 192] on input "15318" at bounding box center [866, 197] width 215 height 26
drag, startPoint x: 799, startPoint y: 194, endPoint x: 756, endPoint y: 188, distance: 43.4
click at [759, 188] on input "15318" at bounding box center [866, 197] width 215 height 26
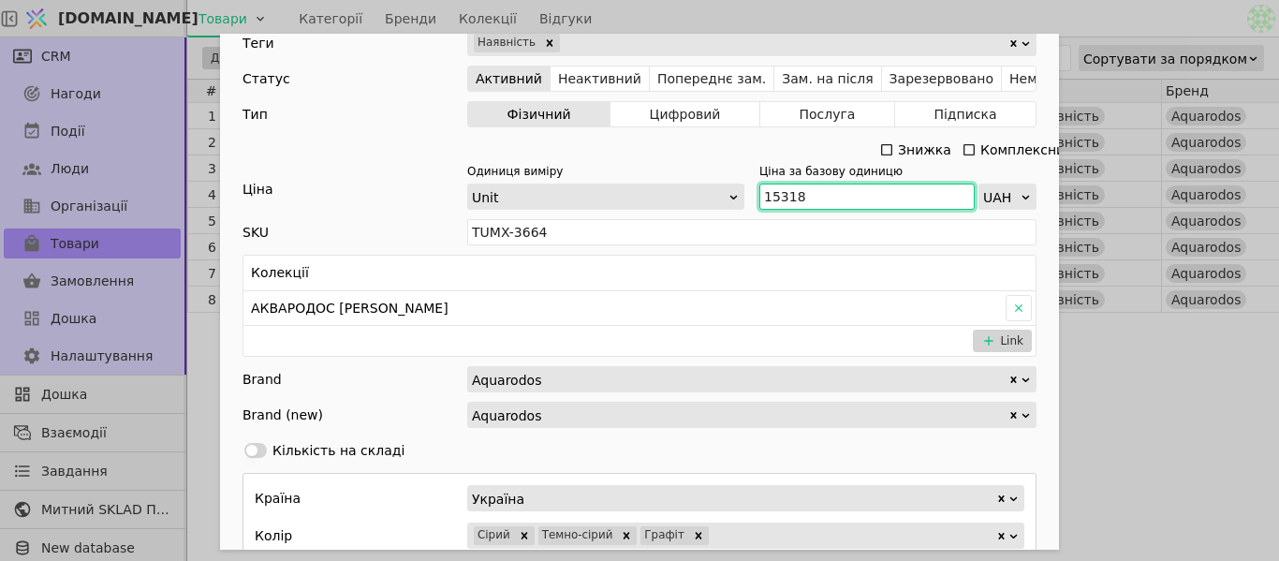
paste input "6 829"
click at [774, 199] on input "16 829" at bounding box center [866, 197] width 215 height 26
click at [1117, 344] on div "Ім'я [PERSON_NAME] з умивальником [PERSON_NAME] 60 см графіт глянець (підвісна)…" at bounding box center [639, 280] width 1279 height 561
type input "16829"
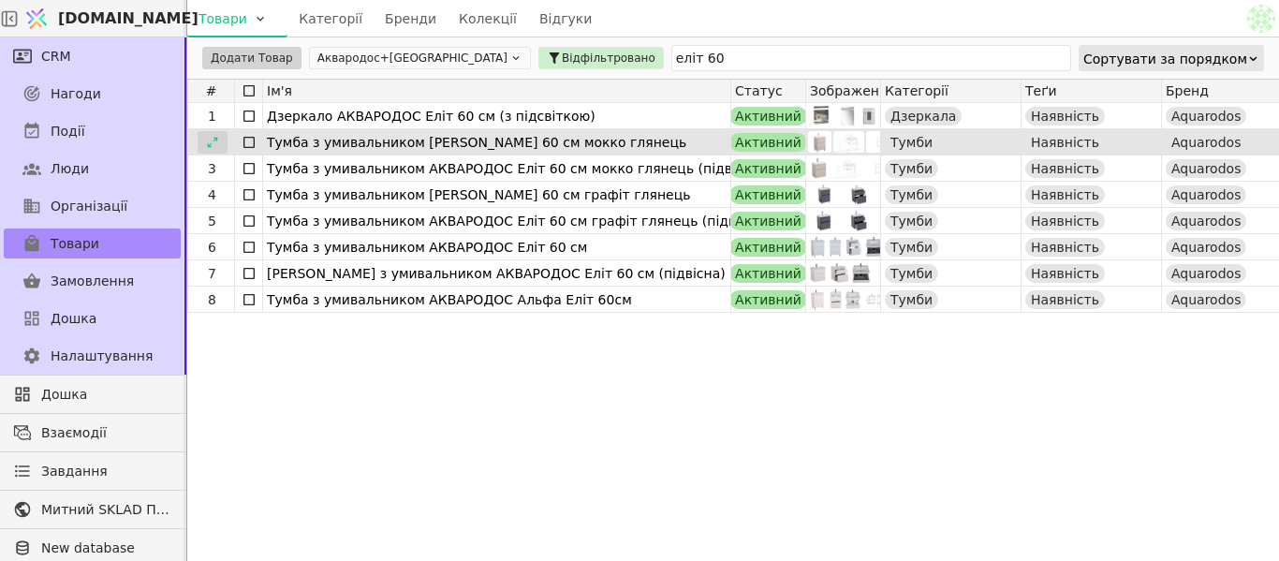
click at [220, 141] on div at bounding box center [213, 142] width 30 height 22
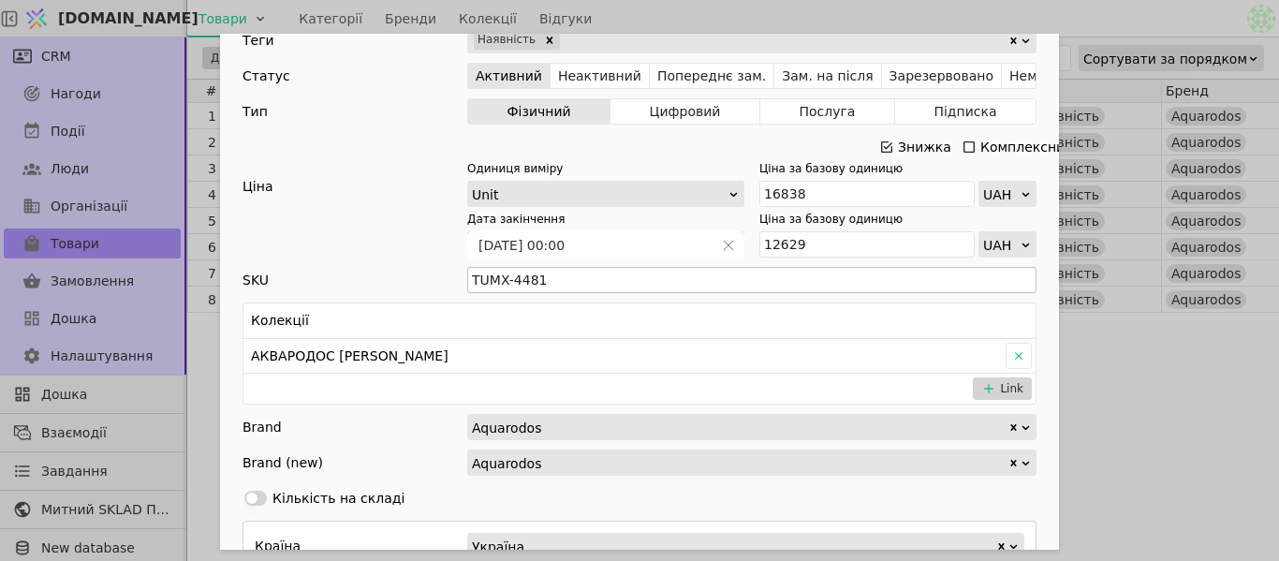
scroll to position [468, 0]
drag, startPoint x: 879, startPoint y: 141, endPoint x: 779, endPoint y: 195, distance: 113.5
click at [880, 141] on icon "Add Opportunity" at bounding box center [886, 146] width 15 height 15
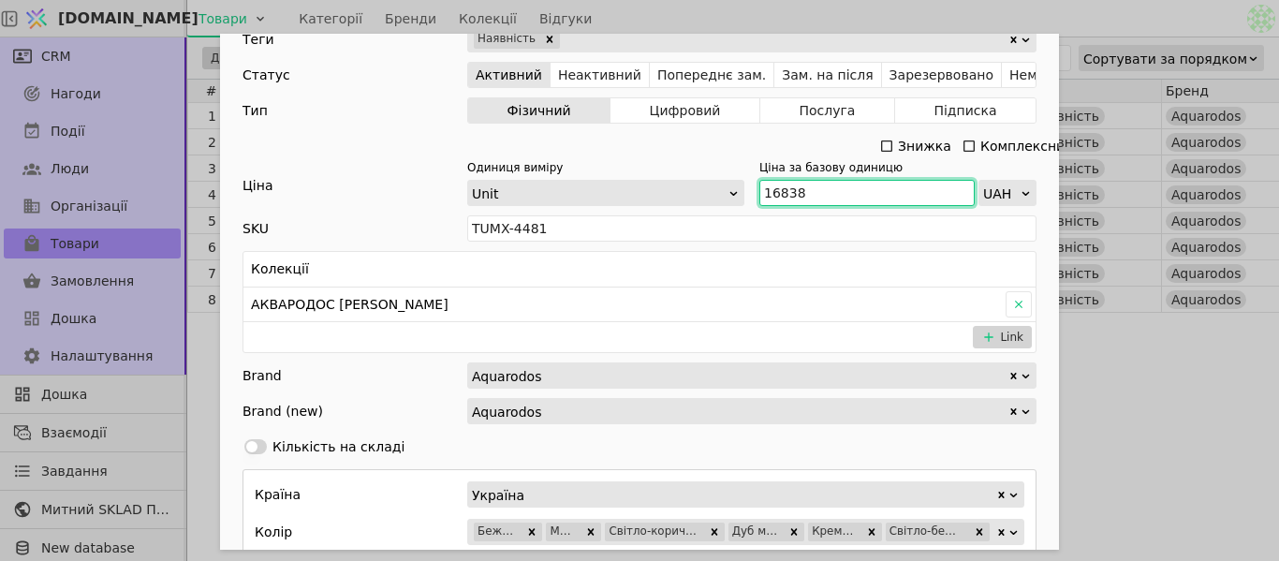
drag, startPoint x: 794, startPoint y: 192, endPoint x: 755, endPoint y: 197, distance: 39.6
click at [759, 197] on input "16838" at bounding box center [866, 193] width 215 height 26
paste input "8 433"
click at [774, 184] on input "18 433" at bounding box center [866, 193] width 215 height 26
type input "18433"
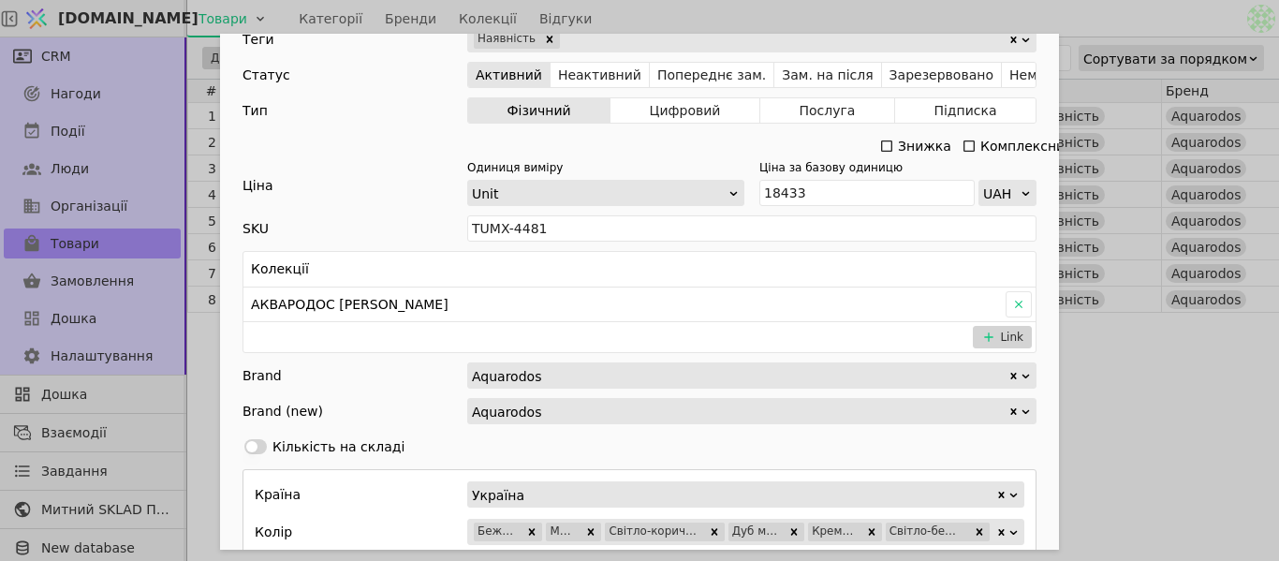
click at [1096, 345] on div "Ім'я [PERSON_NAME] з умивальником [PERSON_NAME] 60 см мокко глянець Посилання m…" at bounding box center [639, 280] width 1279 height 561
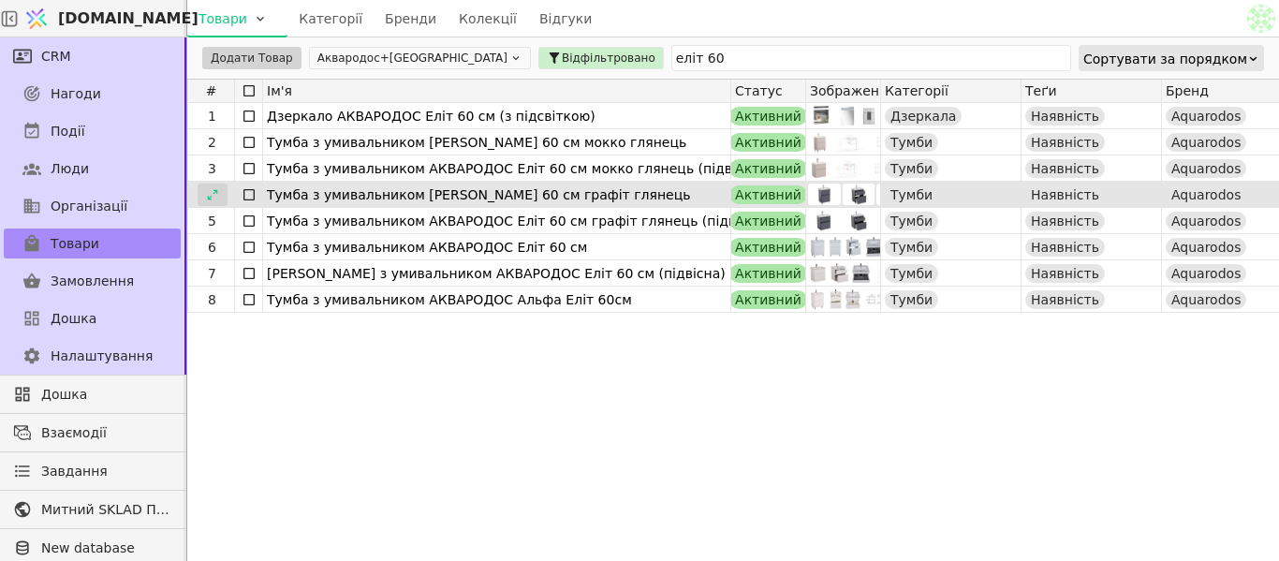
click at [206, 193] on icon at bounding box center [212, 194] width 13 height 13
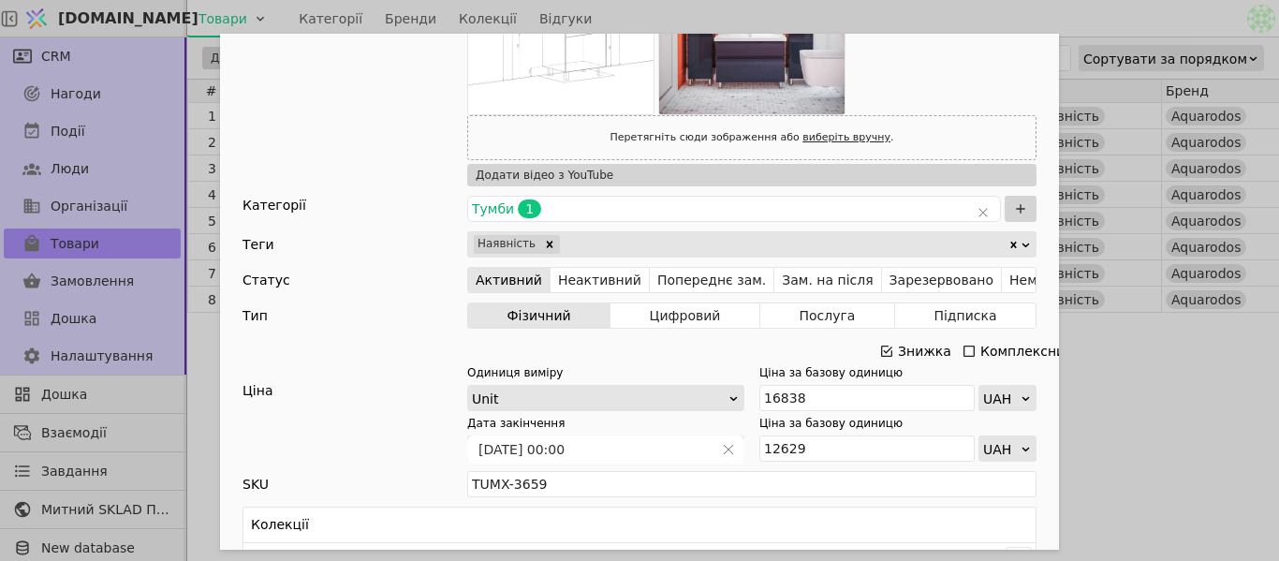
scroll to position [468, 0]
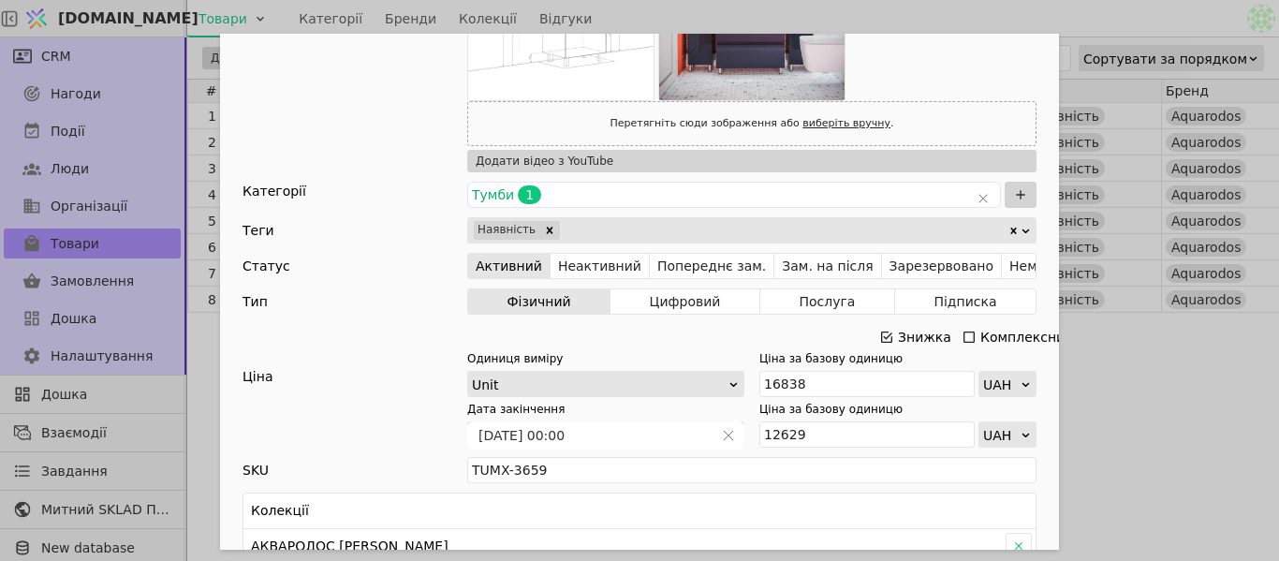
click at [885, 335] on icon "Add Opportunity" at bounding box center [886, 337] width 15 height 15
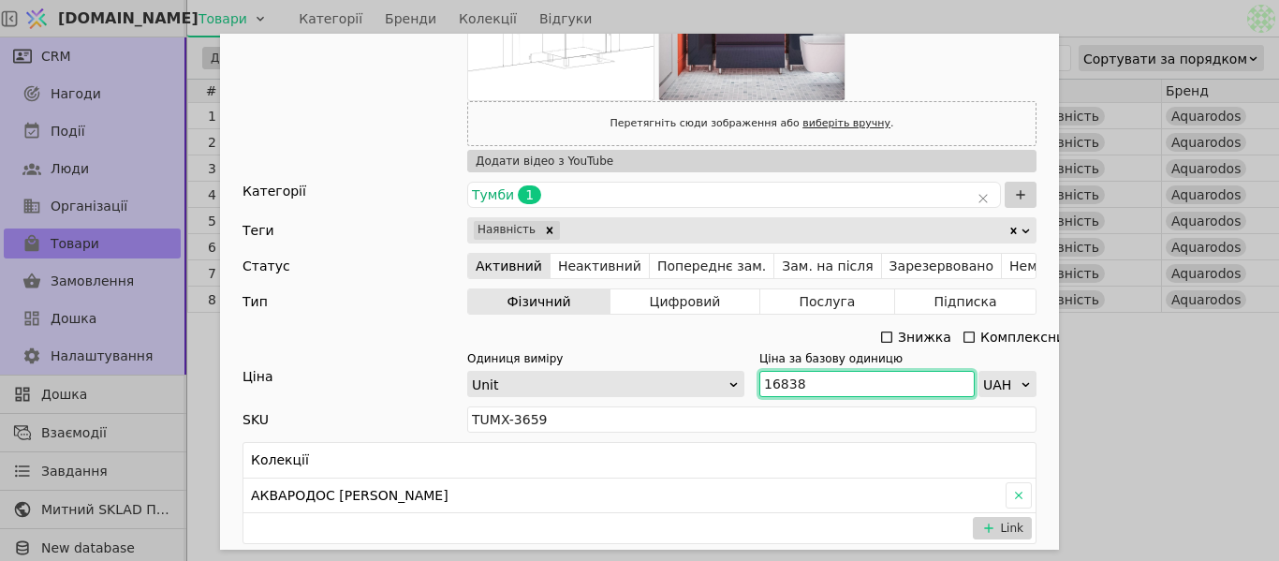
drag, startPoint x: 798, startPoint y: 385, endPoint x: 764, endPoint y: 389, distance: 34.0
click at [759, 389] on input "16838" at bounding box center [866, 384] width 215 height 26
paste input "8 612"
click at [777, 374] on input "18 612" at bounding box center [866, 384] width 215 height 26
type input "18612"
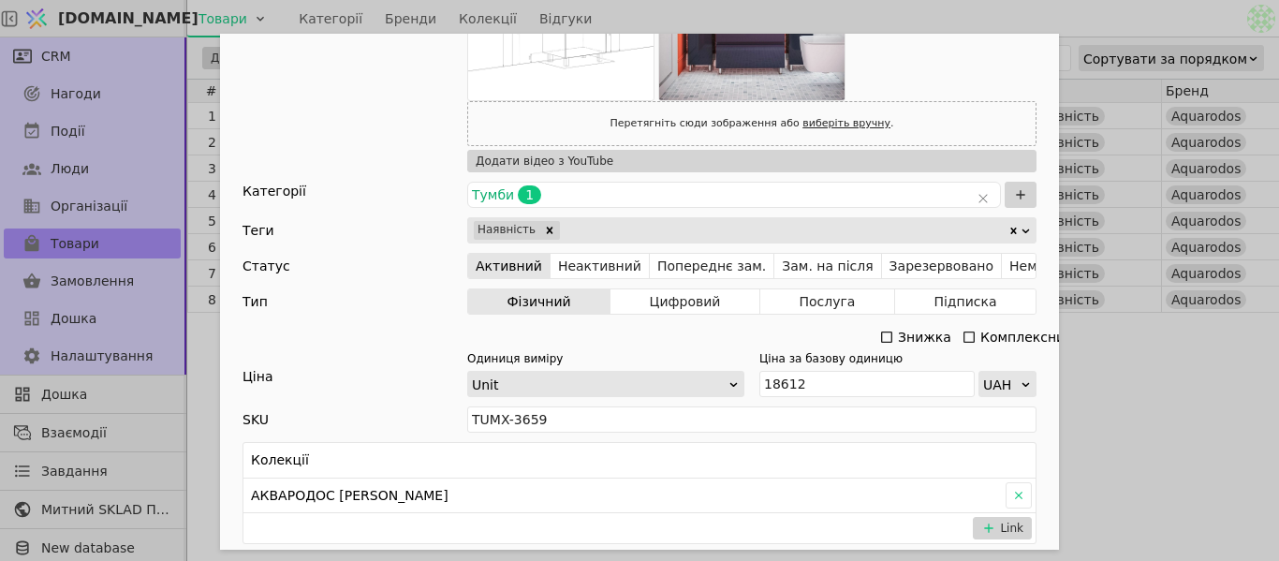
click at [1201, 394] on div "Ім'я [PERSON_NAME] з умивальником [PERSON_NAME] 60 см графіт глянець Посилання …" at bounding box center [639, 280] width 1279 height 561
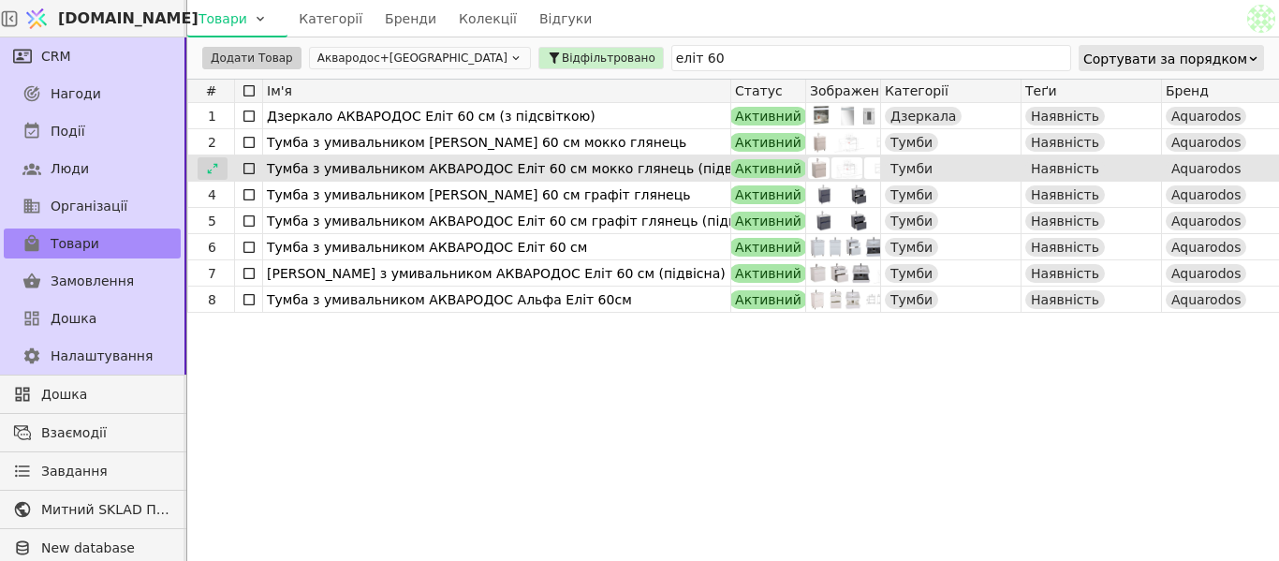
click at [212, 172] on icon at bounding box center [212, 168] width 13 height 13
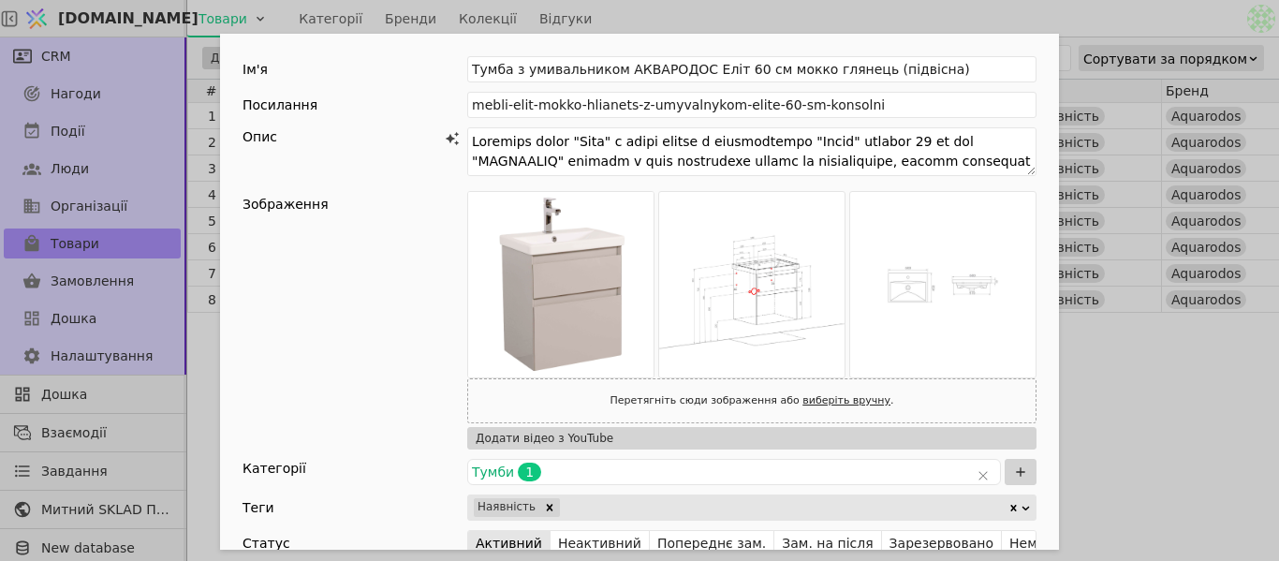
scroll to position [468, 0]
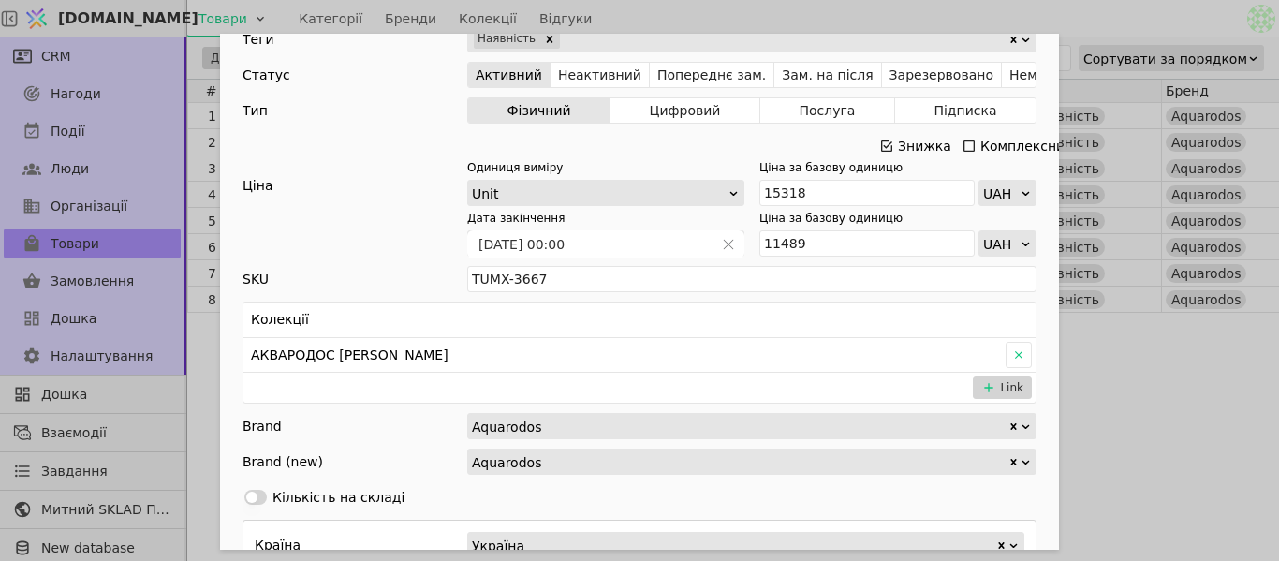
click at [886, 143] on icon "Add Opportunity" at bounding box center [886, 146] width 15 height 15
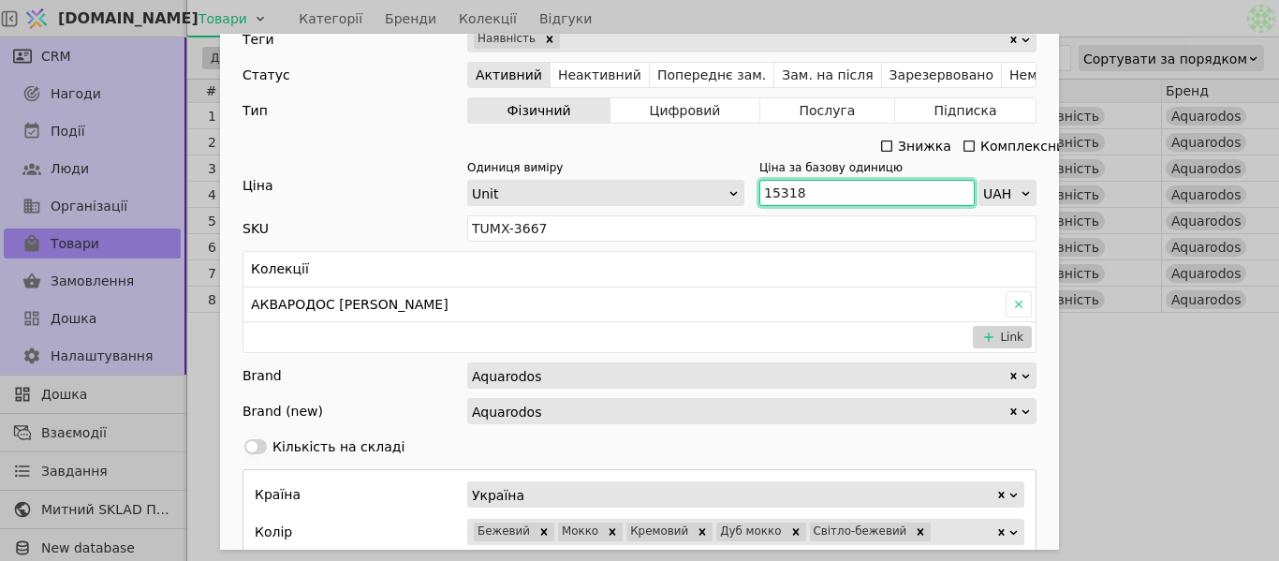
drag, startPoint x: 801, startPoint y: 196, endPoint x: 756, endPoint y: 186, distance: 46.8
click at [759, 186] on input "15318" at bounding box center [866, 193] width 215 height 26
paste input "6 916"
click at [775, 188] on input "16 916" at bounding box center [866, 193] width 215 height 26
click at [1119, 405] on div "Ім'я [PERSON_NAME] з умивальником АКВАРОДОС Еліт 60 см мокко глянець (підвісна)…" at bounding box center [639, 280] width 1279 height 561
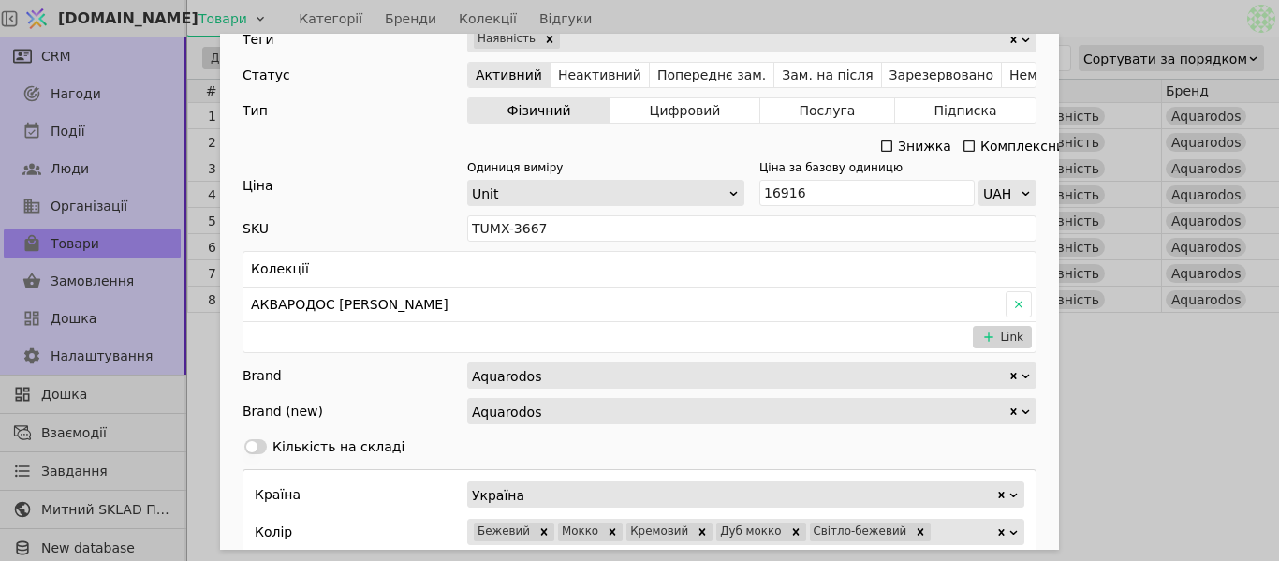
type input "16916"
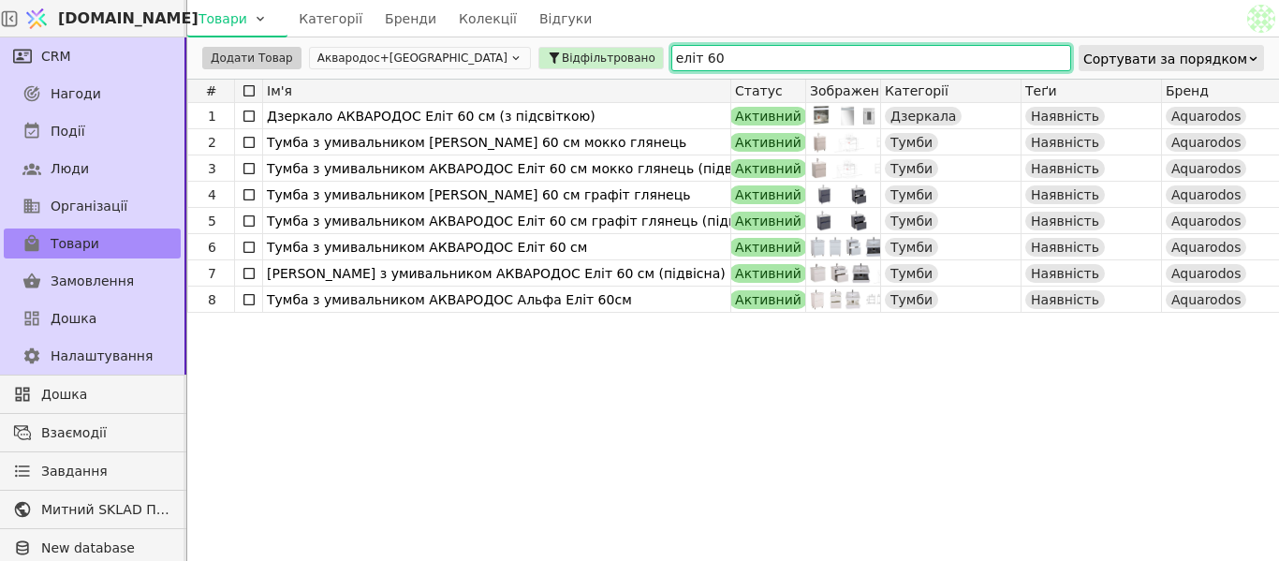
click at [671, 51] on input "еліт 60" at bounding box center [871, 58] width 400 height 26
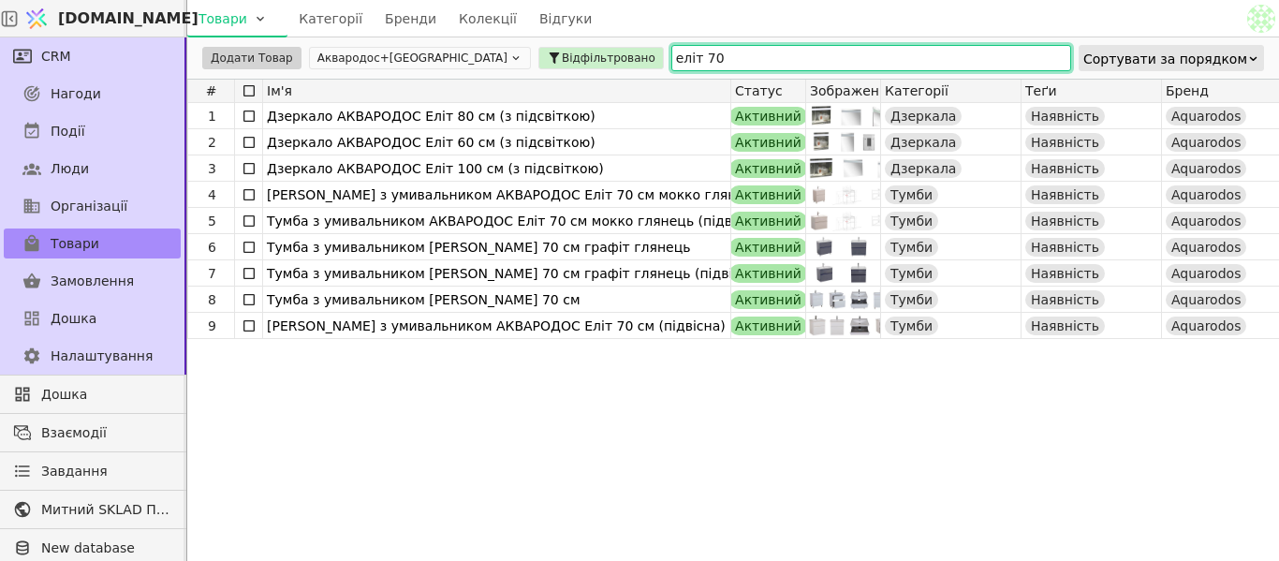
type input "еліт 70"
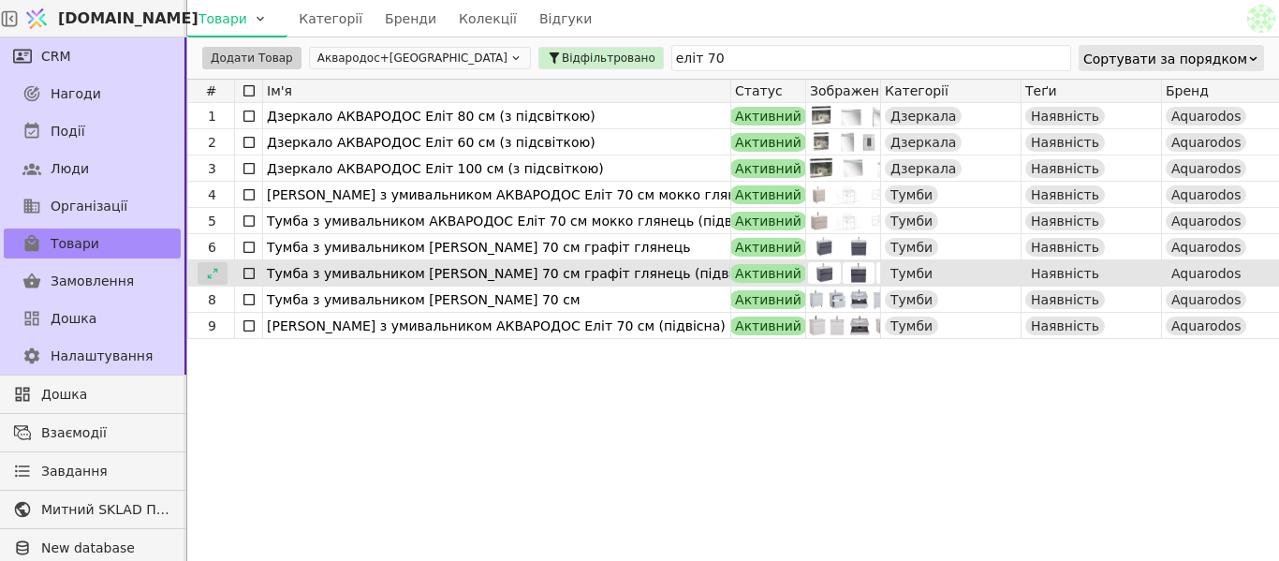
click at [217, 280] on div at bounding box center [213, 273] width 30 height 22
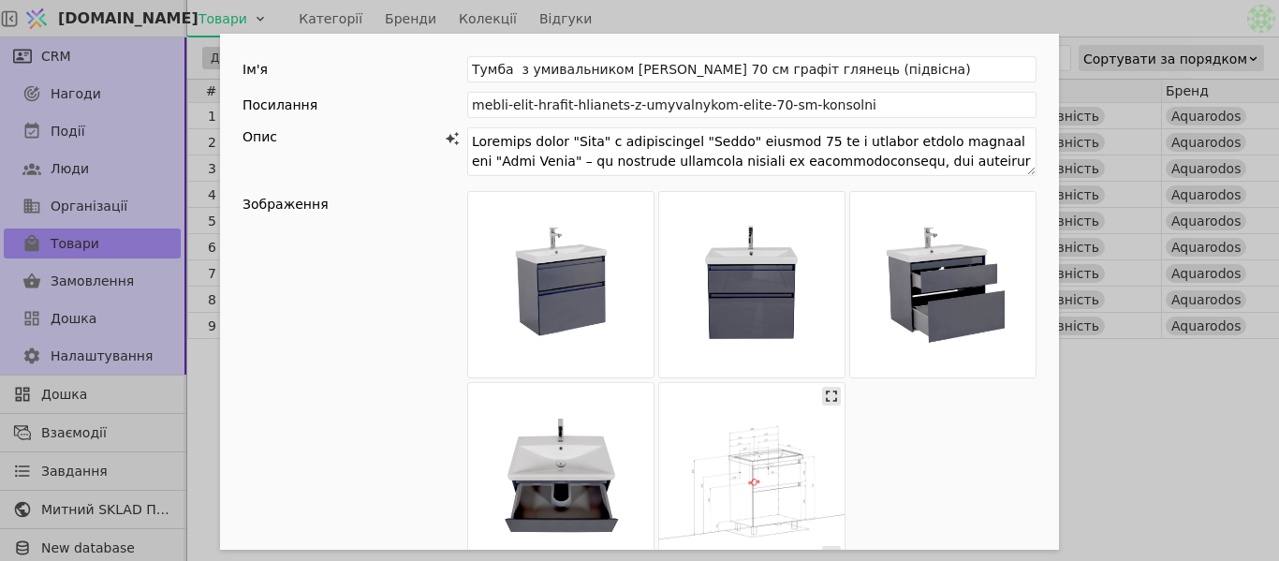
scroll to position [468, 0]
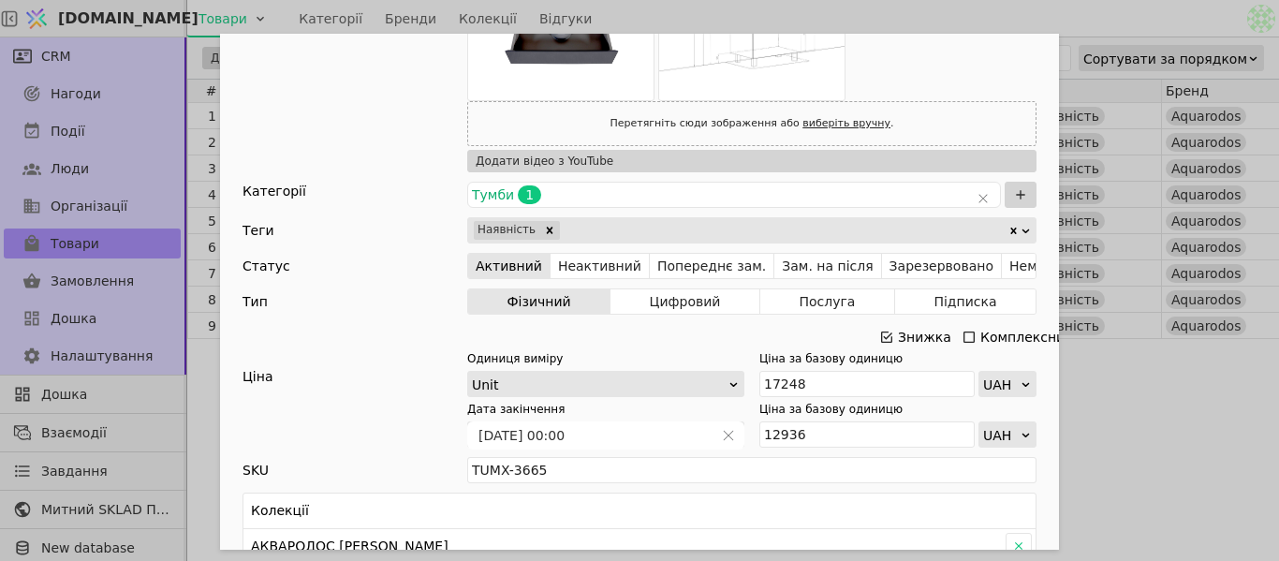
drag, startPoint x: 889, startPoint y: 339, endPoint x: 834, endPoint y: 356, distance: 56.9
click at [887, 339] on div "Знижка" at bounding box center [916, 337] width 75 height 26
drag, startPoint x: 800, startPoint y: 388, endPoint x: 757, endPoint y: 389, distance: 42.1
click at [759, 389] on input "17248" at bounding box center [866, 384] width 215 height 26
drag, startPoint x: 778, startPoint y: 389, endPoint x: 823, endPoint y: 334, distance: 70.5
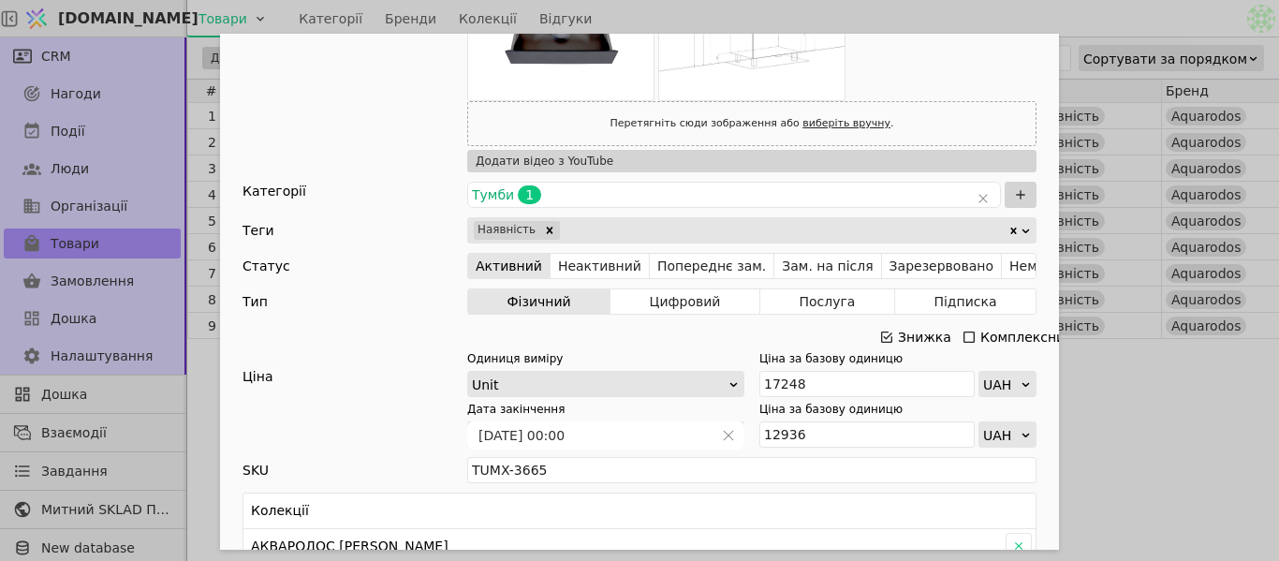
click at [737, 331] on div "Знижка Комплексний" at bounding box center [639, 337] width 794 height 26
click at [888, 332] on div "Знижка" at bounding box center [916, 337] width 75 height 26
click at [880, 333] on icon "Add Opportunity" at bounding box center [886, 337] width 15 height 15
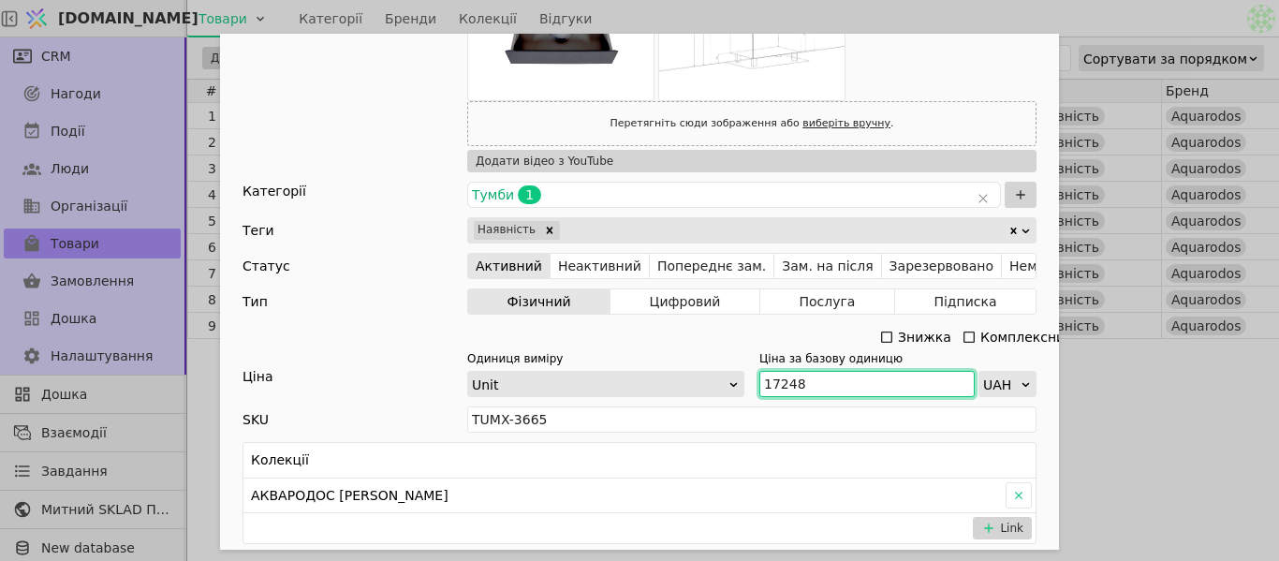
drag, startPoint x: 786, startPoint y: 384, endPoint x: 757, endPoint y: 376, distance: 30.9
click at [759, 376] on input "17248" at bounding box center [866, 384] width 215 height 26
paste input "8 936"
click at [774, 378] on input "18 936" at bounding box center [866, 384] width 215 height 26
type input "18936"
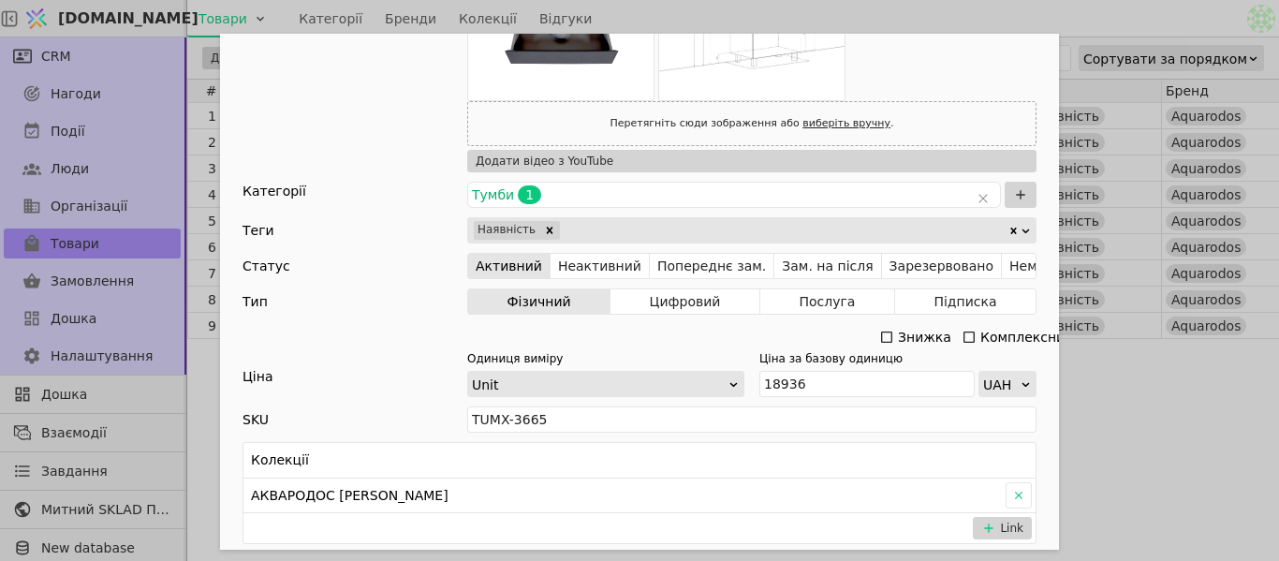
click at [1159, 400] on div "Ім'я [PERSON_NAME] з умивальником [PERSON_NAME] 70 см графіт глянець (підвісна)…" at bounding box center [639, 280] width 1279 height 561
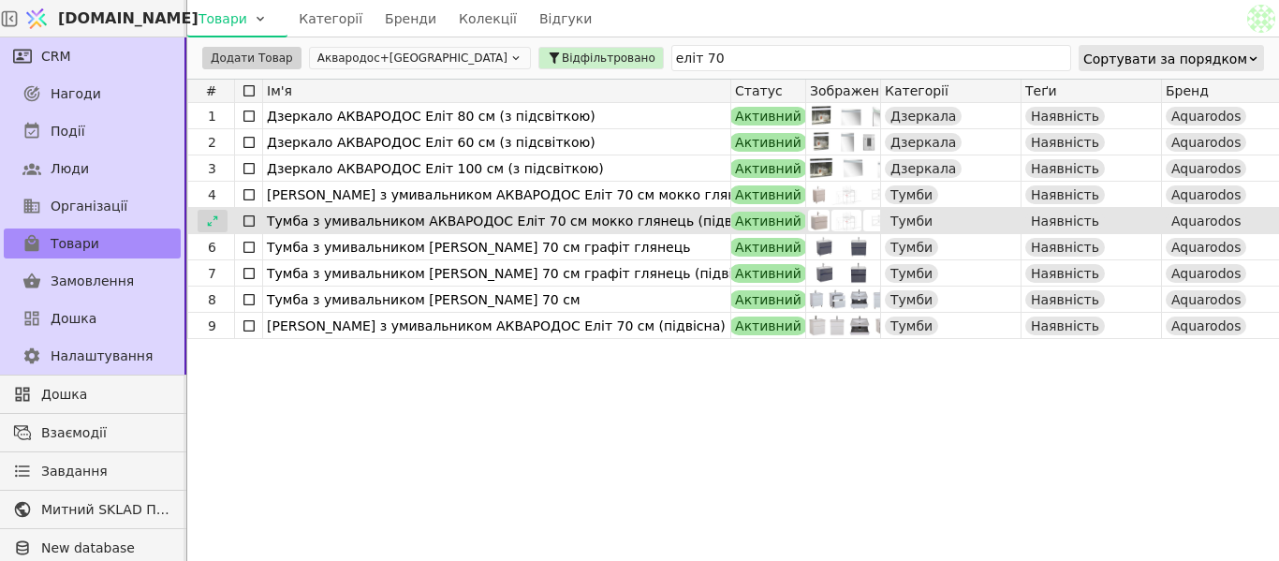
click at [217, 213] on div at bounding box center [213, 221] width 30 height 22
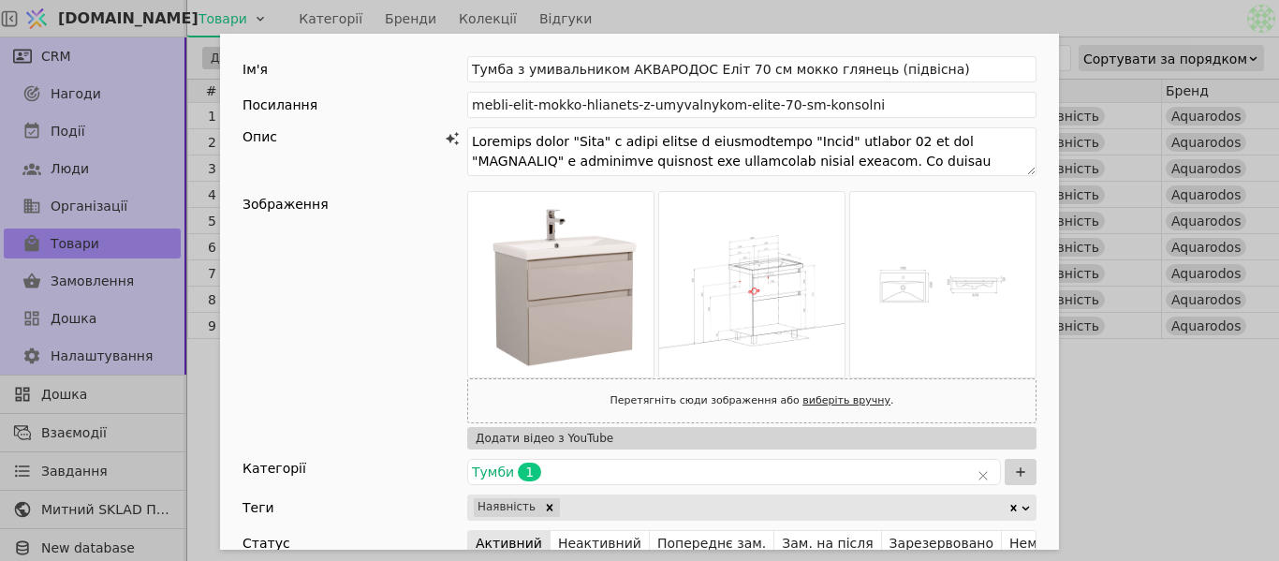
scroll to position [375, 0]
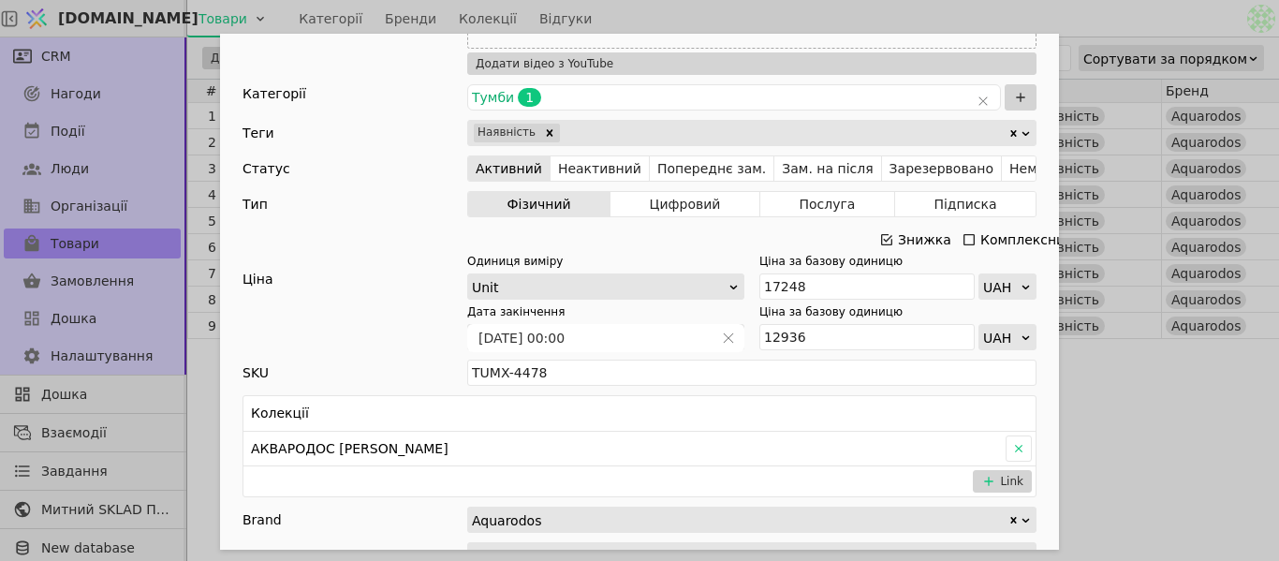
drag, startPoint x: 882, startPoint y: 236, endPoint x: 828, endPoint y: 272, distance: 64.9
click at [883, 236] on icon "Add Opportunity" at bounding box center [886, 239] width 15 height 15
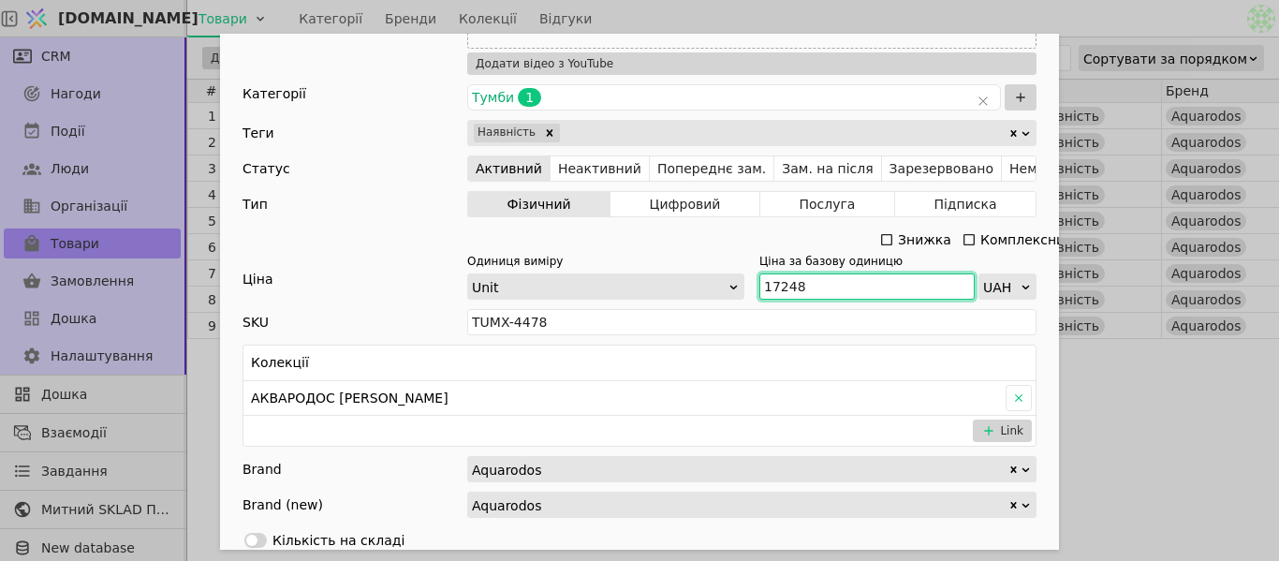
drag, startPoint x: 786, startPoint y: 287, endPoint x: 746, endPoint y: 285, distance: 40.4
click at [746, 285] on div "Одиниця виміру Unit Ціна за базову одиницю 17248 UAH" at bounding box center [751, 276] width 569 height 47
paste input "9 05"
click at [776, 282] on input "19 058" at bounding box center [866, 286] width 215 height 26
type input "19058"
